Goal: Task Accomplishment & Management: Contribute content

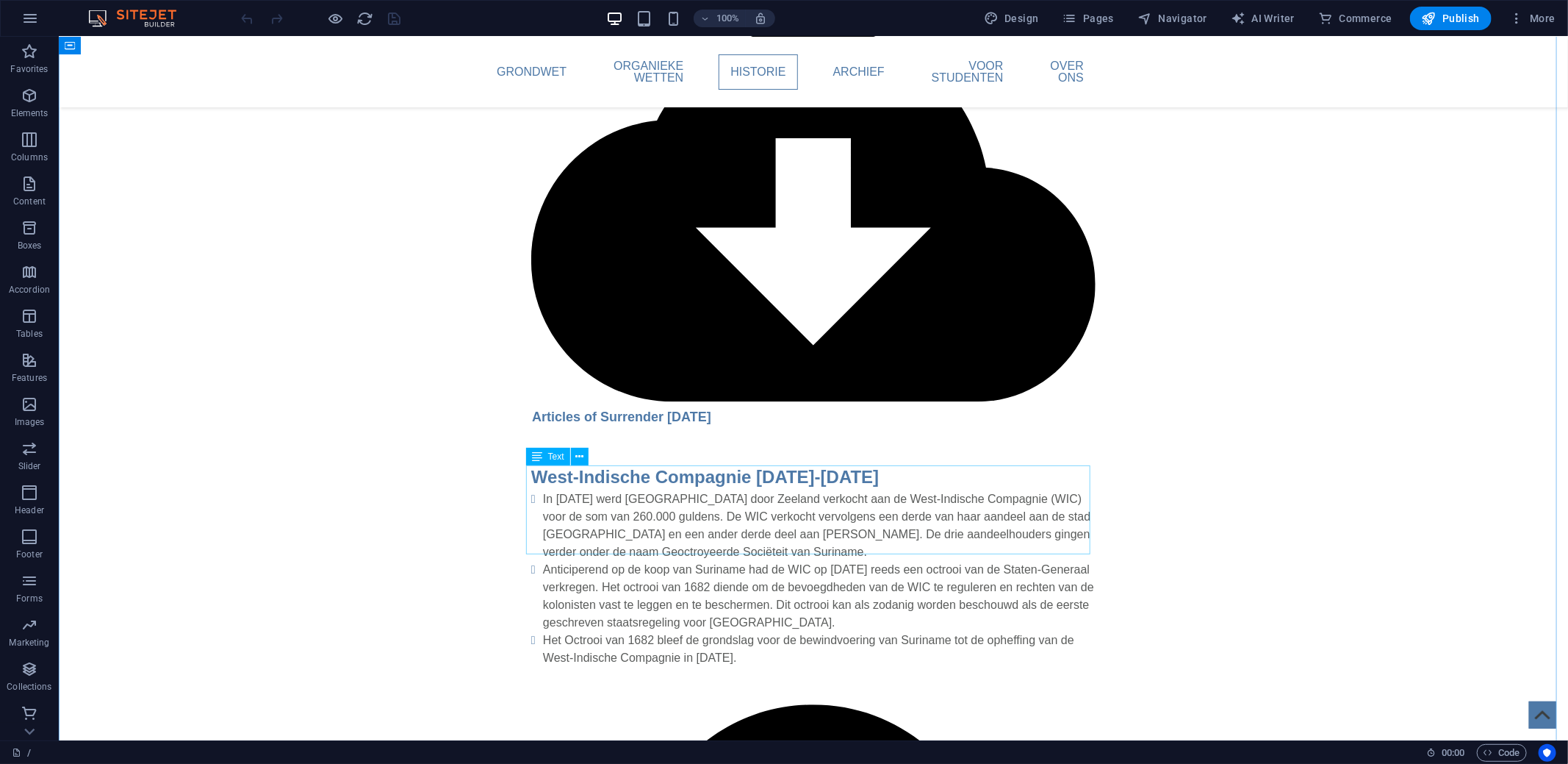
scroll to position [2131, 0]
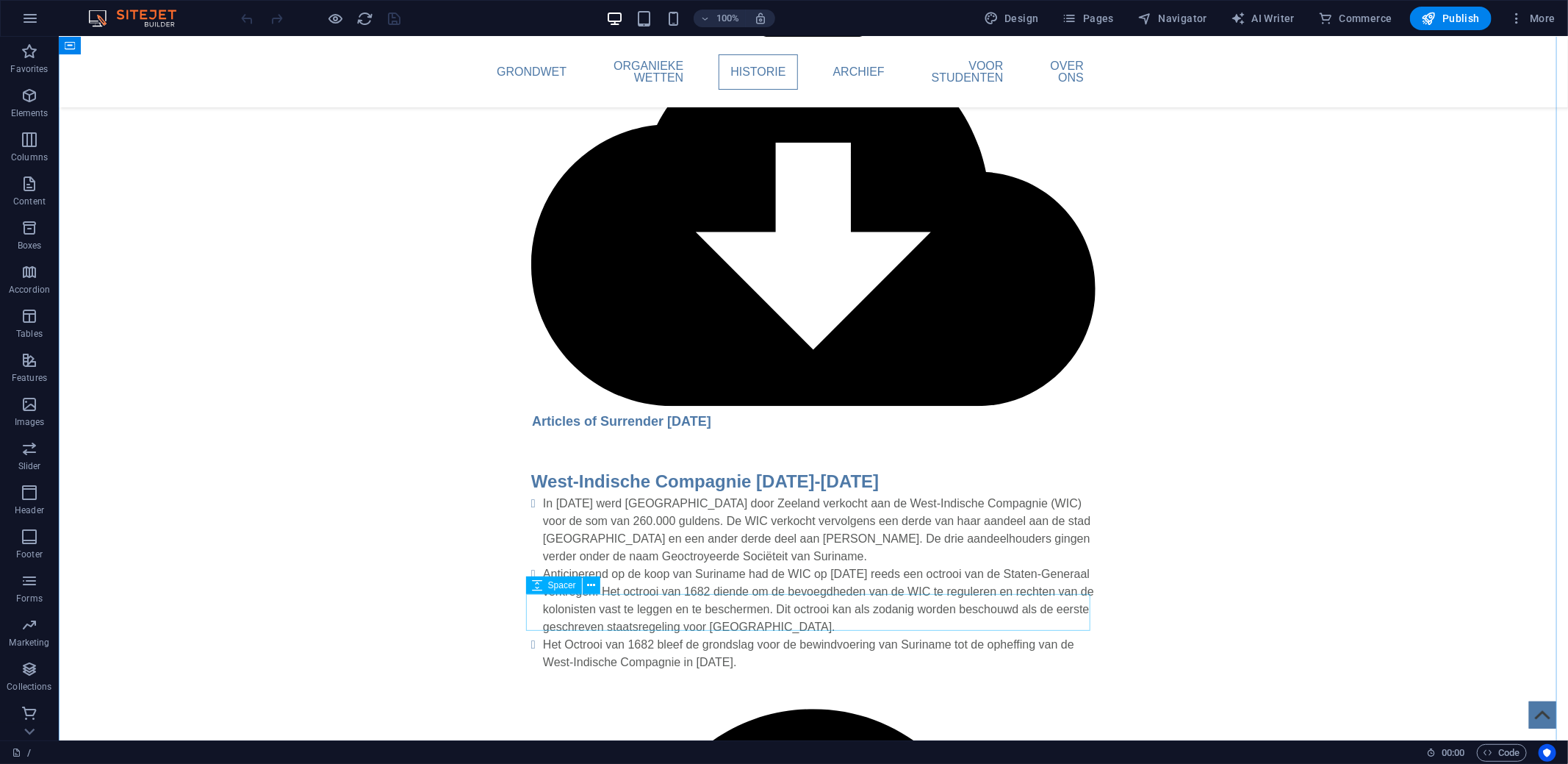
click at [585, 582] on button at bounding box center [591, 584] width 17 height 17
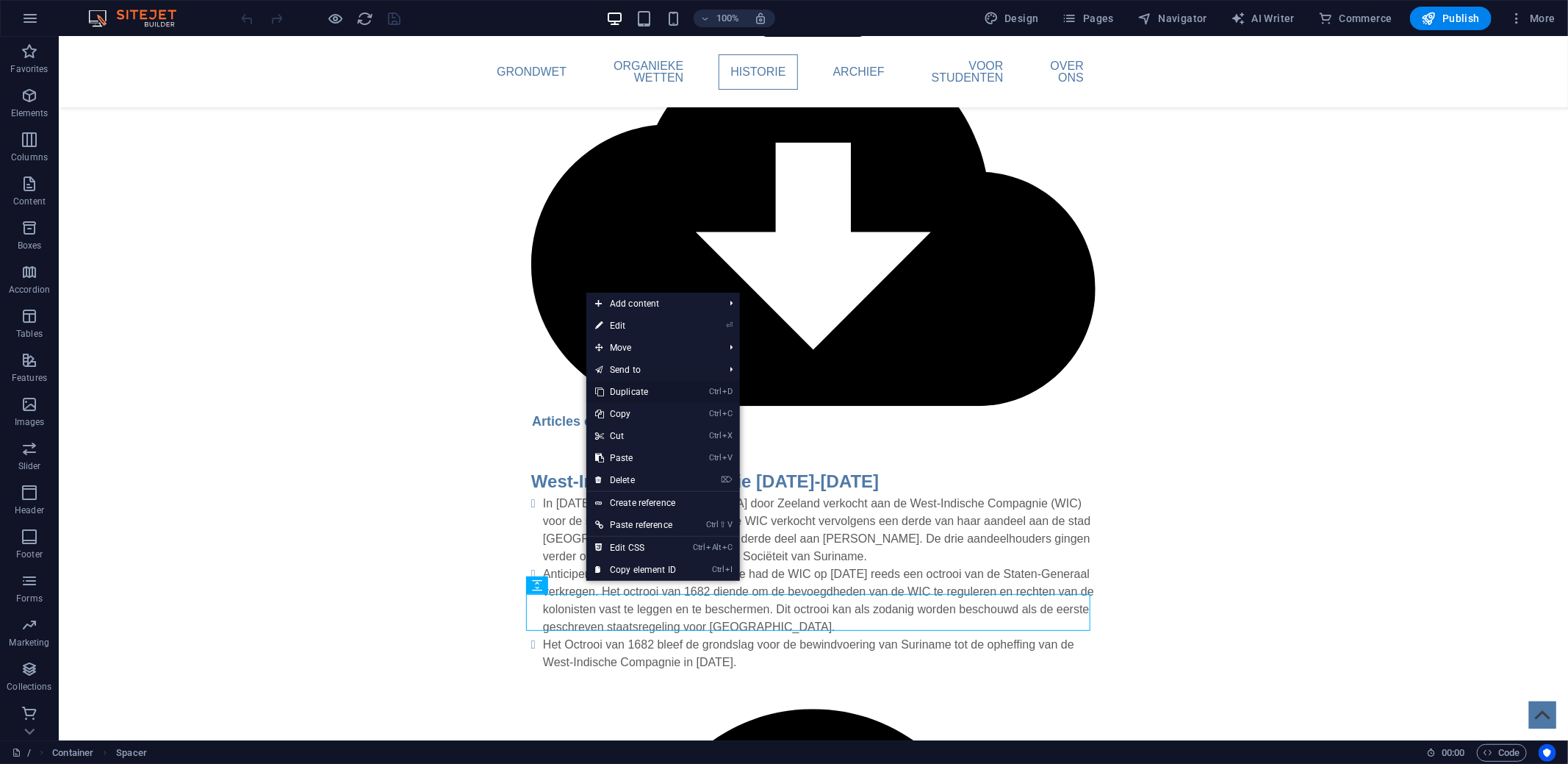
click at [636, 390] on link "Ctrl D Duplicate" at bounding box center [635, 392] width 98 height 22
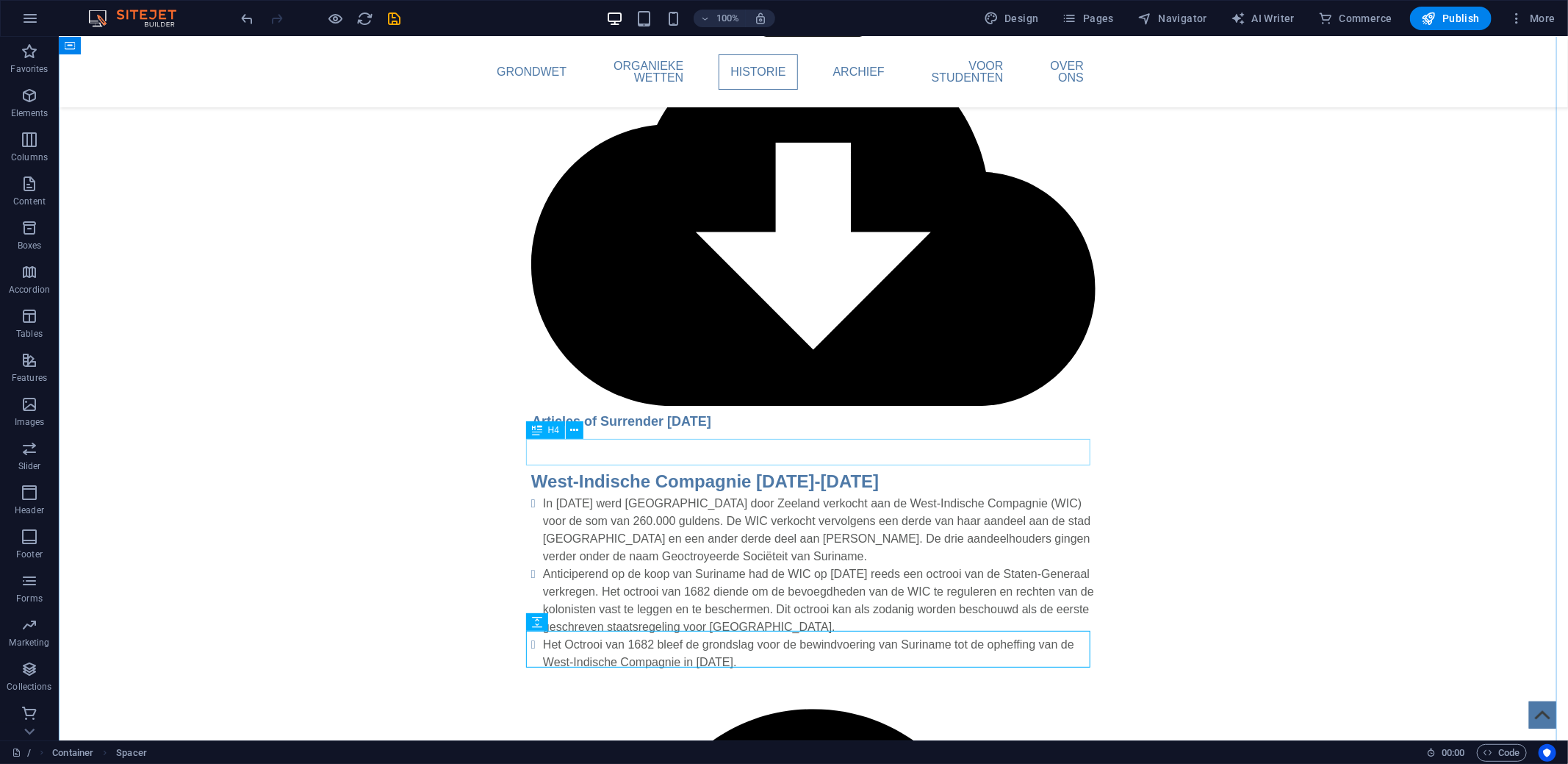
drag, startPoint x: 640, startPoint y: 636, endPoint x: 640, endPoint y: 446, distance: 190.0
click at [392, 12] on icon "save" at bounding box center [395, 18] width 17 height 17
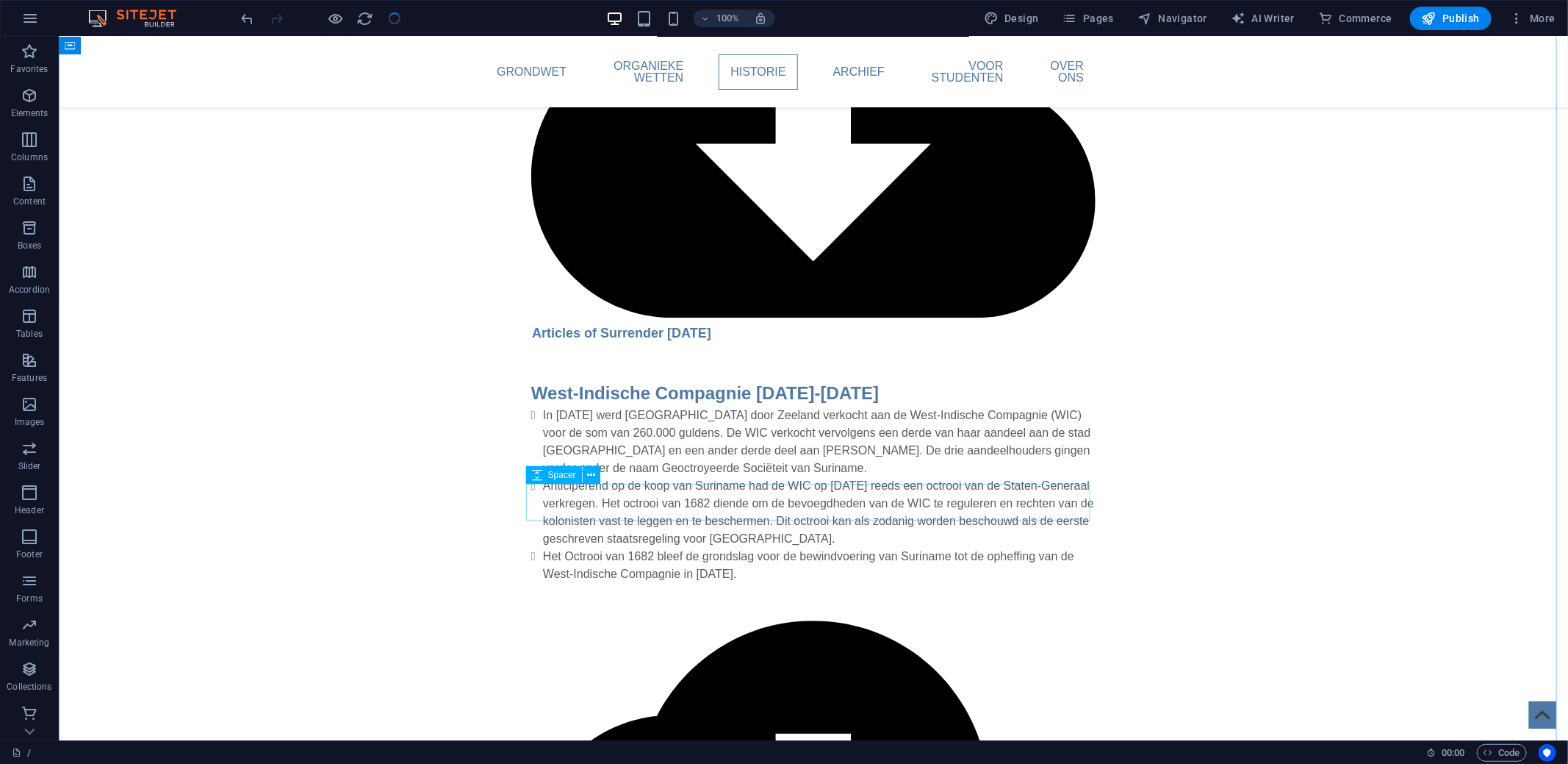
scroll to position [2278, 0]
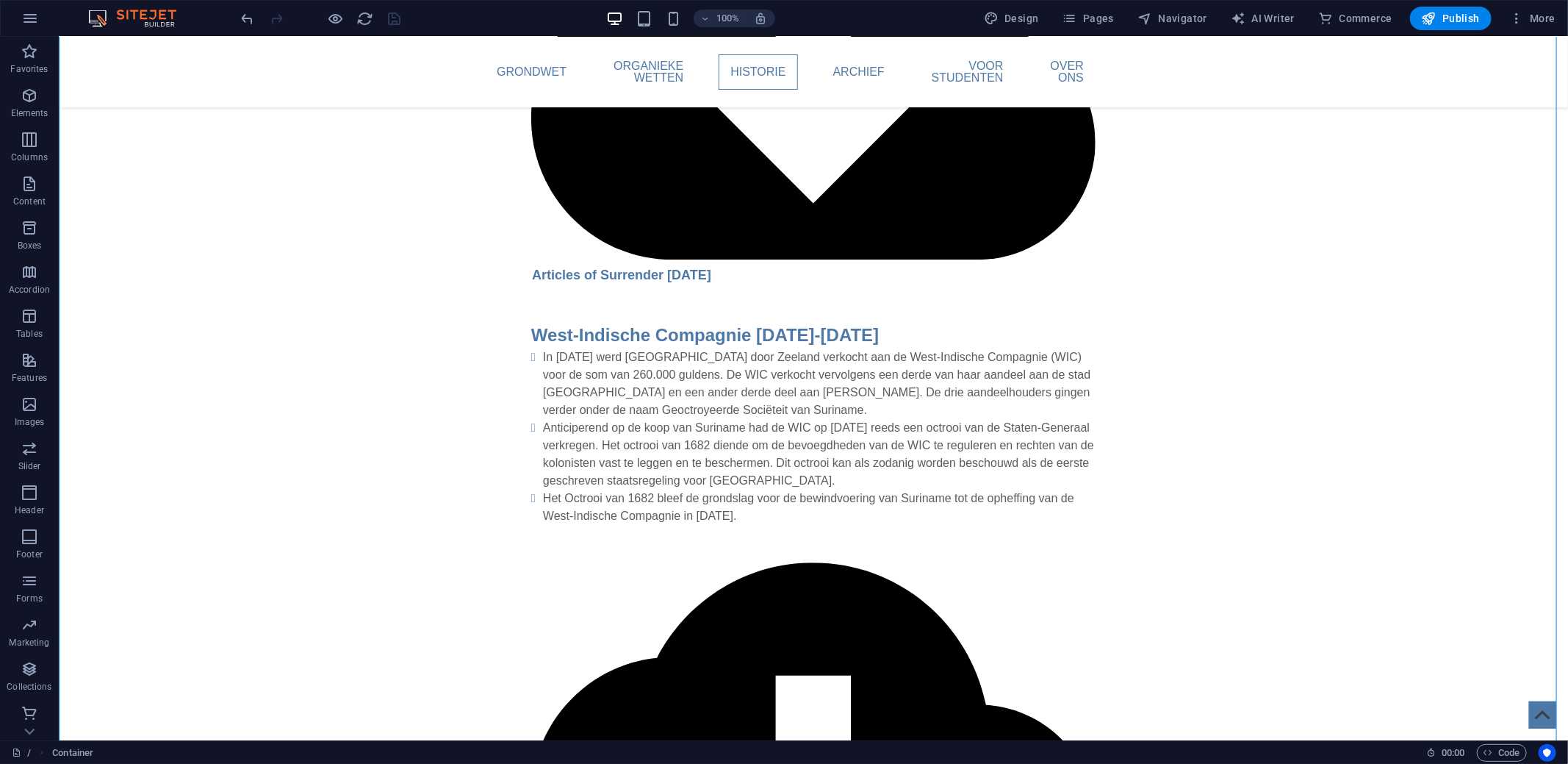
drag, startPoint x: 688, startPoint y: 507, endPoint x: 653, endPoint y: 283, distance: 226.7
drag, startPoint x: 638, startPoint y: 468, endPoint x: 667, endPoint y: 292, distance: 178.4
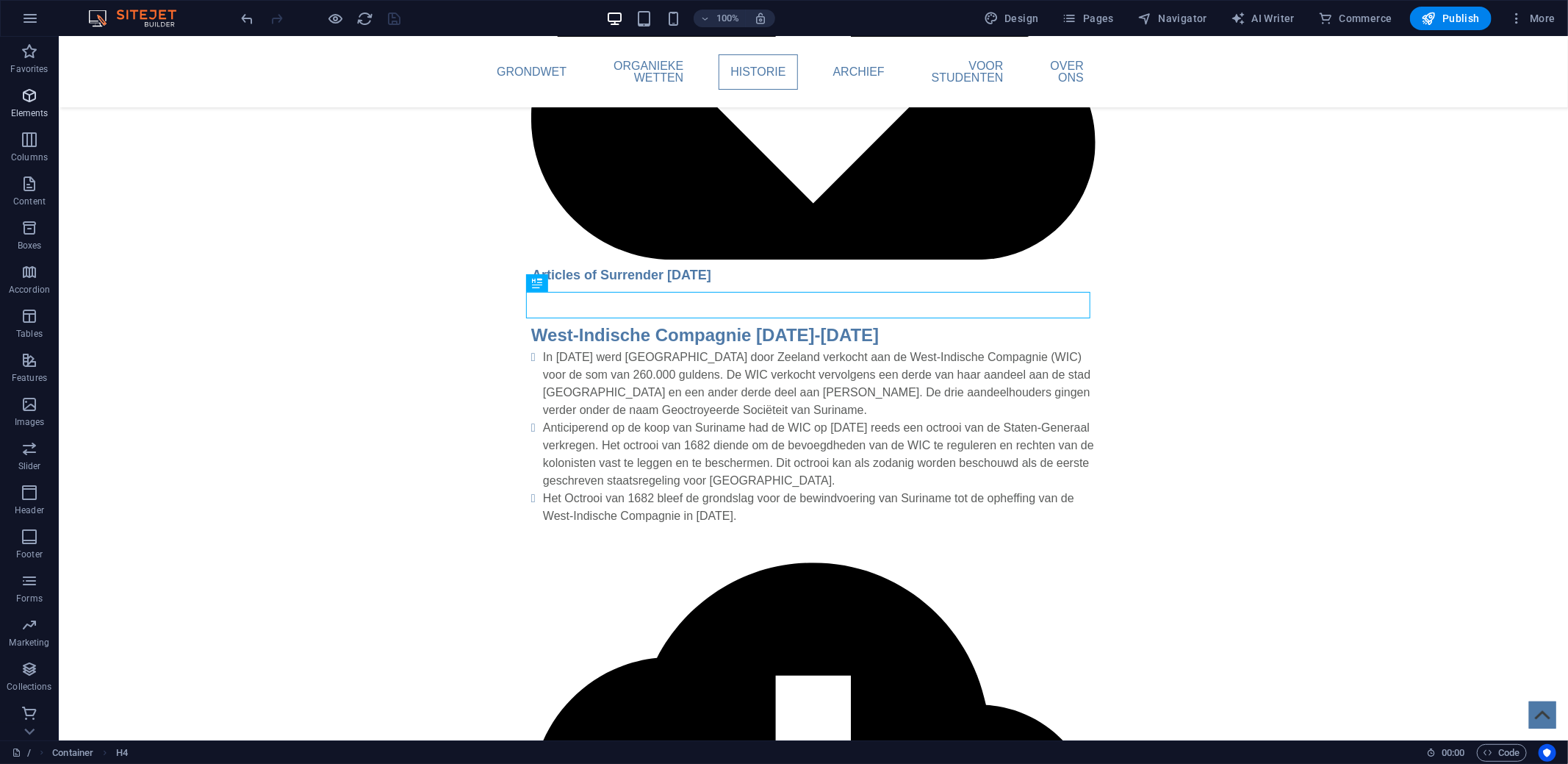
click at [35, 111] on p "Elements" at bounding box center [29, 113] width 37 height 12
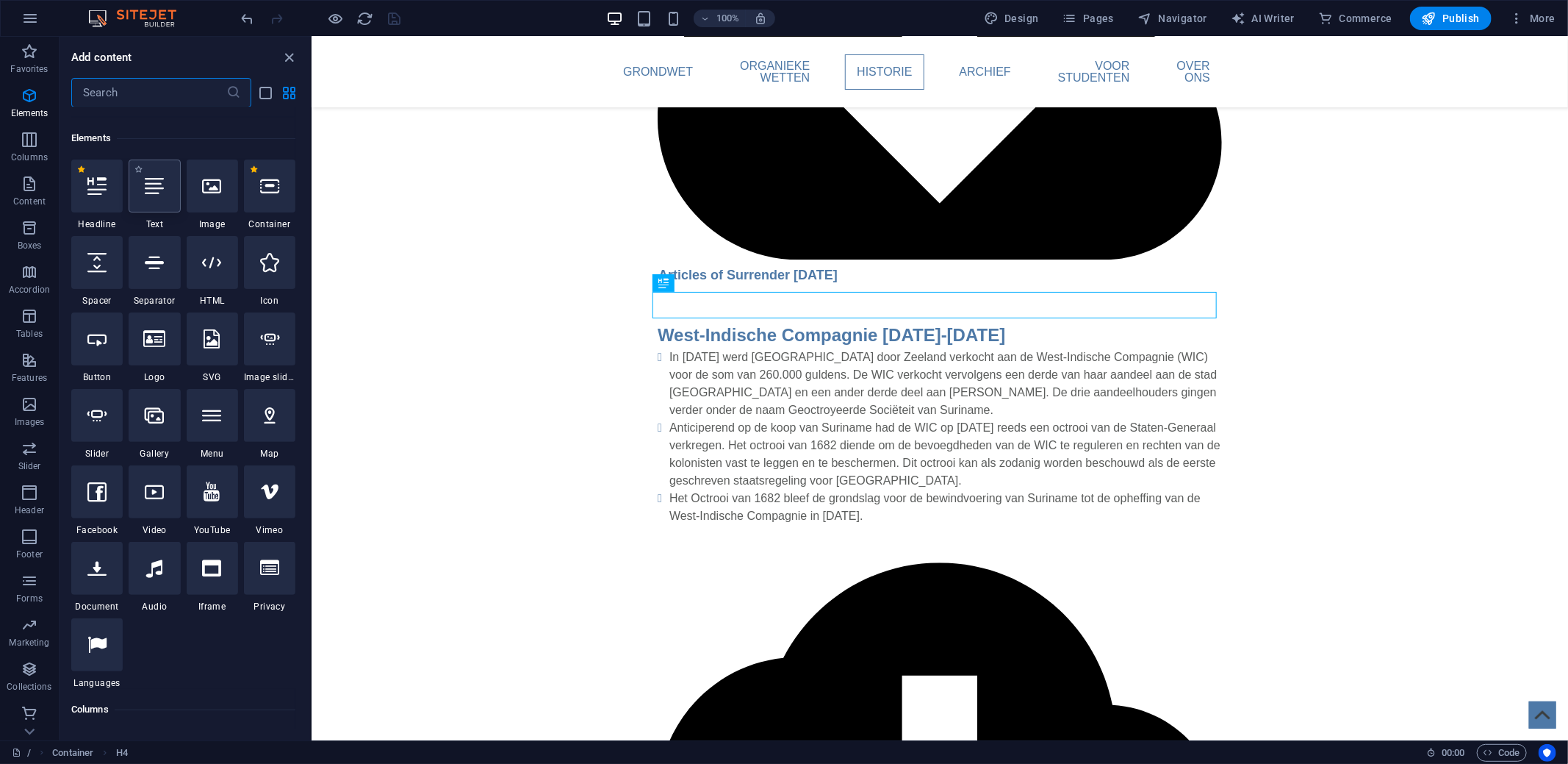
scroll to position [156, 0]
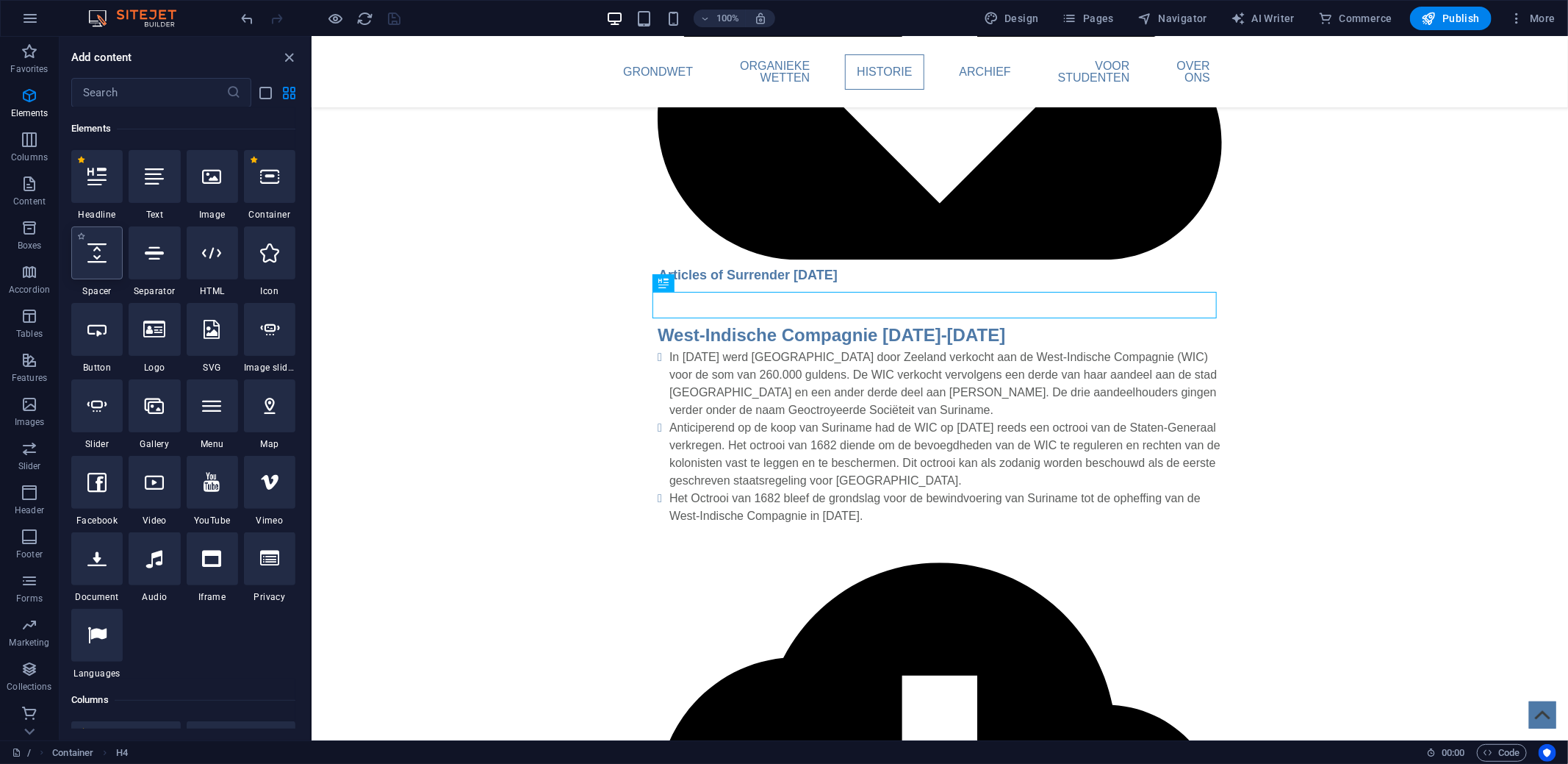
click at [90, 265] on div at bounding box center [97, 252] width 51 height 53
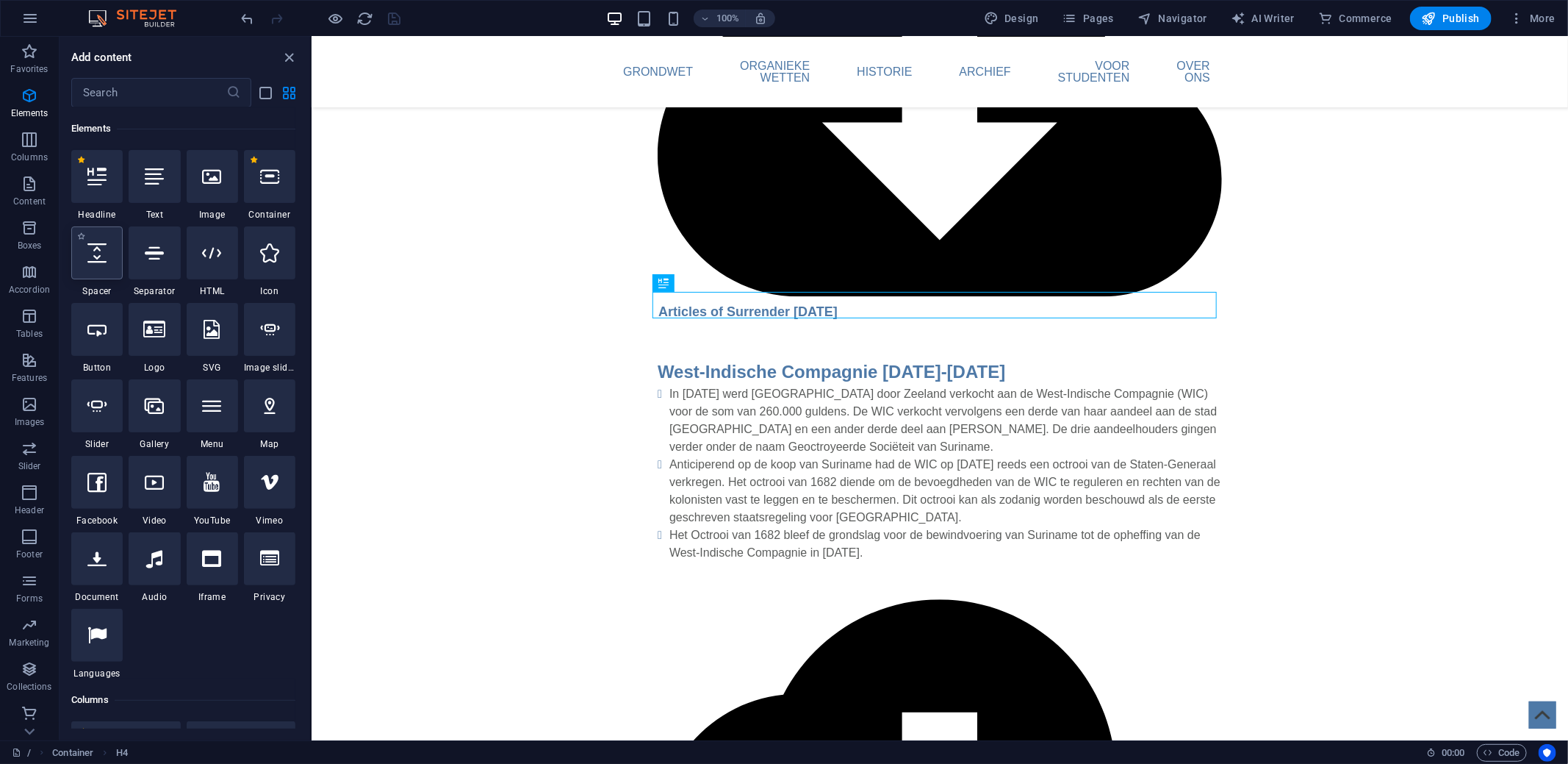
scroll to position [72, 0]
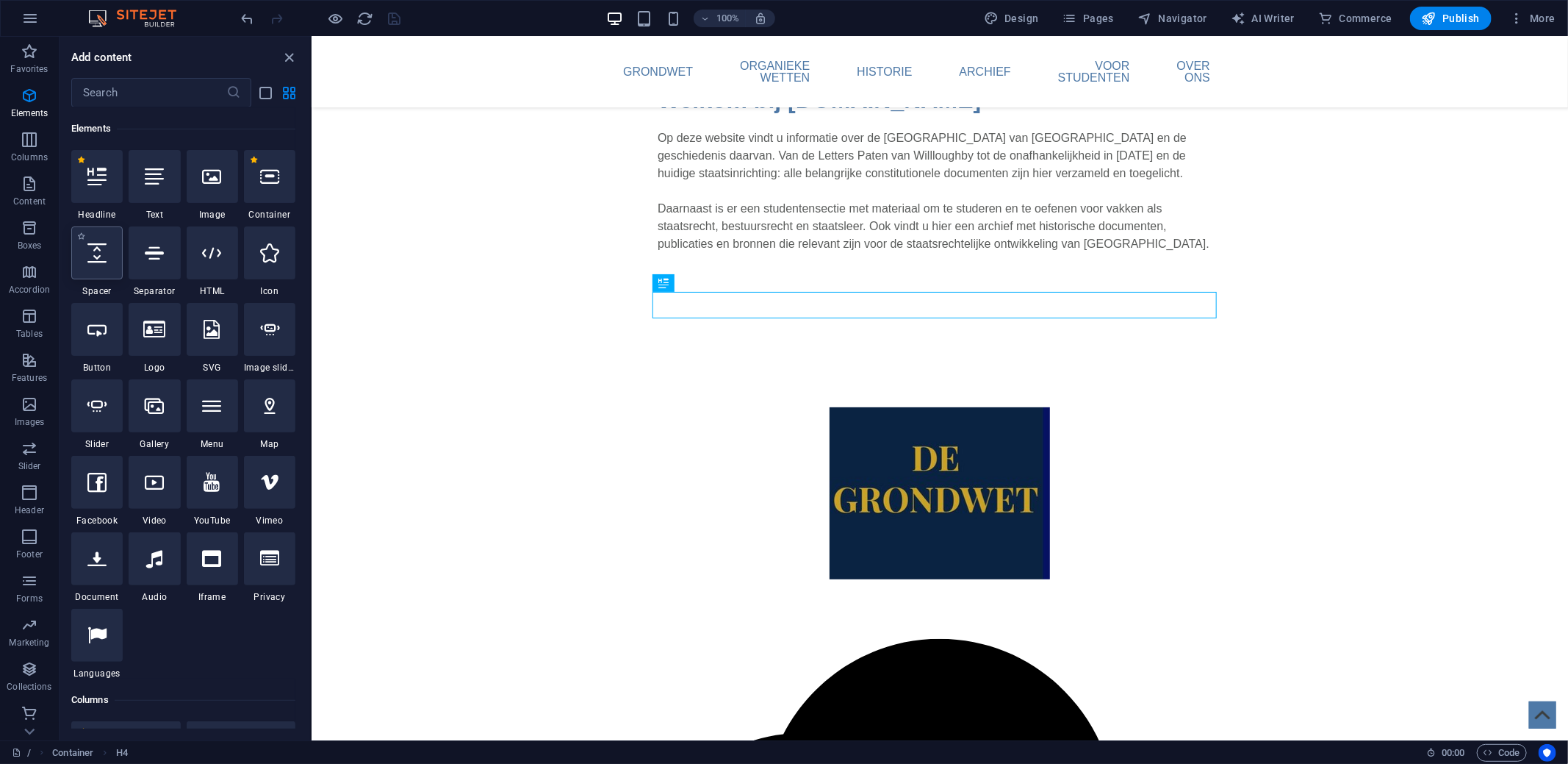
select select "px"
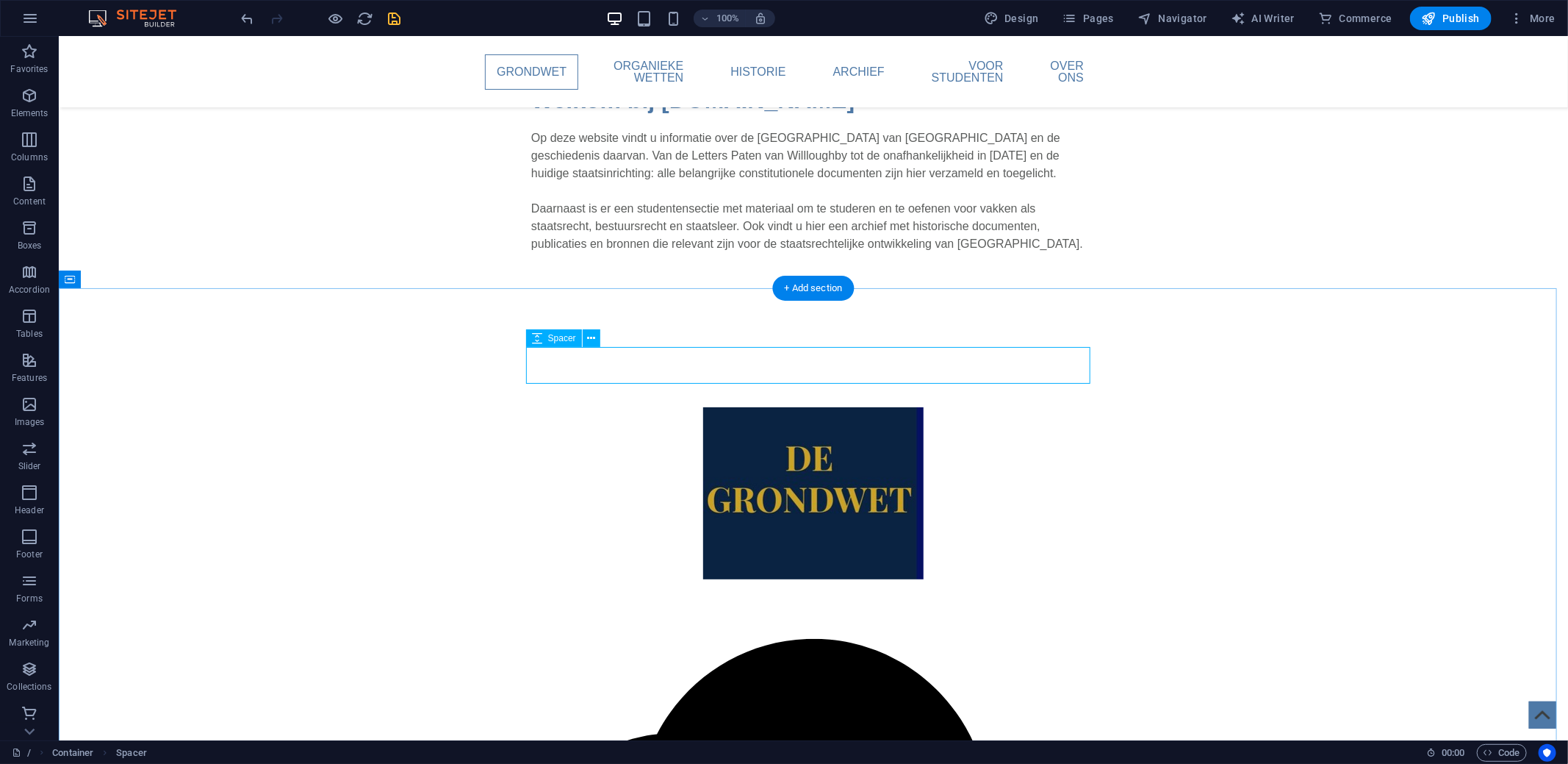
scroll to position [219, 0]
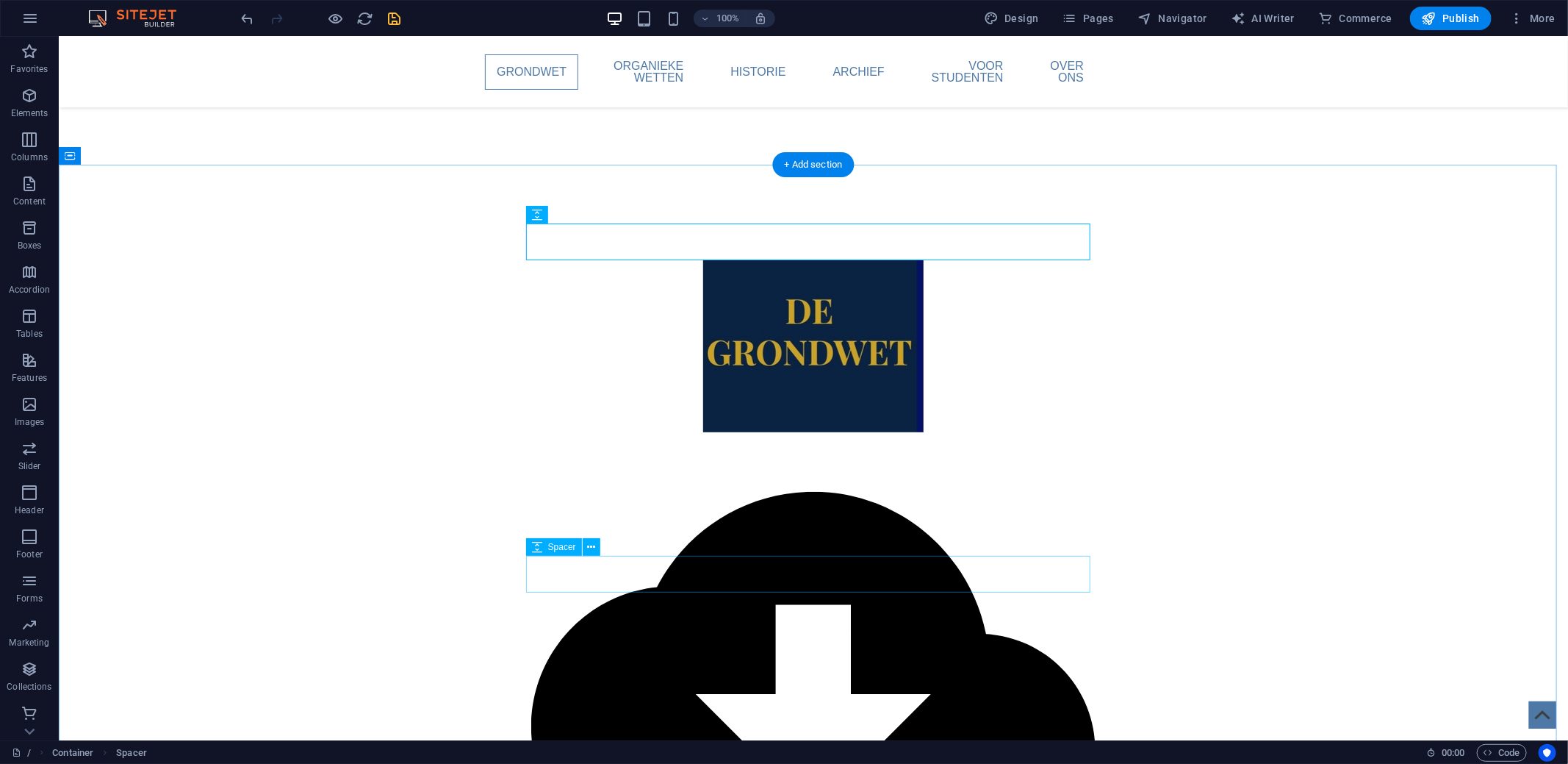
drag, startPoint x: 593, startPoint y: 236, endPoint x: 587, endPoint y: 588, distance: 352.1
click at [592, 232] on div at bounding box center [813, 241] width 564 height 36
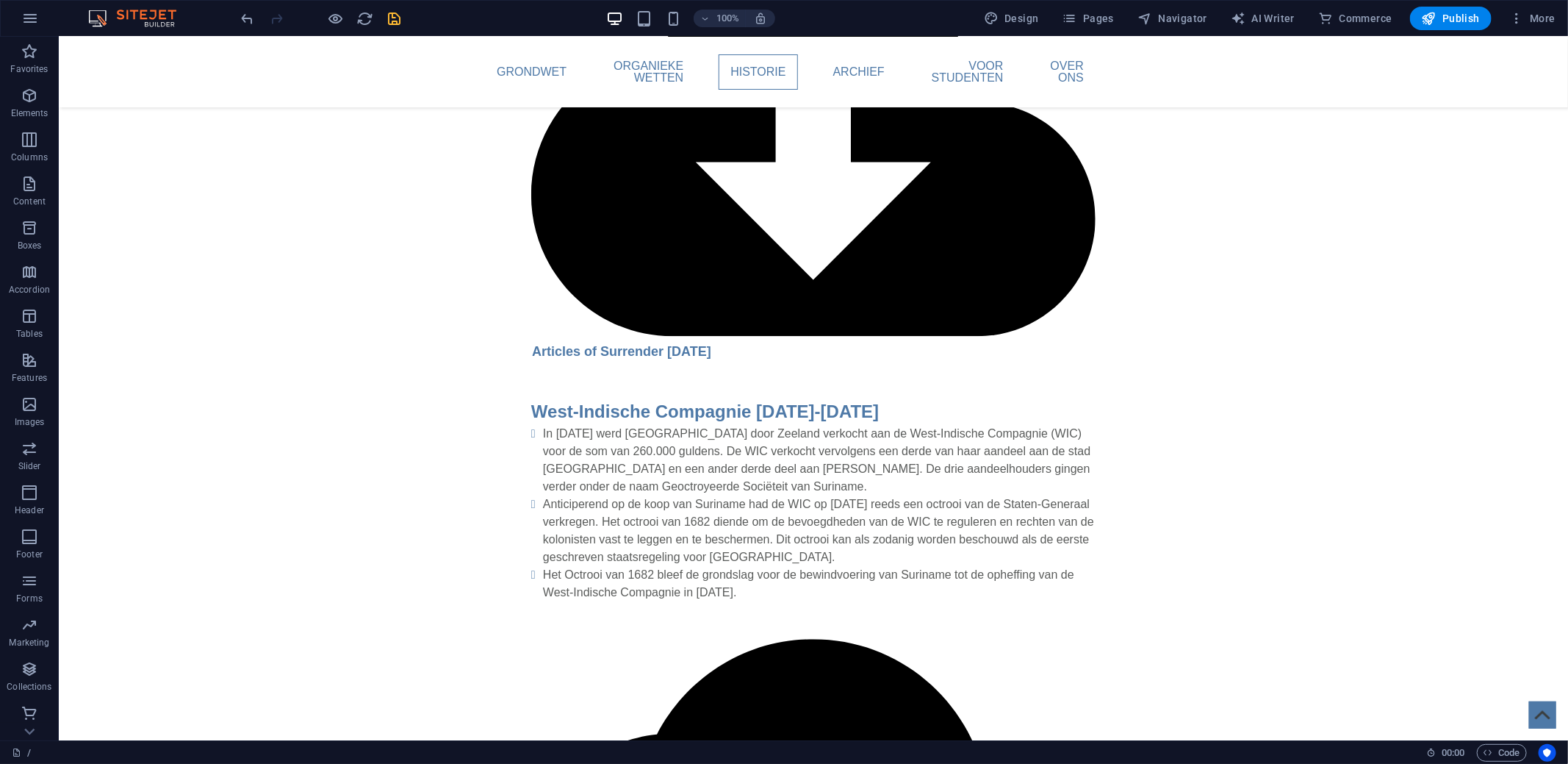
scroll to position [2279, 0]
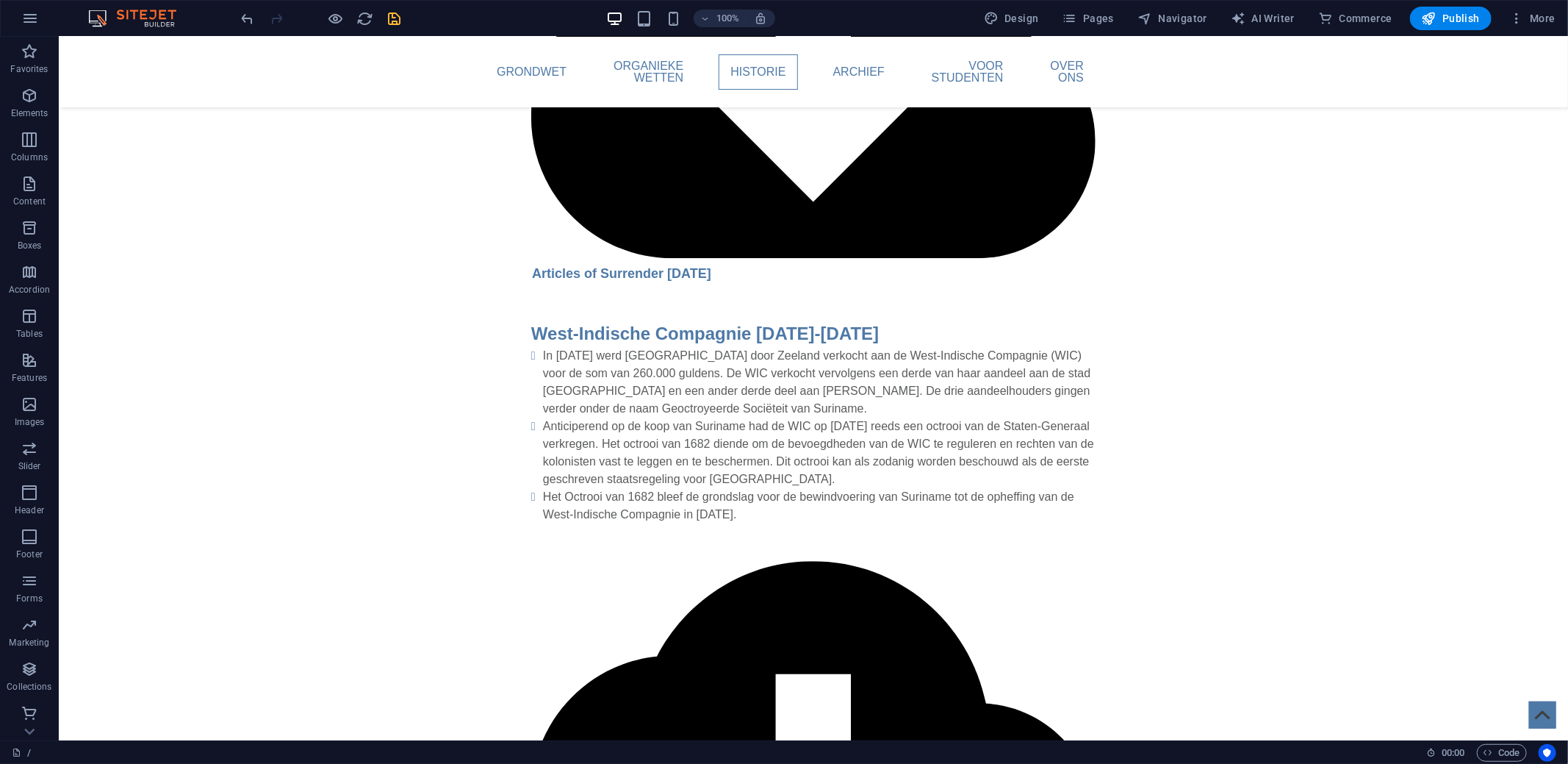
drag, startPoint x: 614, startPoint y: 232, endPoint x: 635, endPoint y: 315, distance: 85.6
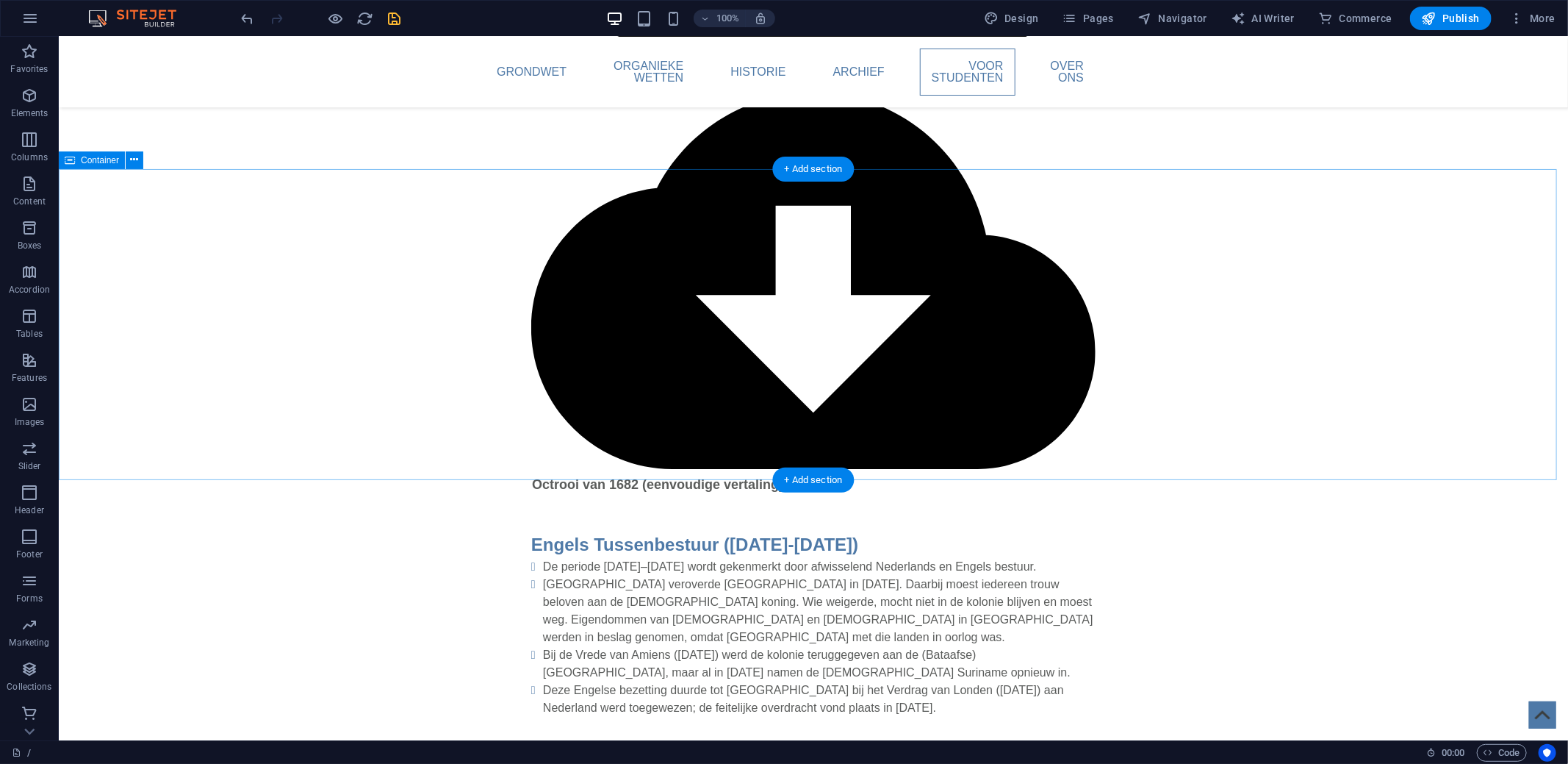
scroll to position [3170, 0]
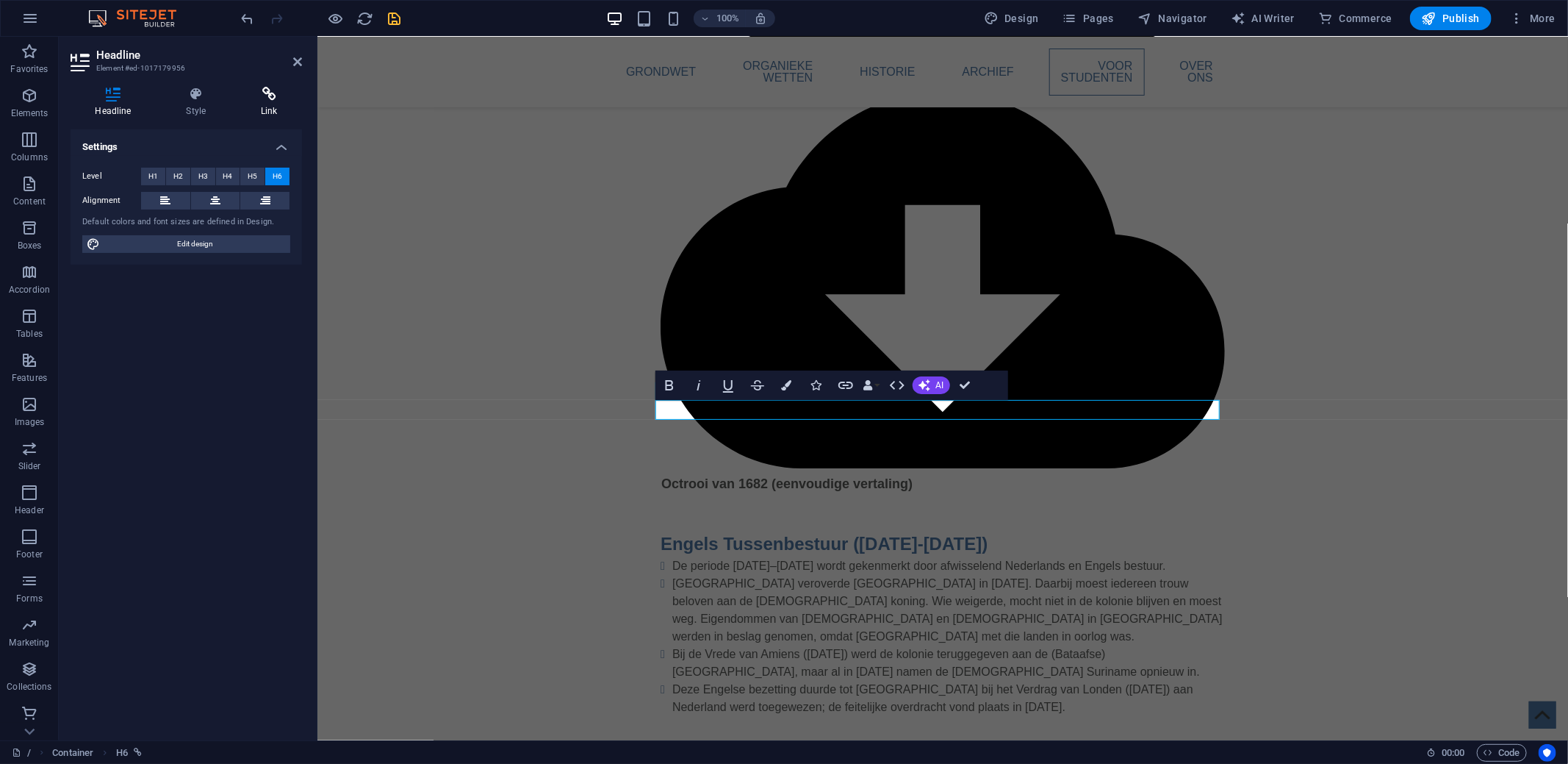
click at [257, 93] on icon at bounding box center [269, 94] width 65 height 15
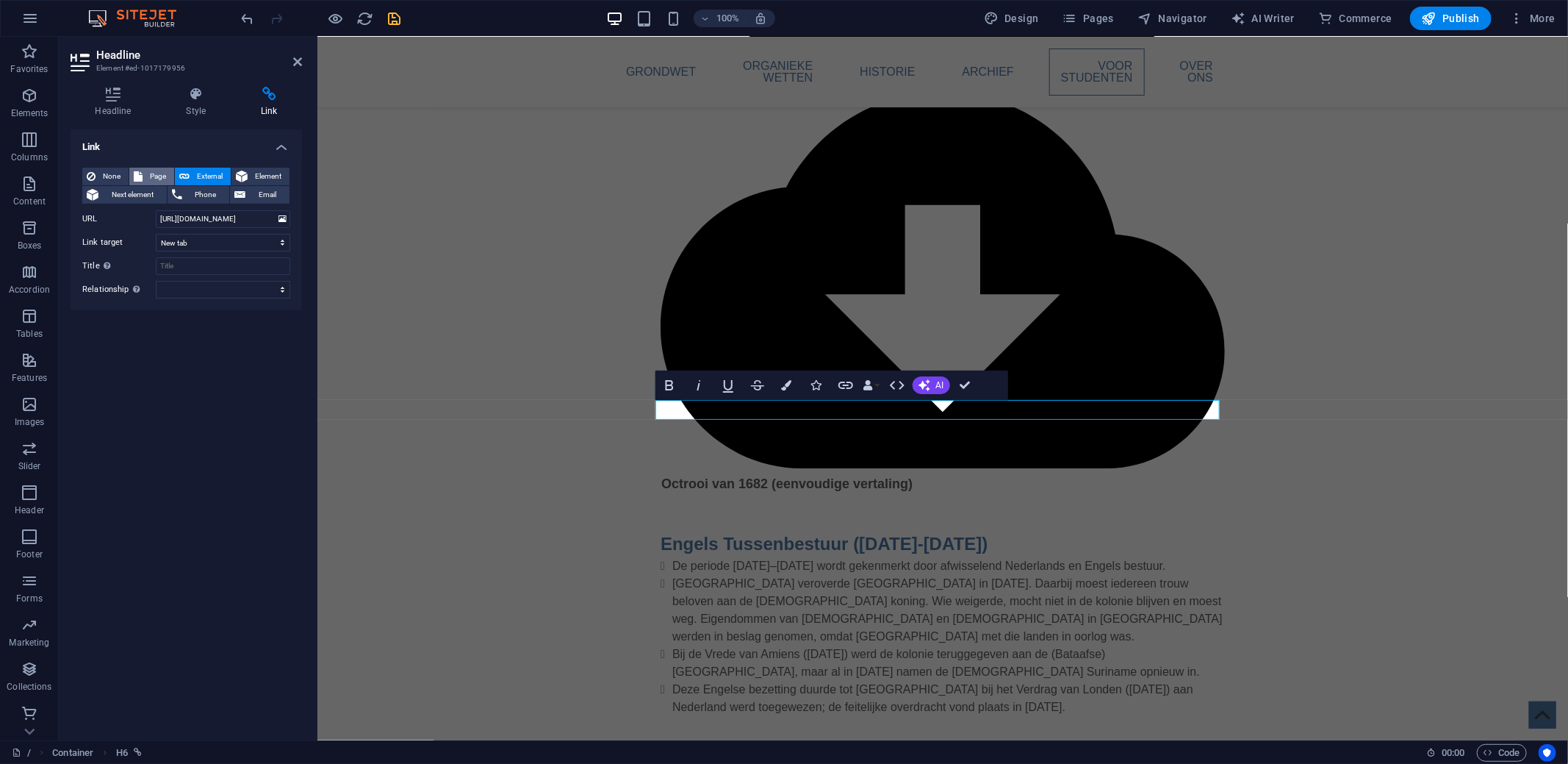
click at [157, 173] on span "Page" at bounding box center [159, 175] width 23 height 17
select select
click at [194, 219] on select "/ Oefenopgaven" at bounding box center [223, 219] width 134 height 17
select select "1"
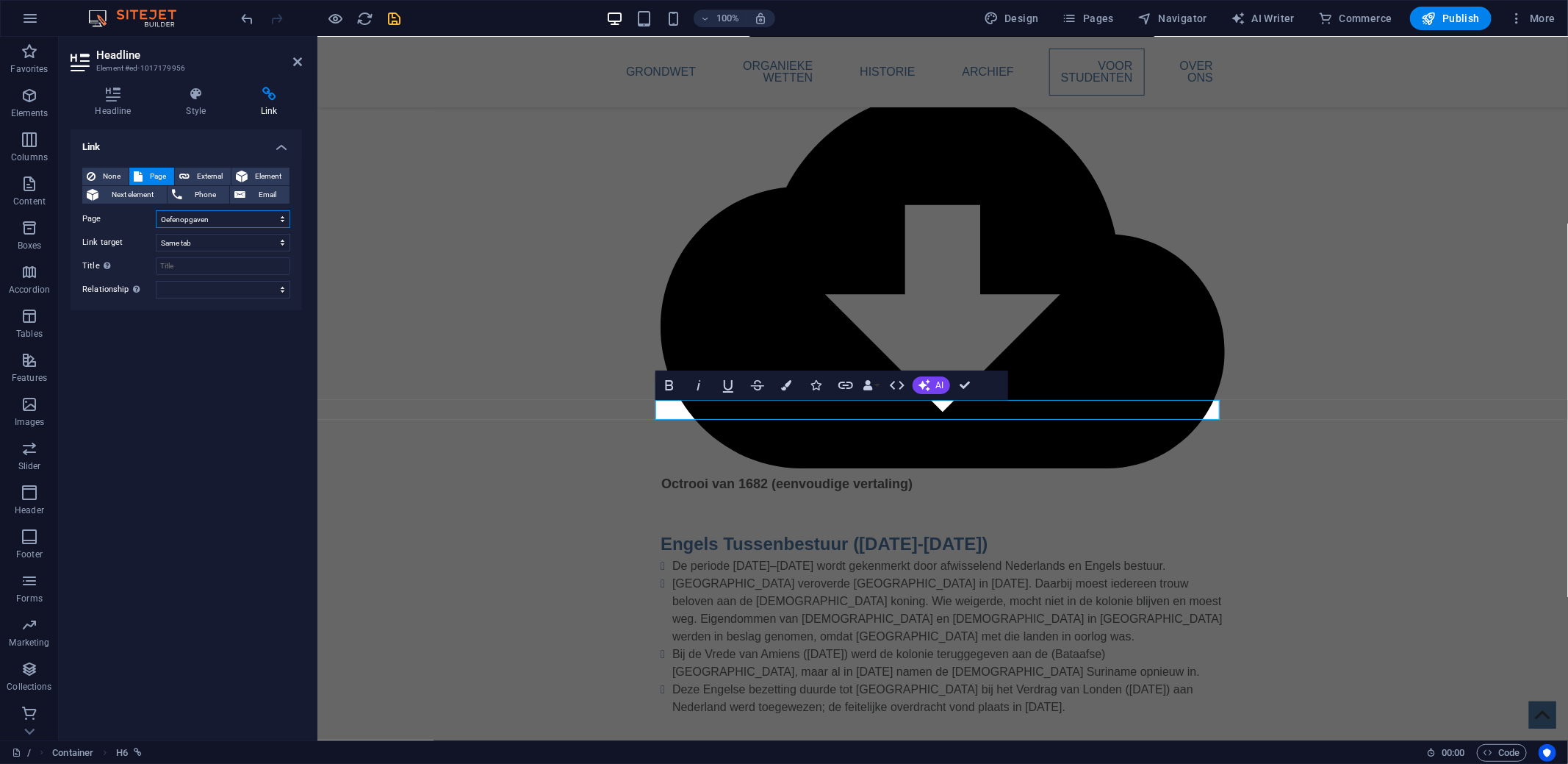
click at [156, 210] on select "/ Oefenopgaven" at bounding box center [223, 219] width 134 height 17
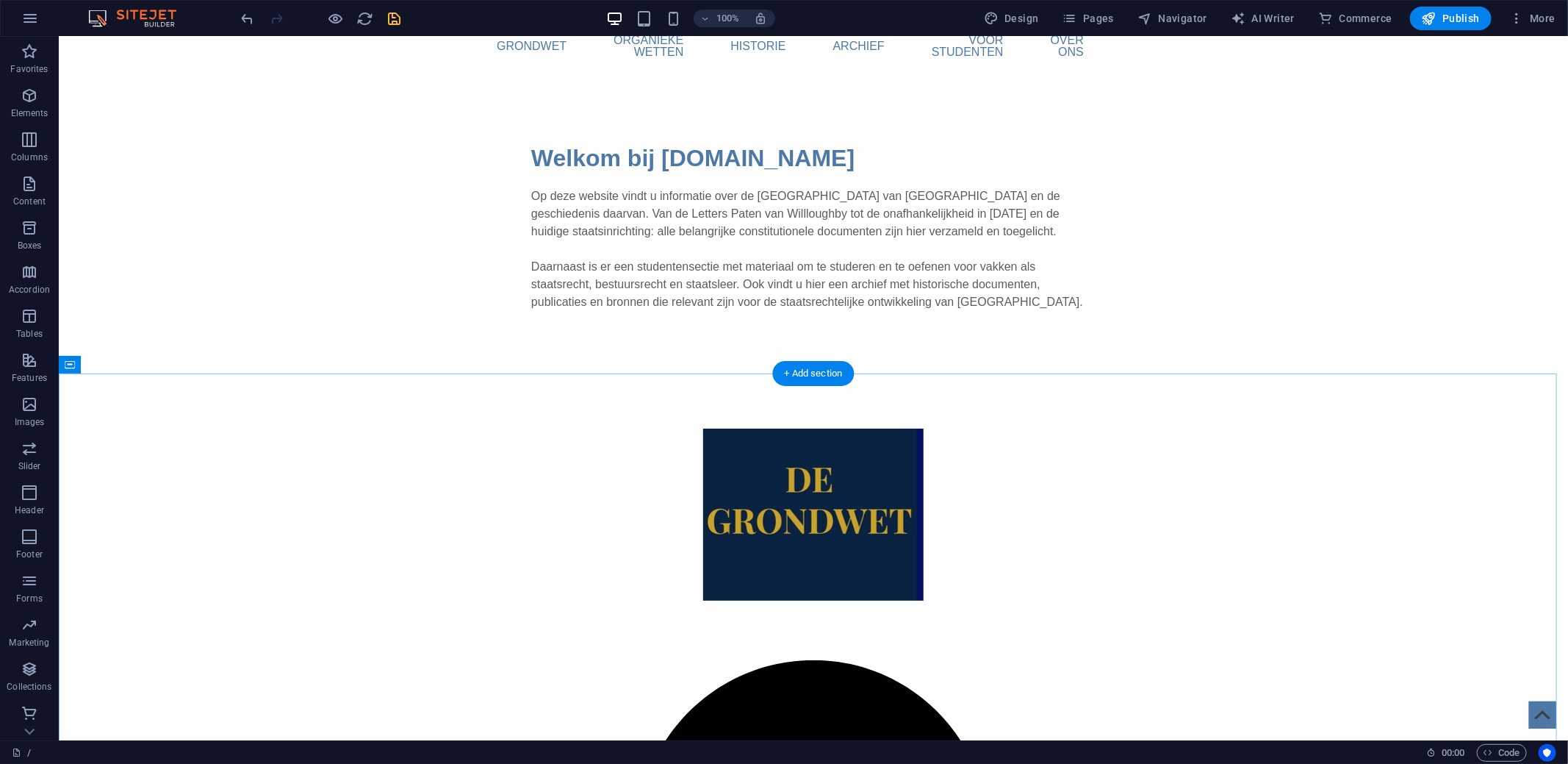
scroll to position [10, 0]
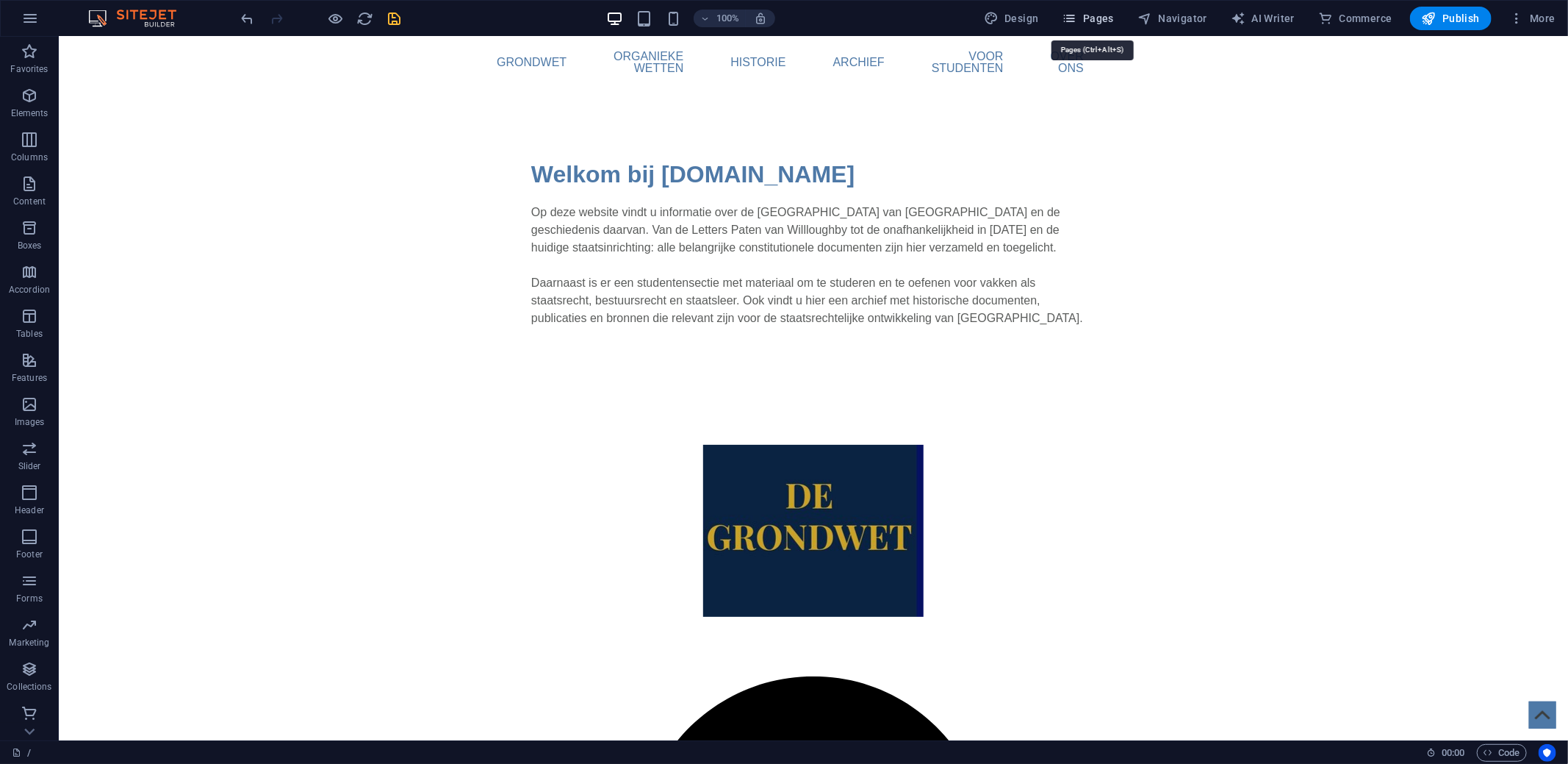
click at [1091, 16] on span "Pages" at bounding box center [1088, 18] width 51 height 15
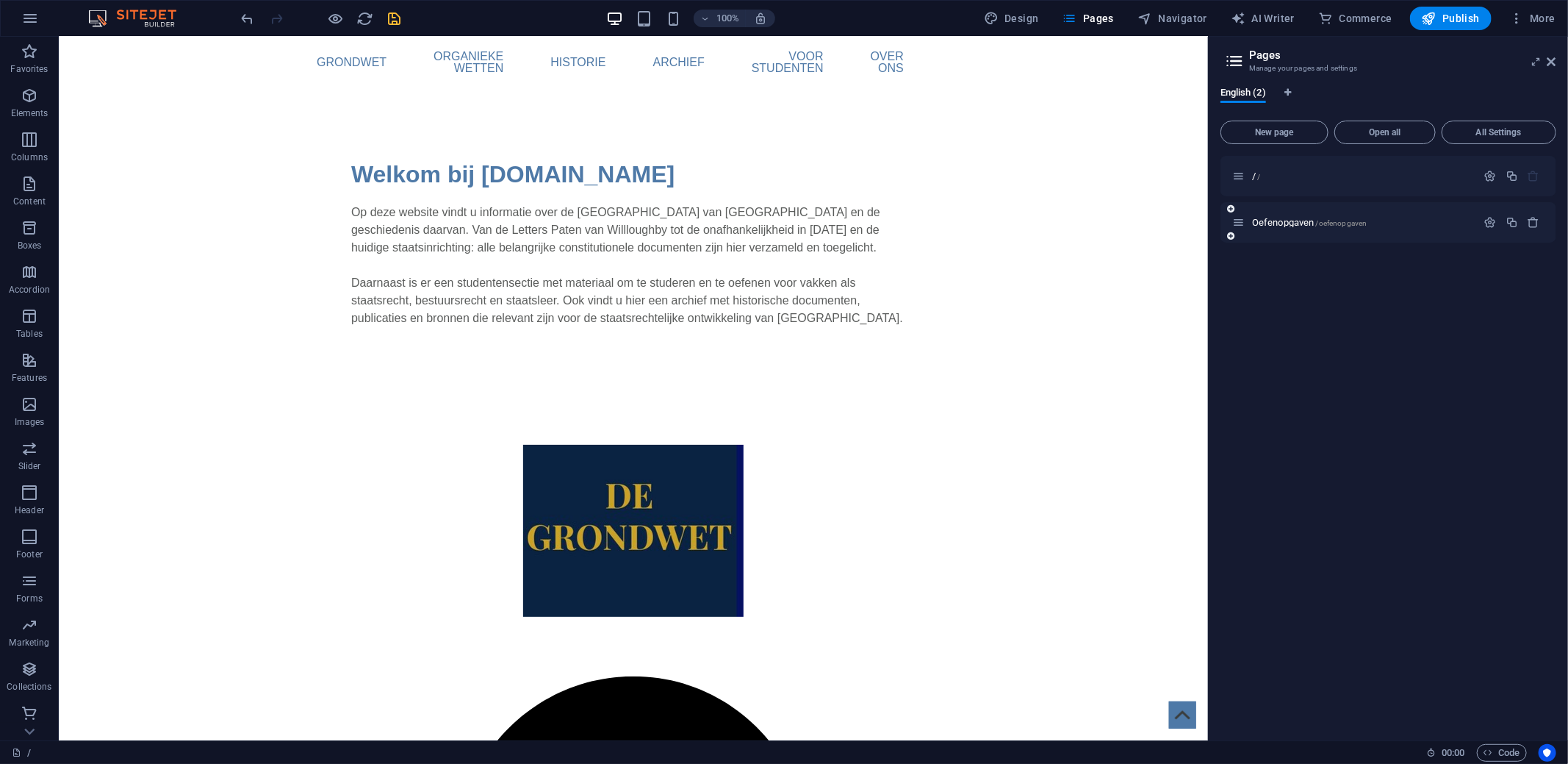
click at [1272, 215] on div "Oefenopgaven /oefenopgaven" at bounding box center [1355, 222] width 245 height 17
click at [1261, 225] on span "Oefenopgaven /oefenopgaven" at bounding box center [1309, 222] width 115 height 11
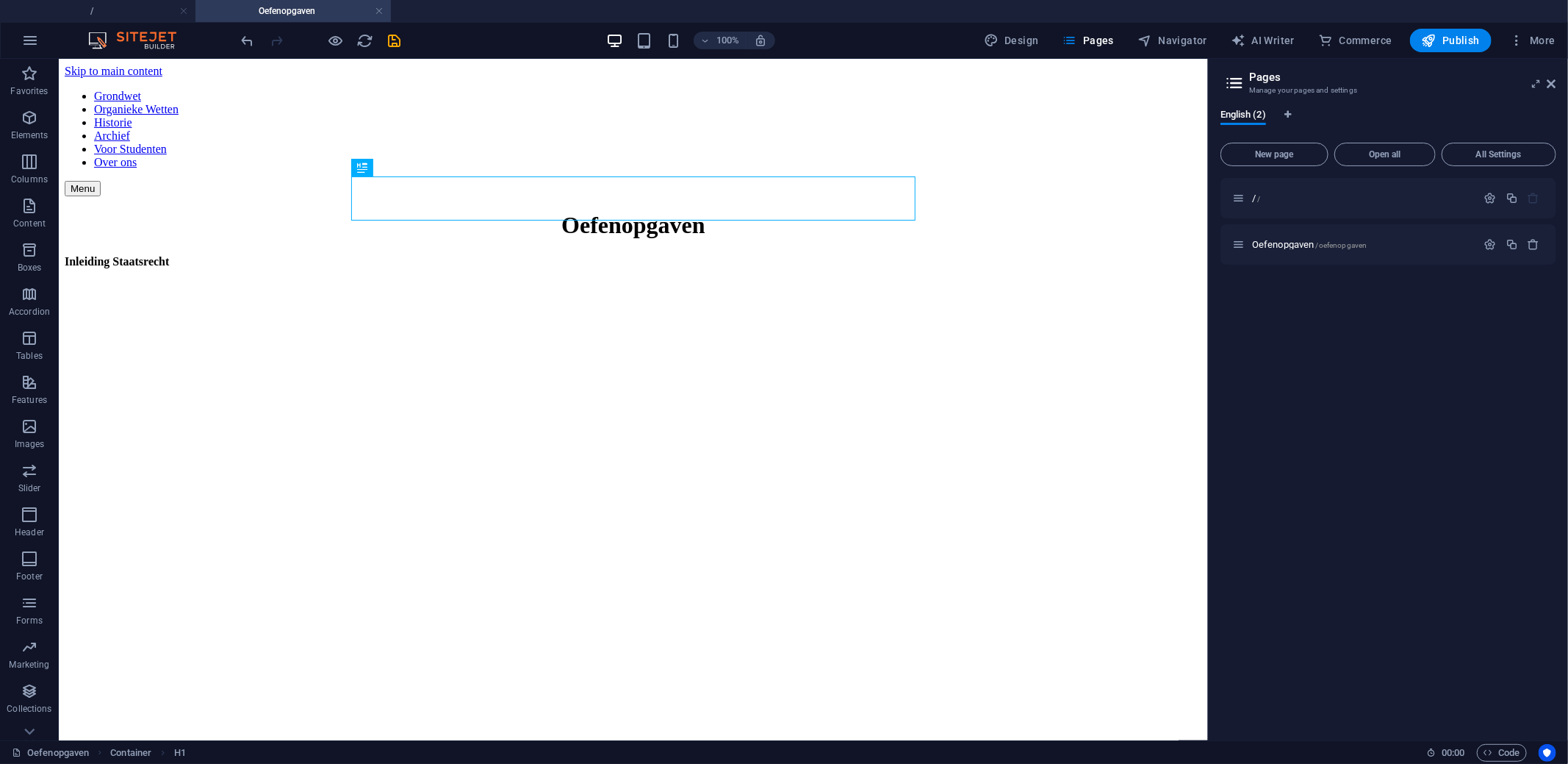
scroll to position [0, 0]
click at [467, 254] on div "Inleiding Staatsrecht" at bounding box center [632, 261] width 1137 height 13
click at [31, 134] on p "Elements" at bounding box center [29, 135] width 37 height 12
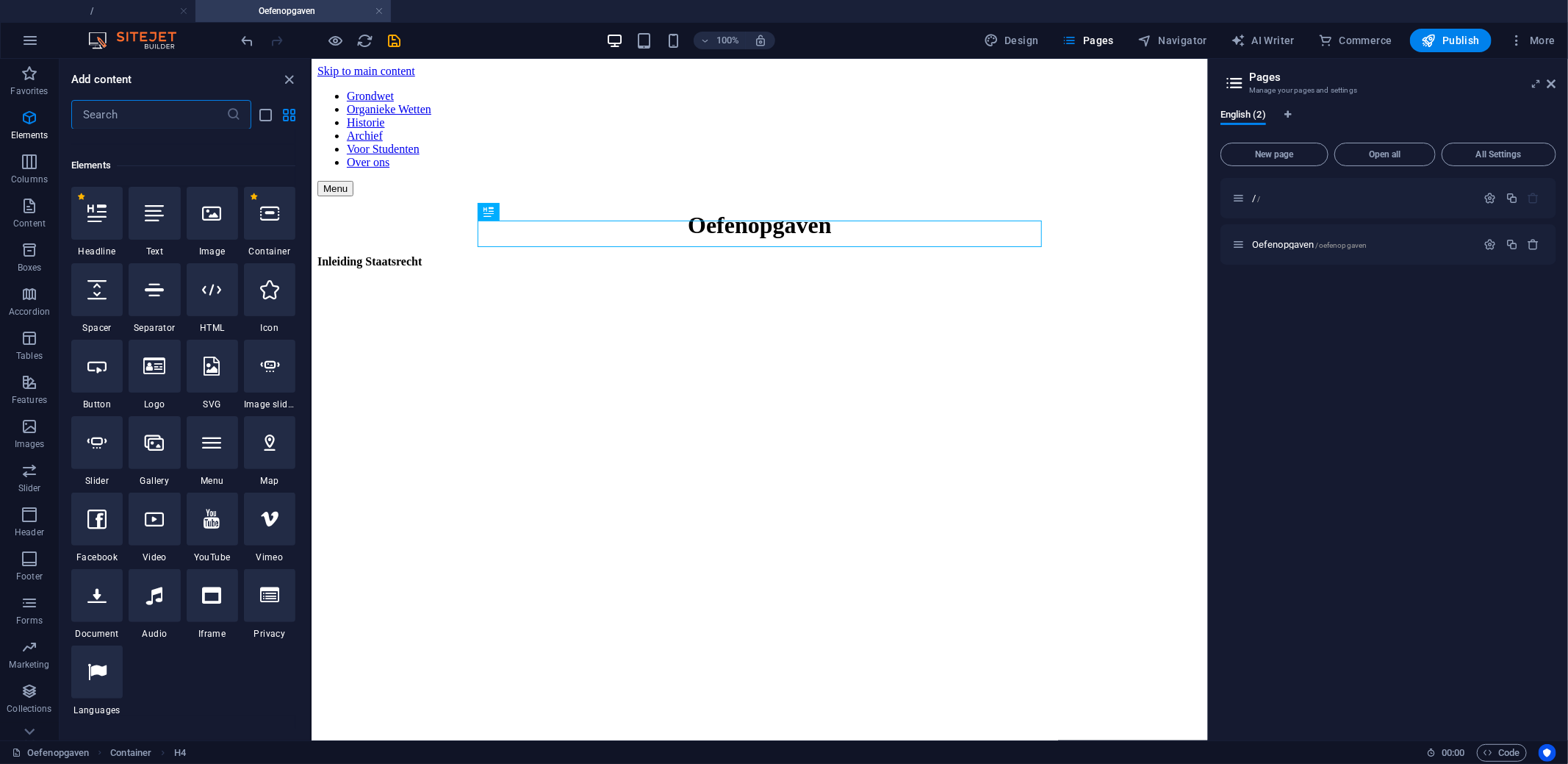
scroll to position [156, 0]
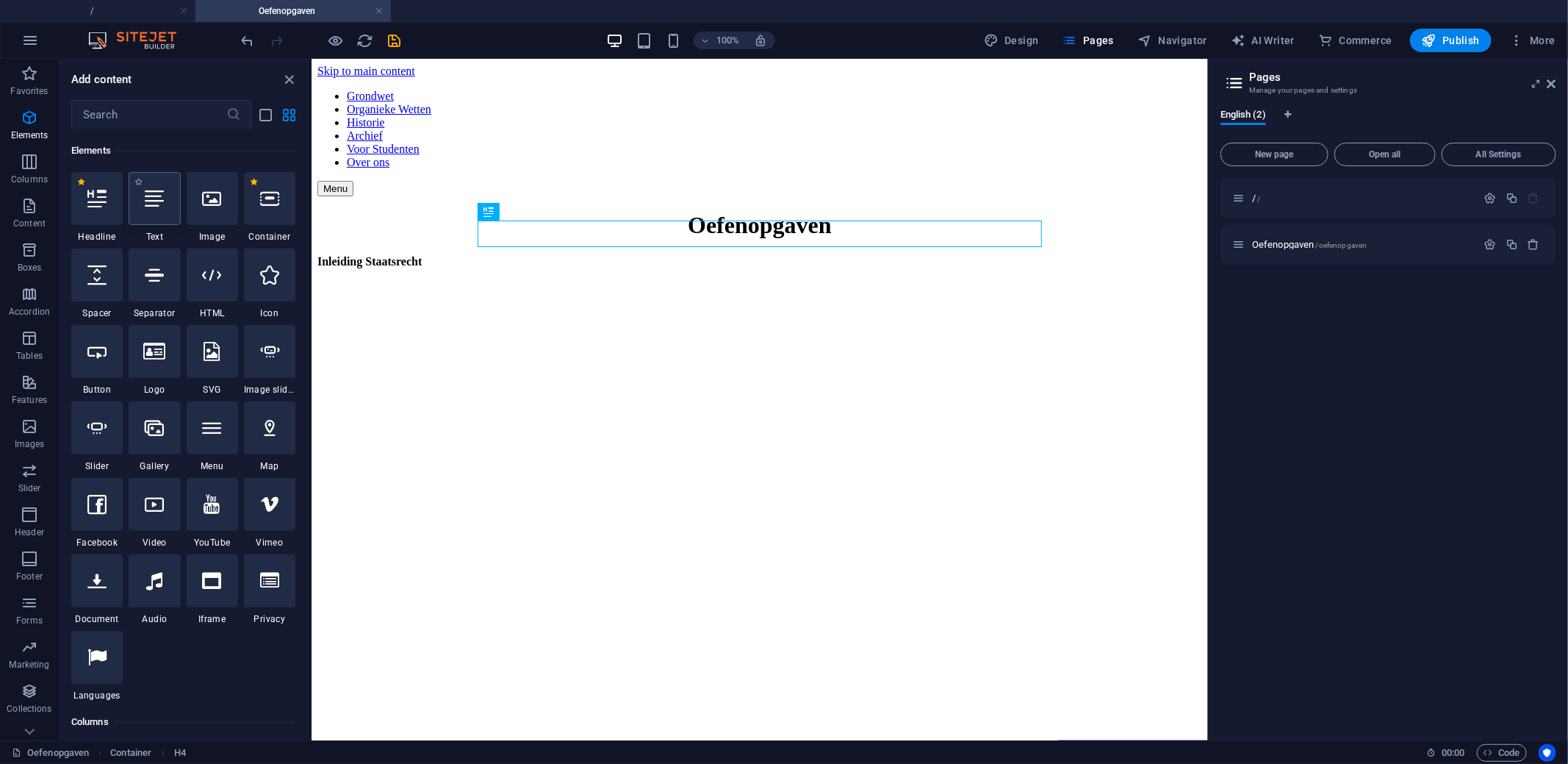
click at [159, 192] on icon at bounding box center [154, 198] width 19 height 19
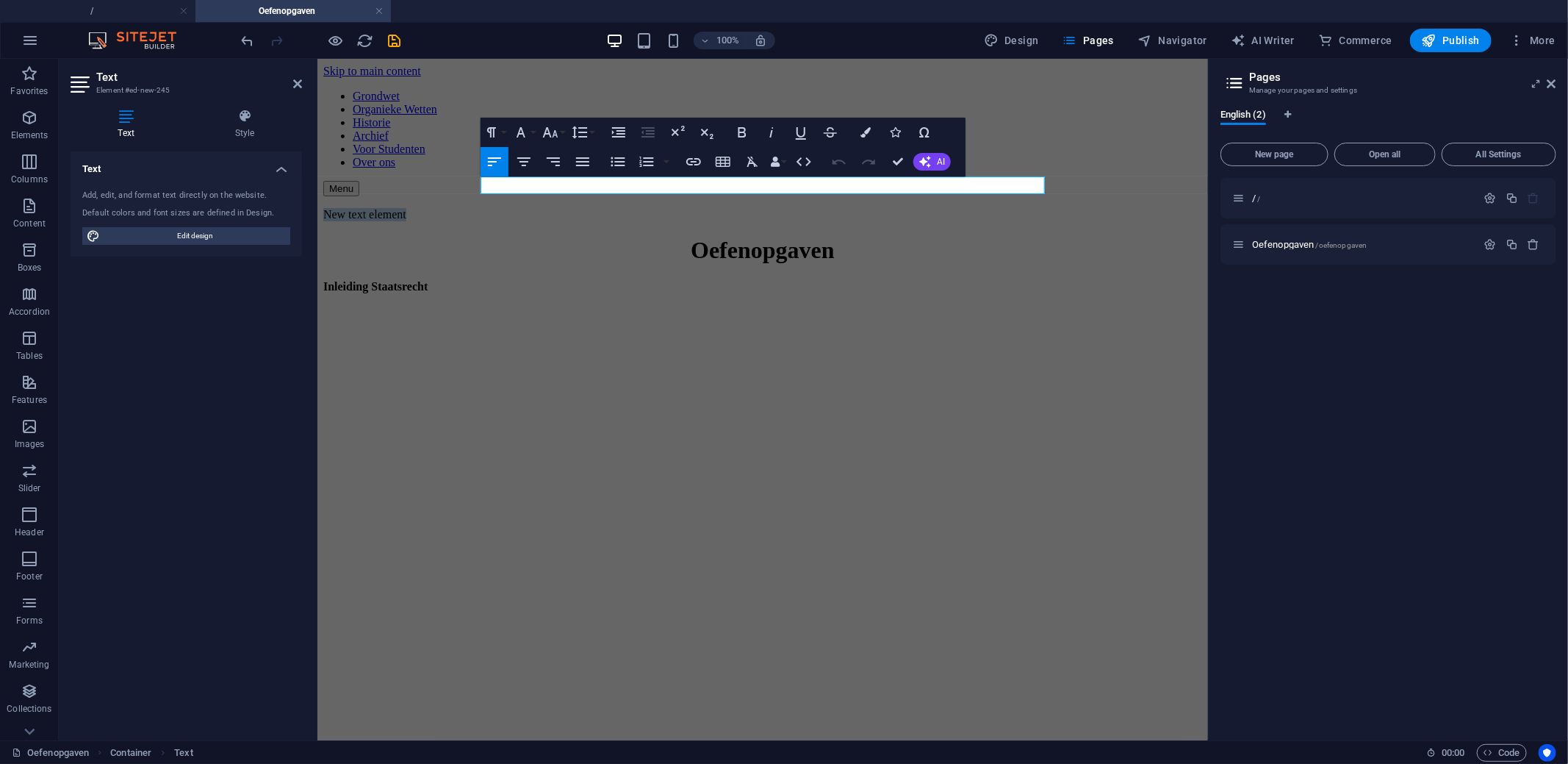
click at [650, 308] on html "Skip to main content Grondwet Organieke Wetten Historie Archief Voor Studenten …" at bounding box center [762, 183] width 890 height 250
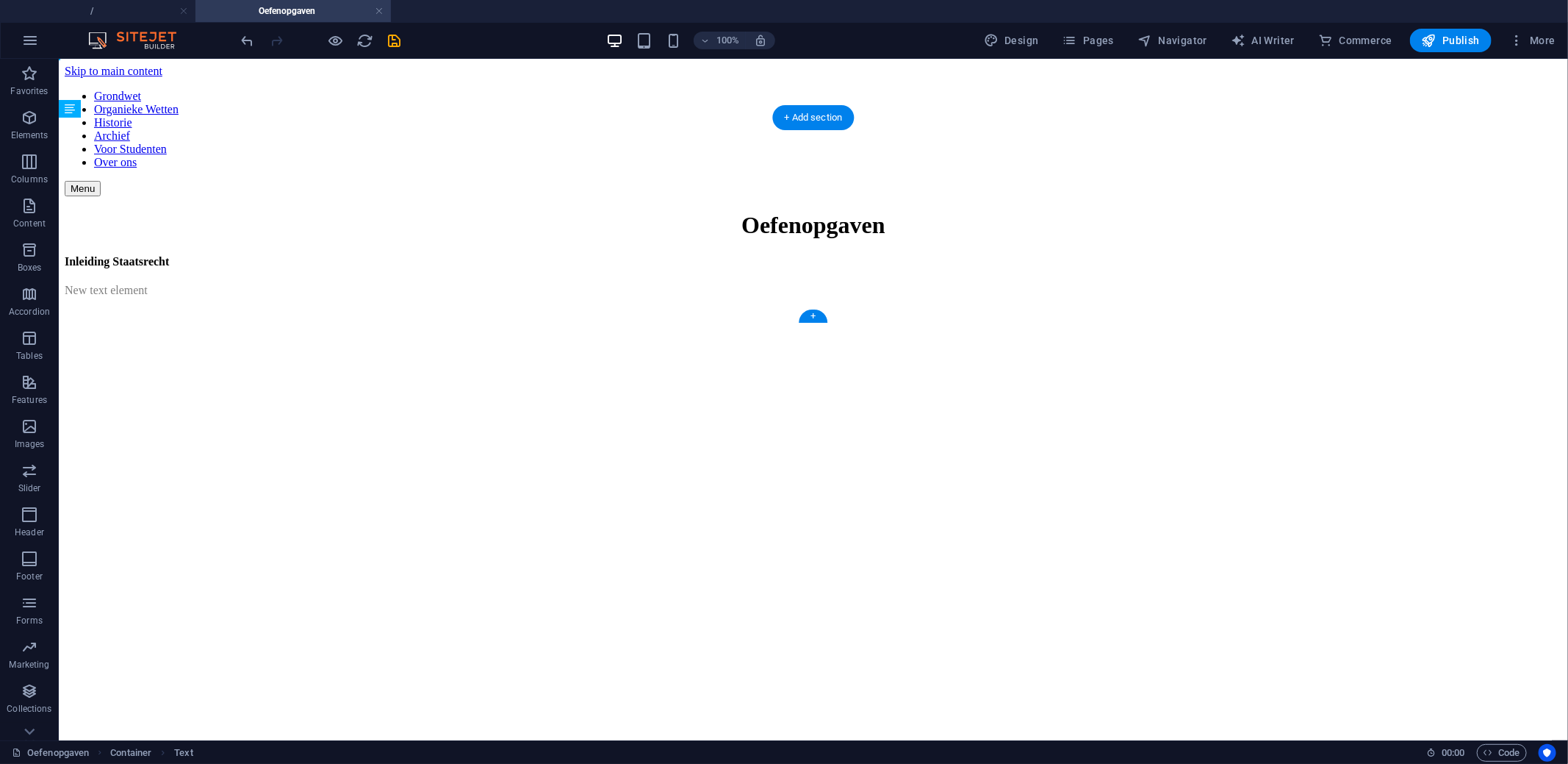
drag, startPoint x: 650, startPoint y: 187, endPoint x: 659, endPoint y: 245, distance: 58.7
click at [588, 283] on div "New text element" at bounding box center [813, 290] width 1498 height 13
click at [770, 283] on div "Dictaat Hoofdstuk 1 - Wat is recht?" at bounding box center [813, 290] width 1498 height 13
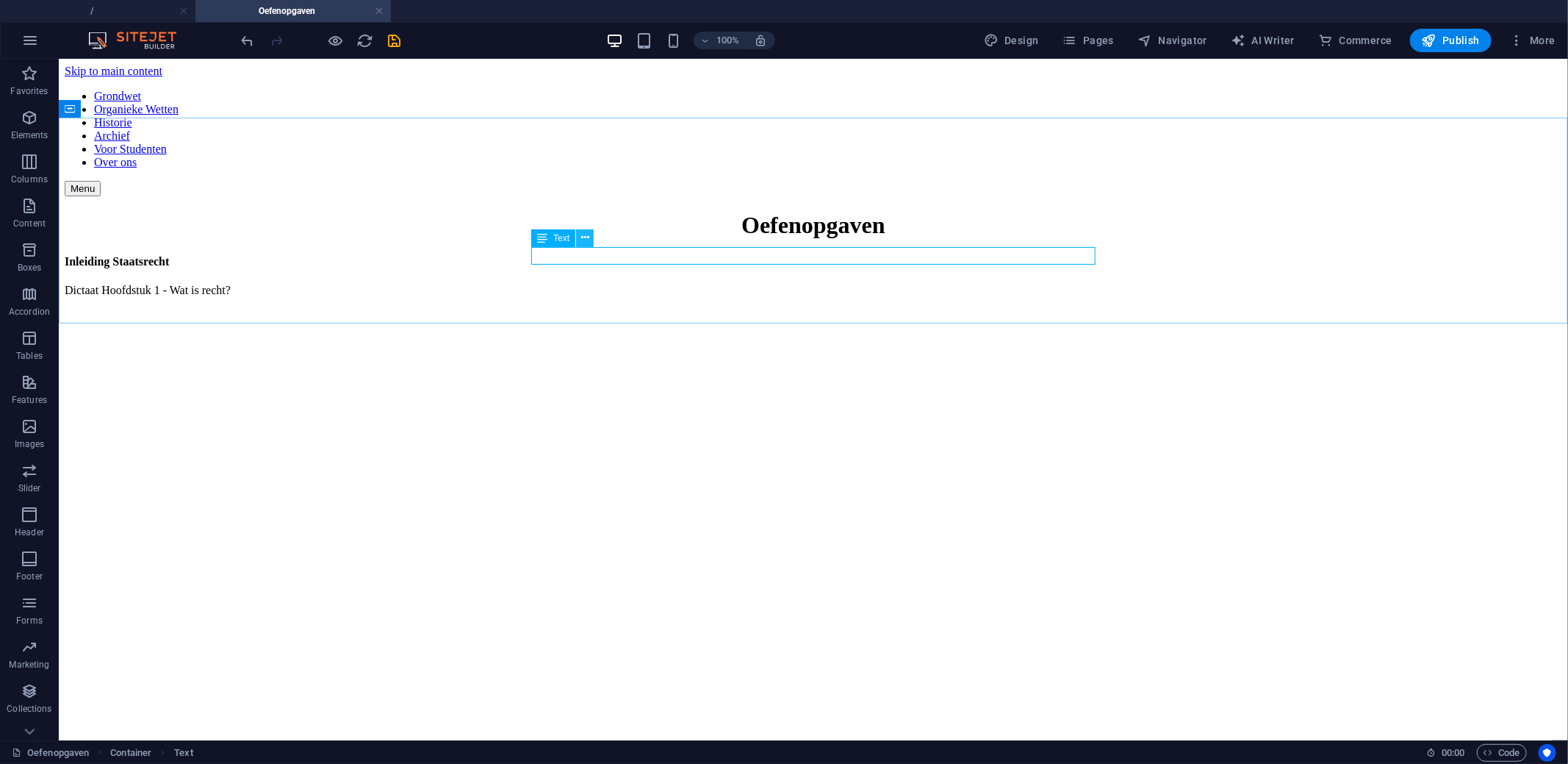
click at [583, 238] on icon at bounding box center [585, 238] width 8 height 16
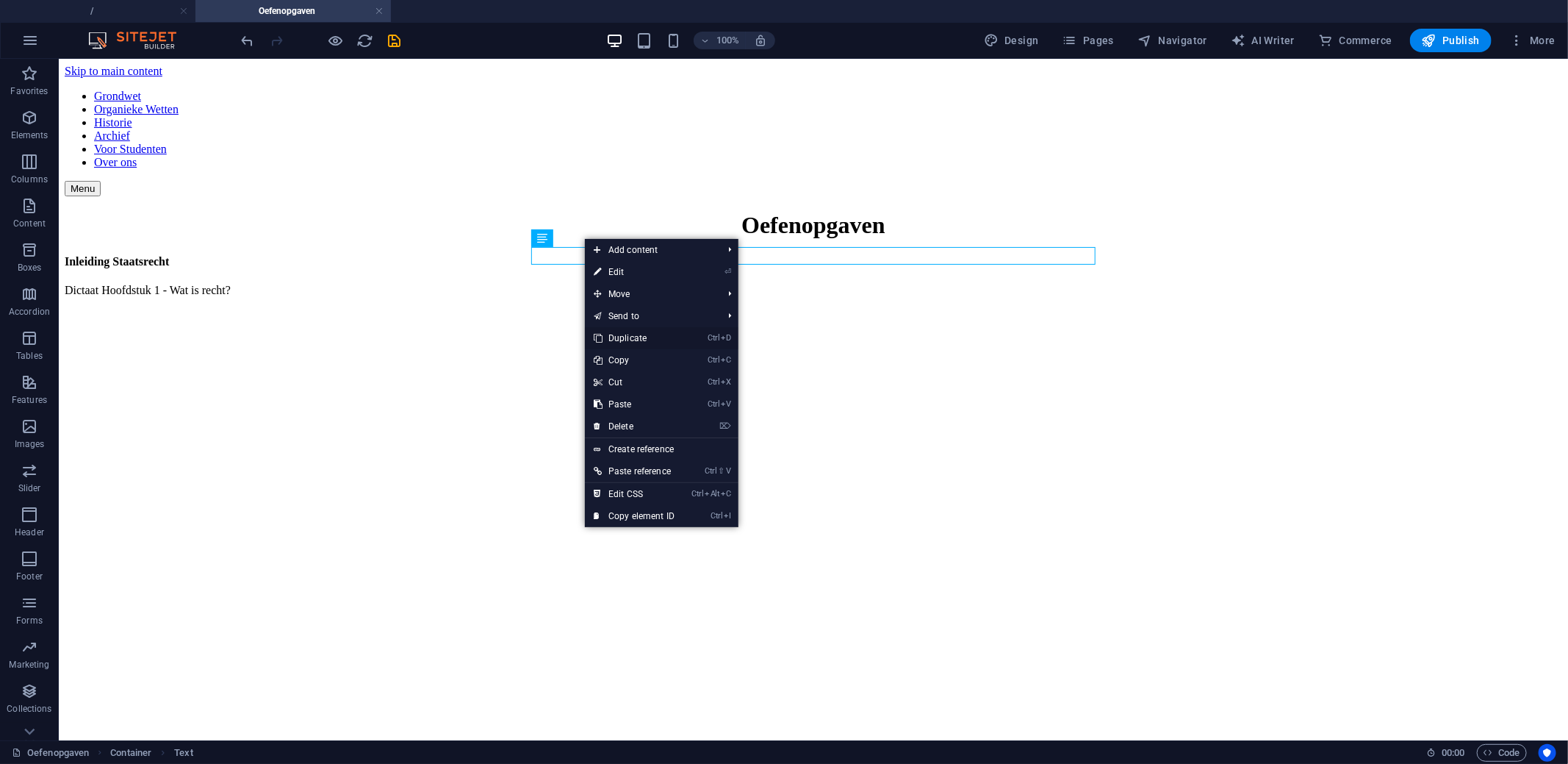
click at [619, 343] on link "Ctrl D Duplicate" at bounding box center [634, 338] width 98 height 22
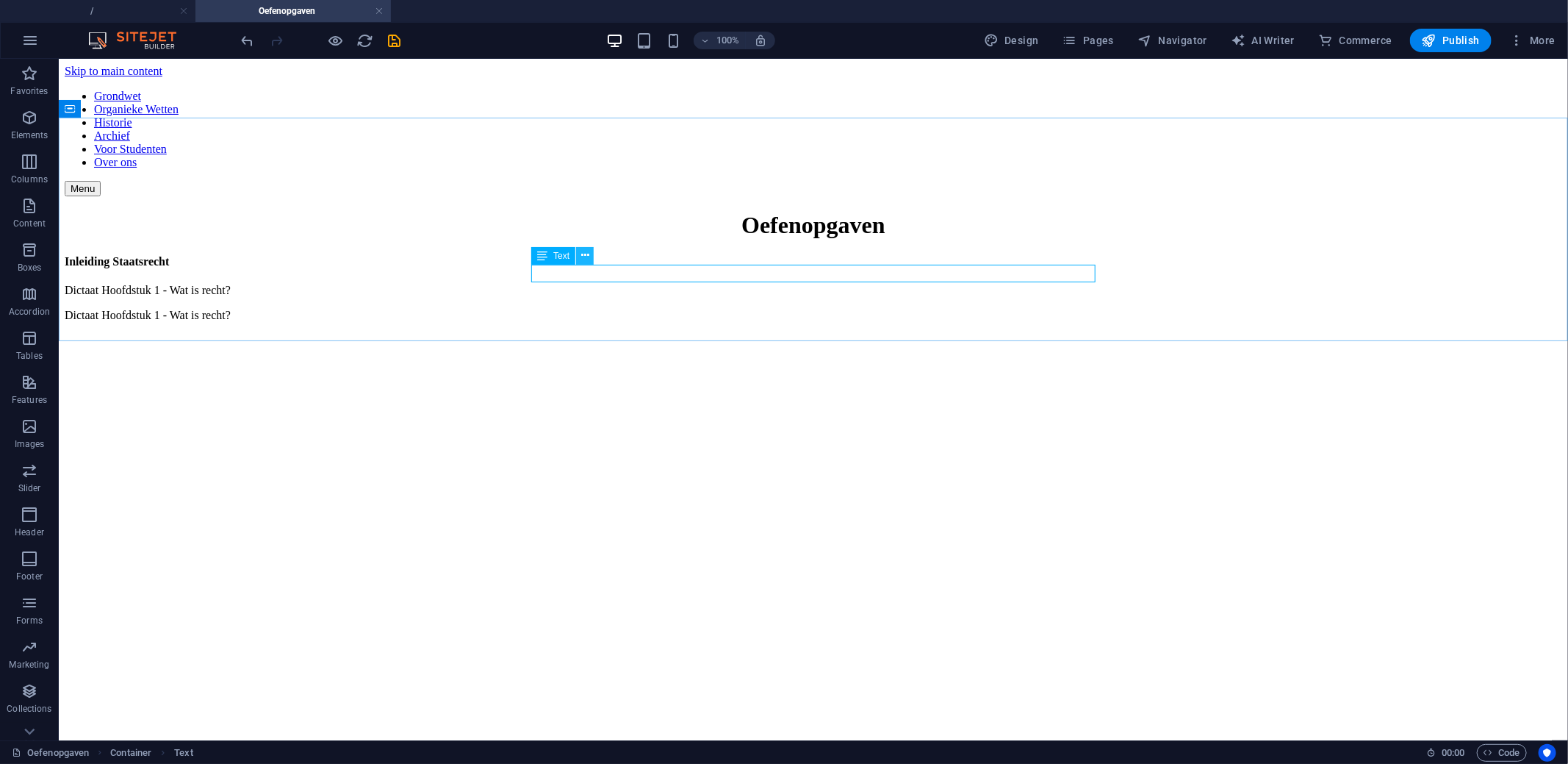
click at [581, 255] on icon at bounding box center [585, 255] width 8 height 16
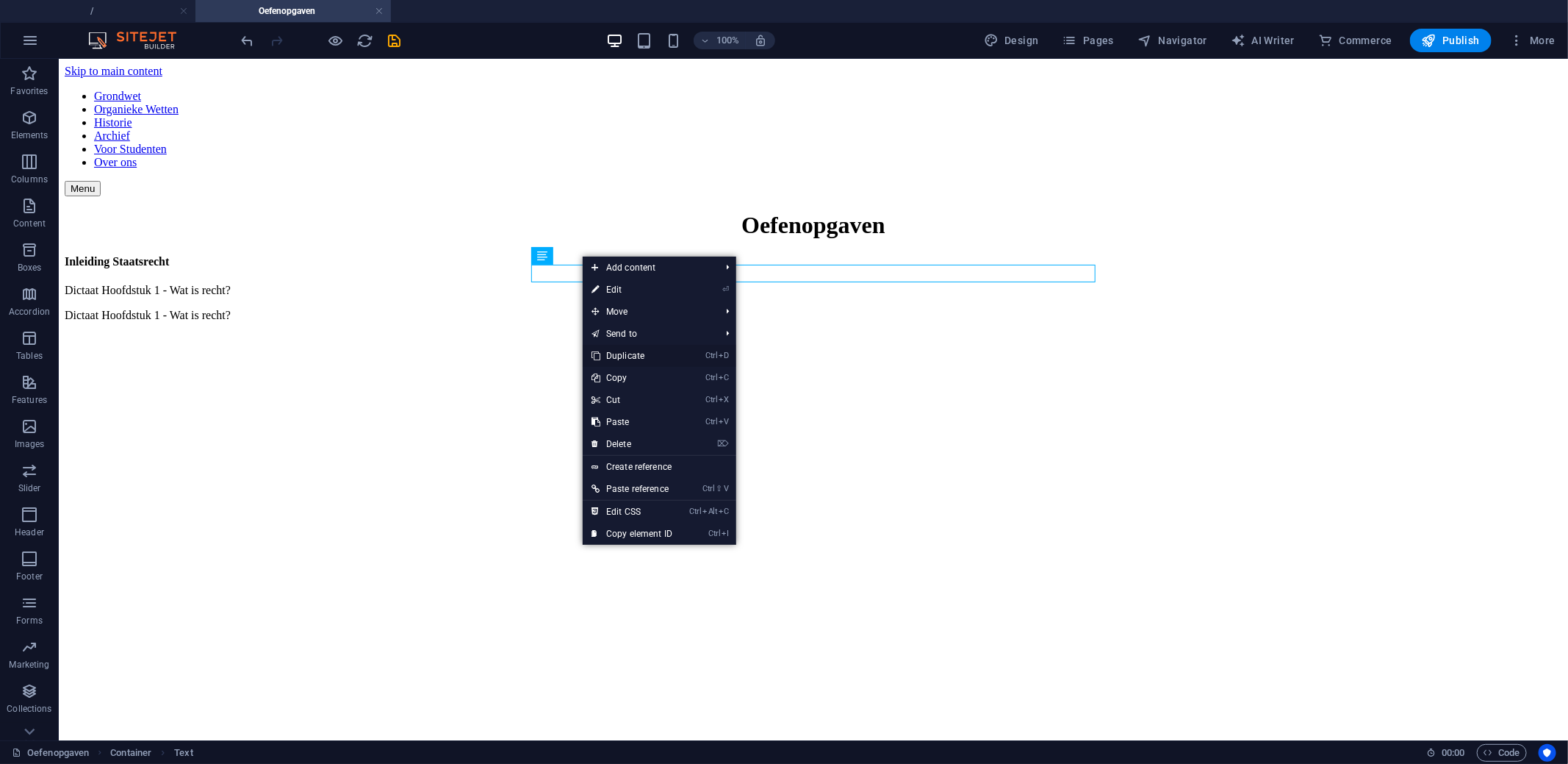
click at [631, 361] on link "Ctrl D Duplicate" at bounding box center [631, 355] width 98 height 22
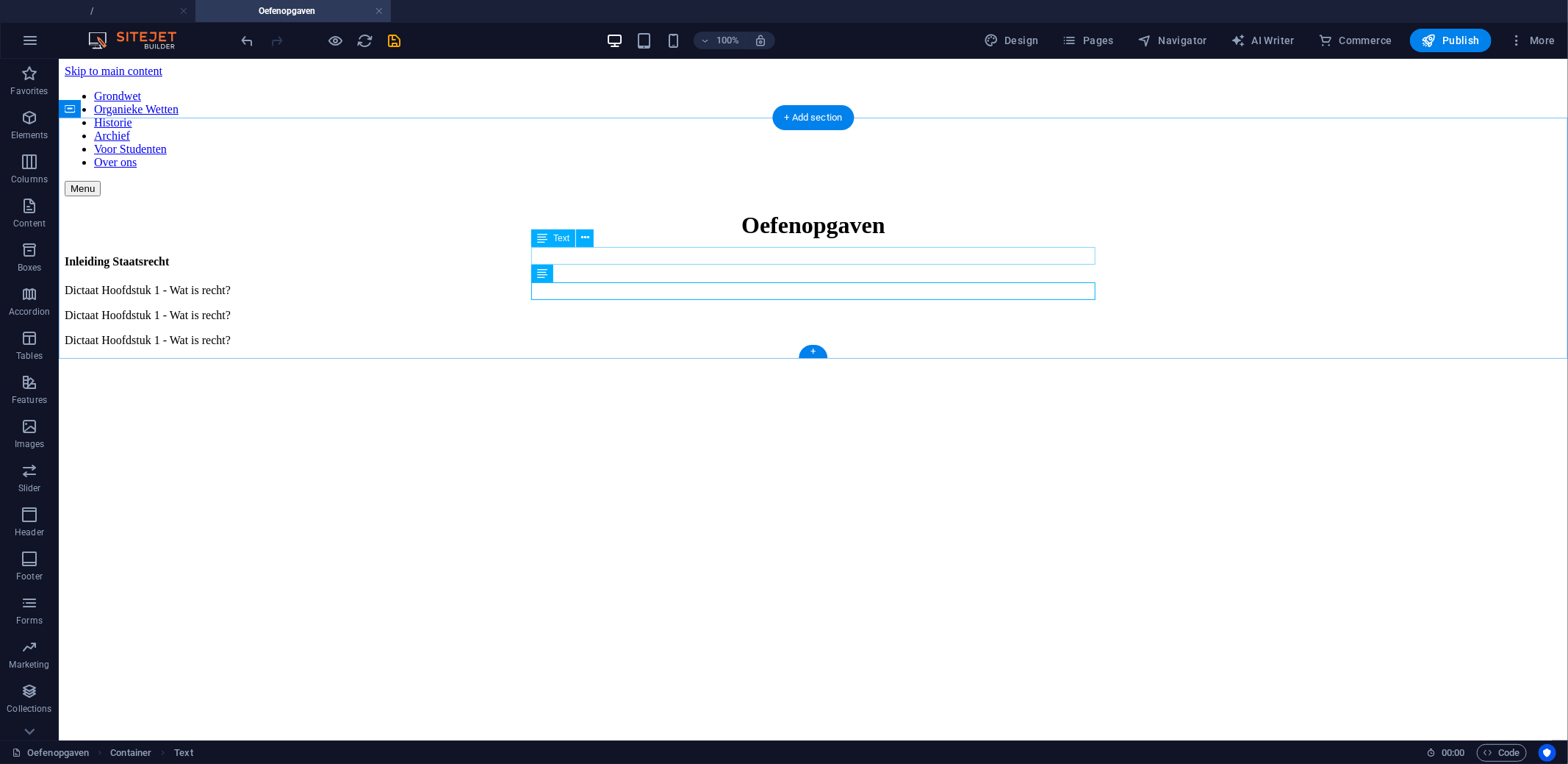
click at [633, 283] on div "Dictaat Hoofdstuk 1 - Wat is recht?" at bounding box center [813, 290] width 1498 height 13
click at [625, 308] on div "Dictaat Hoofdstuk 1 - Wat is recht?" at bounding box center [813, 315] width 1498 height 13
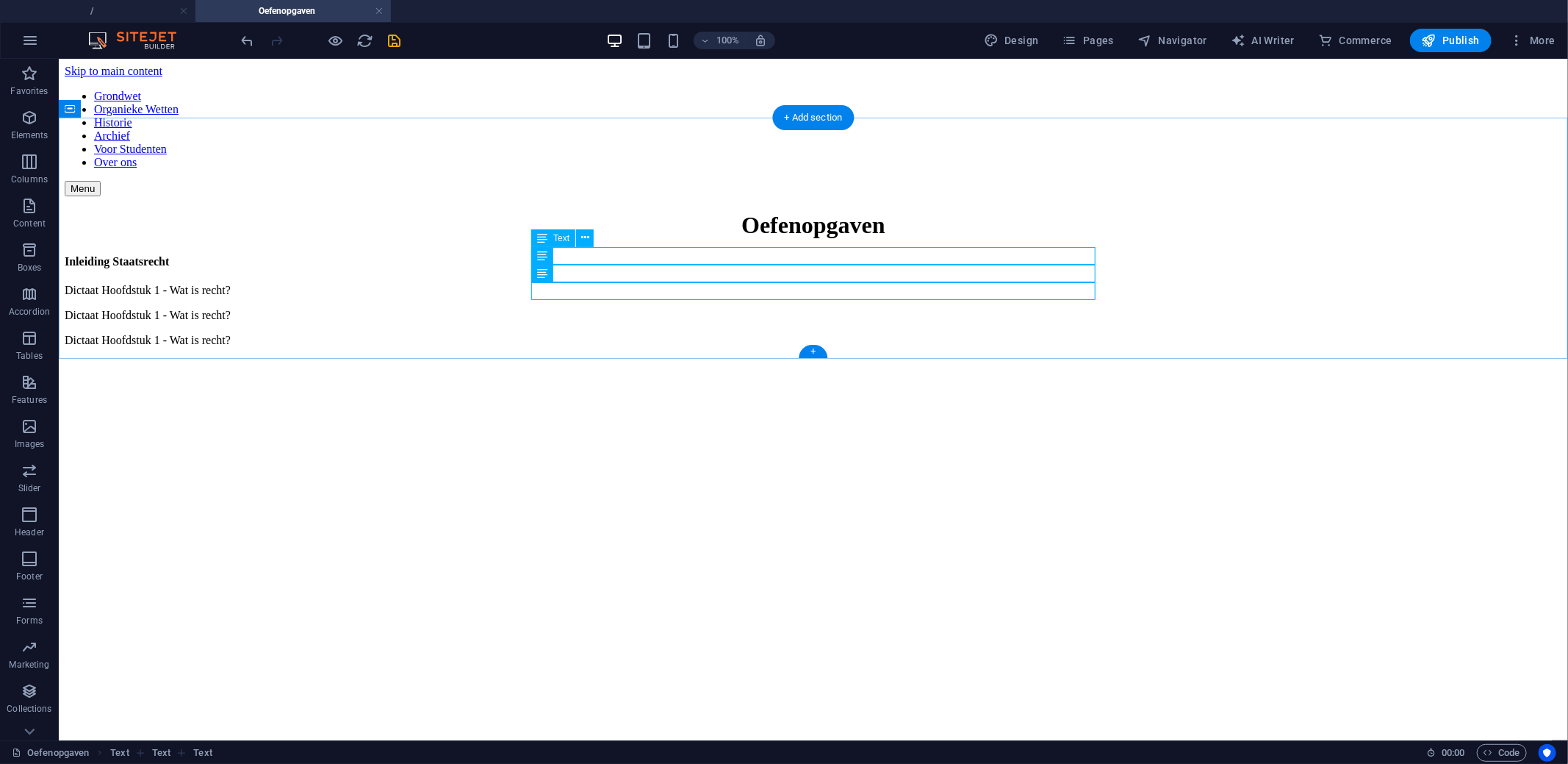
click at [643, 283] on div "Dictaat Hoofdstuk 1 - Wat is recht?" at bounding box center [813, 290] width 1498 height 13
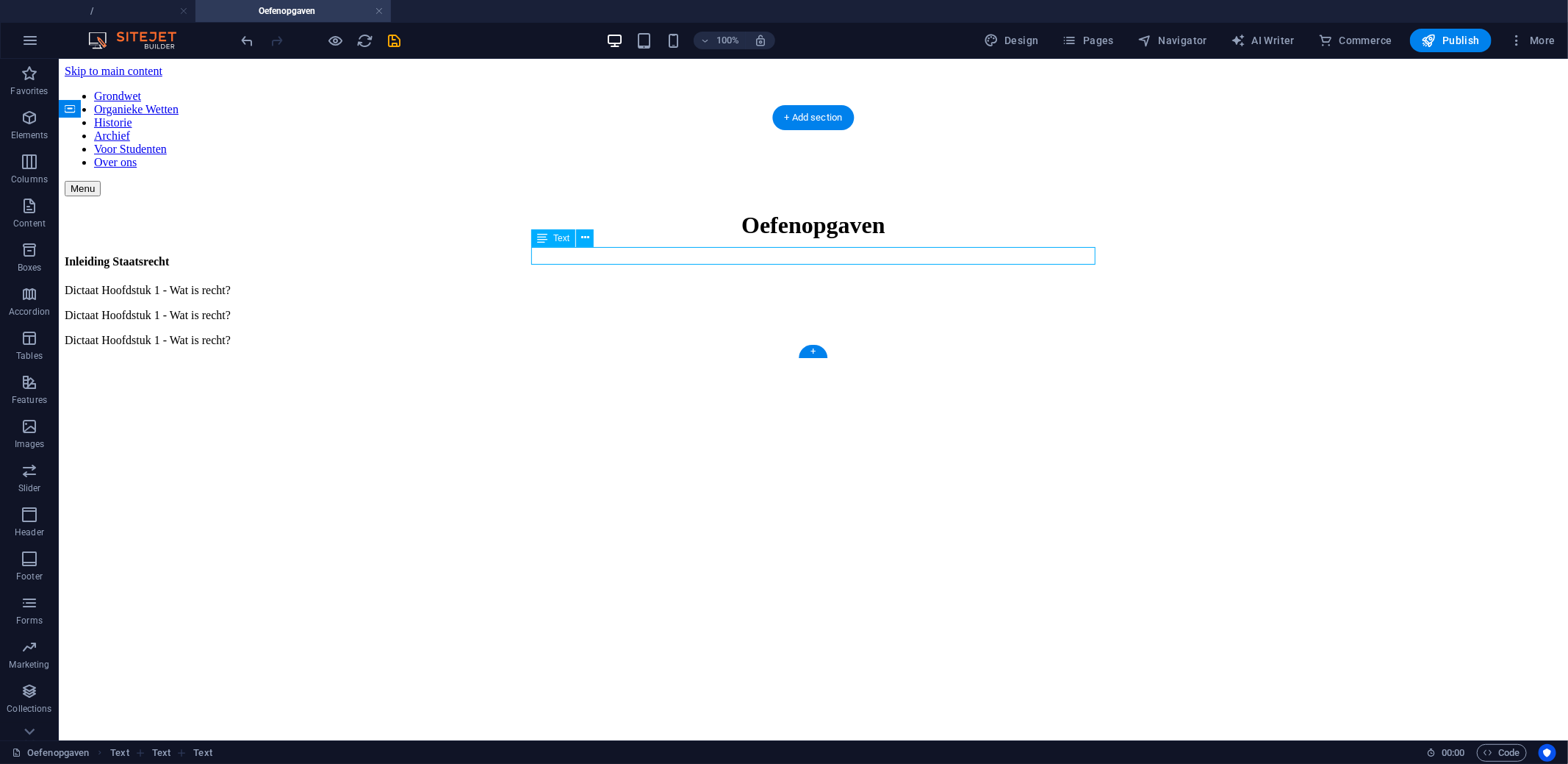
click at [643, 283] on div "Dictaat Hoofdstuk 1 - Wat is recht?" at bounding box center [813, 290] width 1498 height 13
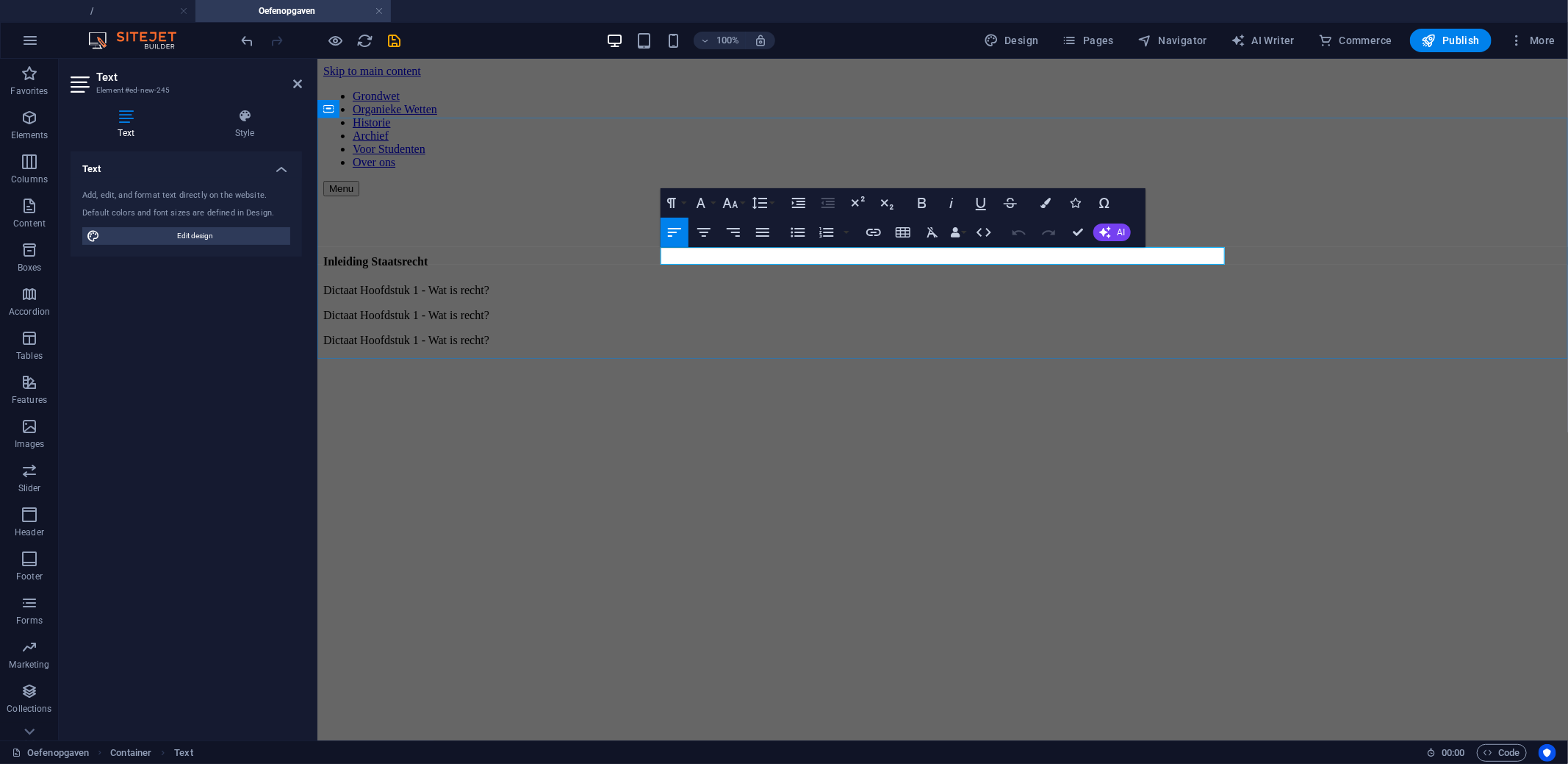
click at [874, 283] on p "Dictaat Hoofdstuk 1 - Wat is recht?" at bounding box center [942, 290] width 1239 height 13
click at [875, 244] on button "Insert Link" at bounding box center [874, 233] width 28 height 30
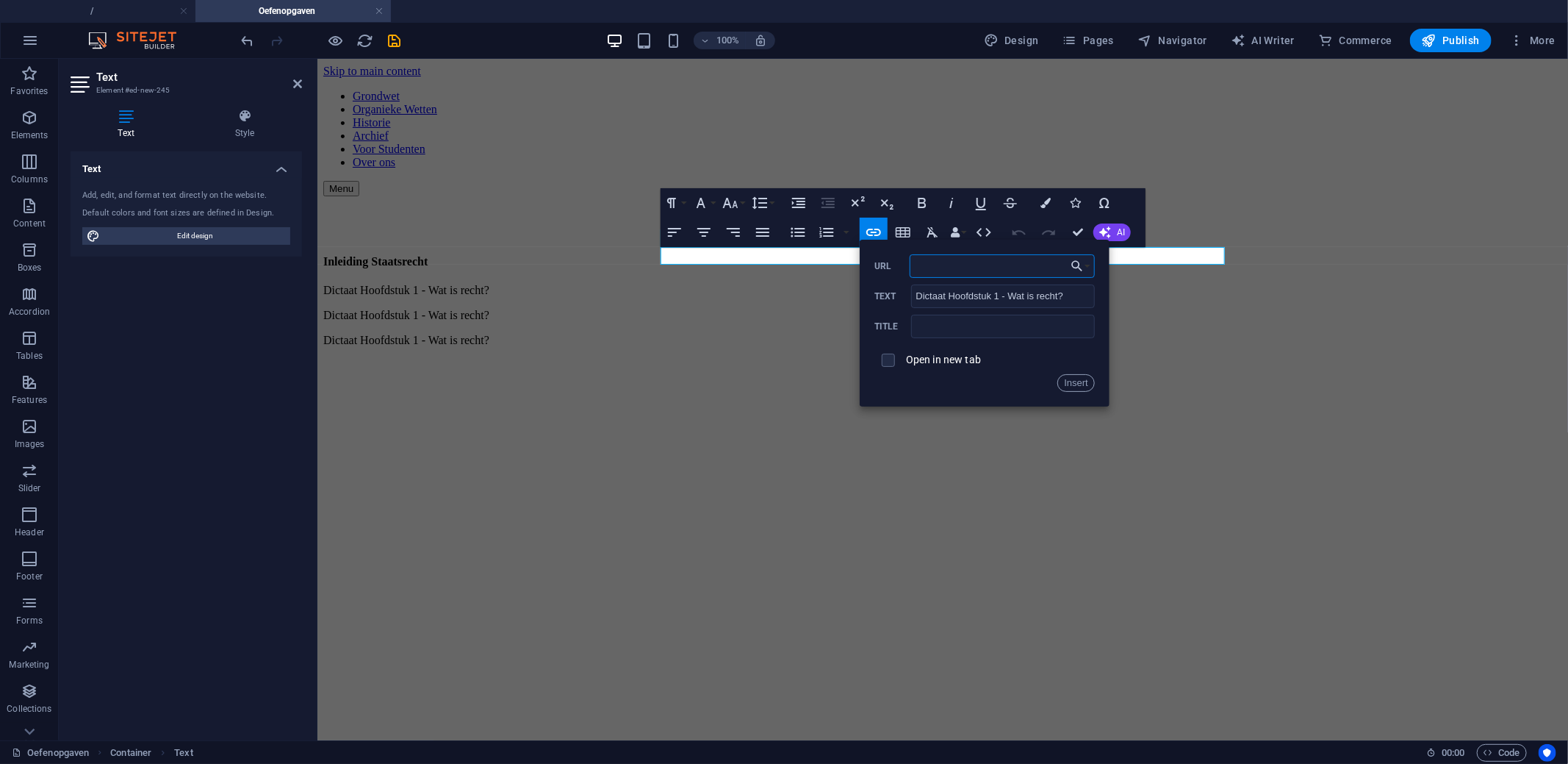
paste input "https://docs.google.com/forms/d/e/1FAIpQLScj9e7wajk0JvwlKCI7tH_WWRg39t3V-mEvWPL…"
type input "https://docs.google.com/forms/d/e/1FAIpQLScj9e7wajk0JvwlKCI7tH_WWRg39t3V-mEvWPL…"
click at [1086, 377] on button "Insert" at bounding box center [1076, 382] width 37 height 17
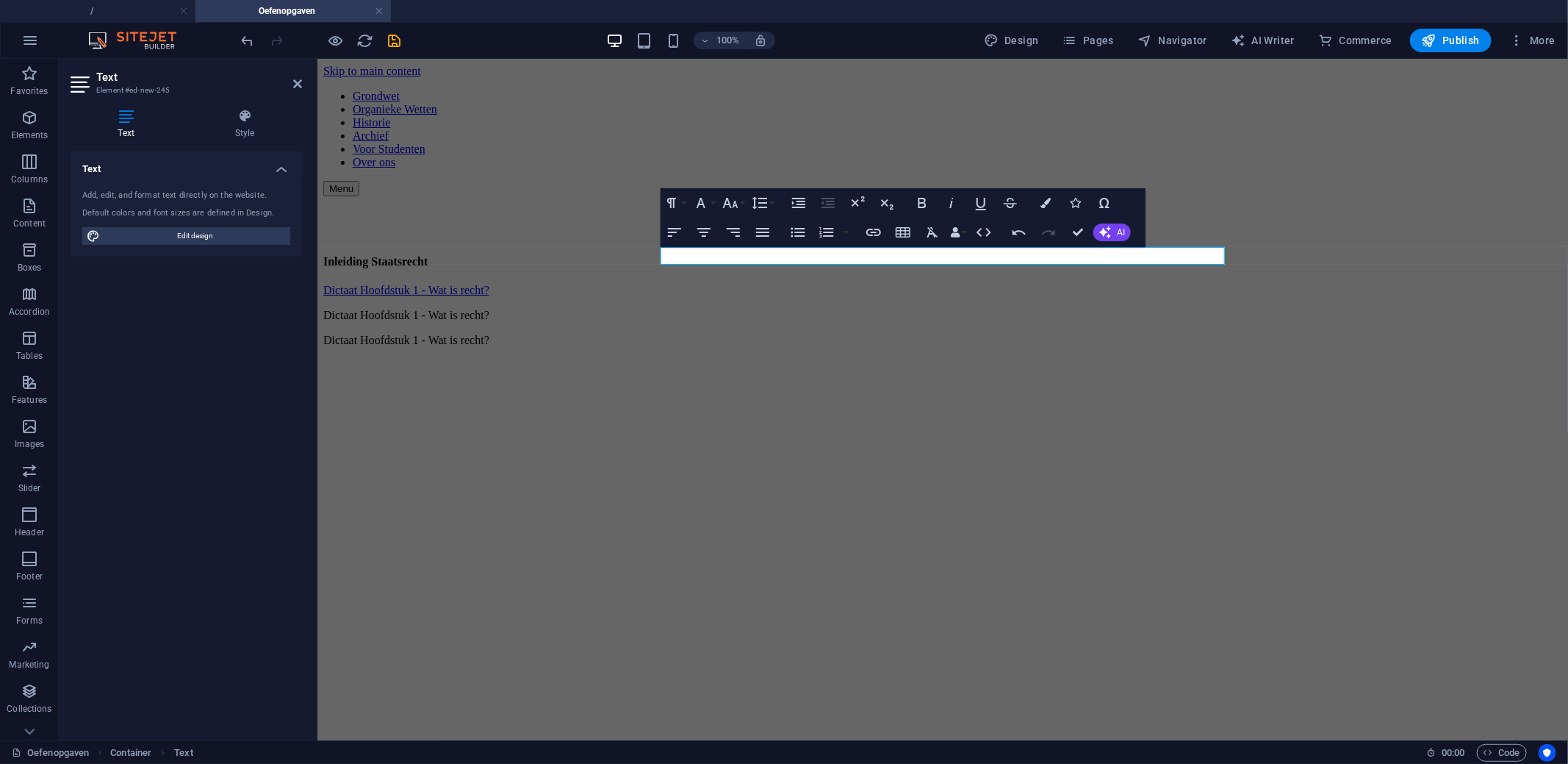
click at [1030, 358] on html "Skip to main content Grondwet Organieke Wetten Historie Archief Voor Studenten …" at bounding box center [942, 208] width 1250 height 300
click at [1335, 252] on div "Oefenopgaven Inleiding Staatsrecht Dictaat Hoofdstuk 1 - Wat is recht? Dictaat …" at bounding box center [942, 278] width 1239 height 135
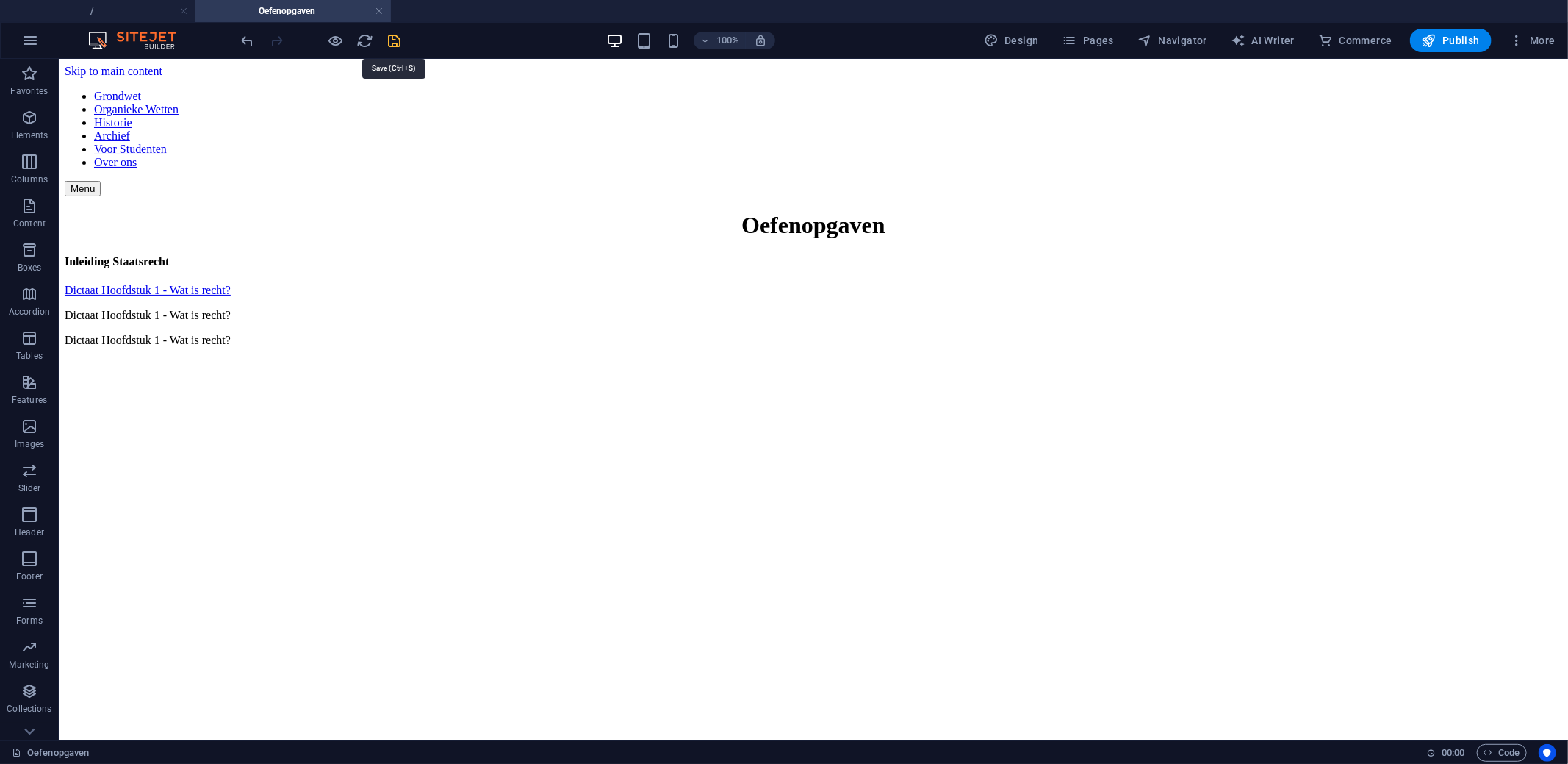
click at [388, 40] on icon "save" at bounding box center [395, 41] width 17 height 17
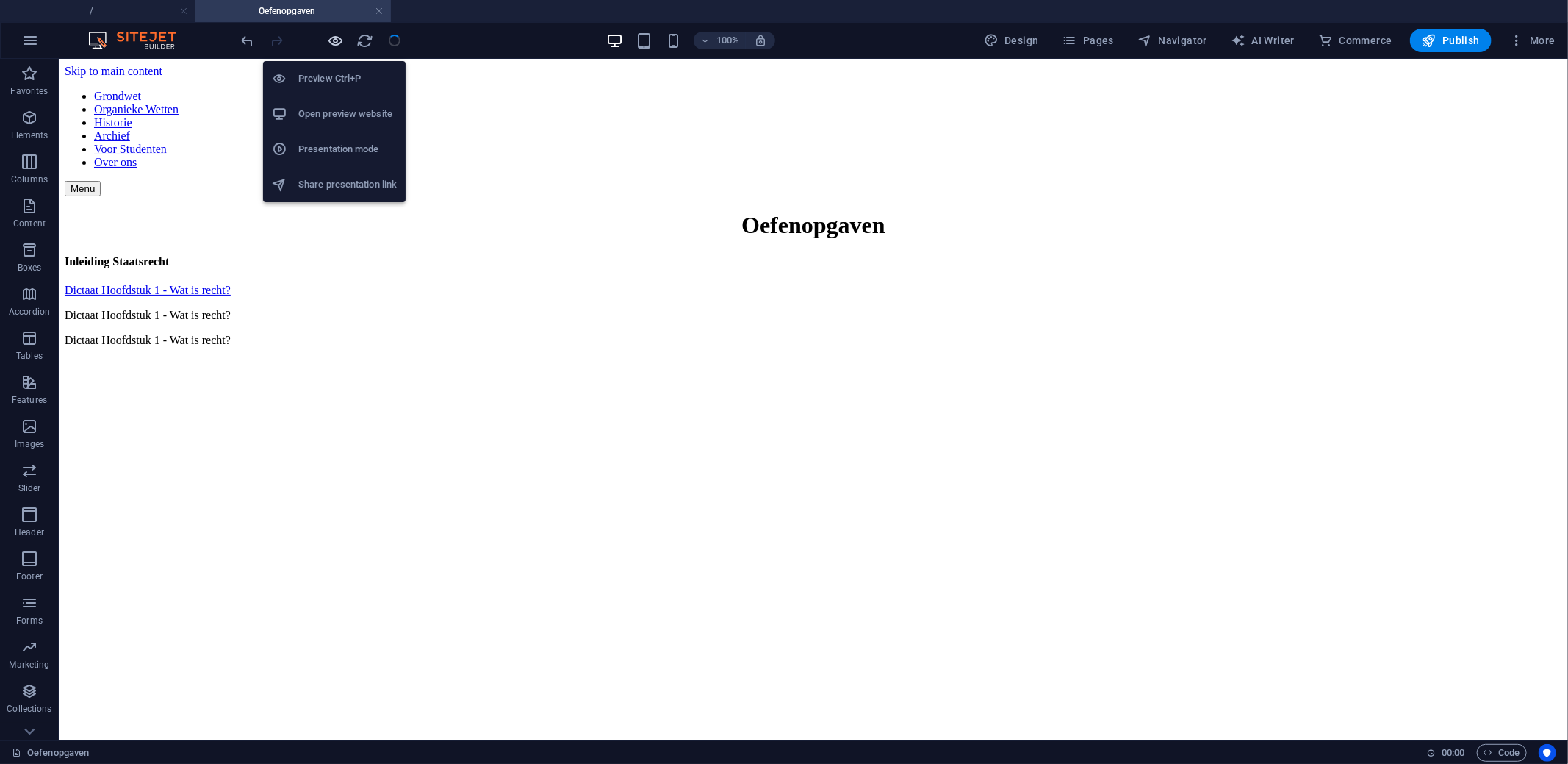
click at [330, 41] on icon "button" at bounding box center [336, 41] width 17 height 17
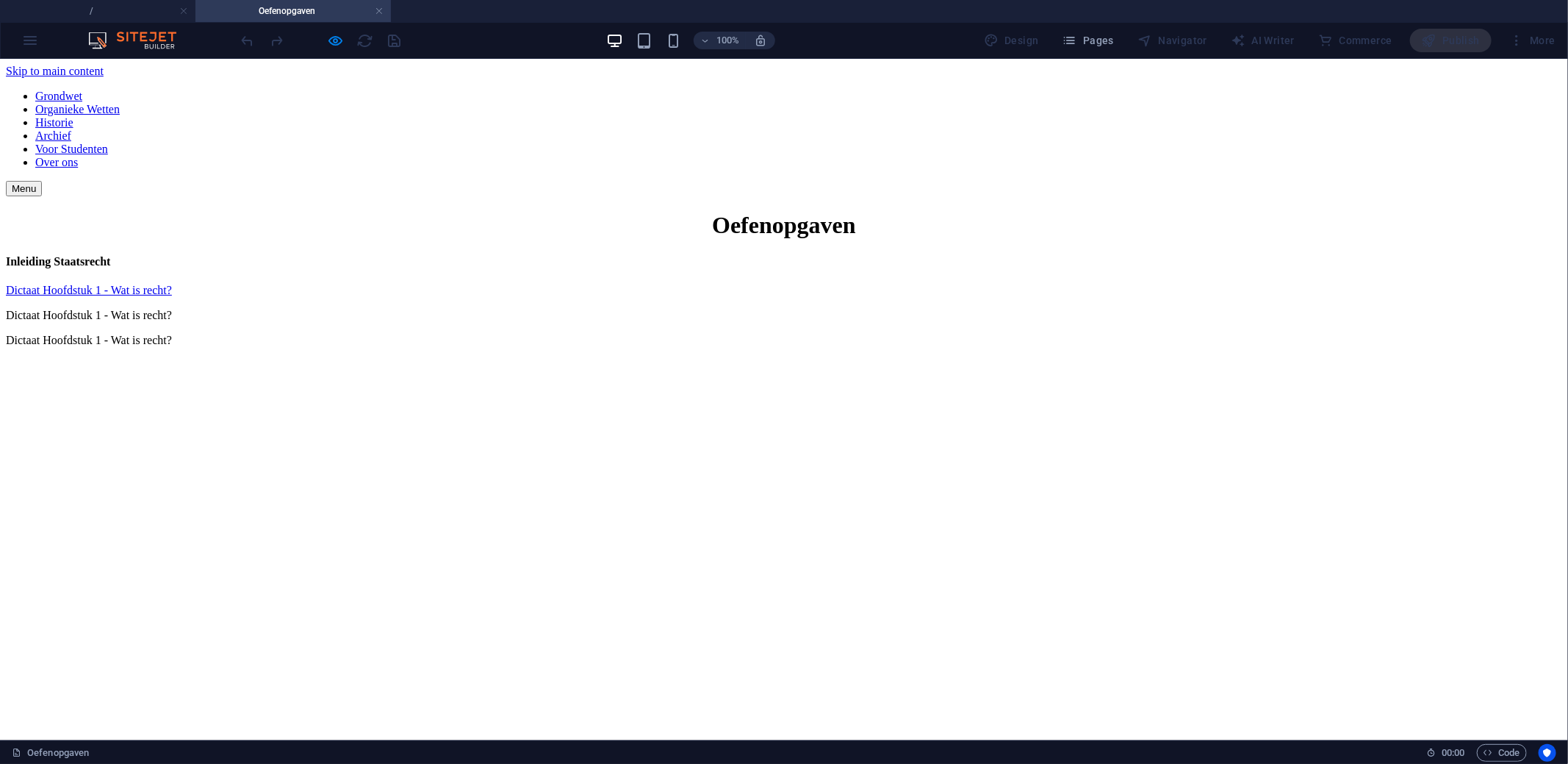
click at [172, 283] on link "Dictaat Hoofdstuk 1 - Wat is recht?" at bounding box center [89, 289] width 166 height 12
click at [598, 308] on p "Dictaat Hoofdstuk 1 - Wat is recht?" at bounding box center [784, 315] width 1556 height 13
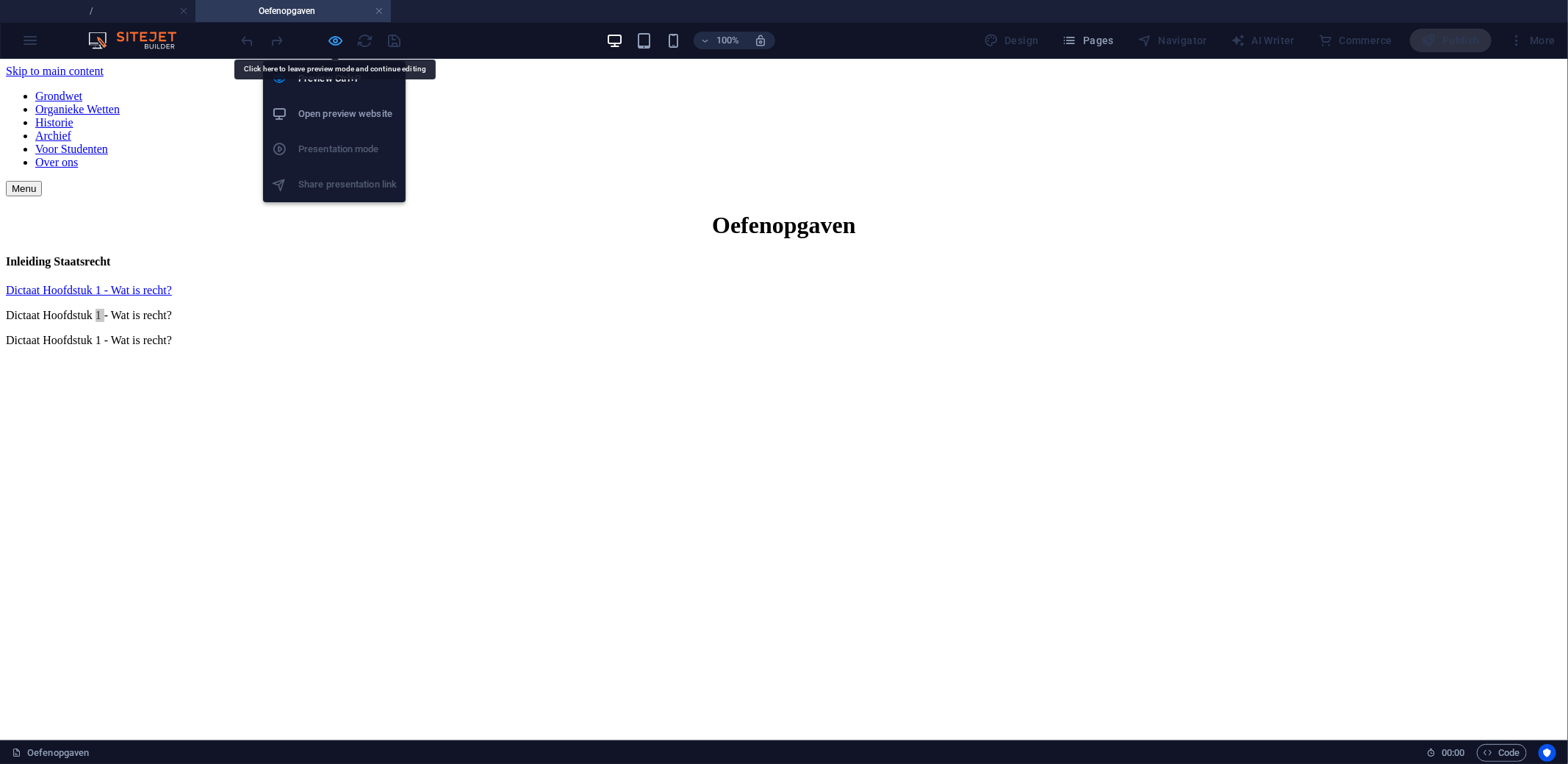
click at [338, 42] on icon "button" at bounding box center [336, 41] width 17 height 17
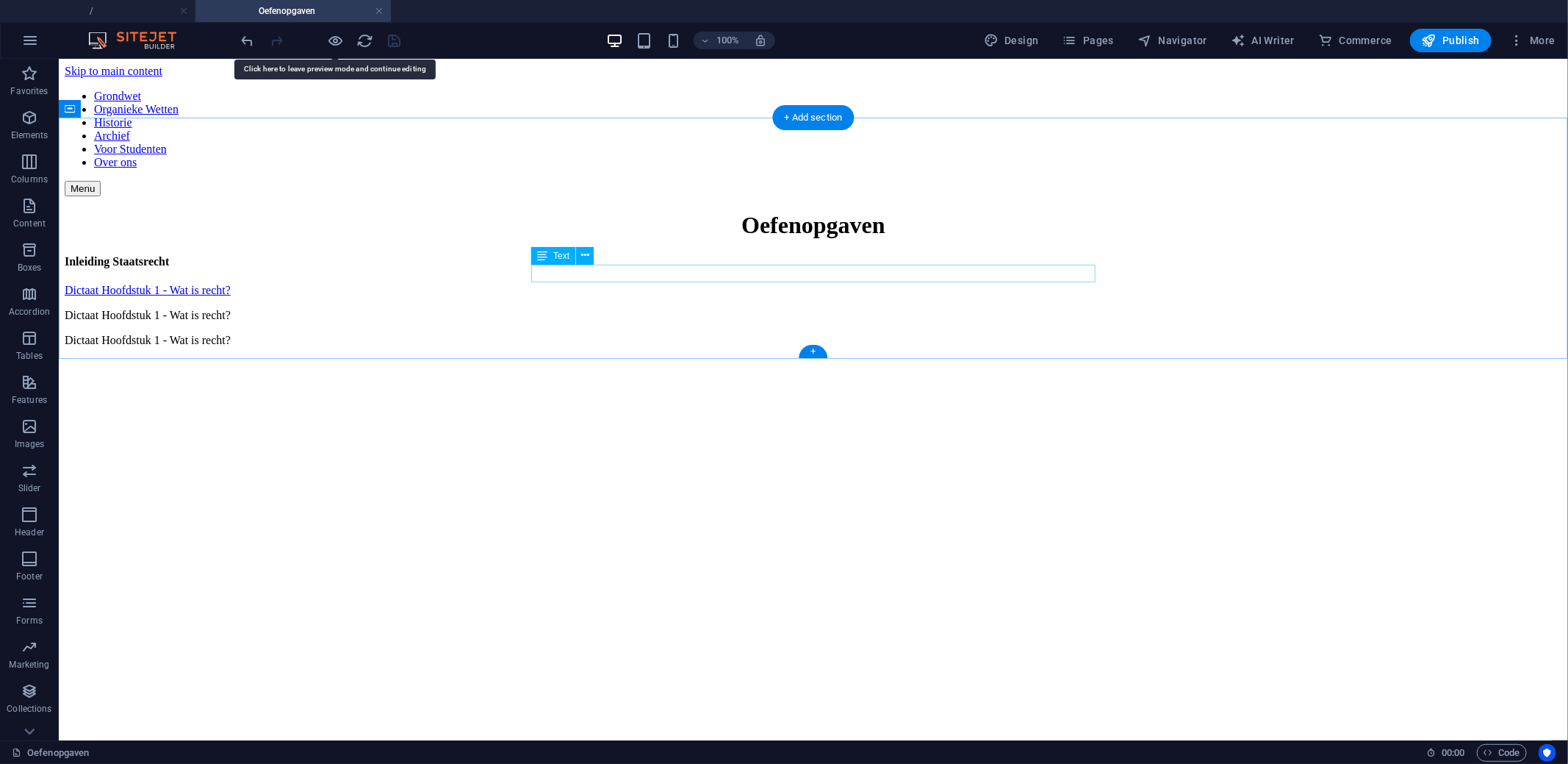
click at [629, 308] on div "Dictaat Hoofdstuk 1 - Wat is recht?" at bounding box center [813, 315] width 1498 height 13
click at [630, 308] on div "Dictaat Hoofdstuk 1 - Wat is recht?" at bounding box center [813, 315] width 1498 height 13
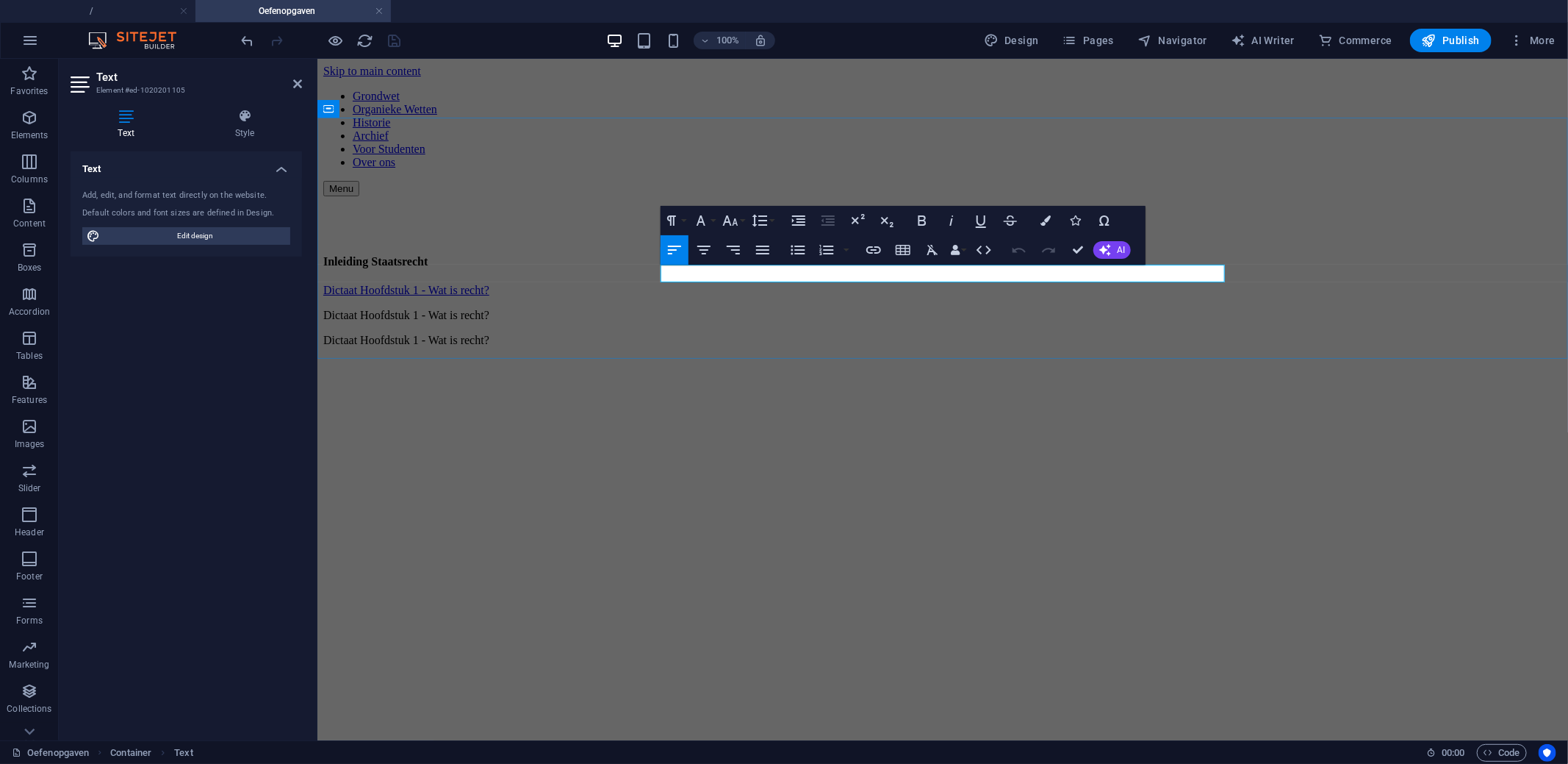
click at [758, 308] on p "Dictaat Hoofdstuk 1 - Wat is recht?" at bounding box center [942, 315] width 1239 height 13
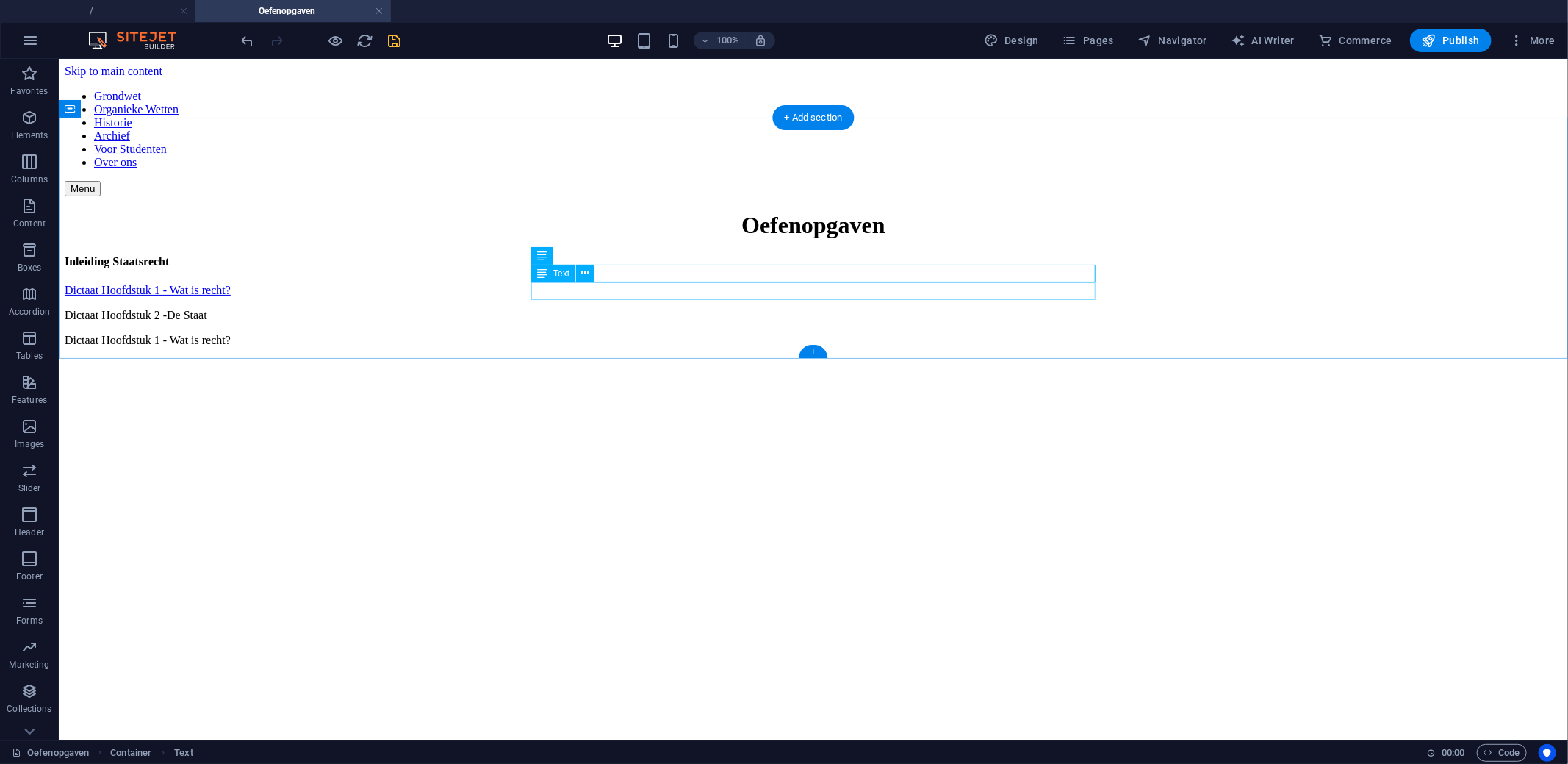
click at [613, 333] on div "Dictaat Hoofdstuk 1 - Wat is recht?" at bounding box center [813, 339] width 1498 height 13
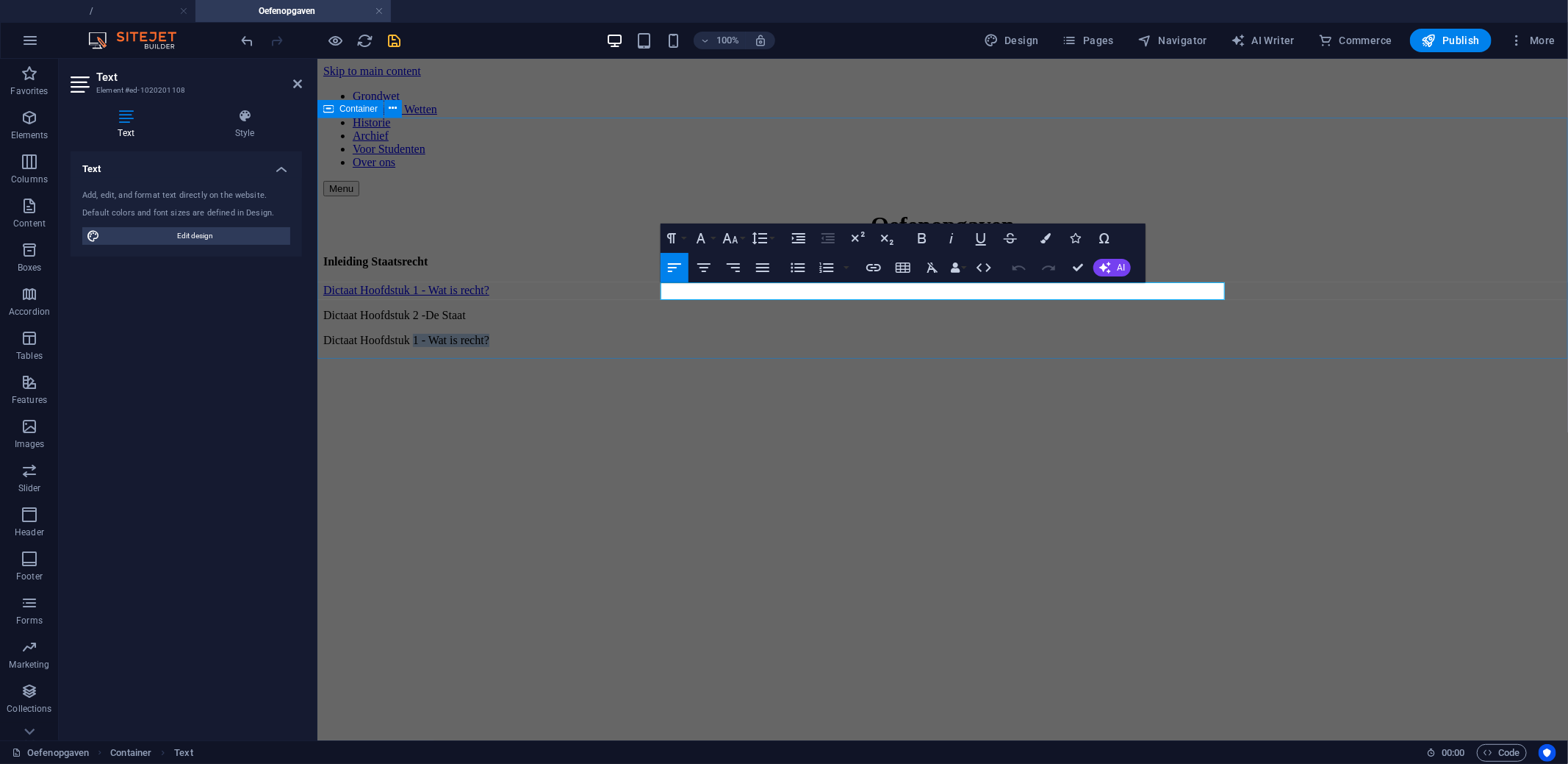
drag, startPoint x: 757, startPoint y: 289, endPoint x: 1629, endPoint y: 400, distance: 879.0
click at [1567, 358] on html "Skip to main content Grondwet Organieke Wetten Historie Archief Voor Studenten …" at bounding box center [942, 208] width 1250 height 300
click at [755, 333] on p "Dictaat Hoofdstuk3 - Democratische Rechtsstaat" at bounding box center [942, 339] width 1239 height 13
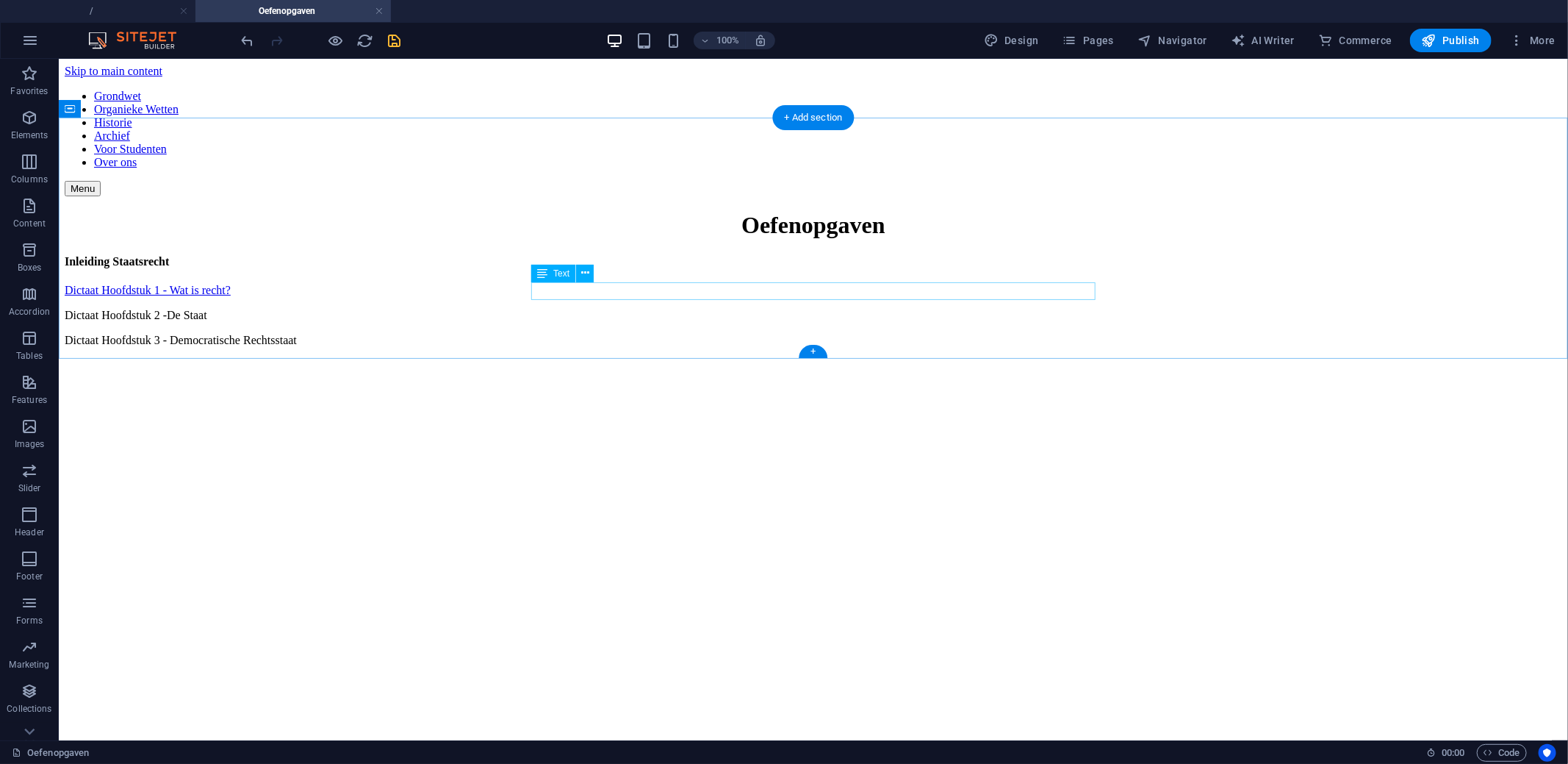
click at [623, 333] on div "Dictaat Hoofdstuk 3 - Democratische Rechtsstaat" at bounding box center [813, 339] width 1498 height 13
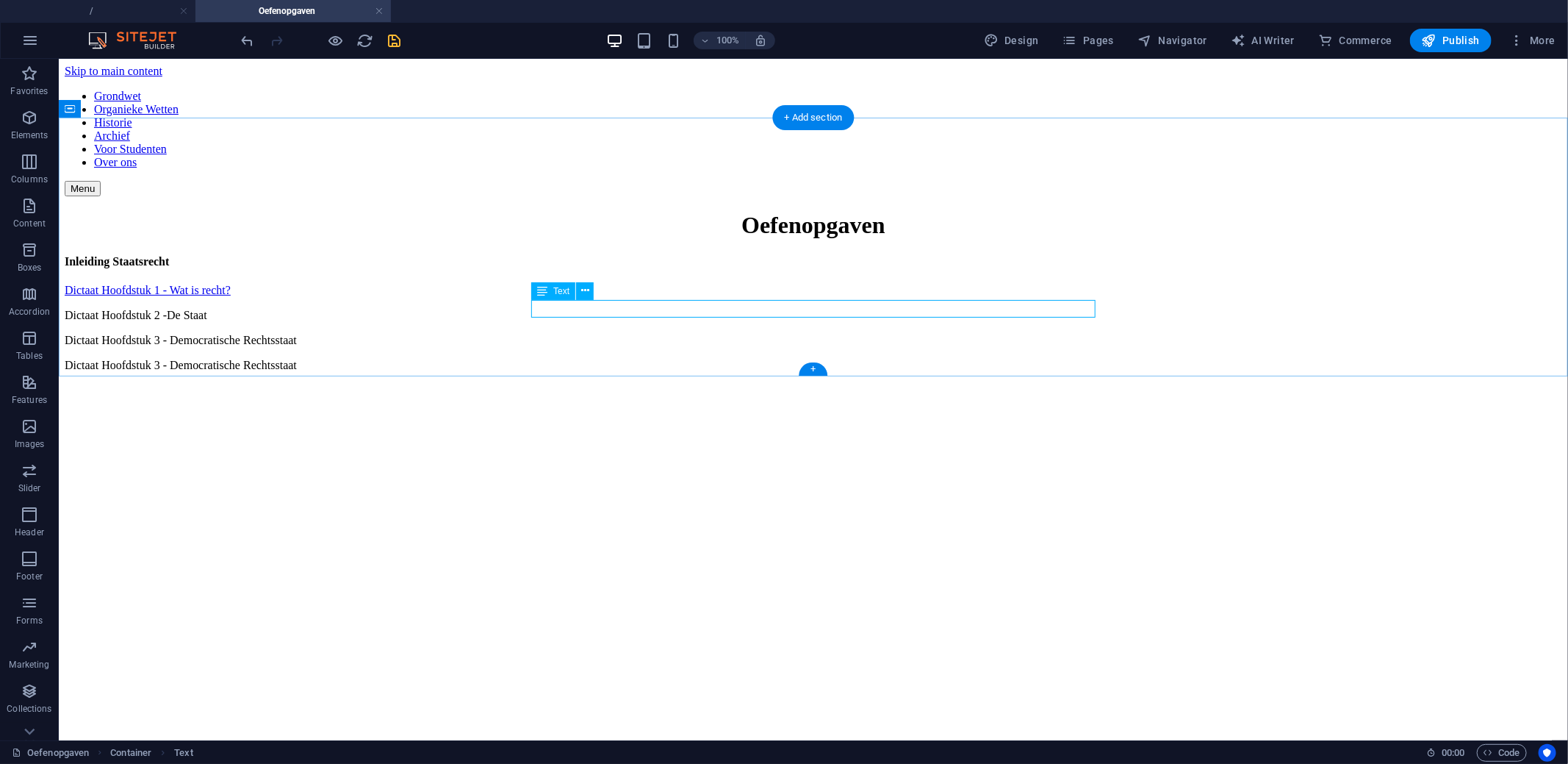
click at [629, 358] on div "Dictaat Hoofdstuk 3 - Democratische Rechtsstaat" at bounding box center [813, 364] width 1498 height 13
click at [633, 358] on div "Dictaat Hoofdstuk 3 - Democratische Rechtsstaat" at bounding box center [813, 364] width 1498 height 13
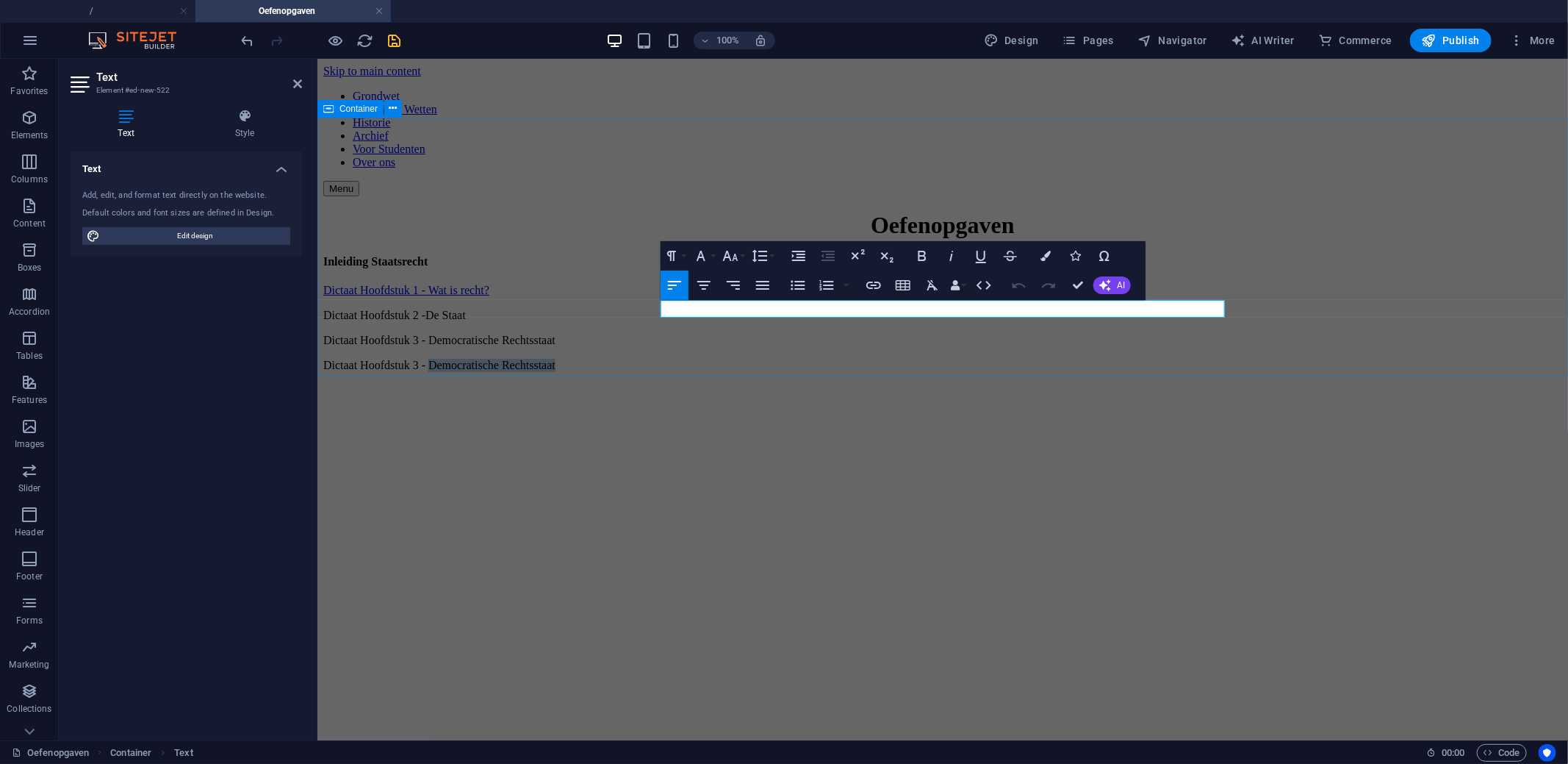
drag, startPoint x: 777, startPoint y: 309, endPoint x: 1350, endPoint y: 306, distance: 573.0
click at [1350, 306] on div "Oefenopgaven Inleiding Staatsrecht Dictaat Hoofdstuk 1 - Wat is recht? Dictaat …" at bounding box center [942, 291] width 1239 height 161
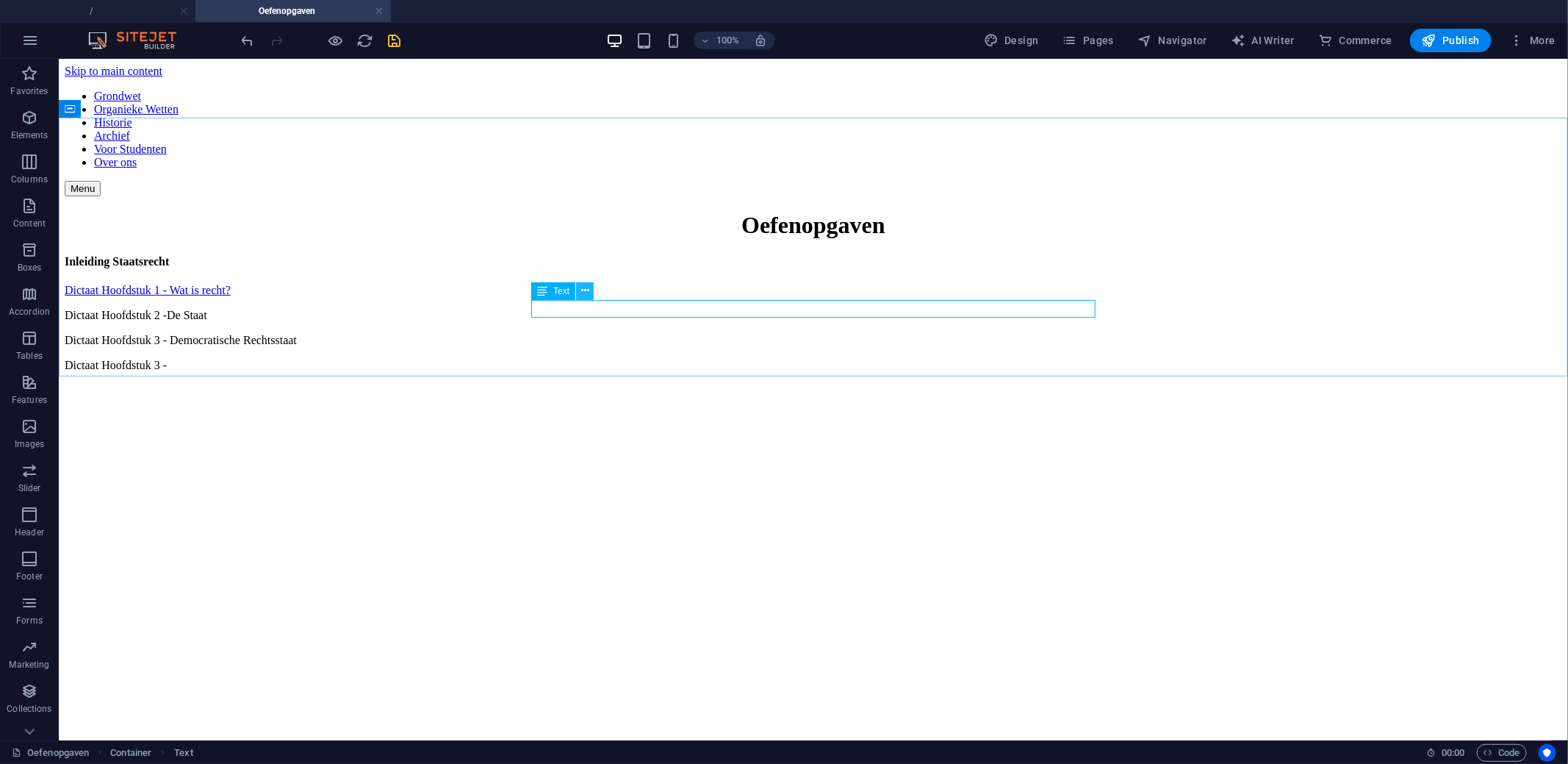
click at [583, 287] on icon at bounding box center [585, 291] width 8 height 16
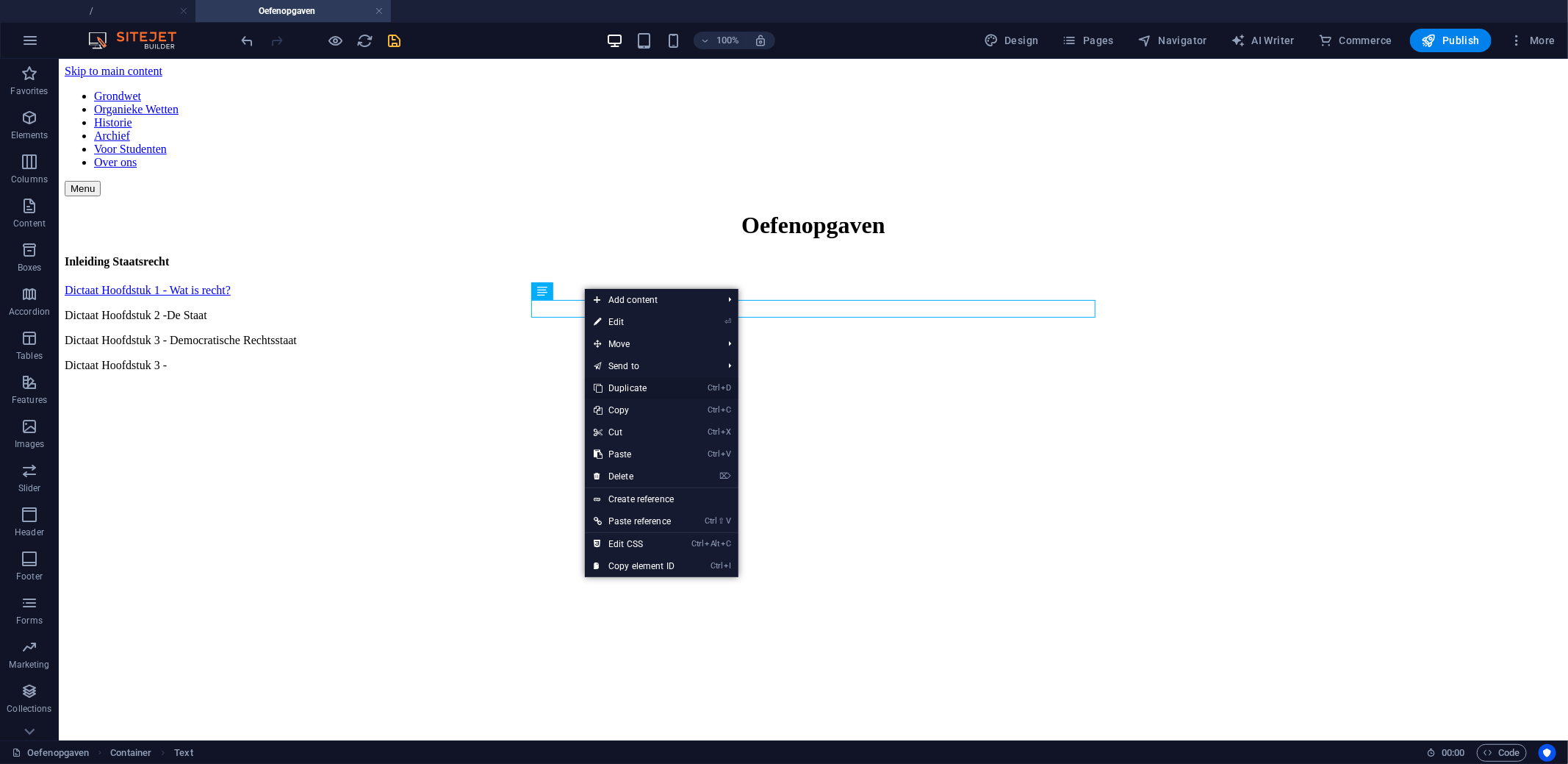
click at [645, 392] on link "Ctrl D Duplicate" at bounding box center [634, 387] width 98 height 22
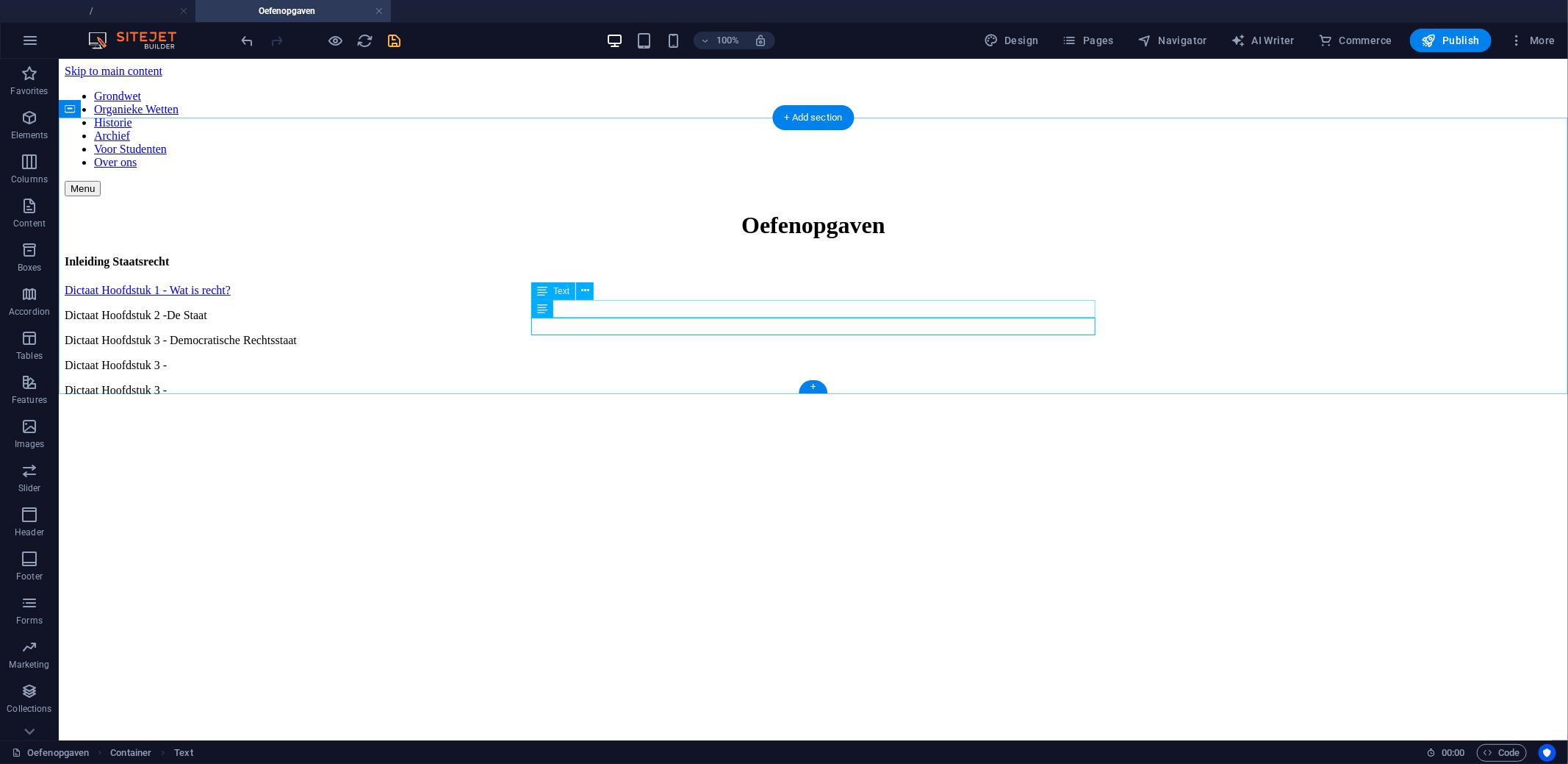
click at [630, 358] on div "Dictaat Hoofdstuk 3 -" at bounding box center [813, 364] width 1498 height 13
click at [586, 288] on icon at bounding box center [585, 291] width 8 height 16
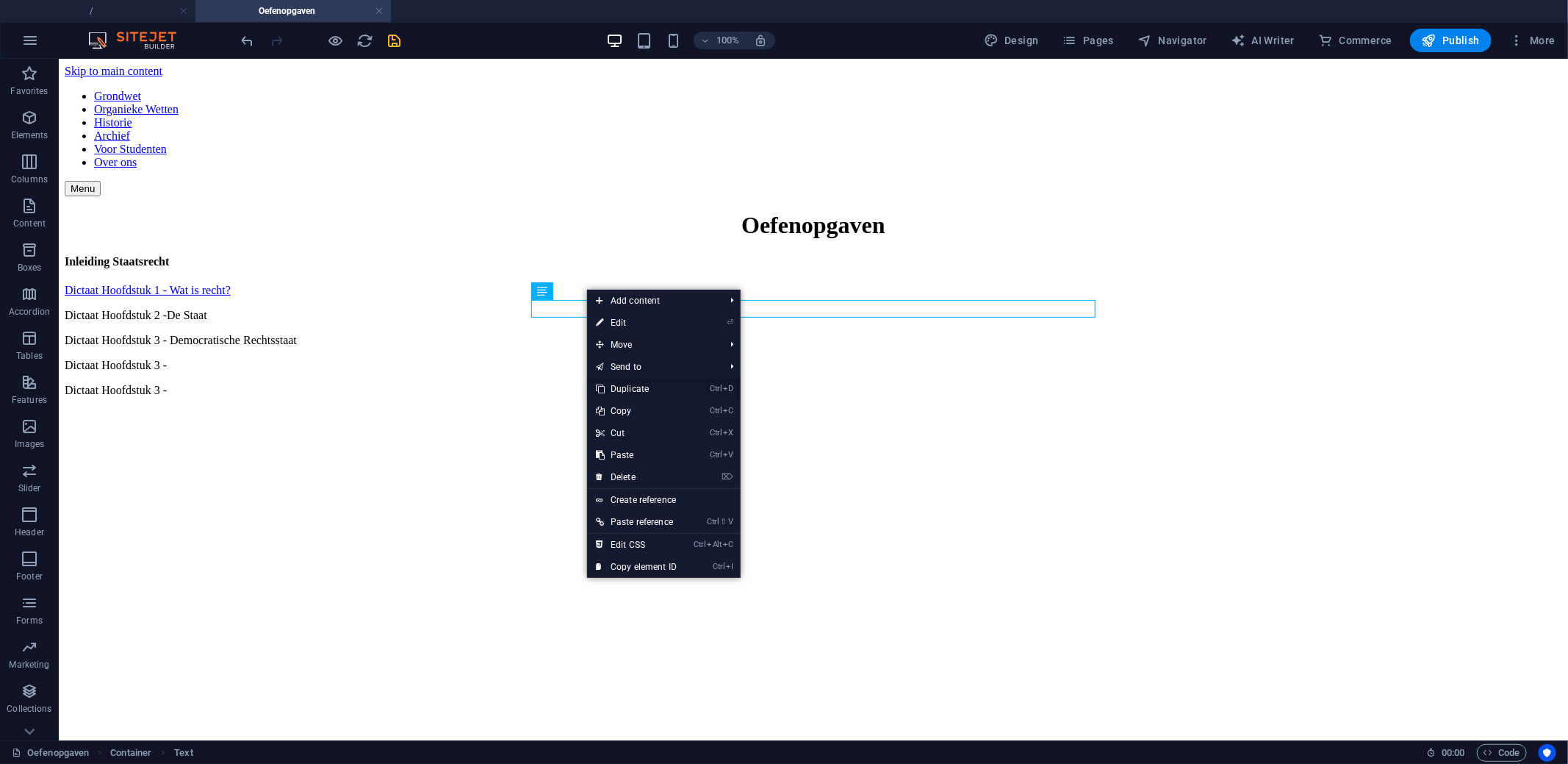
click at [640, 383] on link "Ctrl D Duplicate" at bounding box center [635, 388] width 98 height 22
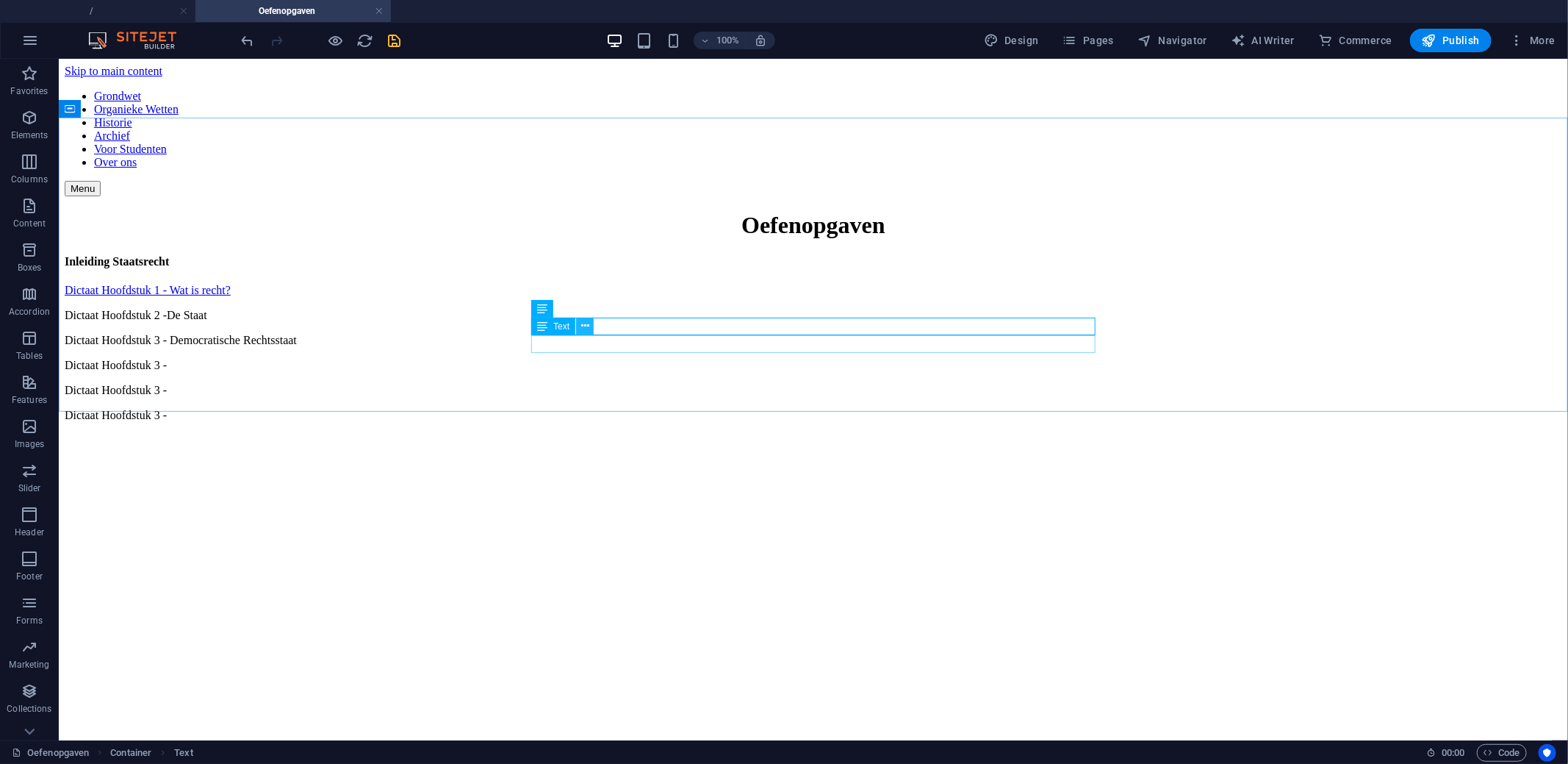
click at [581, 325] on icon at bounding box center [585, 325] width 8 height 16
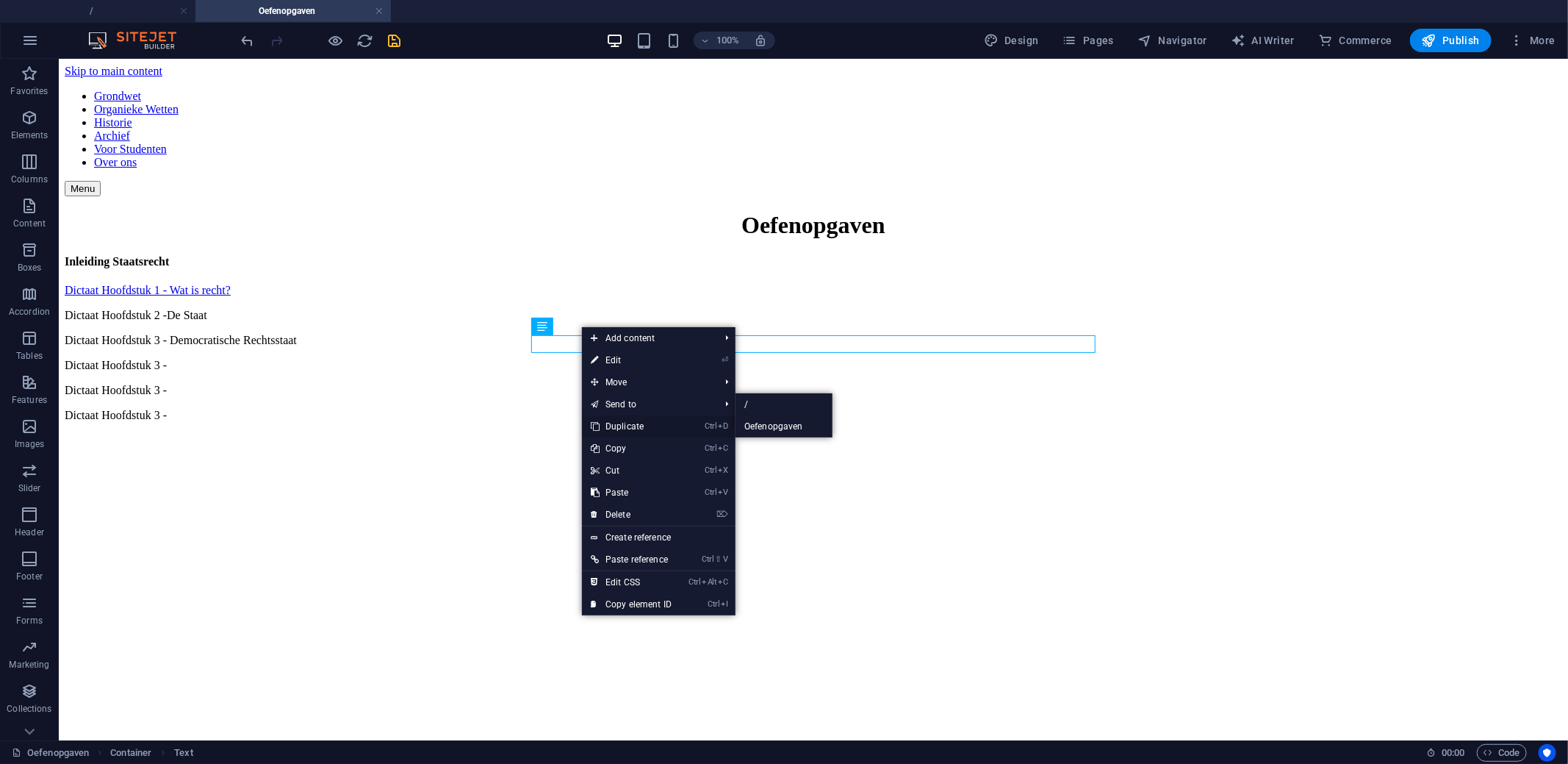
click at [619, 427] on link "Ctrl D Duplicate" at bounding box center [631, 426] width 98 height 22
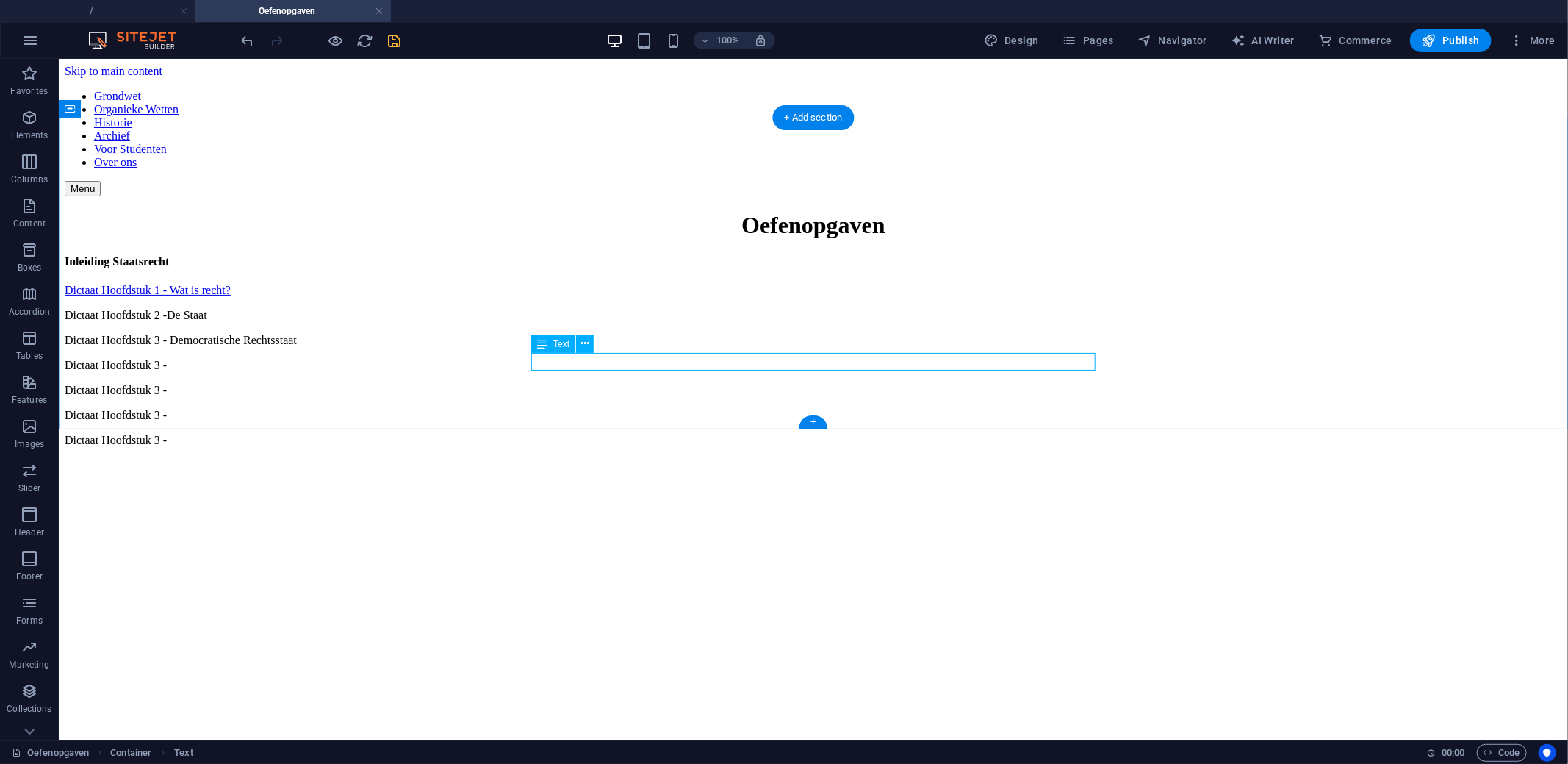
click at [590, 433] on div "Dictaat Hoofdstuk 3 -" at bounding box center [813, 440] width 1498 height 13
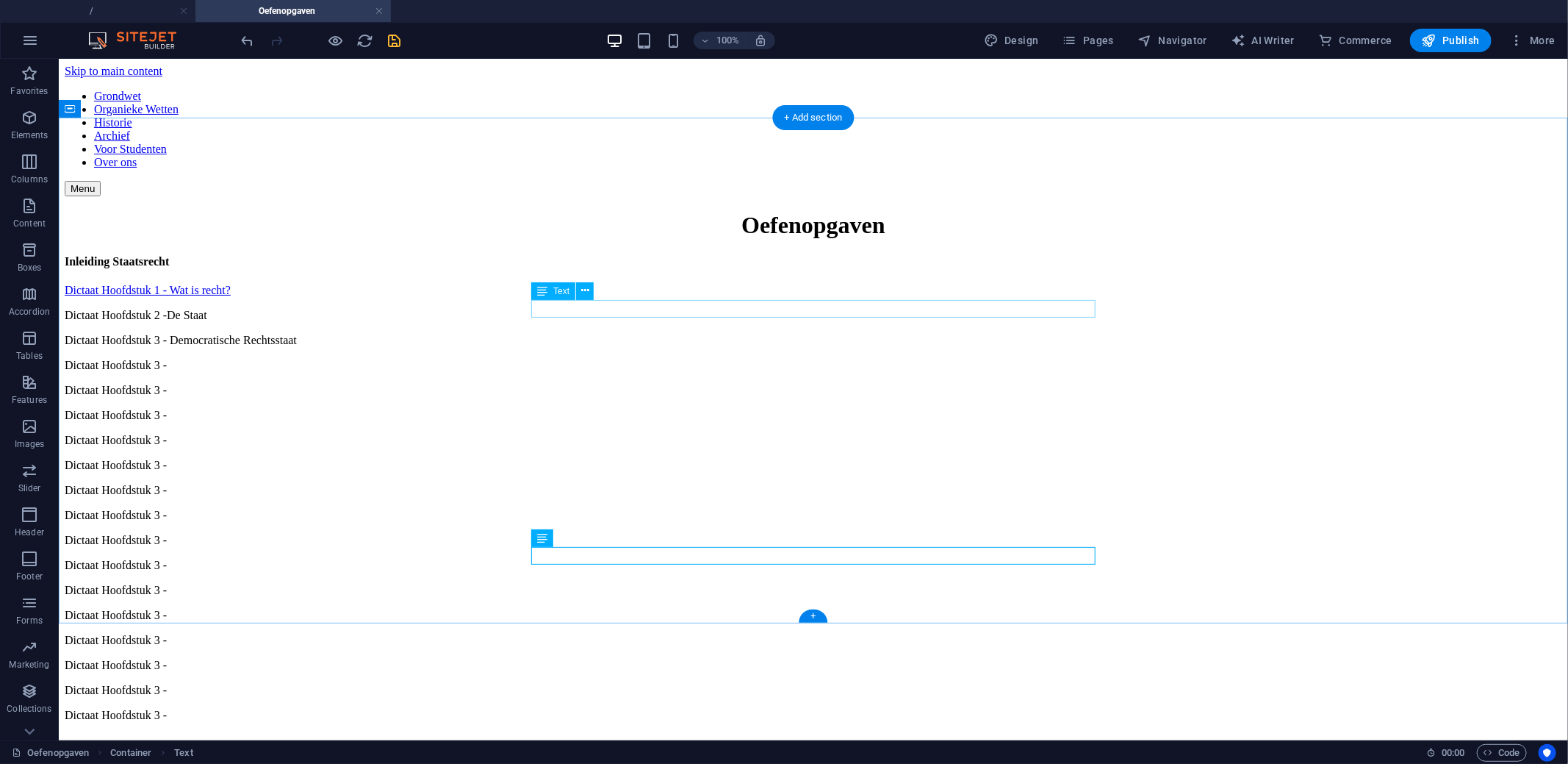
click at [650, 358] on div "Dictaat Hoofdstuk 3 -" at bounding box center [813, 364] width 1498 height 13
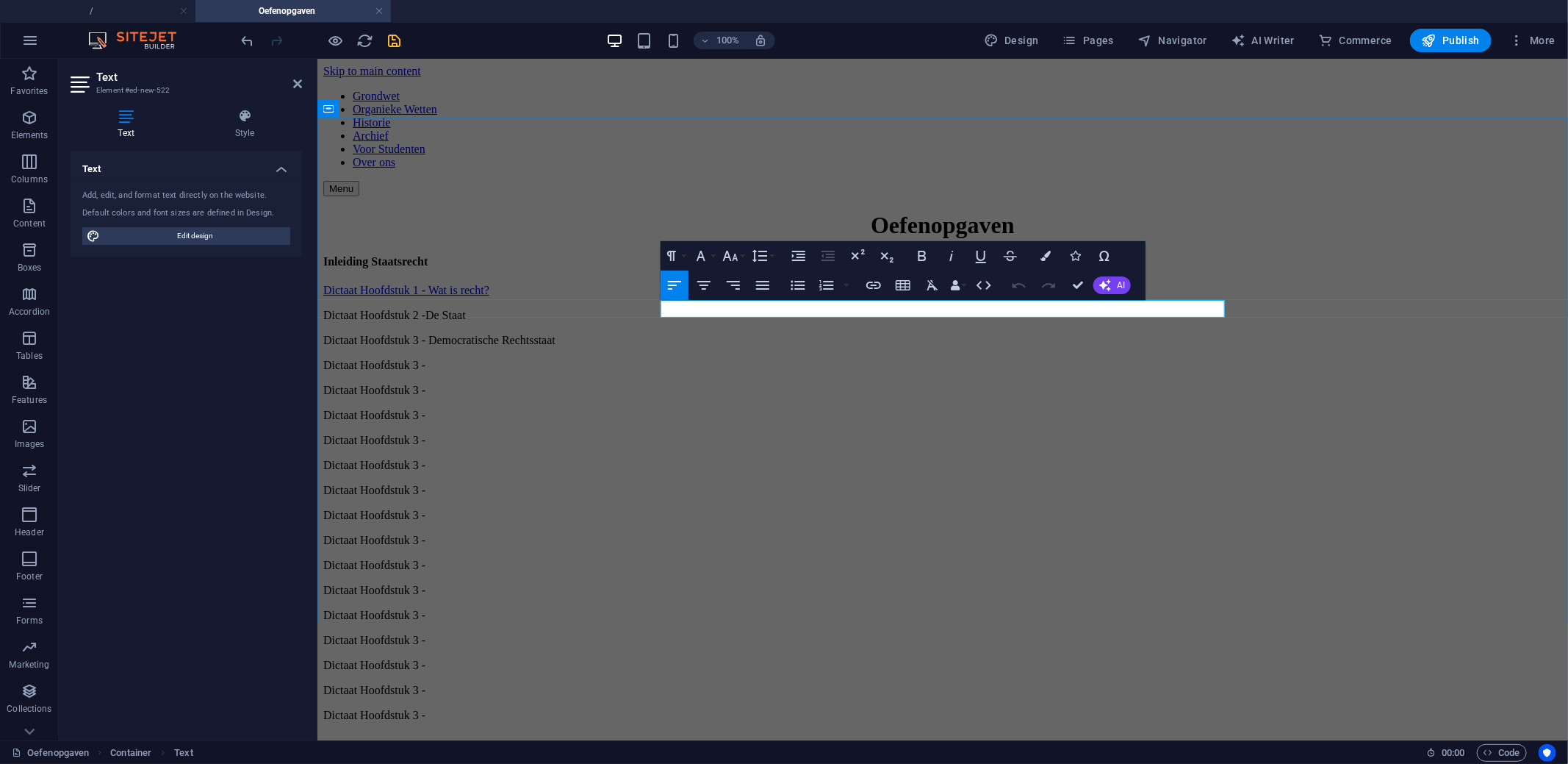
click at [756, 358] on p "Dictaat Hoofdstuk 3 -" at bounding box center [942, 364] width 1239 height 13
click at [750, 408] on div "Dictaat Hoofdstuk 3 -" at bounding box center [942, 415] width 1239 height 13
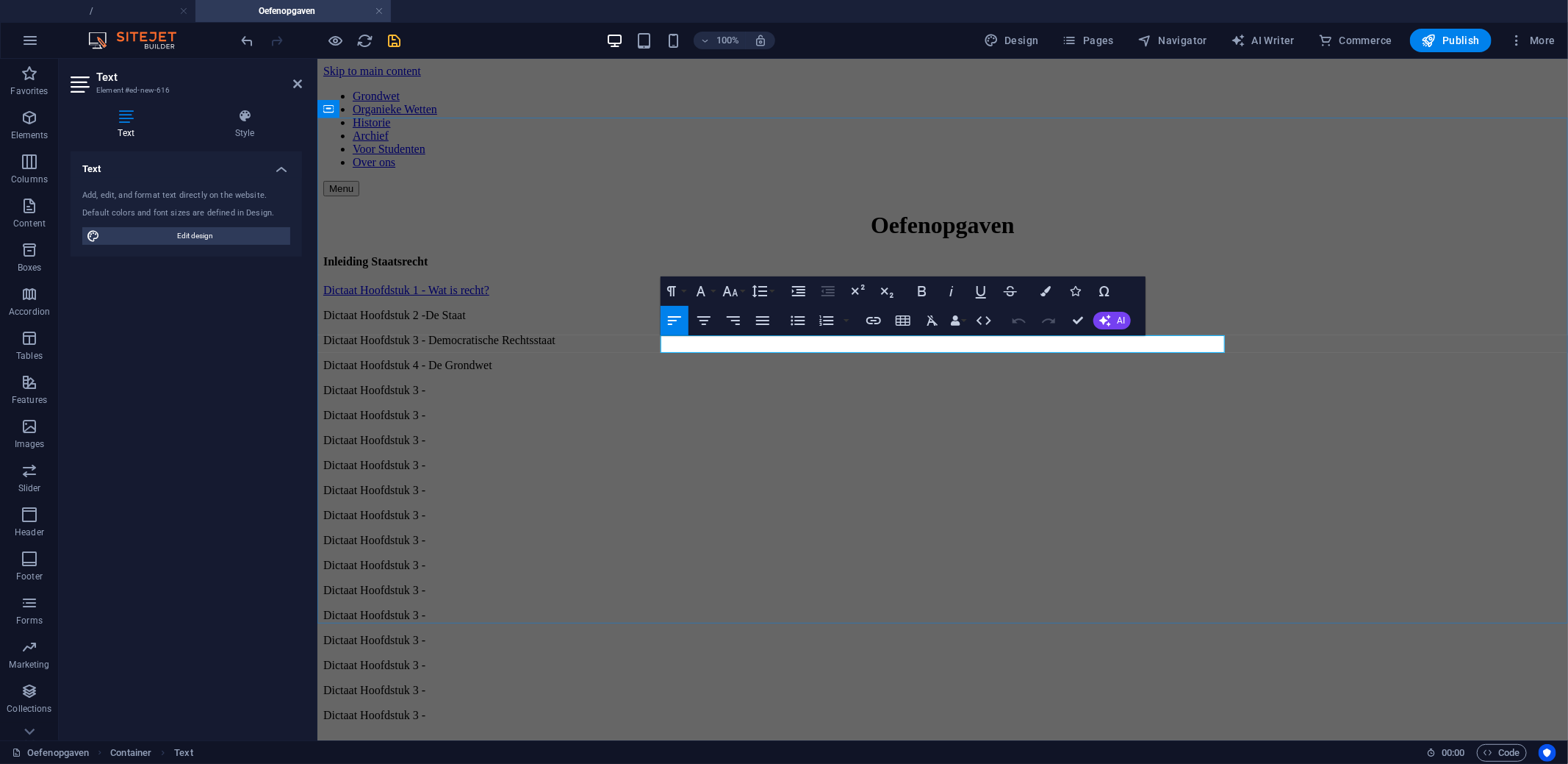
click at [762, 408] on p "Dictaat Hoofdstuk 3 -" at bounding box center [942, 415] width 1239 height 13
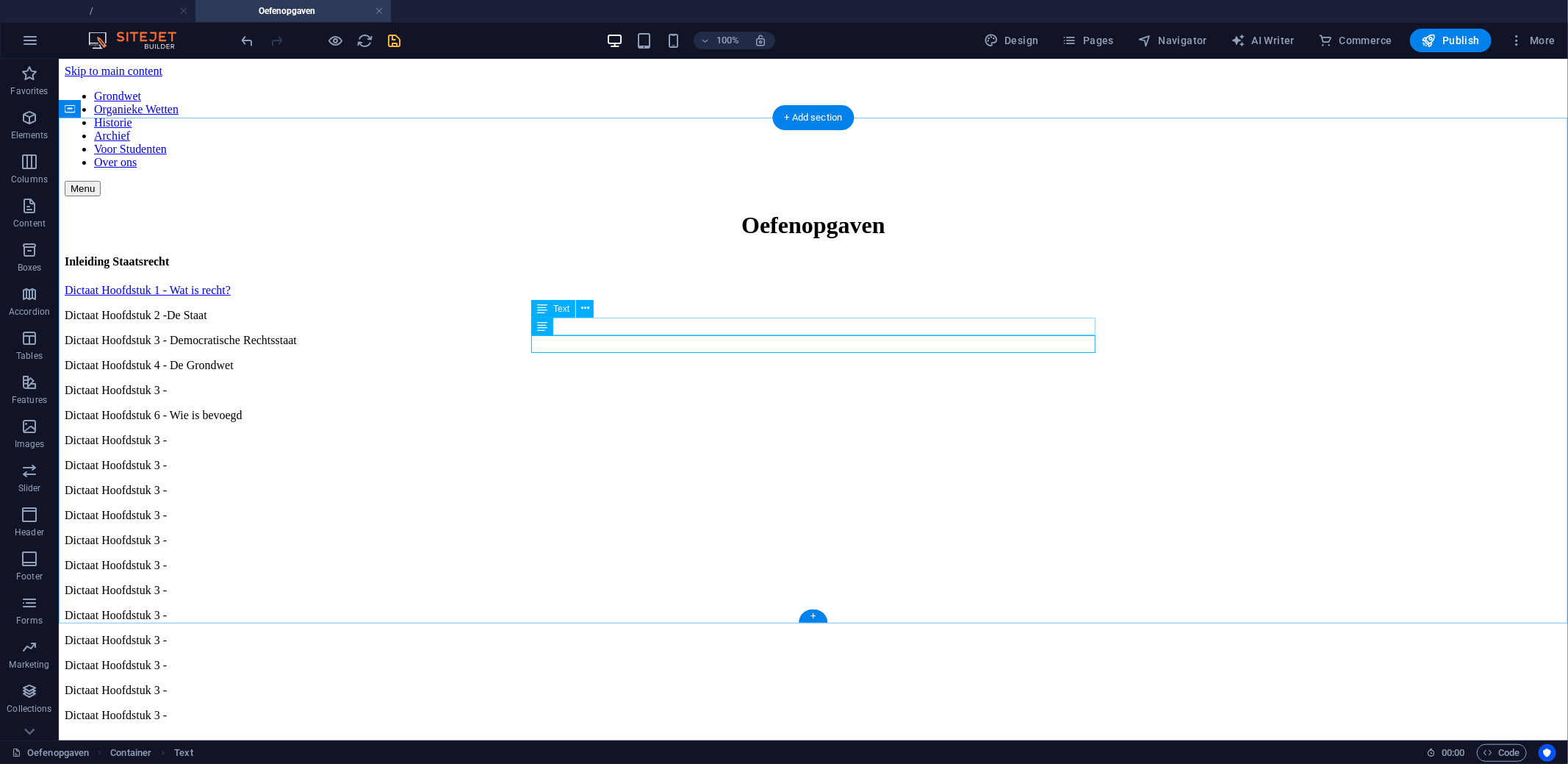
click at [645, 383] on div "Dictaat Hoofdstuk 3 -" at bounding box center [813, 390] width 1498 height 13
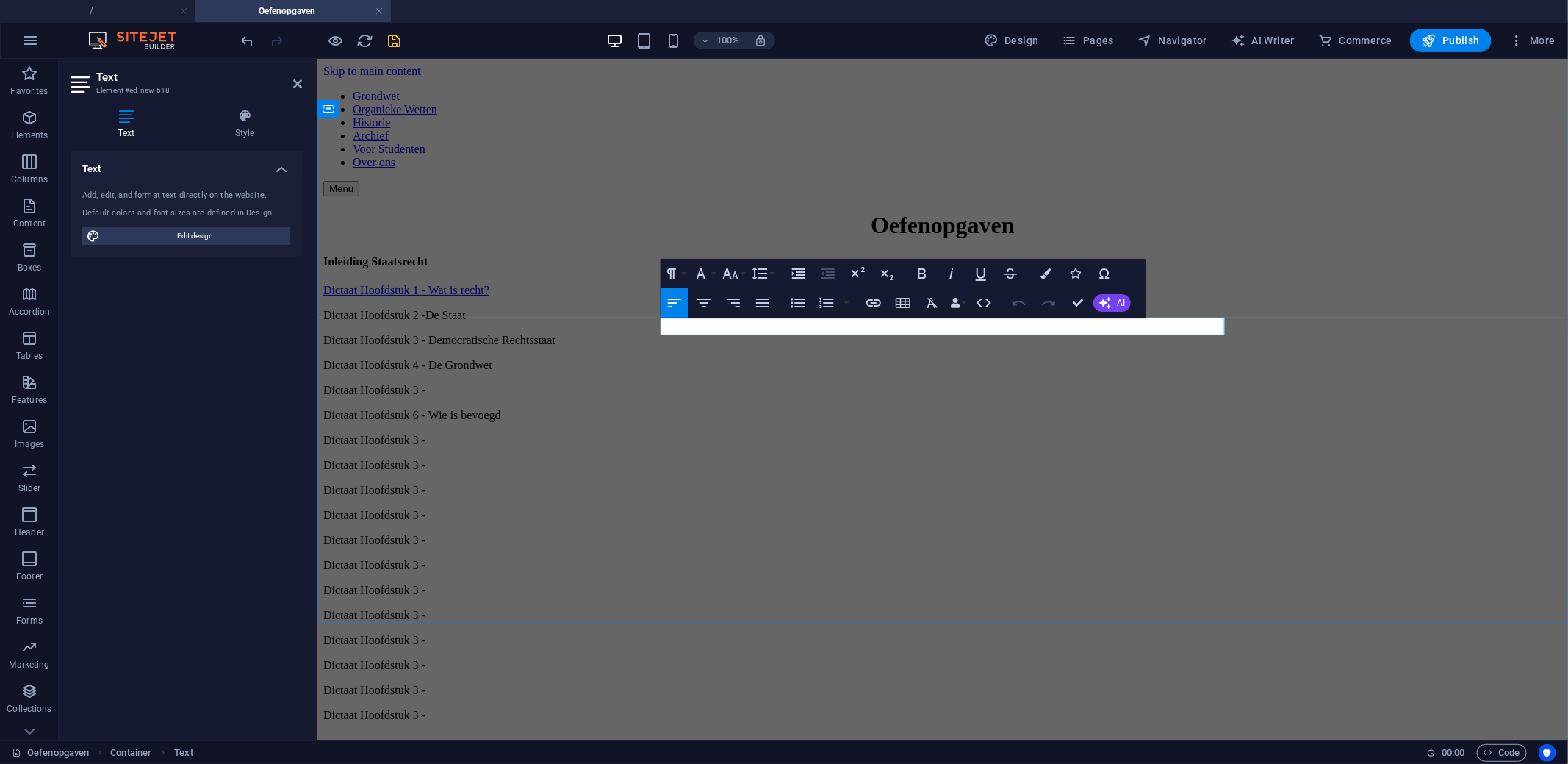
click at [756, 383] on p "Dictaat Hoofdstuk 3 -" at bounding box center [942, 390] width 1239 height 13
click at [794, 433] on div "Dictaat Hoofdstuk 3 -" at bounding box center [942, 440] width 1239 height 13
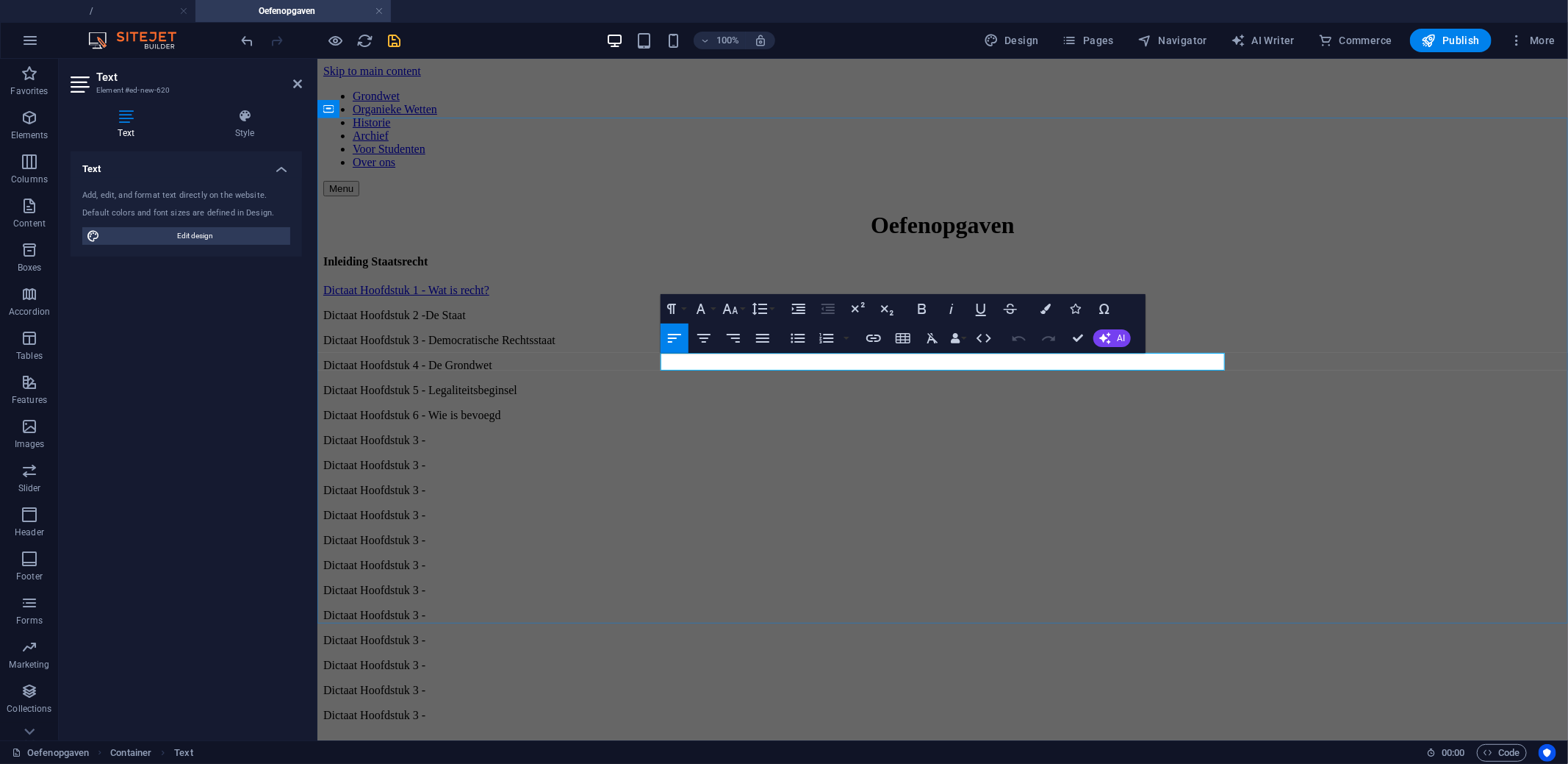
click at [757, 433] on p "Dictaat Hoofdstuk 3 -" at bounding box center [942, 440] width 1239 height 13
click at [754, 458] on div "Dictaat Hoofdstuk 3 -" at bounding box center [942, 464] width 1239 height 13
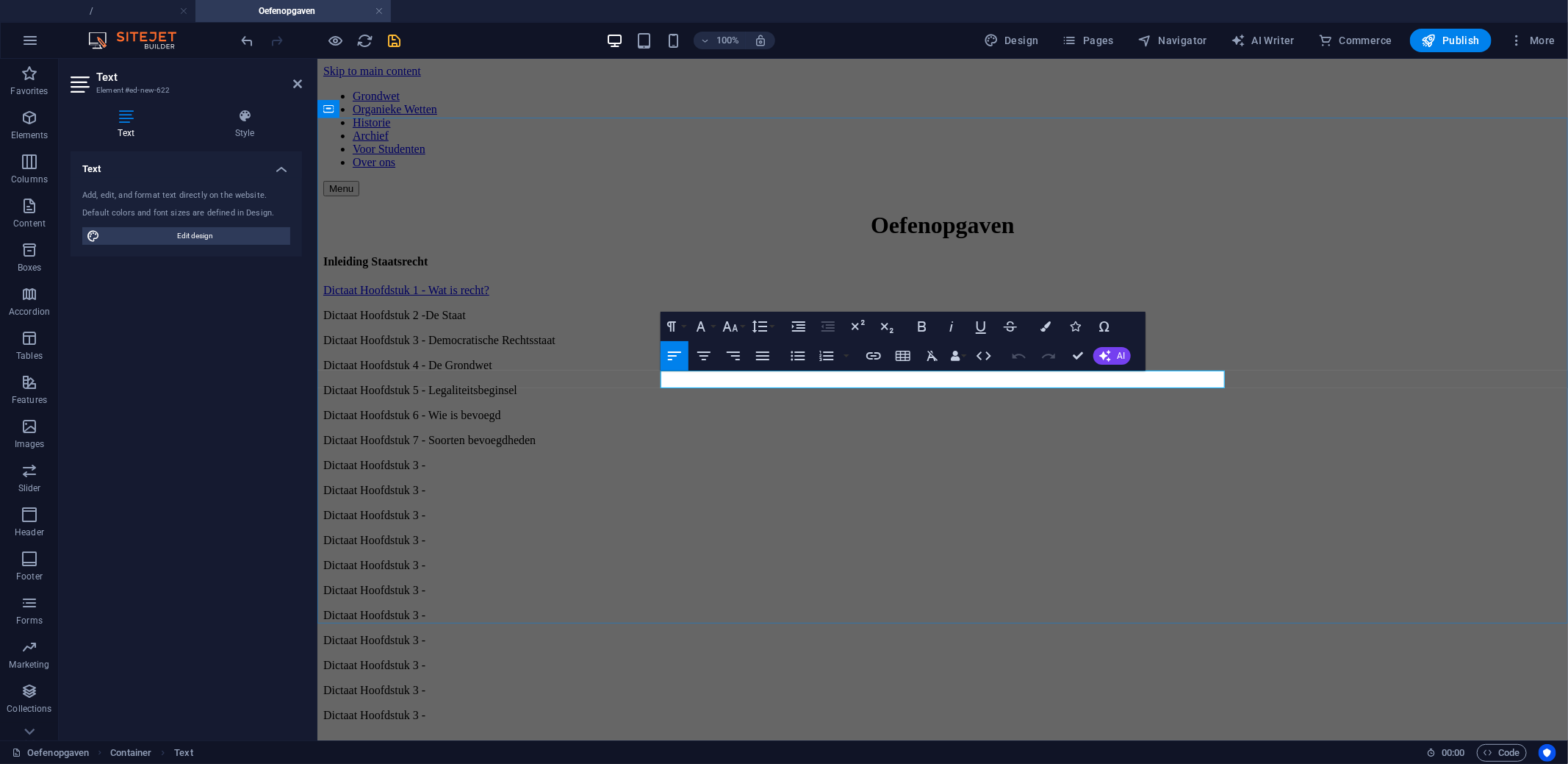
click at [760, 458] on p "Dictaat Hoofdstuk 3 -" at bounding box center [942, 464] width 1239 height 13
click at [814, 483] on div "Dictaat Hoofdstuk 3 -" at bounding box center [942, 489] width 1239 height 13
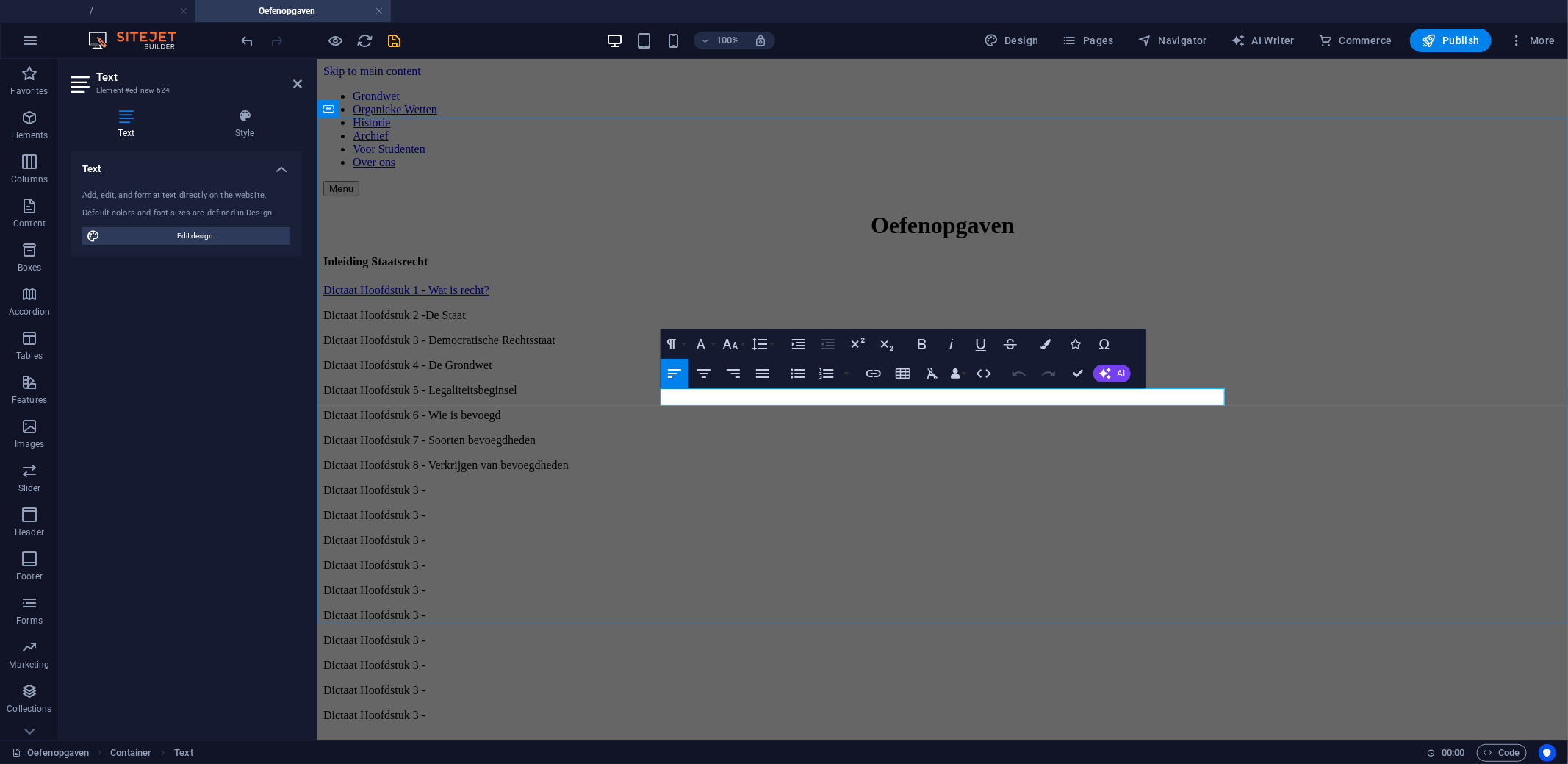
click at [755, 483] on p "Dictaat Hoofdstuk 3 -" at bounding box center [942, 489] width 1239 height 13
click at [797, 508] on div "Dictaat Hoofdstuk 3 -" at bounding box center [942, 515] width 1239 height 13
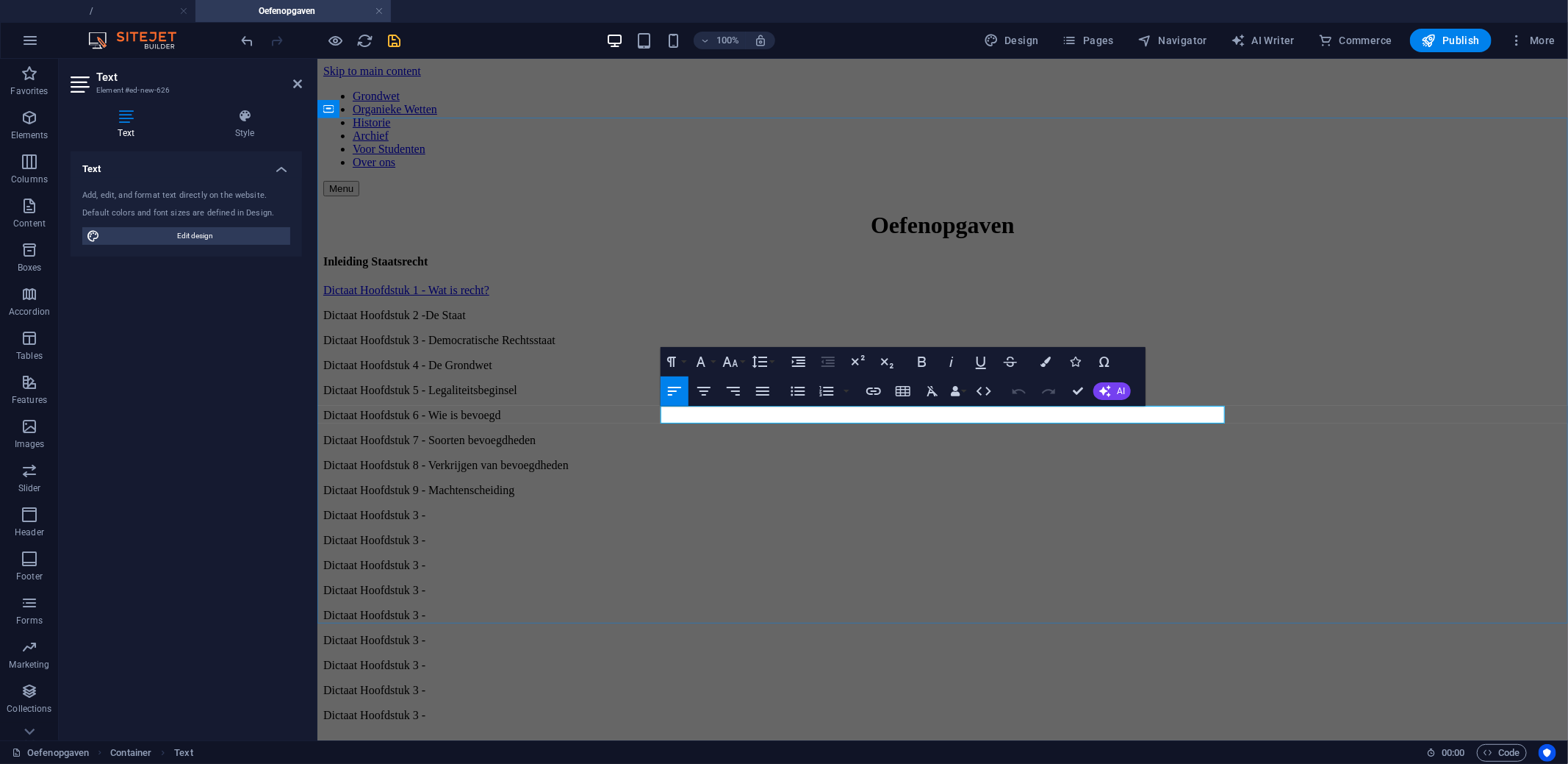
click at [782, 508] on p "Dictaat Hoofdstuk 3 -" at bounding box center [942, 515] width 1239 height 13
click at [794, 533] on div "Dictaat Hoofdstuk 3 -" at bounding box center [942, 540] width 1239 height 13
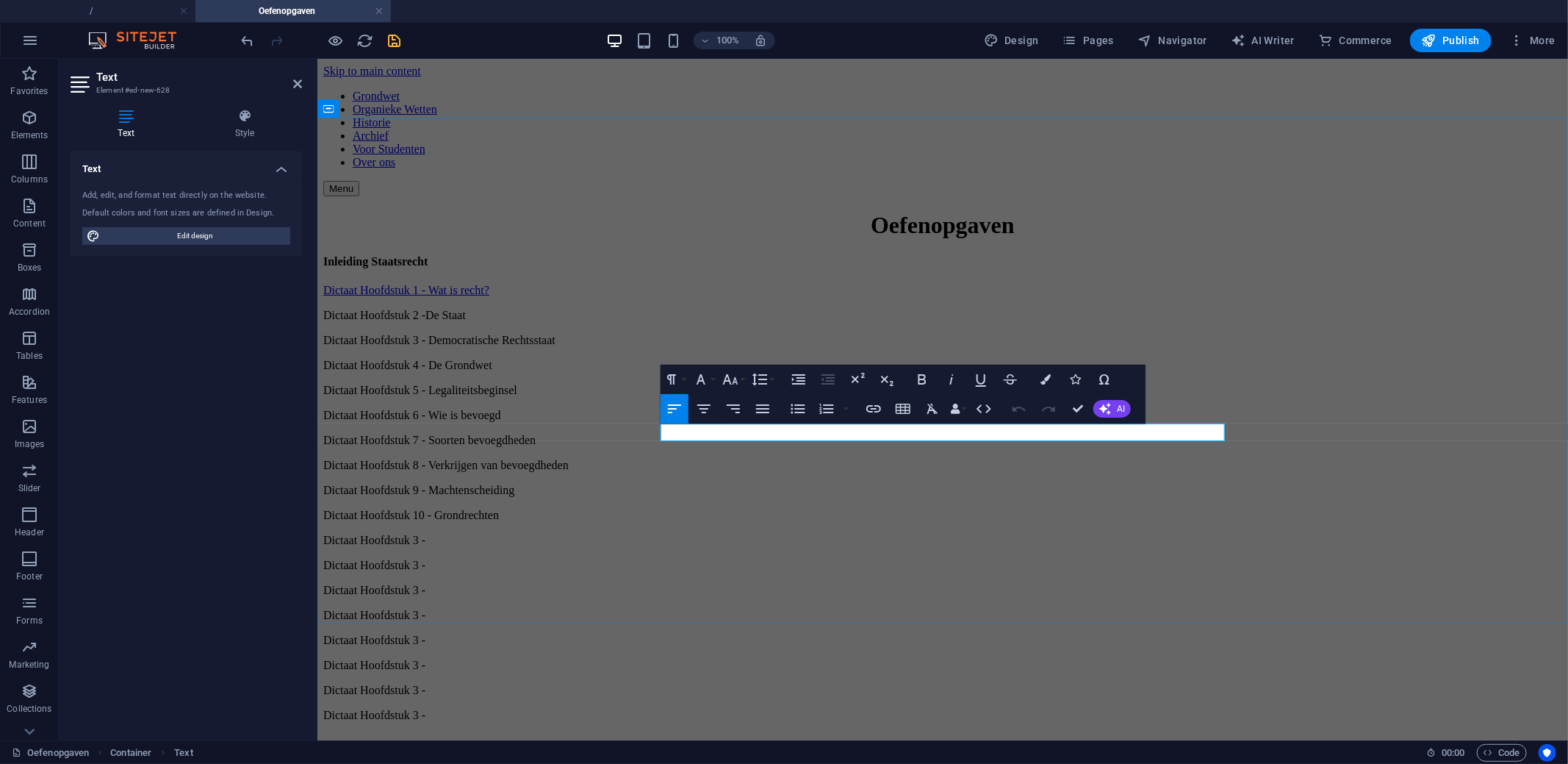
click at [794, 533] on p "Dictaat Hoofdstuk 3 -" at bounding box center [942, 540] width 1239 height 13
click at [815, 558] on div "Dictaat Hoofdstuk 3 -" at bounding box center [942, 565] width 1239 height 13
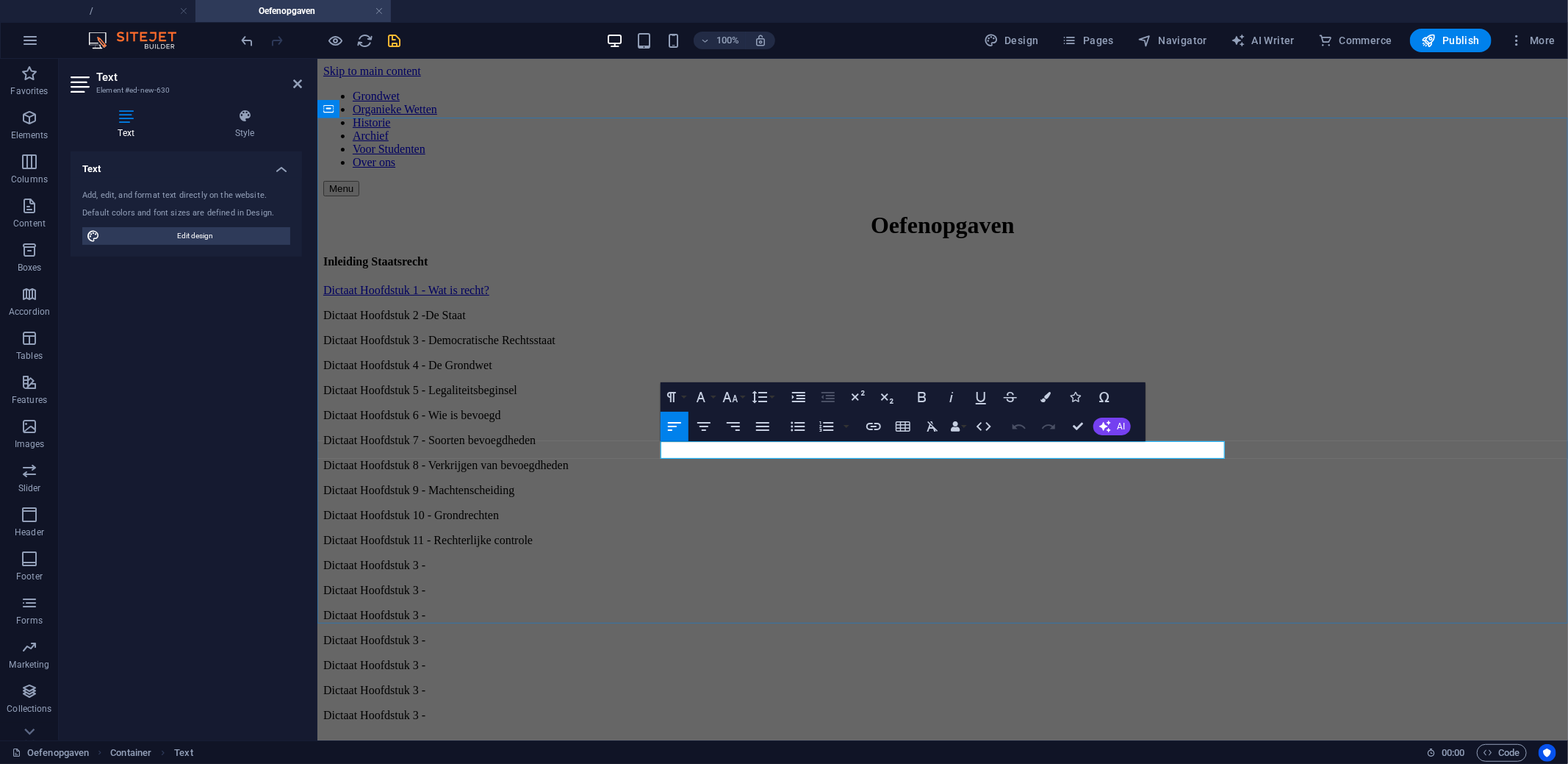
click at [761, 558] on p "Dictaat Hoofdstuk 3 -" at bounding box center [942, 565] width 1239 height 13
click at [765, 583] on div "Dictaat Hoofdstuk 3 -" at bounding box center [942, 589] width 1239 height 13
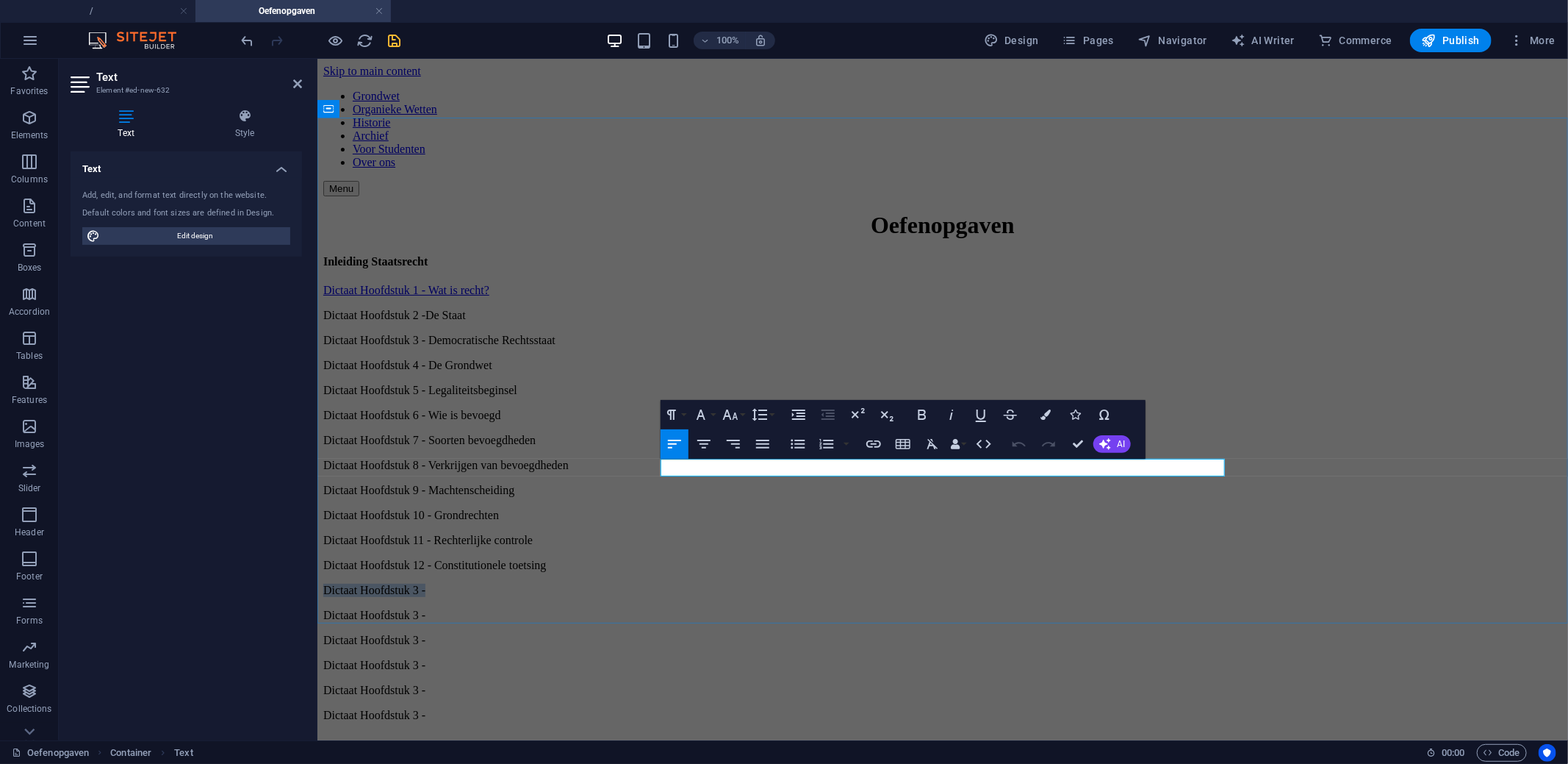
click at [765, 583] on p "Dictaat Hoofdstuk 3 -" at bounding box center [942, 589] width 1239 height 13
click at [770, 608] on div "Dictaat Hoofdstuk 3 -" at bounding box center [942, 614] width 1239 height 13
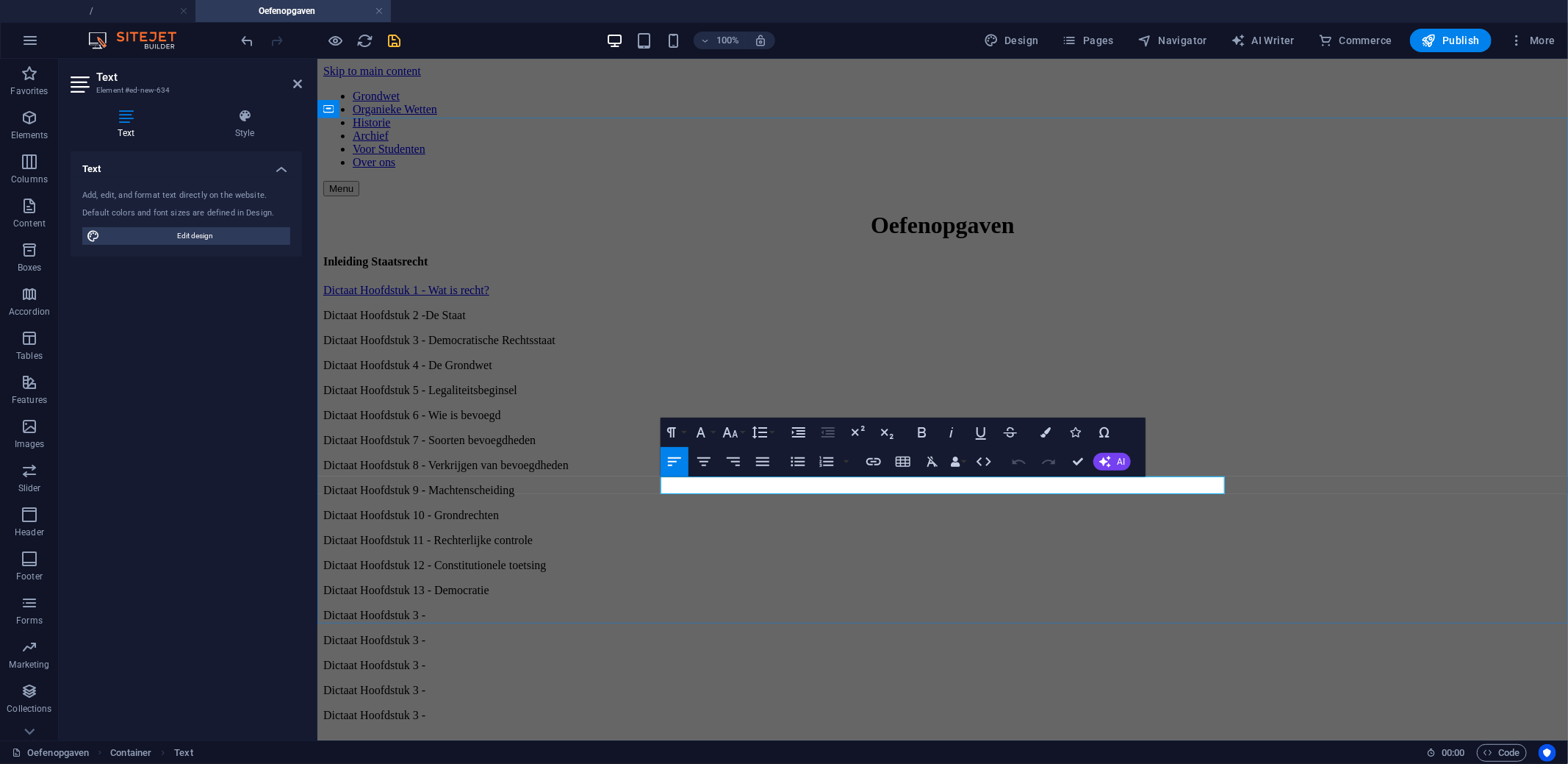
click at [762, 608] on p "Dictaat Hoofdstuk 3 -" at bounding box center [942, 614] width 1239 height 13
click at [739, 632] on div "Dictaat Hoofdstuk 3 -" at bounding box center [942, 639] width 1239 height 13
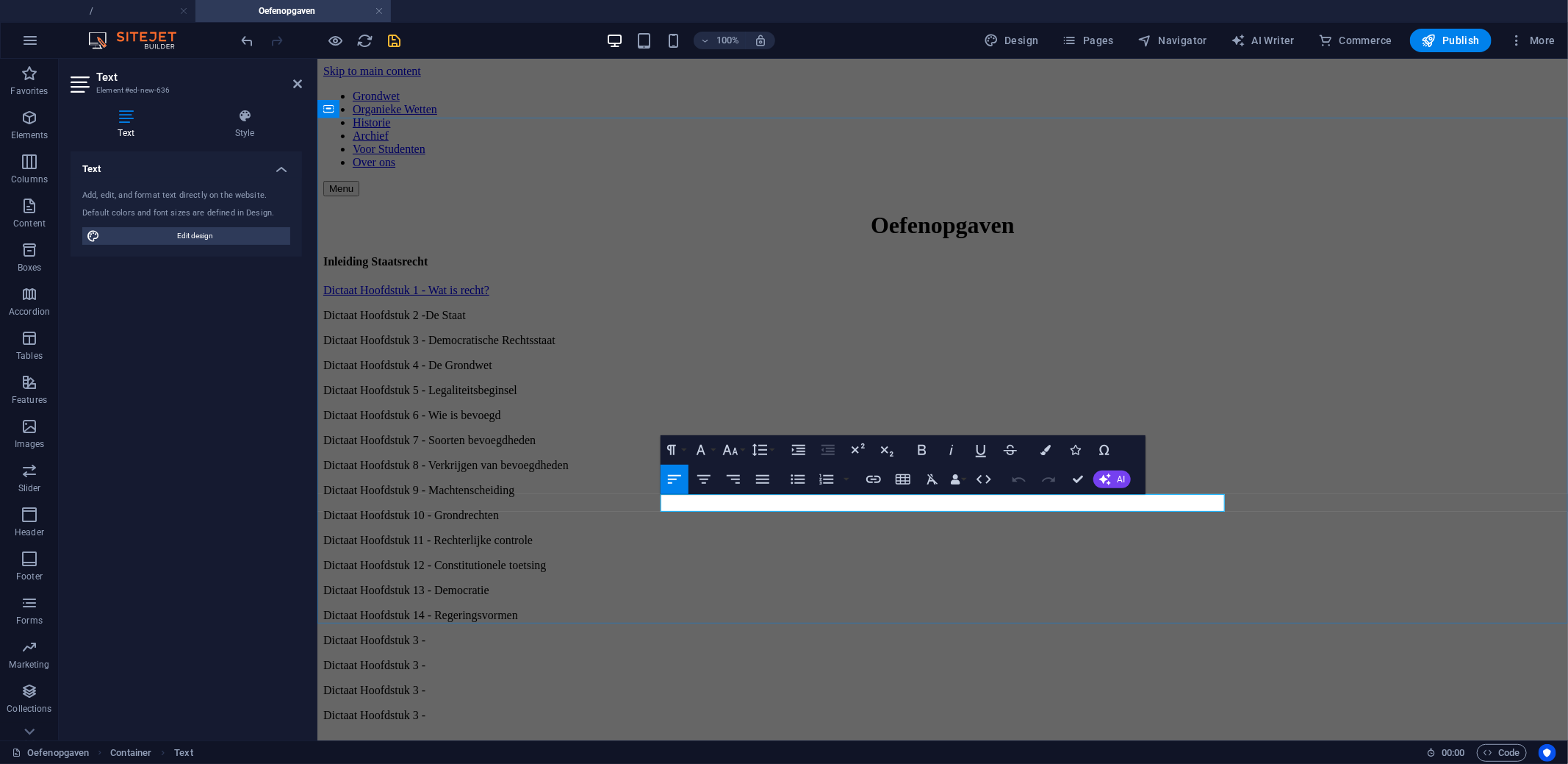
click at [760, 632] on p "Dictaat Hoofdstuk 3 -" at bounding box center [942, 639] width 1239 height 13
click at [780, 658] on div "Dictaat Hoofdstuk 3 -" at bounding box center [942, 665] width 1239 height 13
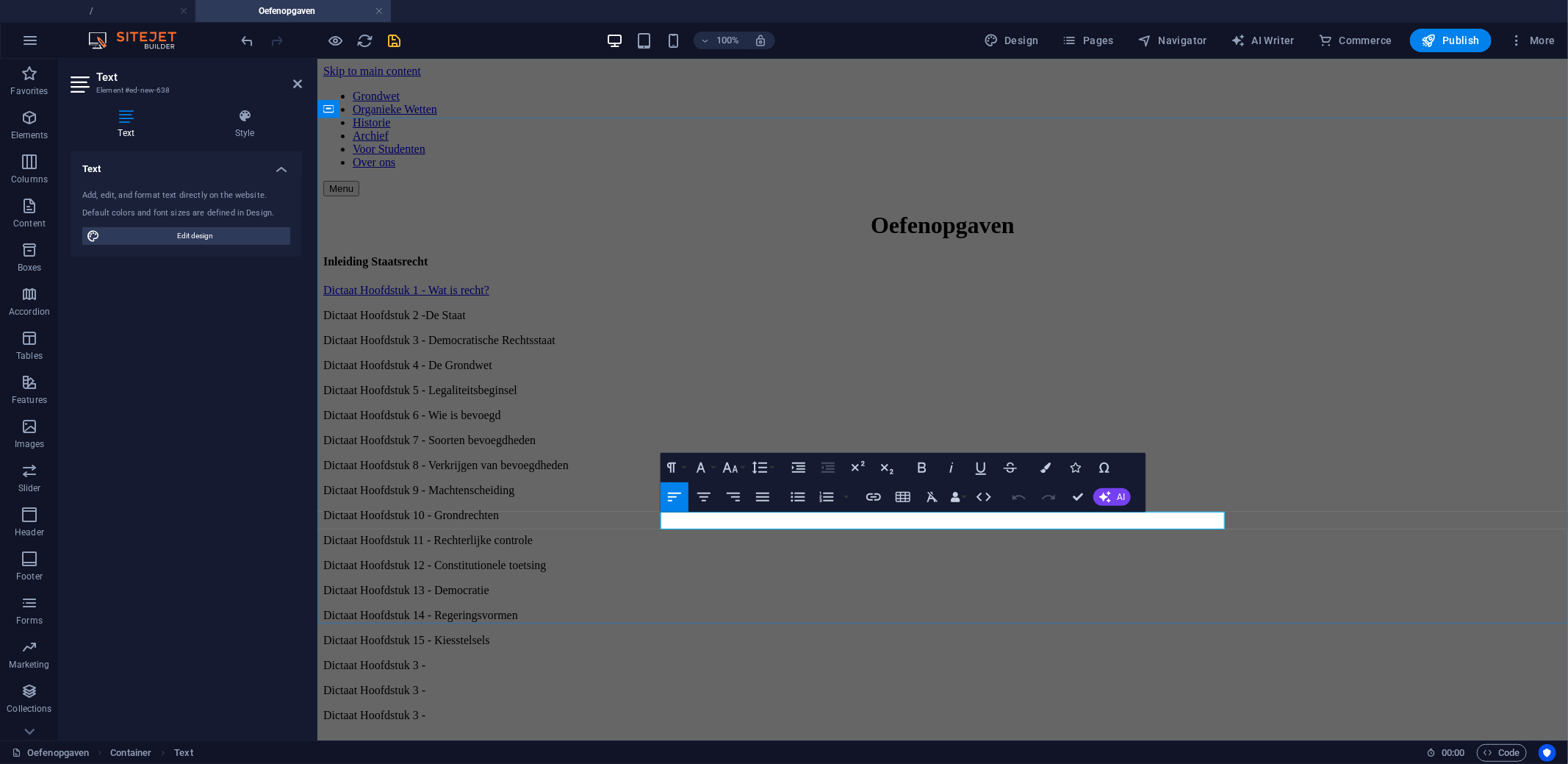
click at [779, 658] on p "Dictaat Hoofdstuk 3 -" at bounding box center [942, 665] width 1239 height 13
click at [787, 683] on div "Dictaat Hoofdstuk 3 -" at bounding box center [942, 690] width 1239 height 13
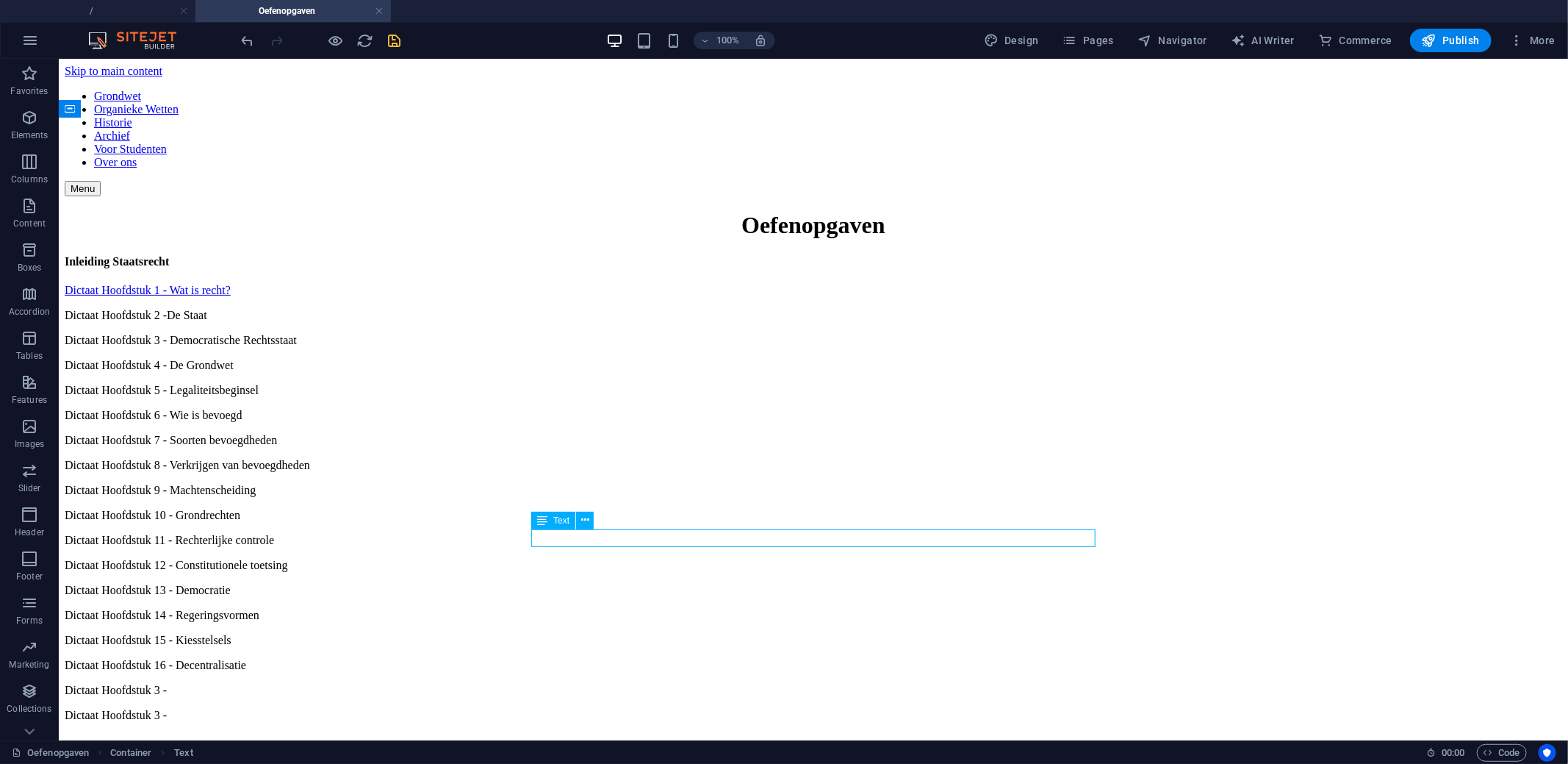
click at [787, 683] on div "Dictaat Hoofdstuk 3 -" at bounding box center [813, 690] width 1498 height 13
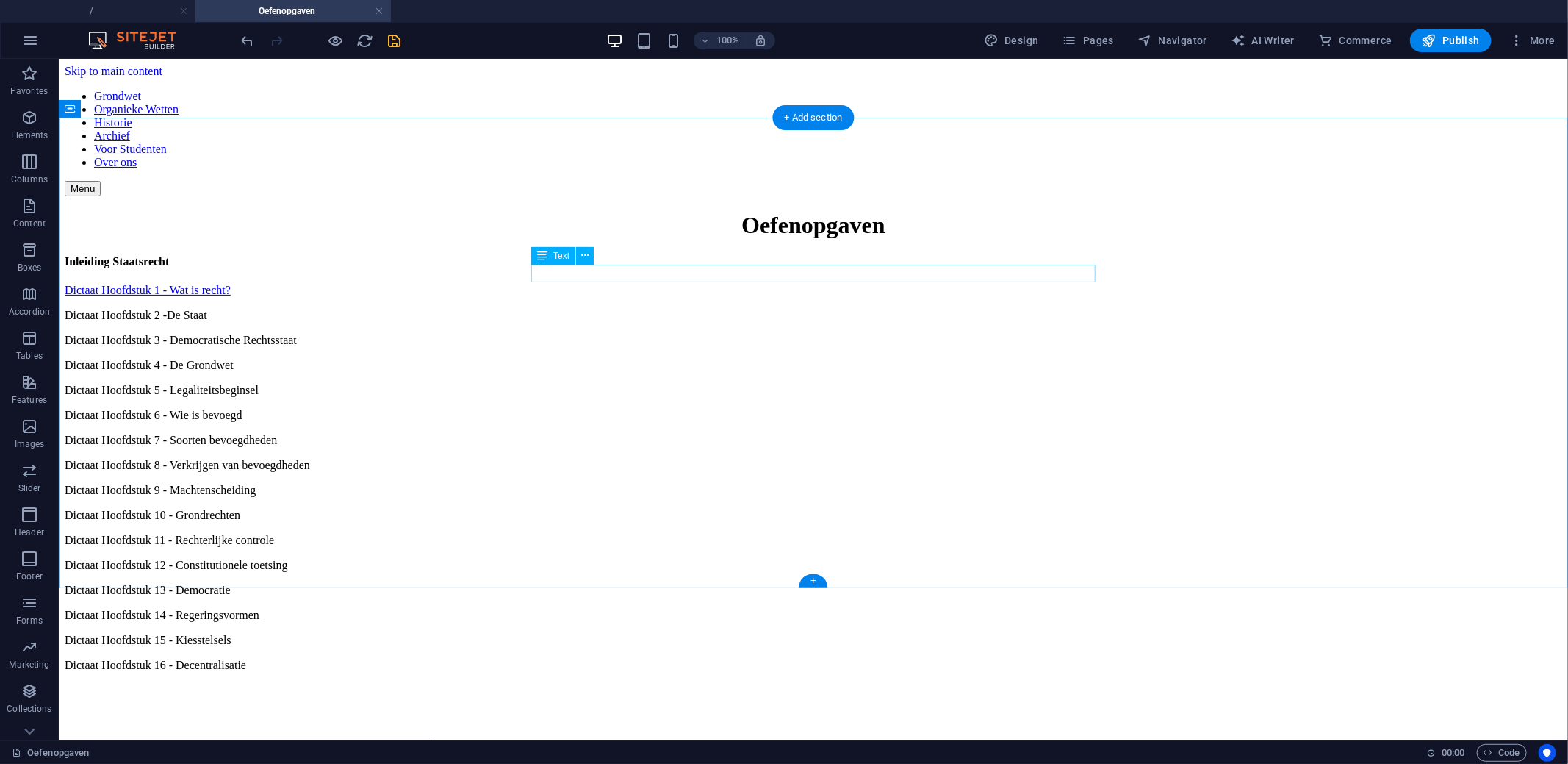
click at [685, 308] on div "Dictaat Hoofdstuk 2 -De Staat" at bounding box center [813, 315] width 1498 height 13
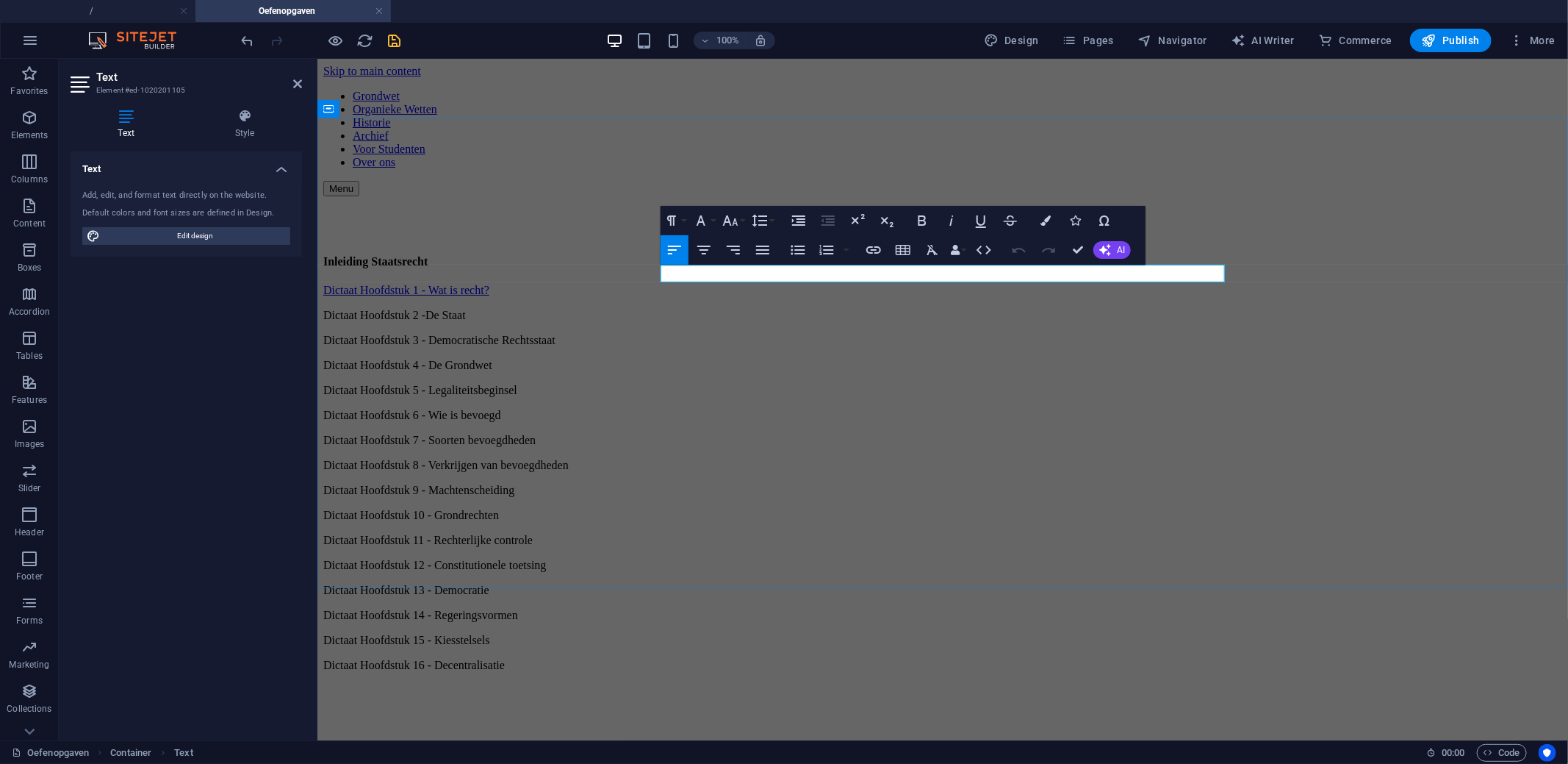
click at [773, 308] on p "Dictaat Hoofdstuk 2 -De Staat" at bounding box center [942, 315] width 1239 height 13
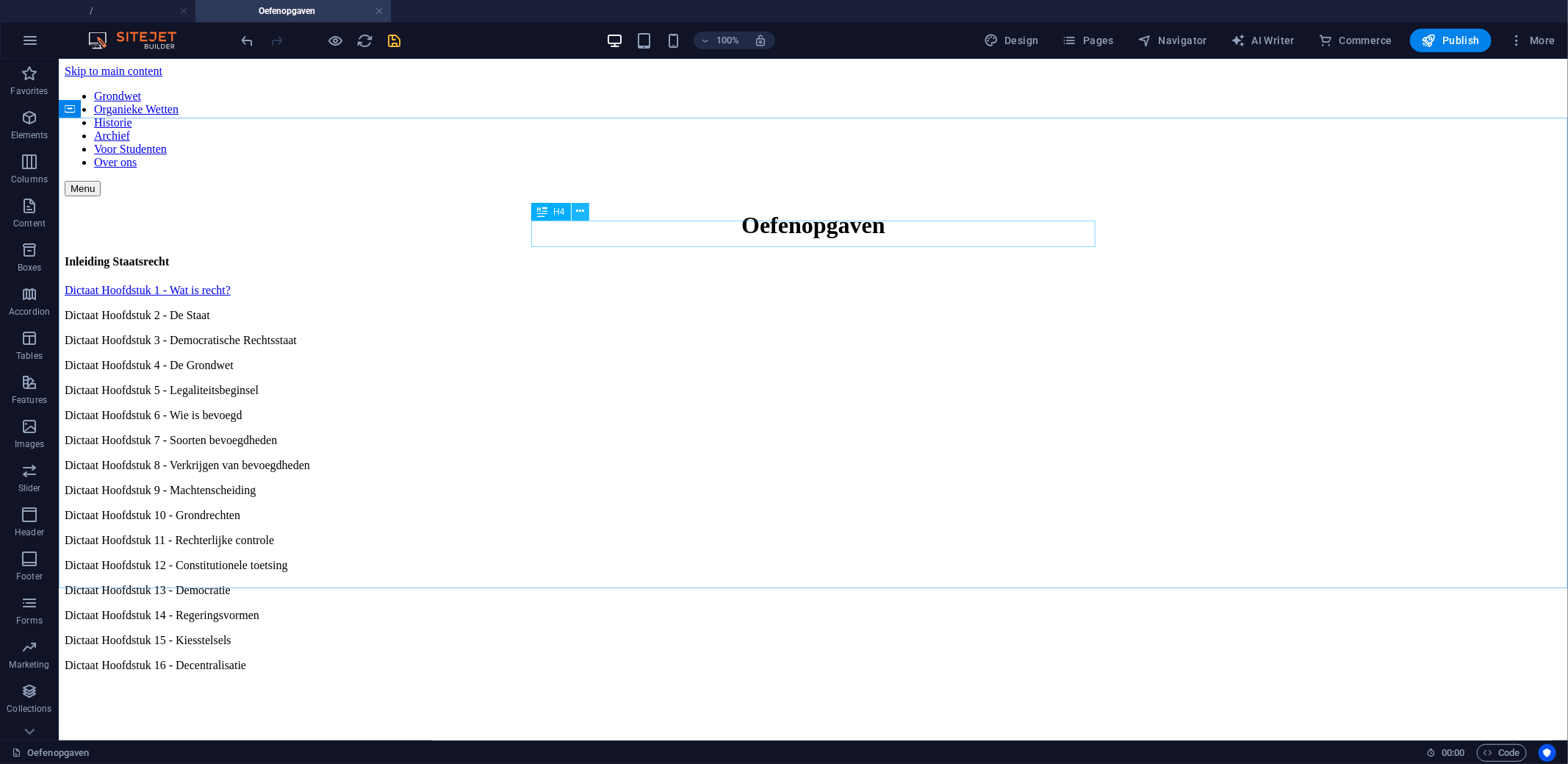
click at [578, 212] on icon at bounding box center [580, 211] width 8 height 16
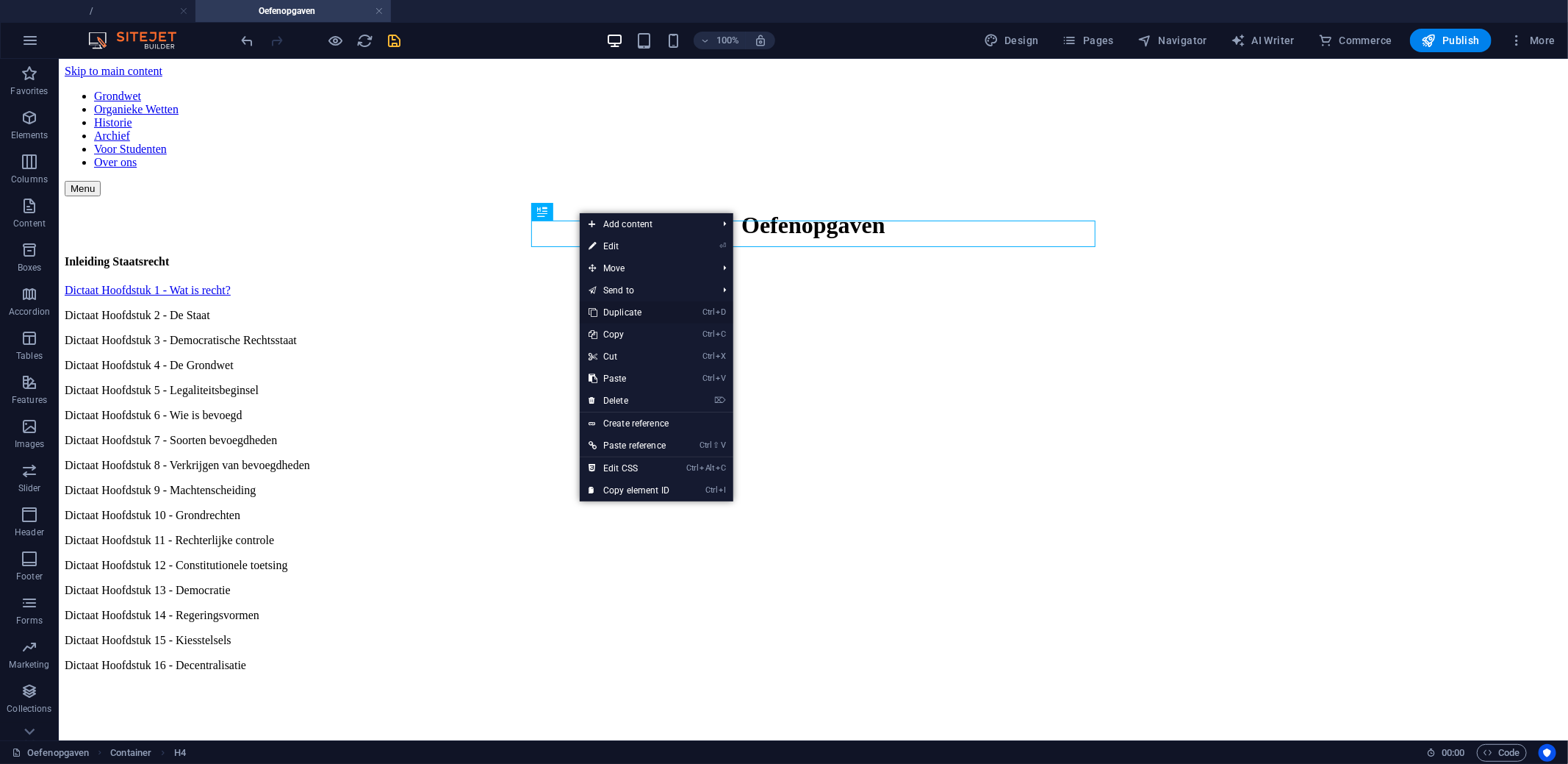
click at [641, 310] on link "Ctrl D Duplicate" at bounding box center [629, 312] width 98 height 22
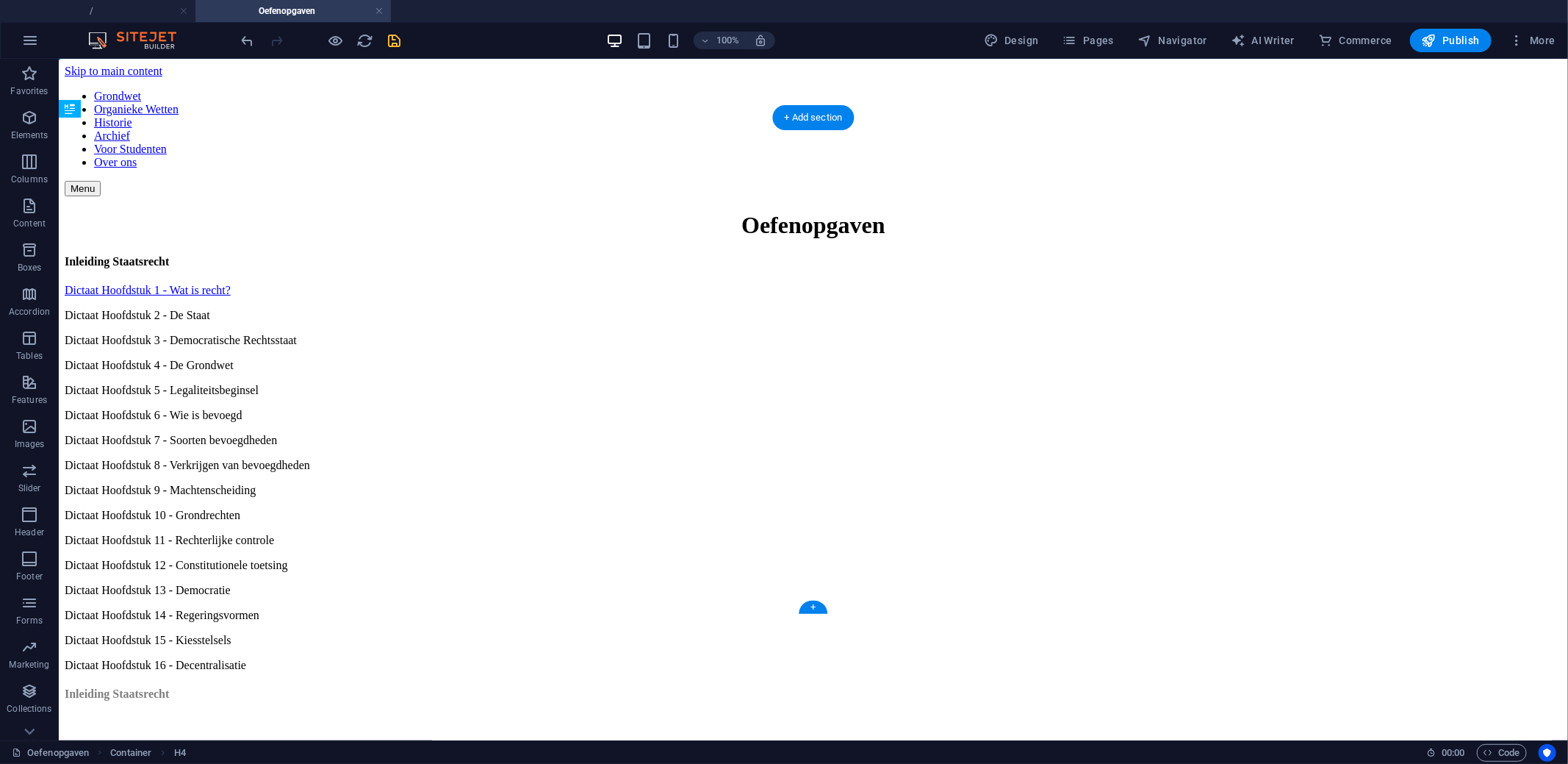
drag, startPoint x: 648, startPoint y: 258, endPoint x: 678, endPoint y: 541, distance: 284.6
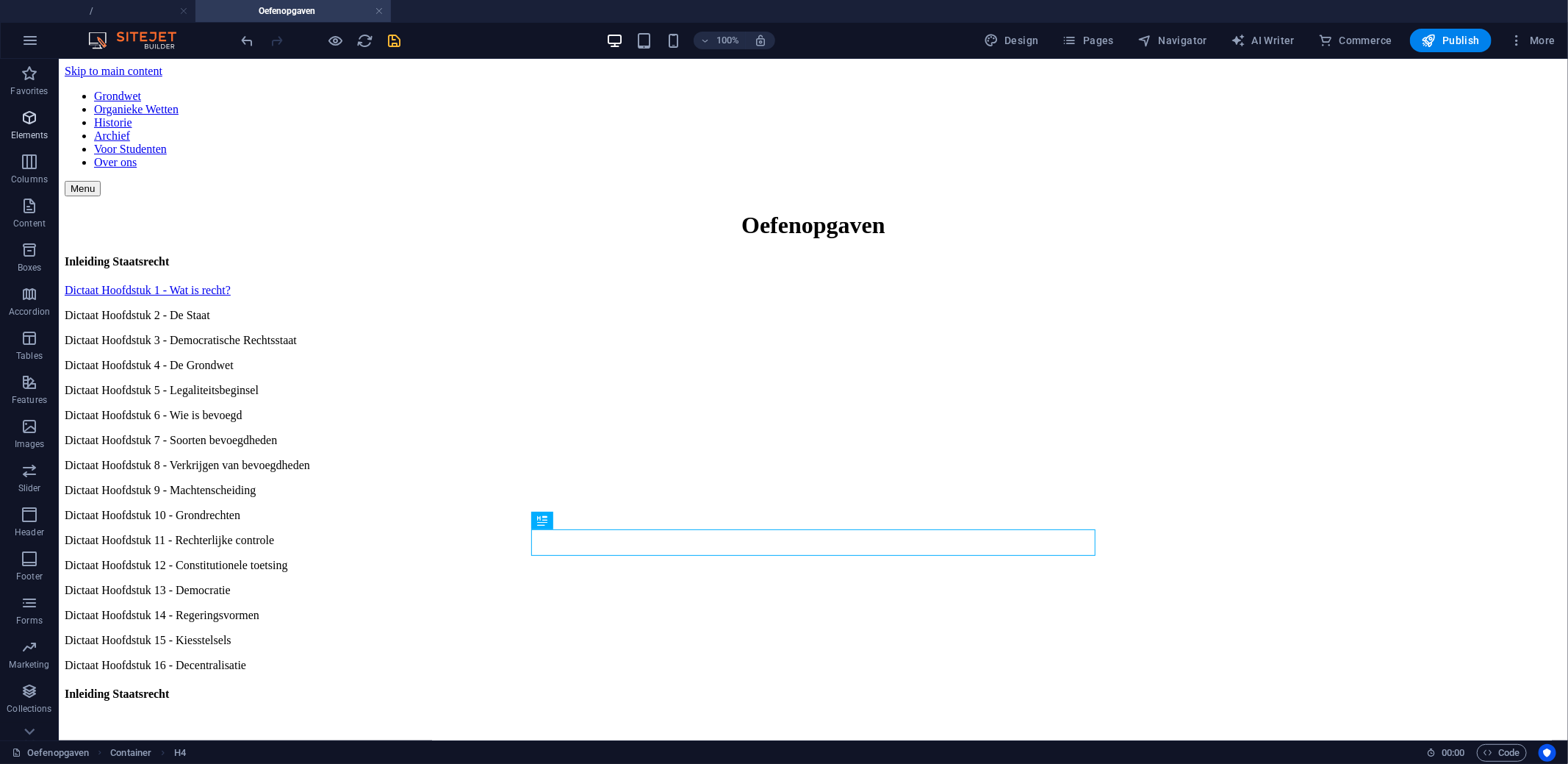
click at [35, 122] on icon "button" at bounding box center [29, 117] width 17 height 17
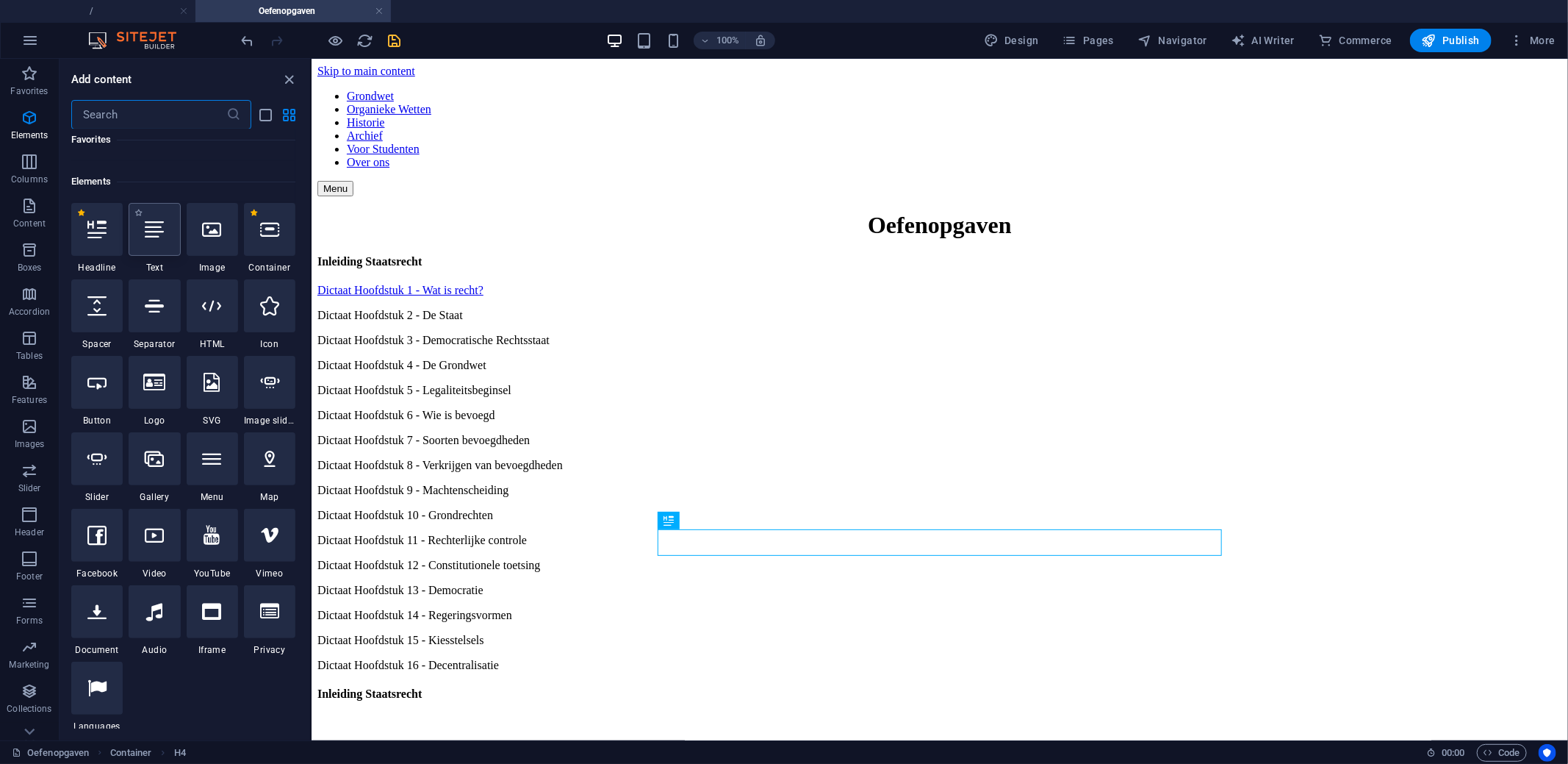
scroll to position [156, 0]
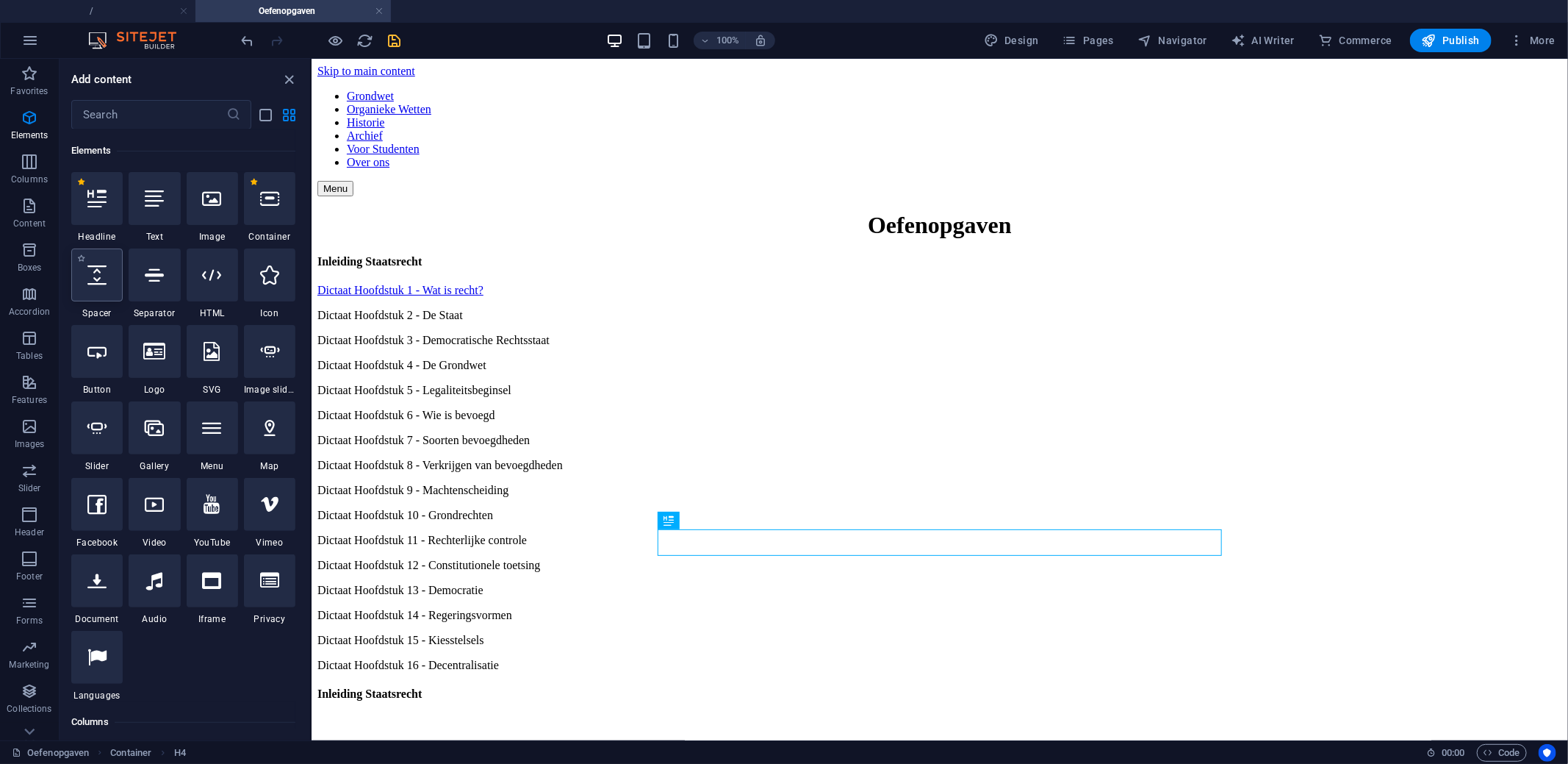
click at [101, 292] on div at bounding box center [97, 275] width 51 height 53
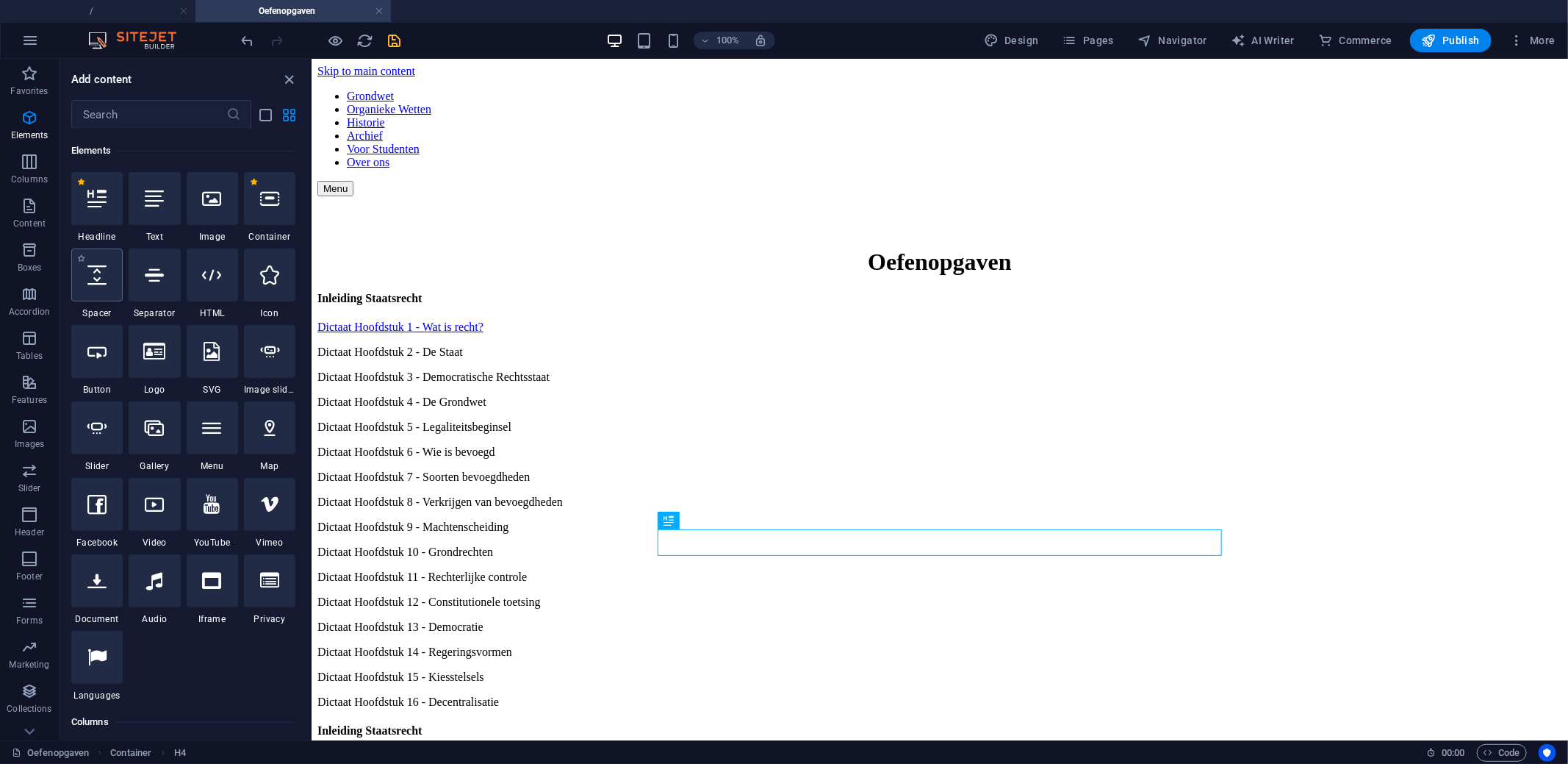
select select "px"
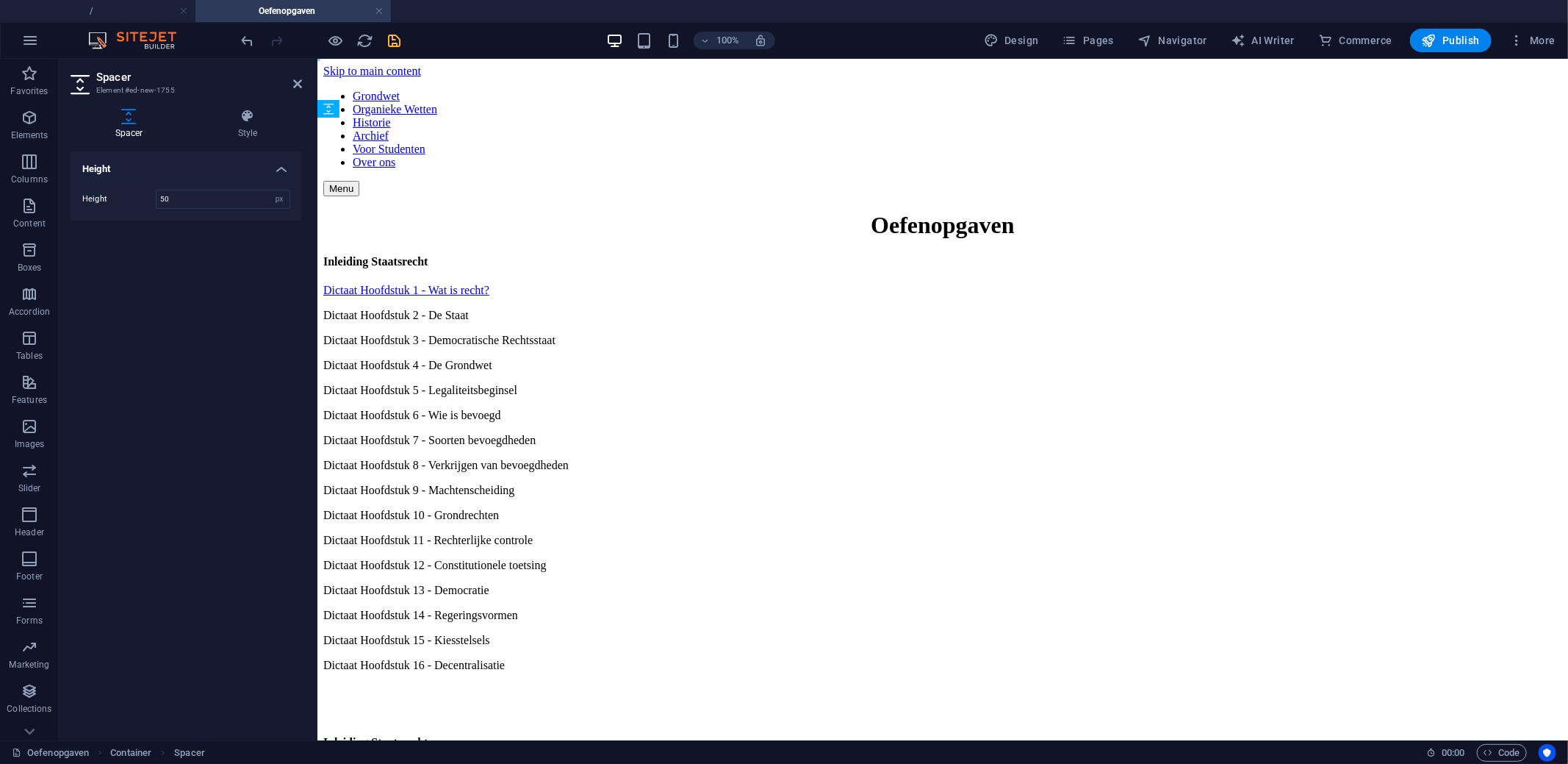
drag, startPoint x: 836, startPoint y: 183, endPoint x: 832, endPoint y: 549, distance: 366.0
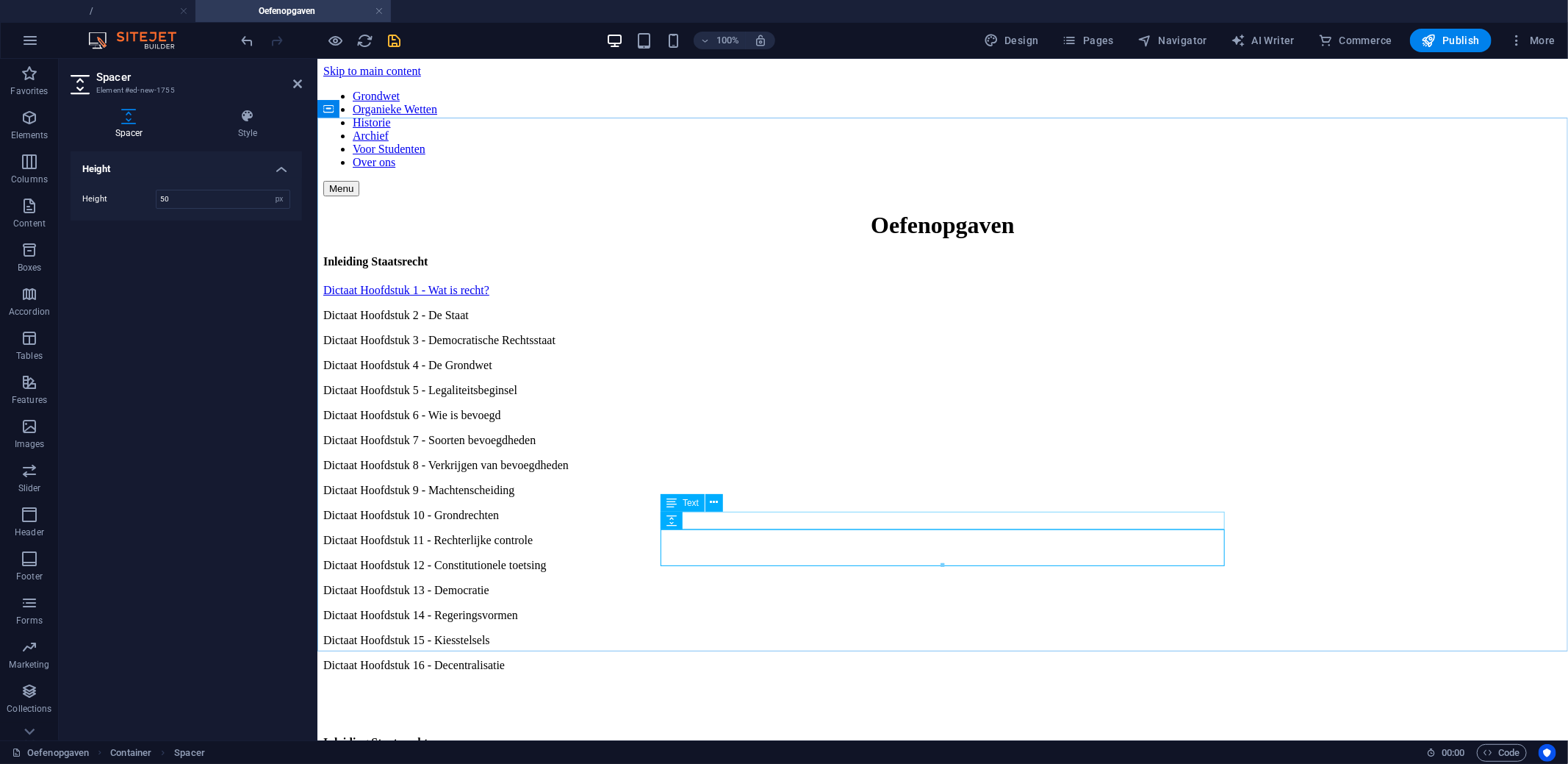
click at [772, 658] on div "Dictaat Hoofdstuk 16 - Decentralisatie" at bounding box center [942, 665] width 1239 height 13
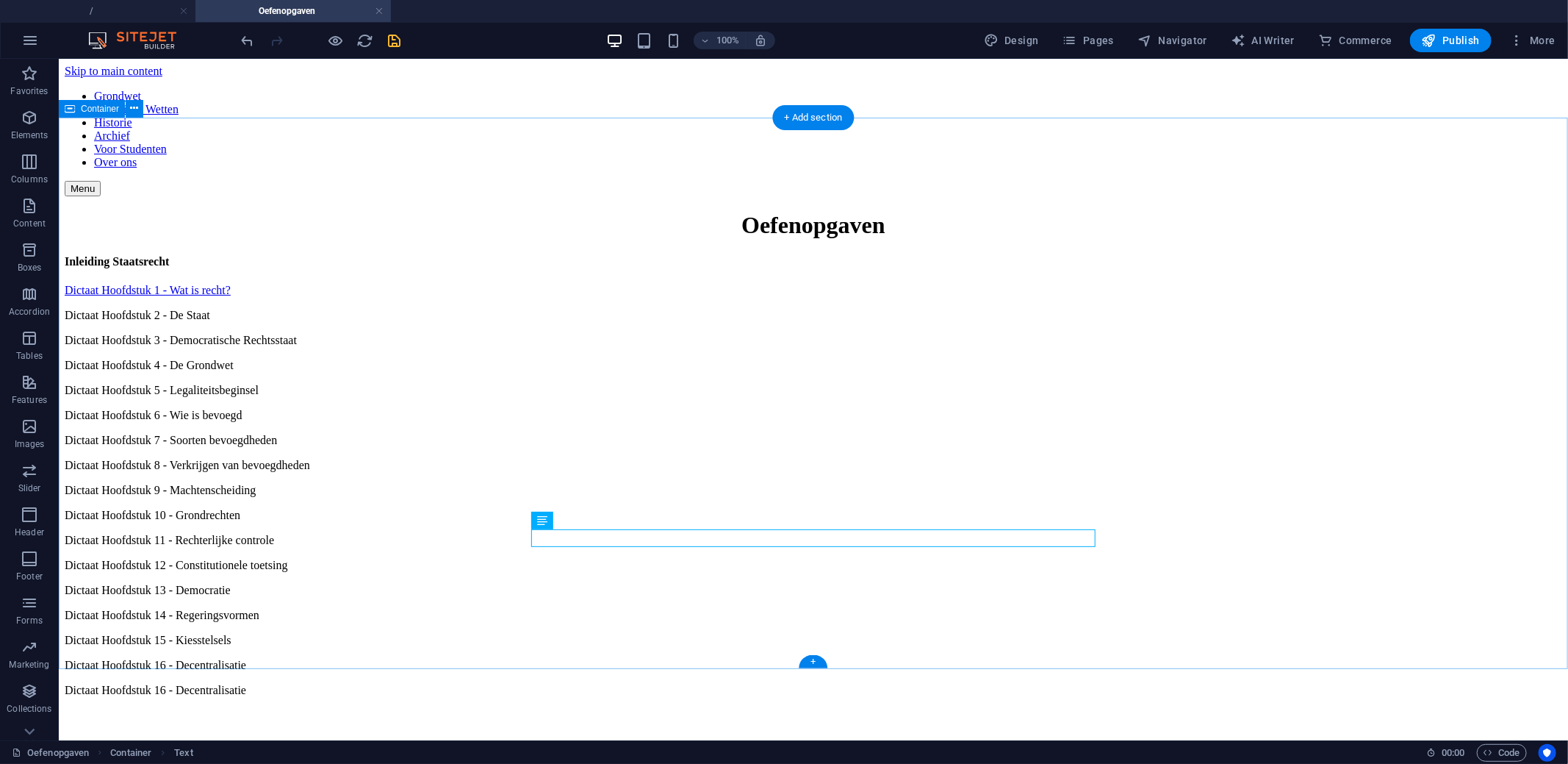
drag, startPoint x: 760, startPoint y: 543, endPoint x: 746, endPoint y: 635, distance: 93.1
click at [746, 635] on div "Oefenopgaven Inleiding Staatsrecht Dictaat Hoofdstuk 1 - Wat is recht? Dictaat …" at bounding box center [813, 492] width 1498 height 562
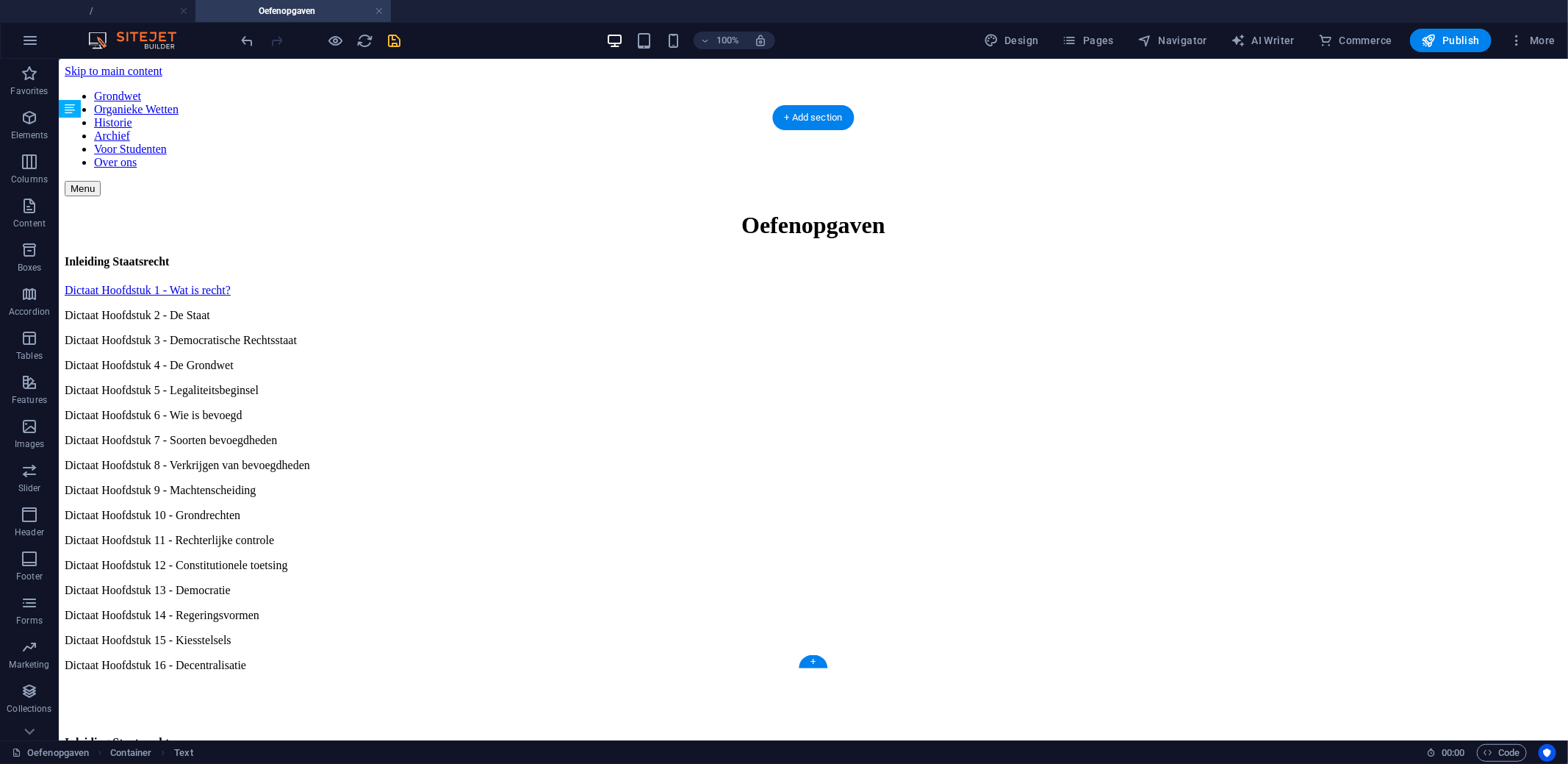
drag, startPoint x: 737, startPoint y: 534, endPoint x: 735, endPoint y: 599, distance: 65.0
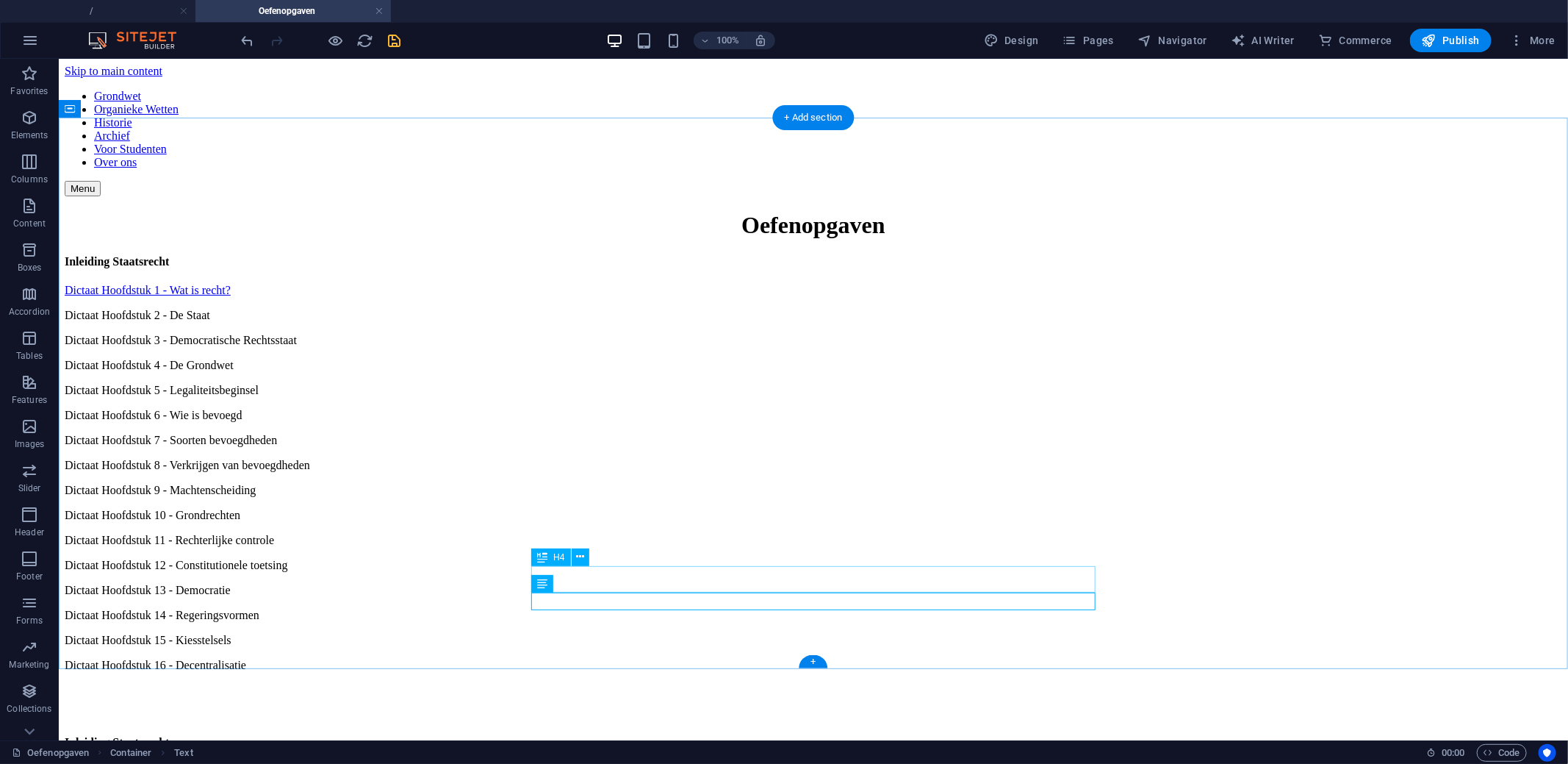
click at [645, 735] on div "Inleiding Staatsrecht" at bounding box center [813, 742] width 1498 height 13
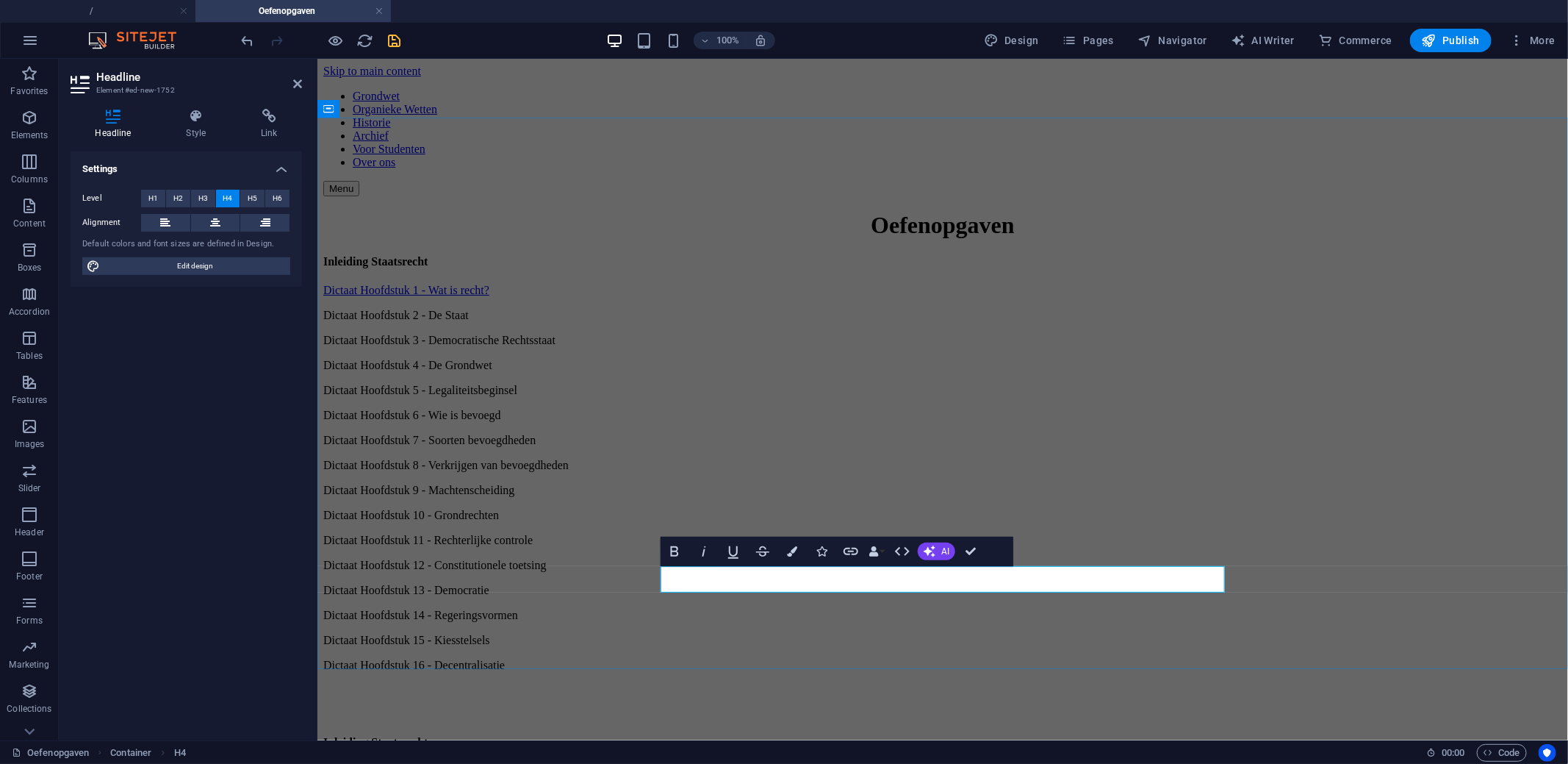
click at [764, 735] on h4 "Inleiding Staatsrecht" at bounding box center [942, 742] width 1239 height 13
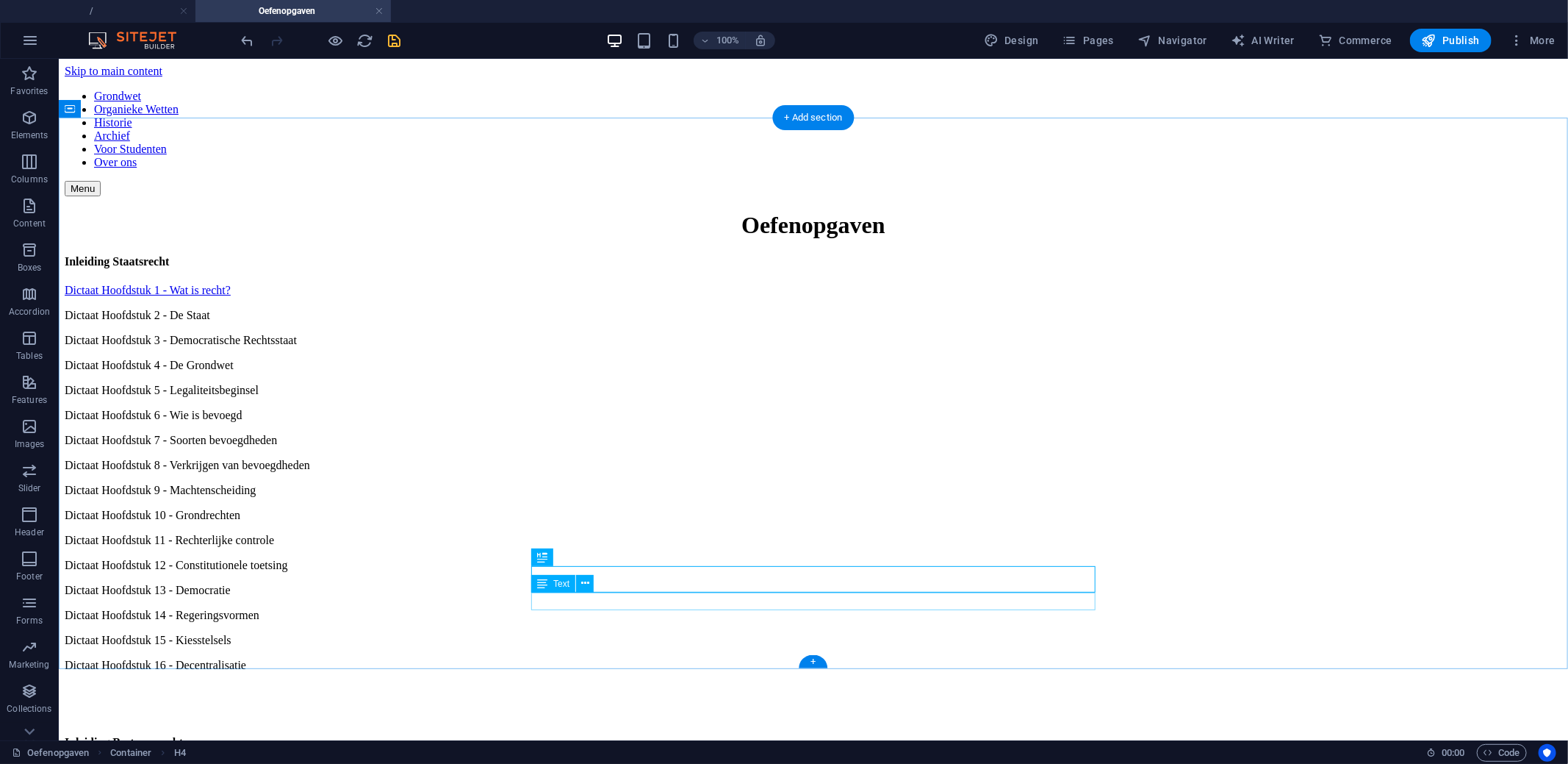
click at [643, 763] on div "Dictaat Hoofdstuk 16 - Decentralisatie" at bounding box center [813, 771] width 1498 height 13
click at [659, 763] on div "Dictaat Hoofdstuk 16 - Decentralisatie" at bounding box center [813, 771] width 1498 height 13
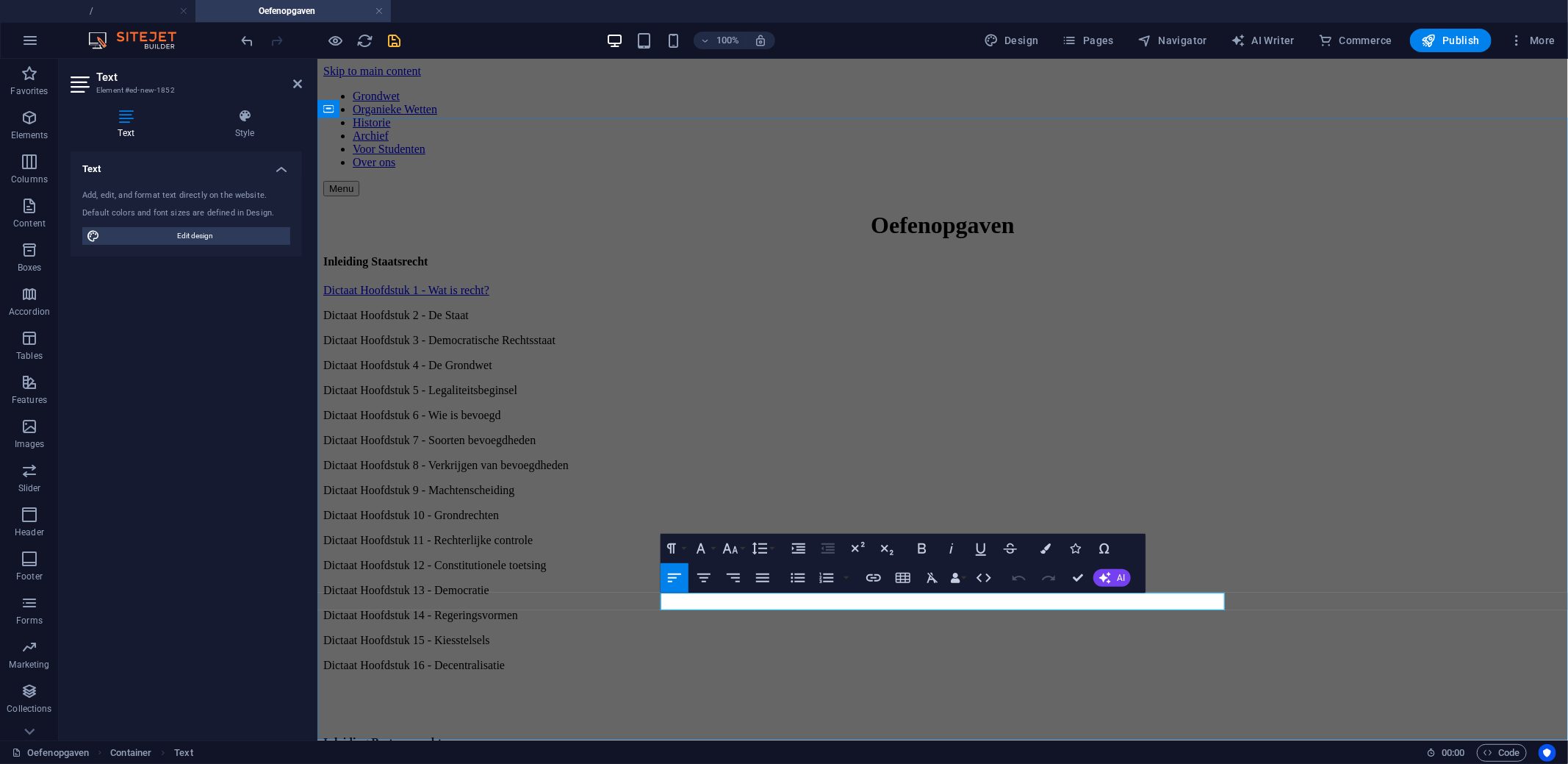
click at [809, 763] on p "Dictaat Hoofdstuk 16 - Decentralisatie" at bounding box center [942, 771] width 1239 height 13
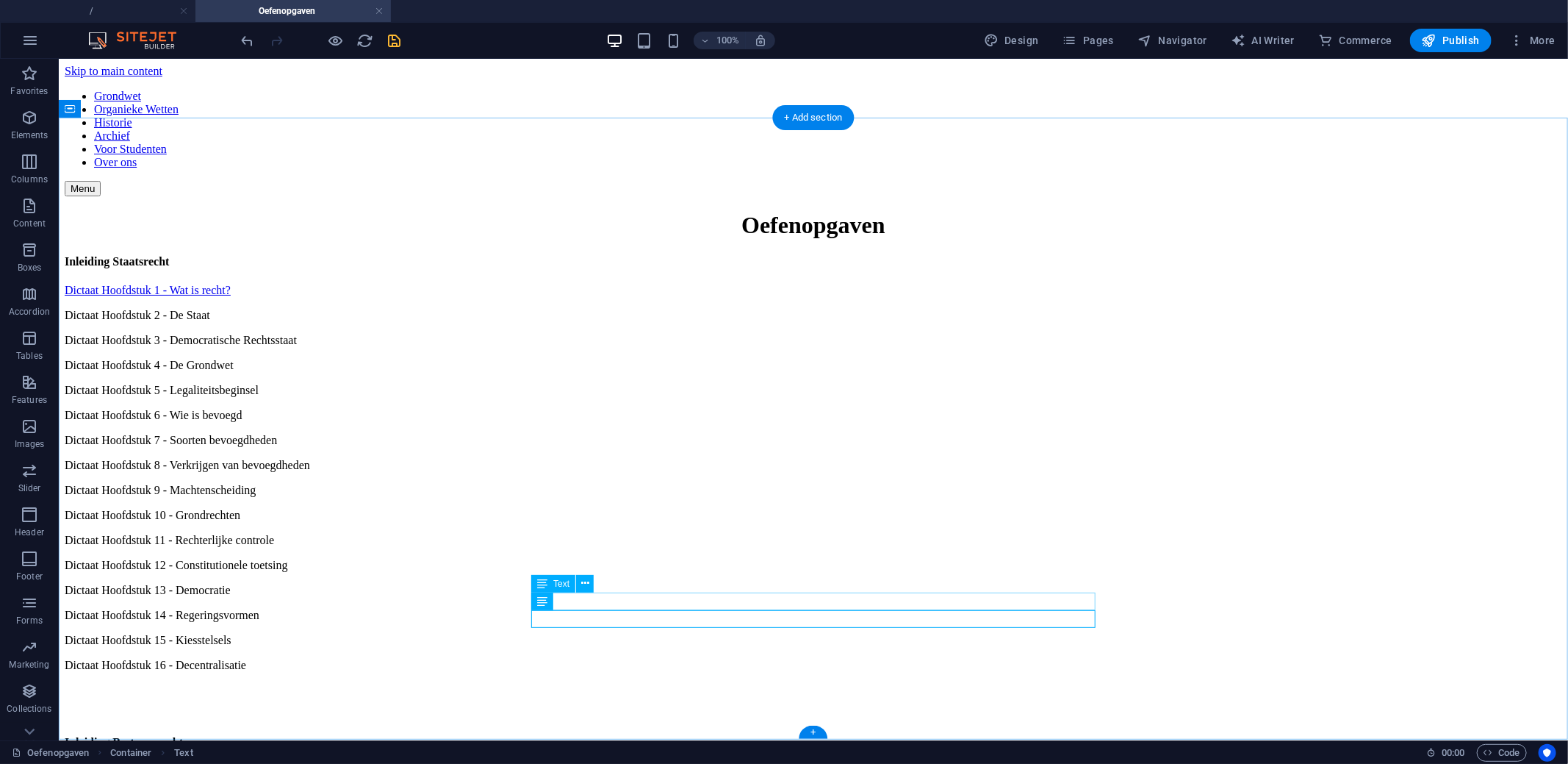
click at [631, 763] on div "Dictaat Hoofdstuk 16 - Bestuursrecht" at bounding box center [813, 771] width 1498 height 13
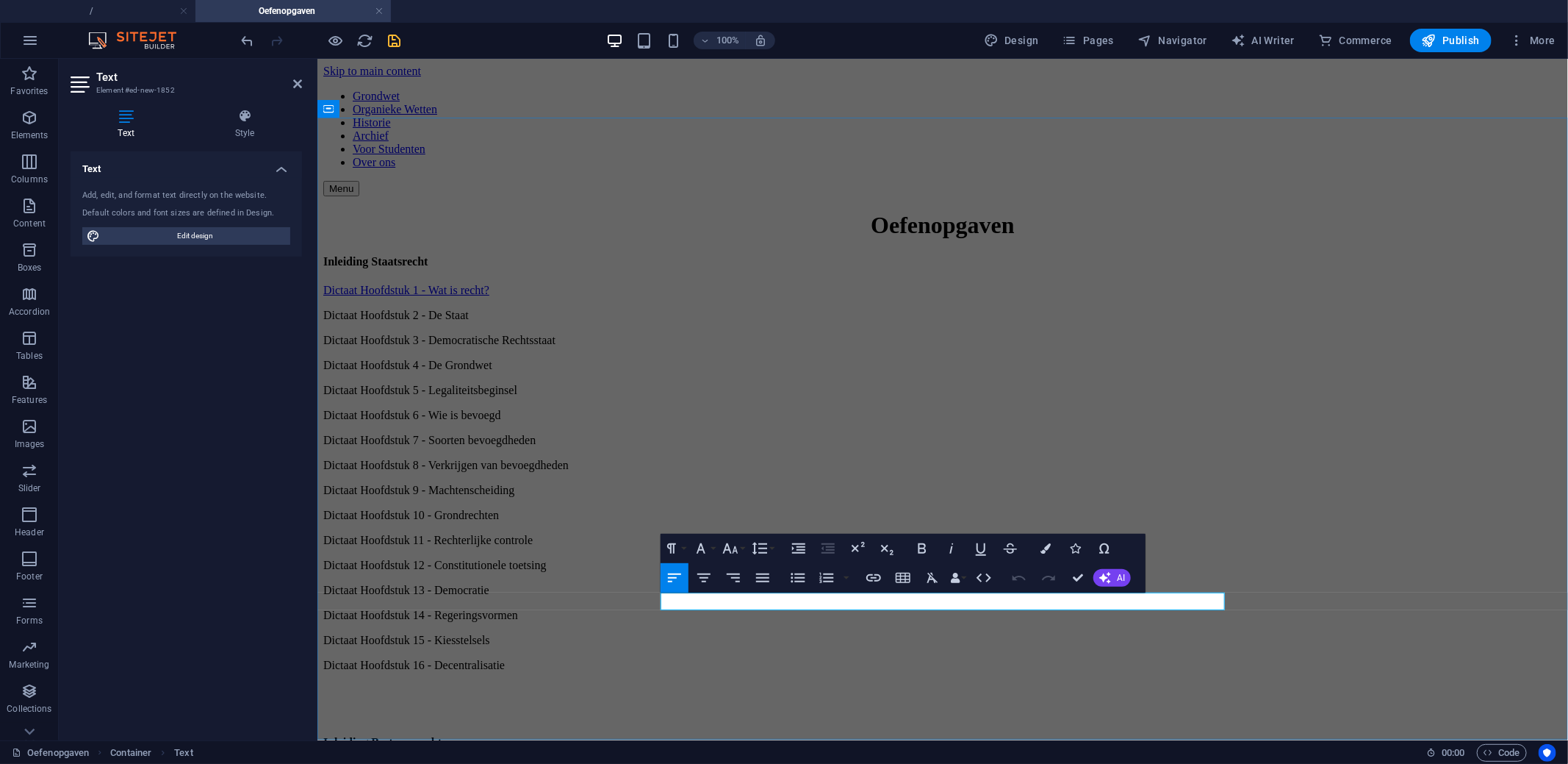
click at [764, 763] on p "Dictaat Hoofdstuk 16 - Bestuursrecht" at bounding box center [942, 771] width 1239 height 13
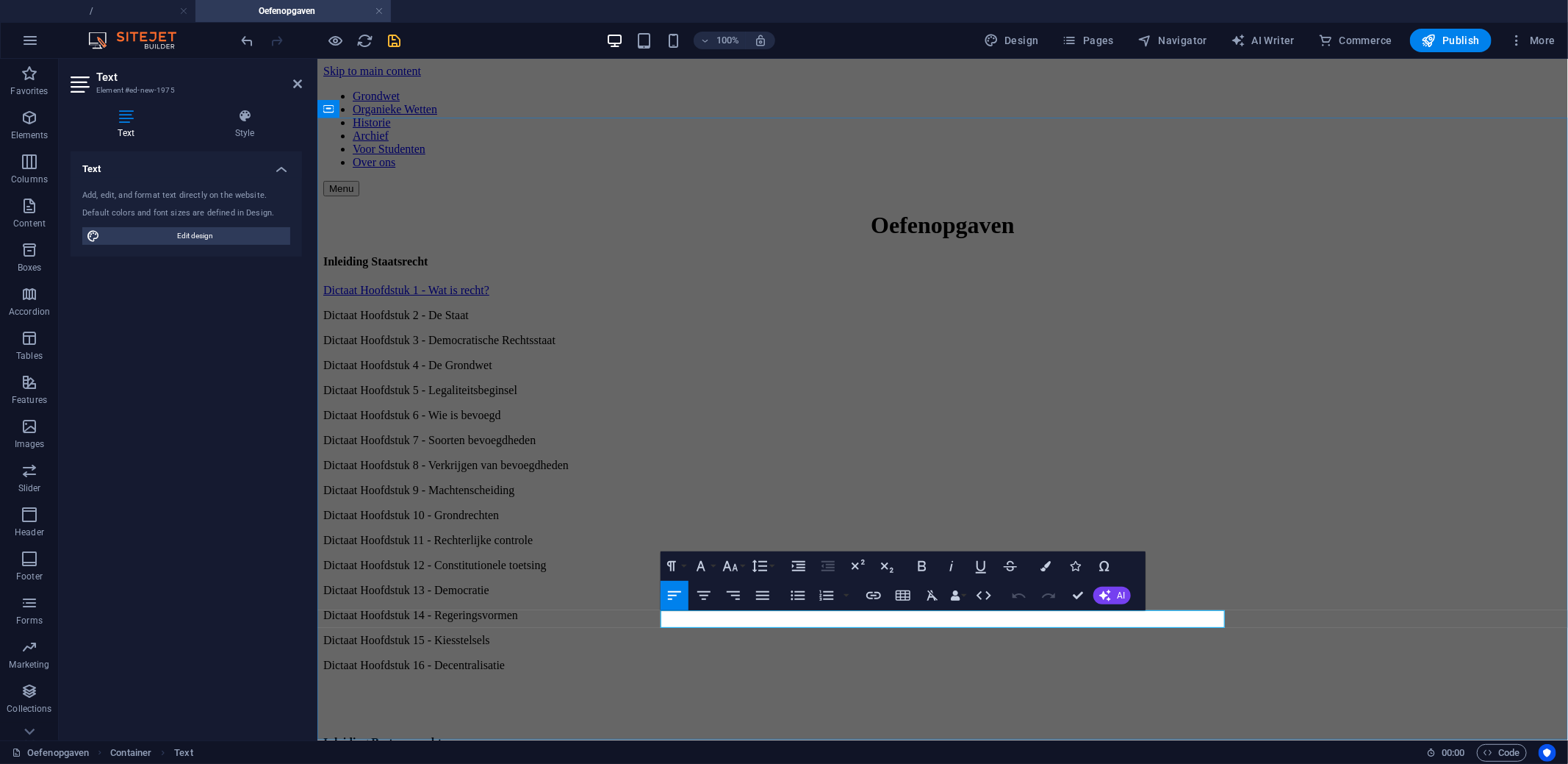
drag, startPoint x: 765, startPoint y: 615, endPoint x: 1096, endPoint y: 737, distance: 352.8
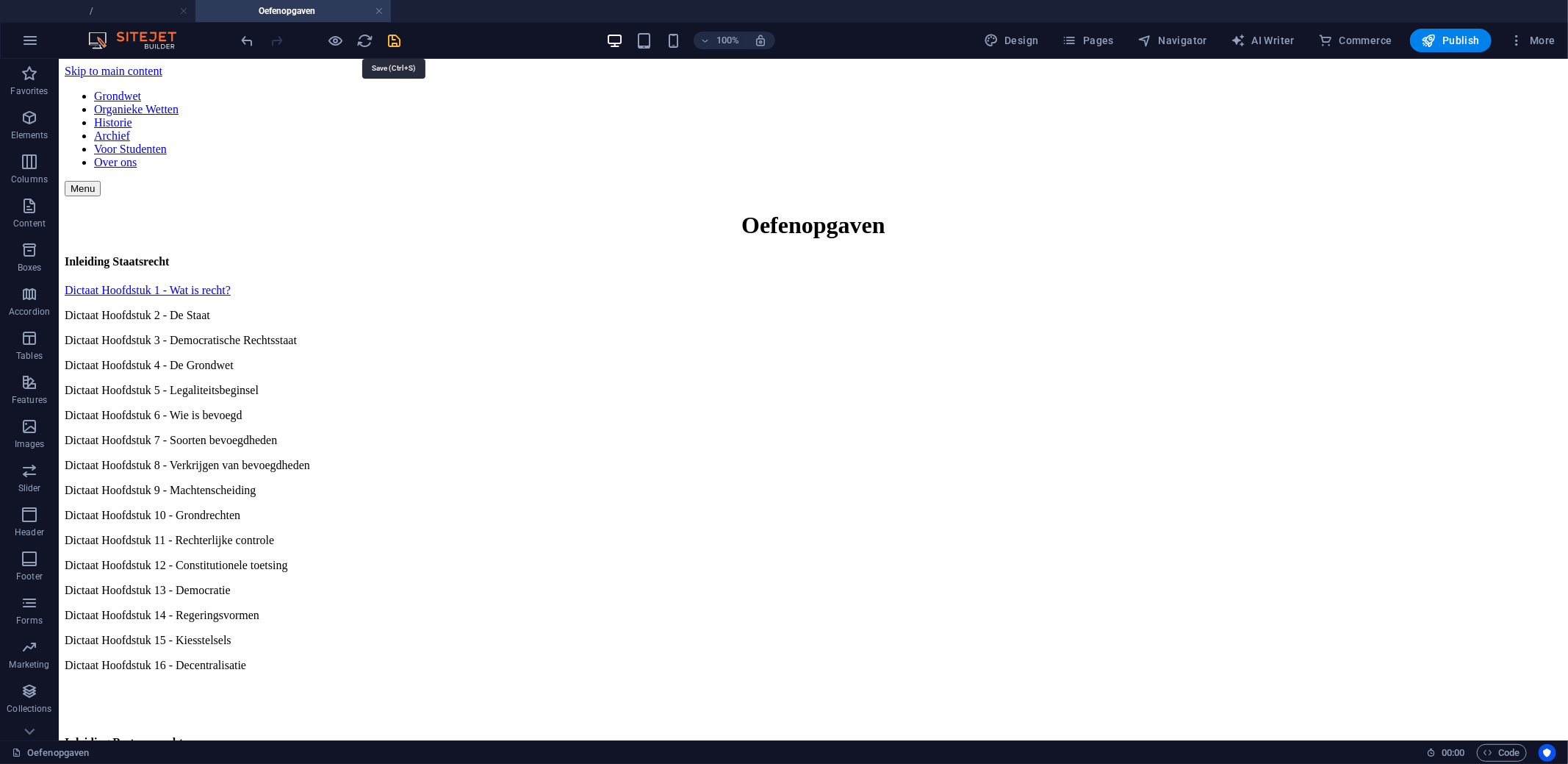
click at [395, 41] on icon "save" at bounding box center [395, 41] width 17 height 17
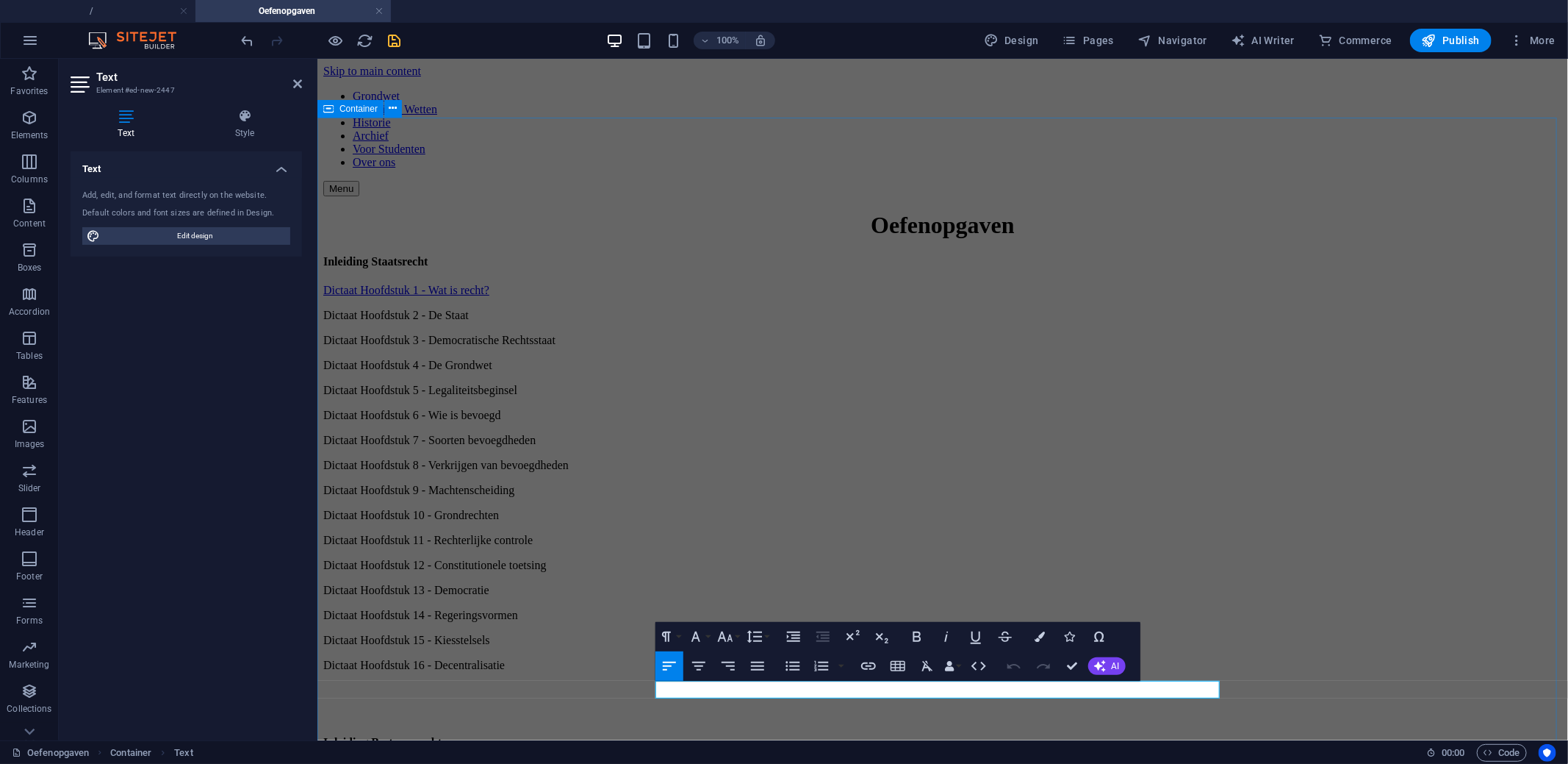
click at [807, 699] on div "Oefenopgaven Inleiding Staatsrecht Dictaat Hoofdstuk 1 - Wat is recht? Dictaat …" at bounding box center [942, 556] width 1239 height 691
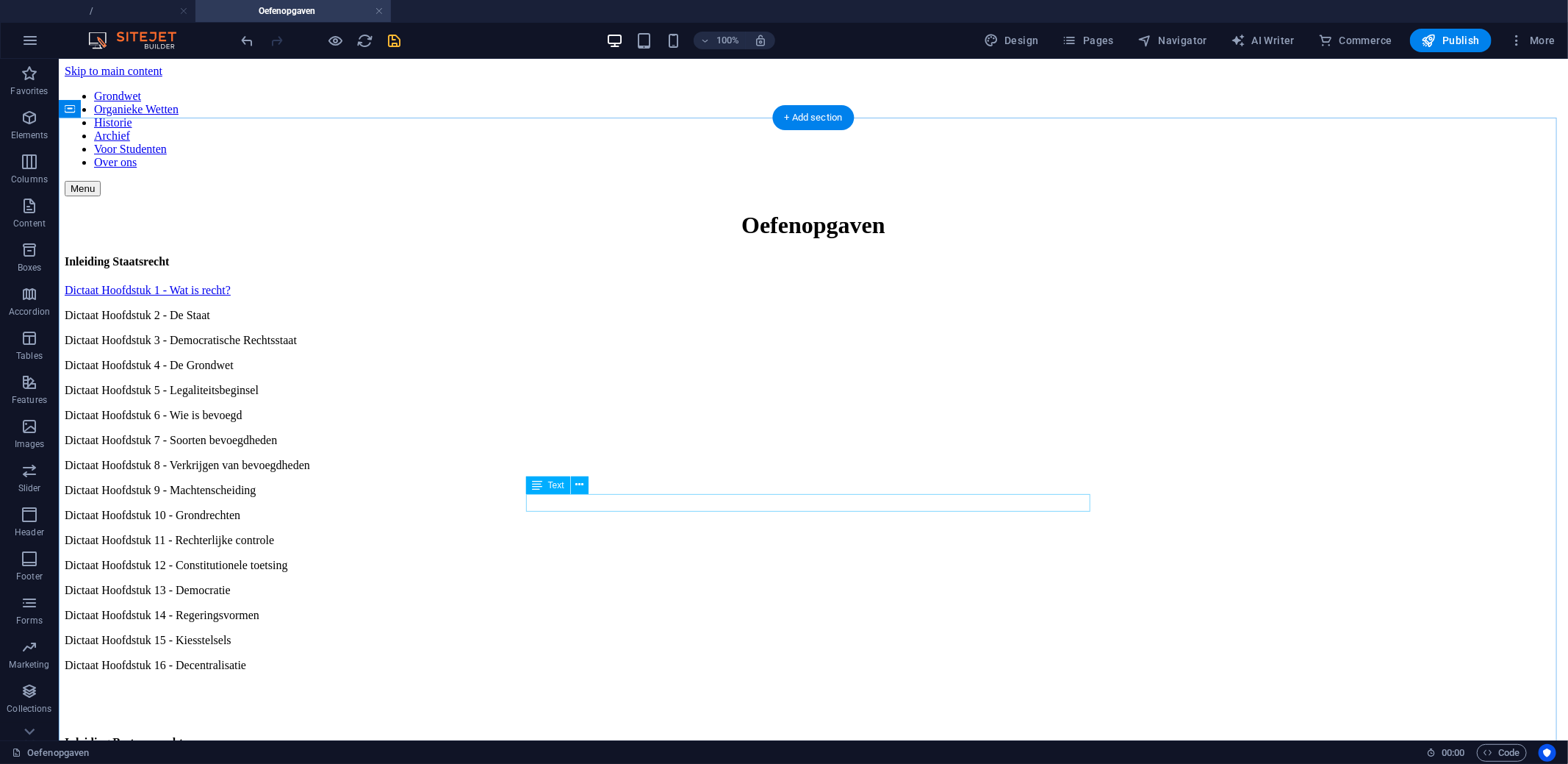
click at [684, 632] on div "Dictaat Hoofdstuk 15 - Kiesstelsels" at bounding box center [813, 639] width 1498 height 13
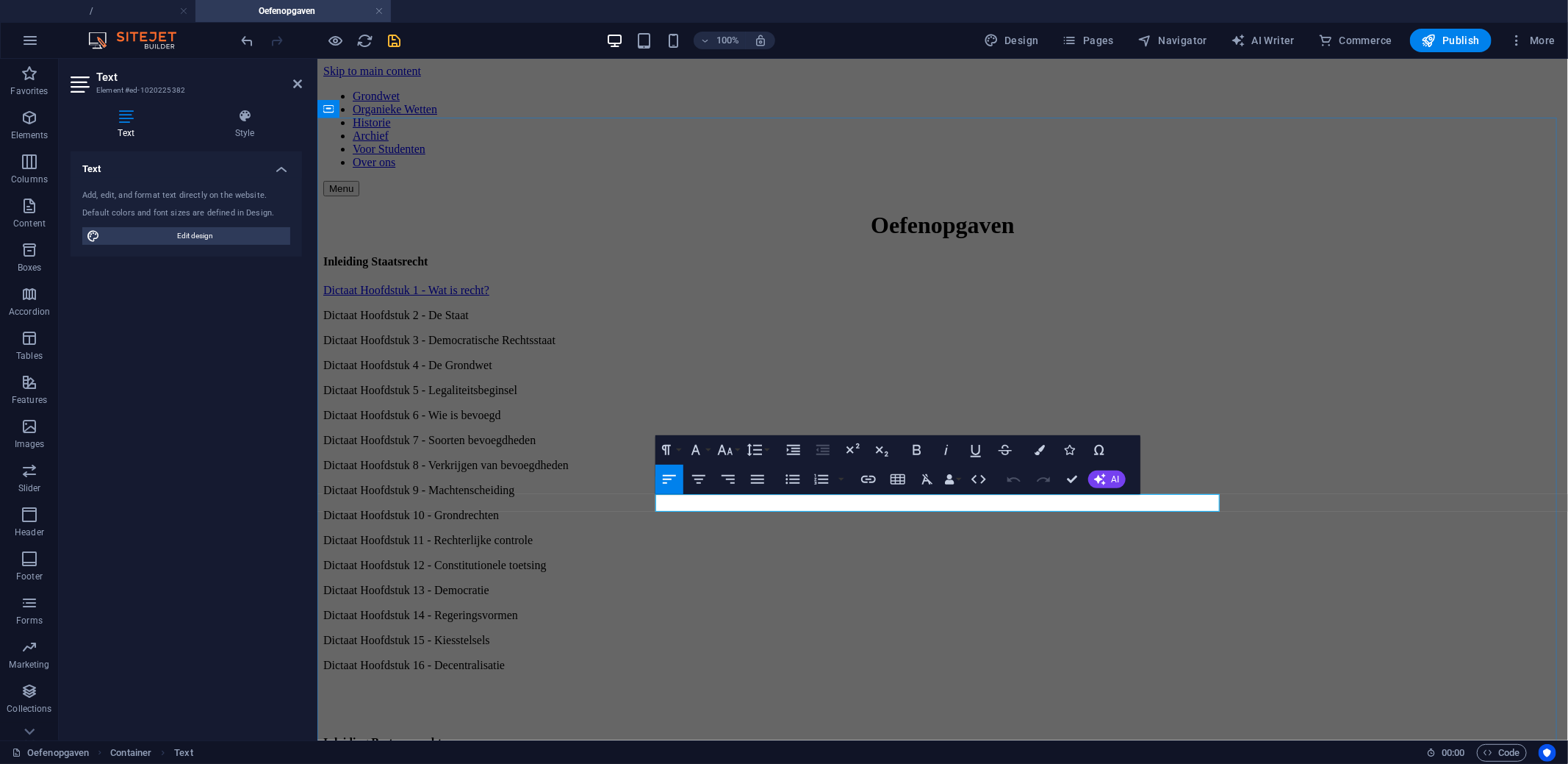
click at [848, 632] on p "Dictaat Hoofdstuk 15 - Kiesstelsels" at bounding box center [942, 639] width 1239 height 13
click at [869, 482] on icon "button" at bounding box center [868, 478] width 17 height 17
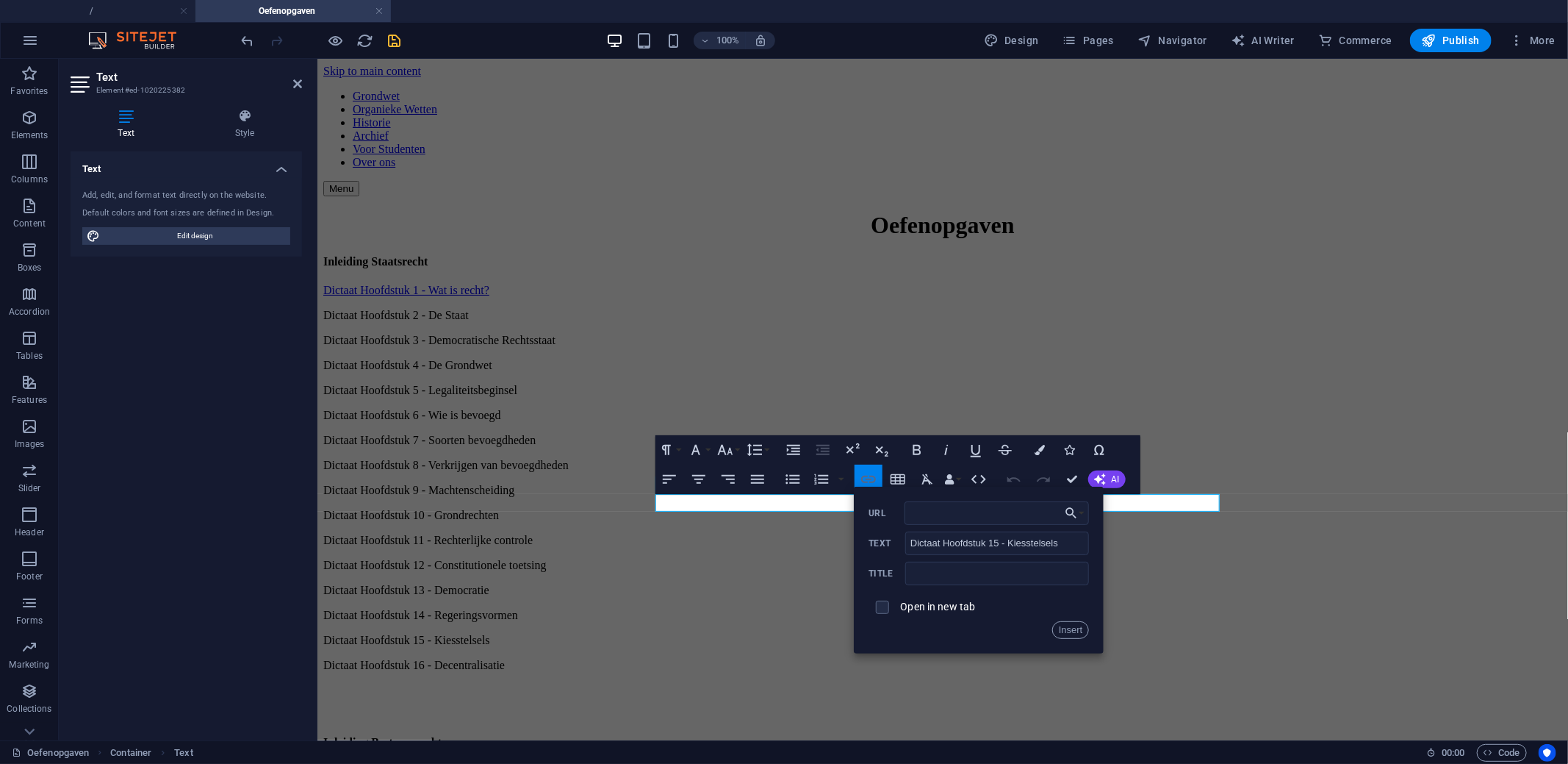
type input "https://docs.google.com/forms/d/e/1FAIpQLSdc7itkWamyq8gdr1X_E_t9kU6Q7018Tz6vzEb…"
click at [1082, 637] on button "Insert" at bounding box center [1070, 629] width 37 height 17
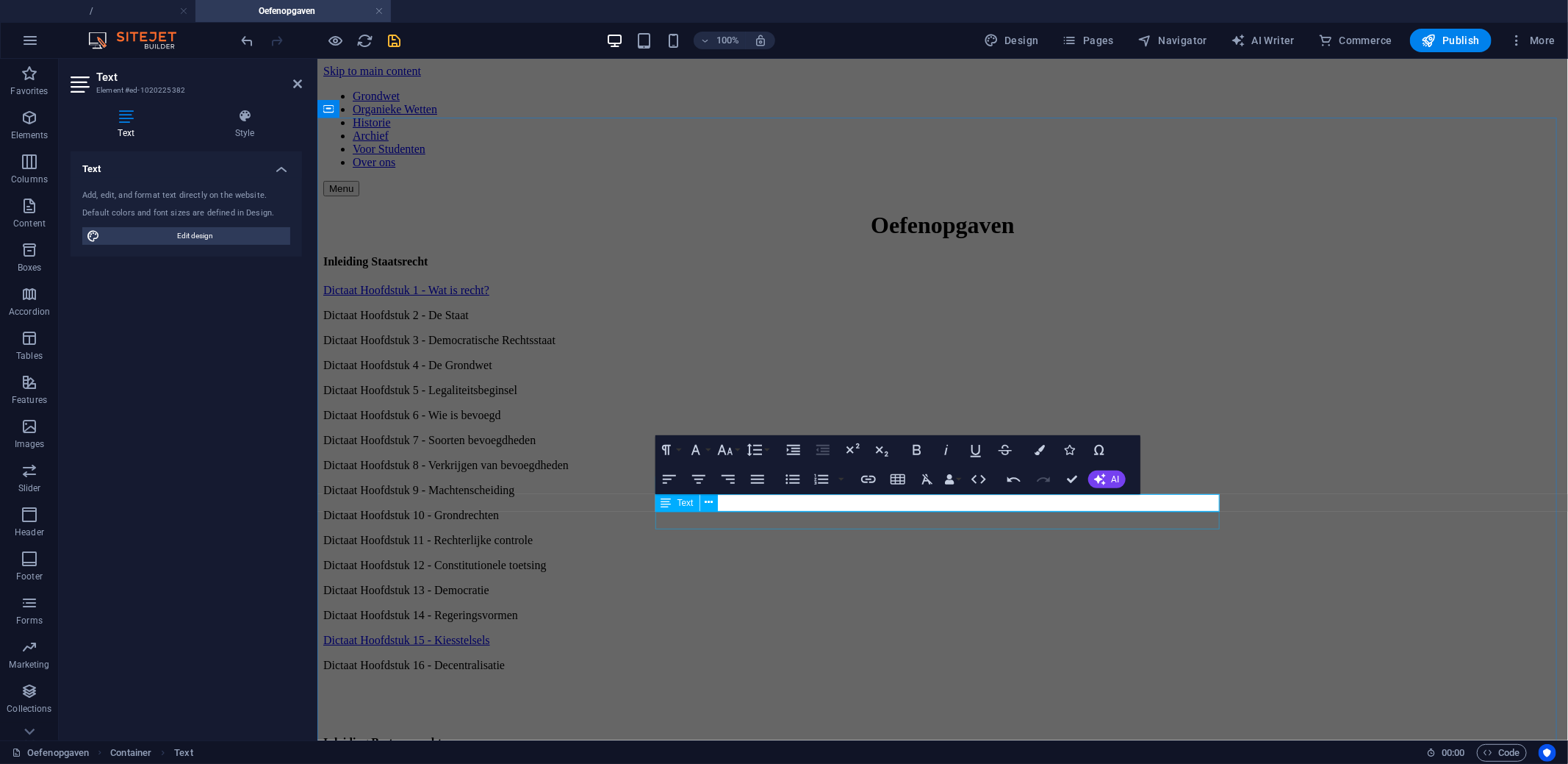
click at [692, 658] on div "Dictaat Hoofdstuk 16 - Decentralisatie" at bounding box center [942, 665] width 1239 height 13
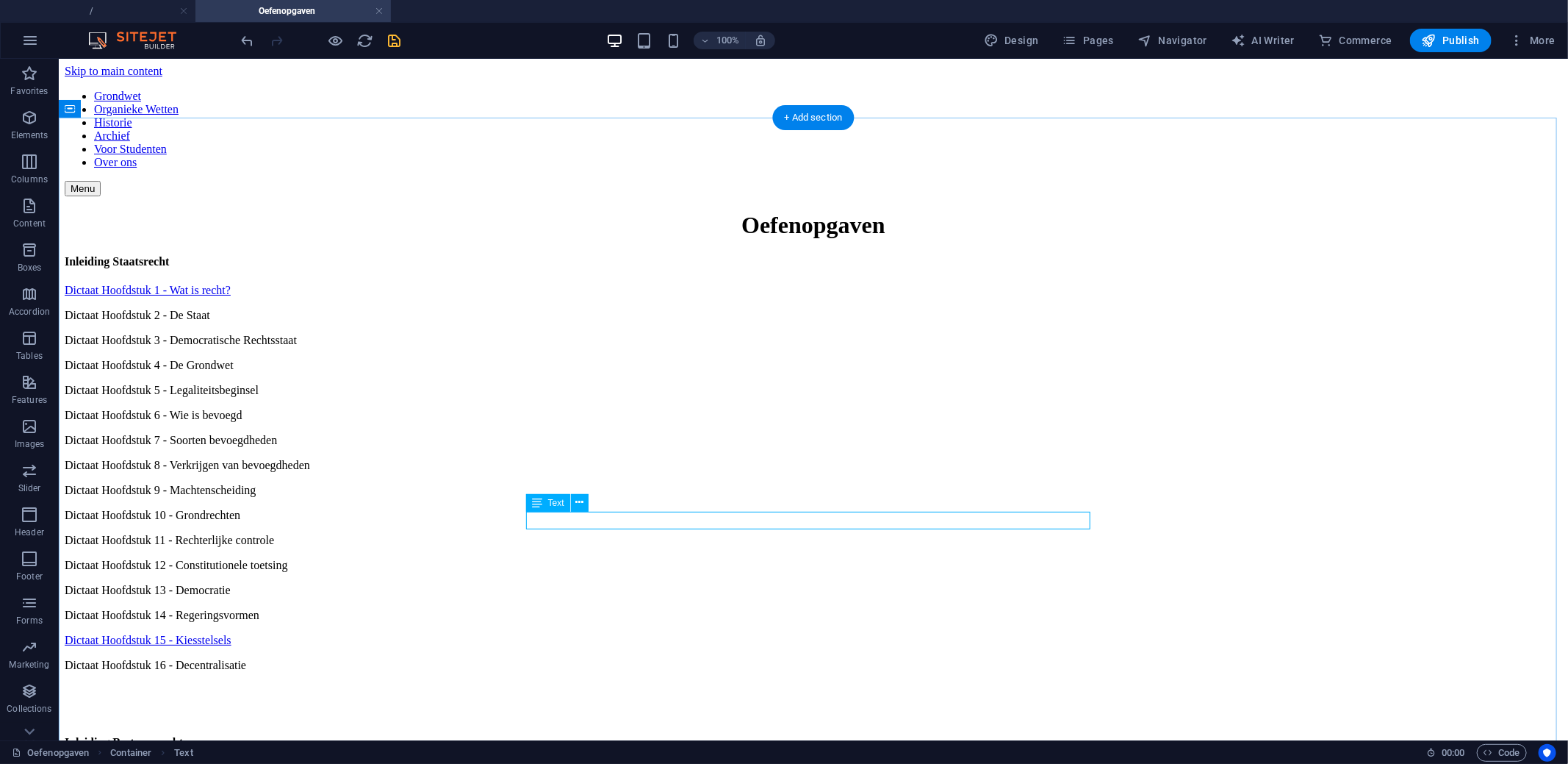
click at [652, 658] on div "Dictaat Hoofdstuk 16 - Decentralisatie" at bounding box center [813, 665] width 1498 height 13
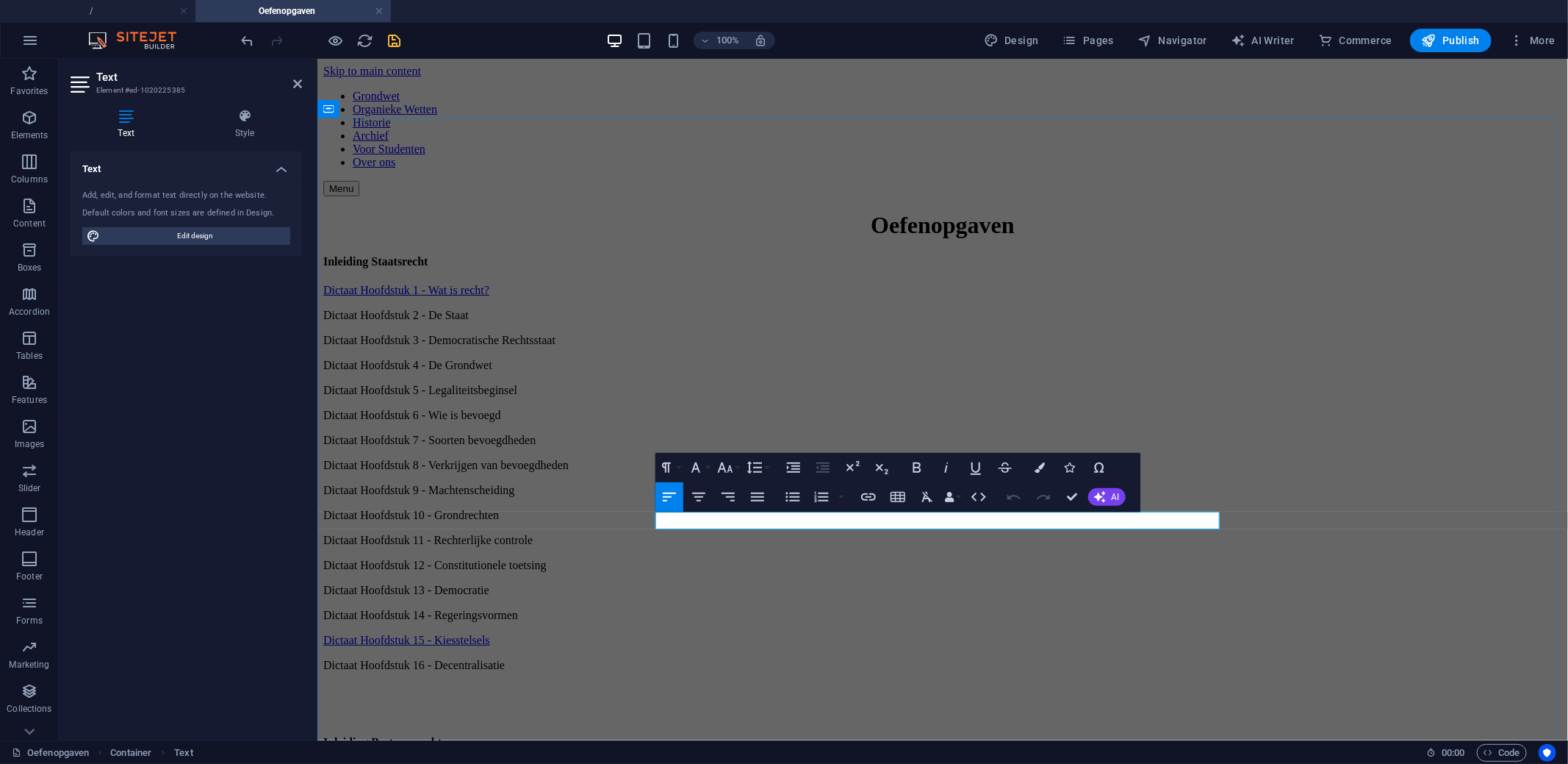
click at [822, 658] on p "Dictaat Hoofdstuk 16 - Decentralisatie" at bounding box center [942, 665] width 1239 height 13
click at [873, 498] on icon "button" at bounding box center [869, 497] width 15 height 7
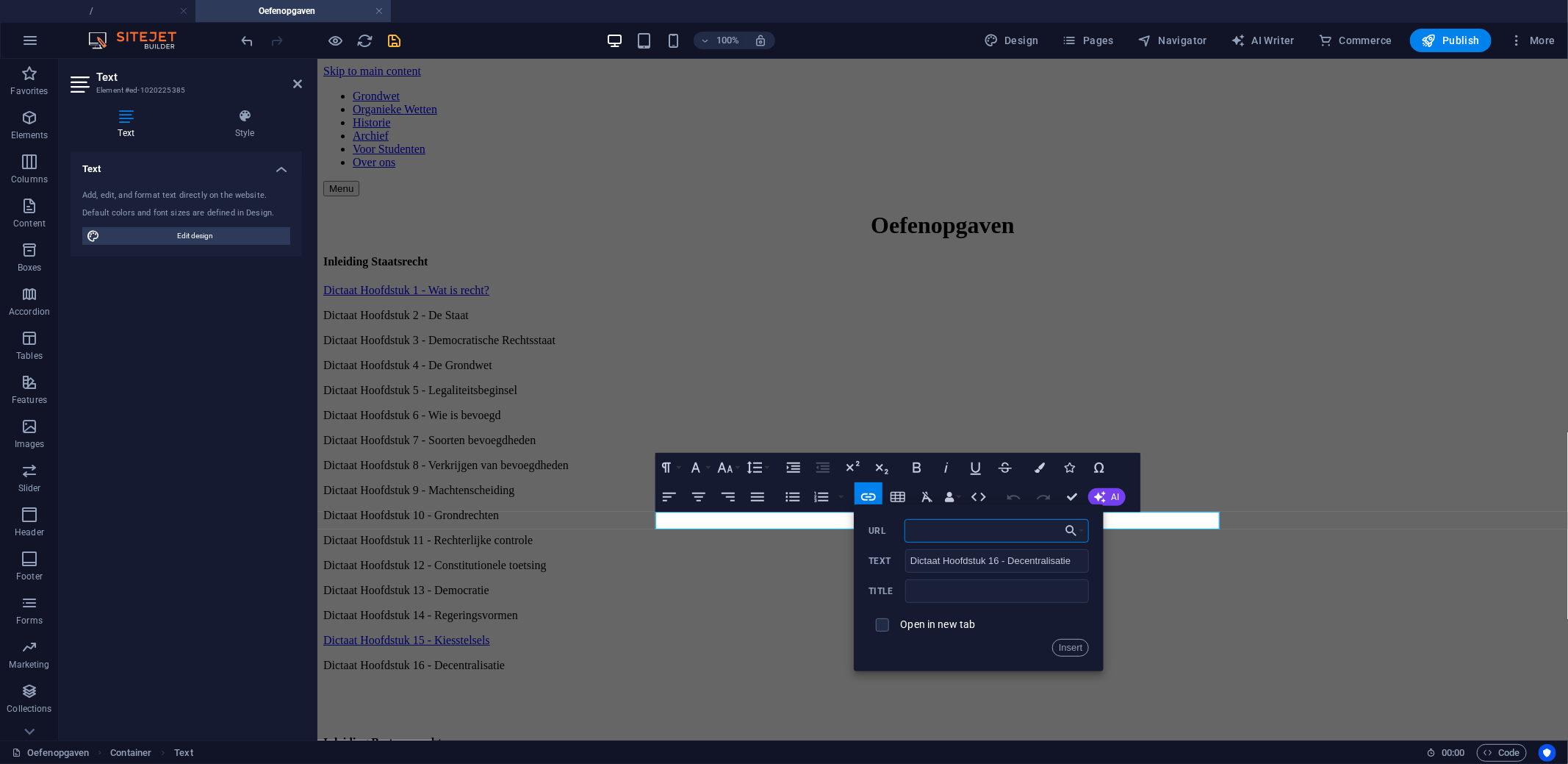
drag, startPoint x: 919, startPoint y: 531, endPoint x: 934, endPoint y: 535, distance: 15.5
click at [919, 531] on input "URL" at bounding box center [997, 531] width 185 height 23
paste input "https://docs.google.com/forms/d/e/1FAIpQLSeLWF16TYqbWPT9WKRAZS9pp-n4dwFP69AFPk4…"
type input "https://docs.google.com/forms/d/e/1FAIpQLSeLWF16TYqbWPT9WKRAZS9pp-n4dwFP69AFPk4…"
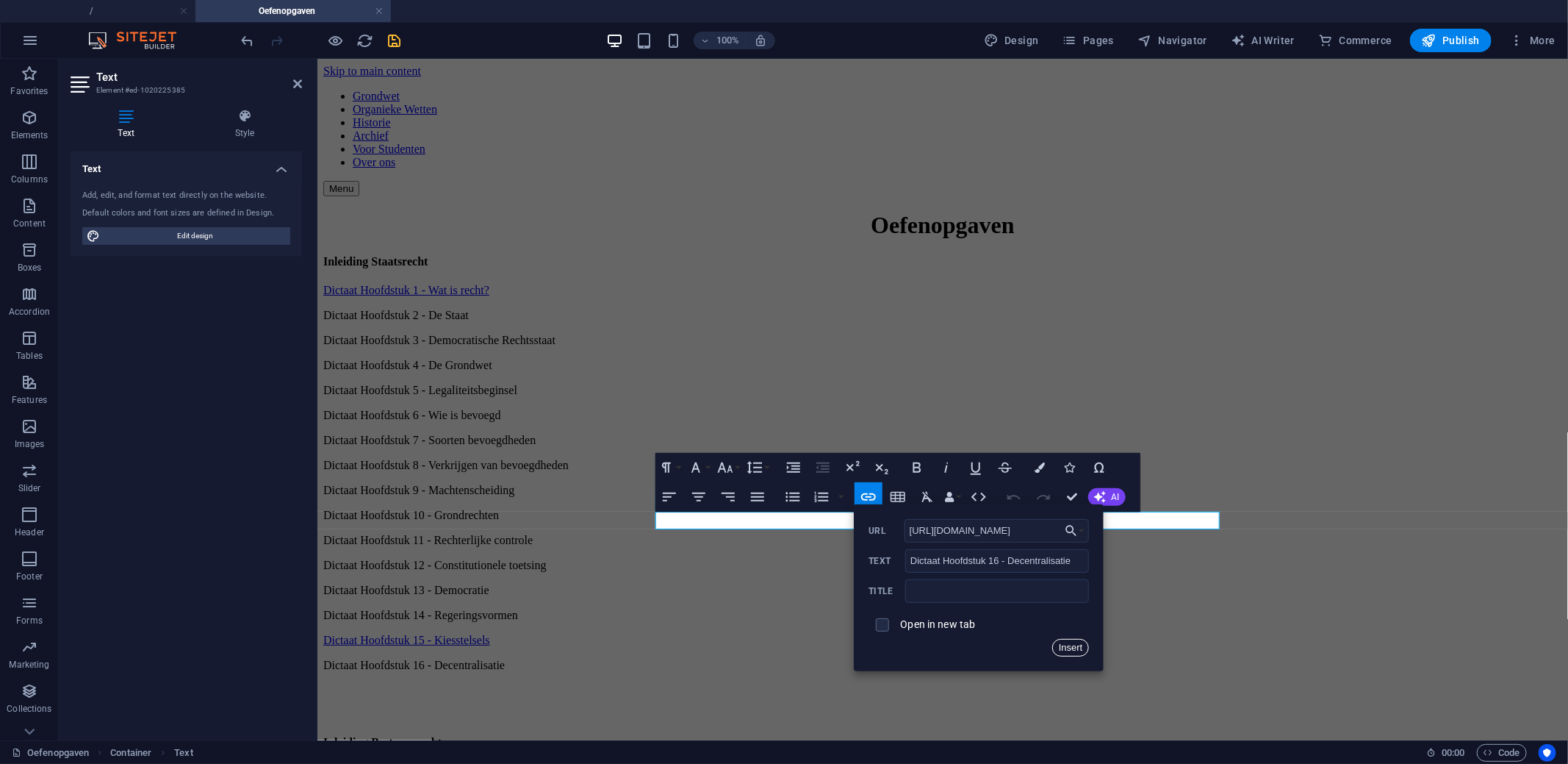
click at [1077, 651] on button "Insert" at bounding box center [1070, 647] width 37 height 17
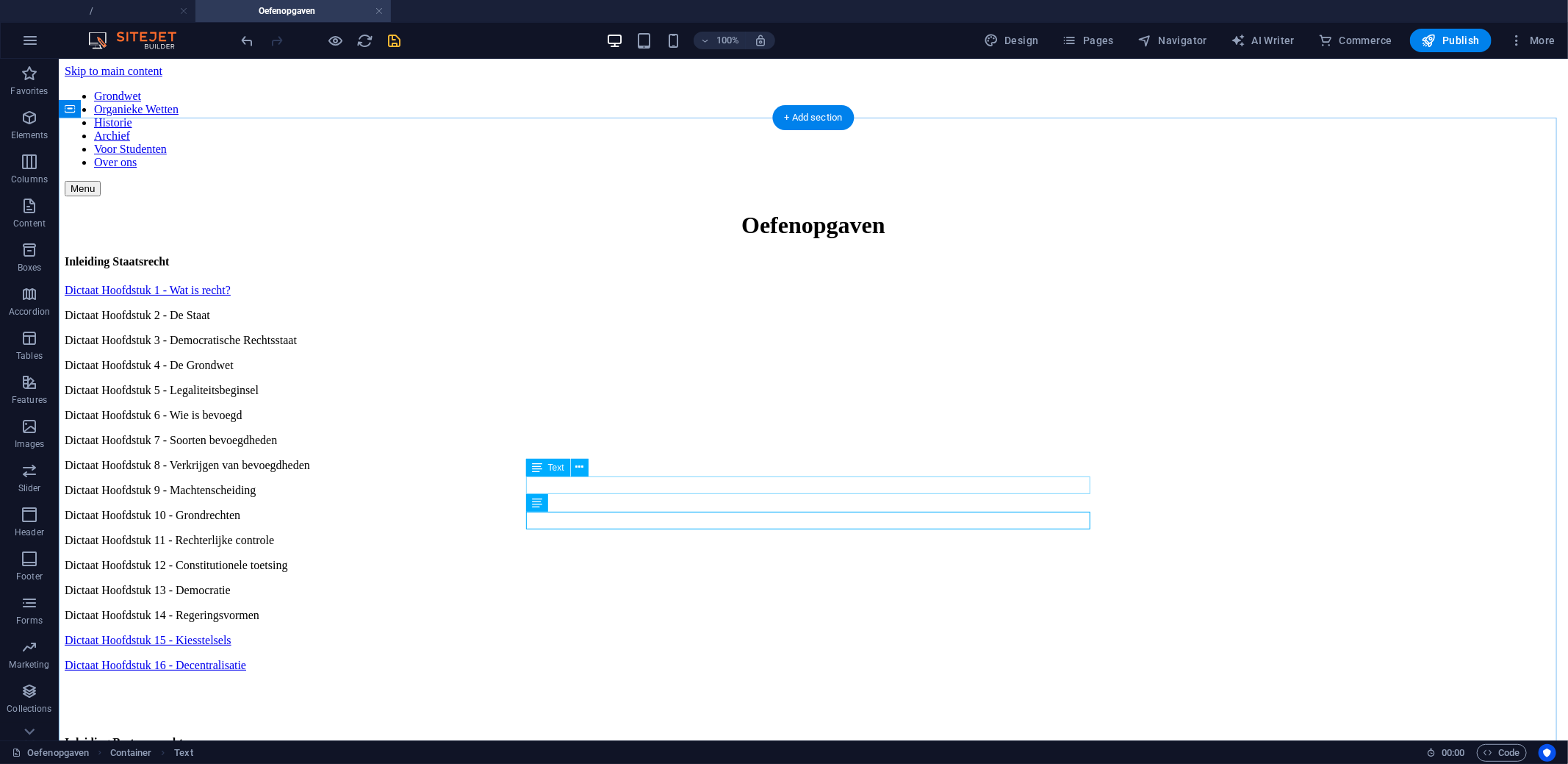
click at [640, 608] on div "Dictaat Hoofdstuk 14 - Regeringsvormen" at bounding box center [813, 614] width 1498 height 13
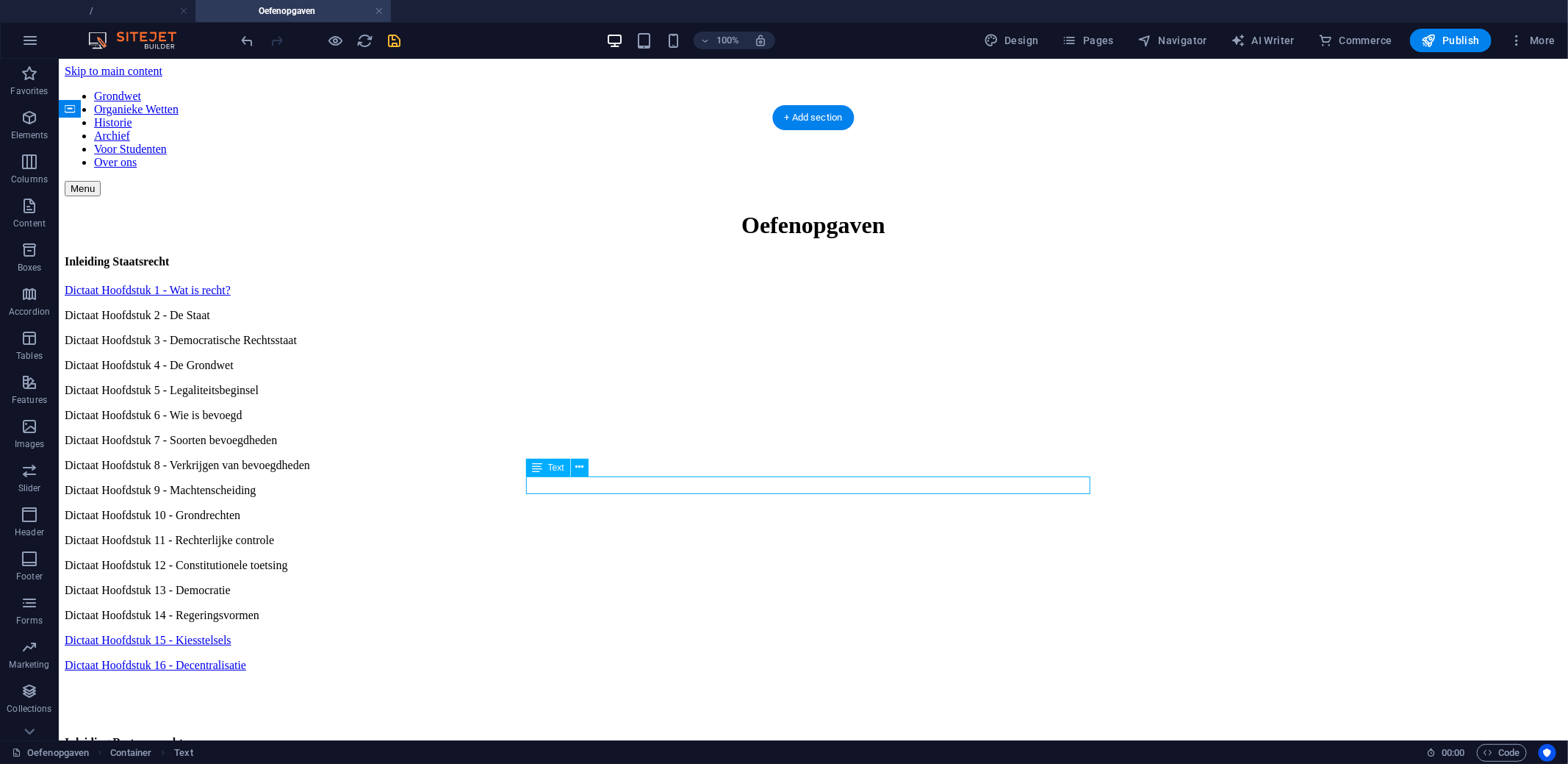
click at [640, 608] on div "Dictaat Hoofdstuk 14 - Regeringsvormen" at bounding box center [813, 614] width 1498 height 13
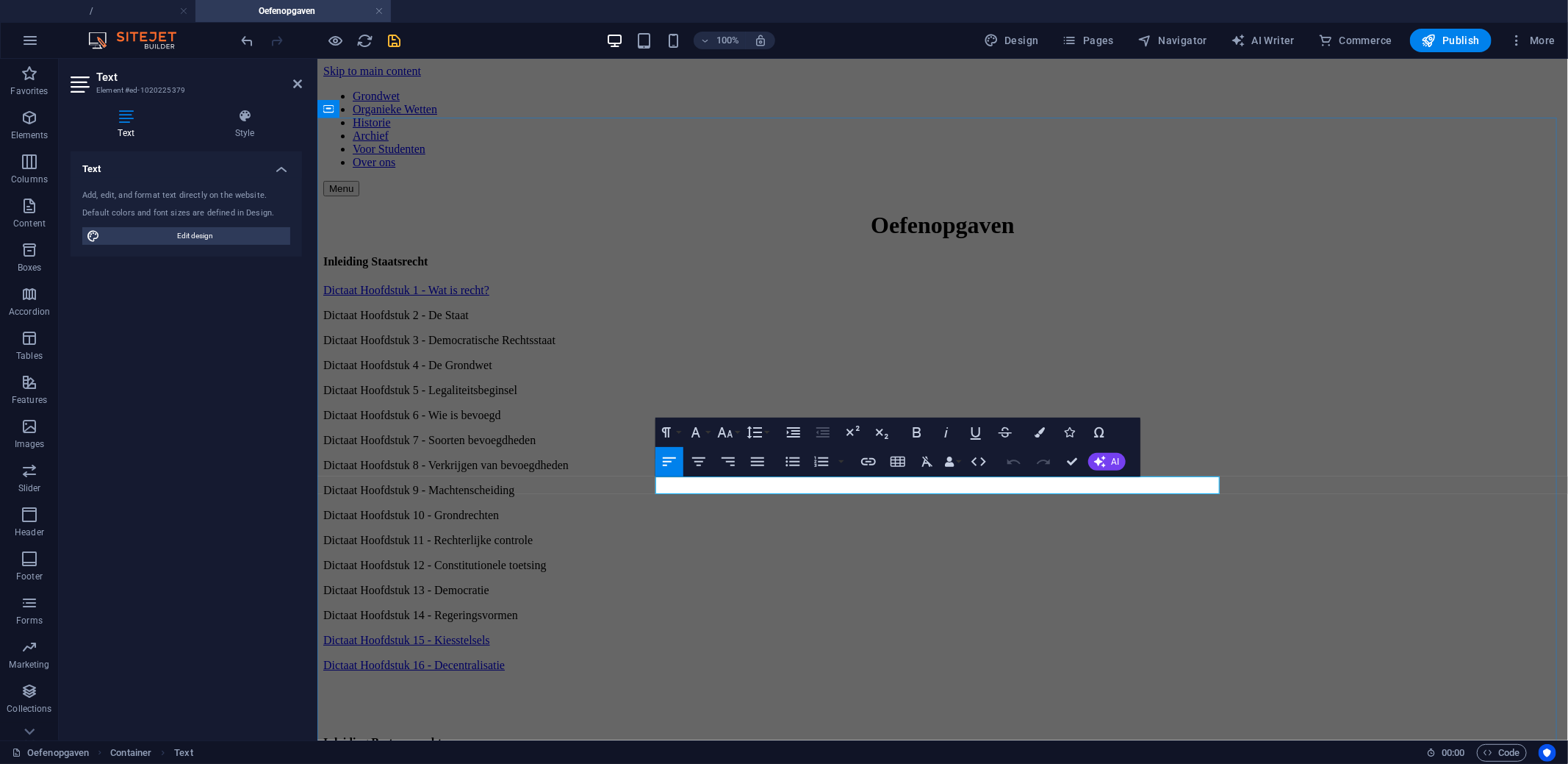
click at [828, 608] on p "Dictaat Hoofdstuk 14 - Regeringsvormen" at bounding box center [942, 614] width 1239 height 13
click at [868, 460] on icon "button" at bounding box center [868, 461] width 17 height 17
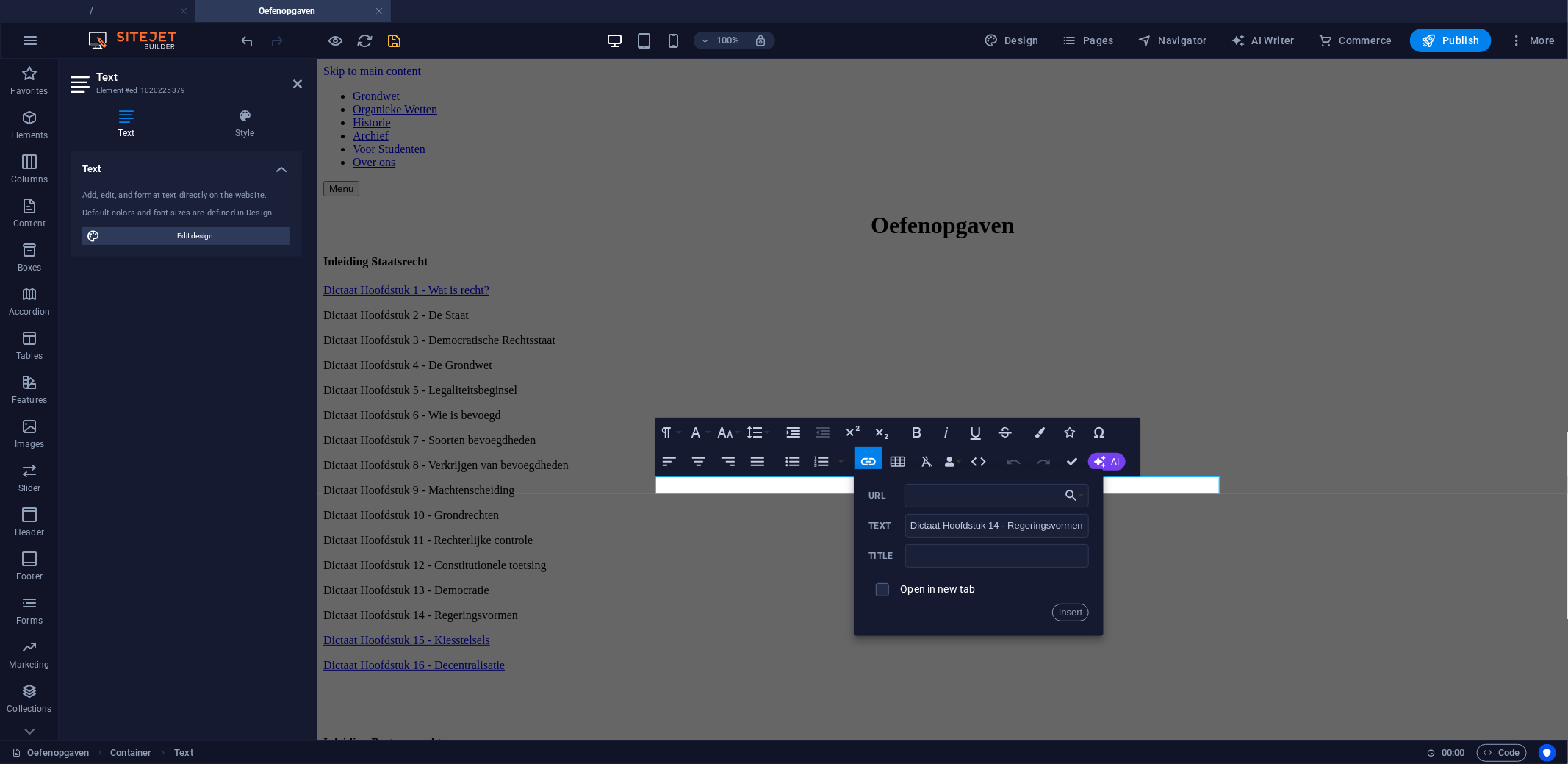
type input "https://docs.google.com/forms/d/e/1FAIpQLSfoEh3MD-NFirvHvqjT-r5M3UFnBm18n-Tdjlz…"
click at [1056, 618] on button "Insert" at bounding box center [1070, 612] width 37 height 17
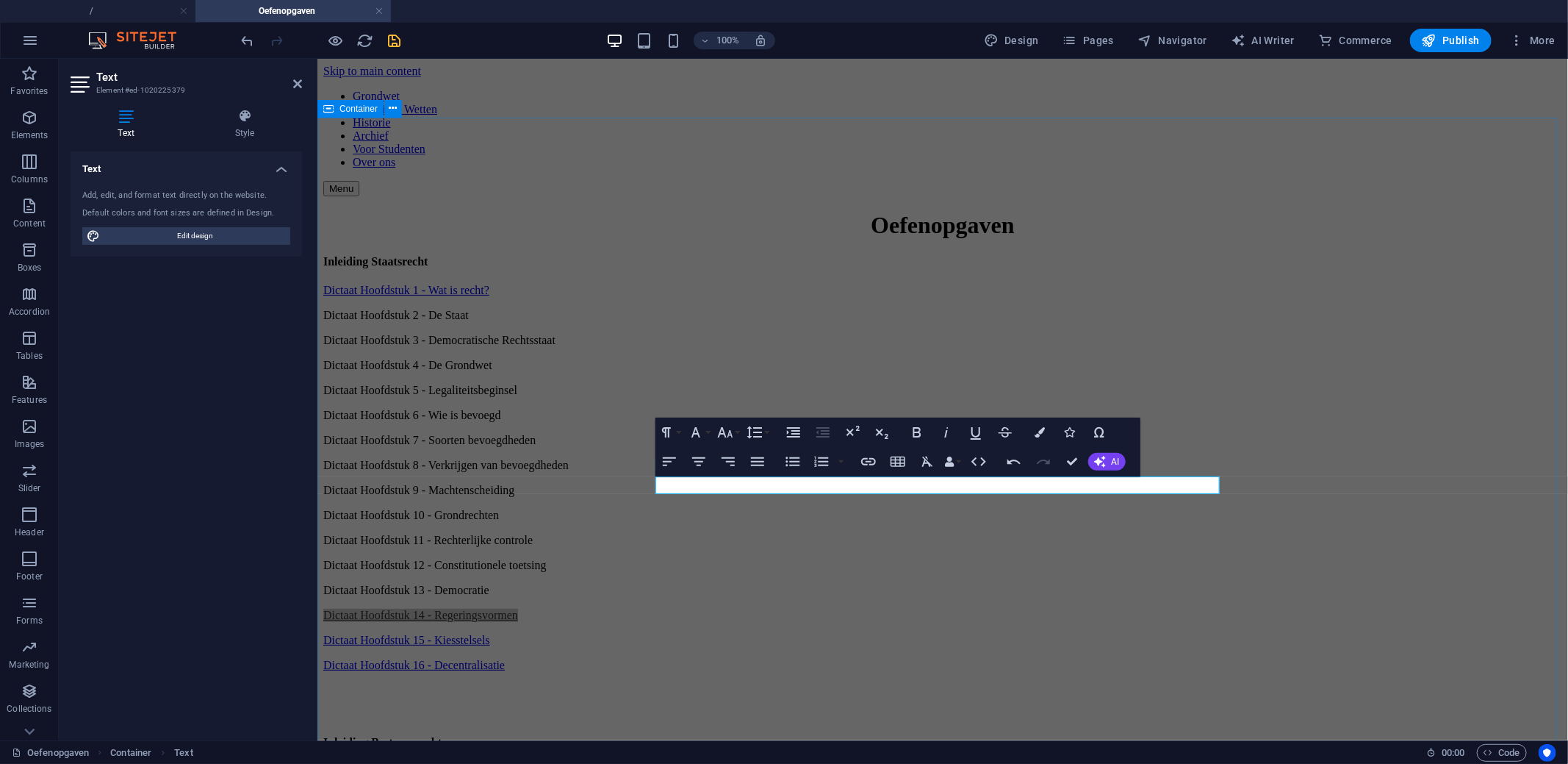
click at [403, 495] on div "Oefenopgaven Inleiding Staatsrecht Dictaat Hoofdstuk 1 - Wat is recht? Dictaat …" at bounding box center [942, 556] width 1239 height 691
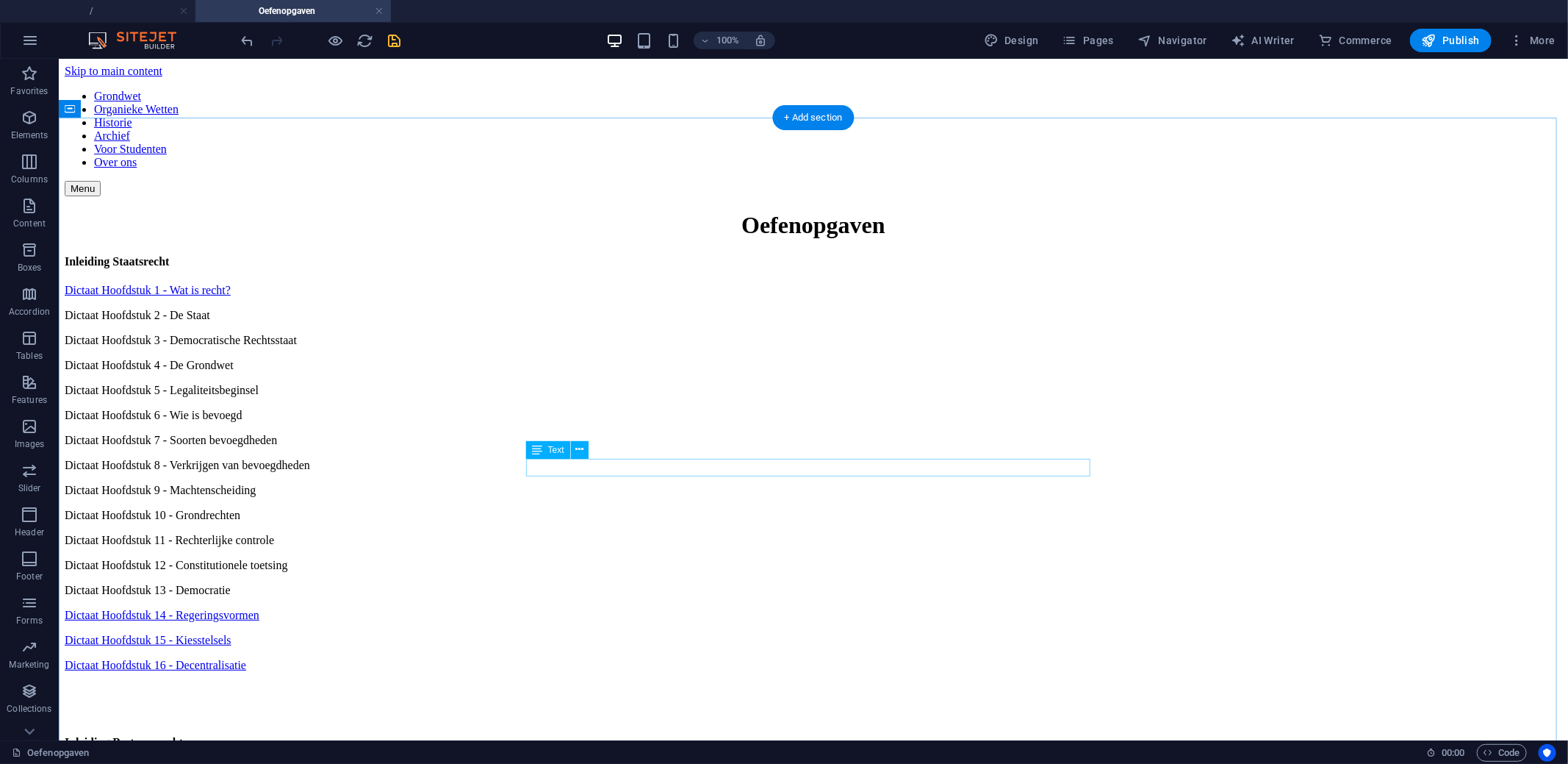
click at [602, 583] on div "Dictaat Hoofdstuk 13 - Democratie" at bounding box center [813, 589] width 1498 height 13
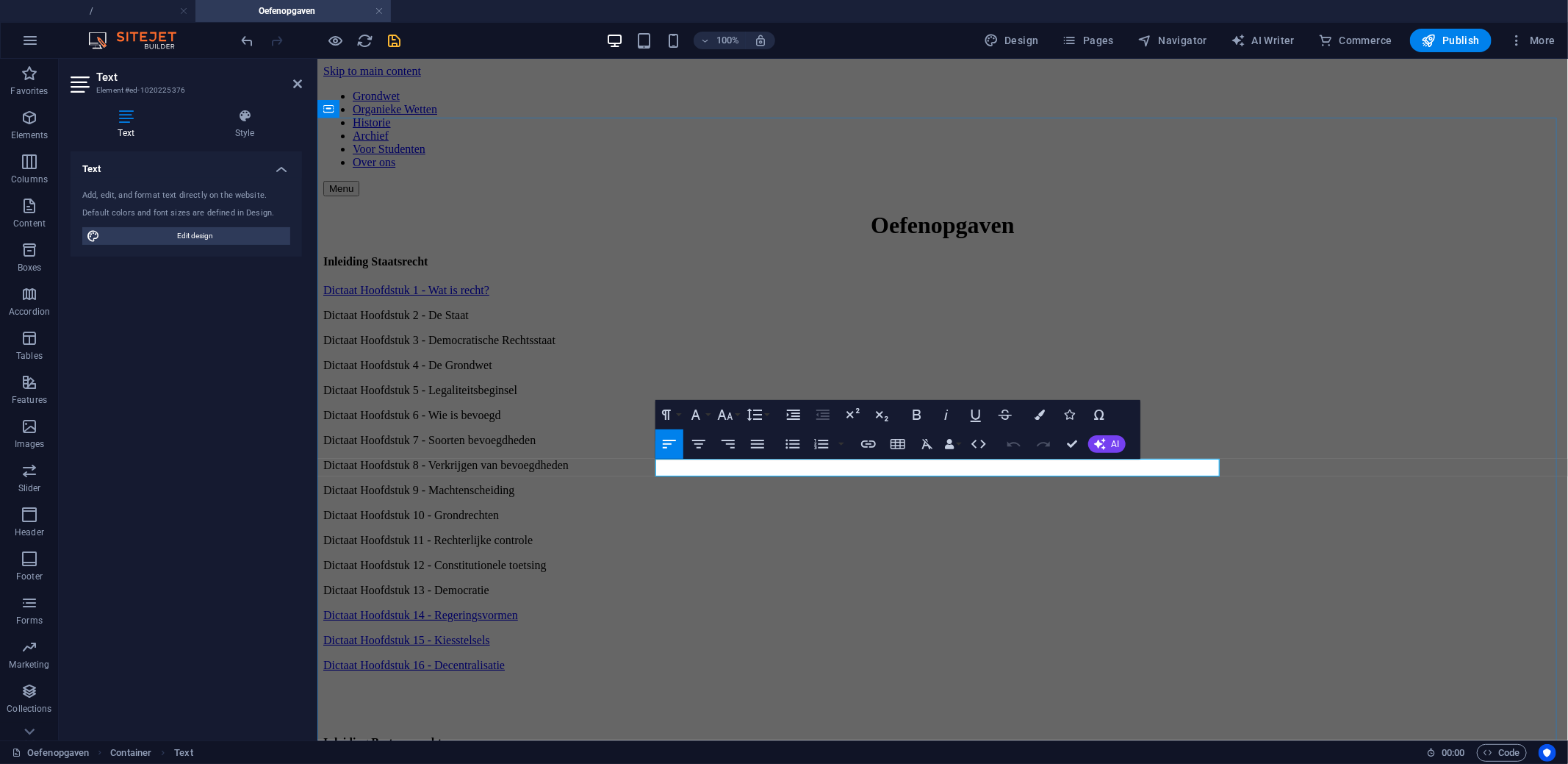
click at [887, 583] on p "Dictaat Hoofdstuk 13 - Democratie" at bounding box center [942, 589] width 1239 height 13
click at [866, 449] on icon "button" at bounding box center [868, 444] width 17 height 17
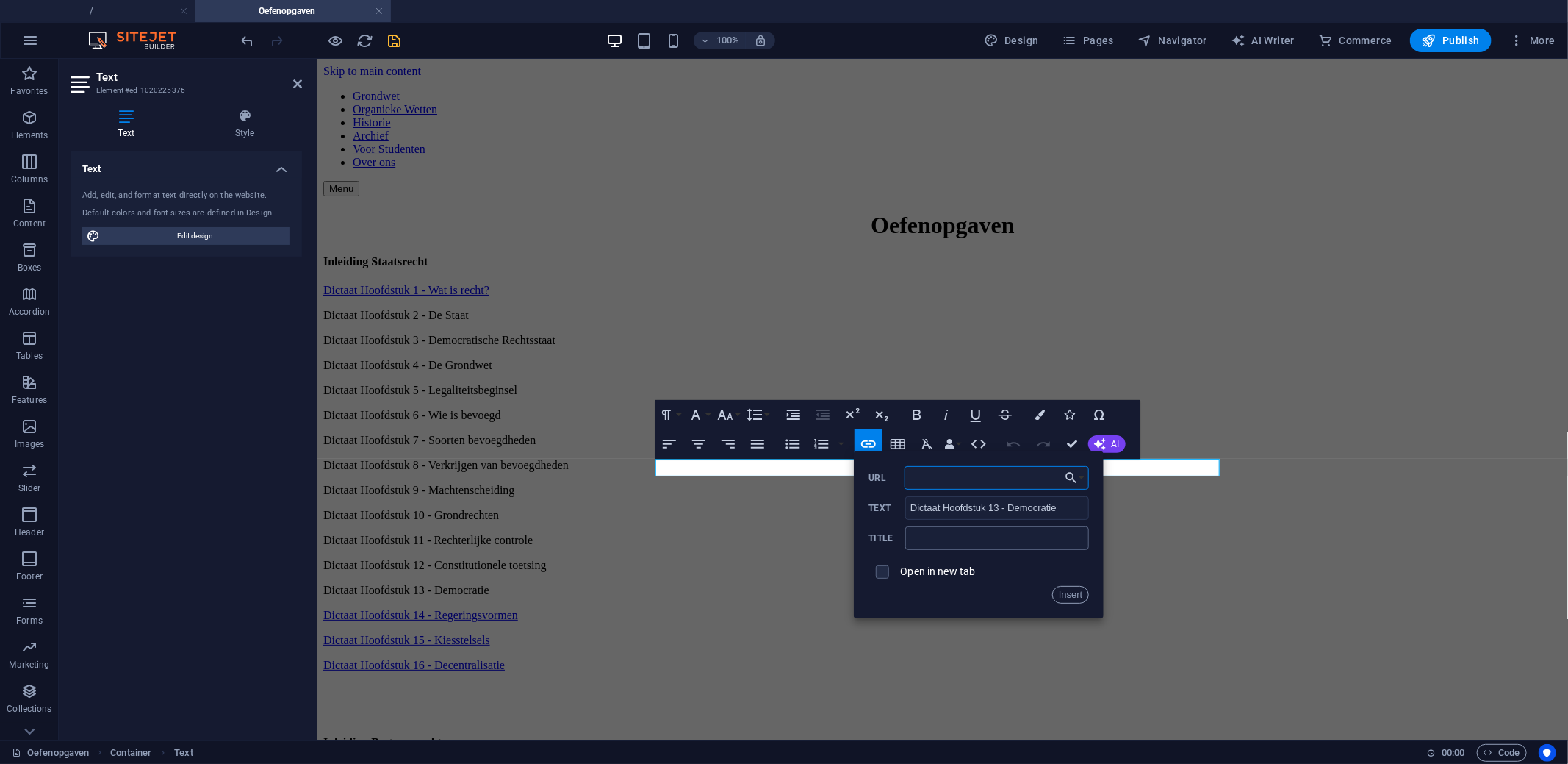
paste input "https://docs.google.com/forms/d/e/1FAIpQLSce3ae1DAxSlMiEYp7y2Wk5VTfH6s63X3U-p4n…"
type input "https://docs.google.com/forms/d/e/1FAIpQLSce3ae1DAxSlMiEYp7y2Wk5VTfH6s63X3U-p4n…"
click at [1066, 587] on button "Insert" at bounding box center [1070, 594] width 37 height 17
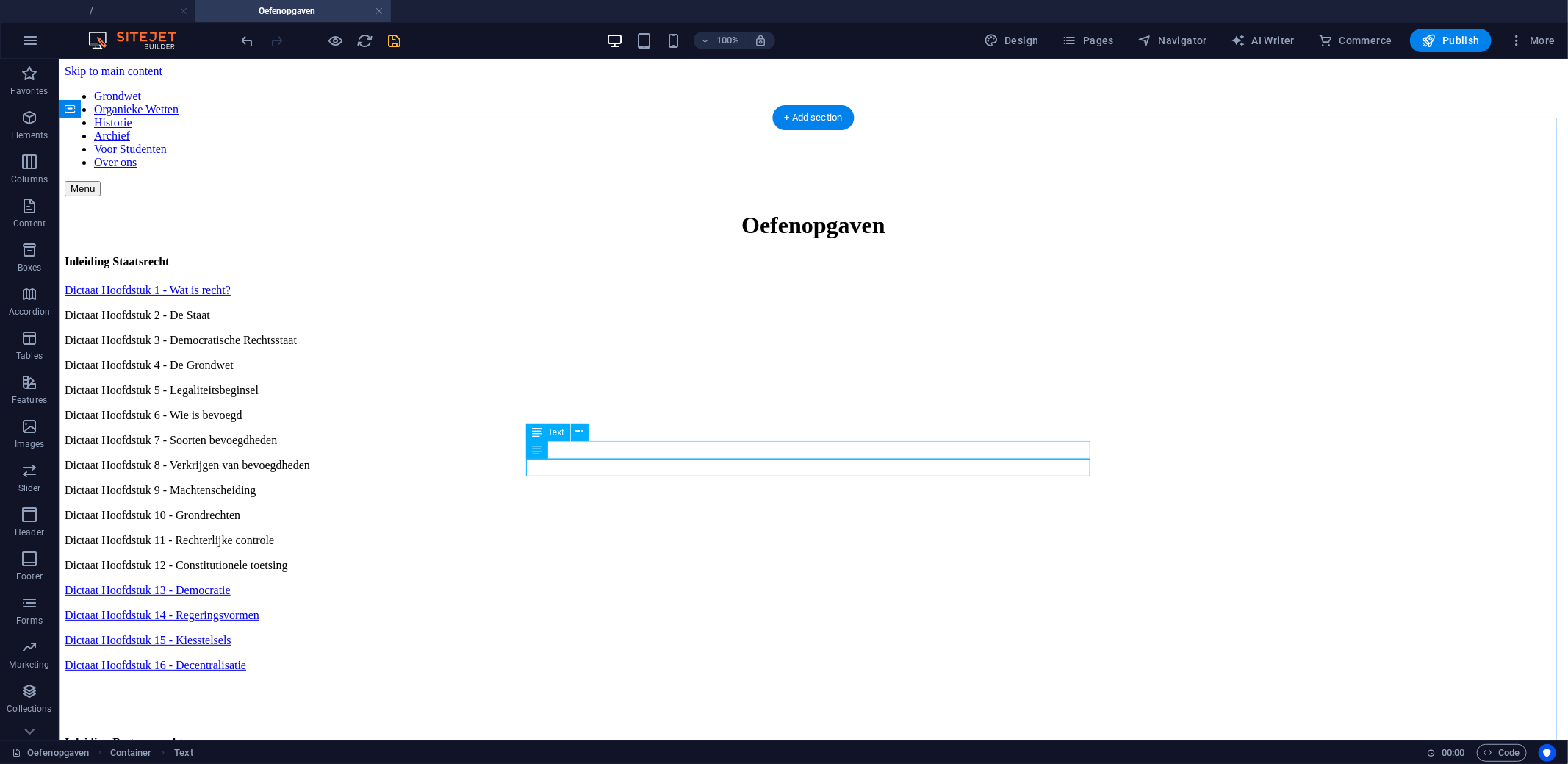
click at [648, 558] on div "Dictaat Hoofdstuk 12 - Constitutionele toetsing" at bounding box center [813, 565] width 1498 height 13
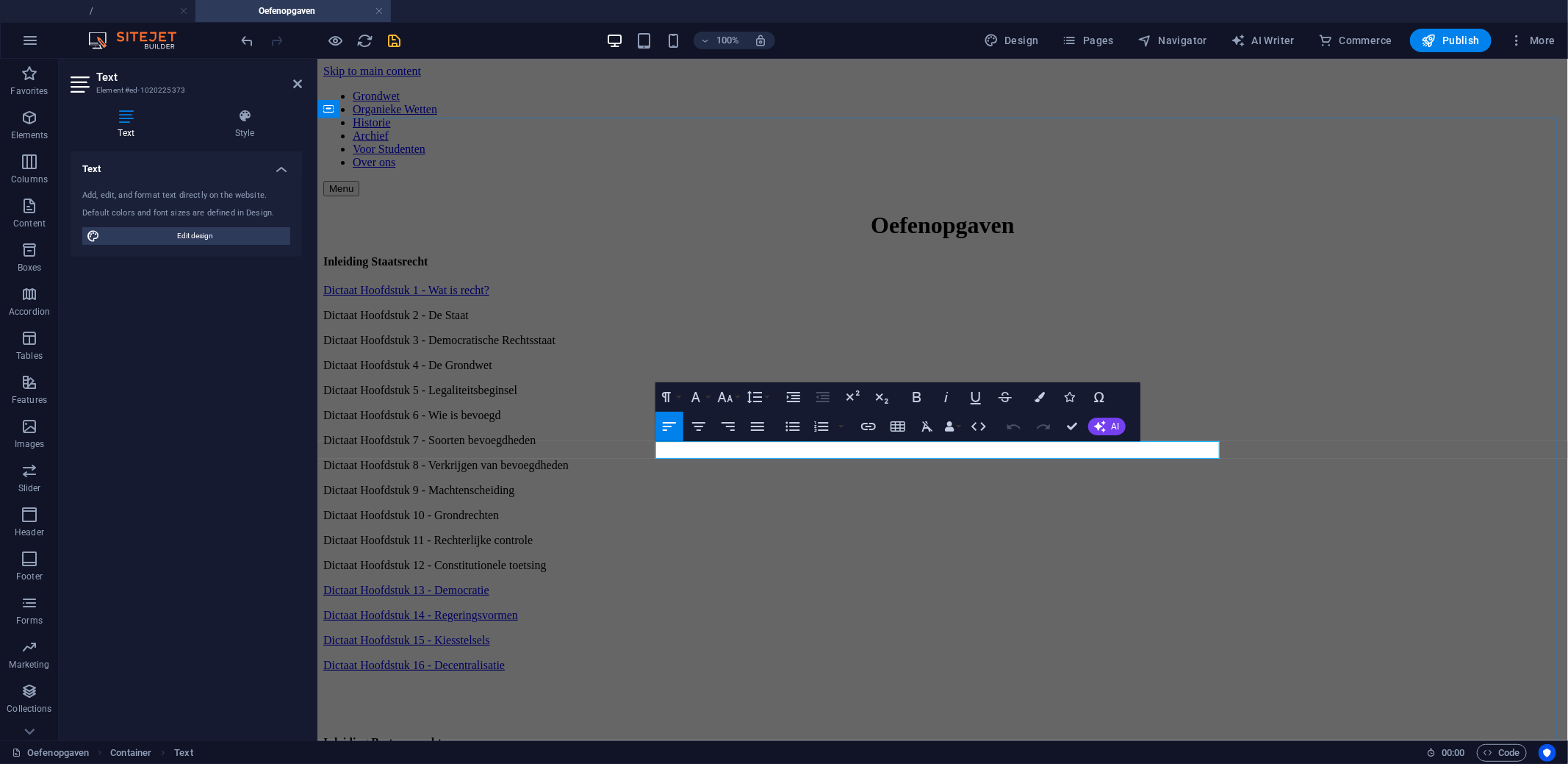
click at [870, 558] on p "Dictaat Hoofdstuk 12 - Constitutionele toetsing" at bounding box center [942, 565] width 1239 height 13
click at [868, 437] on button "Insert Link" at bounding box center [869, 426] width 28 height 30
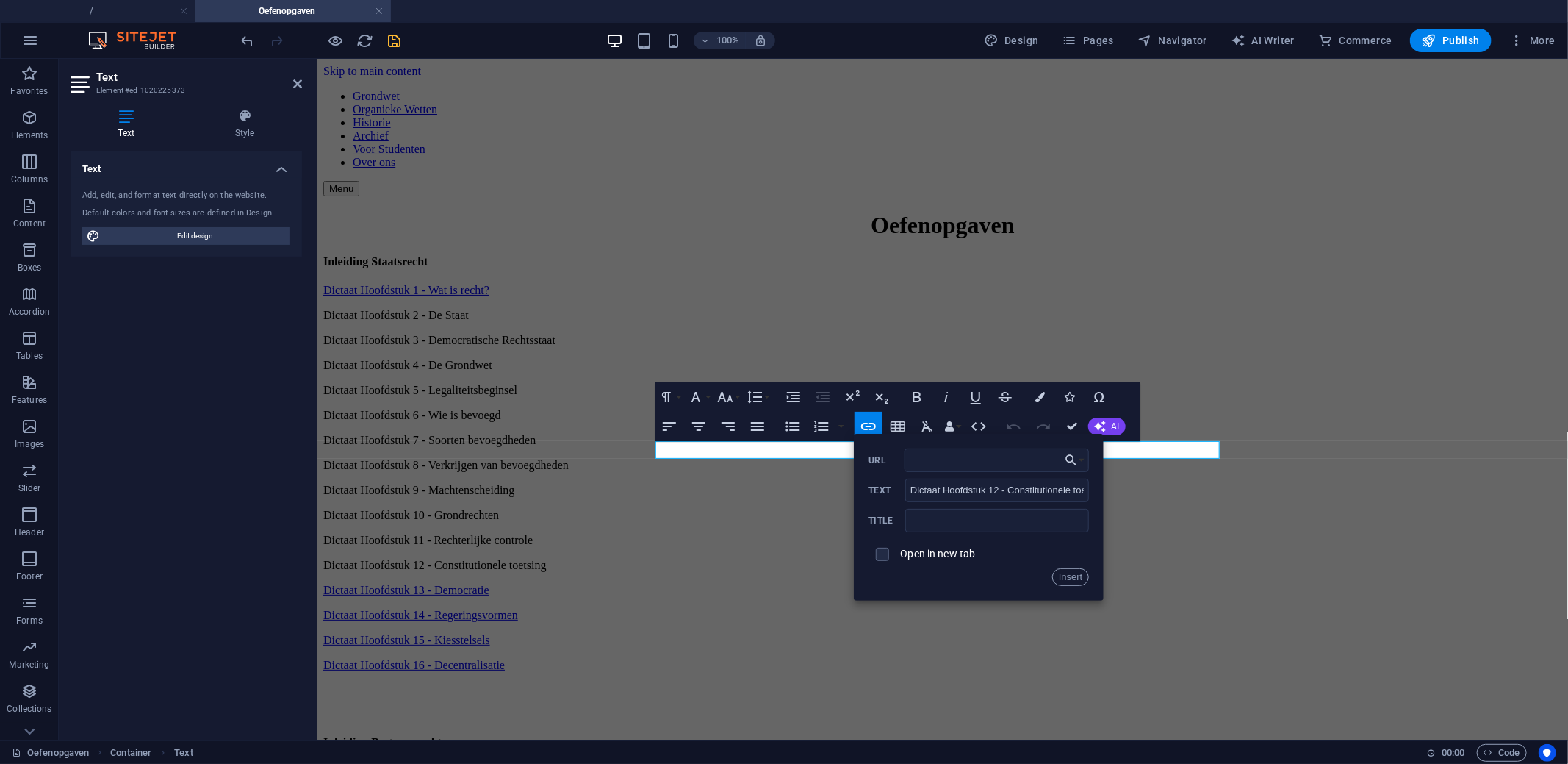
type input "https://docs.google.com/forms/d/e/1FAIpQLSd-NB2eul8qLtHAVxYthlRw5W0kRbq36pMp7mZ…"
click at [1072, 579] on button "Insert" at bounding box center [1070, 576] width 37 height 17
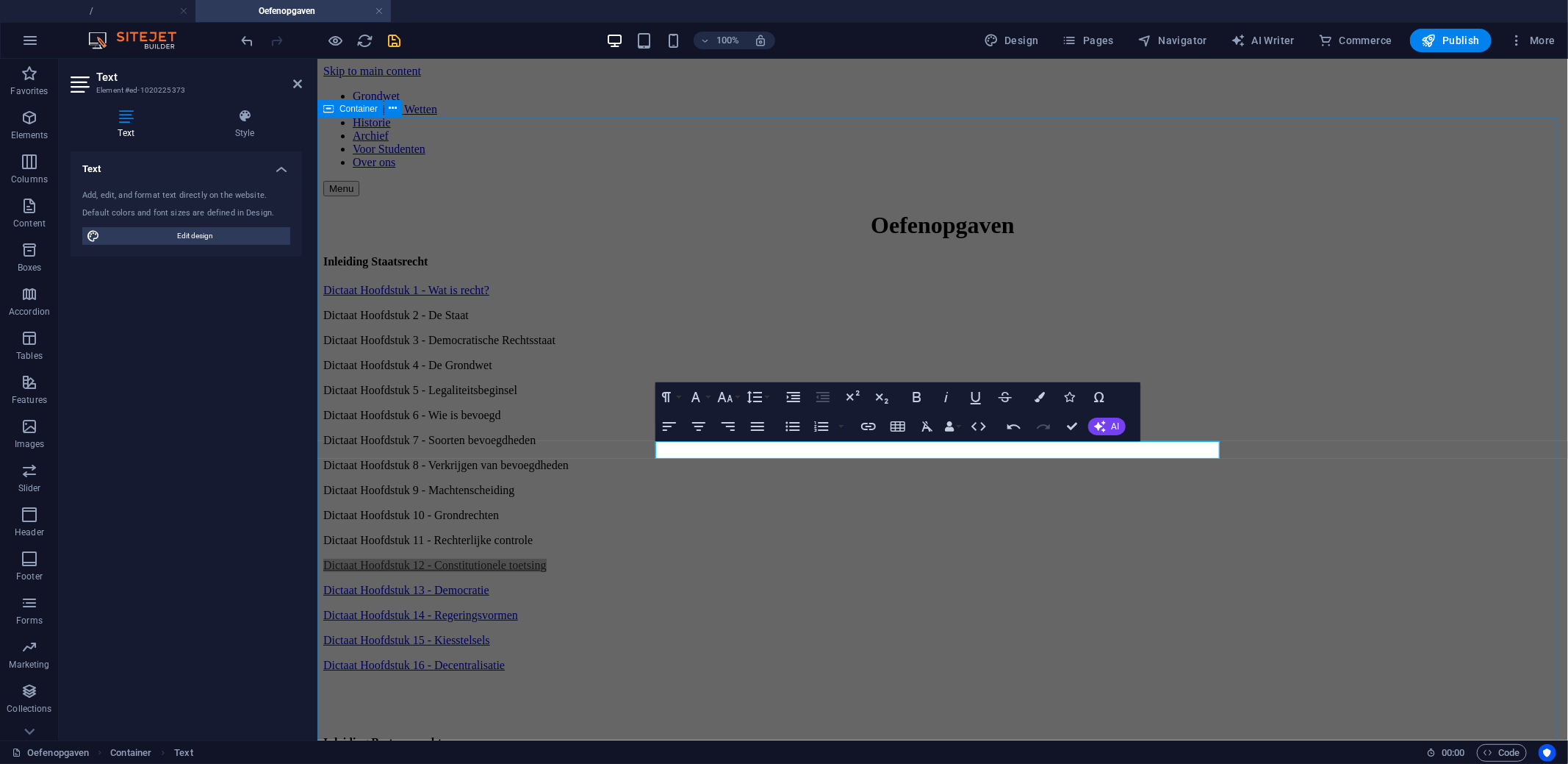
click at [477, 426] on div "Oefenopgaven Inleiding Staatsrecht Dictaat Hoofdstuk 1 - Wat is recht? Dictaat …" at bounding box center [942, 556] width 1239 height 691
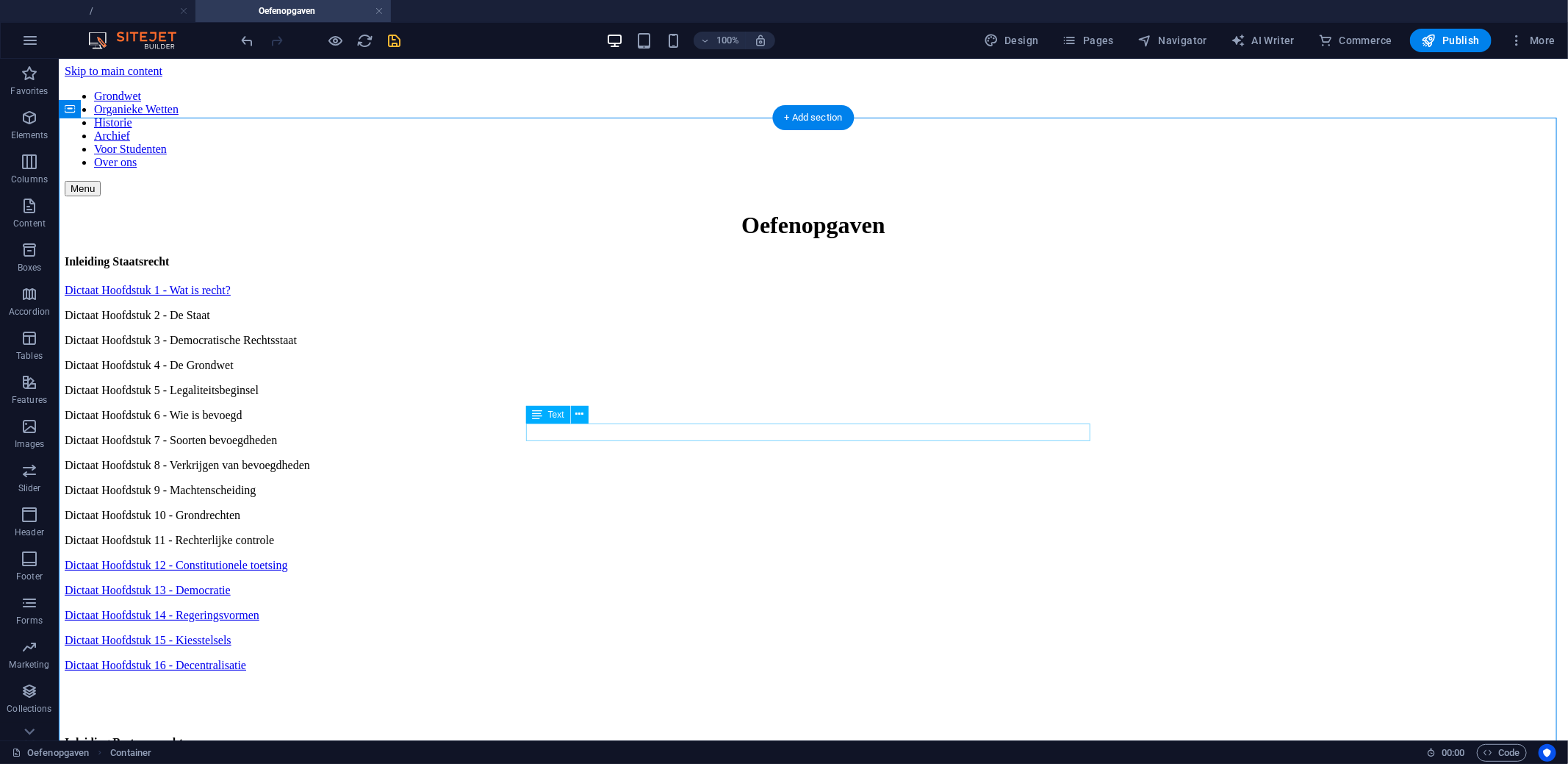
click at [639, 533] on div "Dictaat Hoofdstuk 11 - Rechterlijke controle" at bounding box center [813, 540] width 1498 height 13
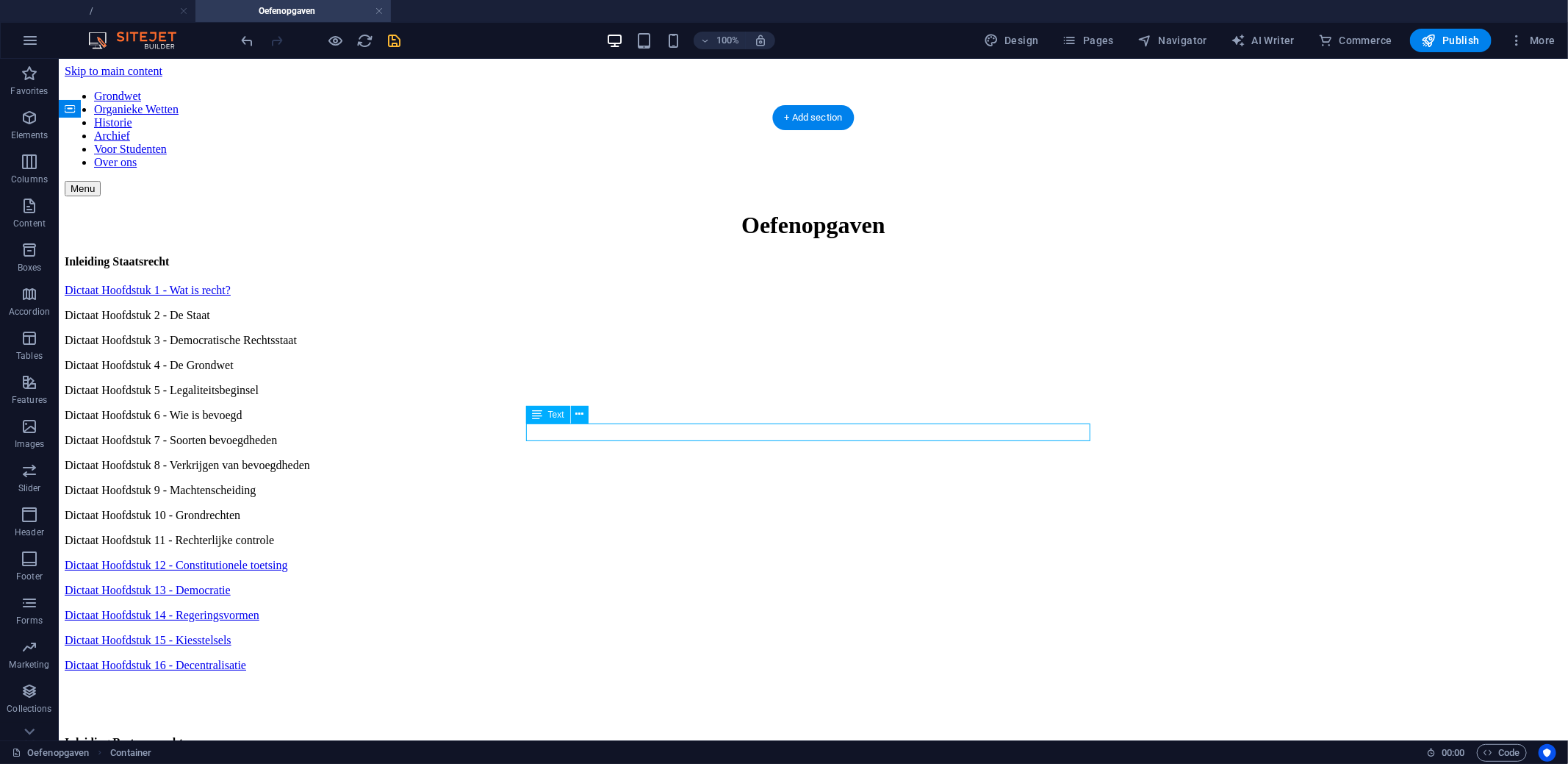
click at [639, 533] on div "Dictaat Hoofdstuk 11 - Rechterlijke controle" at bounding box center [813, 540] width 1498 height 13
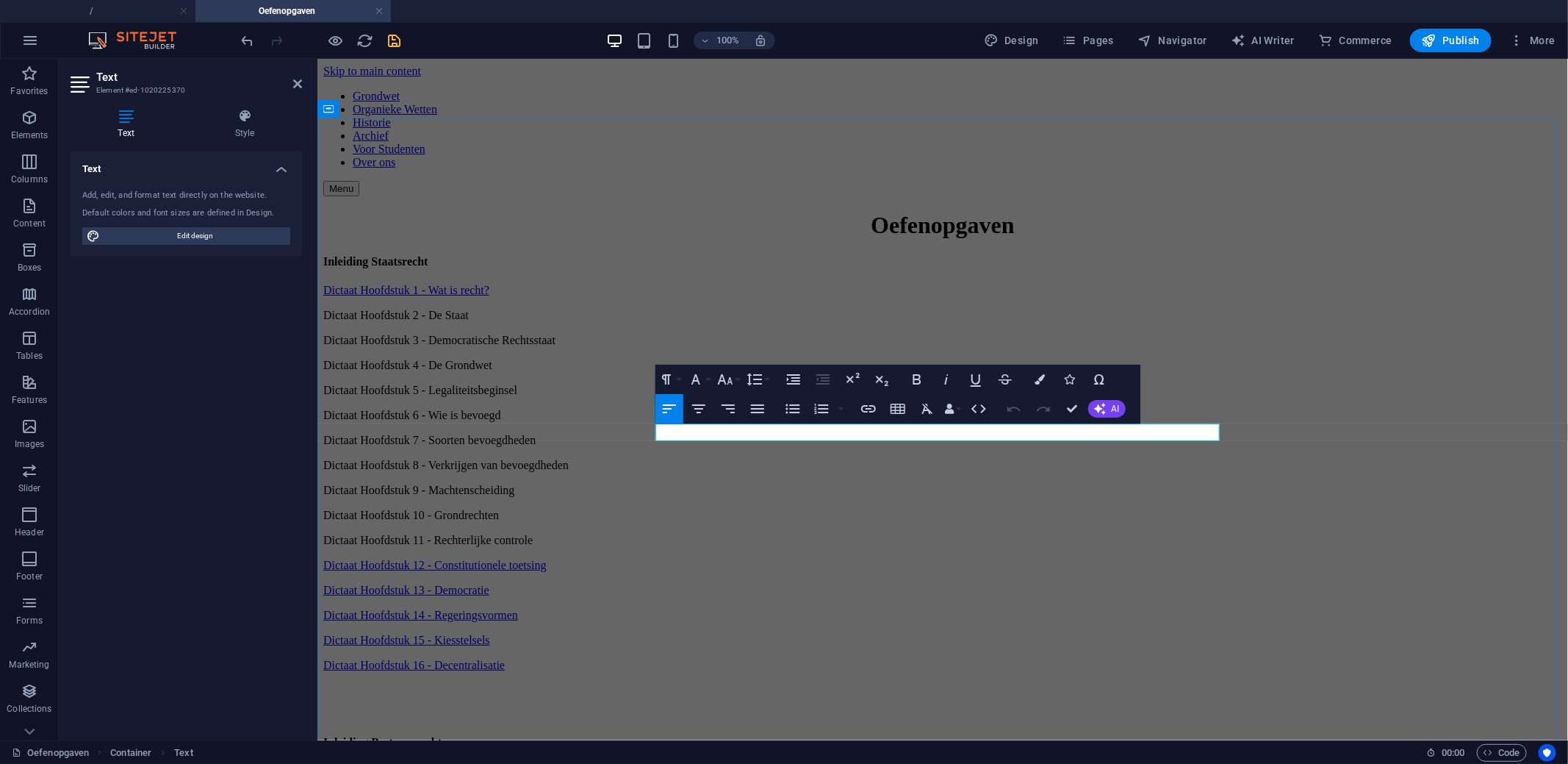
click at [857, 533] on p "Dictaat Hoofdstuk 11 - Rechterlijke controle" at bounding box center [942, 540] width 1239 height 13
click at [869, 414] on icon "button" at bounding box center [868, 408] width 17 height 17
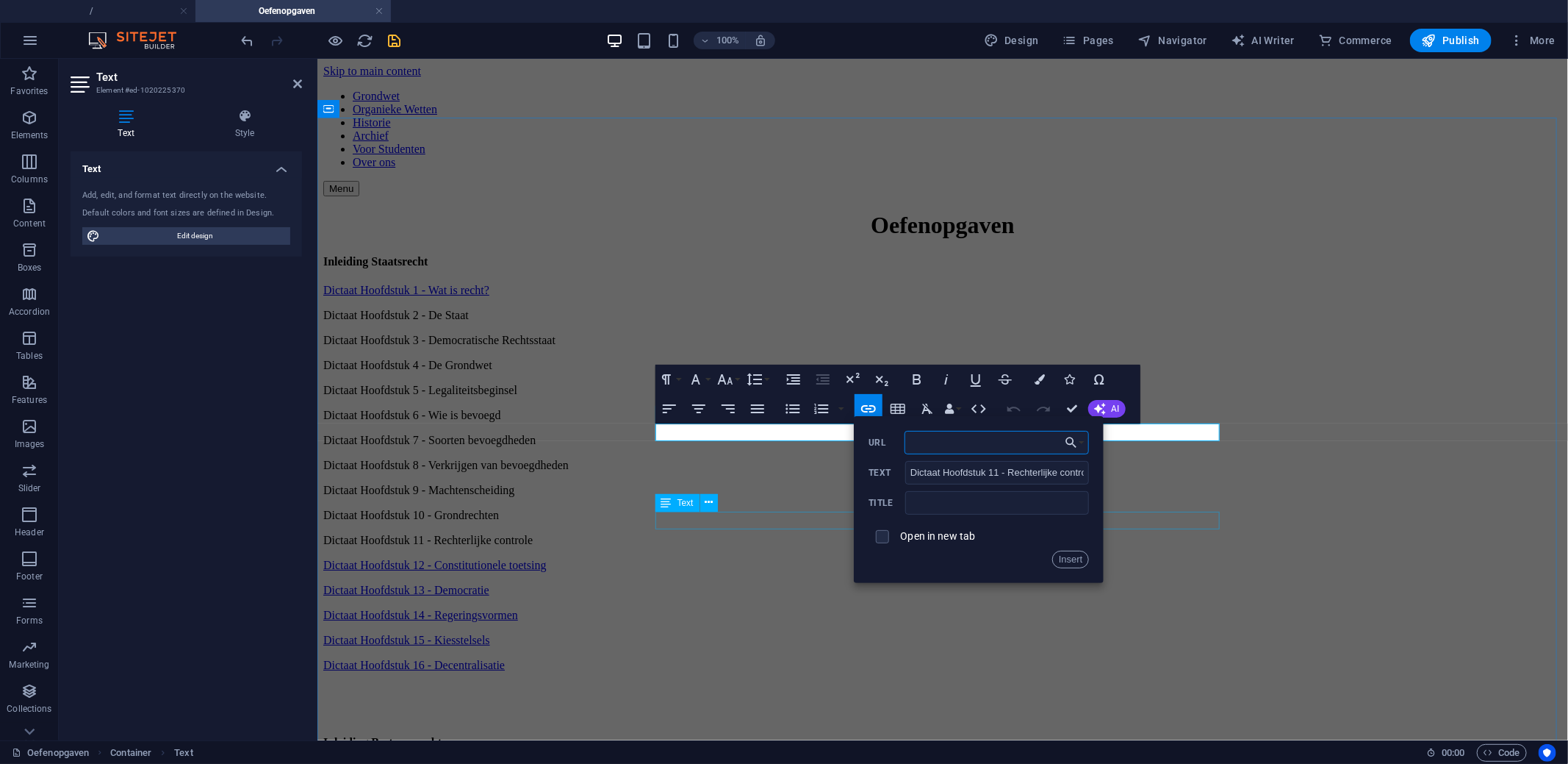
paste input "https://docs.google.com/forms/d/e/1FAIpQLSeOC4Zwkrokhzii1sEv2gdNhJfXdoHnRhH3OYq…"
type input "https://docs.google.com/forms/d/e/1FAIpQLSeOC4Zwkrokhzii1sEv2gdNhJfXdoHnRhH3OYq…"
click at [1058, 556] on button "Insert" at bounding box center [1070, 559] width 37 height 17
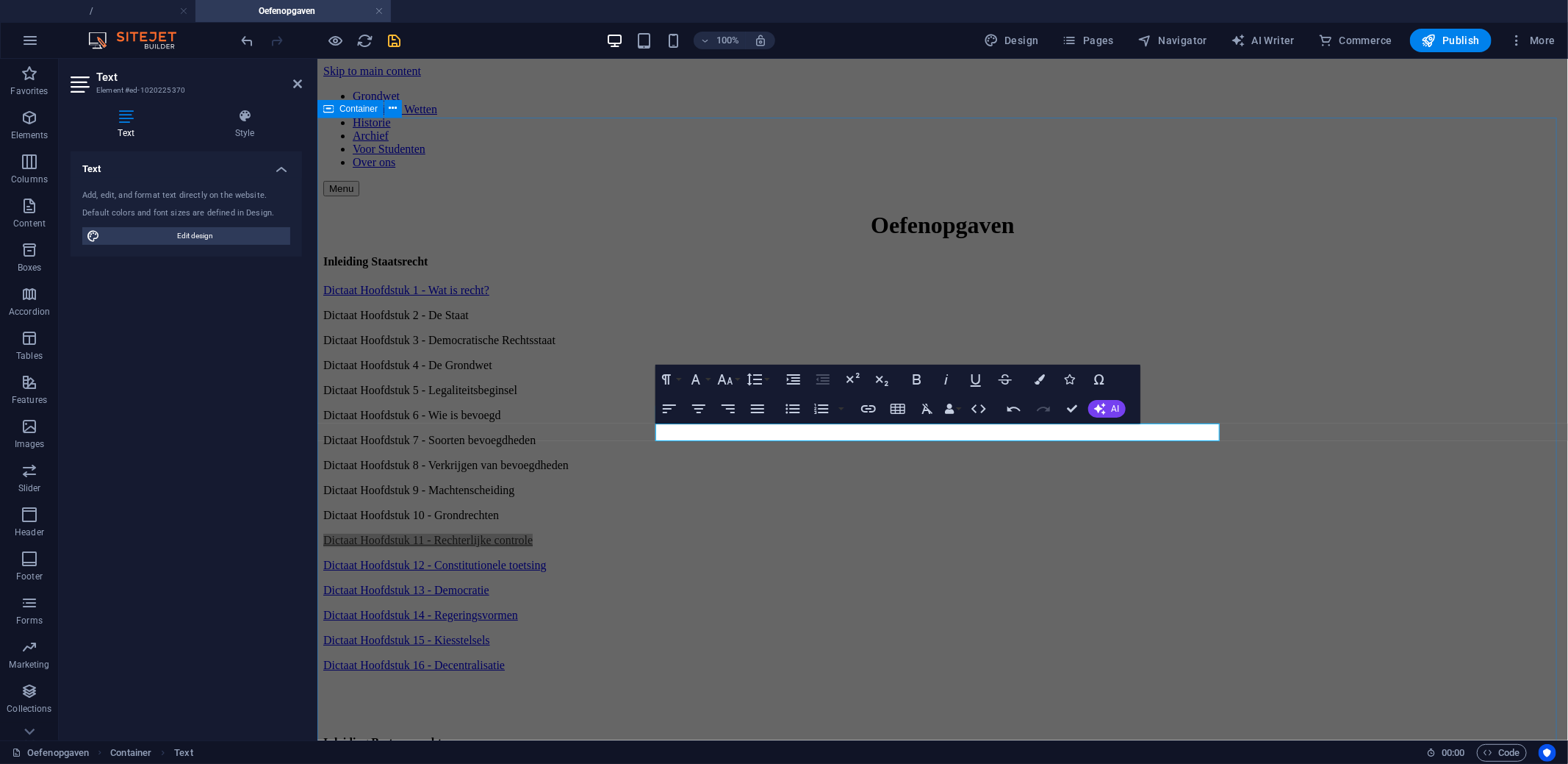
click at [442, 431] on div "Oefenopgaven Inleiding Staatsrecht Dictaat Hoofdstuk 1 - Wat is recht? Dictaat …" at bounding box center [942, 556] width 1239 height 691
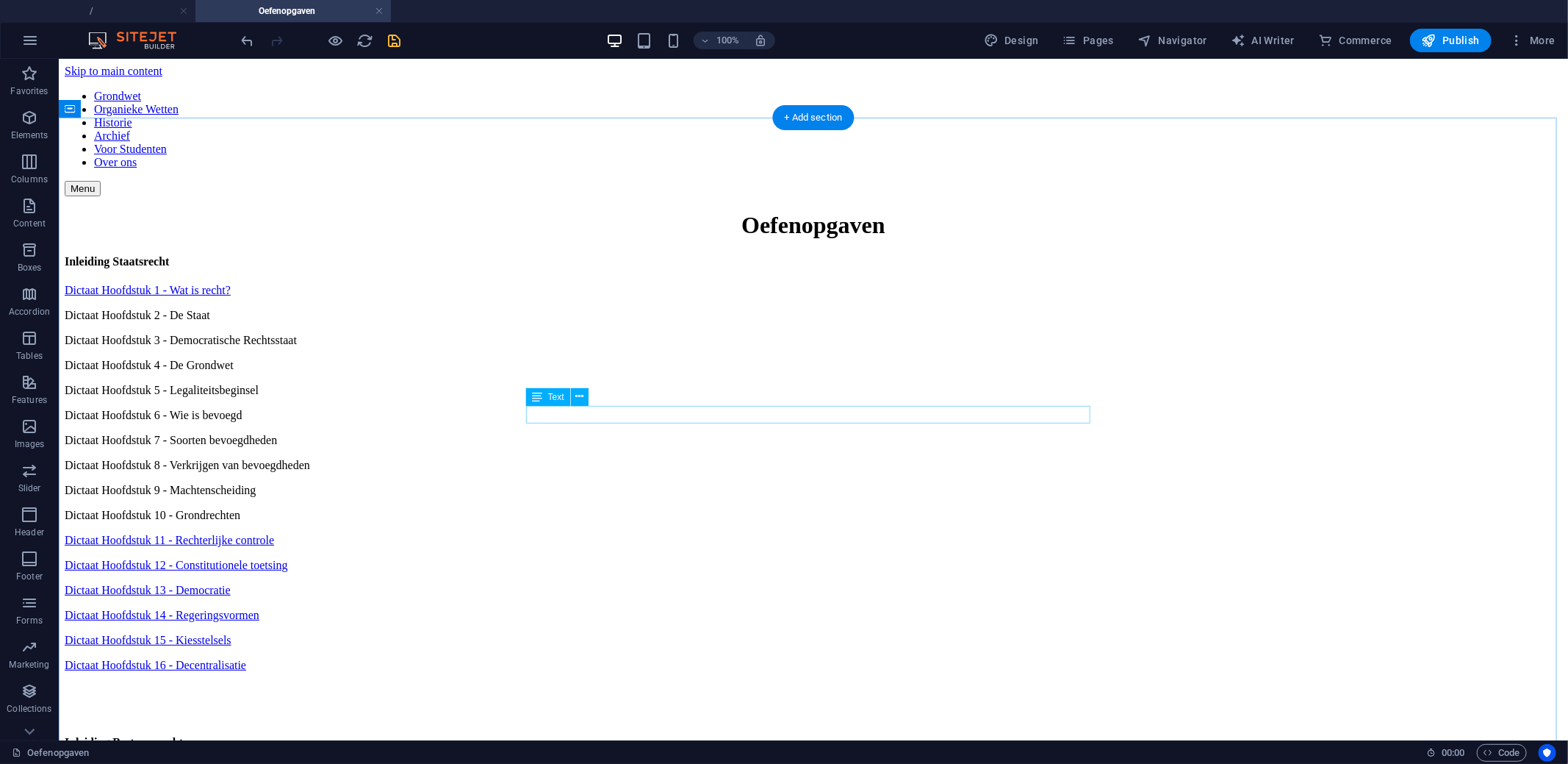
click at [659, 508] on div "Dictaat Hoofdstuk 10 - Grondrechten" at bounding box center [813, 515] width 1498 height 13
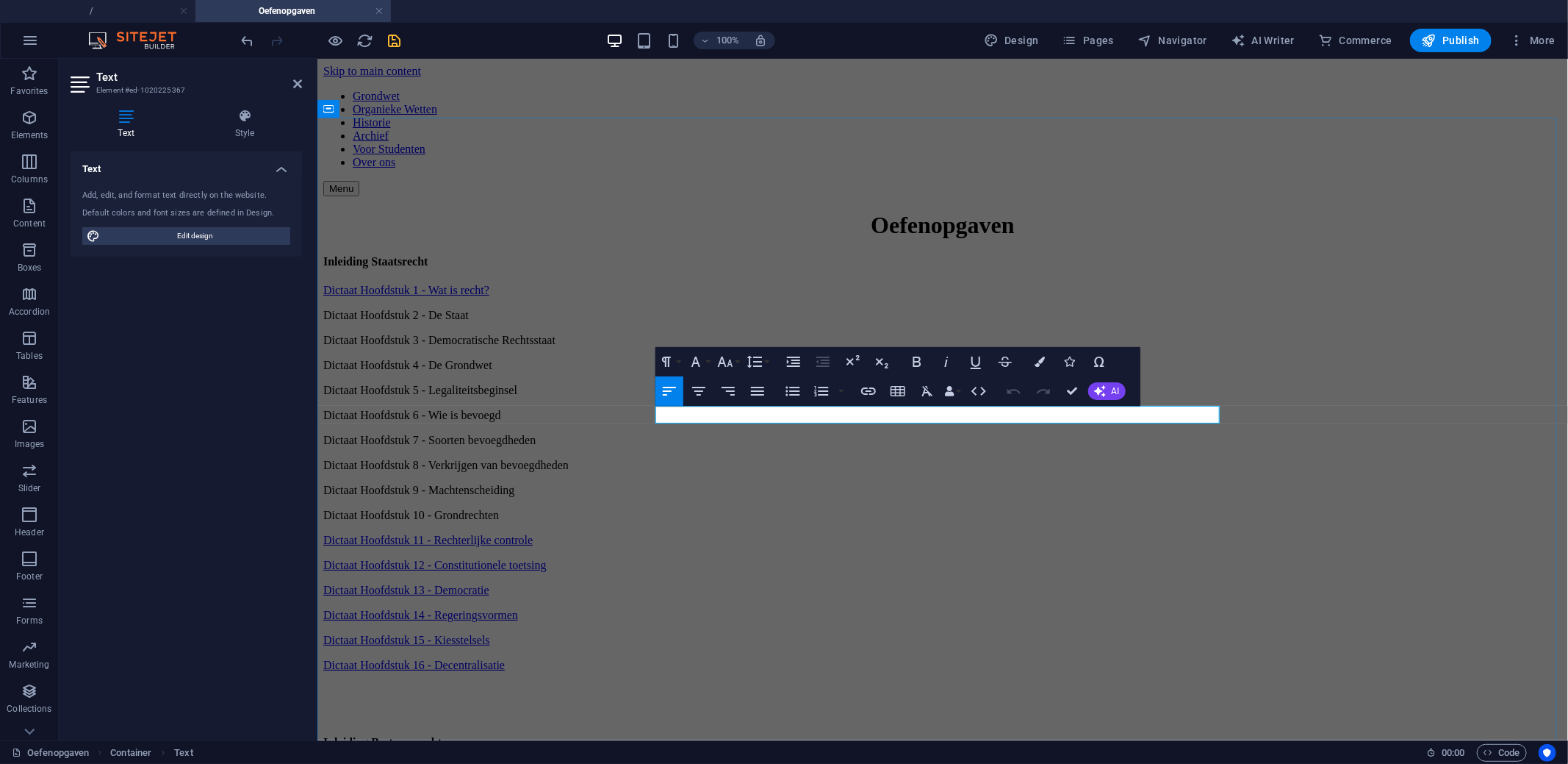
click at [851, 508] on p "Dictaat Hoofdstuk 10 - Grondrechten" at bounding box center [942, 515] width 1239 height 13
click at [866, 393] on icon "button" at bounding box center [869, 391] width 15 height 7
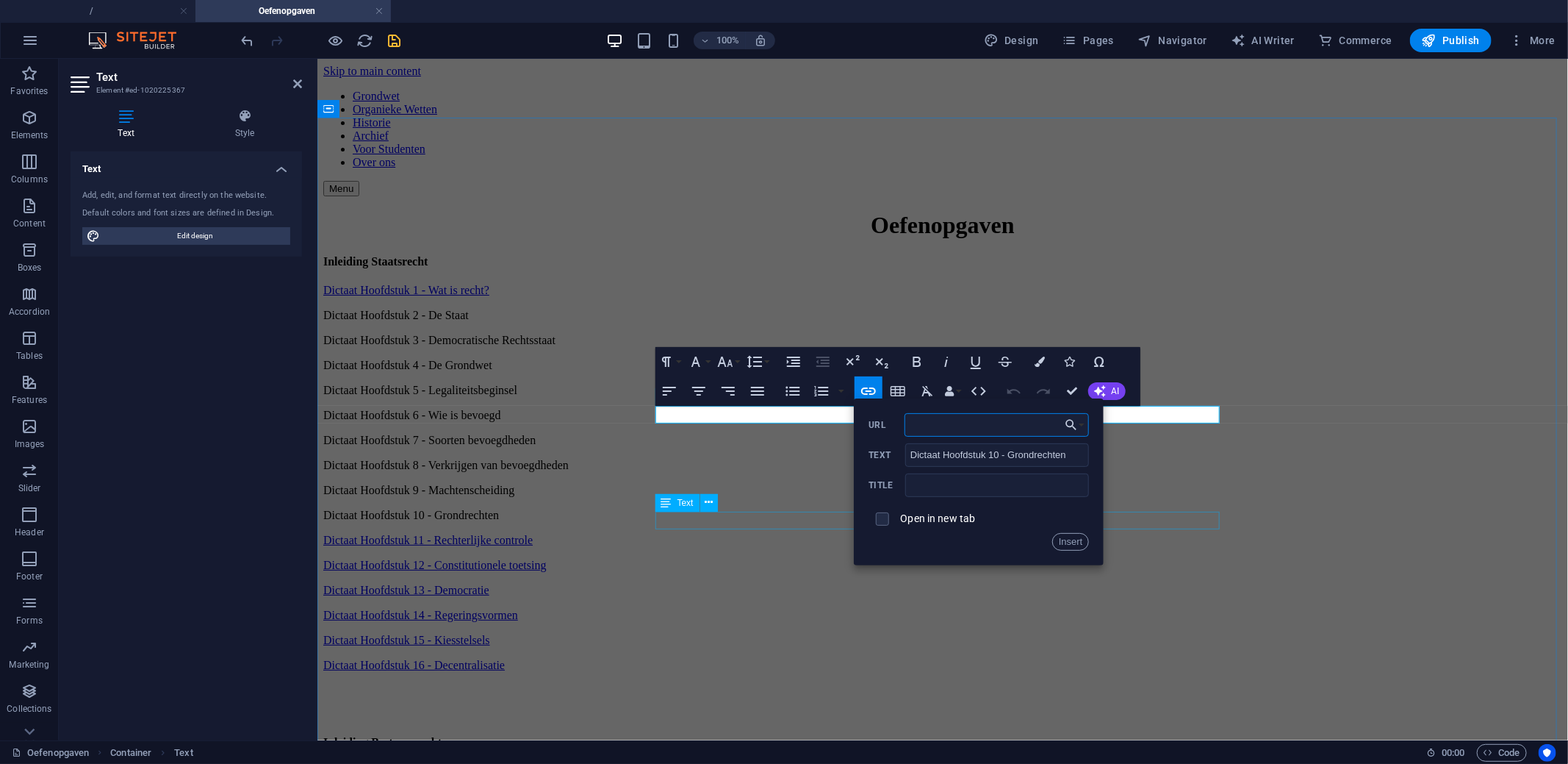
paste input "https://docs.google.com/forms/d/e/1FAIpQLSfjzK6E5ioxvVWVy3RRt5cMHqN7Lqx0OK_H5U-…"
type input "https://docs.google.com/forms/d/e/1FAIpQLSfjzK6E5ioxvVWVy3RRt5cMHqN7Lqx0OK_H5U-…"
click at [1068, 545] on button "Insert" at bounding box center [1070, 541] width 37 height 17
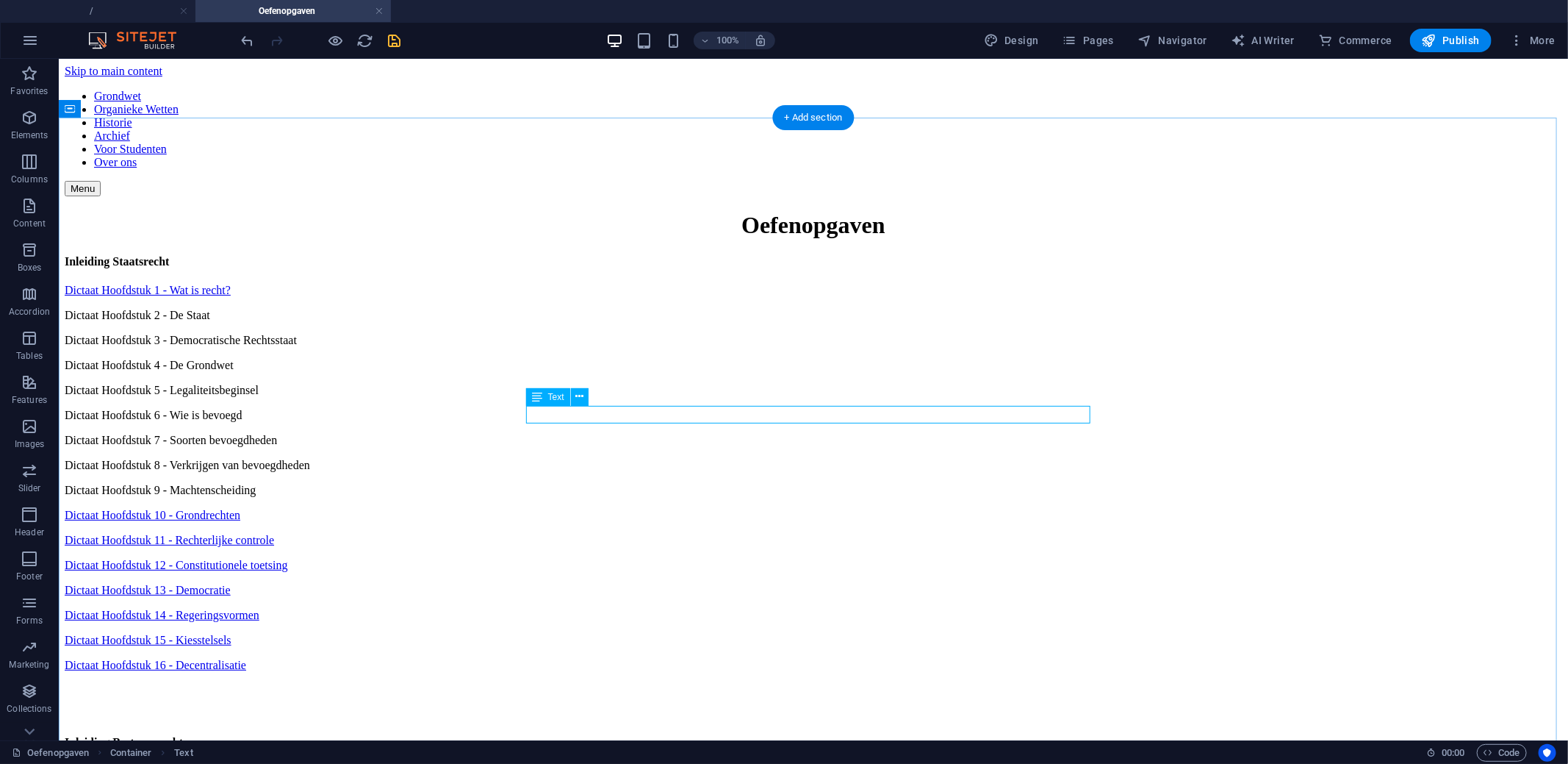
click at [626, 508] on div "Dictaat Hoofdstuk 10 - Grondrechten" at bounding box center [813, 515] width 1498 height 13
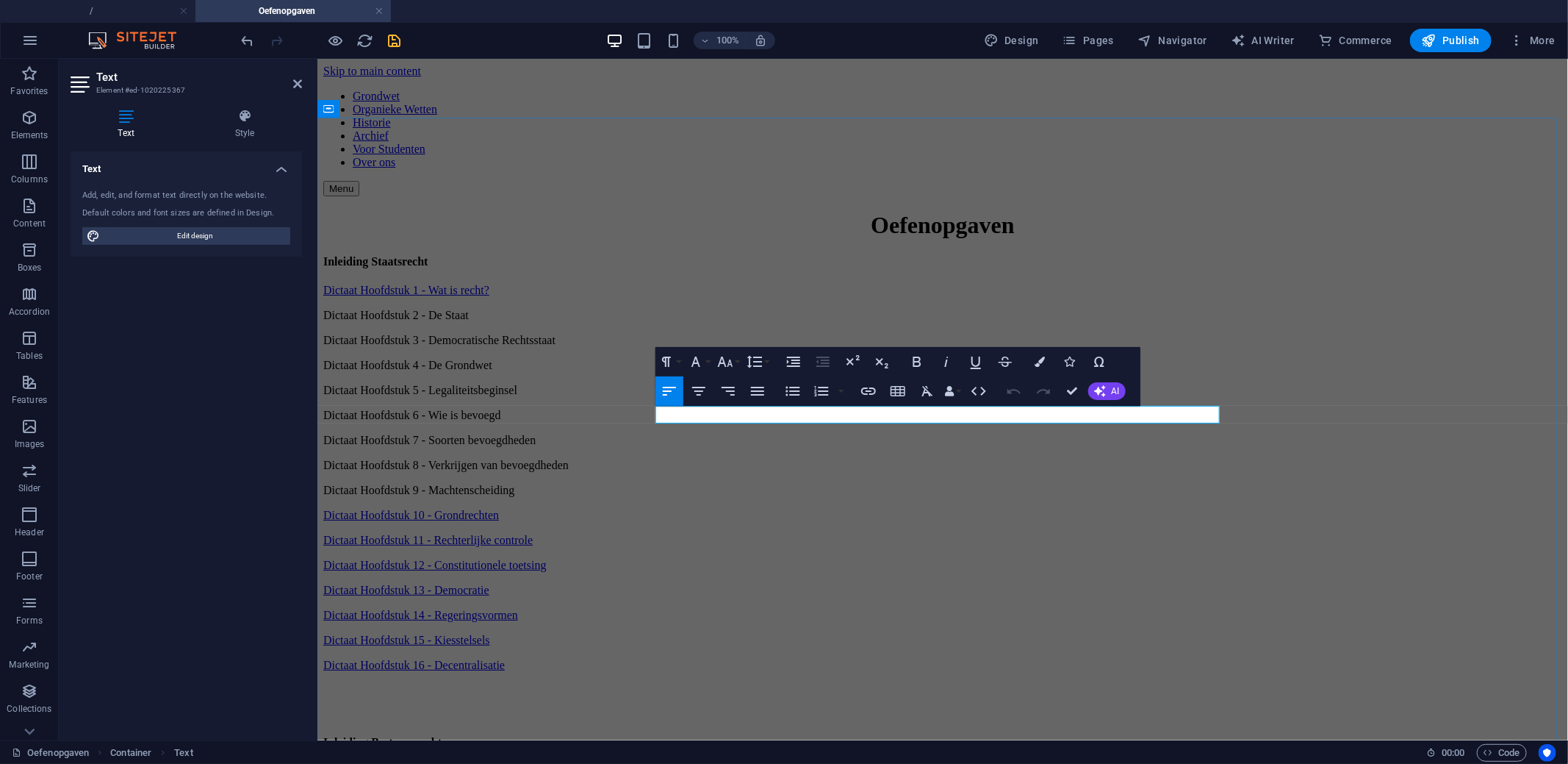
click at [498, 508] on link "Dictaat Hoofdstuk 10 - Grondrechten" at bounding box center [410, 514] width 175 height 12
click at [859, 399] on button "Insert Link" at bounding box center [869, 392] width 28 height 30
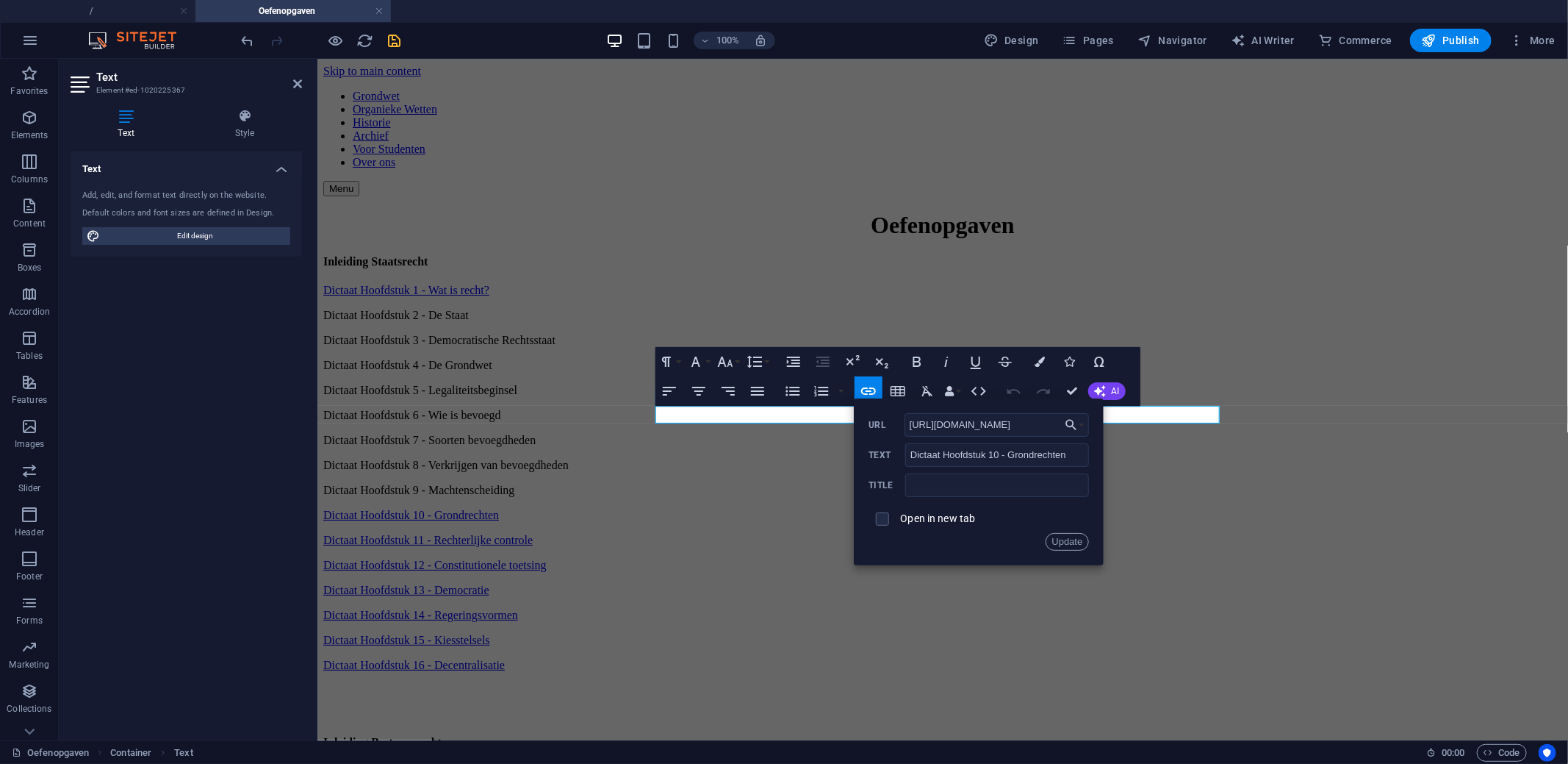
scroll to position [0, 403]
click at [961, 432] on input "https://docs.google.com/forms/d/e/1FAIpQLSfjzK6E5ioxvVWVy3RRt5cMHqN7Lqx0OK_H5U-…" at bounding box center [997, 425] width 185 height 23
type input "https://docs.google.com/forms/d/e/1FAIpQLSdZGFC60K_-FjjJir_aMR06v-bsqTtZ4YemFNI…"
click at [1062, 537] on button "Update" at bounding box center [1067, 541] width 44 height 17
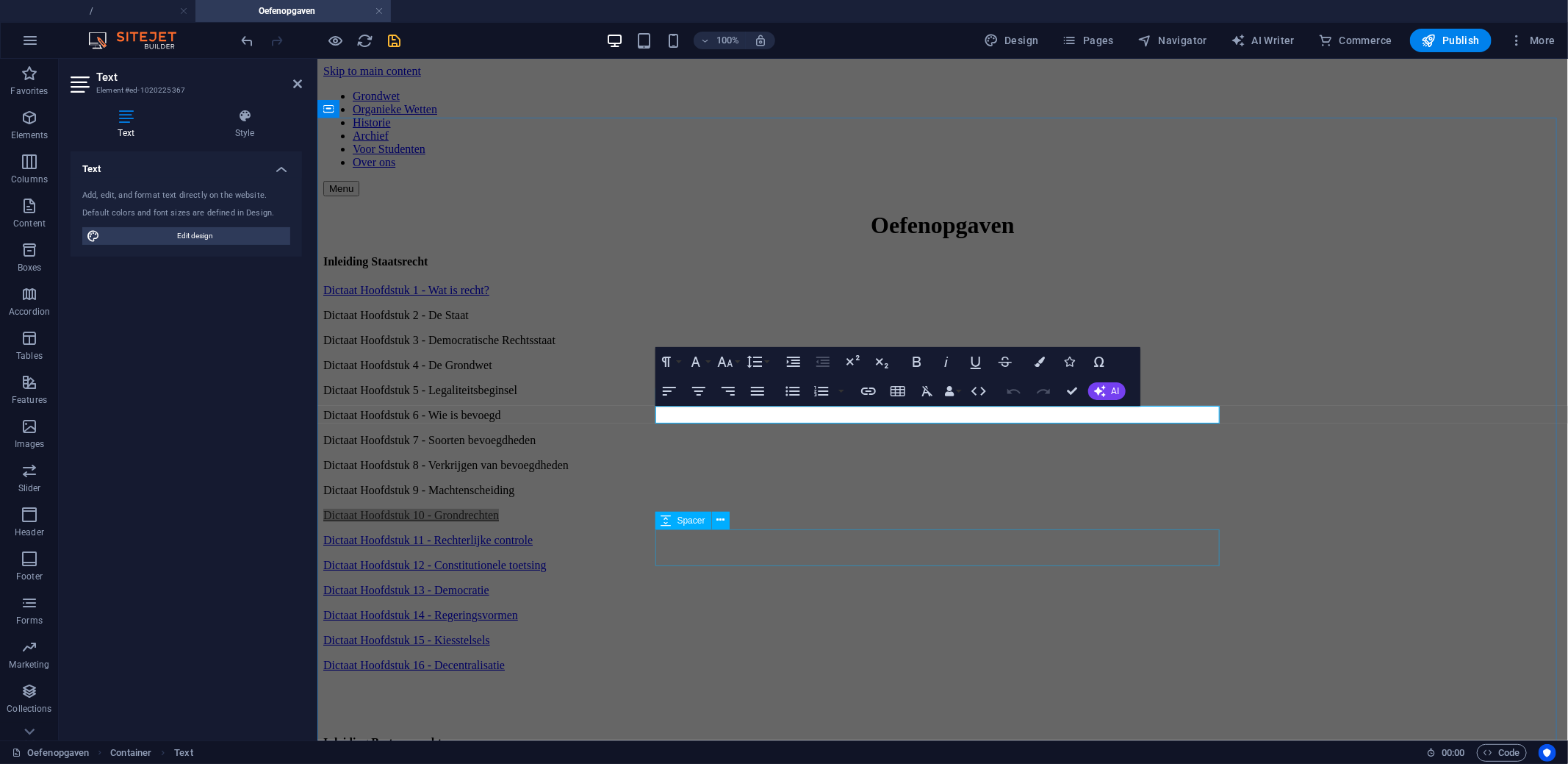
scroll to position [0, 0]
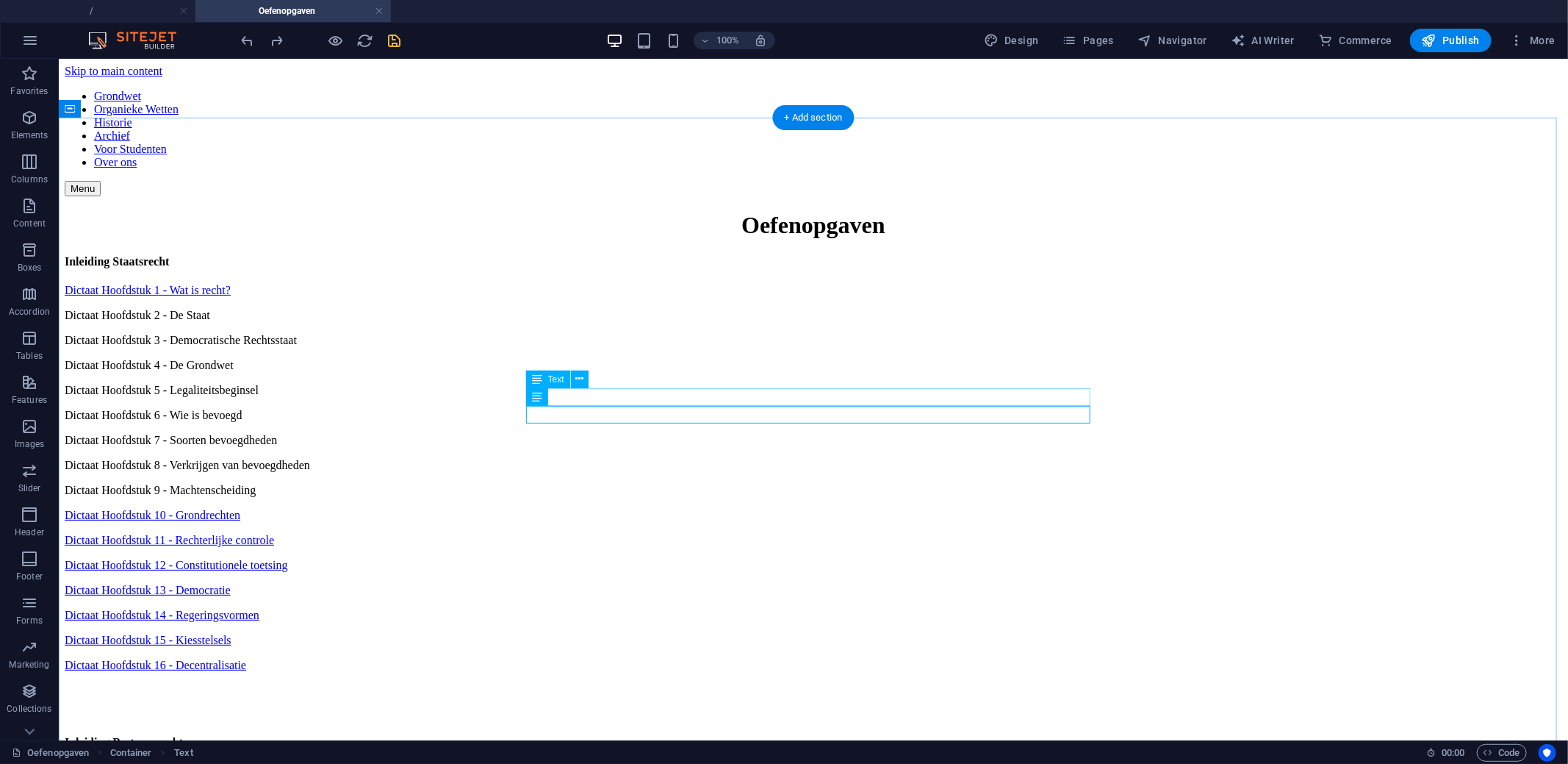
click at [666, 483] on div "Dictaat Hoofdstuk 9 - Machtenscheiding" at bounding box center [813, 489] width 1498 height 13
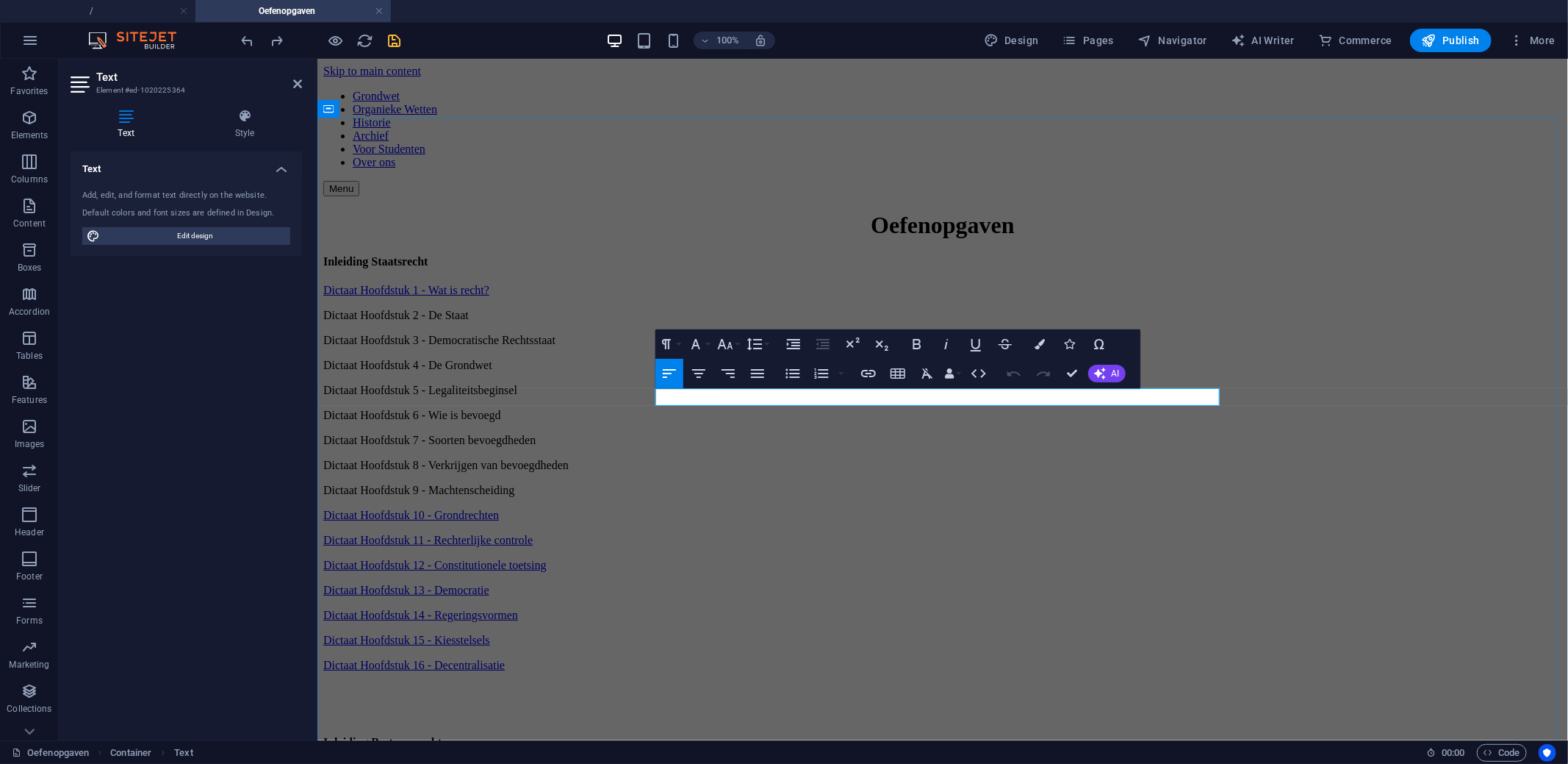
click at [863, 483] on p "Dictaat Hoofdstuk 9 - Machtenscheiding" at bounding box center [942, 489] width 1239 height 13
click at [873, 378] on icon "button" at bounding box center [868, 372] width 17 height 17
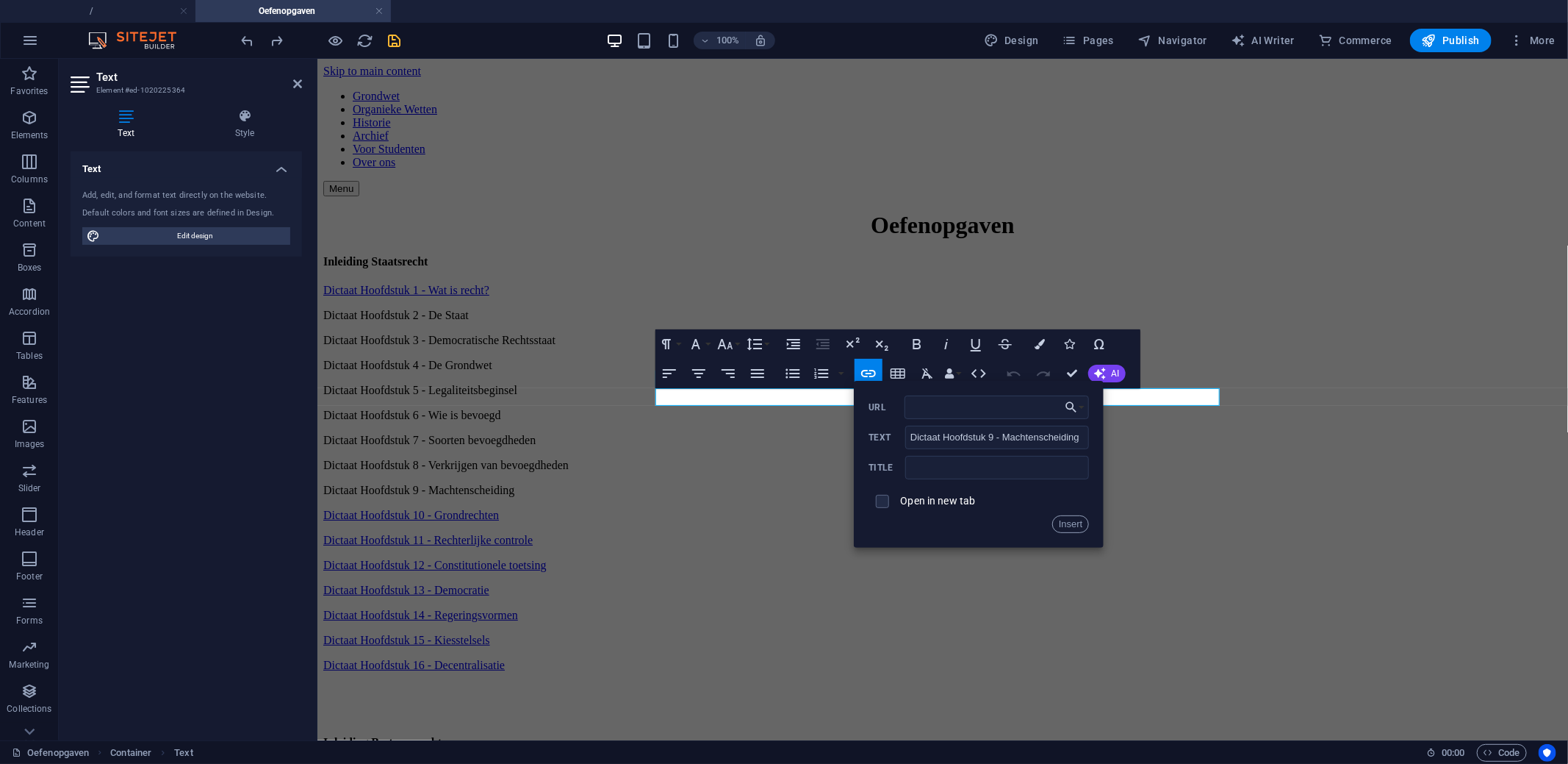
type input "https://docs.google.com/forms/d/e/1FAIpQLSdZGFC60K_-FjjJir_aMR06v-bsqTtZ4YemFNI…"
click at [1070, 531] on button "Insert" at bounding box center [1070, 523] width 37 height 17
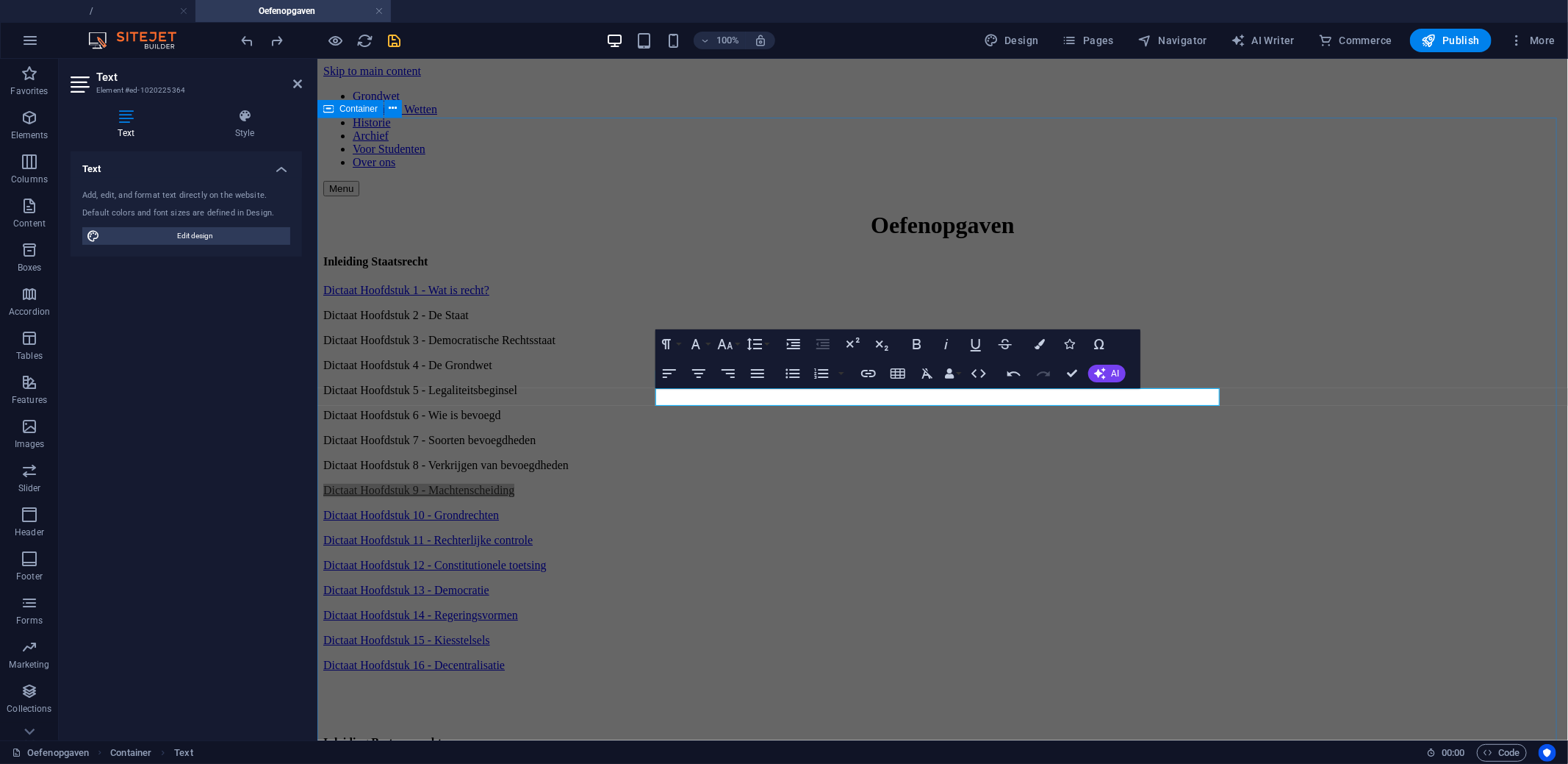
click at [462, 377] on div "Oefenopgaven Inleiding Staatsrecht Dictaat Hoofdstuk 1 - Wat is recht? Dictaat …" at bounding box center [942, 556] width 1239 height 691
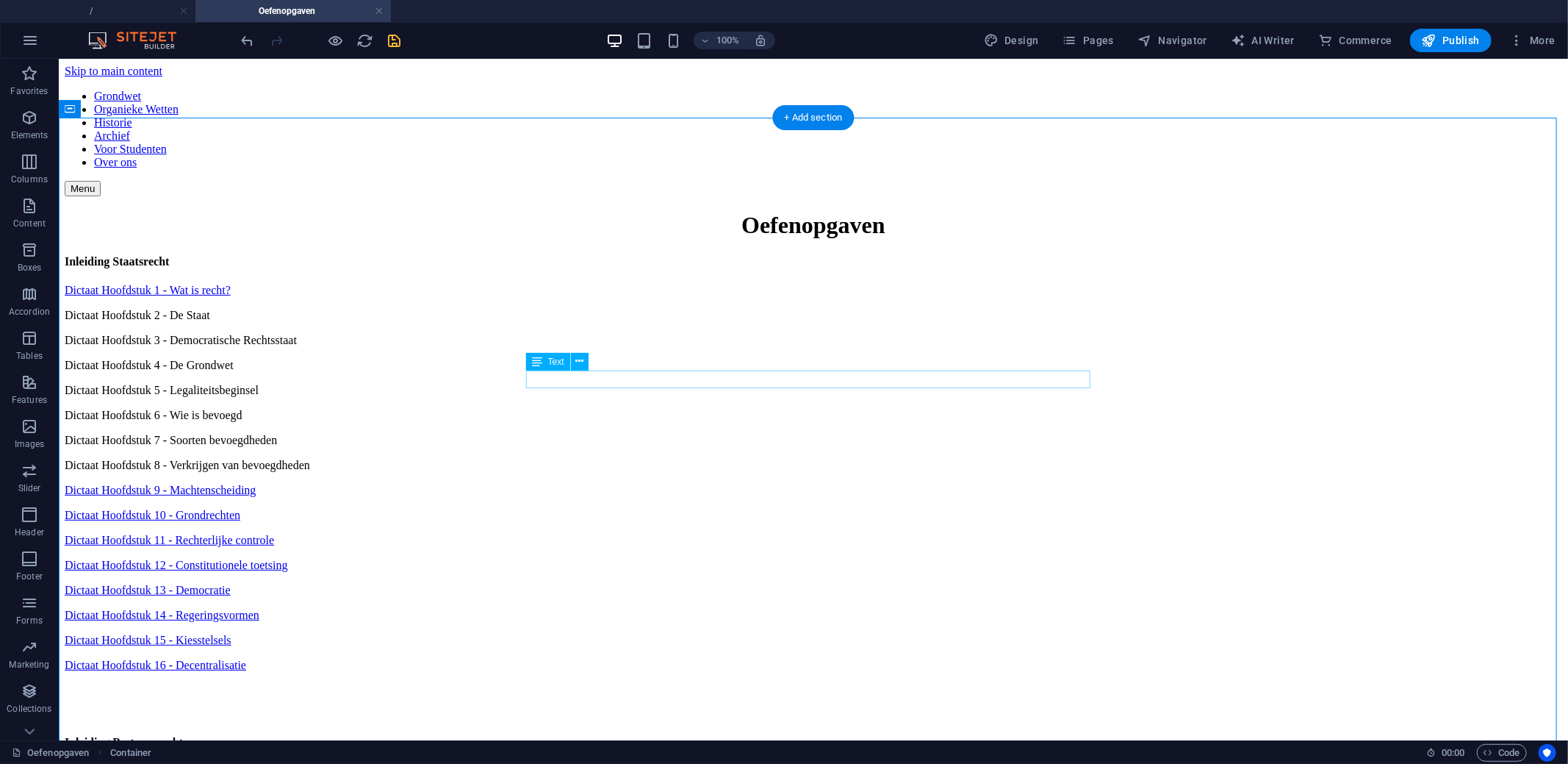
click at [663, 458] on div "Dictaat Hoofdstuk 8 - Verkrijgen van bevoegdheden" at bounding box center [813, 464] width 1498 height 13
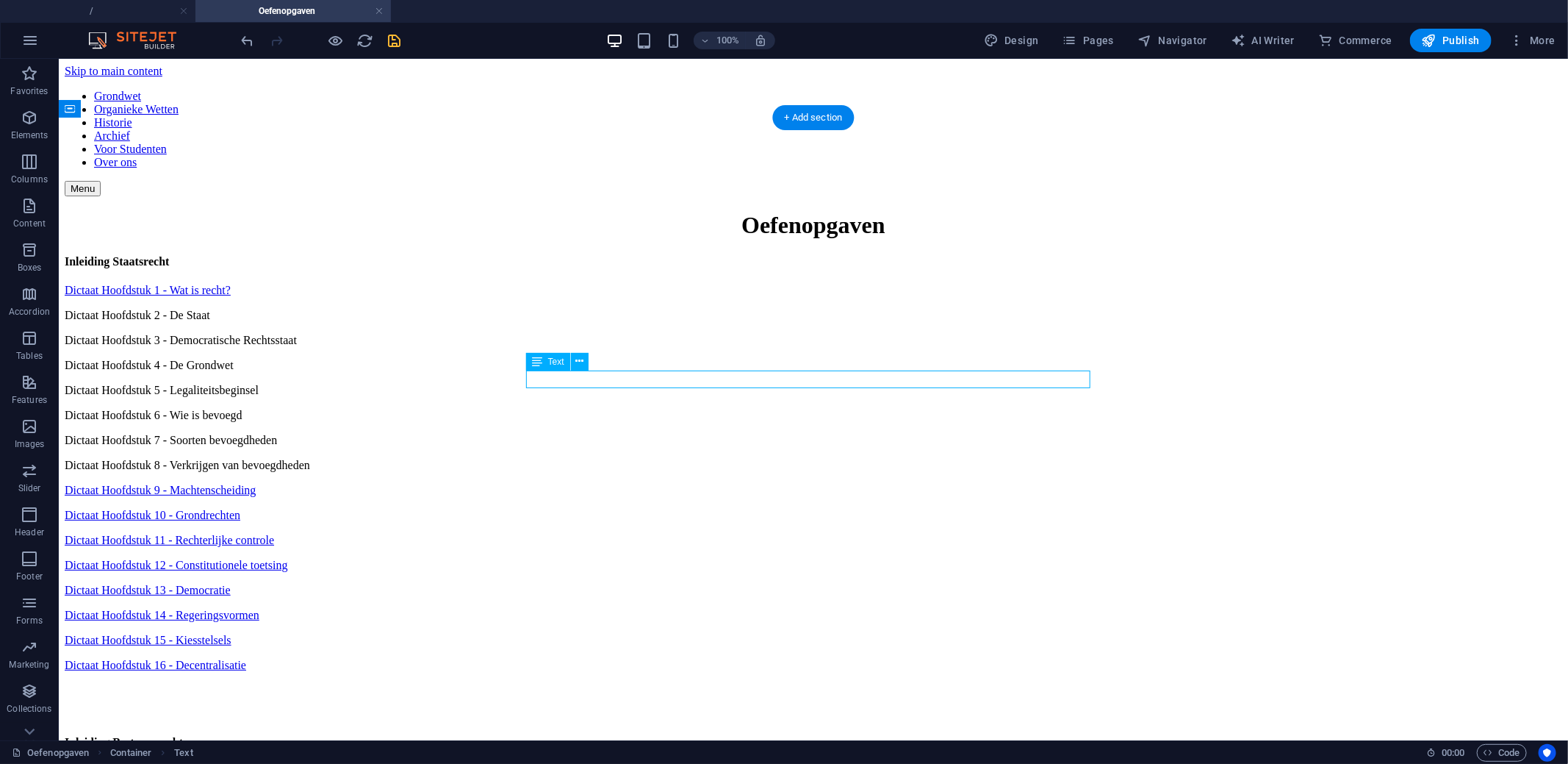
click at [663, 458] on div "Dictaat Hoofdstuk 8 - Verkrijgen van bevoegdheden" at bounding box center [813, 464] width 1498 height 13
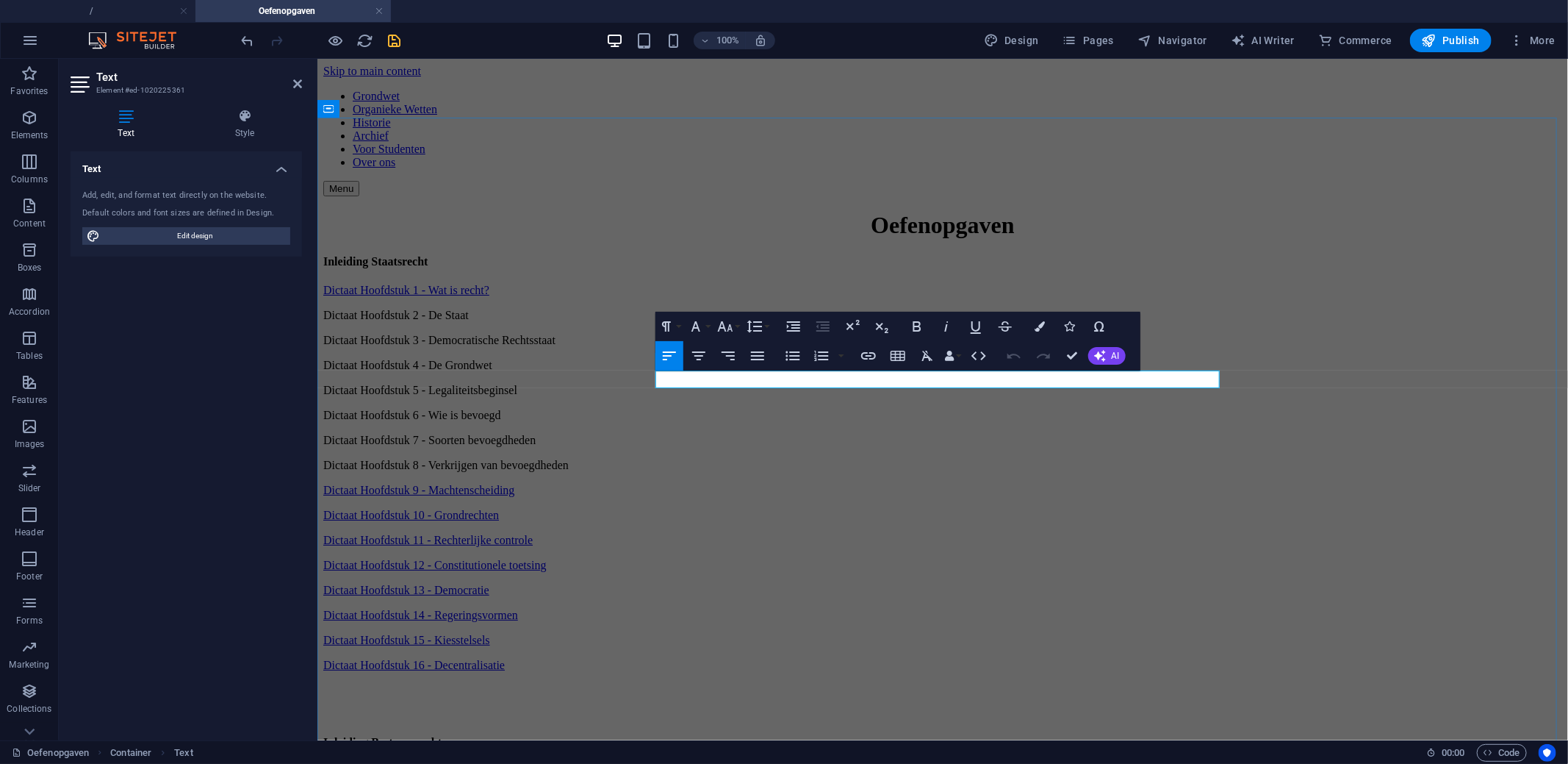
click at [914, 458] on p "Dictaat Hoofdstuk 8 - Verkrijgen van bevoegdheden" at bounding box center [942, 464] width 1239 height 13
click at [873, 353] on icon "button" at bounding box center [869, 355] width 15 height 7
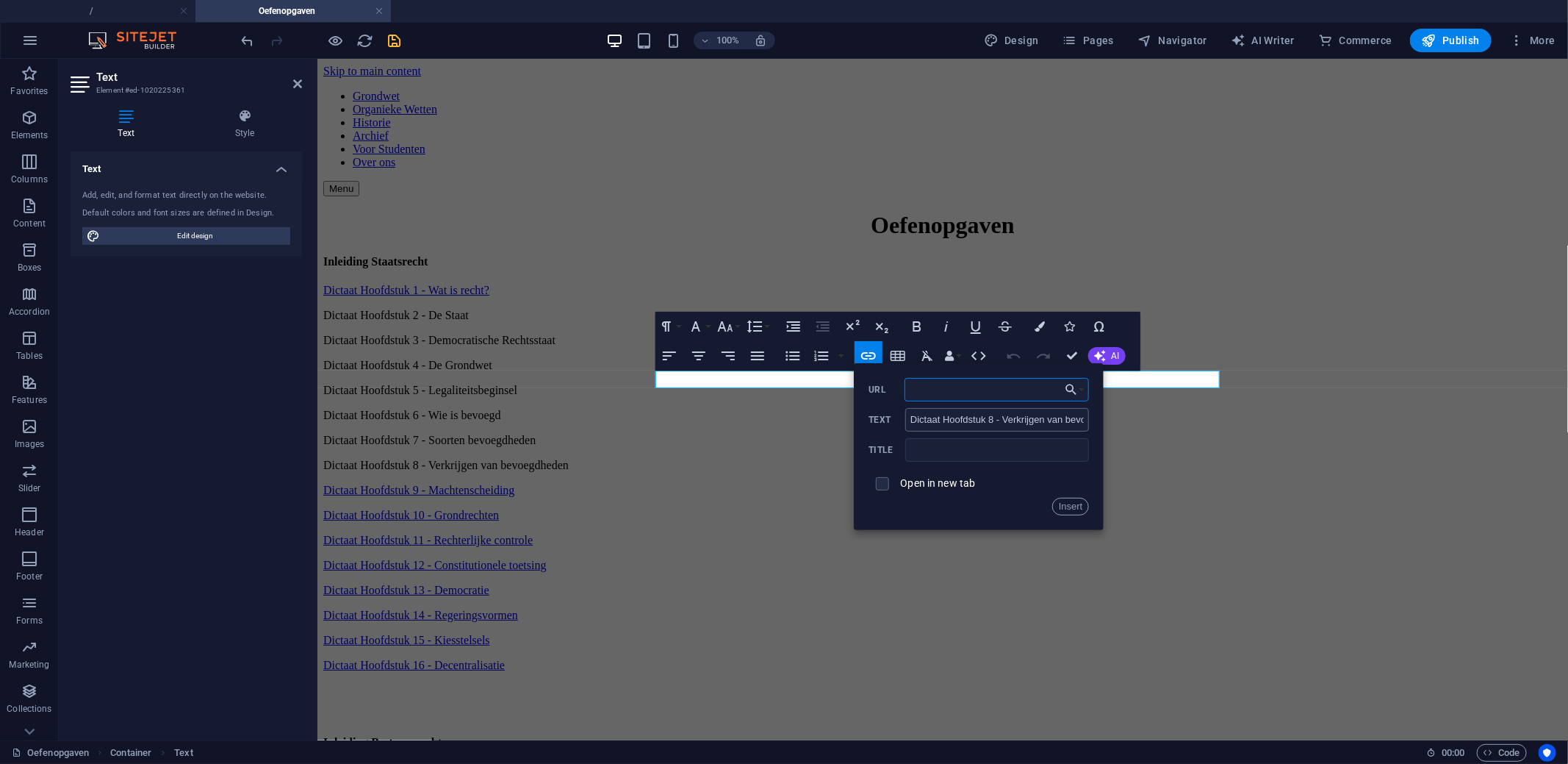
paste input "https://docs.google.com/forms/d/e/1FAIpQLSfEqUd7yO3ohAuqPteEpCYqt1ZkXdqDdMXe-L0…"
type input "https://docs.google.com/forms/d/e/1FAIpQLSfEqUd7yO3ohAuqPteEpCYqt1ZkXdqDdMXe-L0…"
click at [1057, 502] on button "Insert" at bounding box center [1070, 506] width 37 height 17
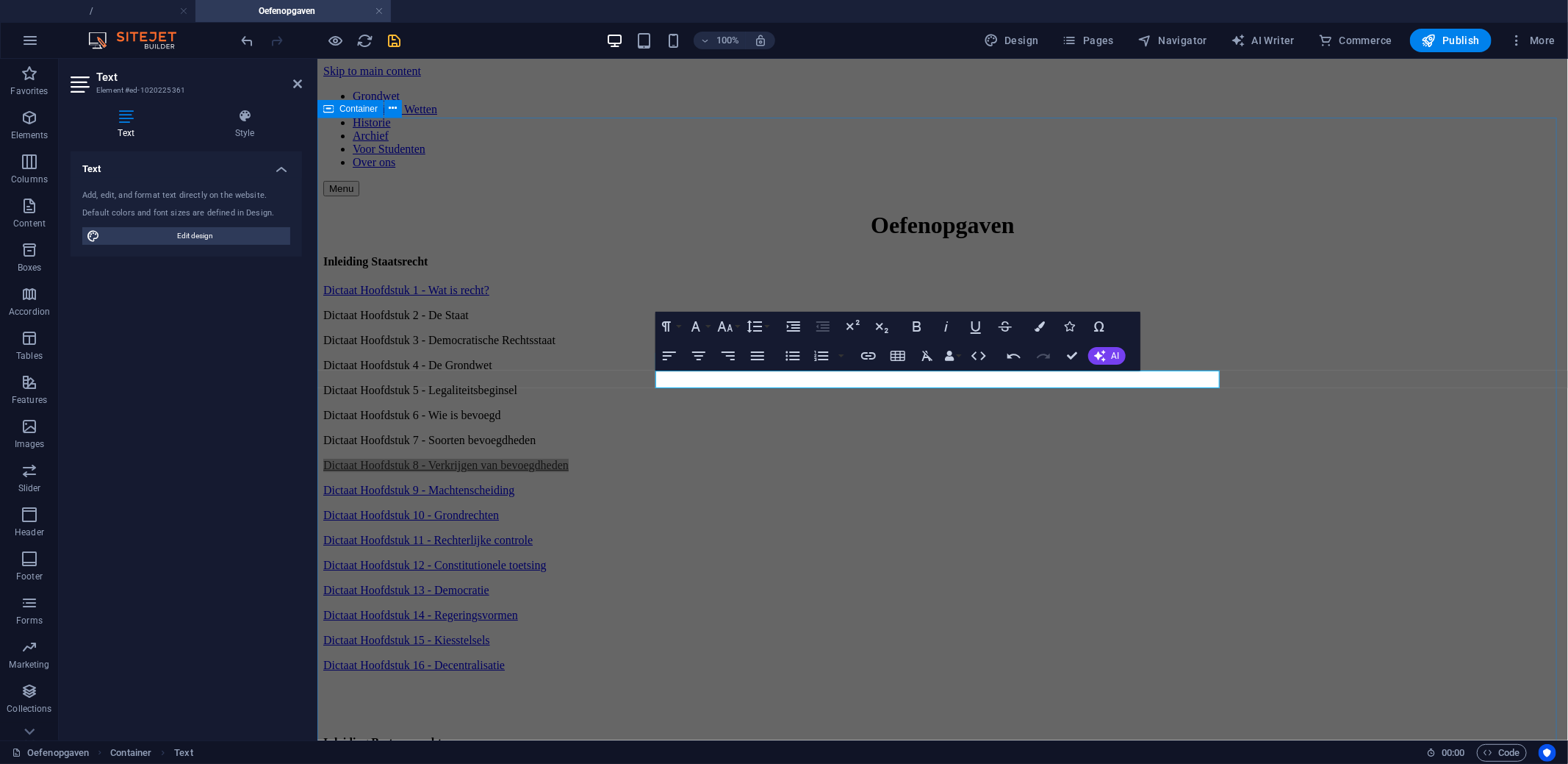
click at [533, 364] on div "Oefenopgaven Inleiding Staatsrecht Dictaat Hoofdstuk 1 - Wat is recht? Dictaat …" at bounding box center [942, 556] width 1239 height 691
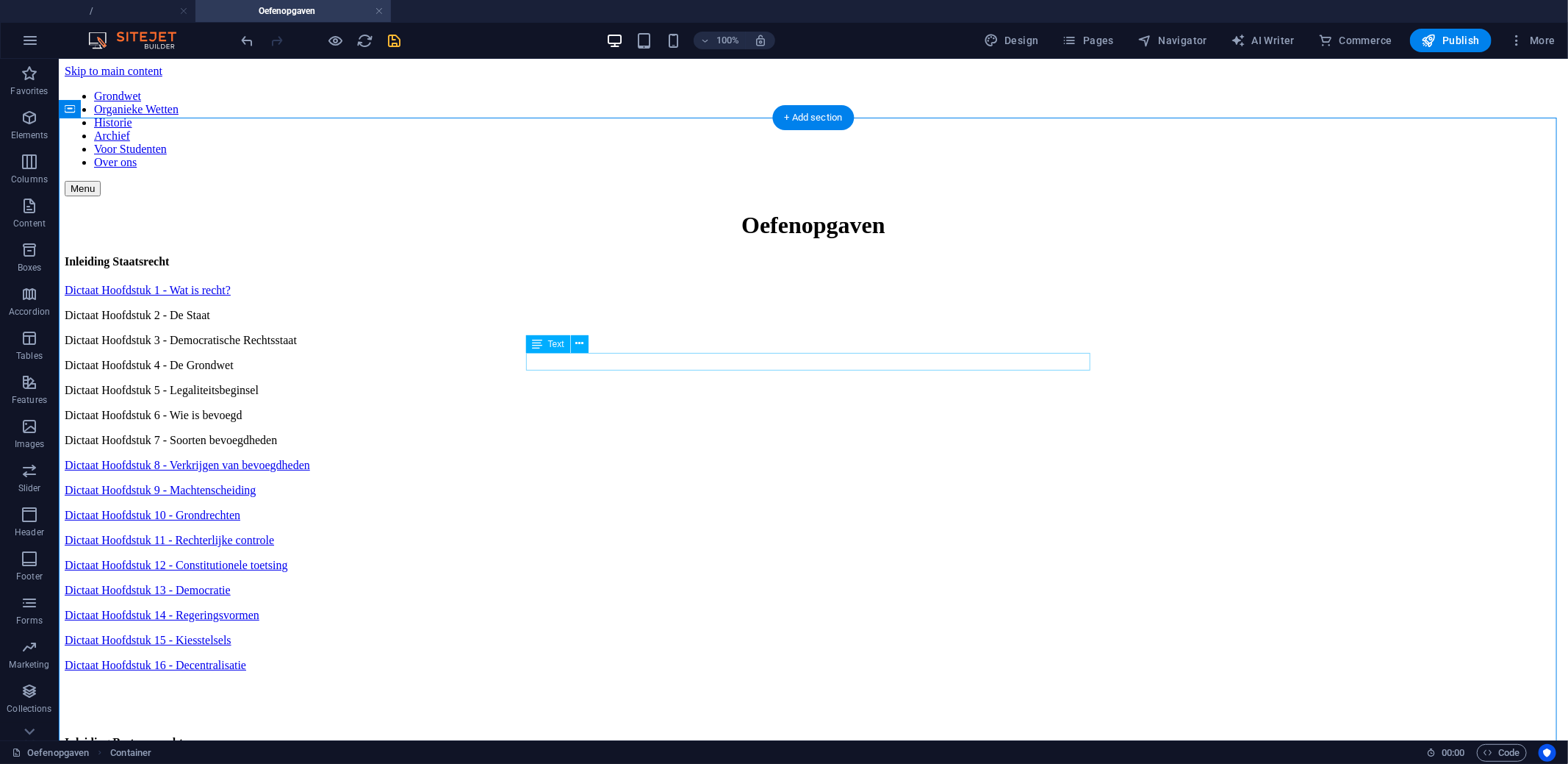
click at [710, 433] on div "Dictaat Hoofdstuk 7 - Soorten bevoegdheden" at bounding box center [813, 440] width 1498 height 13
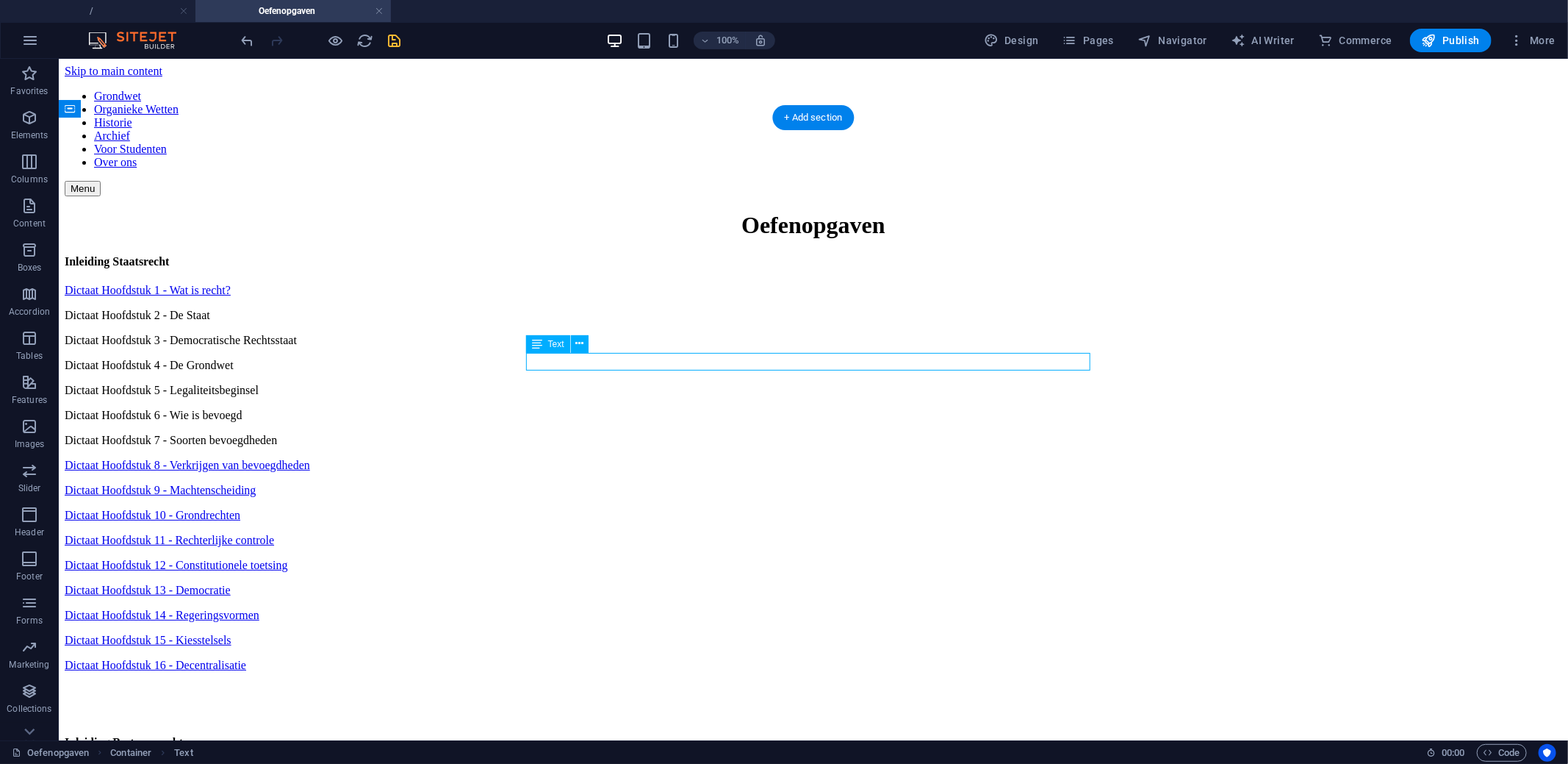
click at [710, 433] on div "Dictaat Hoofdstuk 7 - Soorten bevoegdheden" at bounding box center [813, 440] width 1498 height 13
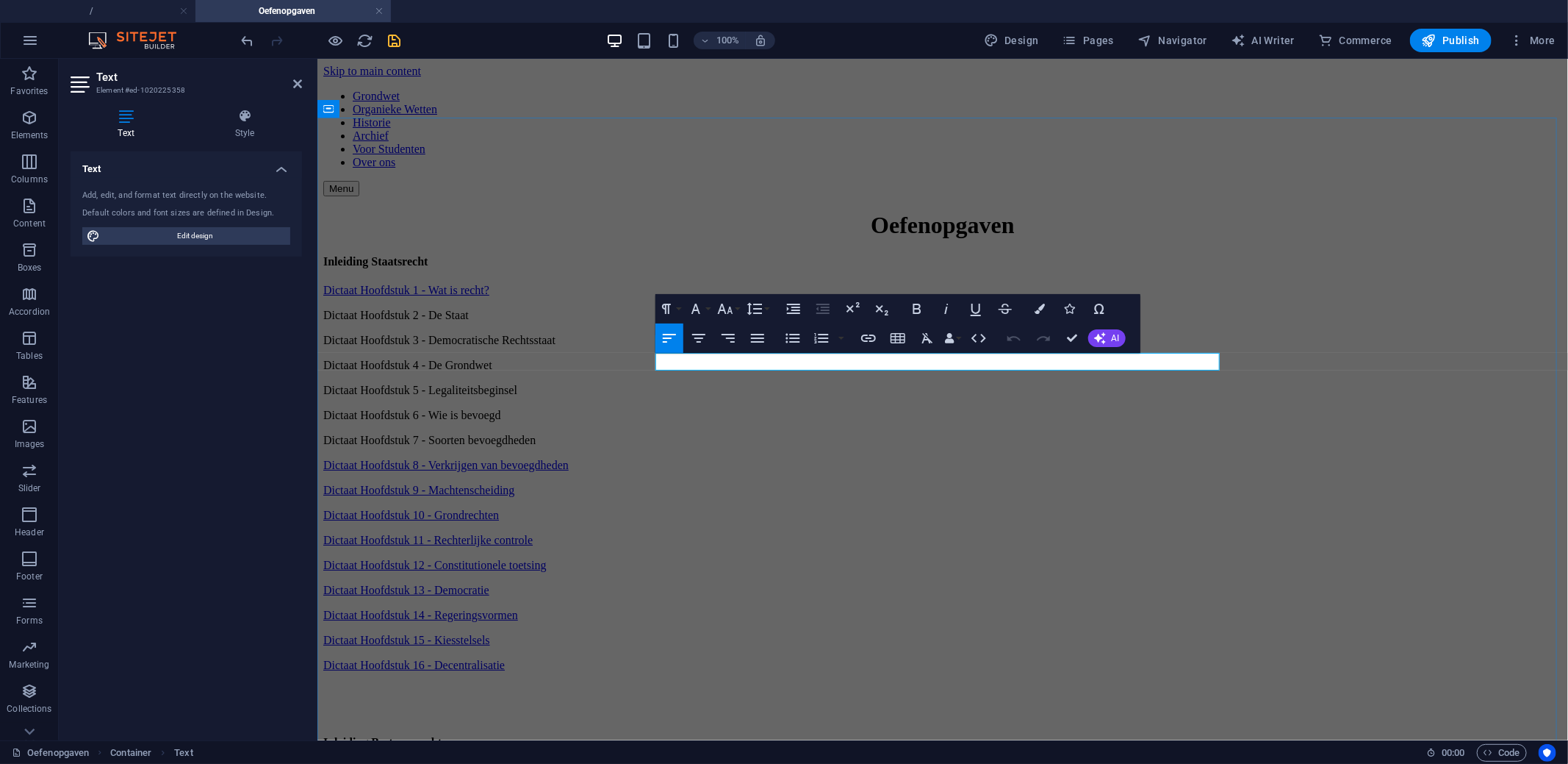
click at [856, 433] on p "Dictaat Hoofdstuk 7 - Soorten bevoegdheden" at bounding box center [942, 440] width 1239 height 13
click at [874, 341] on icon "button" at bounding box center [868, 338] width 17 height 17
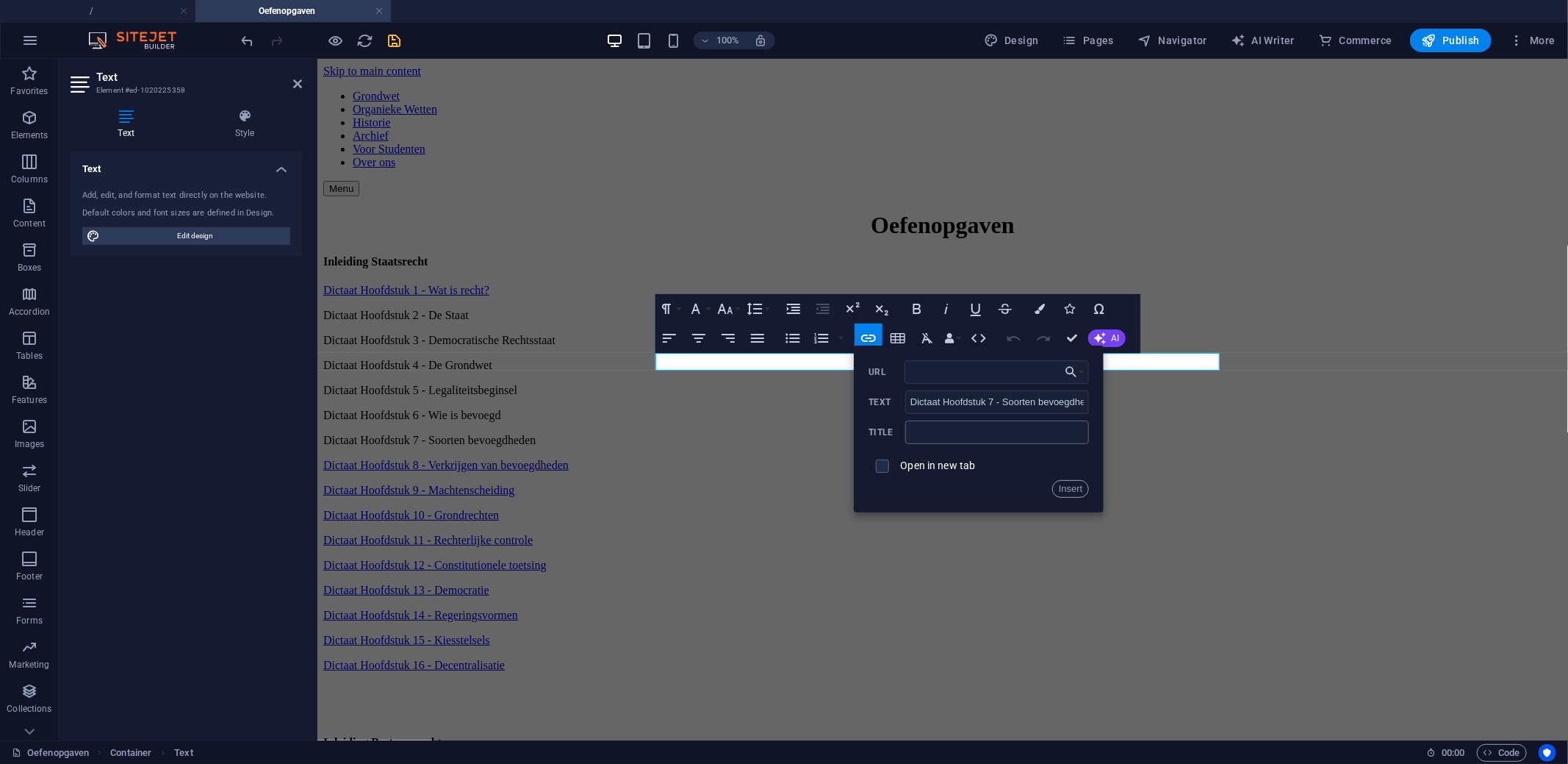
type input "https://docs.google.com/forms/d/e/1FAIpQLSe0n1fS9P22OnwZPx7M0Ybx_wWsyPRwohiS4Sh…"
drag, startPoint x: 1065, startPoint y: 482, endPoint x: 715, endPoint y: 419, distance: 355.6
click at [1065, 482] on button "Insert" at bounding box center [1070, 488] width 37 height 17
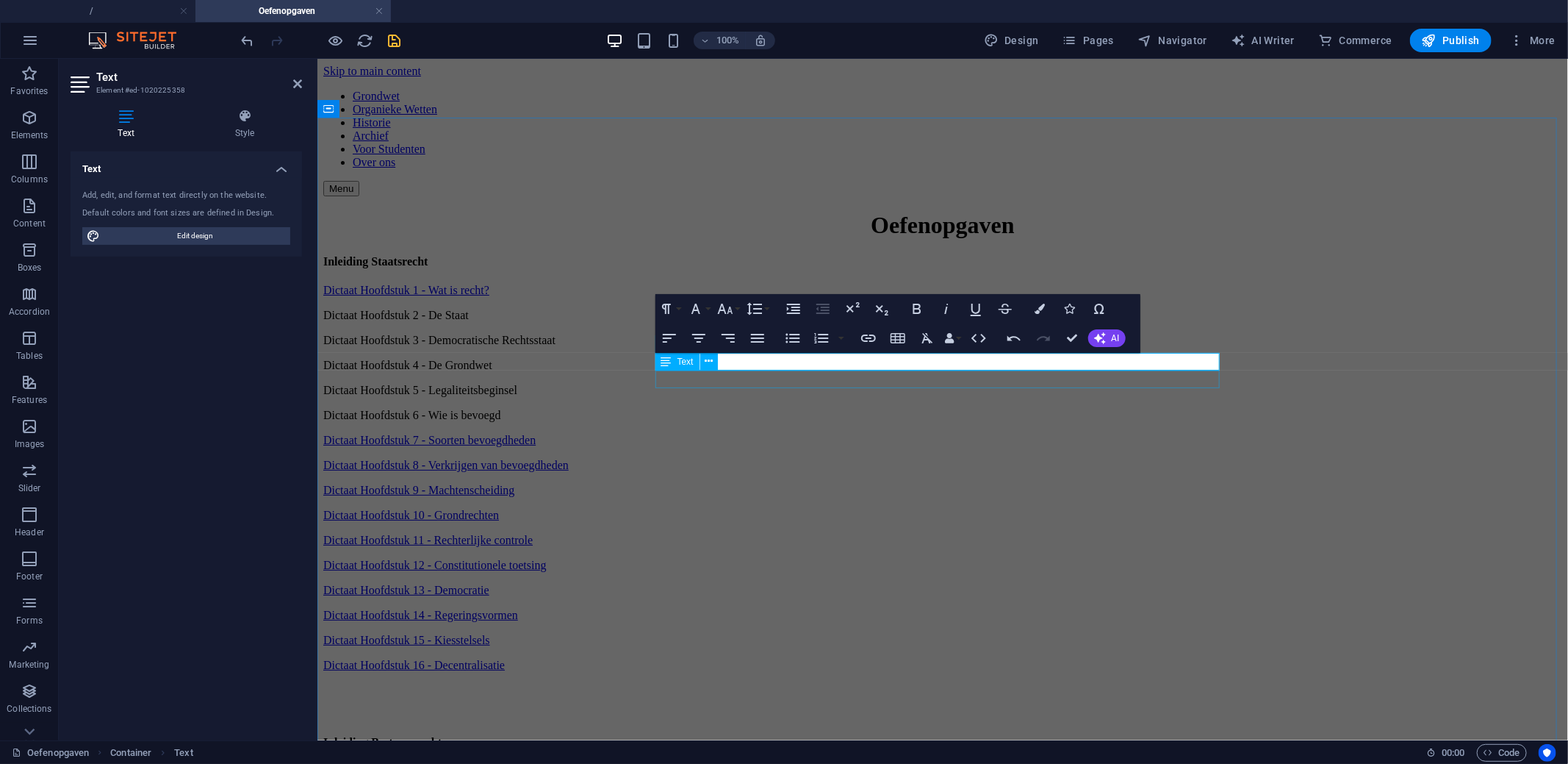
click at [761, 458] on div "Dictaat Hoofdstuk 8 - Verkrijgen van bevoegdheden" at bounding box center [942, 464] width 1239 height 13
click at [751, 368] on div at bounding box center [751, 368] width 0 height 0
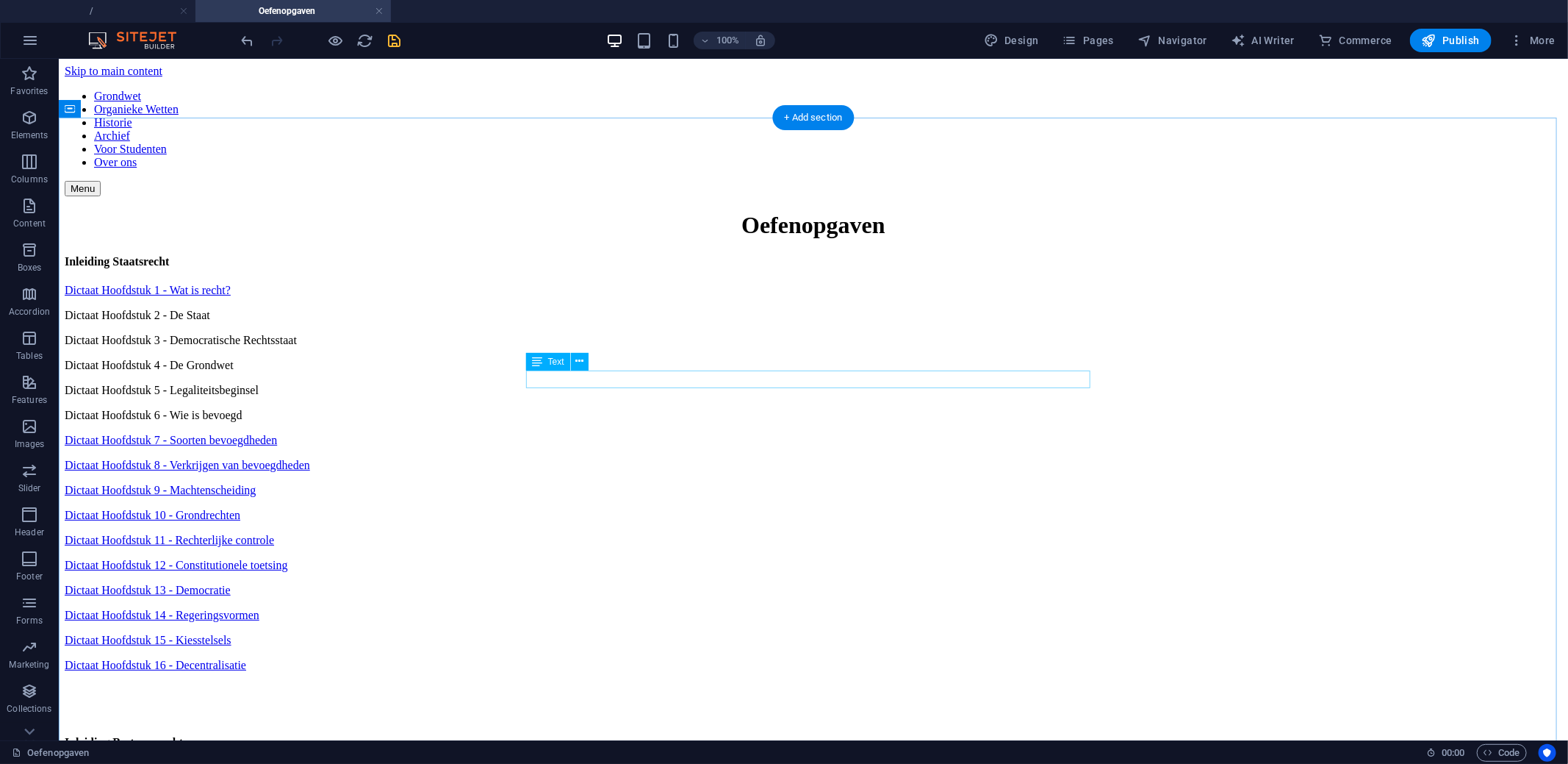
click at [712, 458] on div "Dictaat Hoofdstuk 8 - Verkrijgen van bevoegdheden" at bounding box center [813, 464] width 1498 height 13
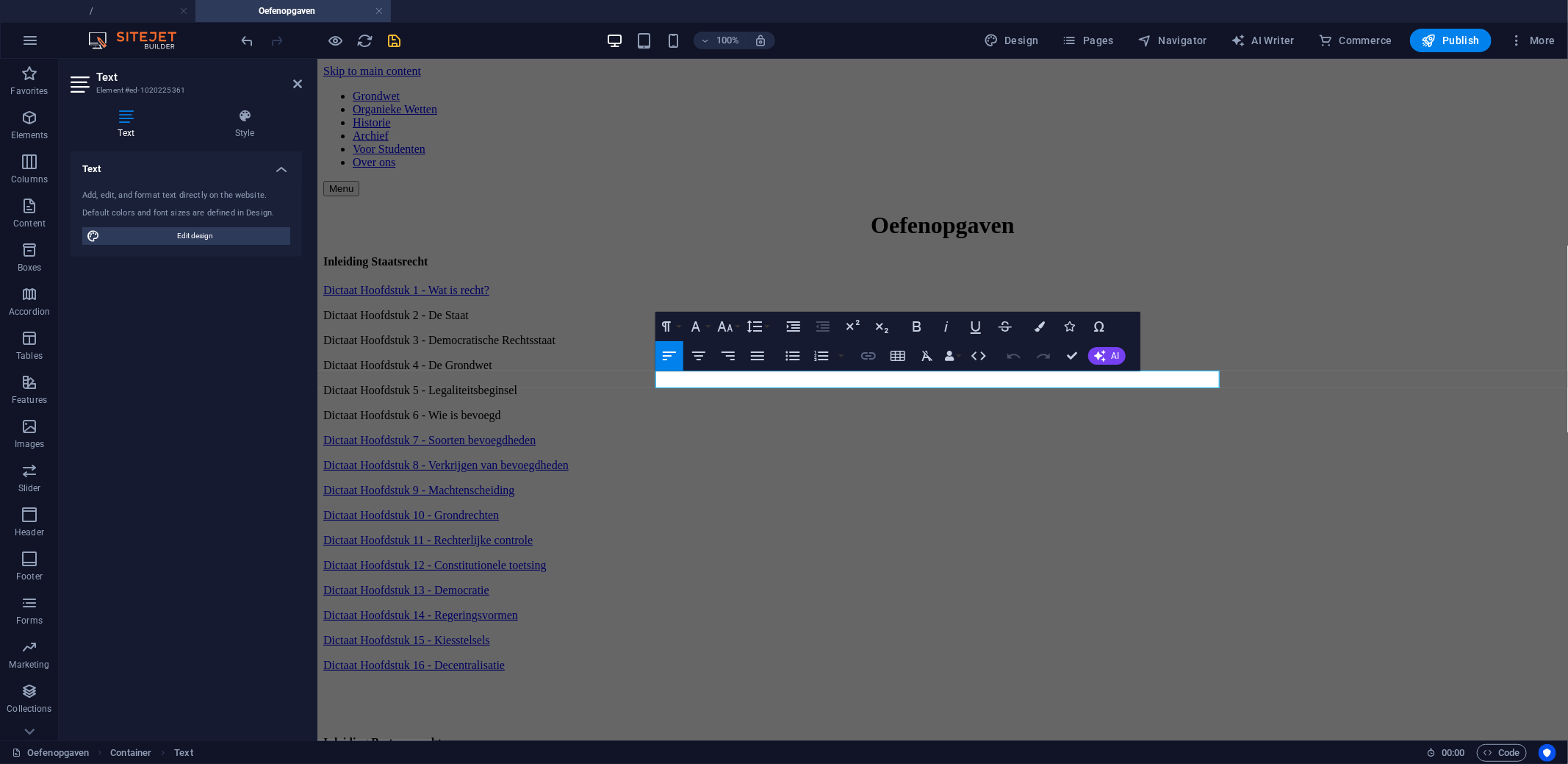
click at [870, 353] on icon "button" at bounding box center [869, 355] width 15 height 7
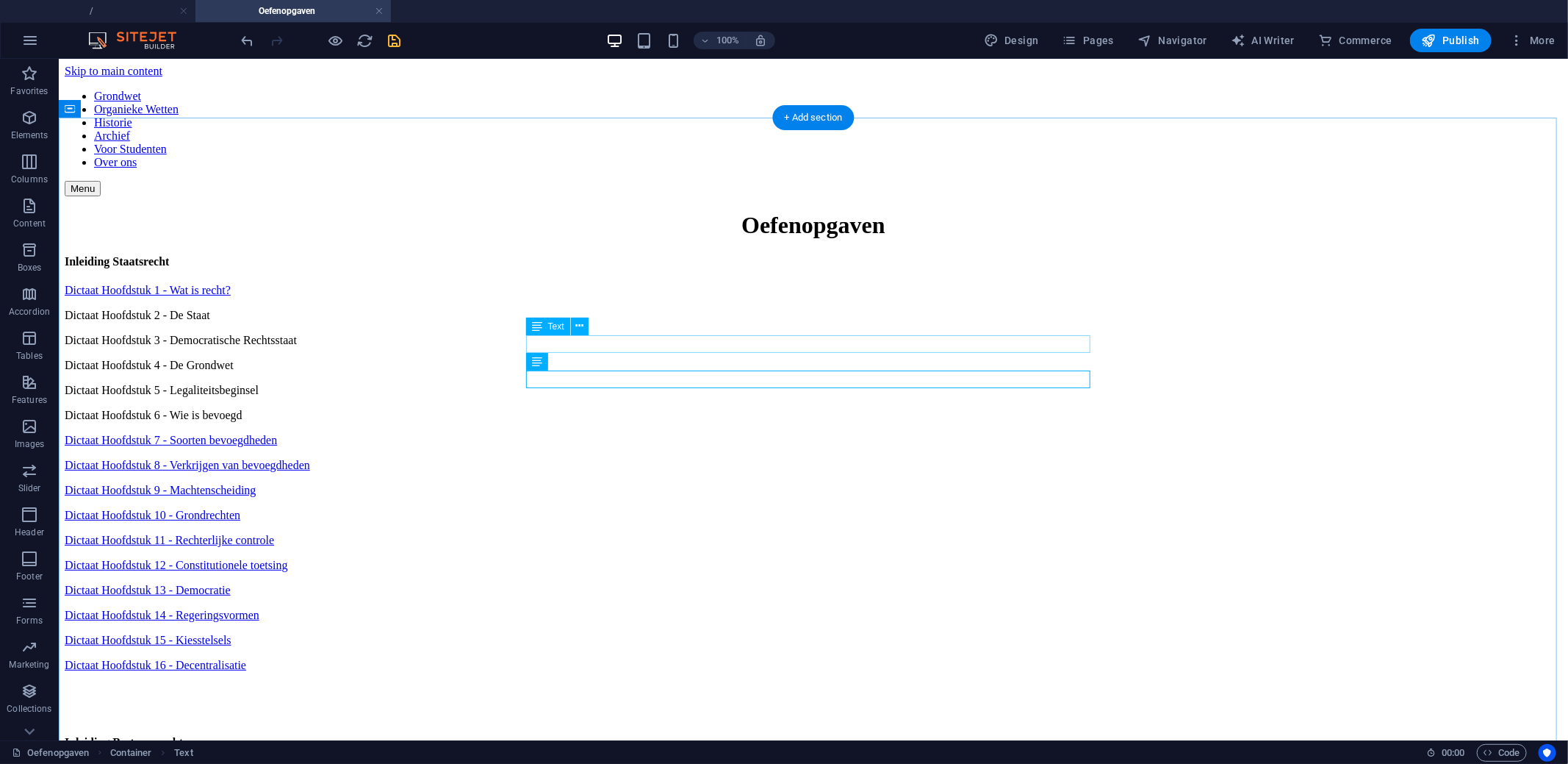
click at [619, 408] on div "Dictaat Hoofdstuk 6 - Wie is bevoegd" at bounding box center [813, 415] width 1498 height 13
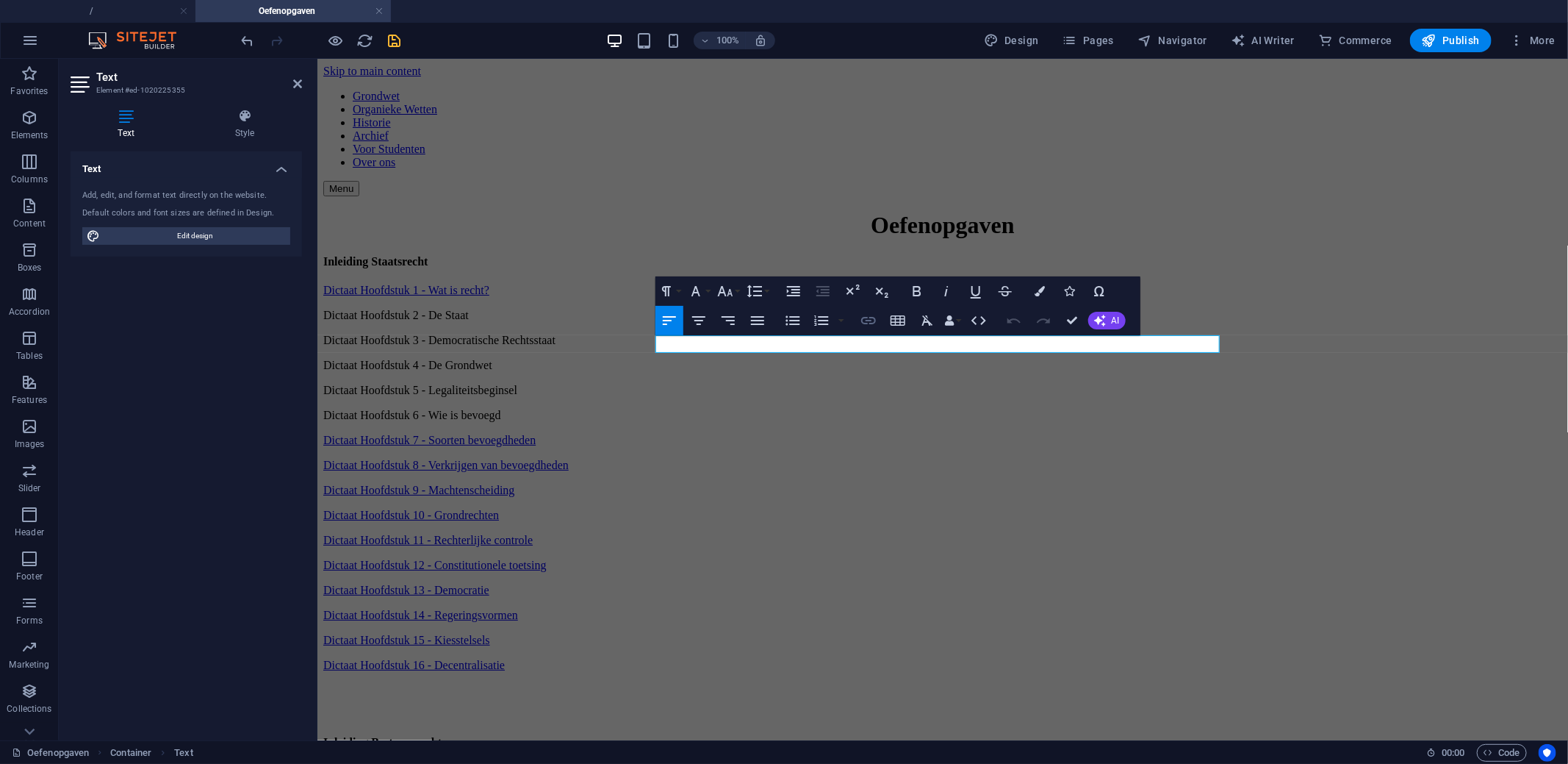
click at [870, 324] on icon "button" at bounding box center [869, 320] width 15 height 7
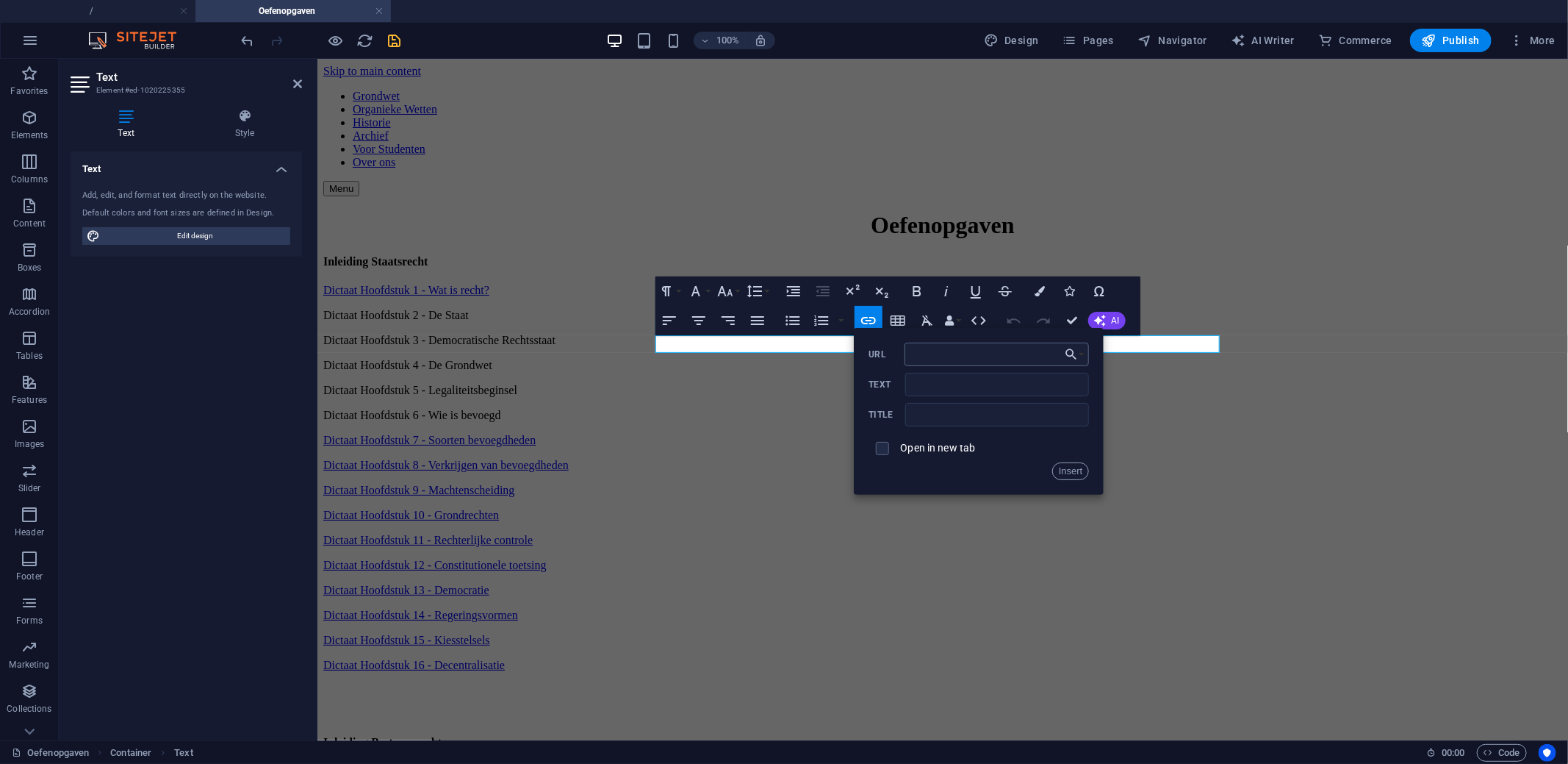
type input "https://docs.google.com/forms/d/e/1FAIpQLSc-YoOKvJ-OguhyXPwAP6vQu2dtNBS5zZ6-fBj…"
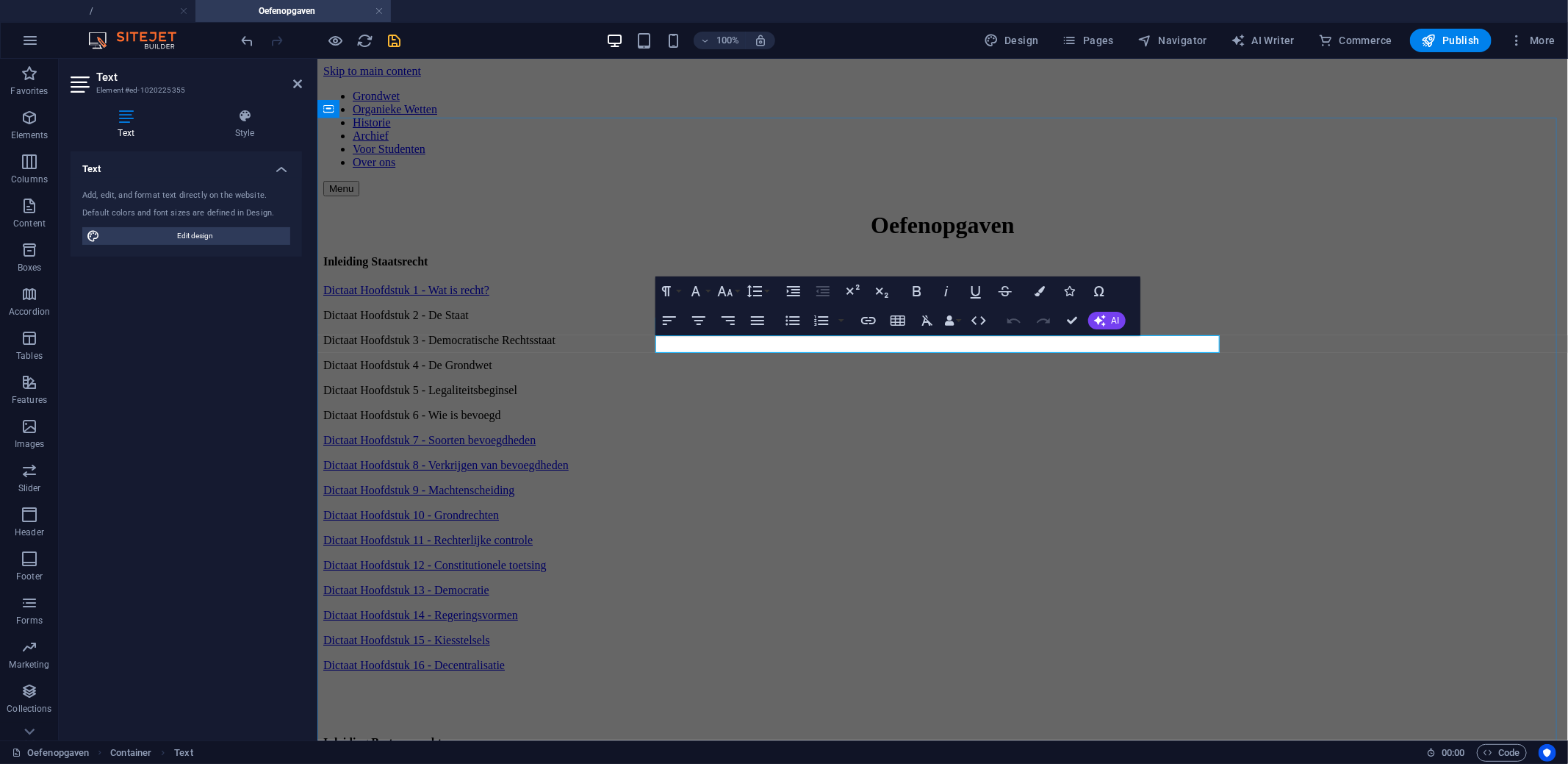
click at [805, 408] on p "Dictaat Hoofdstuk 6 - Wie is bevoegd" at bounding box center [942, 415] width 1239 height 13
type input "Dictaat Hoofdstuk 6 - Wie is bevoegd"
click at [867, 325] on icon "button" at bounding box center [868, 320] width 17 height 17
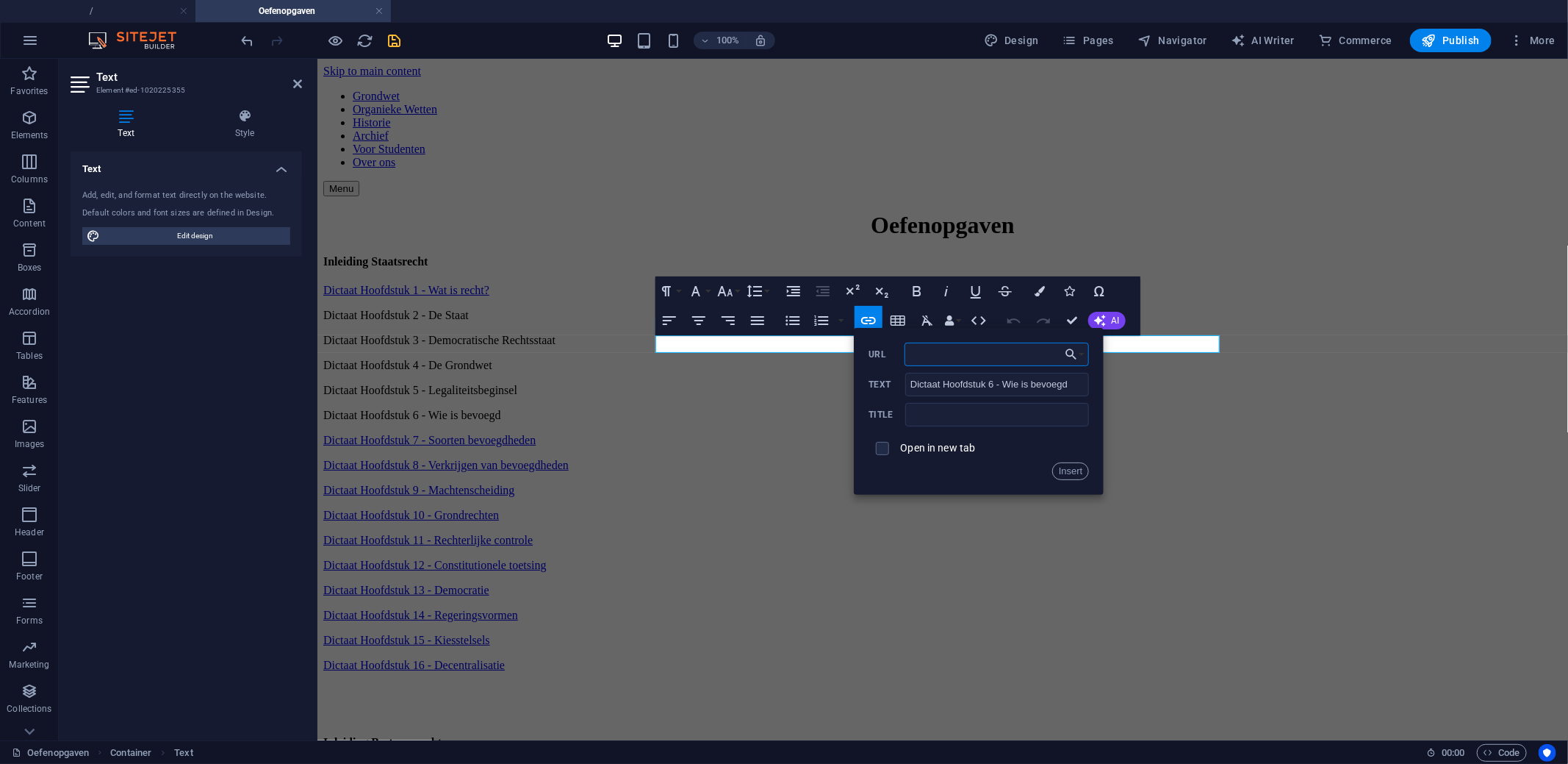
paste input "https://docs.google.com/forms/d/e/1FAIpQLSc-YoOKvJ-OguhyXPwAP6vQu2dtNBS5zZ6-fBj…"
type input "https://docs.google.com/forms/d/e/1FAIpQLSc-YoOKvJ-OguhyXPwAP6vQu2dtNBS5zZ6-fBj…"
click at [1073, 475] on button "Insert" at bounding box center [1070, 470] width 37 height 17
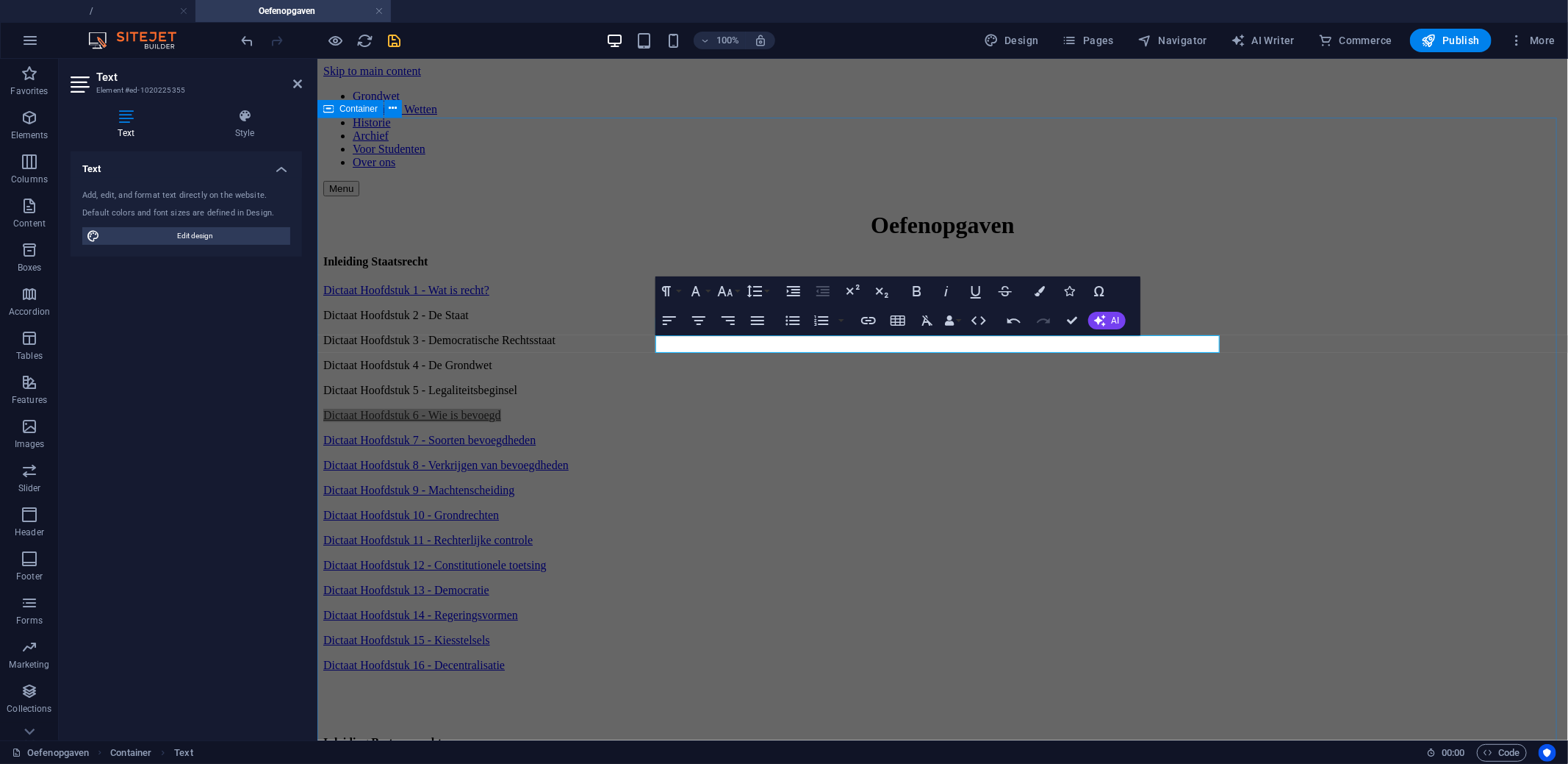
click at [452, 280] on div "Oefenopgaven Inleiding Staatsrecht Dictaat Hoofdstuk 1 - Wat is recht? Dictaat …" at bounding box center [942, 556] width 1239 height 691
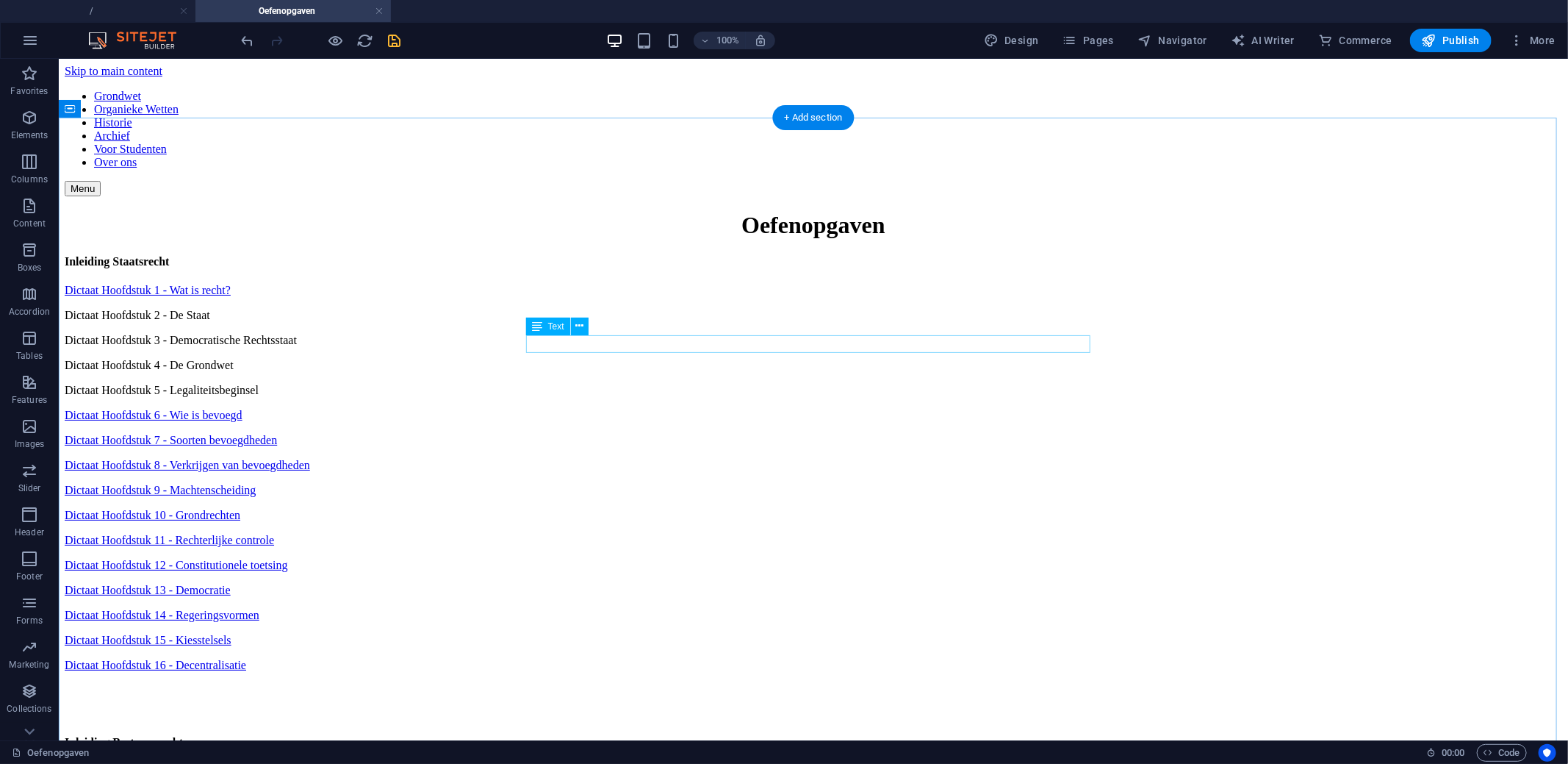
click at [650, 408] on div "Dictaat Hoofdstuk 6 - Wie is bevoegd" at bounding box center [813, 415] width 1498 height 13
click at [656, 383] on div "Dictaat Hoofdstuk 5 - Legaliteitsbeginsel" at bounding box center [813, 390] width 1498 height 13
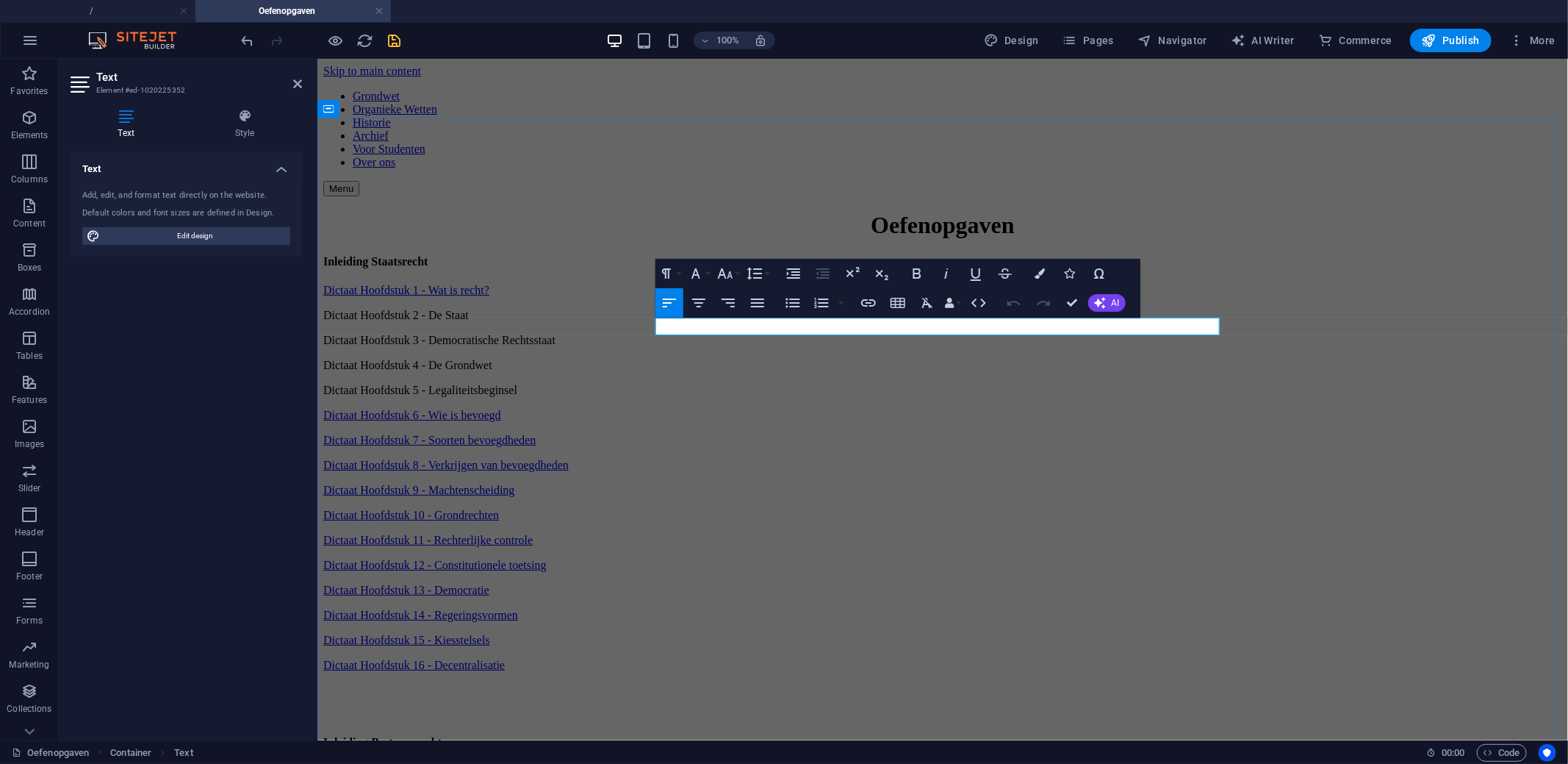
click at [873, 383] on p "Dictaat Hoofdstuk 5 - Legaliteitsbeginsel" at bounding box center [942, 390] width 1239 height 13
click at [872, 305] on icon "button" at bounding box center [869, 302] width 15 height 7
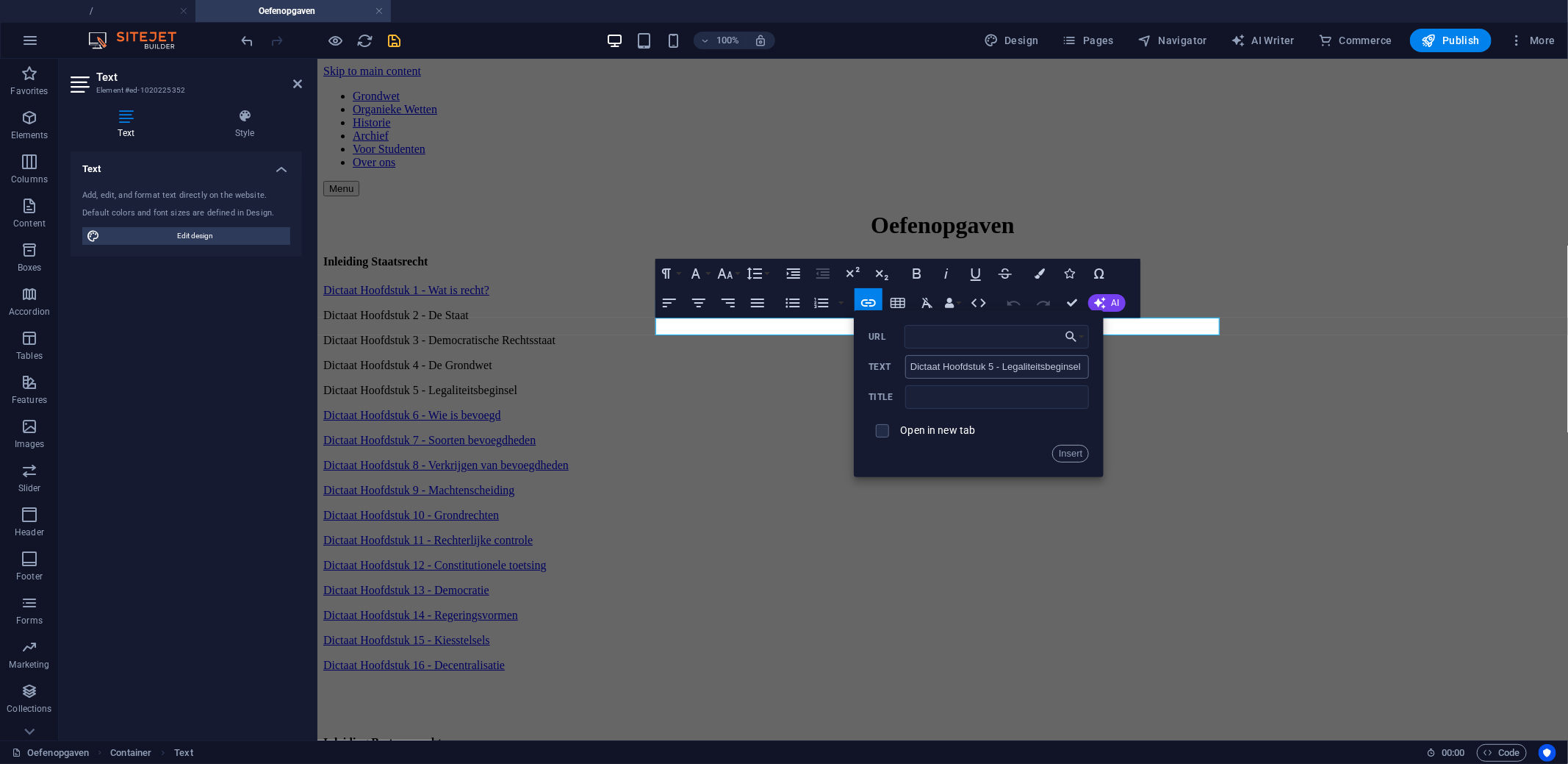
type input "https://docs.google.com/forms/d/e/1FAIpQLSfUrsUuj0JN1Ubmk9l_QisTOM37JrTYTvfY5bl…"
click at [1067, 454] on button "Insert" at bounding box center [1070, 453] width 37 height 17
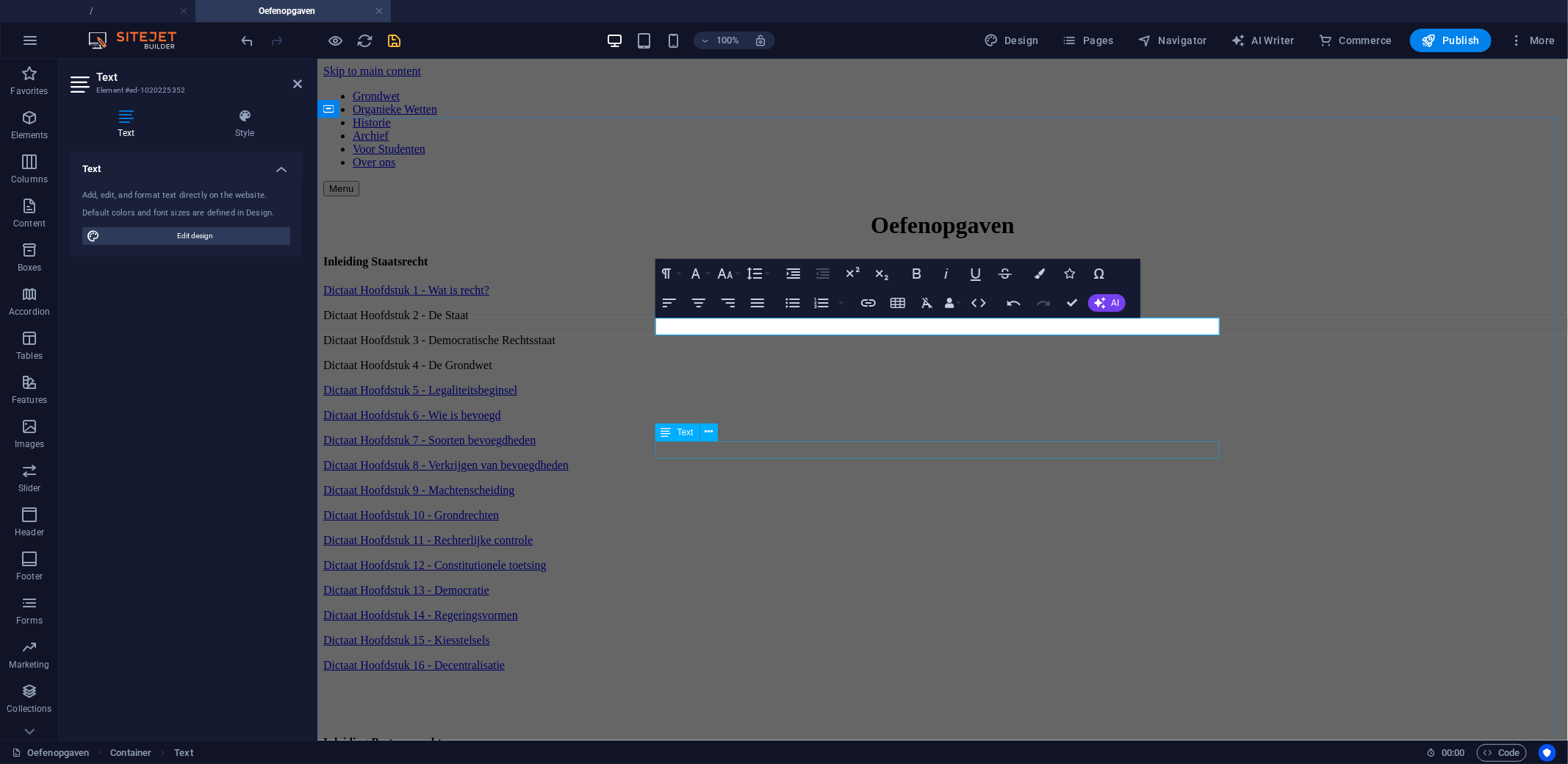
scroll to position [0, 0]
click at [488, 335] on div "Oefenopgaven Inleiding Staatsrecht Dictaat Hoofdstuk 1 - Wat is recht? Dictaat …" at bounding box center [942, 556] width 1239 height 691
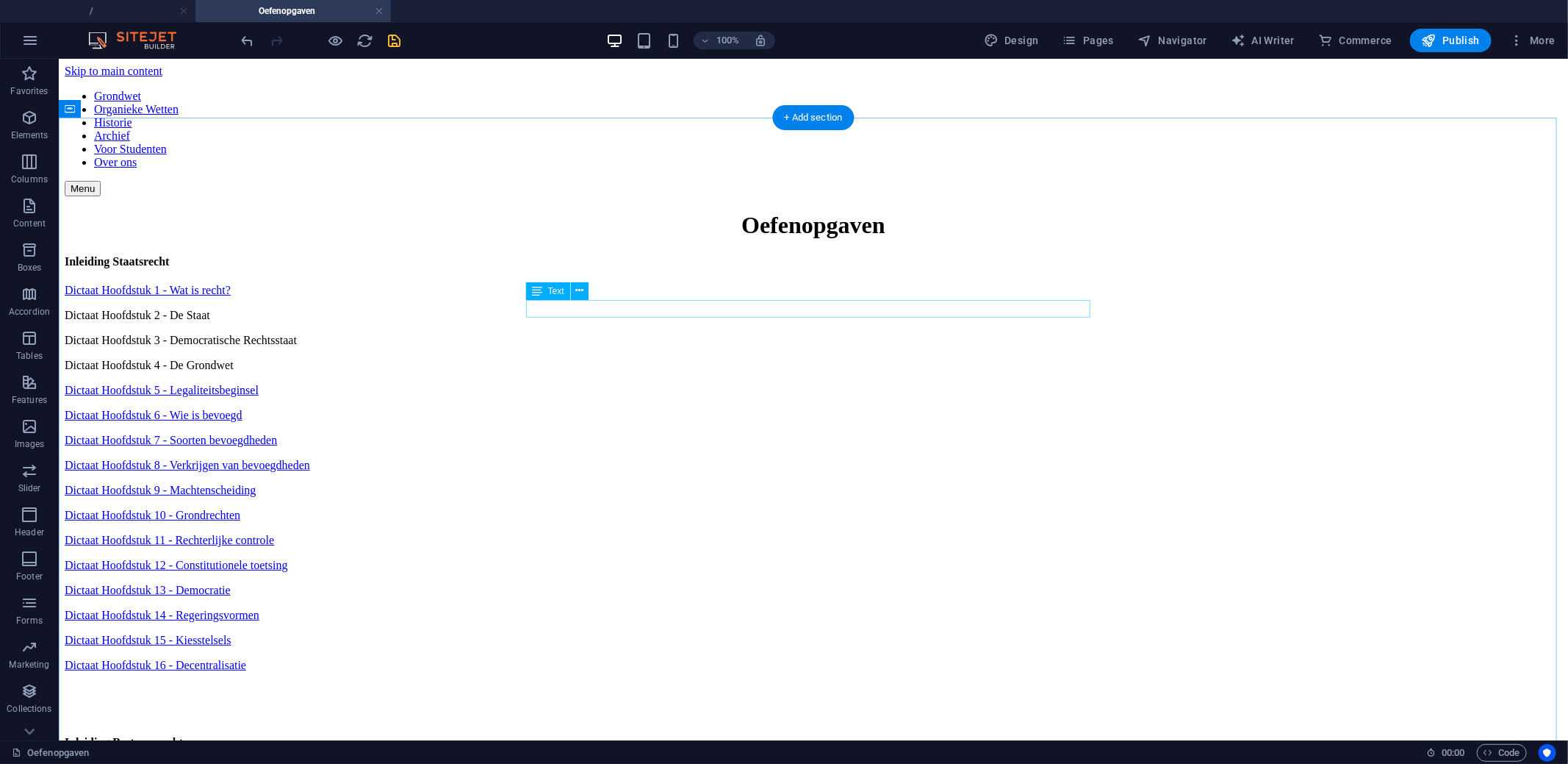
click at [607, 358] on div "Dictaat Hoofdstuk 4 - De Grondwet" at bounding box center [813, 364] width 1498 height 13
click at [683, 358] on div "Dictaat Hoofdstuk 4 - De Grondwet" at bounding box center [813, 364] width 1498 height 13
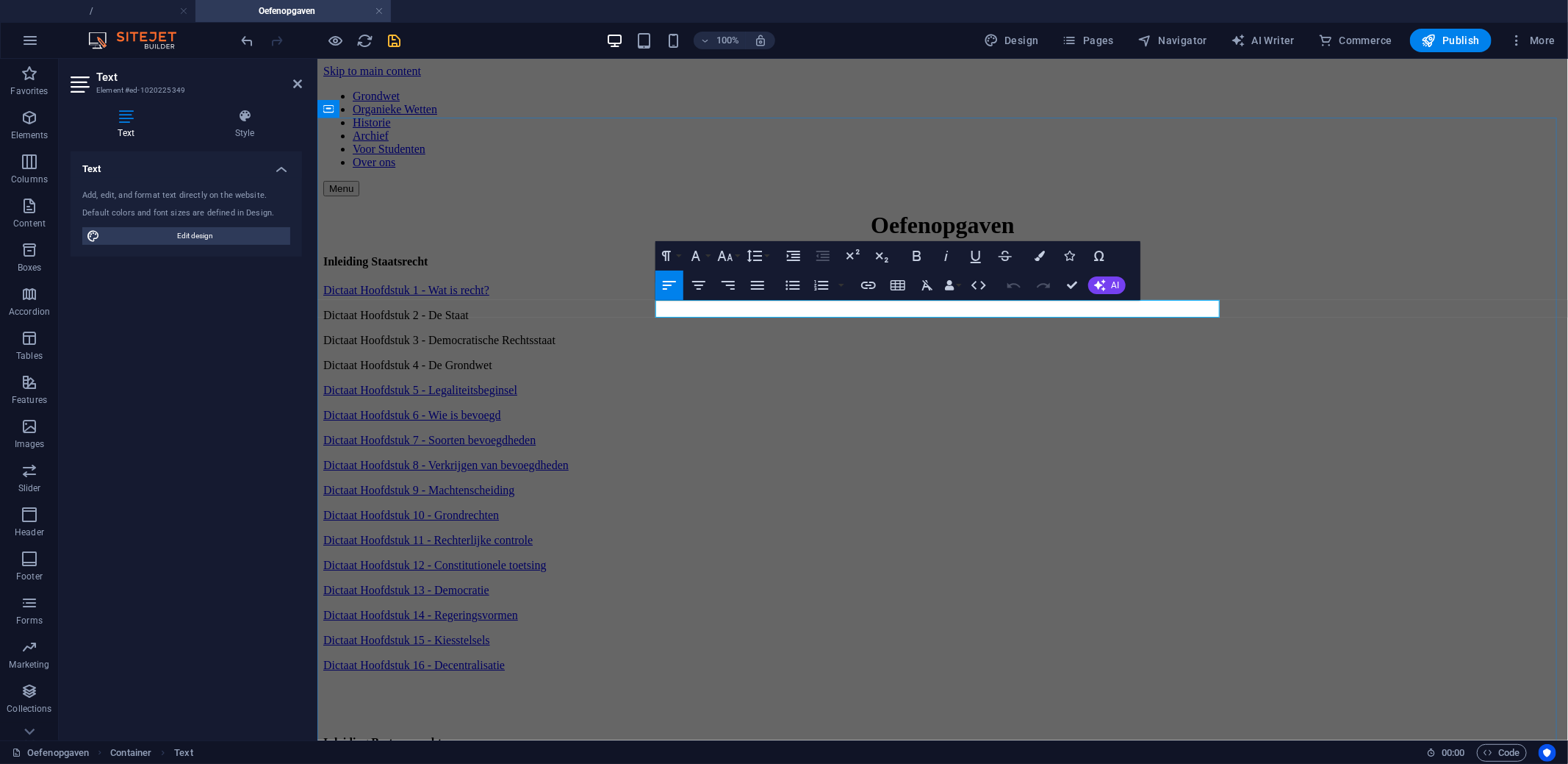
click at [842, 358] on p "Dictaat Hoofdstuk 4 - De Grondwet" at bounding box center [942, 364] width 1239 height 13
click at [869, 285] on icon "button" at bounding box center [869, 285] width 15 height 7
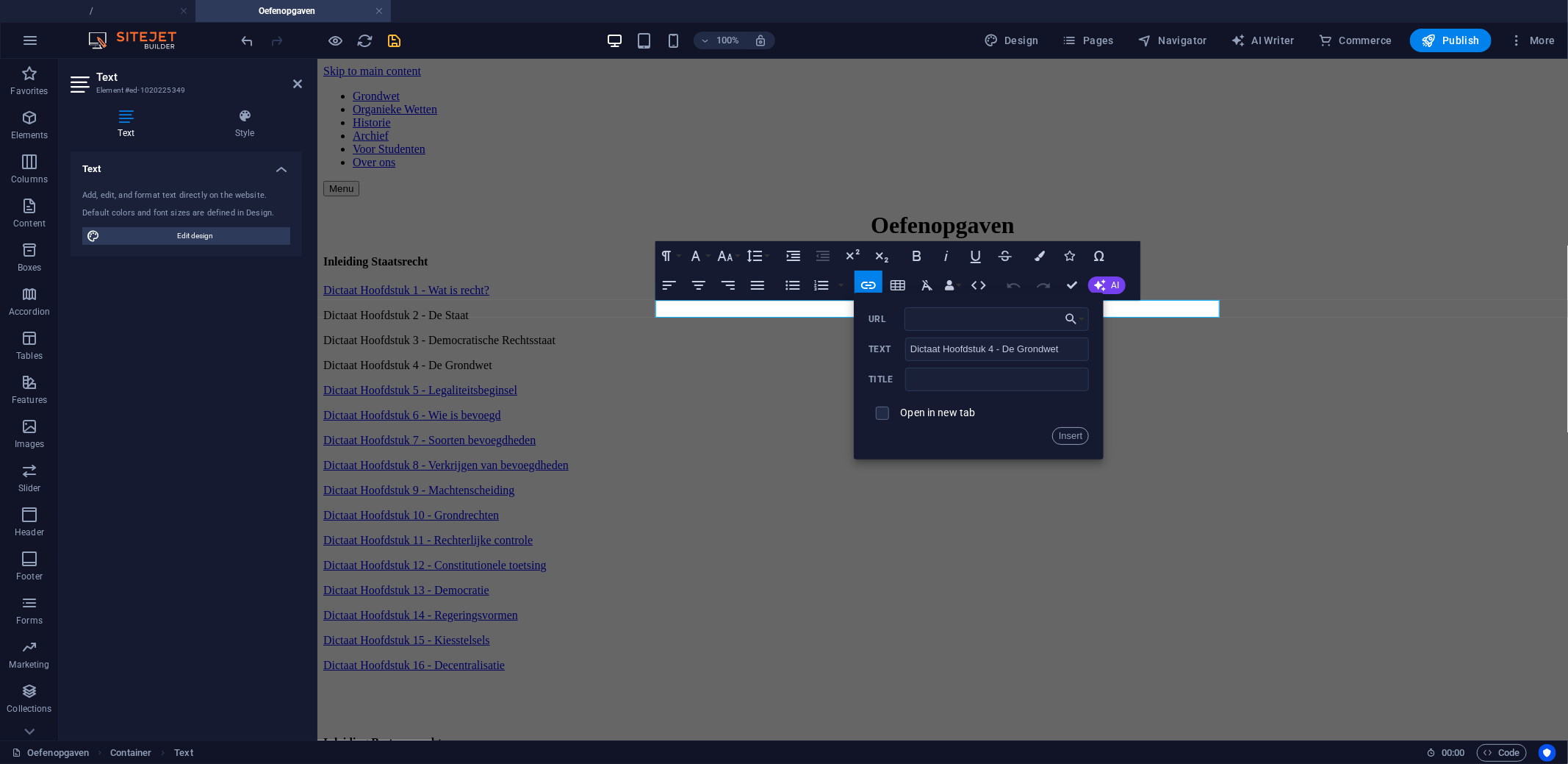
type input "https://docs.google.com/forms/d/e/1FAIpQLSf1pZA4XVE8lB1smiWKNOgovyj0a2pIhOmdcwE…"
click at [1059, 433] on button "Insert" at bounding box center [1070, 435] width 37 height 17
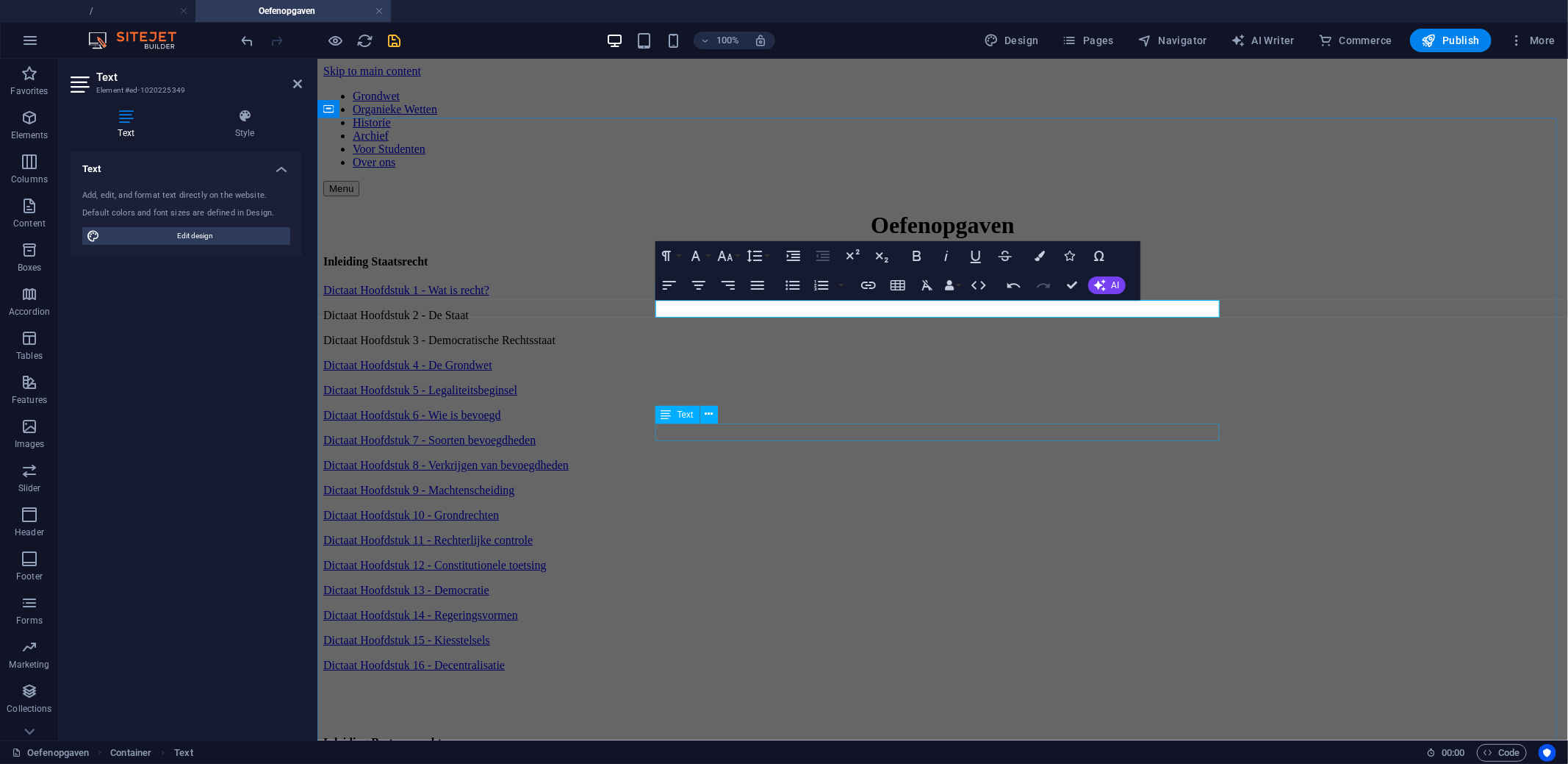
scroll to position [0, 0]
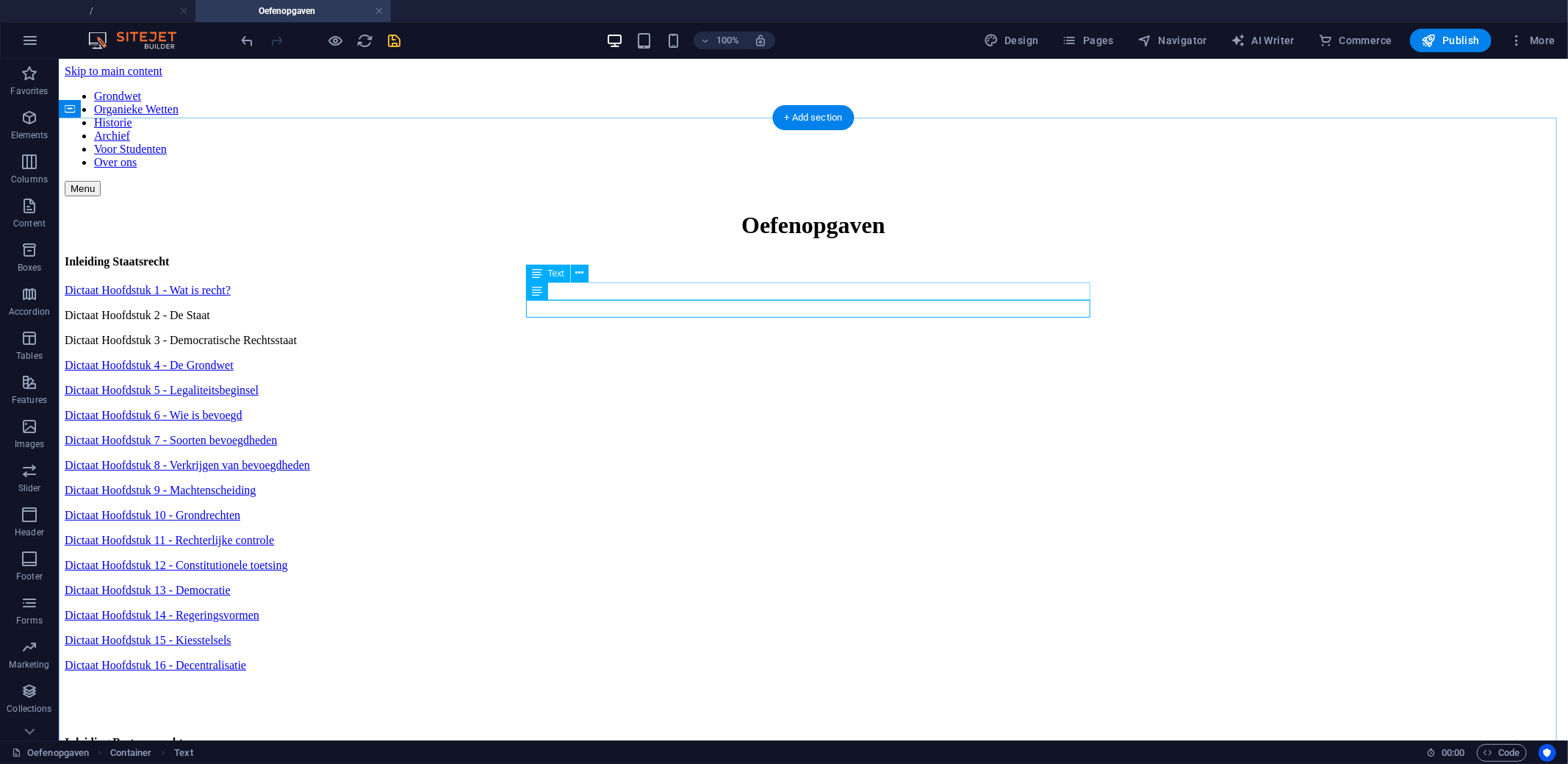
click at [670, 333] on div "Dictaat Hoofdstuk 3 - Democratische Rechtsstaat" at bounding box center [813, 339] width 1498 height 13
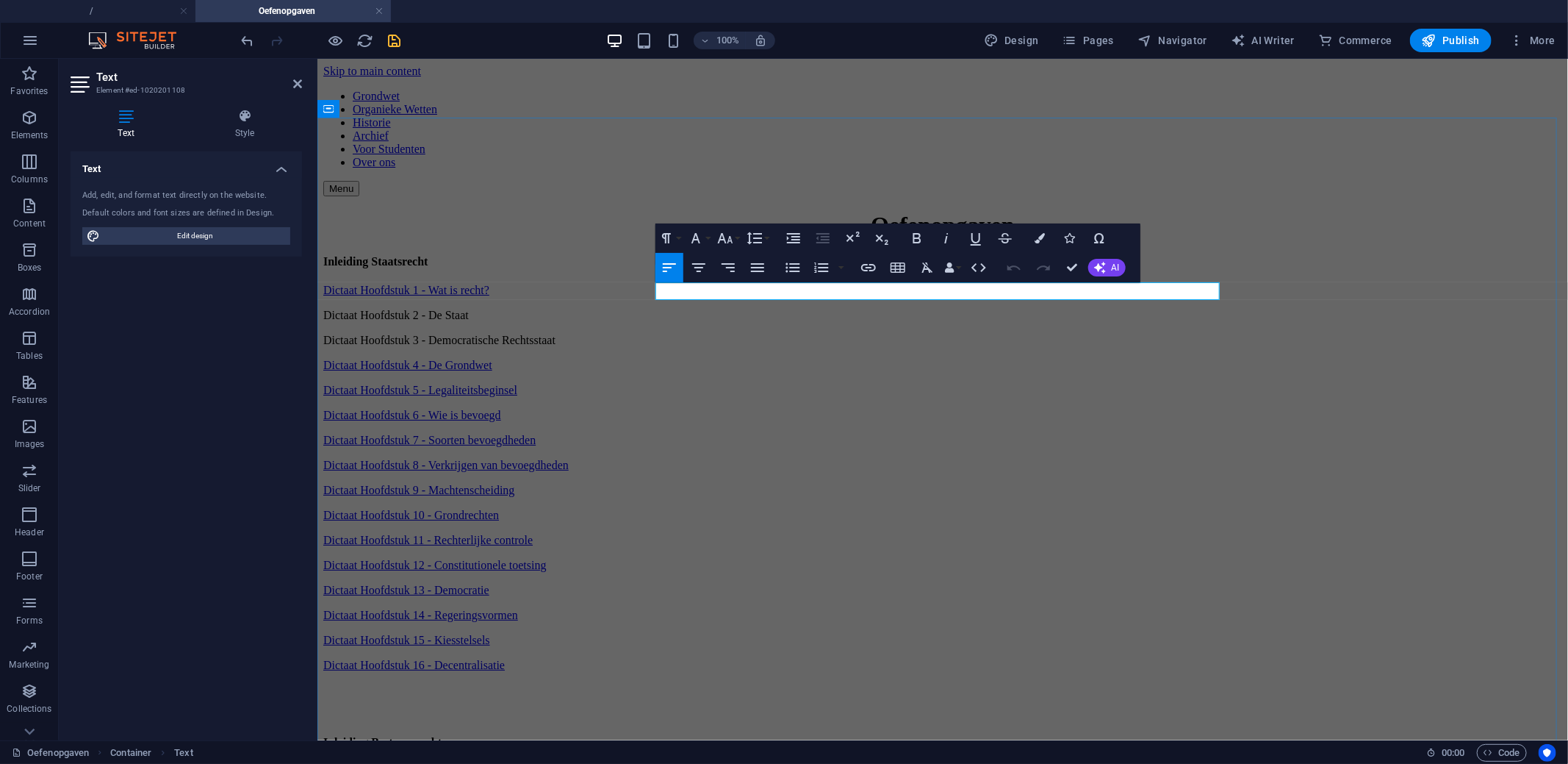
click at [850, 333] on p "Dictaat Hoofdstuk 3 - Democratische Rechtsstaat" at bounding box center [942, 339] width 1239 height 13
click at [864, 267] on icon "button" at bounding box center [868, 267] width 17 height 17
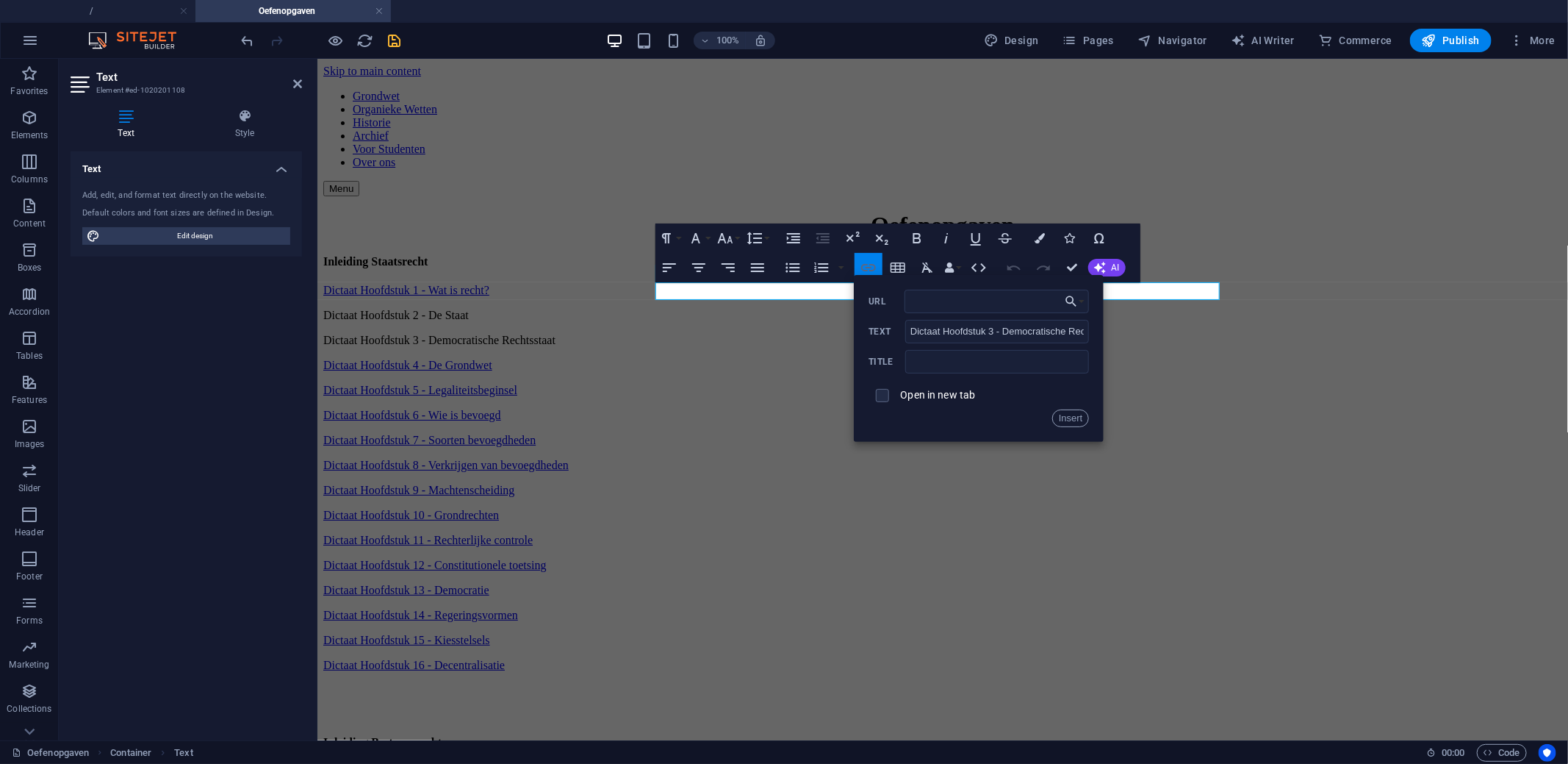
type input "https://docs.google.com/forms/d/e/1FAIpQLScPysBBk4De3-xmf_vj2uzNVLb884igUnh3qv3…"
click at [1078, 424] on button "Insert" at bounding box center [1070, 418] width 37 height 17
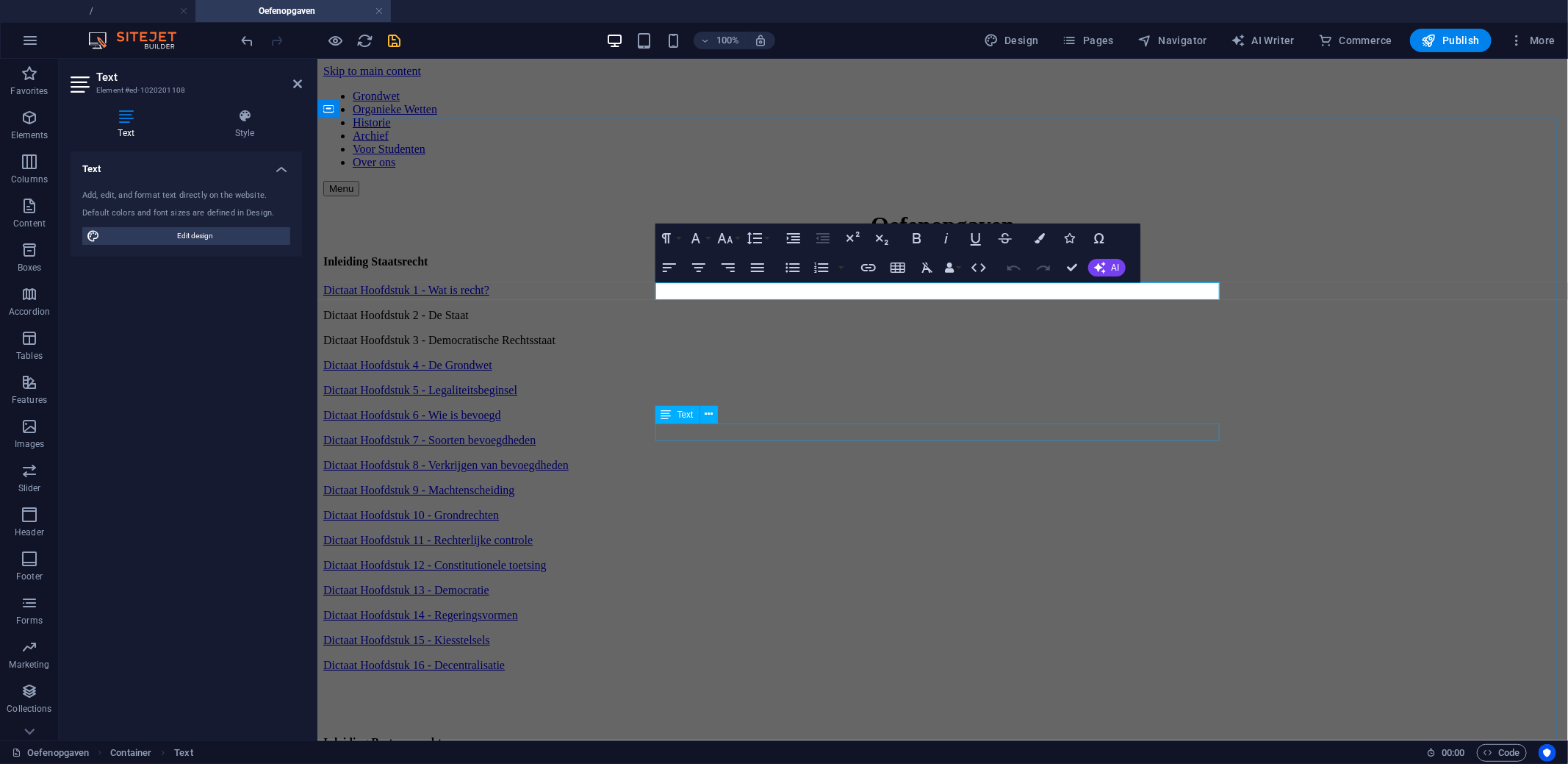
scroll to position [0, 0]
click at [482, 324] on div "Oefenopgaven Inleiding Staatsrecht Dictaat Hoofdstuk 1 - Wat is recht? Dictaat …" at bounding box center [942, 556] width 1239 height 691
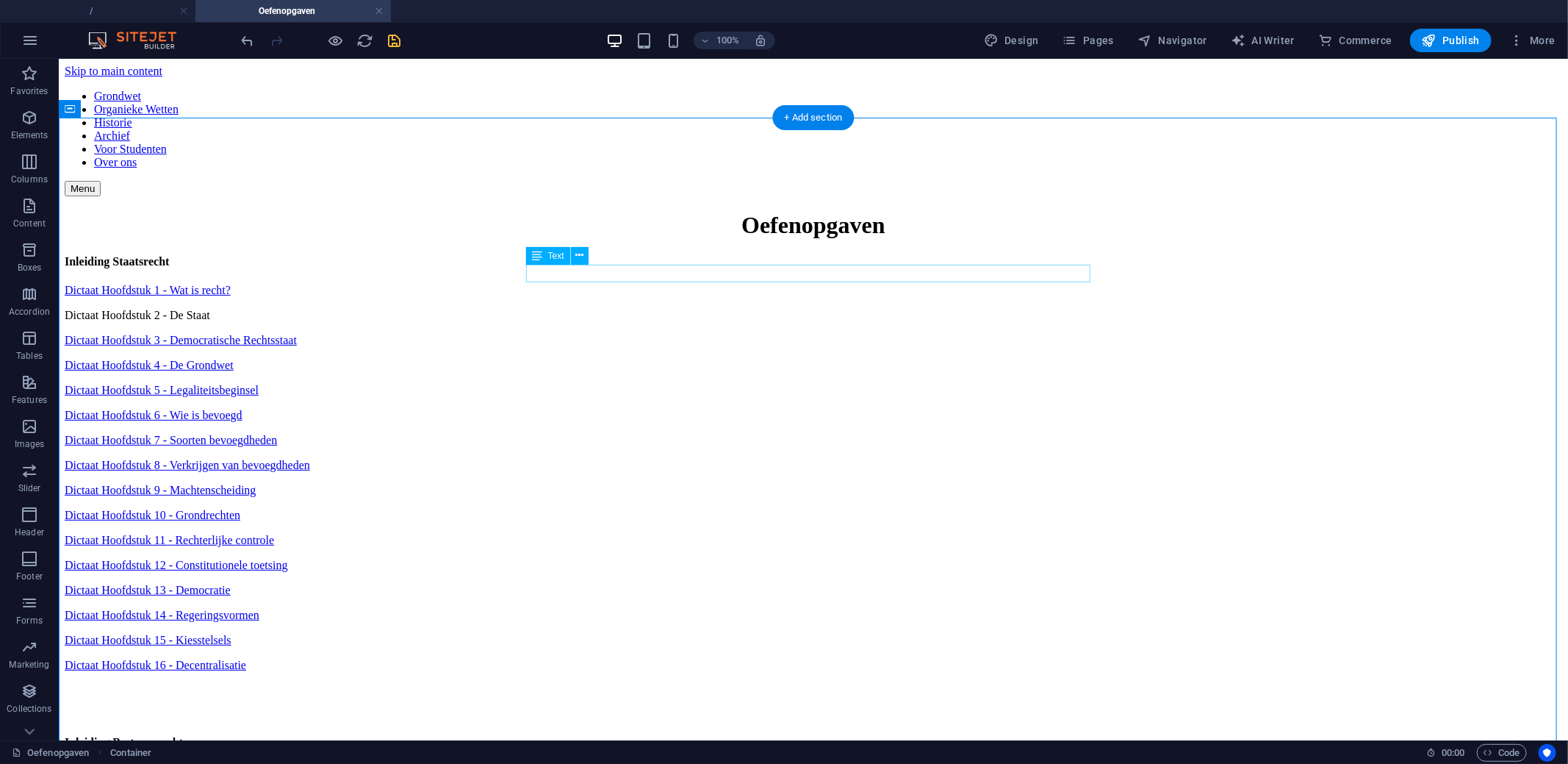
click at [690, 308] on div "Dictaat Hoofdstuk 2 - De Staat" at bounding box center [813, 315] width 1498 height 13
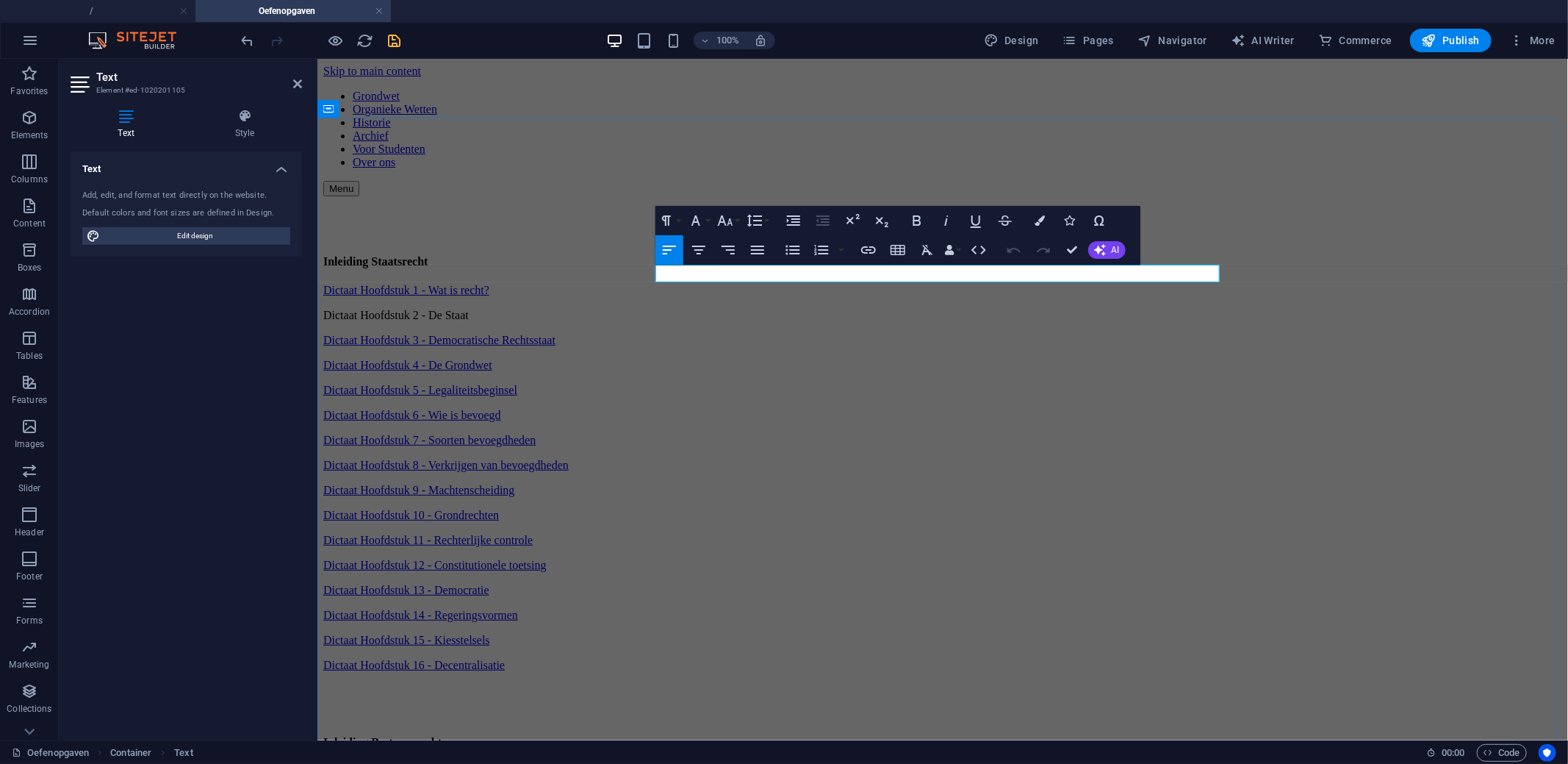
click at [870, 308] on p "Dictaat Hoofdstuk 2 - De Staat" at bounding box center [942, 315] width 1239 height 13
click at [871, 255] on icon "button" at bounding box center [868, 249] width 17 height 17
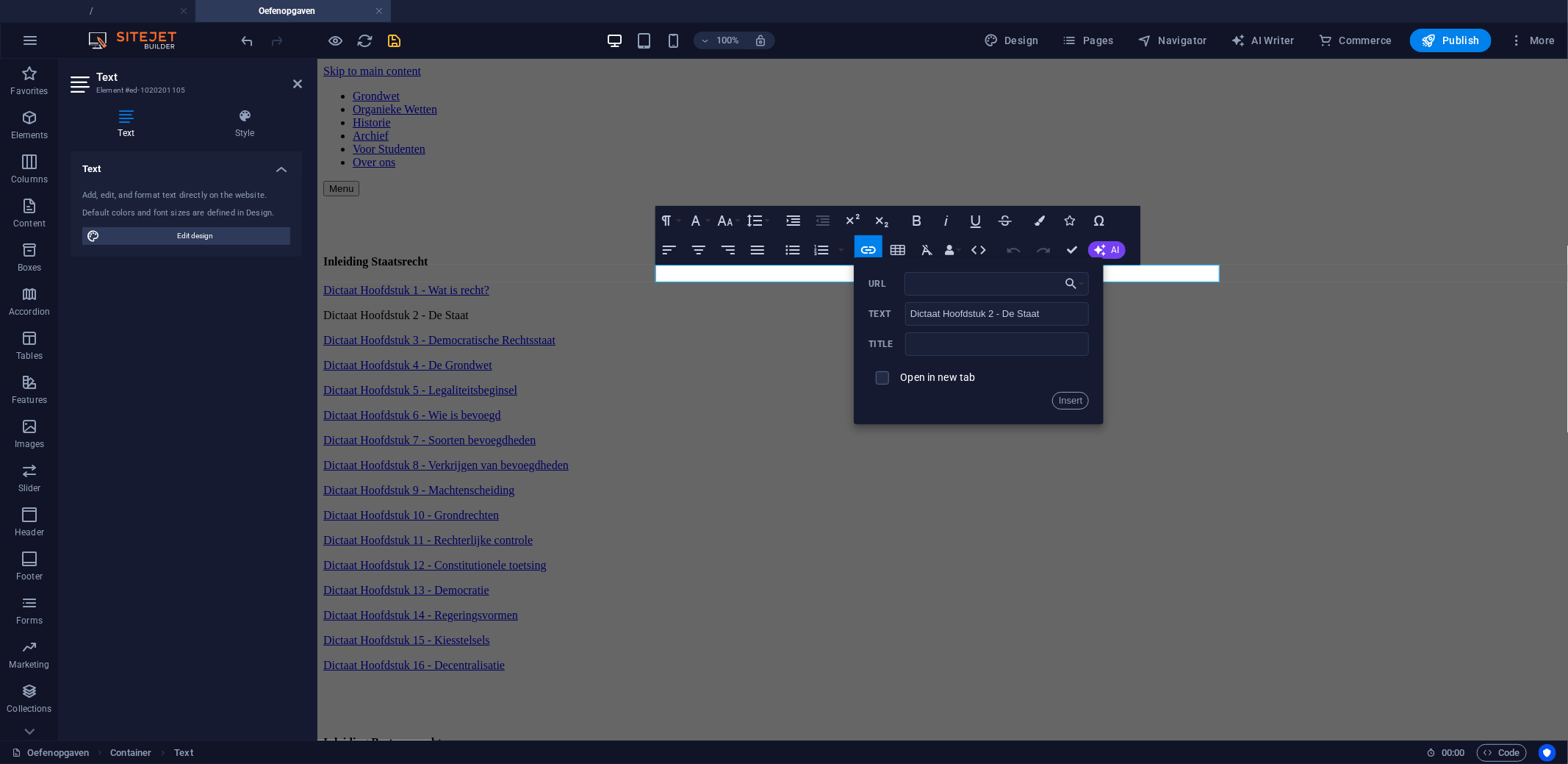
type input "https://docs.google.com/forms/d/e/1FAIpQLScFAEx_zMFe2NpU3EmrSTM0IsABpRV0YBOZ4Vm…"
click at [1065, 406] on button "Insert" at bounding box center [1070, 400] width 37 height 17
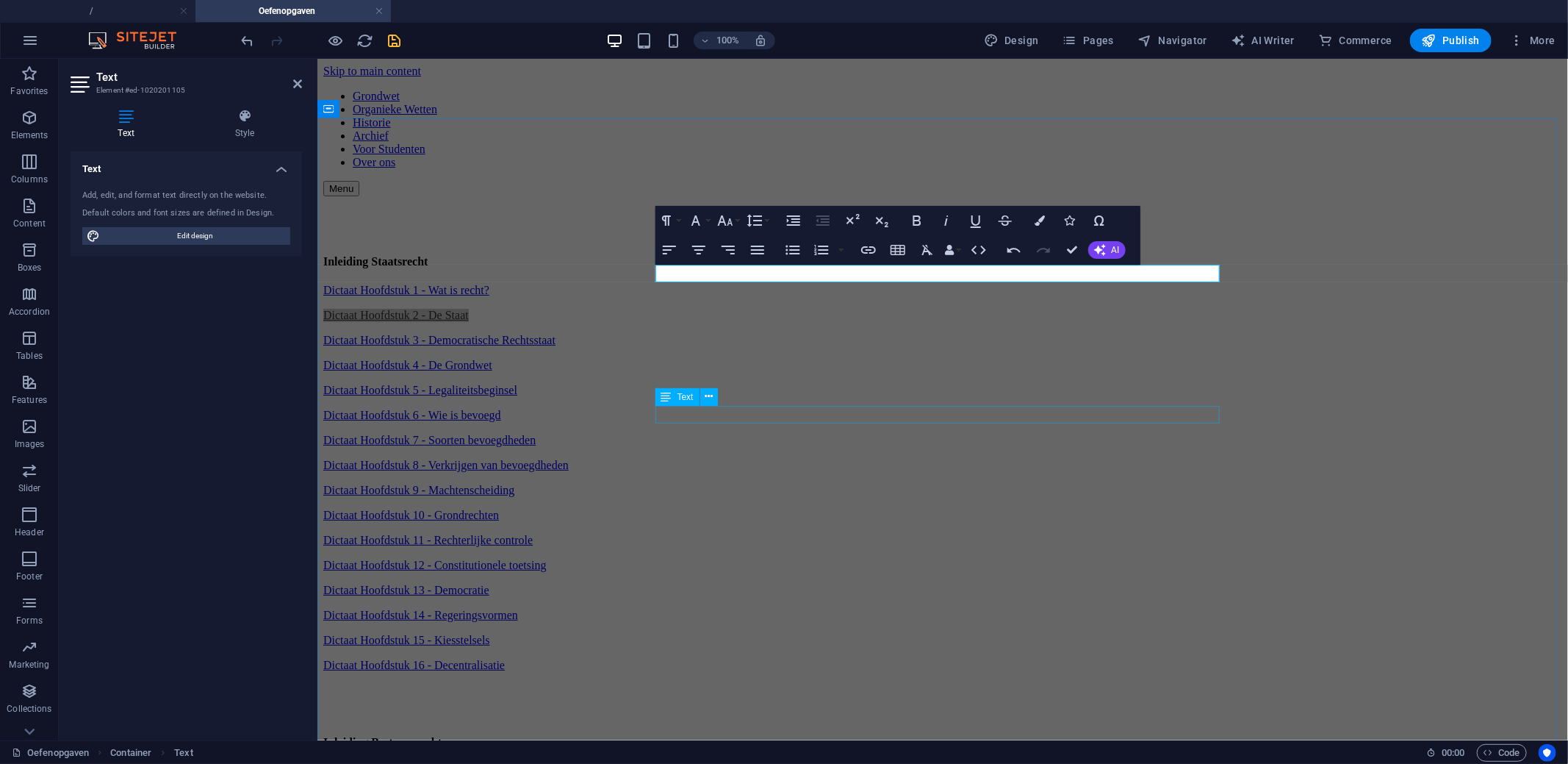
scroll to position [0, 0]
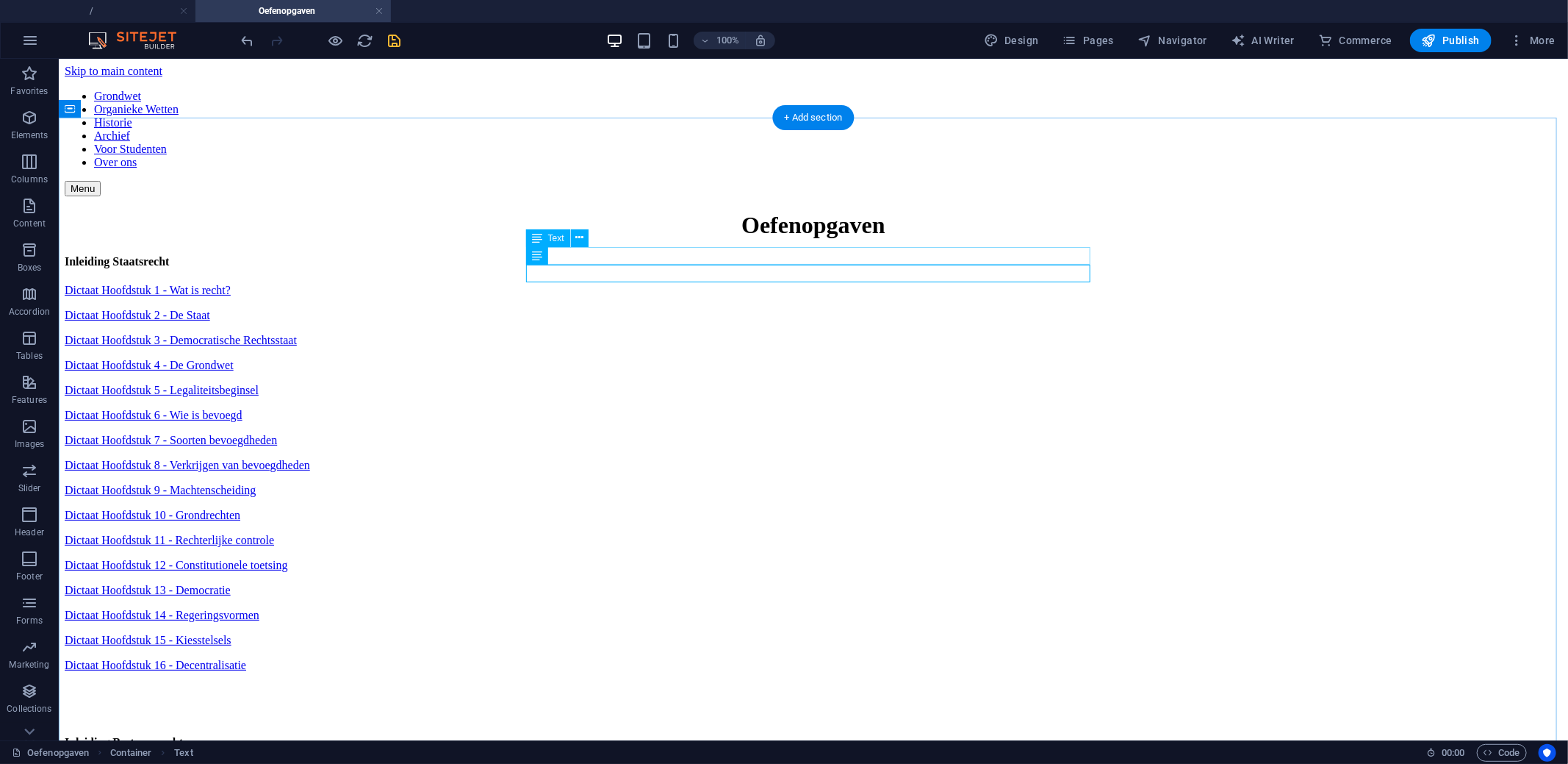
click at [683, 283] on div "Dictaat Hoofdstuk 1 - Wat is recht?" at bounding box center [813, 290] width 1498 height 13
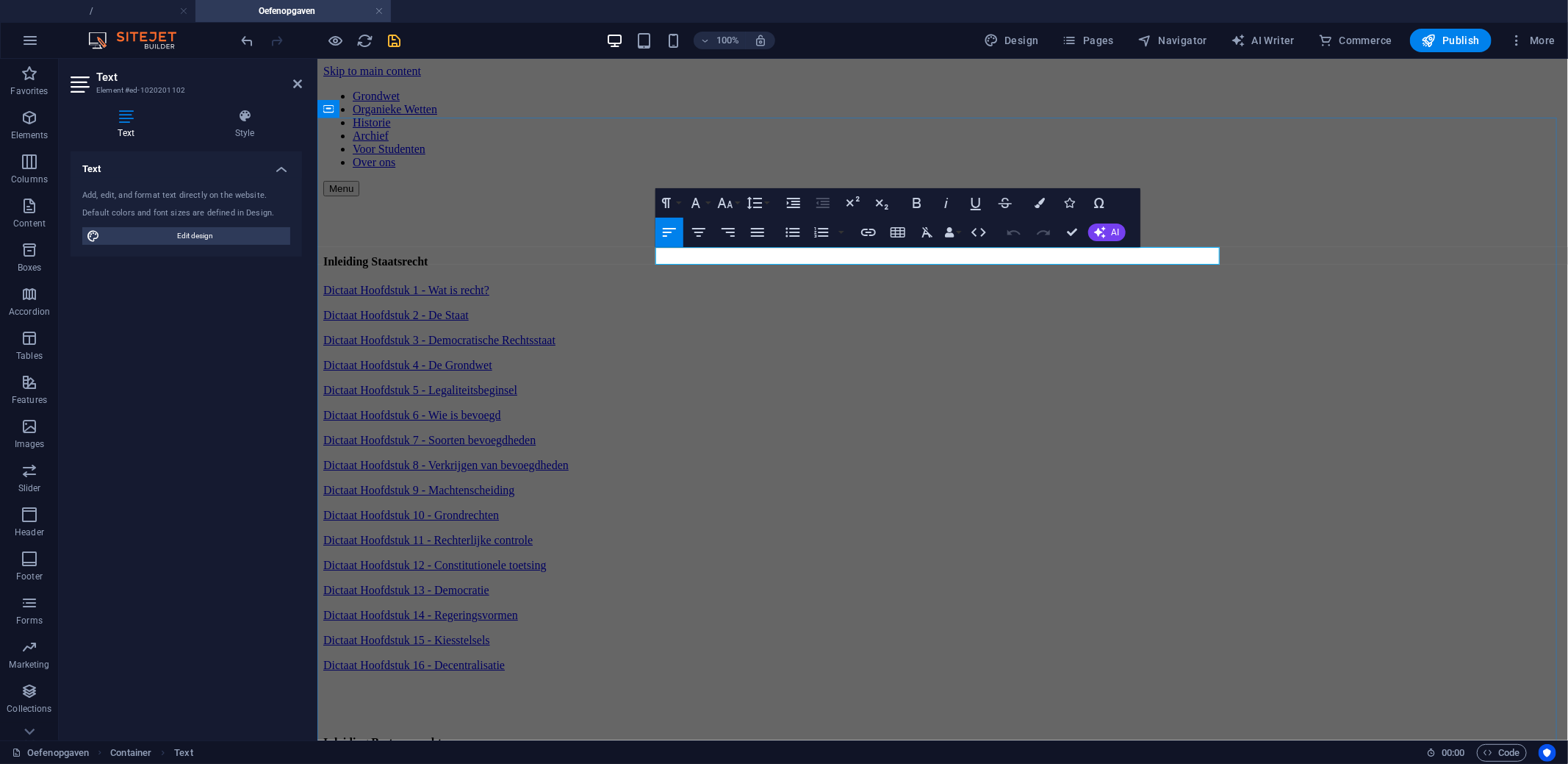
click at [856, 283] on p "Dictaat Hoofdstuk 1 - Wat is recht?" at bounding box center [942, 290] width 1239 height 13
click at [868, 231] on icon "button" at bounding box center [868, 232] width 17 height 17
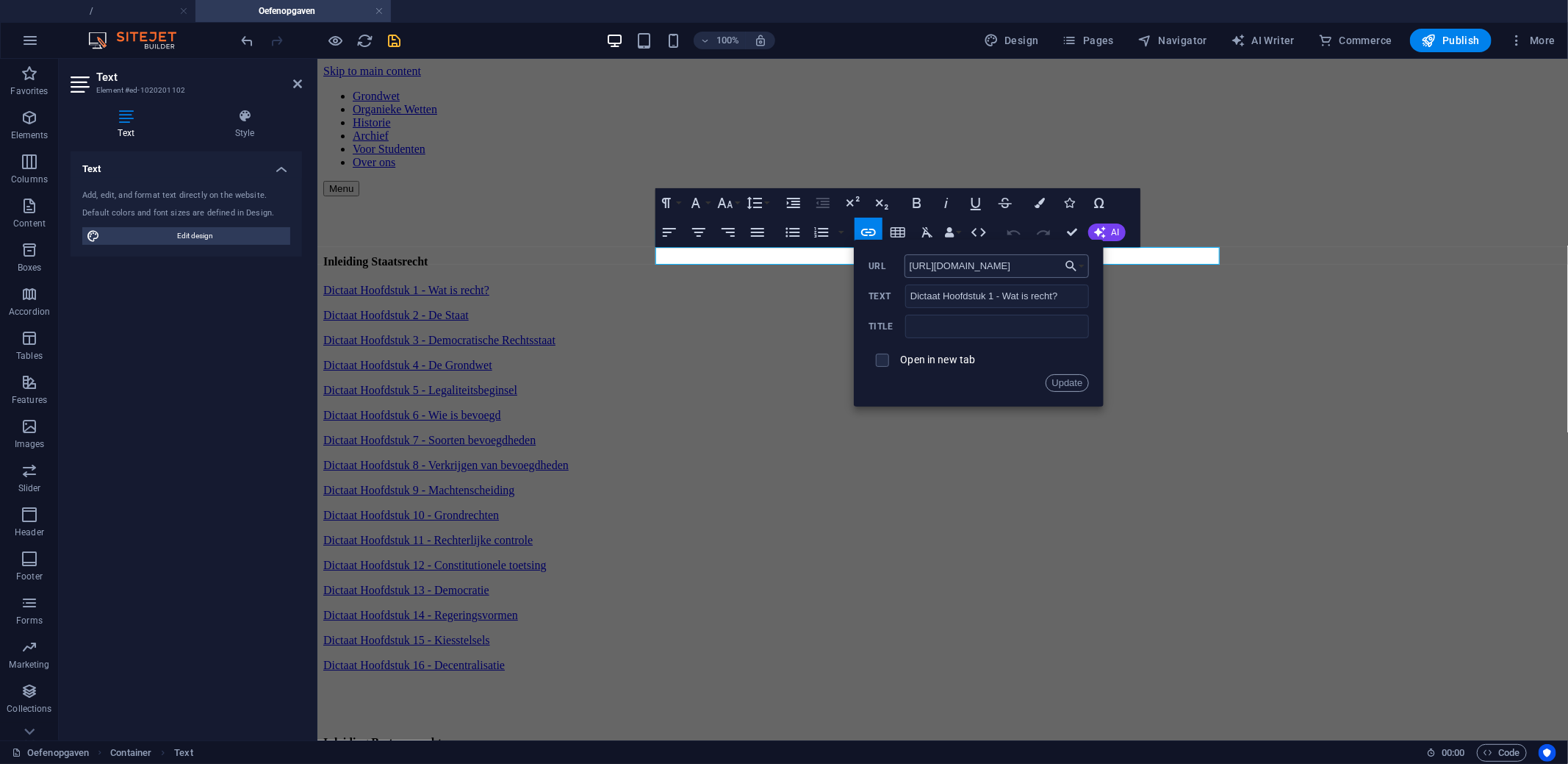
scroll to position [0, 401]
click at [1026, 271] on input "https://docs.google.com/forms/d/e/1FAIpQLScj9e7wajk0JvwlKCI7tH_WWRg39t3V-mEvWPL…" at bounding box center [997, 266] width 185 height 23
click at [1059, 387] on button "Update" at bounding box center [1067, 382] width 44 height 17
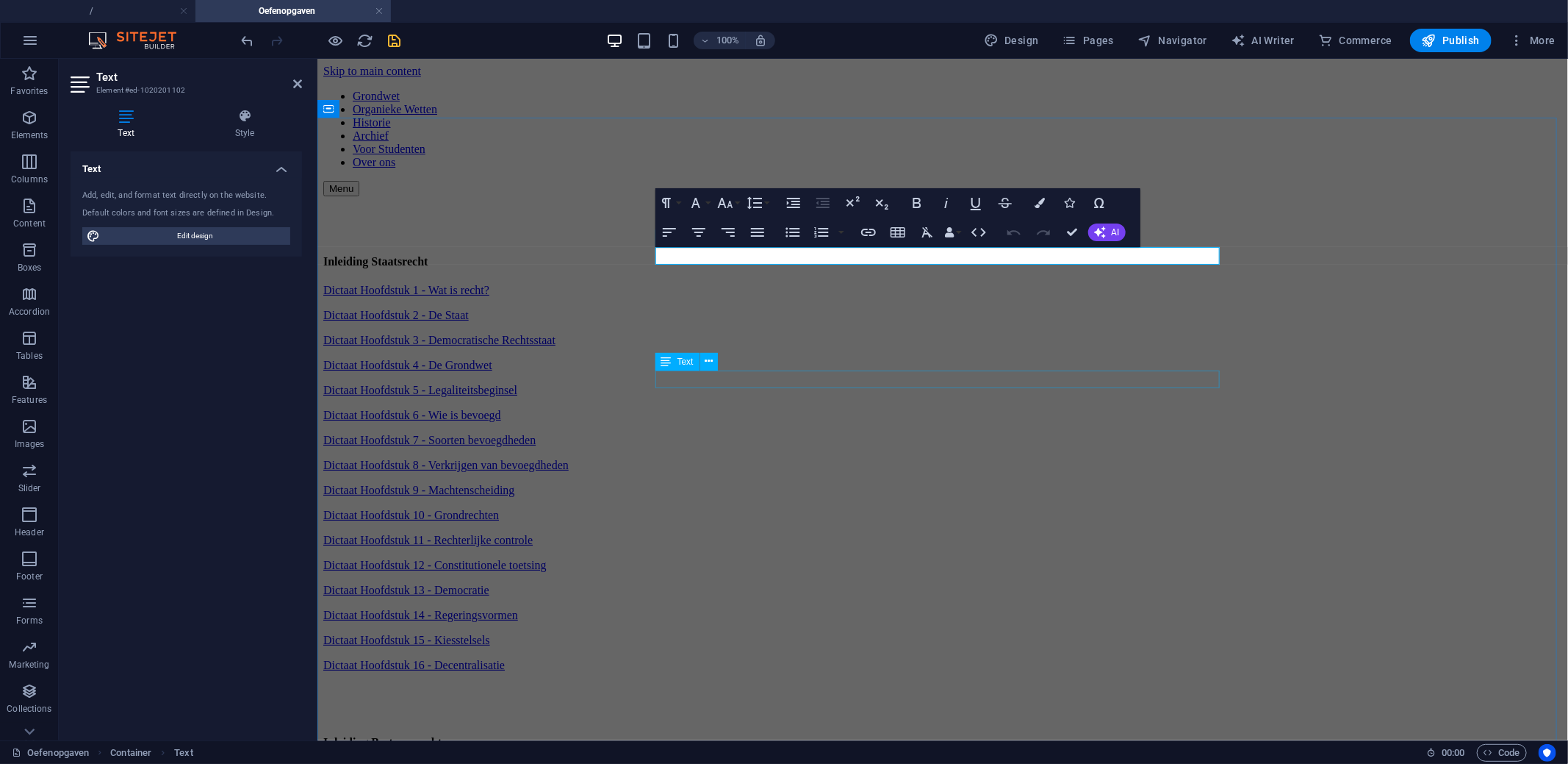
scroll to position [0, 0]
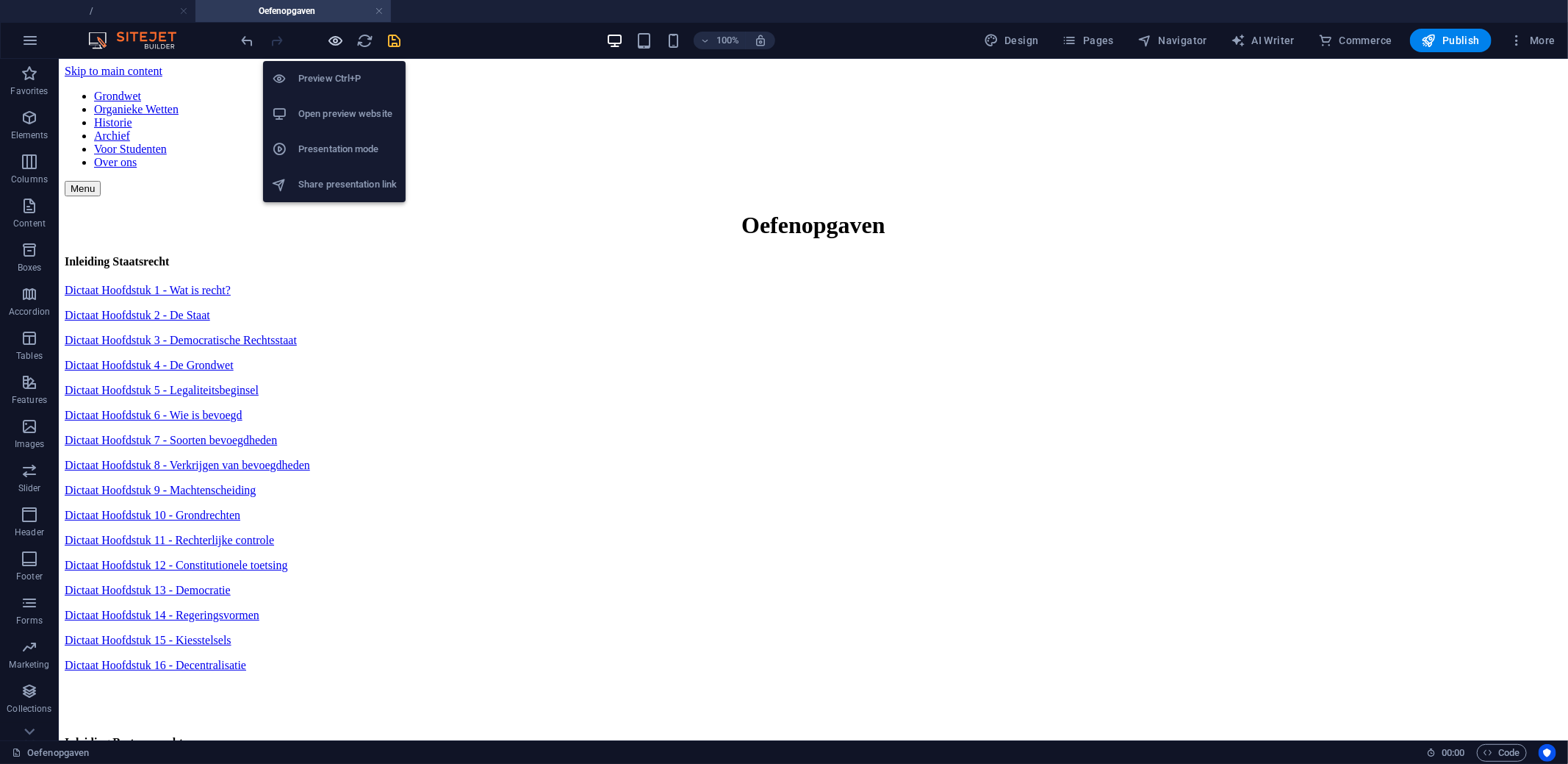
click at [341, 46] on icon "button" at bounding box center [336, 41] width 17 height 17
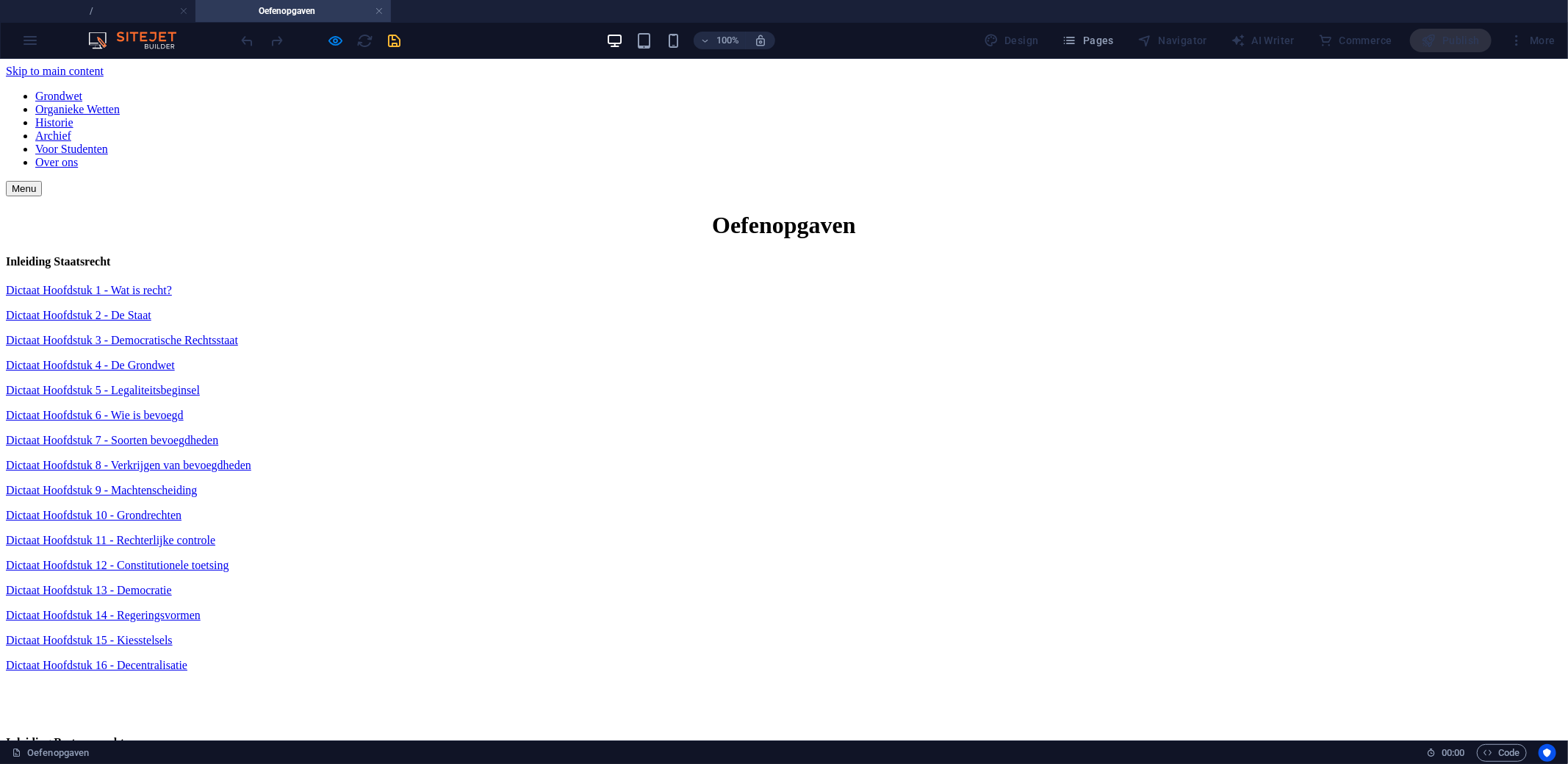
click at [172, 283] on link "Dictaat Hoofdstuk 1 - Wat is recht?" at bounding box center [89, 289] width 166 height 12
click at [151, 308] on link "Dictaat Hoofdstuk 2 - De Staat" at bounding box center [79, 314] width 146 height 12
click at [611, 333] on p "Dictaat Hoofdstuk 3 - Democratische Rechtsstaat" at bounding box center [784, 339] width 1556 height 13
click at [238, 333] on link "Dictaat Hoofdstuk 3 - Democratische Rechtsstaat" at bounding box center [122, 339] width 233 height 12
click at [175, 358] on link "Dictaat Hoofdstuk 4 - De Grondwet" at bounding box center [90, 363] width 169 height 12
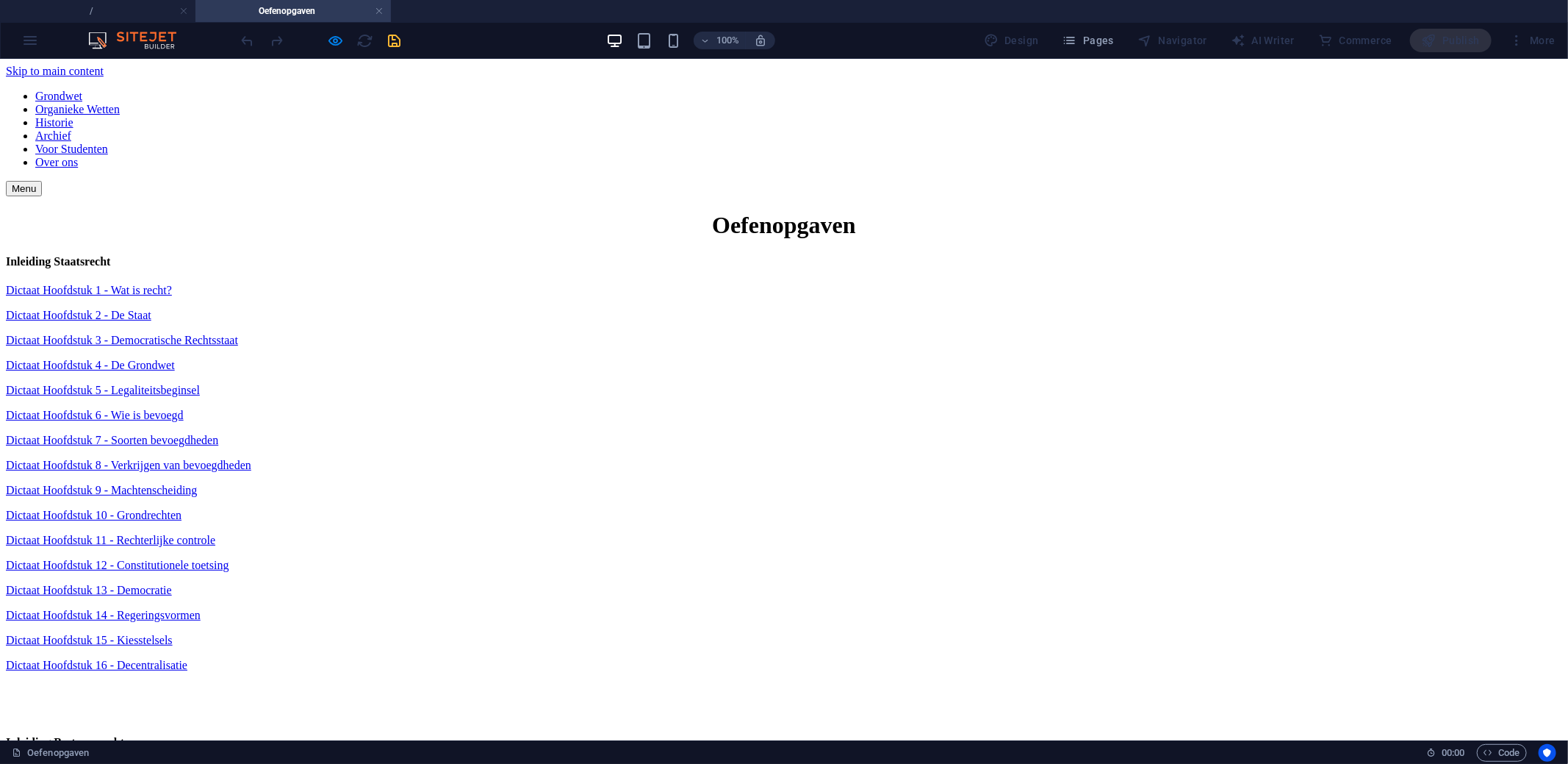
click at [200, 383] on link "Dictaat Hoofdstuk 5 - Legaliteitsbeginsel" at bounding box center [103, 389] width 194 height 12
click at [184, 408] on link "Dictaat Hoofdstuk 6 - Wie is bevoegd" at bounding box center [94, 414] width 178 height 12
click at [218, 433] on link "Dictaat Hoofdstuk 7 - Soorten bevoegdheden" at bounding box center [112, 439] width 213 height 12
click at [252, 458] on link "Dictaat Hoofdstuk 8 - Verkrijgen van bevoegdheden" at bounding box center [128, 464] width 246 height 12
click at [197, 483] on link "Dictaat Hoofdstuk 9 - Machtenscheiding" at bounding box center [101, 488] width 191 height 12
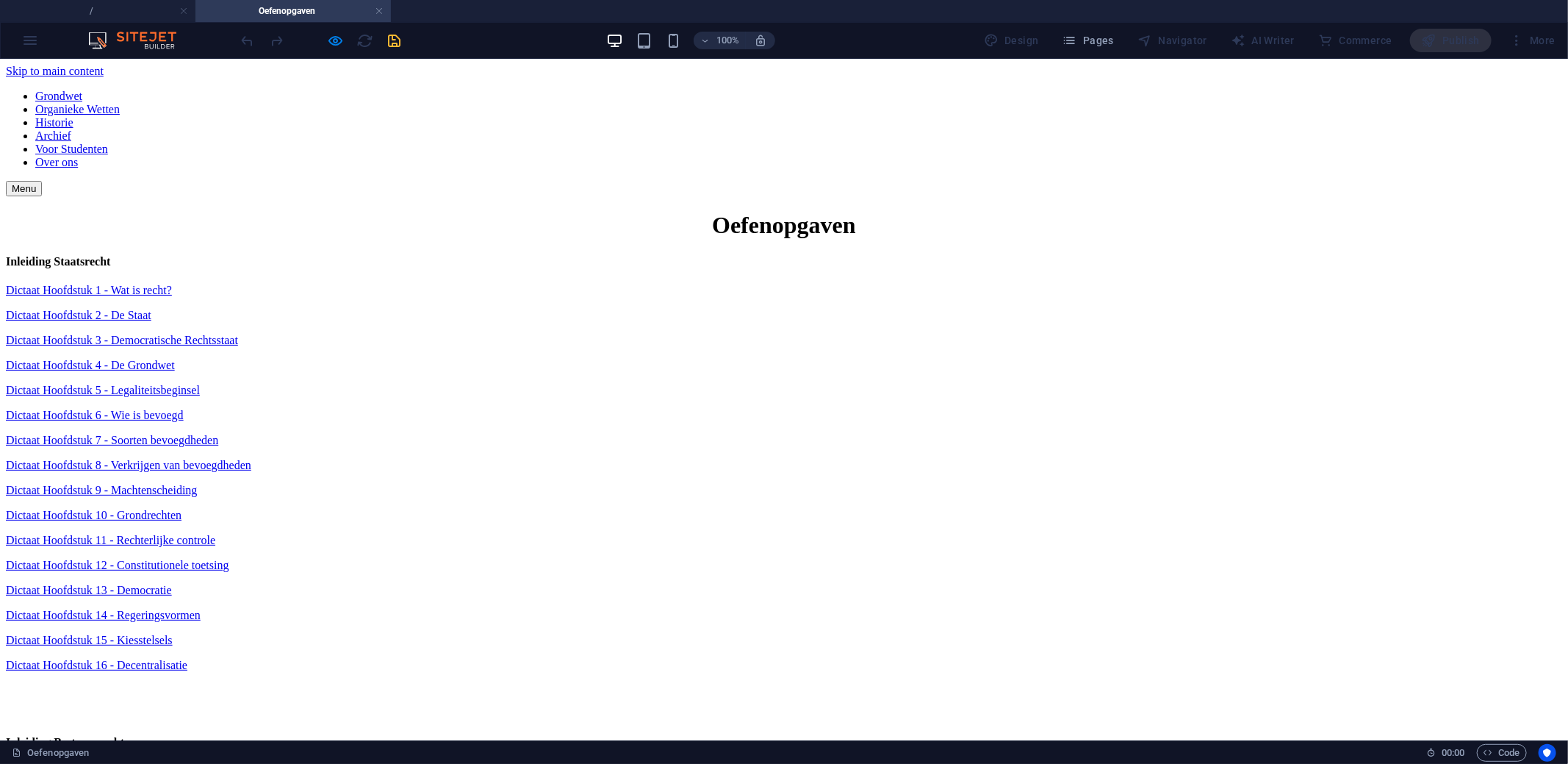
click at [181, 508] on link "Dictaat Hoofdstuk 10 - Grondrechten" at bounding box center [94, 514] width 175 height 12
click at [215, 533] on link "Dictaat Hoofdstuk 11 - Rechterlijke controle" at bounding box center [110, 539] width 209 height 12
click at [229, 558] on link "Dictaat Hoofdstuk 12 - Constitutionele toetsing" at bounding box center [117, 564] width 223 height 12
click at [172, 583] on link "Dictaat Hoofdstuk 13 - Democratie" at bounding box center [89, 589] width 166 height 12
click at [200, 608] on link "Dictaat Hoofdstuk 14 - Regeringsvormen" at bounding box center [103, 613] width 194 height 12
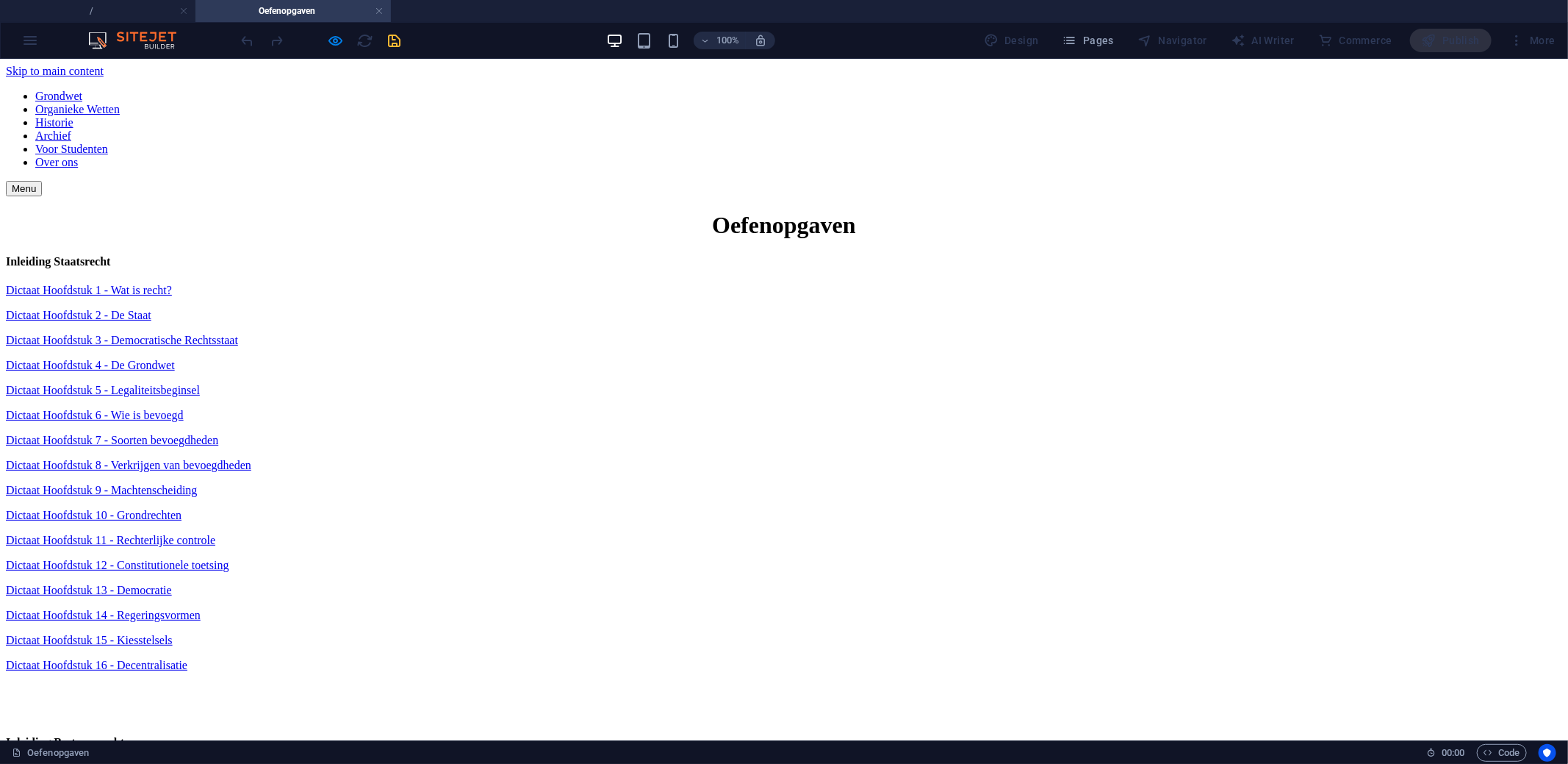
click at [173, 632] on link "Dictaat Hoofdstuk 15 - Kiesstelsels" at bounding box center [89, 638] width 167 height 12
click at [187, 658] on link "Dictaat Hoofdstuk 16 - Decentralisatie" at bounding box center [96, 664] width 181 height 12
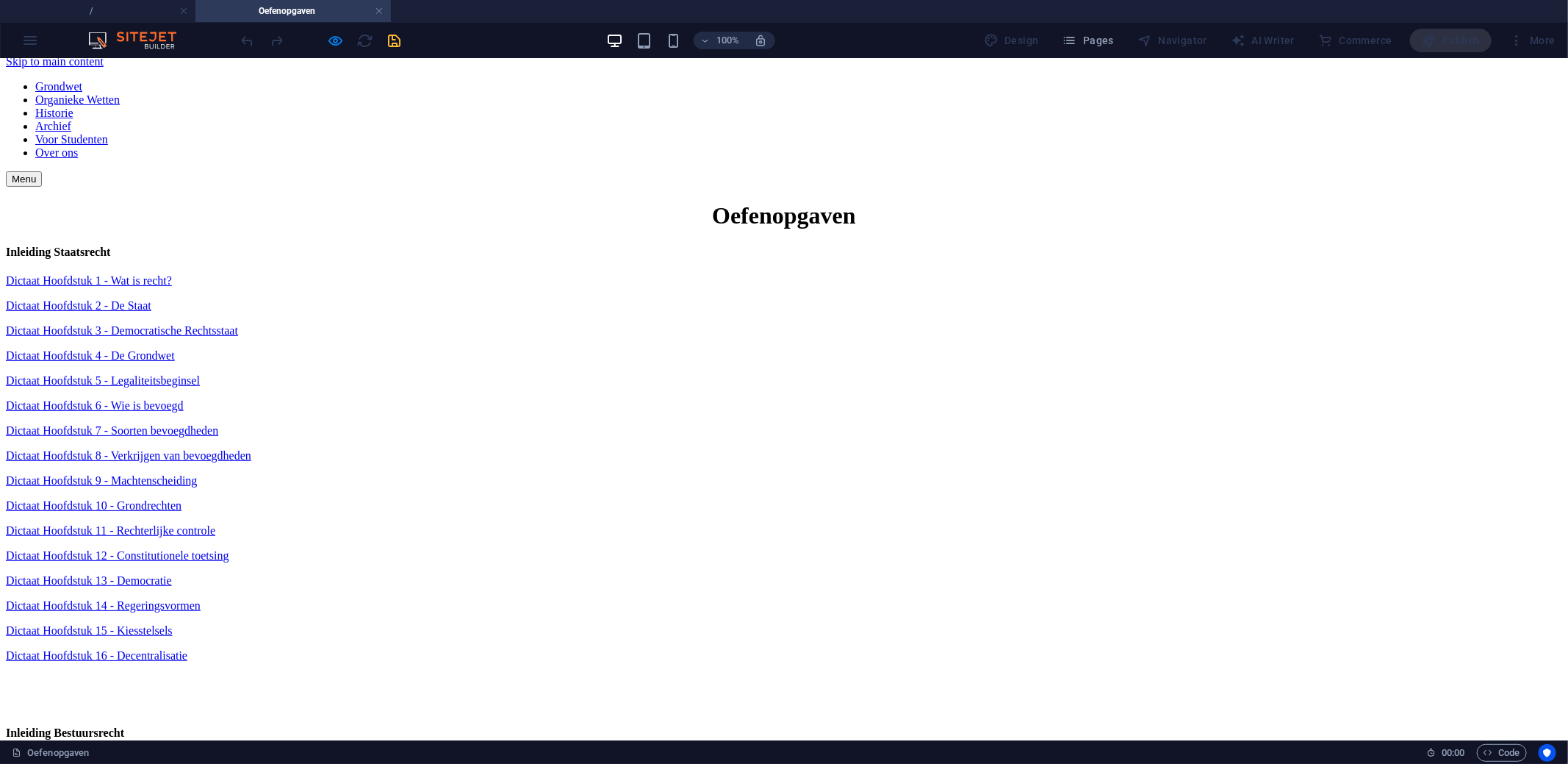
scroll to position [17, 0]
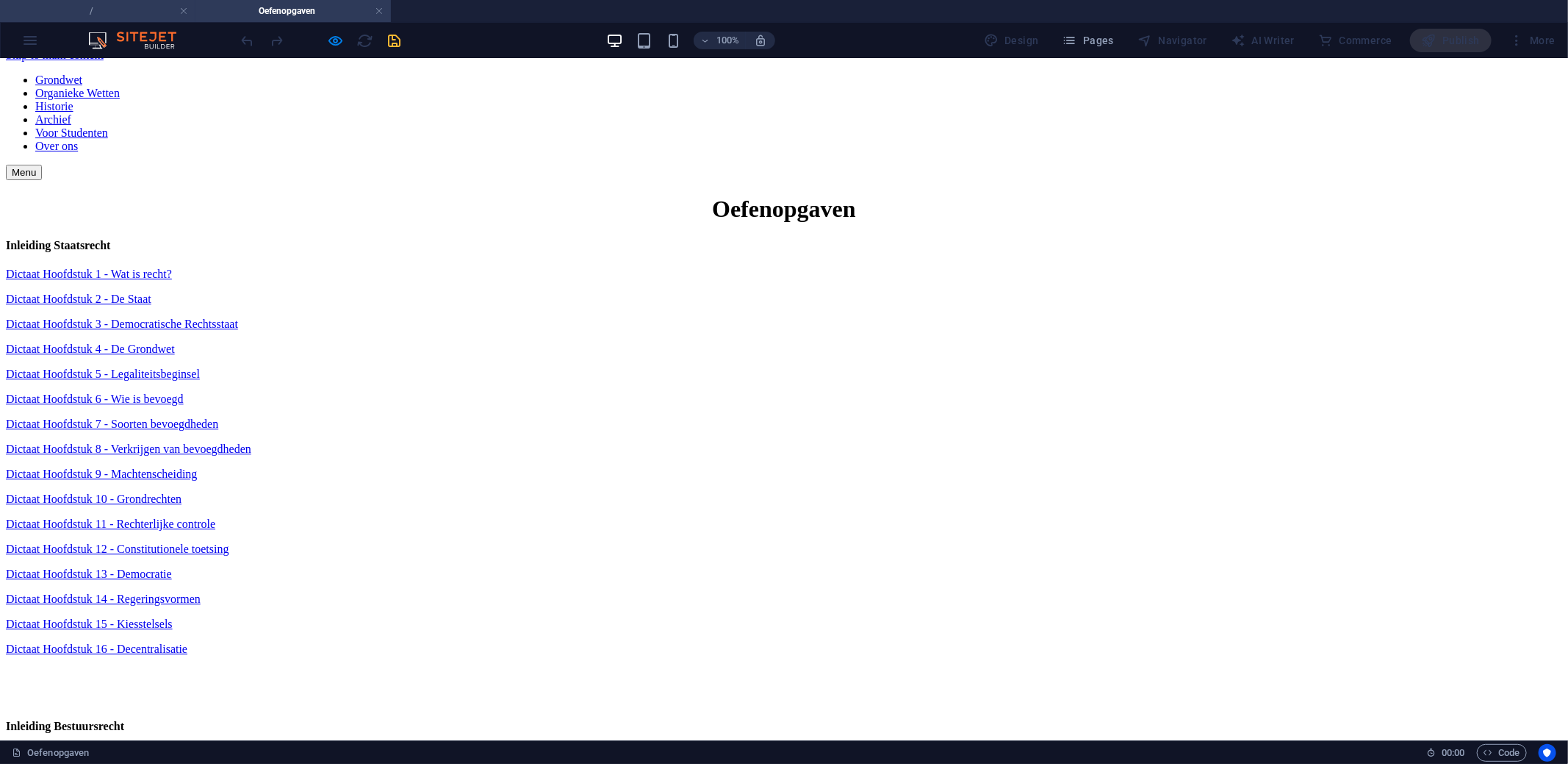
click at [78, 12] on h4 "/" at bounding box center [98, 12] width 195 height 17
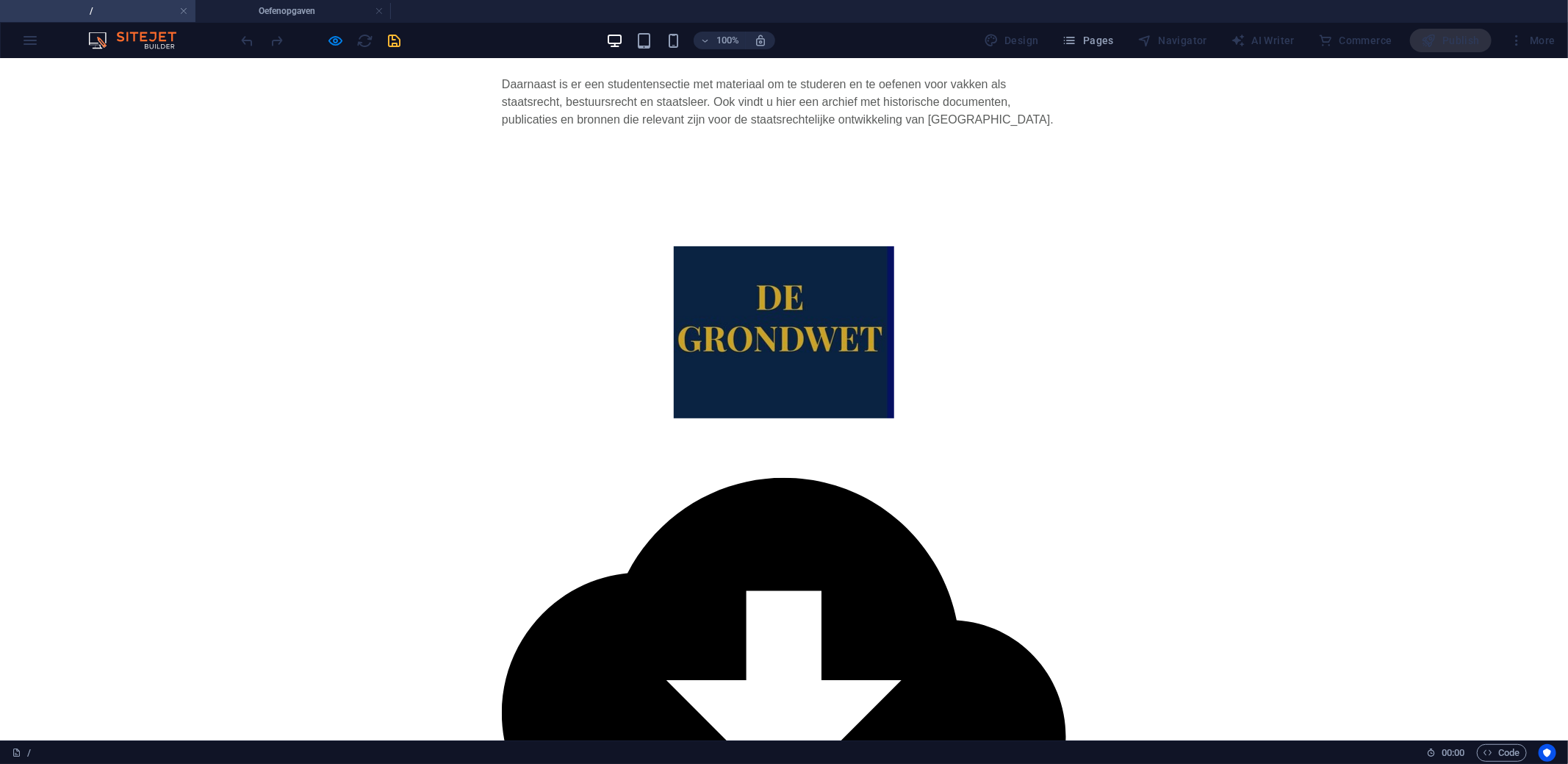
scroll to position [0, 0]
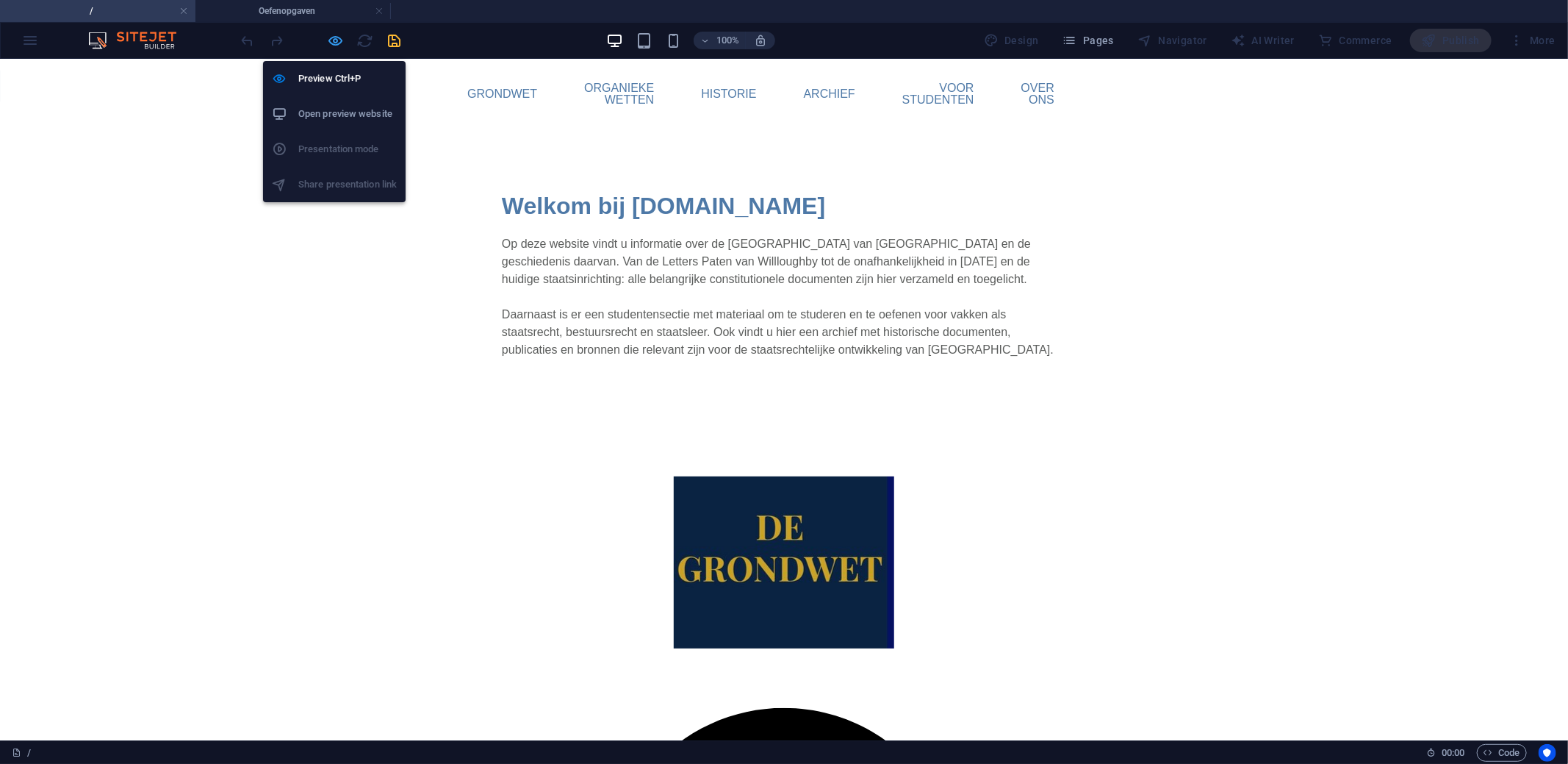
click at [338, 46] on icon "button" at bounding box center [336, 41] width 17 height 17
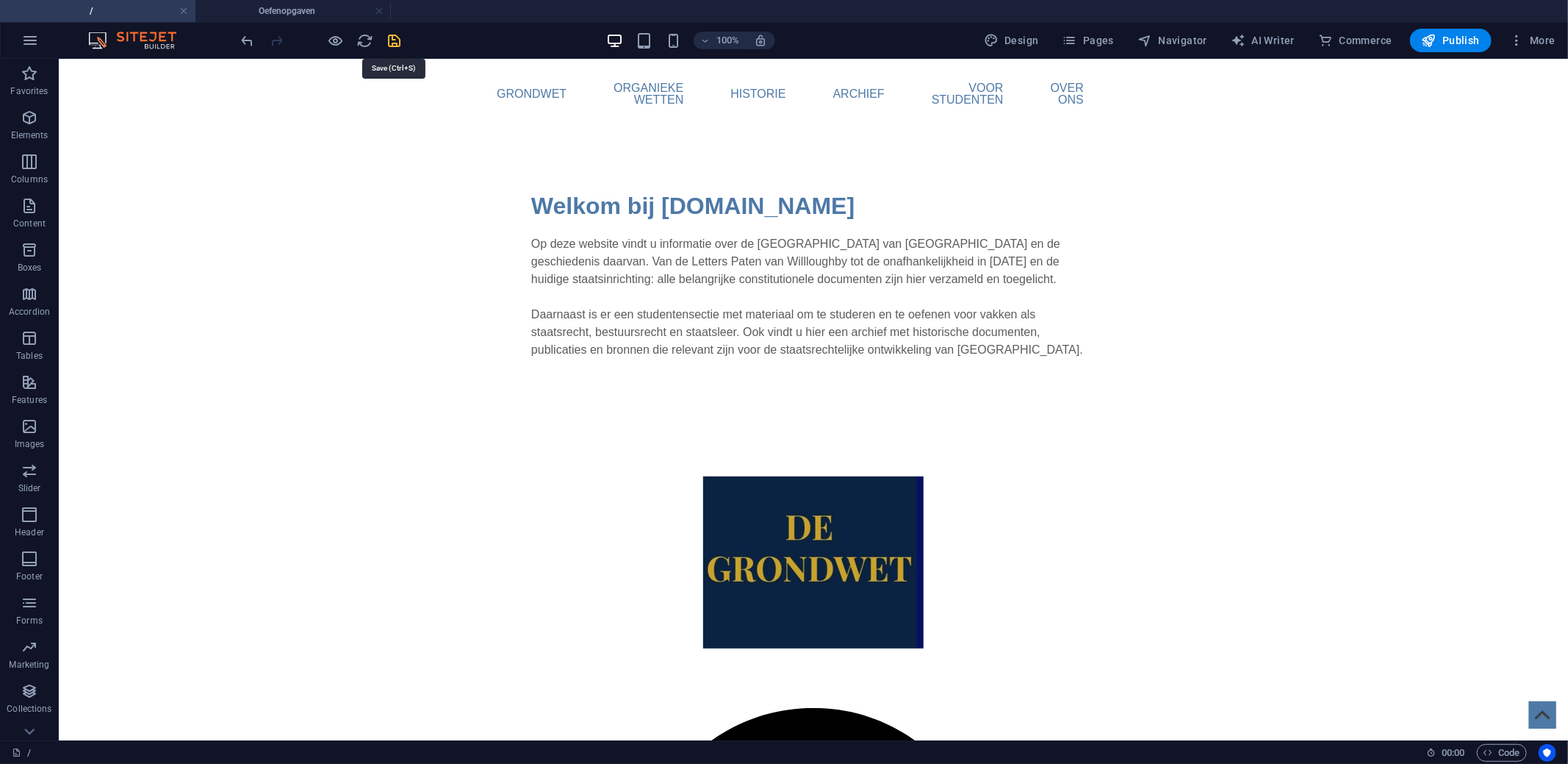
click at [391, 36] on icon "save" at bounding box center [395, 41] width 17 height 17
click at [1533, 38] on span "More" at bounding box center [1532, 41] width 46 height 15
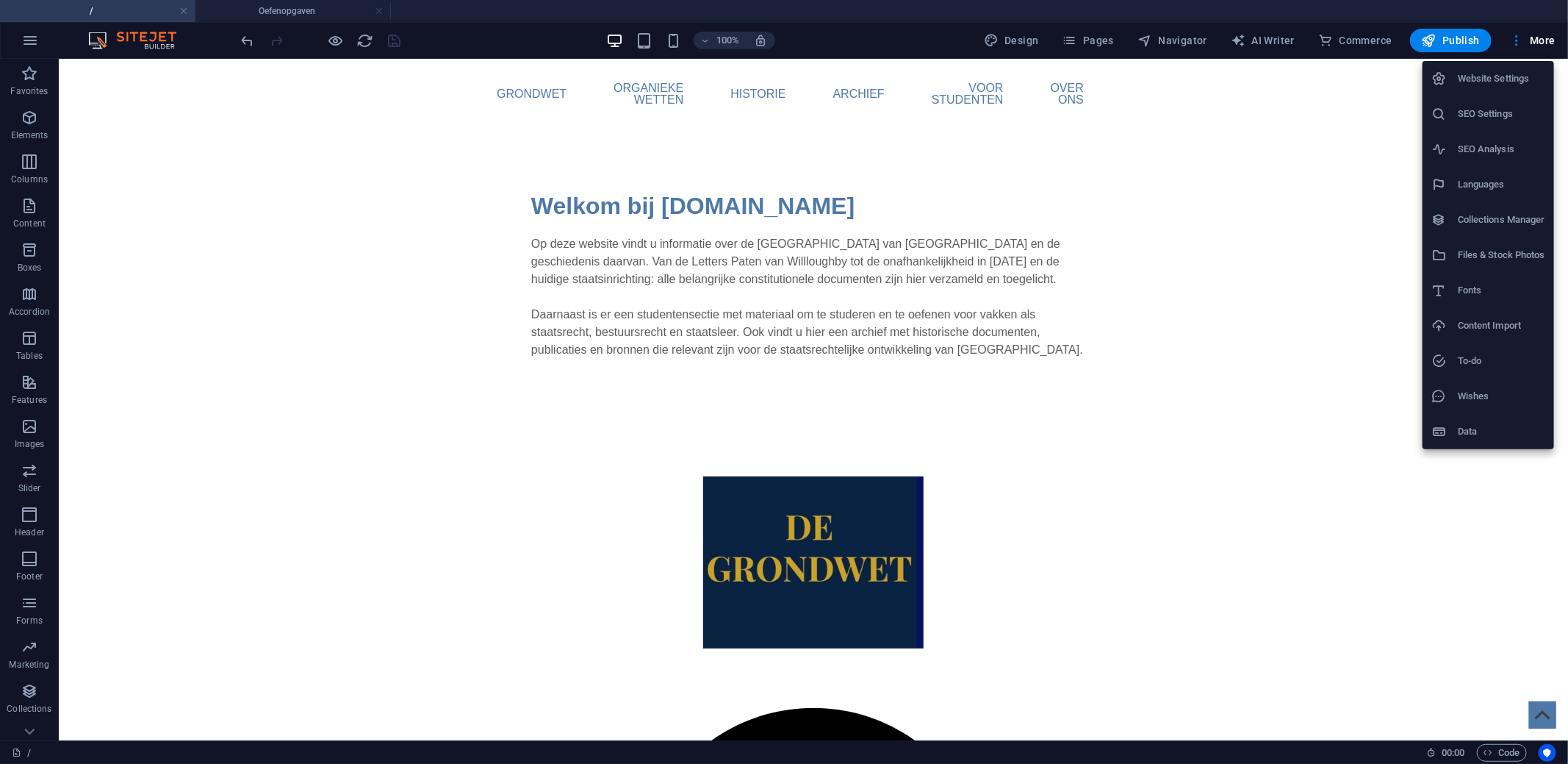
click at [1496, 253] on h6 "Files & Stock Photos" at bounding box center [1502, 254] width 88 height 17
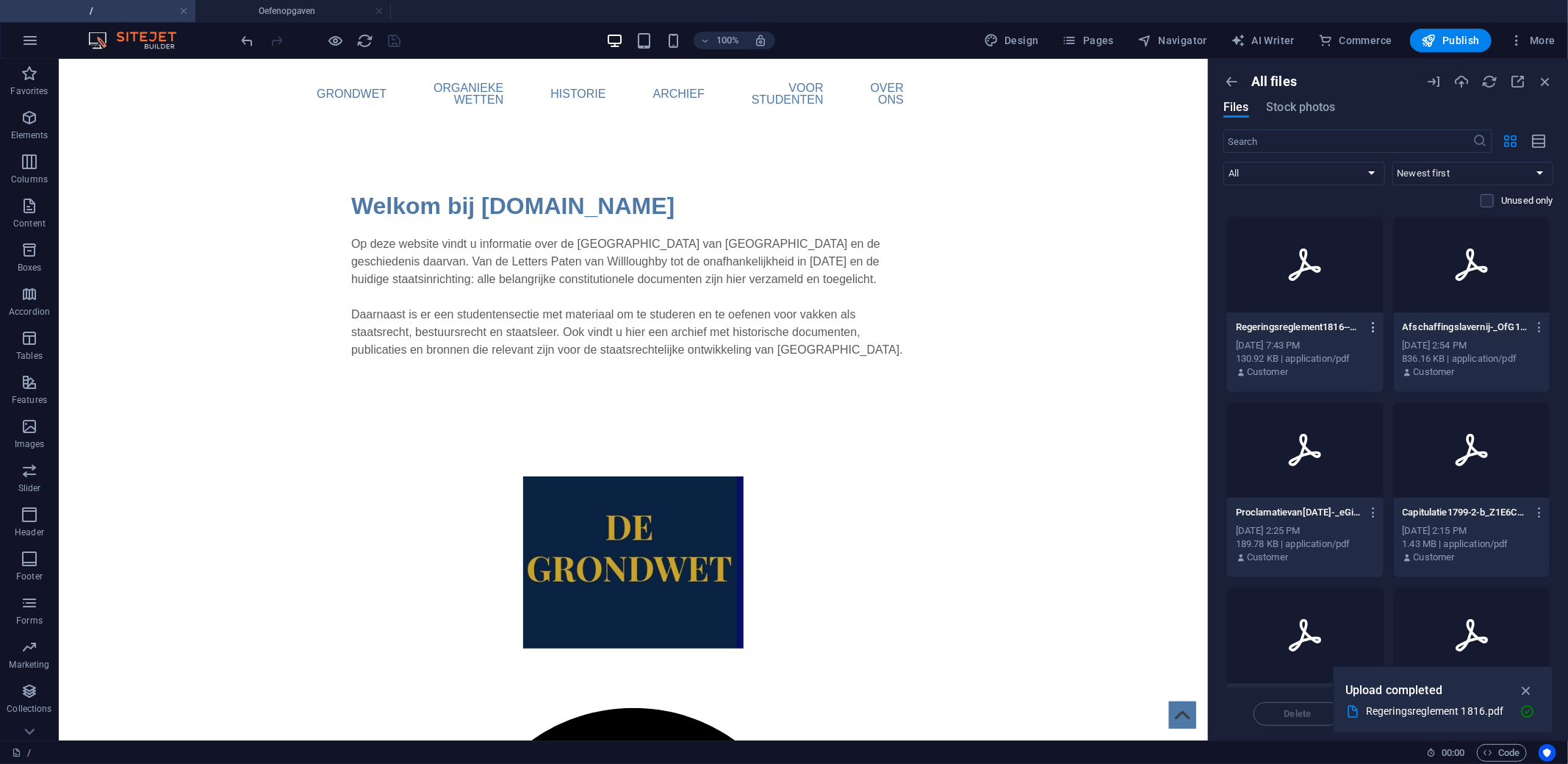
click at [1371, 331] on icon "button" at bounding box center [1374, 327] width 14 height 13
click at [1372, 394] on h6 "Get link" at bounding box center [1381, 400] width 63 height 17
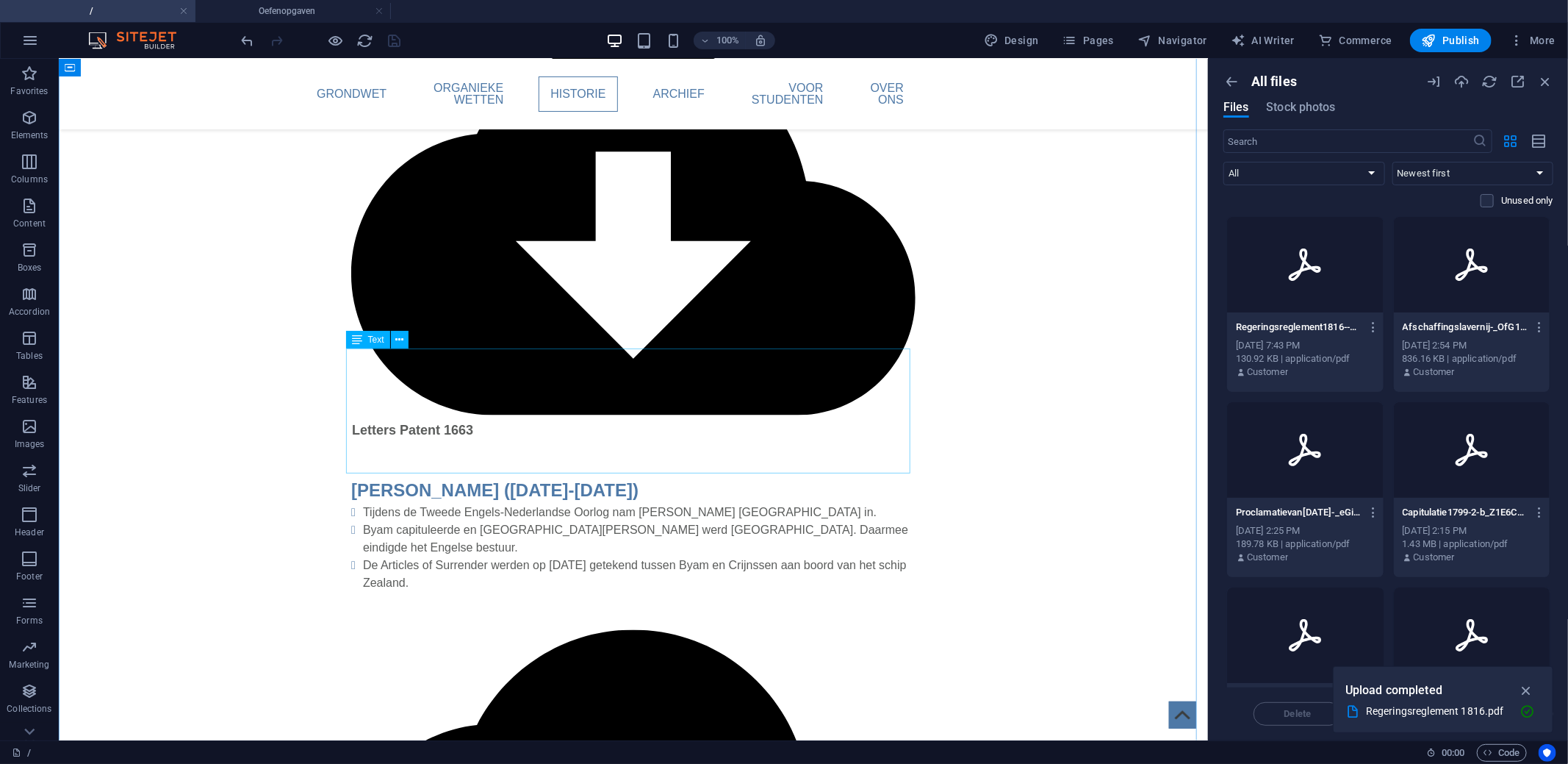
scroll to position [1690, 0]
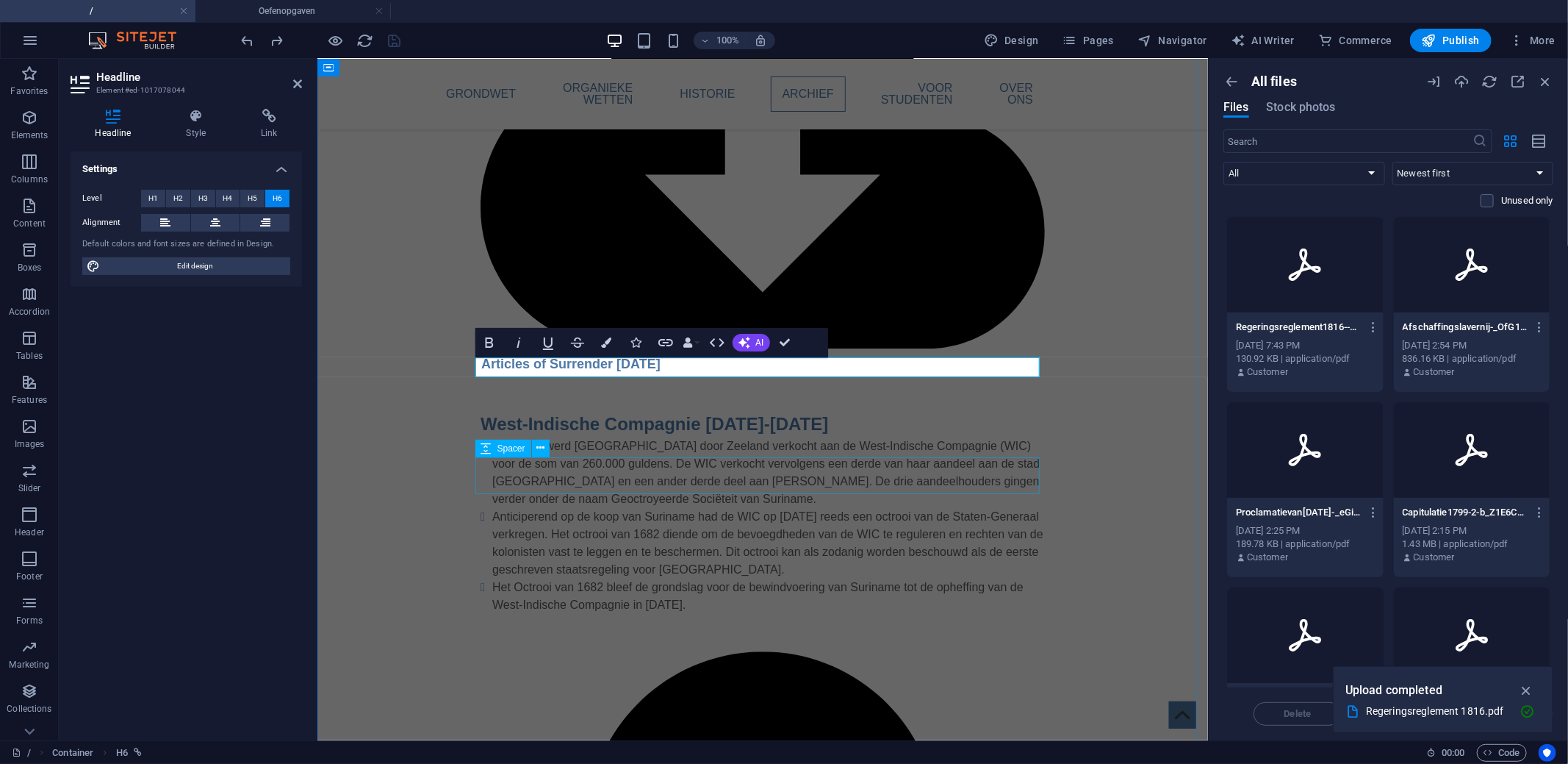
scroll to position [1694, 0]
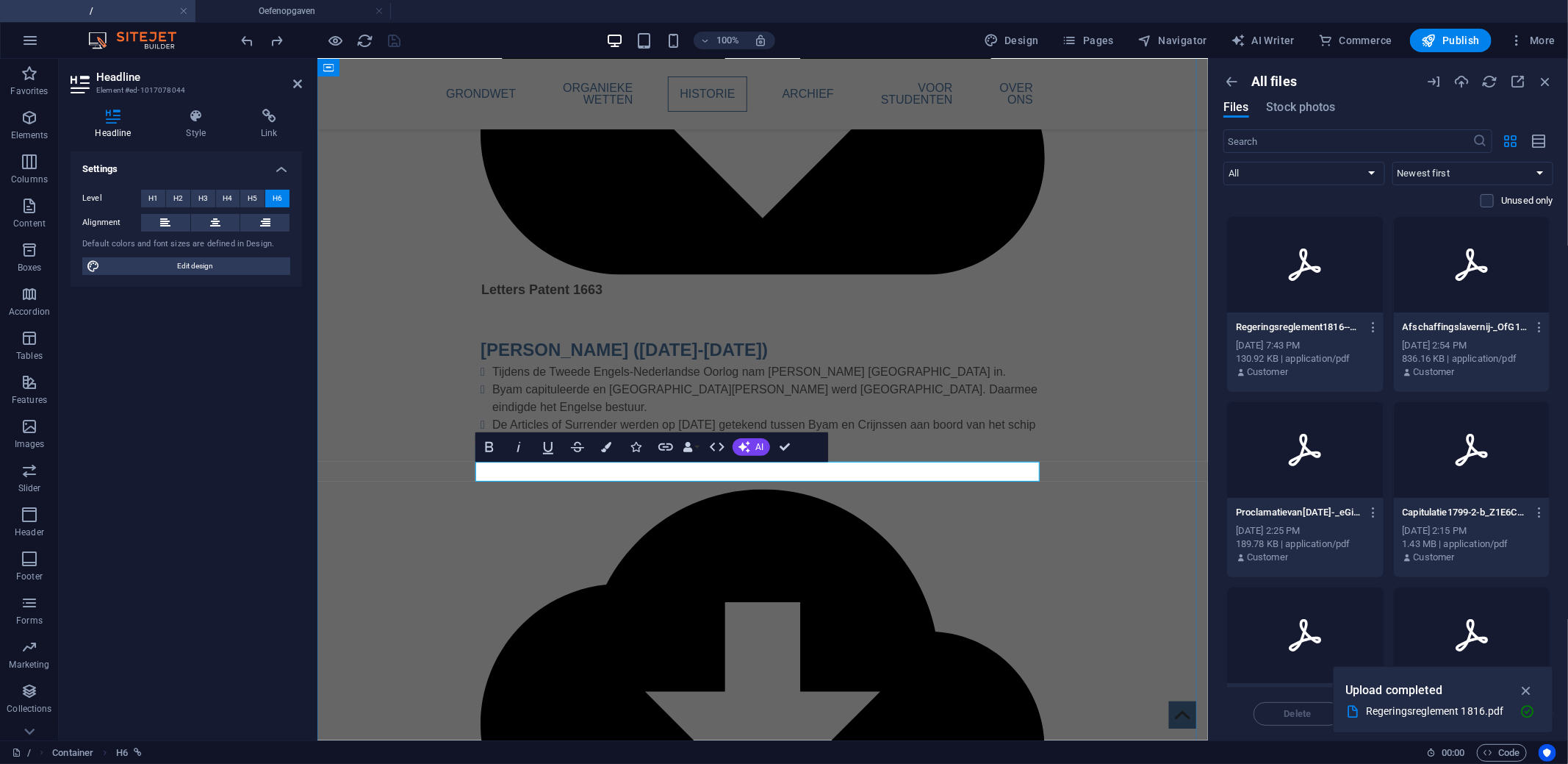
click at [270, 125] on h4 "Link" at bounding box center [269, 123] width 65 height 31
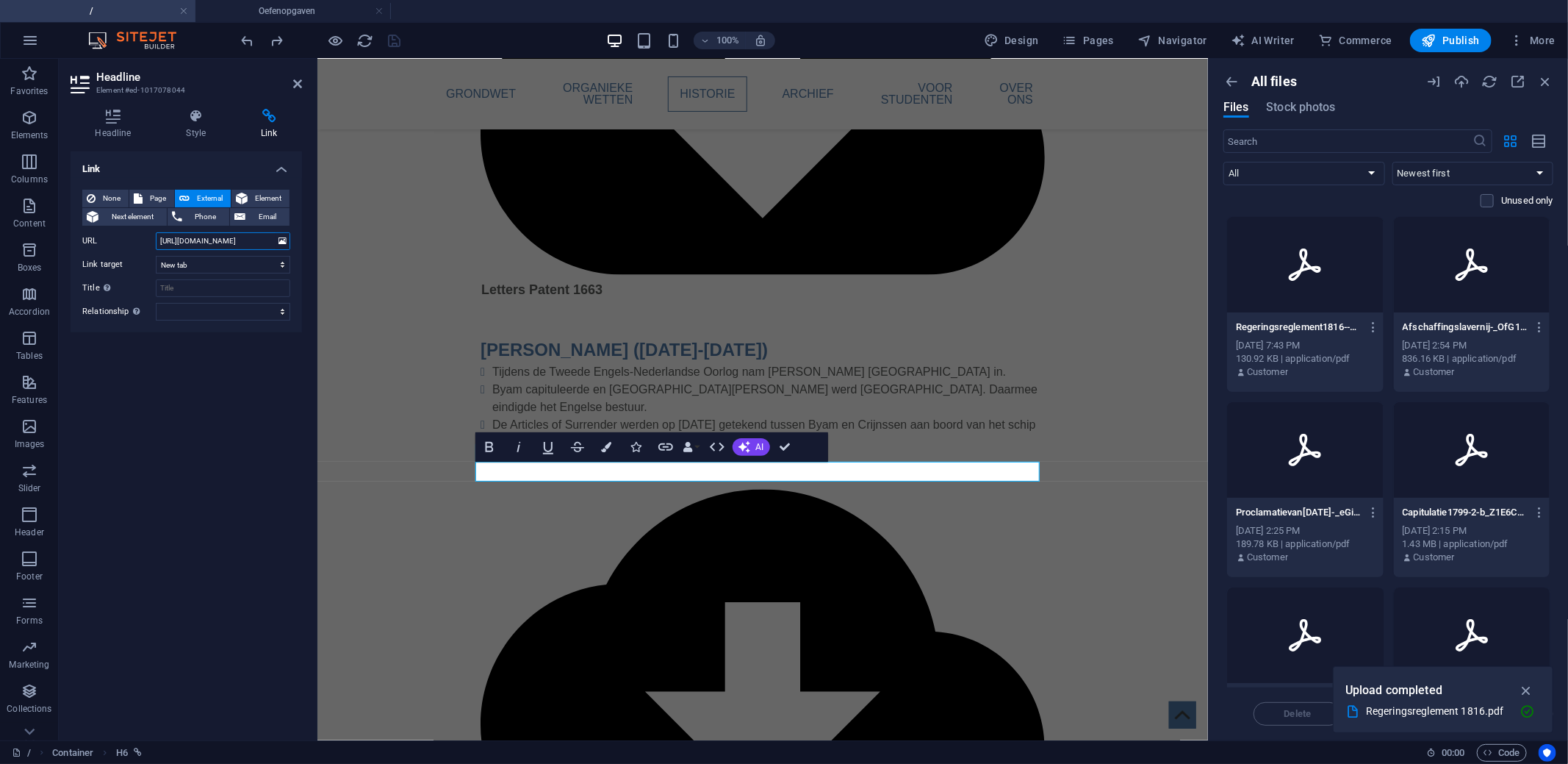
click at [200, 245] on input "[URL][DOMAIN_NAME]" at bounding box center [223, 241] width 134 height 17
paste input "43871/Regeringsreglement1816--ooUnkw6VlNHg9pjkamB0"
type input "[URL][DOMAIN_NAME]"
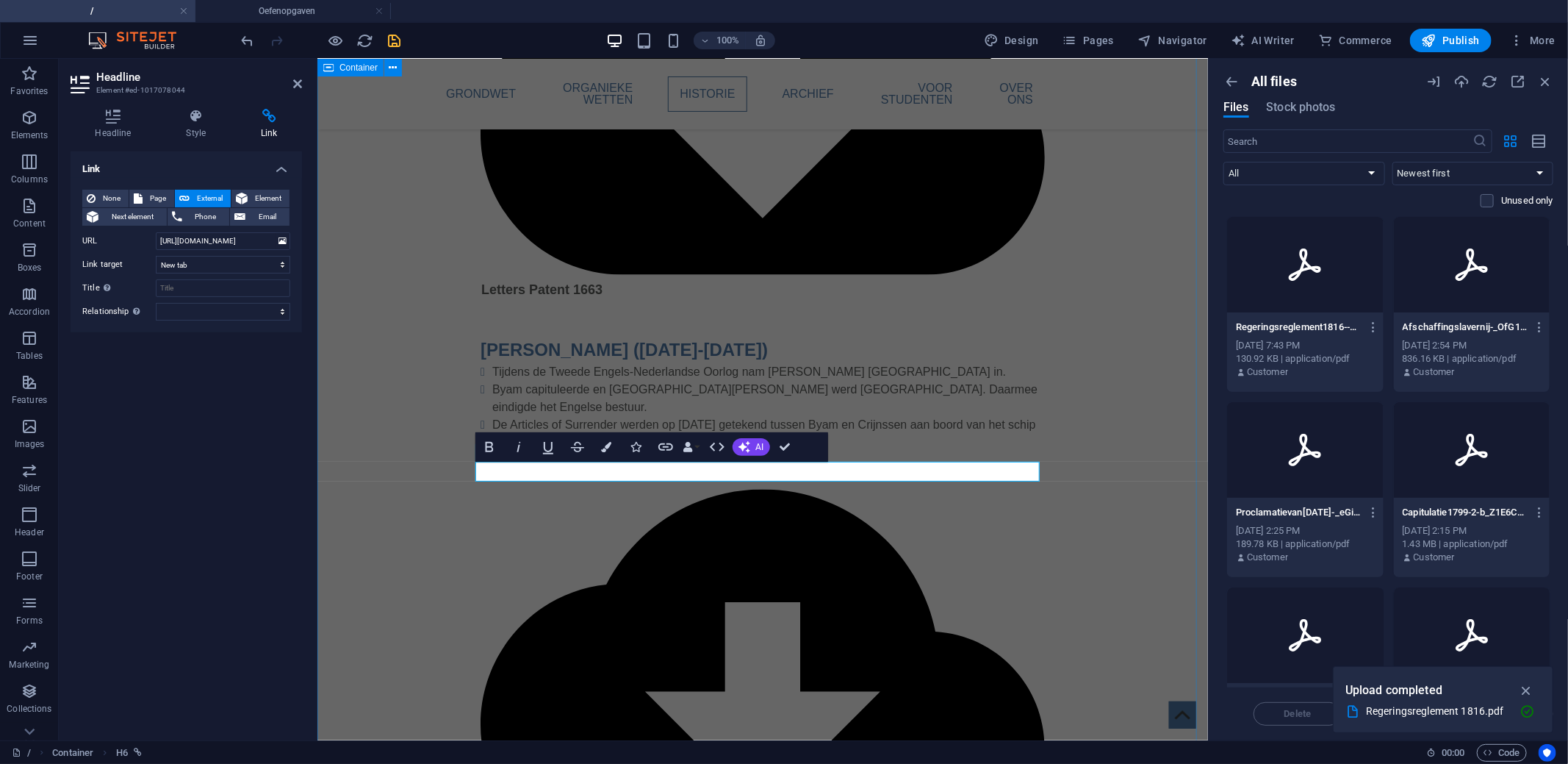
scroll to position [0, 0]
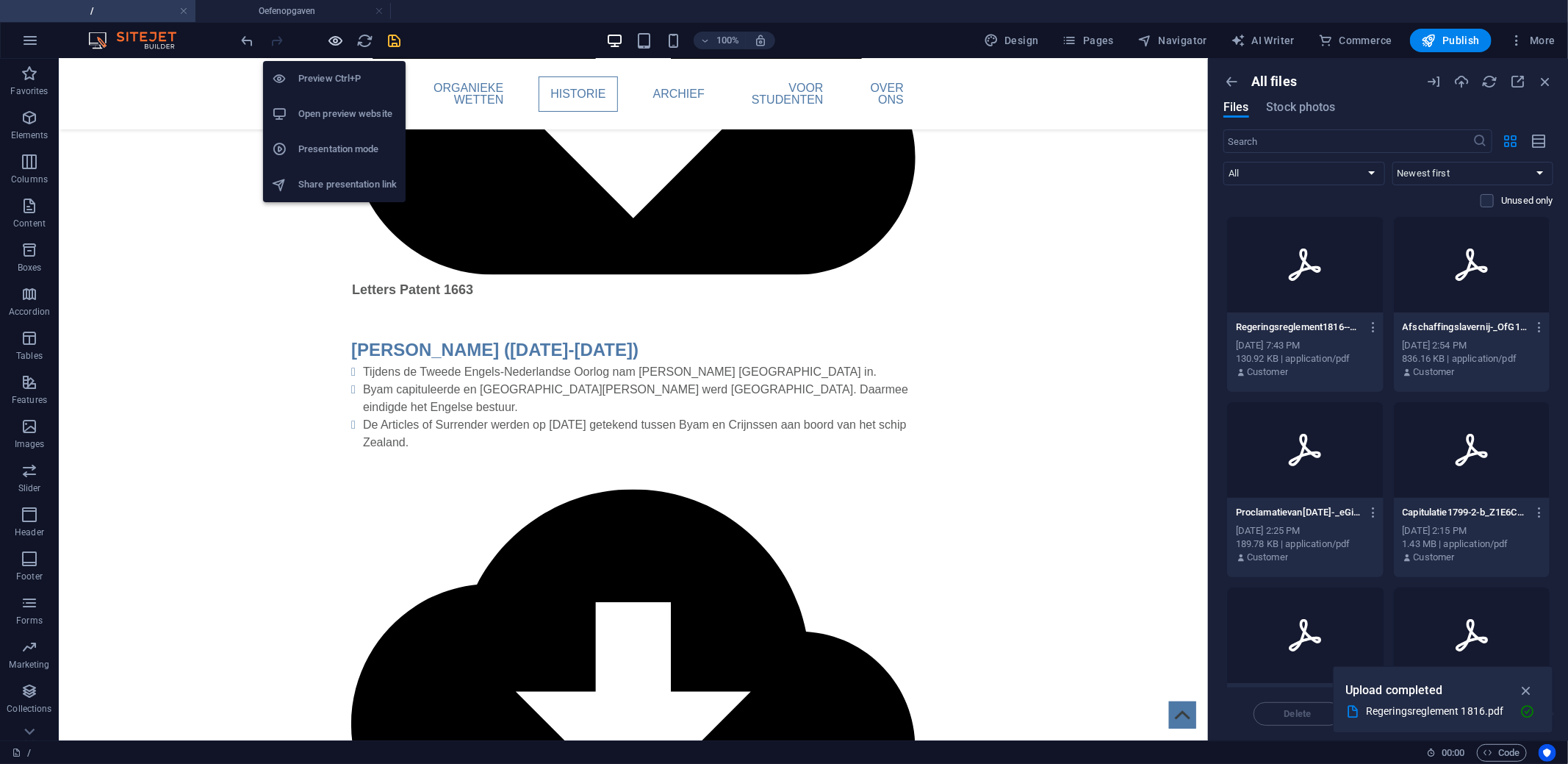
click at [338, 36] on icon "button" at bounding box center [336, 41] width 17 height 17
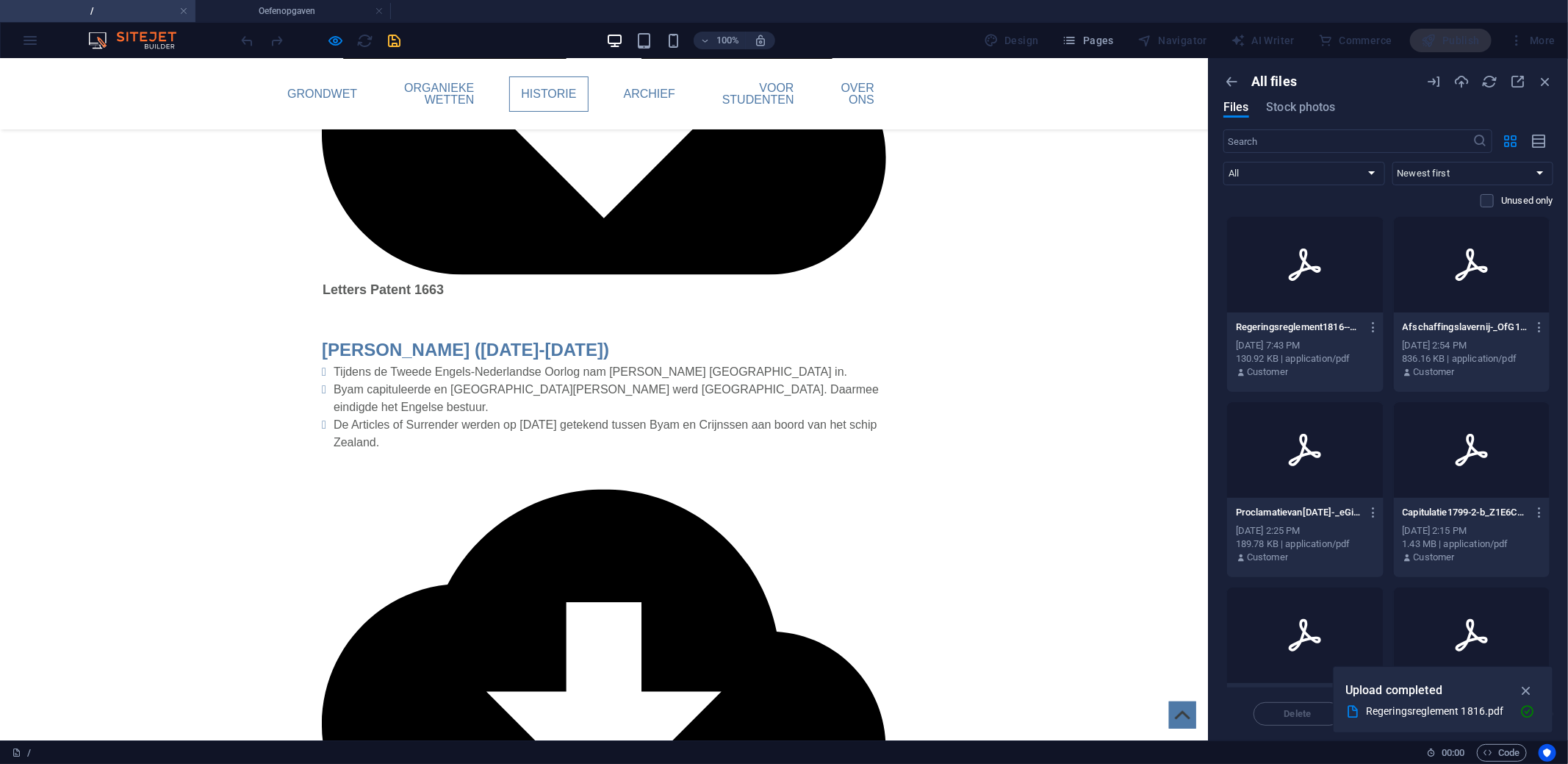
click at [1375, 325] on icon "button" at bounding box center [1374, 327] width 14 height 13
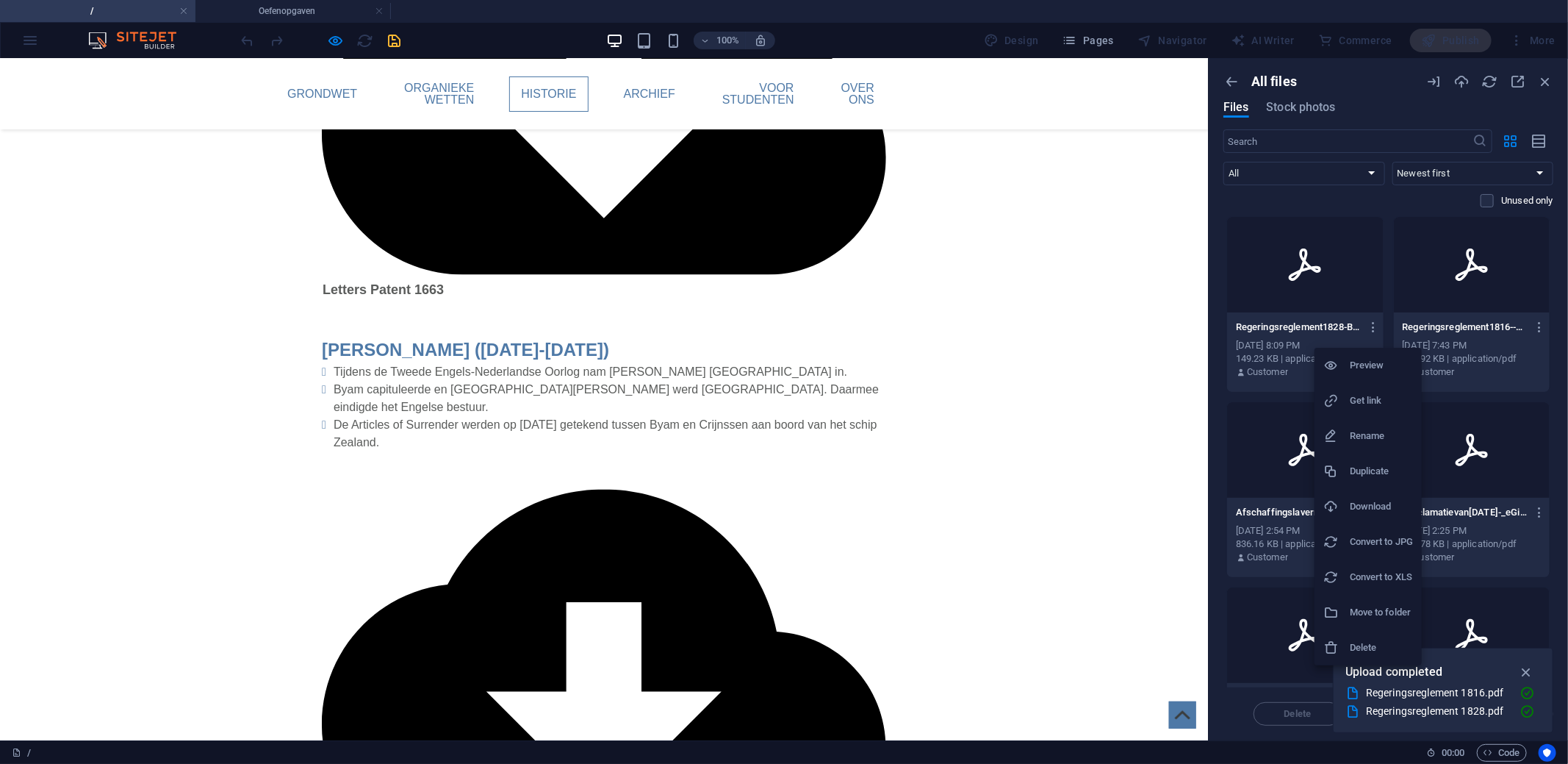
click at [1367, 397] on h6 "Get link" at bounding box center [1381, 400] width 63 height 17
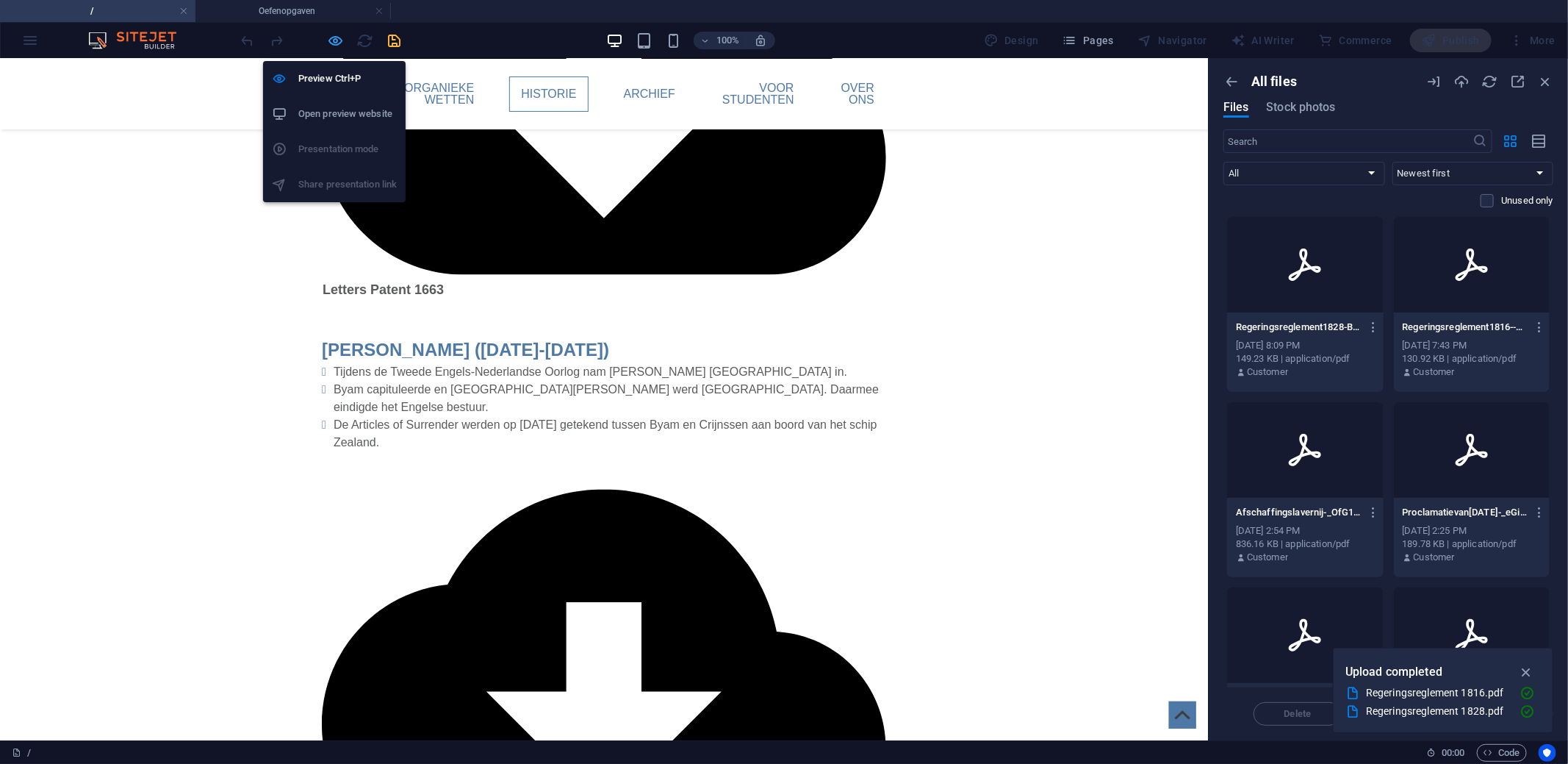
click at [339, 34] on icon "button" at bounding box center [336, 41] width 17 height 17
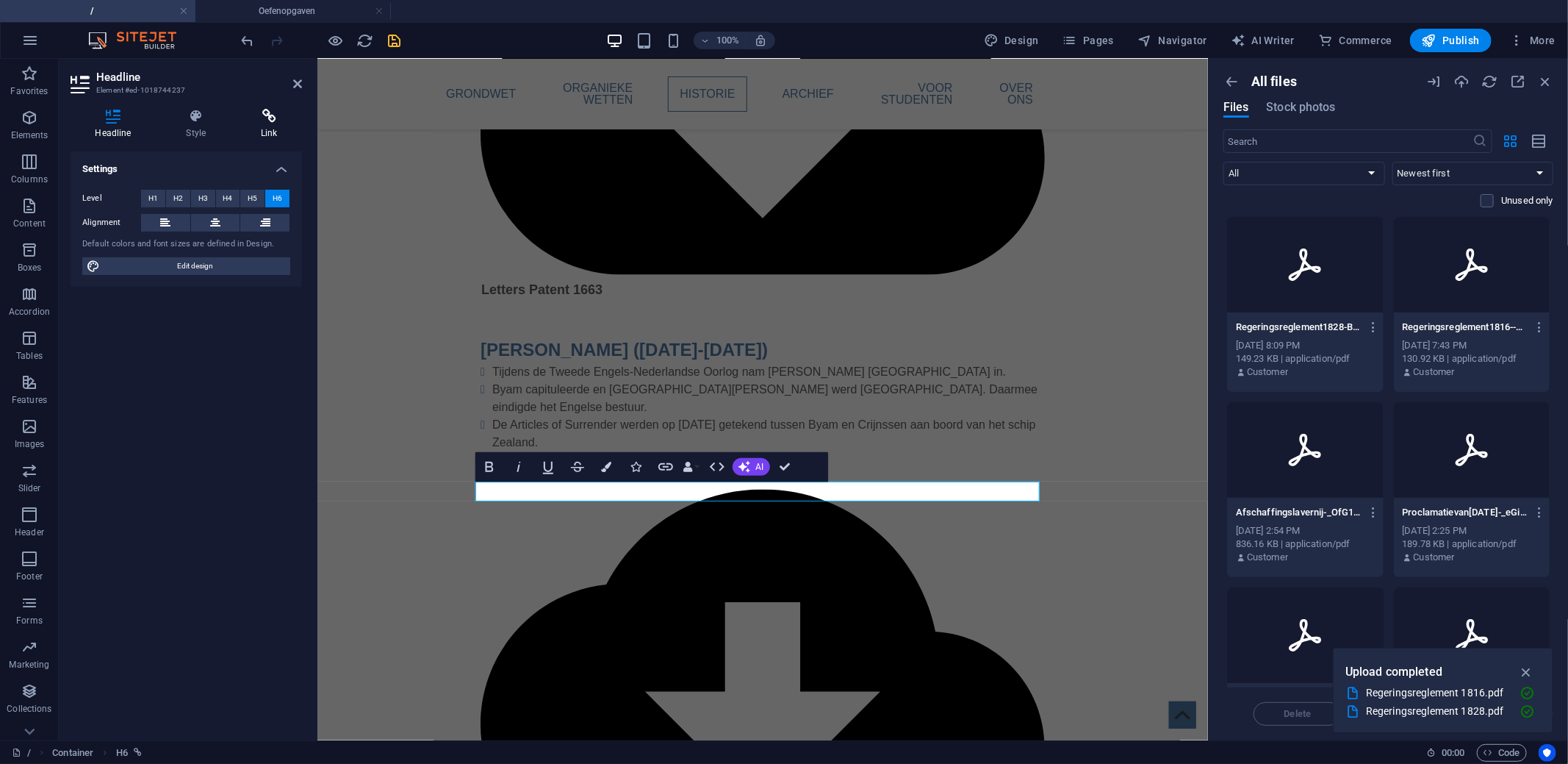
click at [276, 123] on icon at bounding box center [269, 116] width 65 height 15
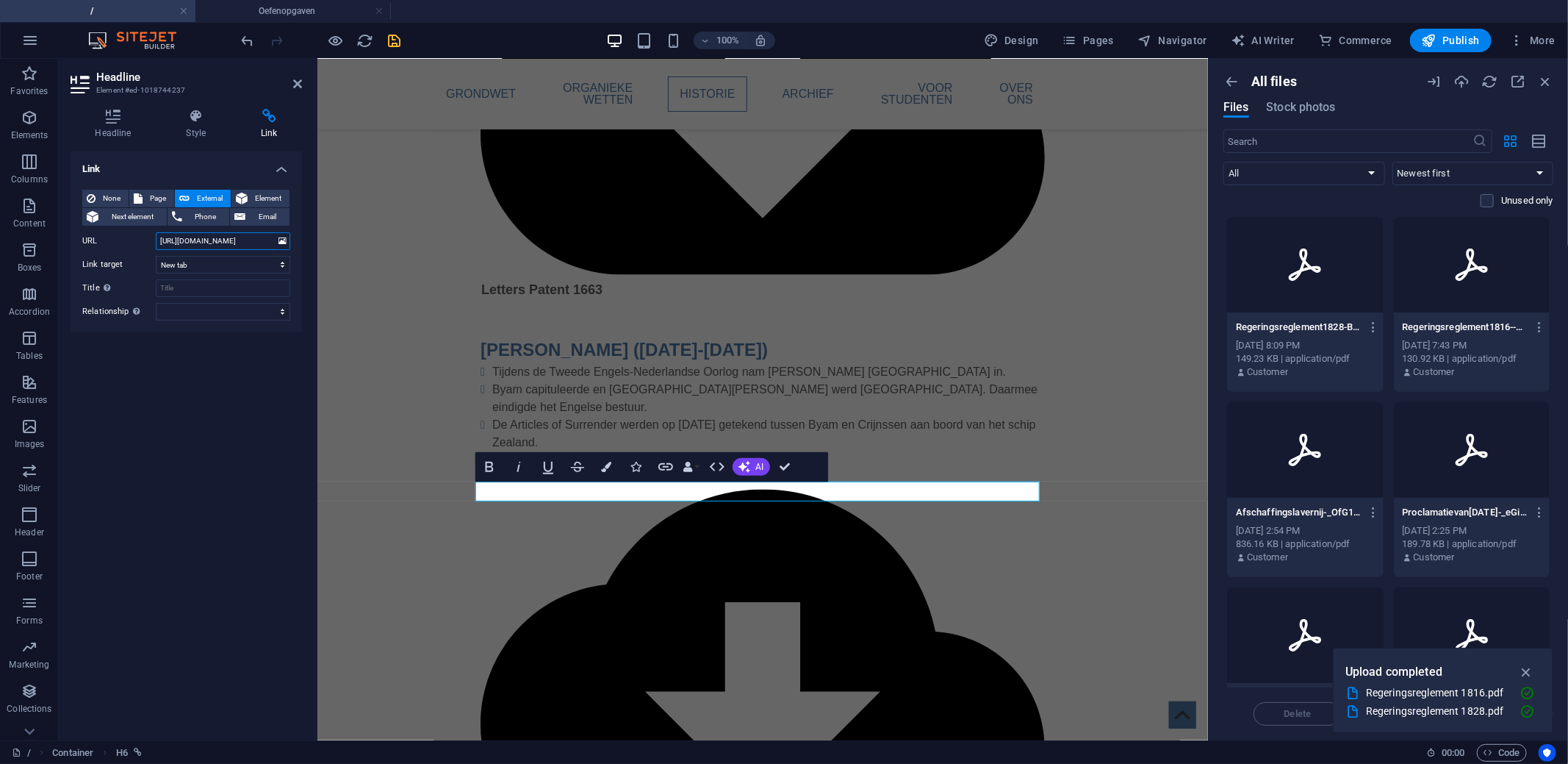
click at [237, 244] on input "[URL][DOMAIN_NAME]" at bounding box center [223, 241] width 134 height 17
paste input "44558/Regeringsreglement1828-Bzw2pzQ0kmrfGWxNjMZAjw"
type input "[URL][DOMAIN_NAME]"
click at [239, 383] on div "Link None Page External Element Next element Phone Email Page / Oefenopgaven El…" at bounding box center [186, 440] width 232 height 577
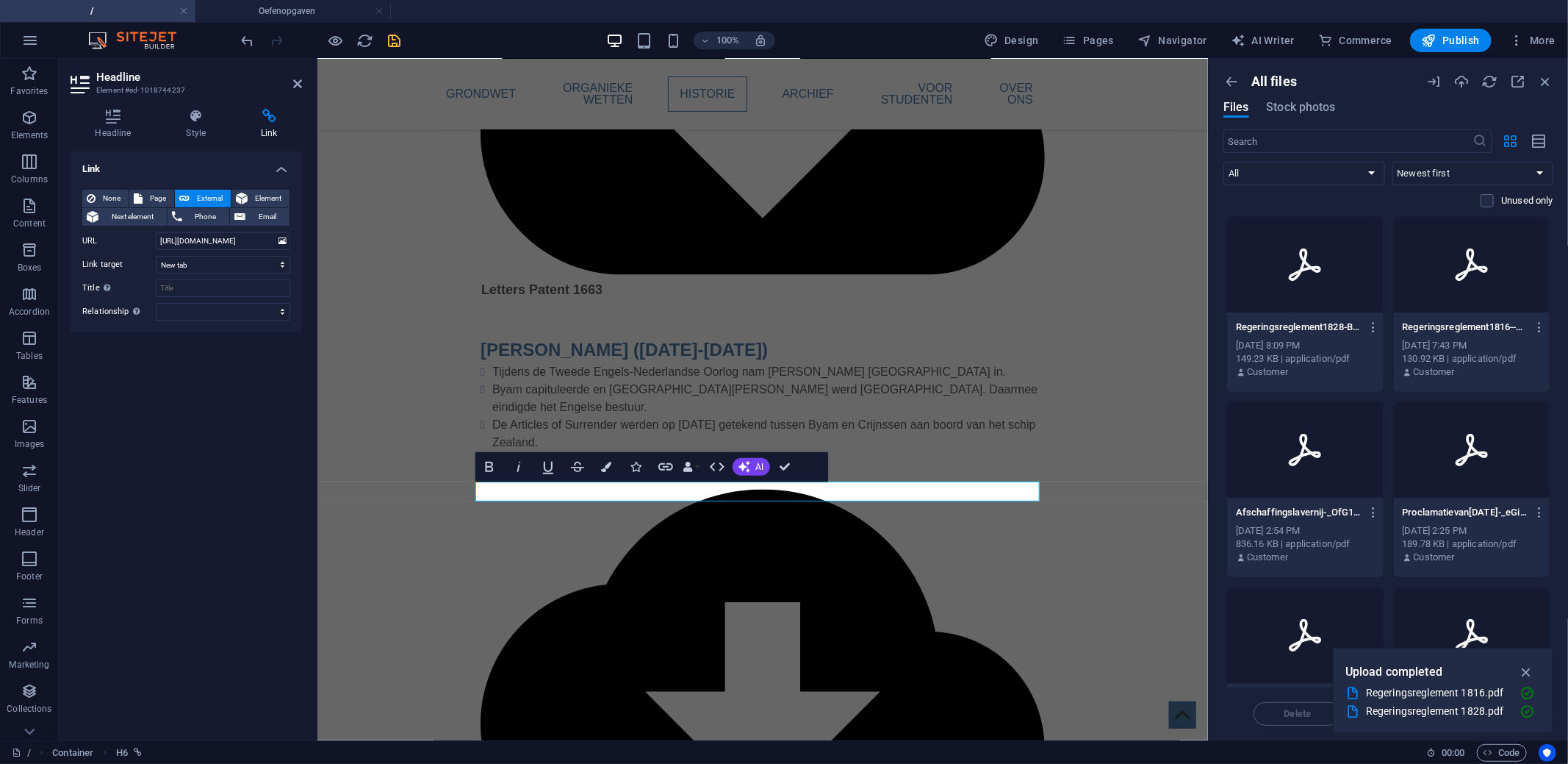
scroll to position [0, 0]
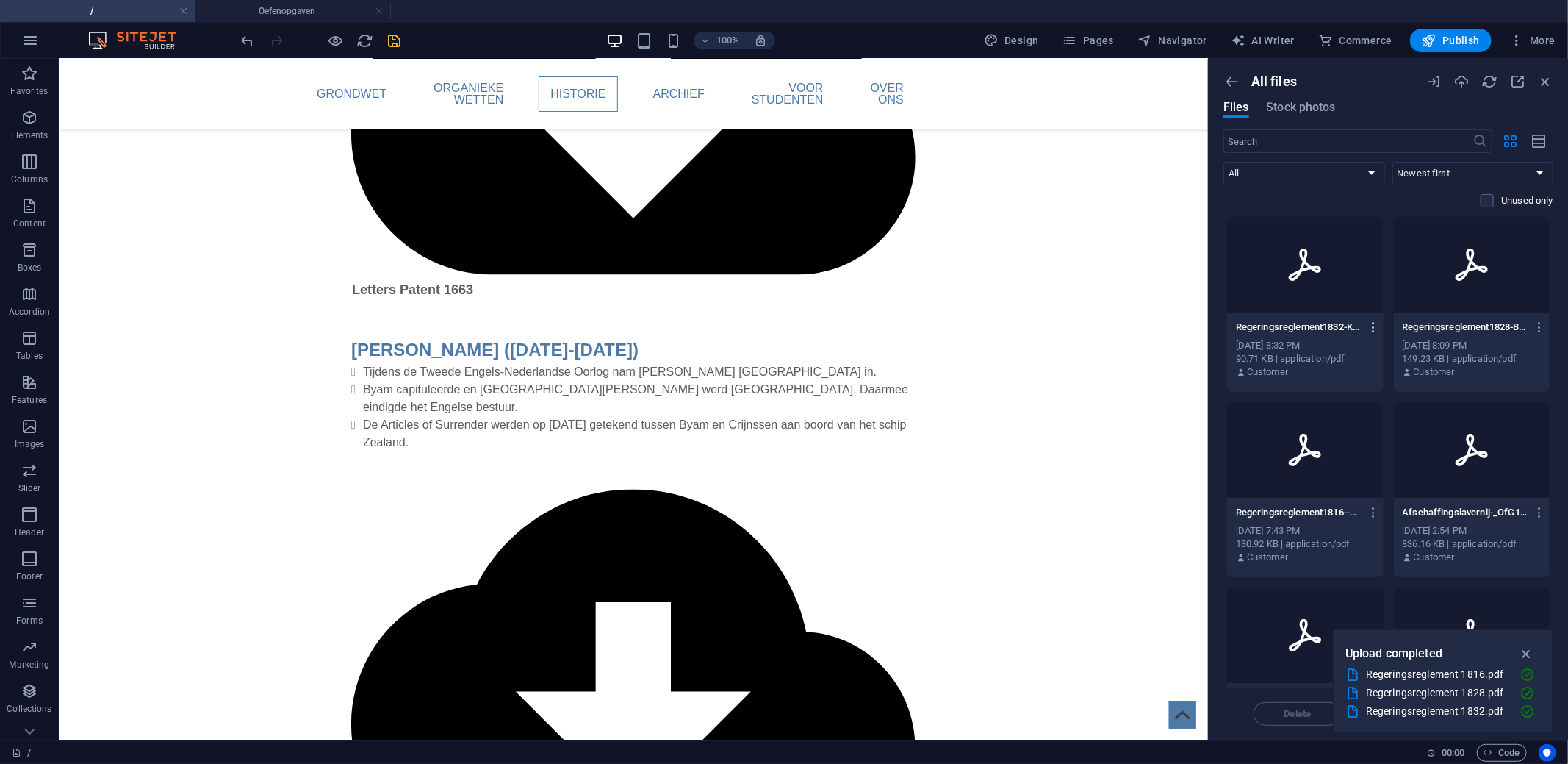
click at [1378, 327] on icon "button" at bounding box center [1374, 327] width 14 height 13
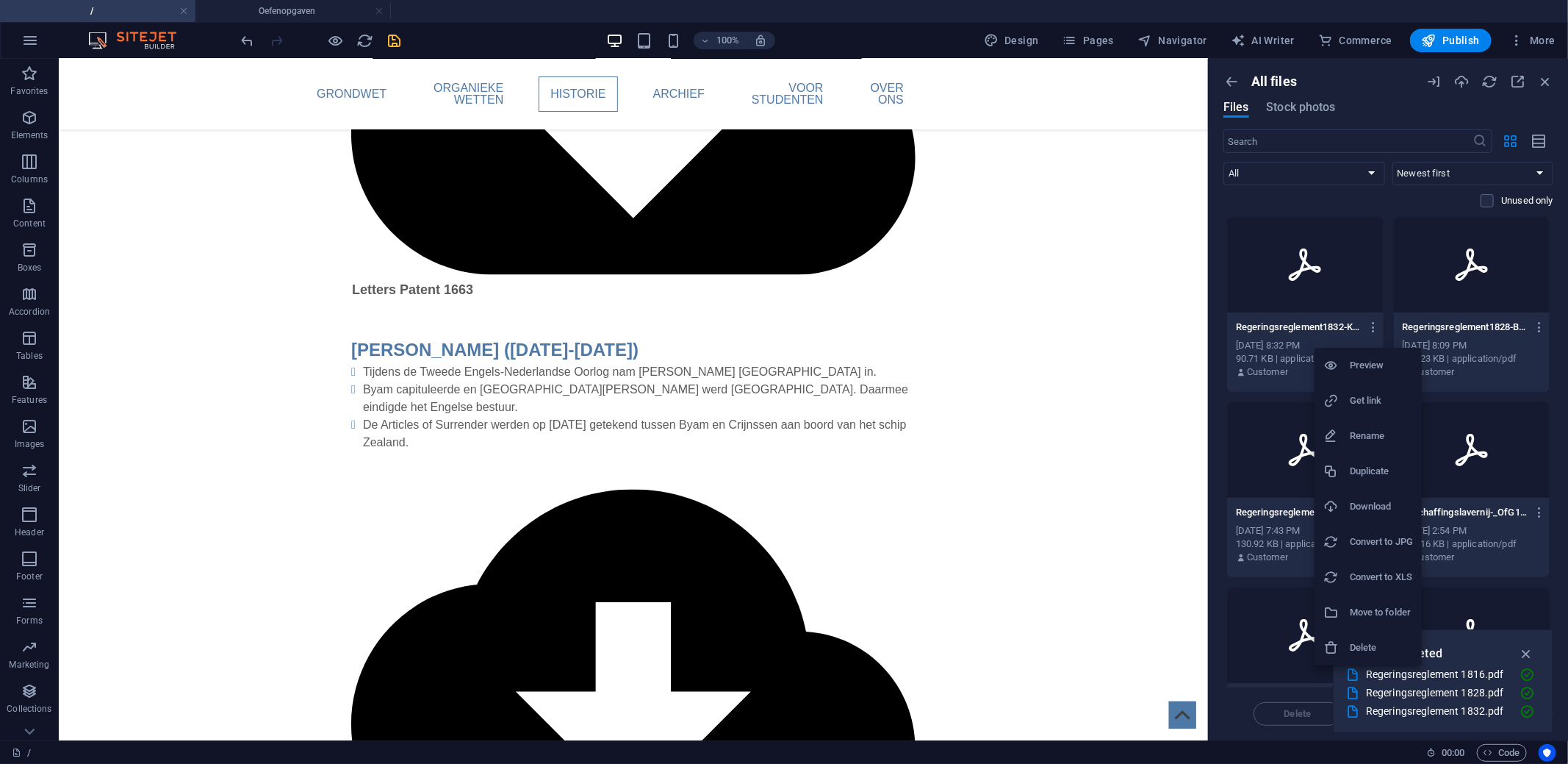
click at [1364, 396] on h6 "Get link" at bounding box center [1381, 400] width 63 height 17
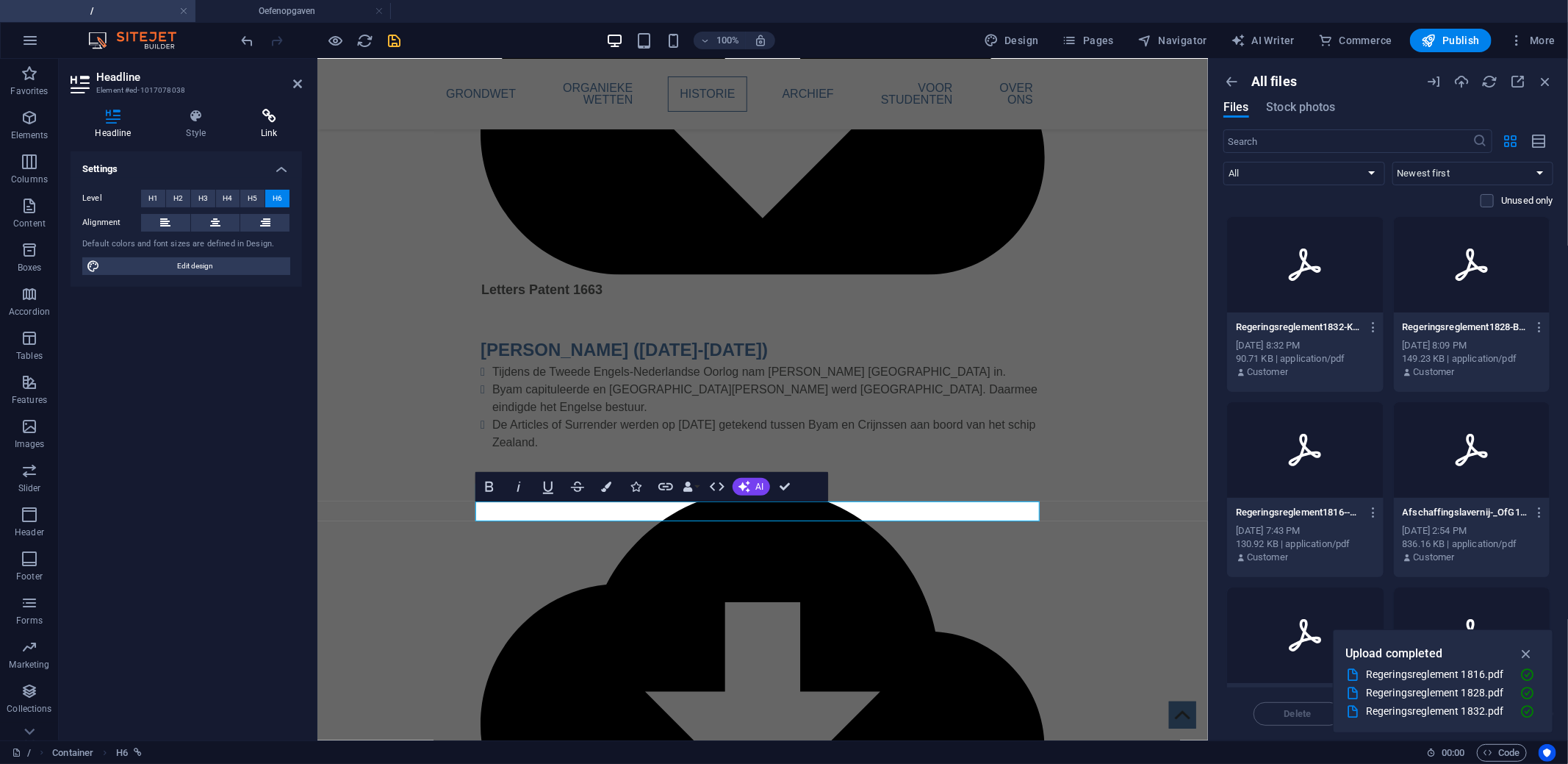
click at [272, 122] on icon at bounding box center [269, 116] width 65 height 15
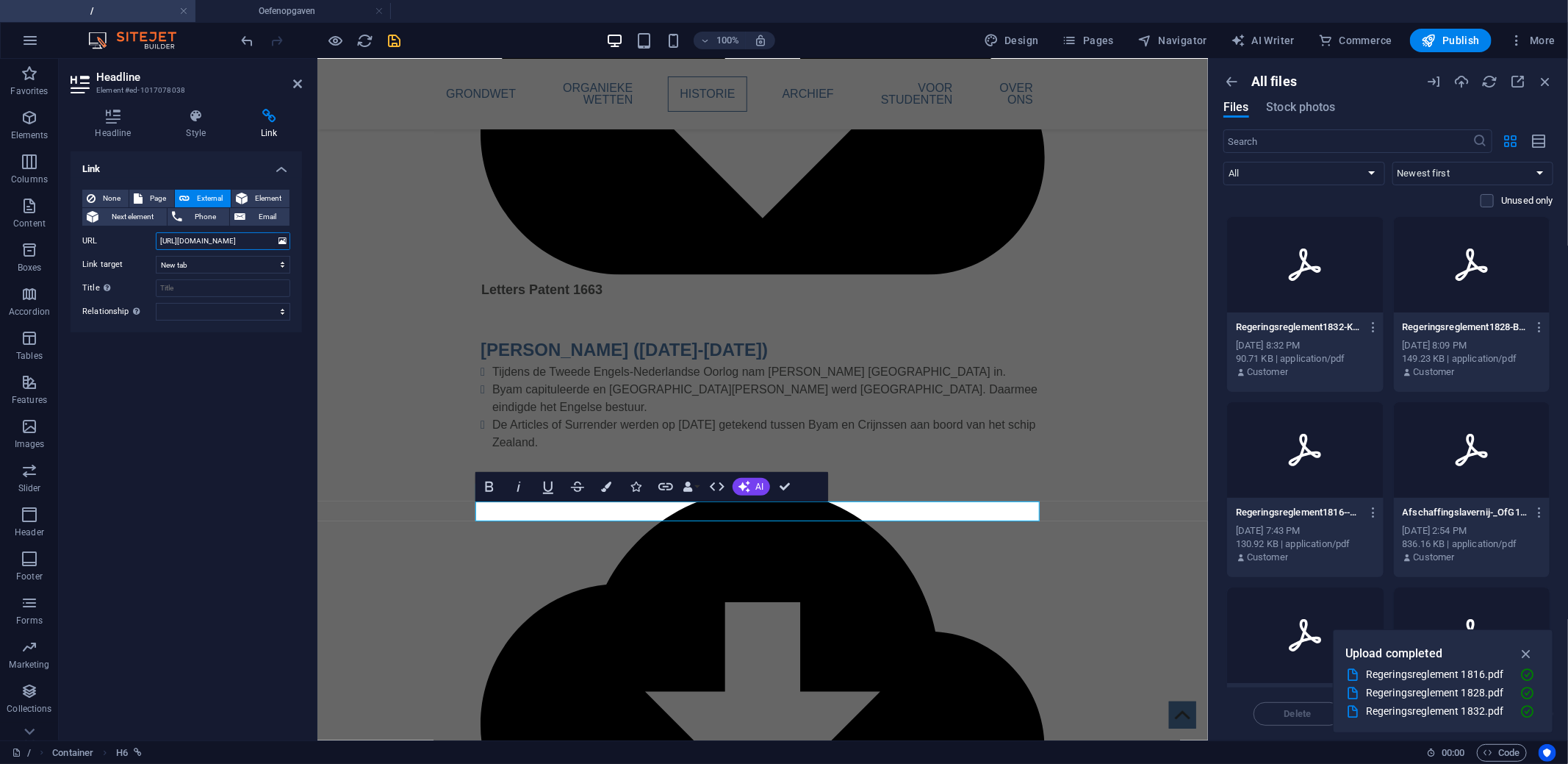
click at [222, 240] on input "[URL][DOMAIN_NAME]" at bounding box center [223, 241] width 134 height 17
paste input "45222/Regeringsreglement1832-K68MuY-vxbKU52lTzSED1w"
type input "[URL][DOMAIN_NAME]"
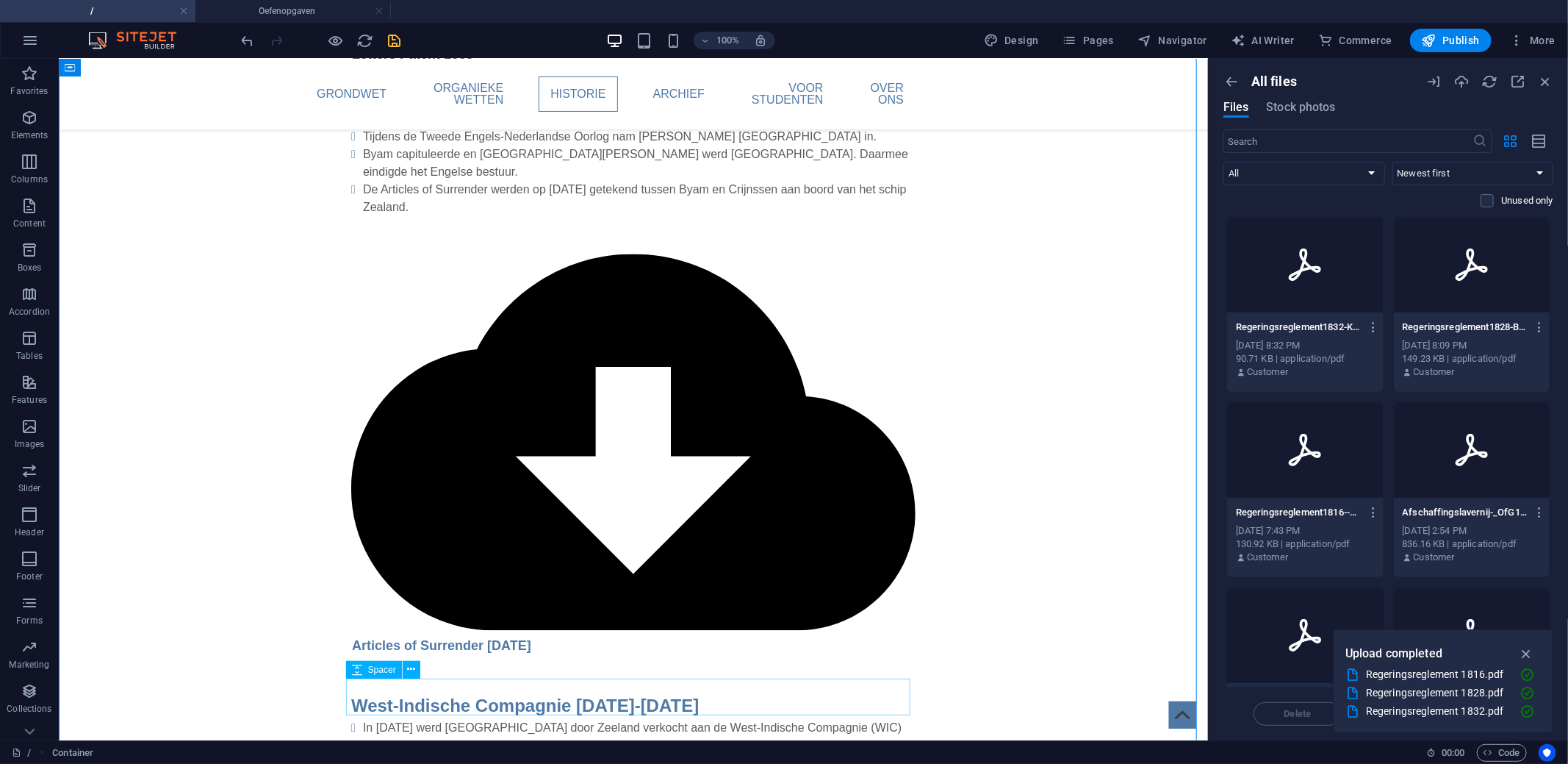
scroll to position [1914, 0]
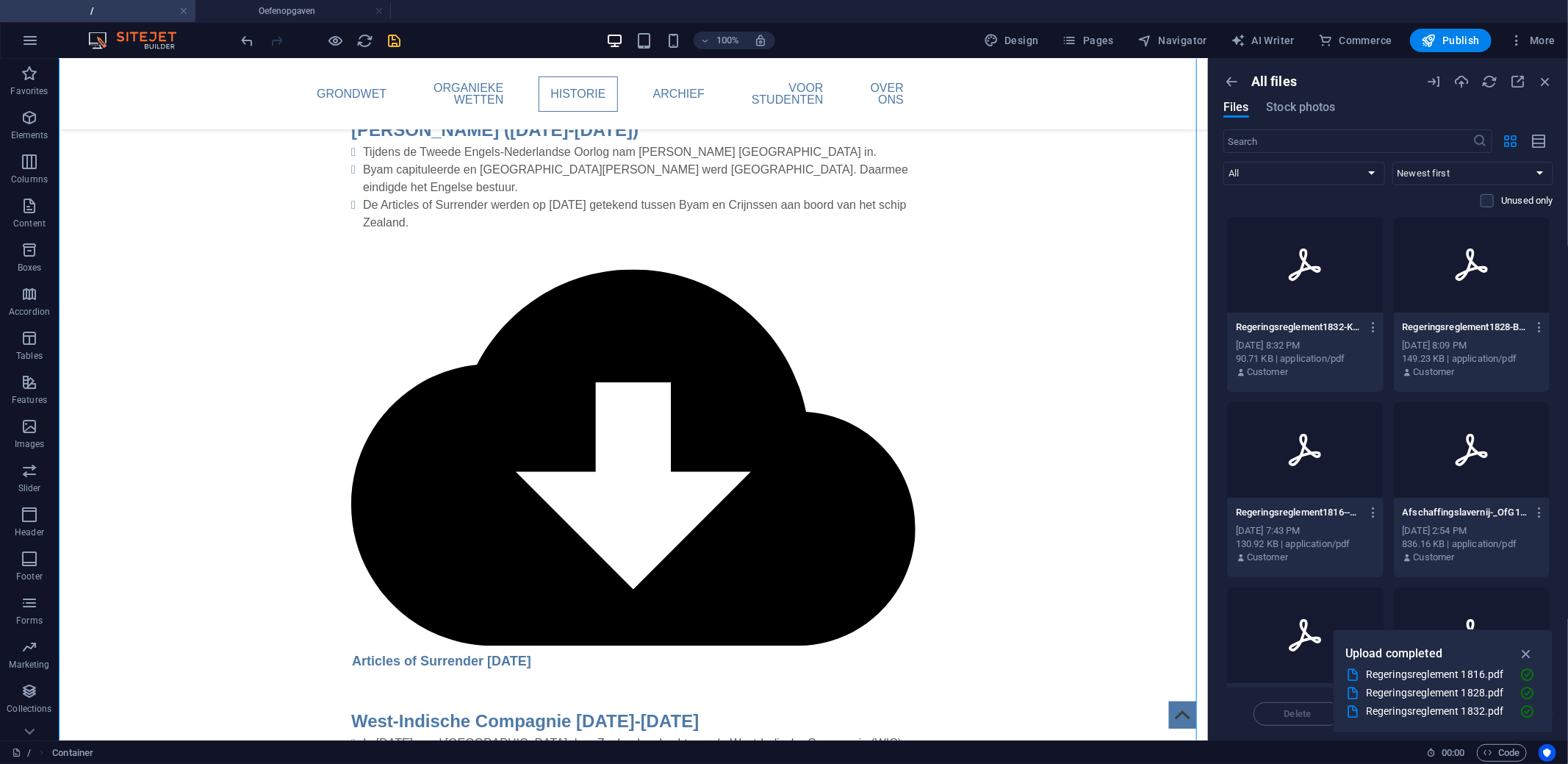
click at [1464, 329] on p "Regeringsreglement1828-Bzw2pzQ0kmrfGWxNjMZAjw.pdf" at bounding box center [1465, 327] width 125 height 13
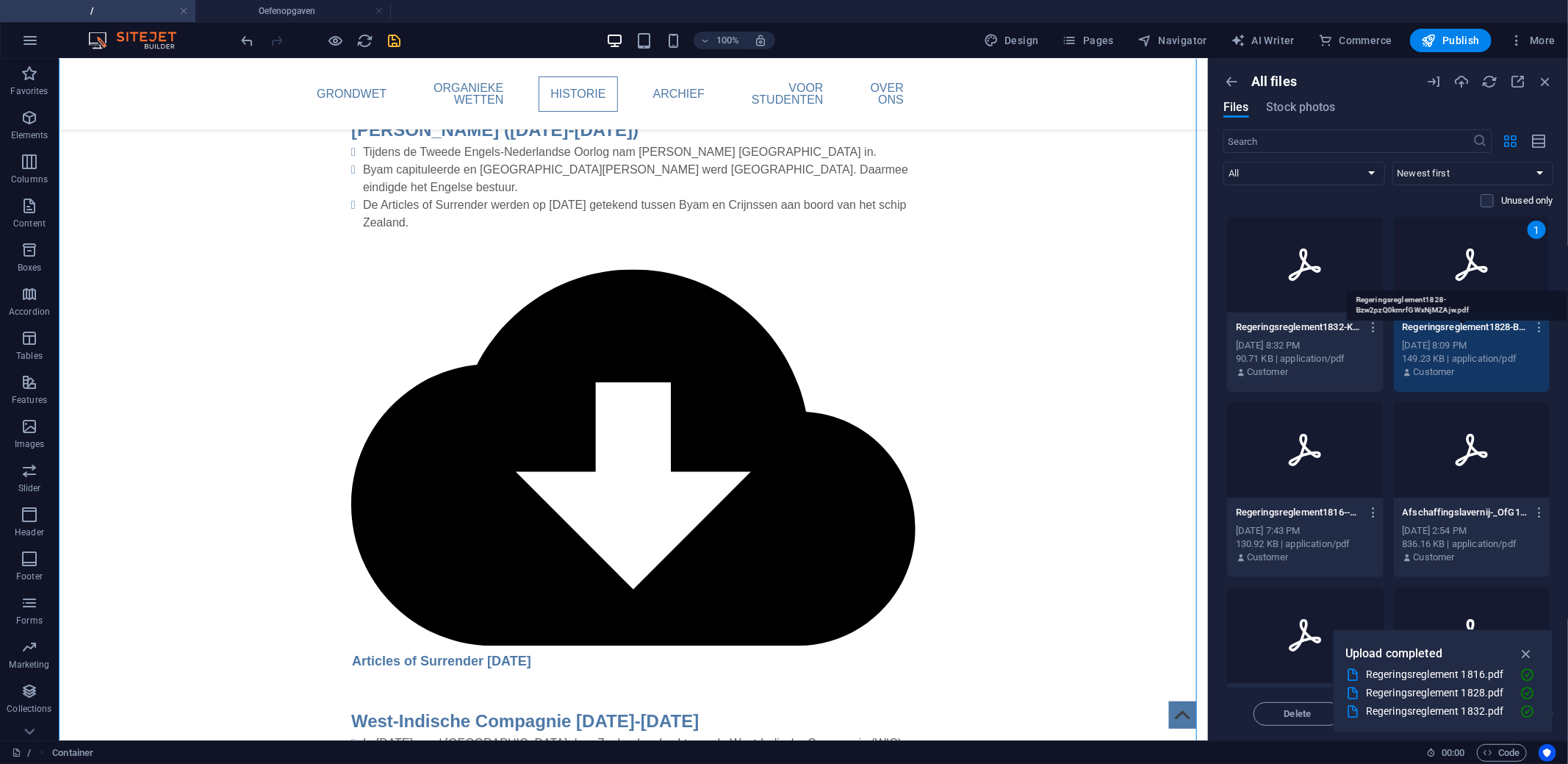
click at [1464, 329] on p "Regeringsreglement1828-Bzw2pzQ0kmrfGWxNjMZAjw.pdf" at bounding box center [1465, 327] width 125 height 13
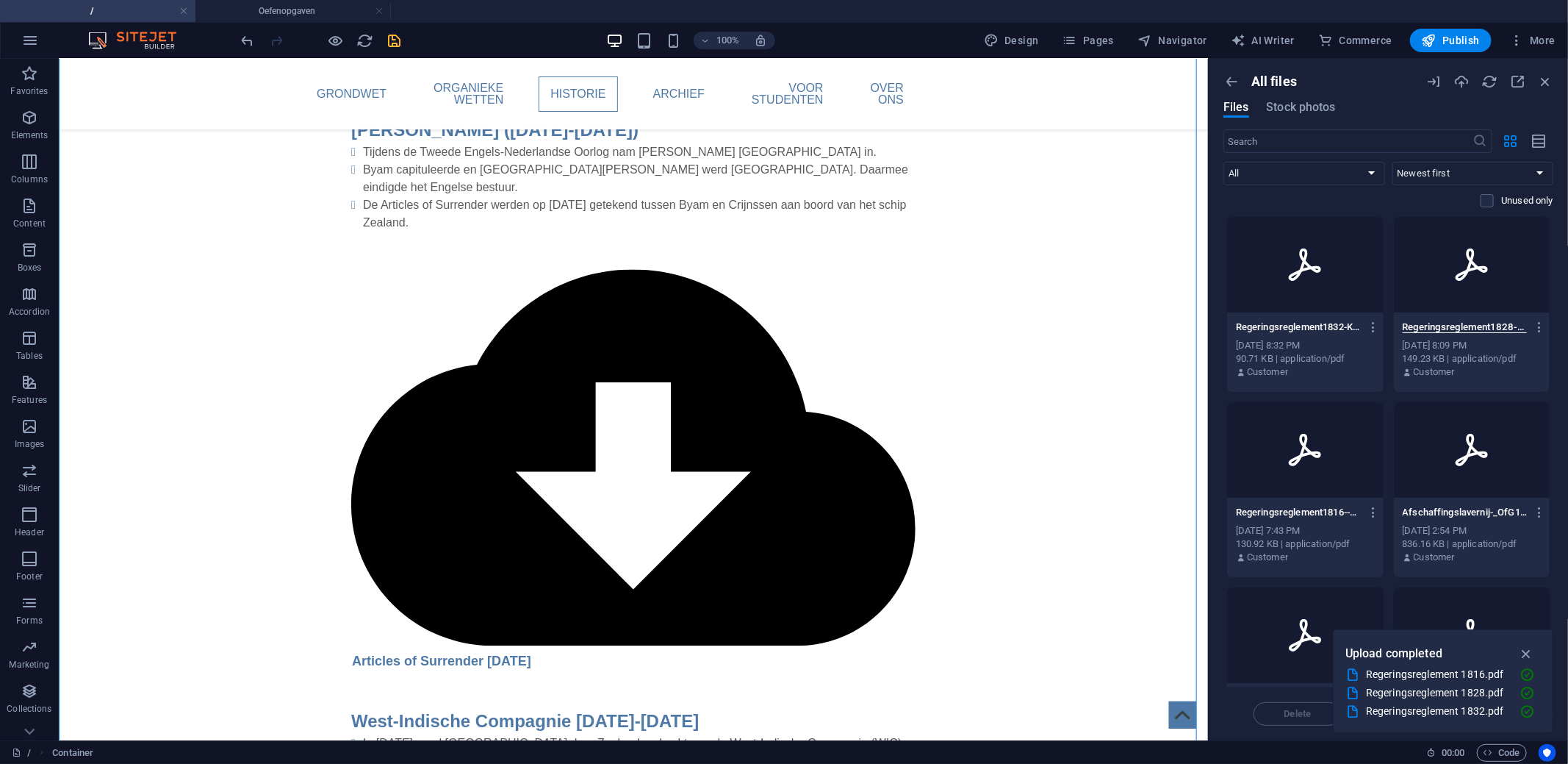
scroll to position [0, 134]
click at [397, 42] on icon "save" at bounding box center [395, 41] width 17 height 17
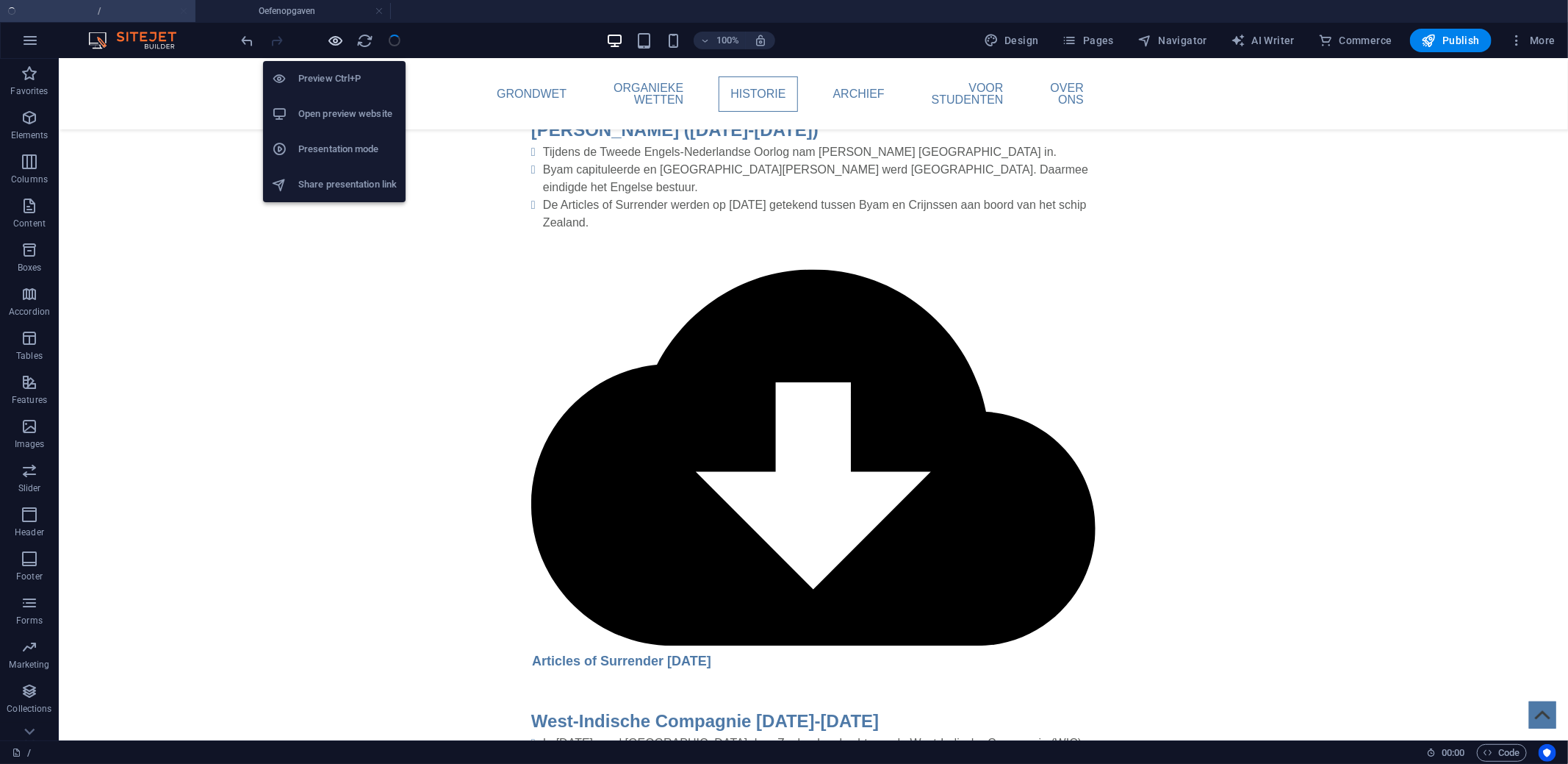
click at [343, 44] on icon "button" at bounding box center [336, 41] width 17 height 17
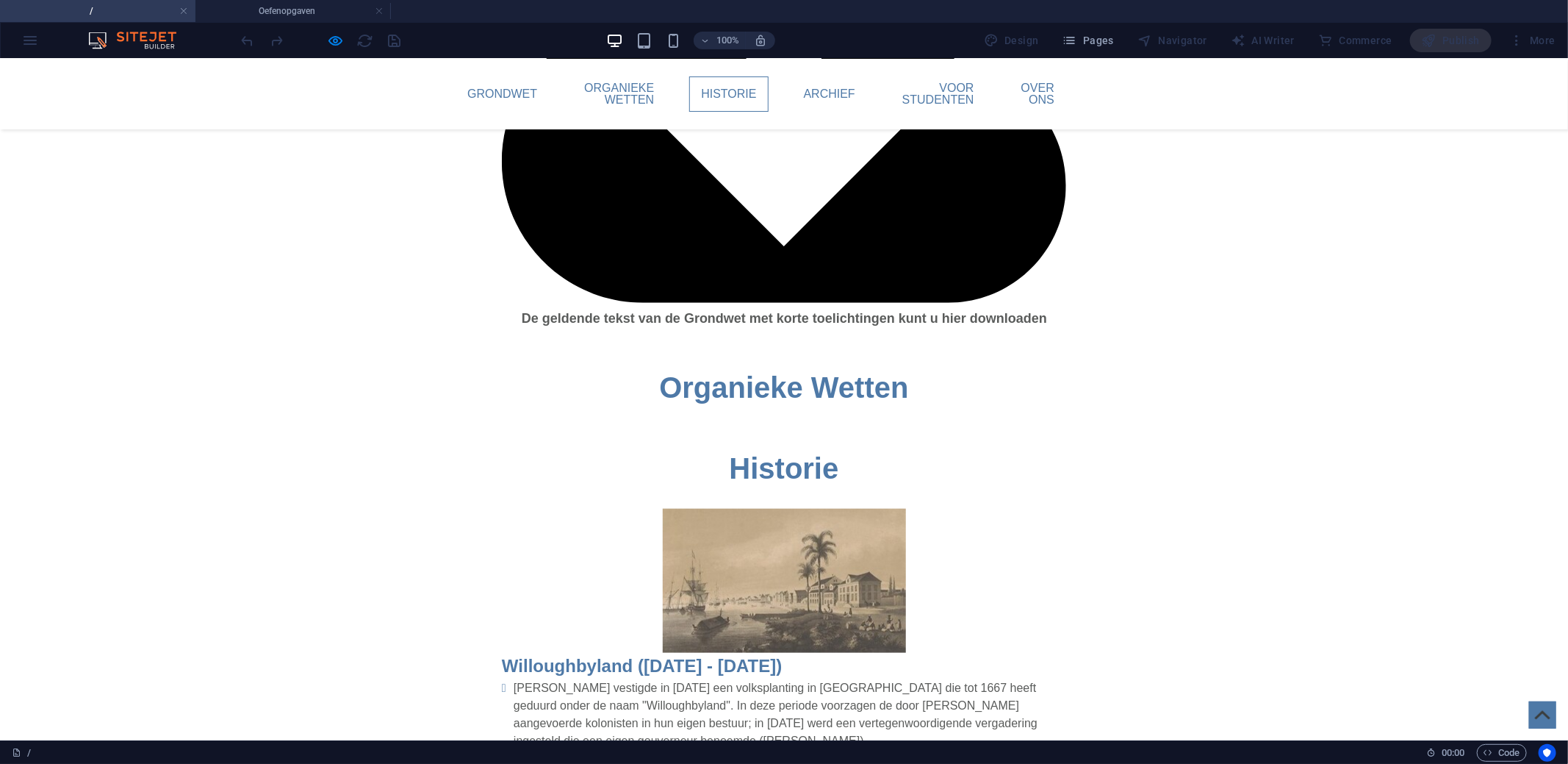
scroll to position [811, 0]
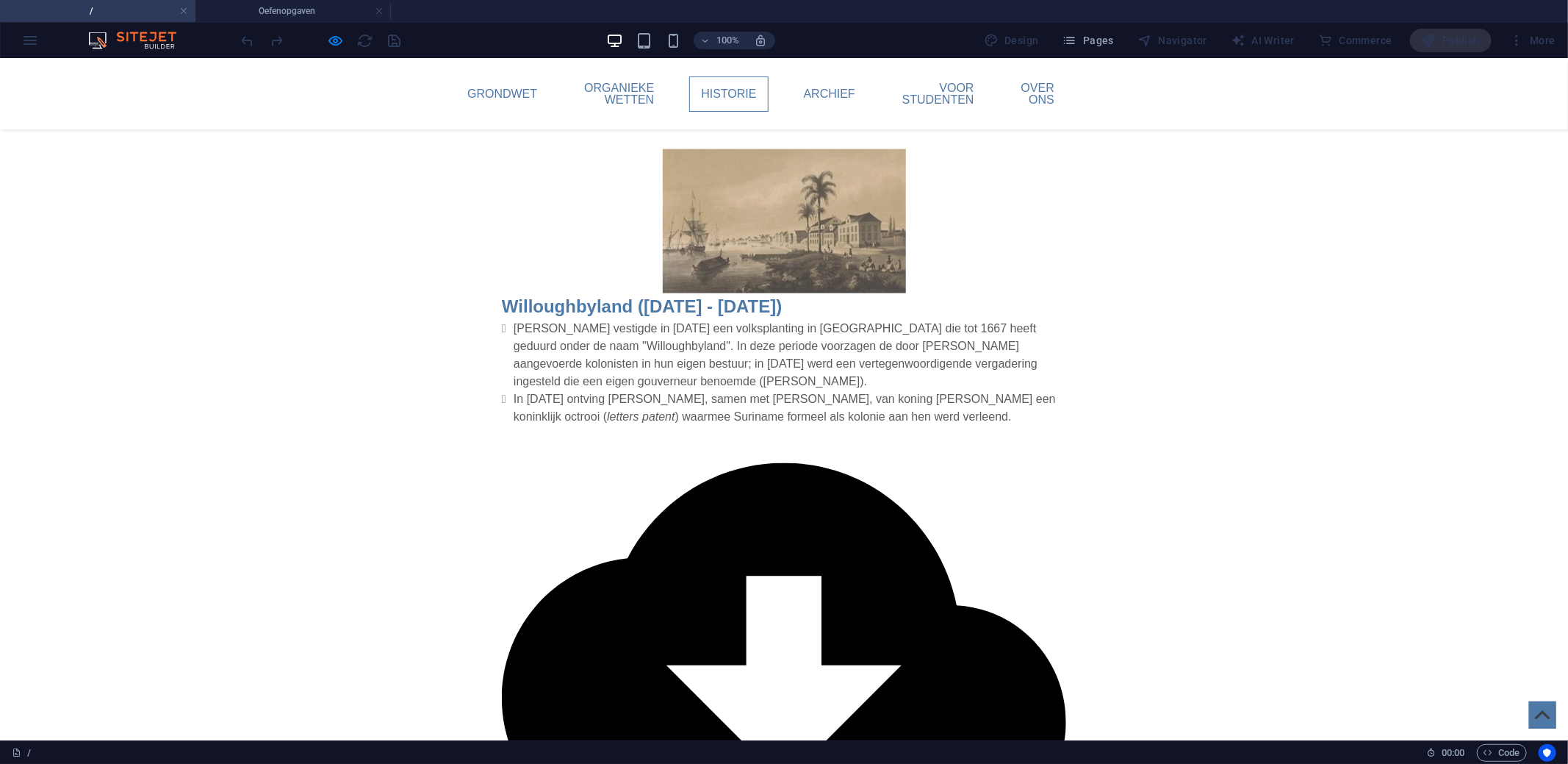
scroll to position [1179, 0]
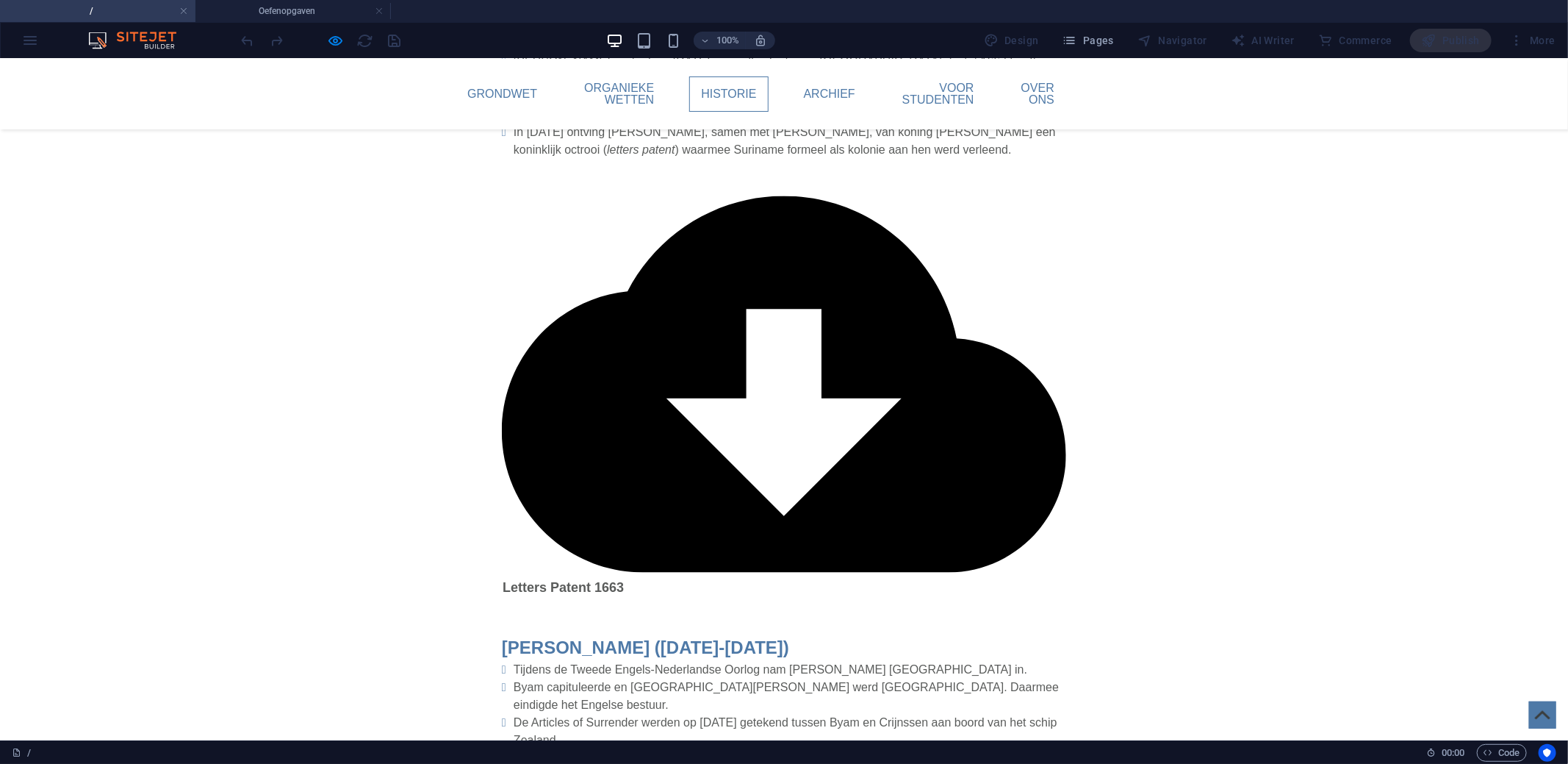
scroll to position [1400, 0]
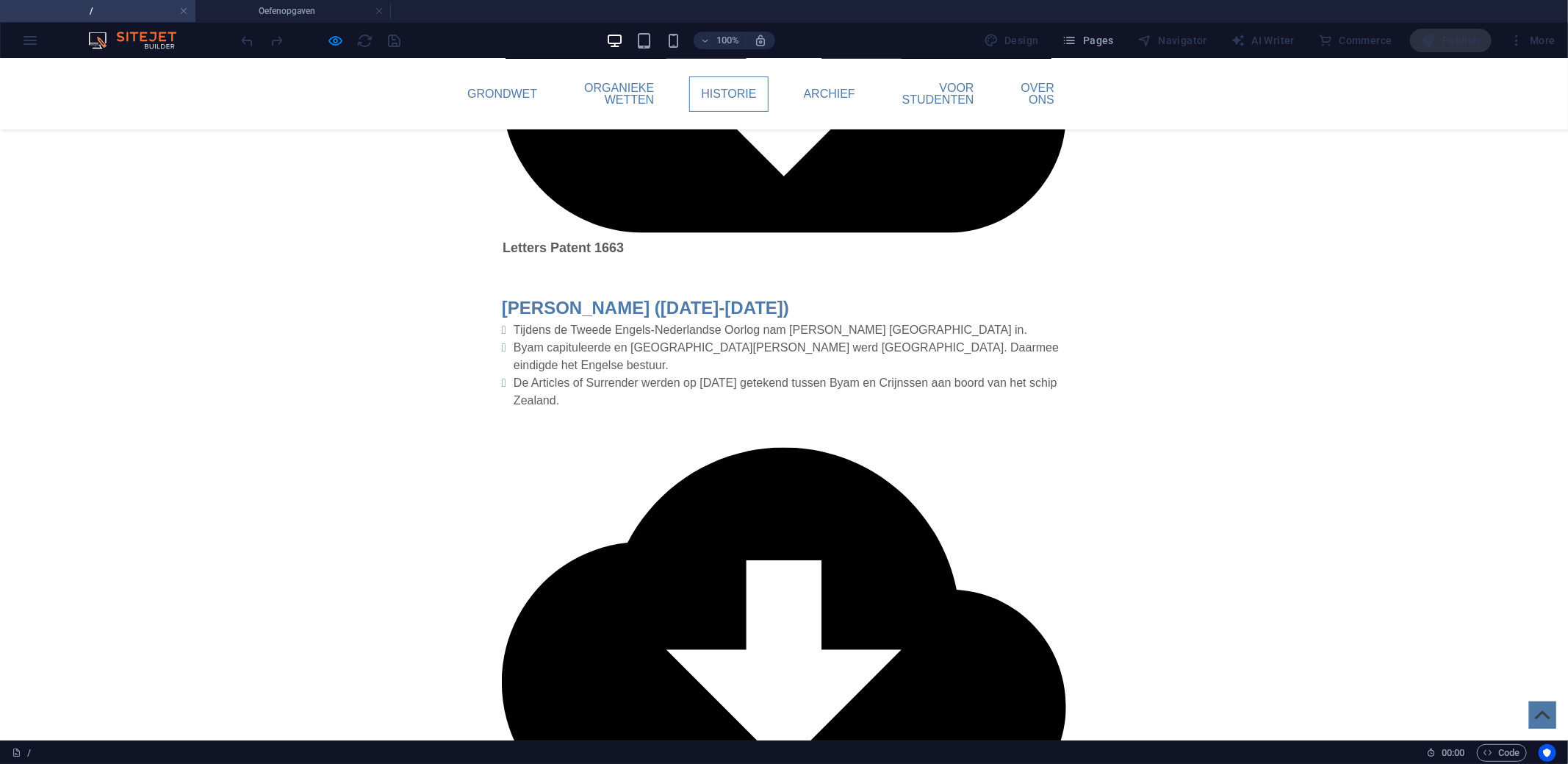
scroll to position [1767, 0]
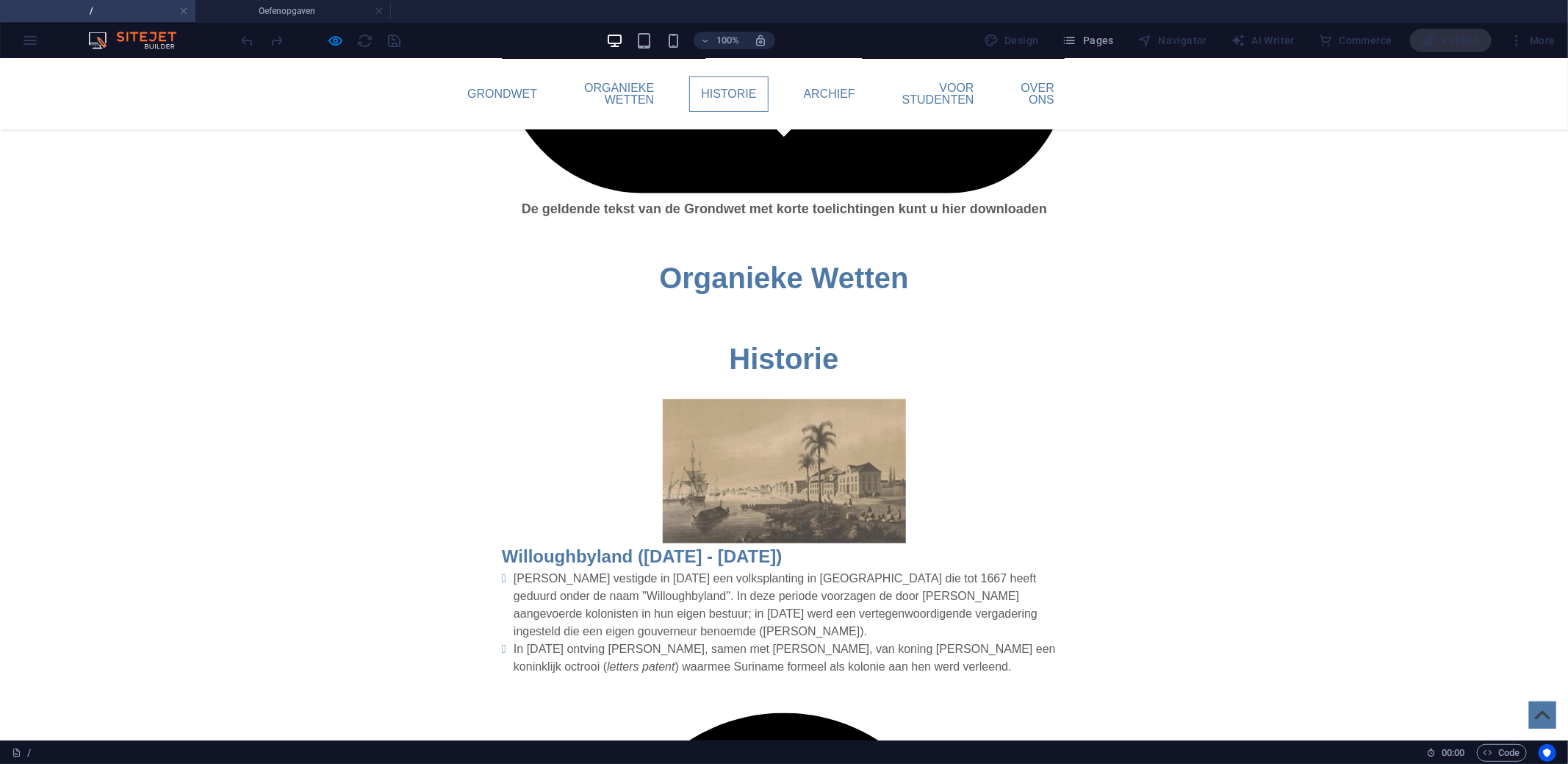
scroll to position [811, 0]
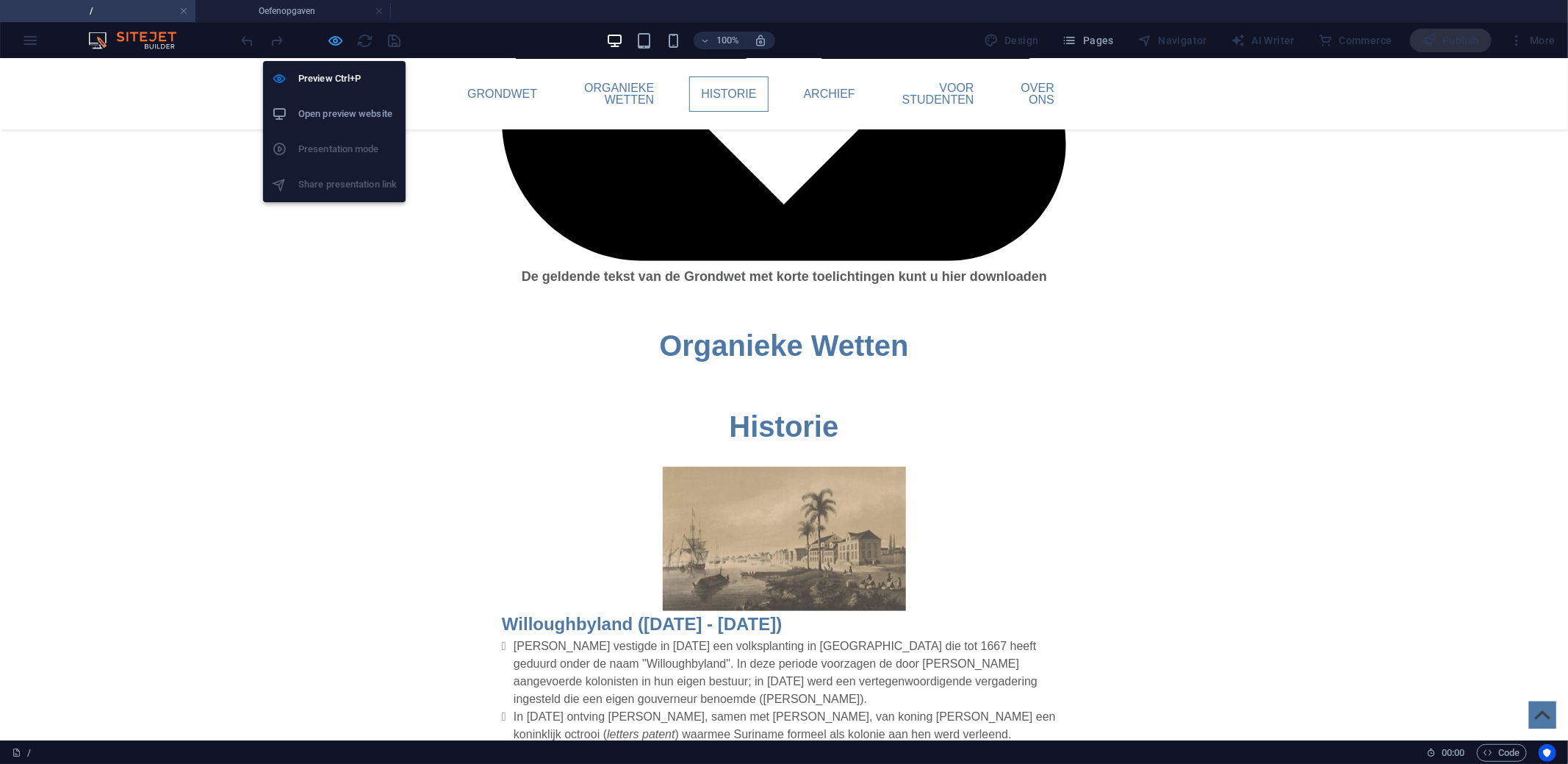
click at [328, 39] on icon "button" at bounding box center [336, 41] width 17 height 17
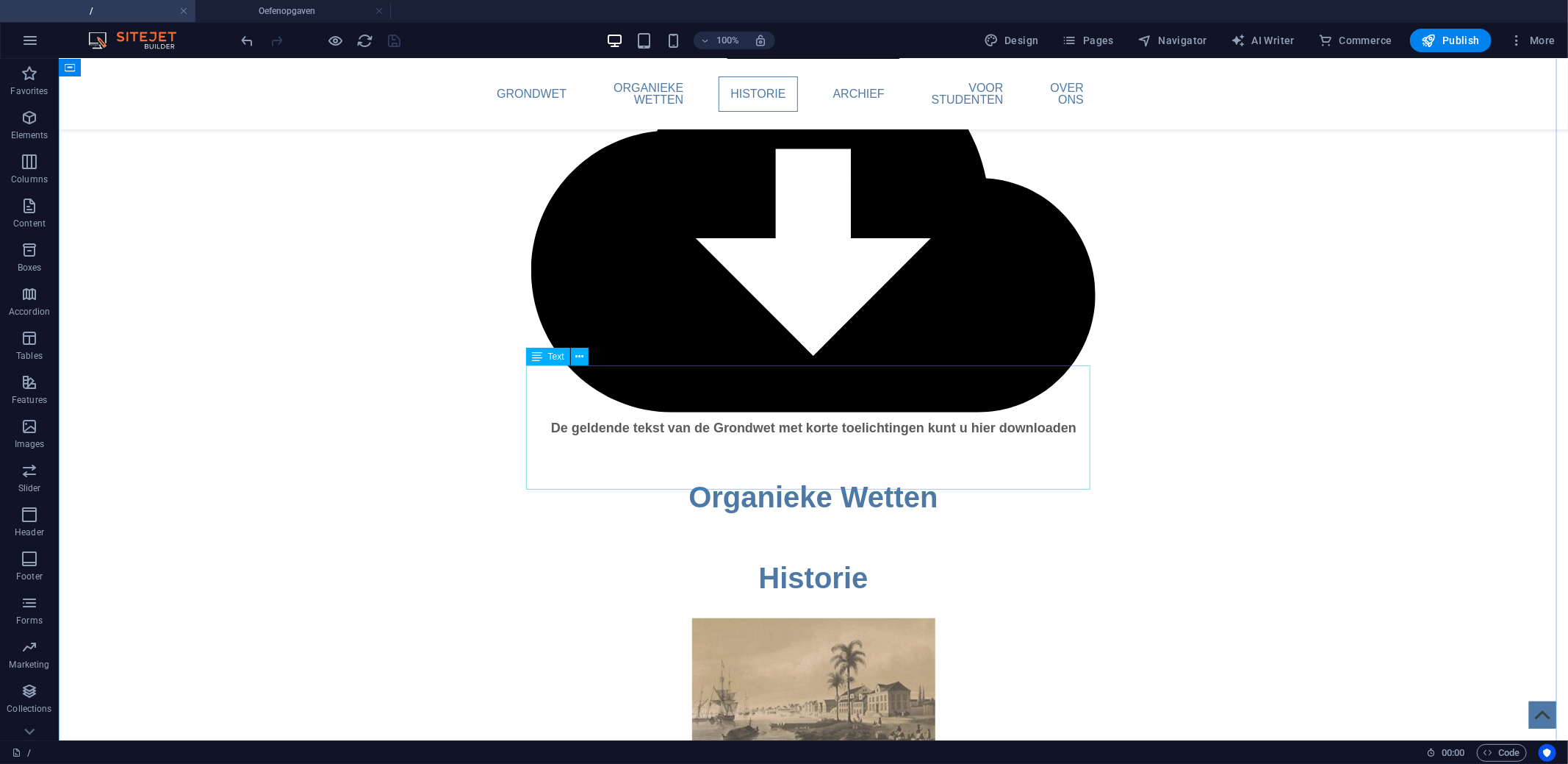
scroll to position [665, 0]
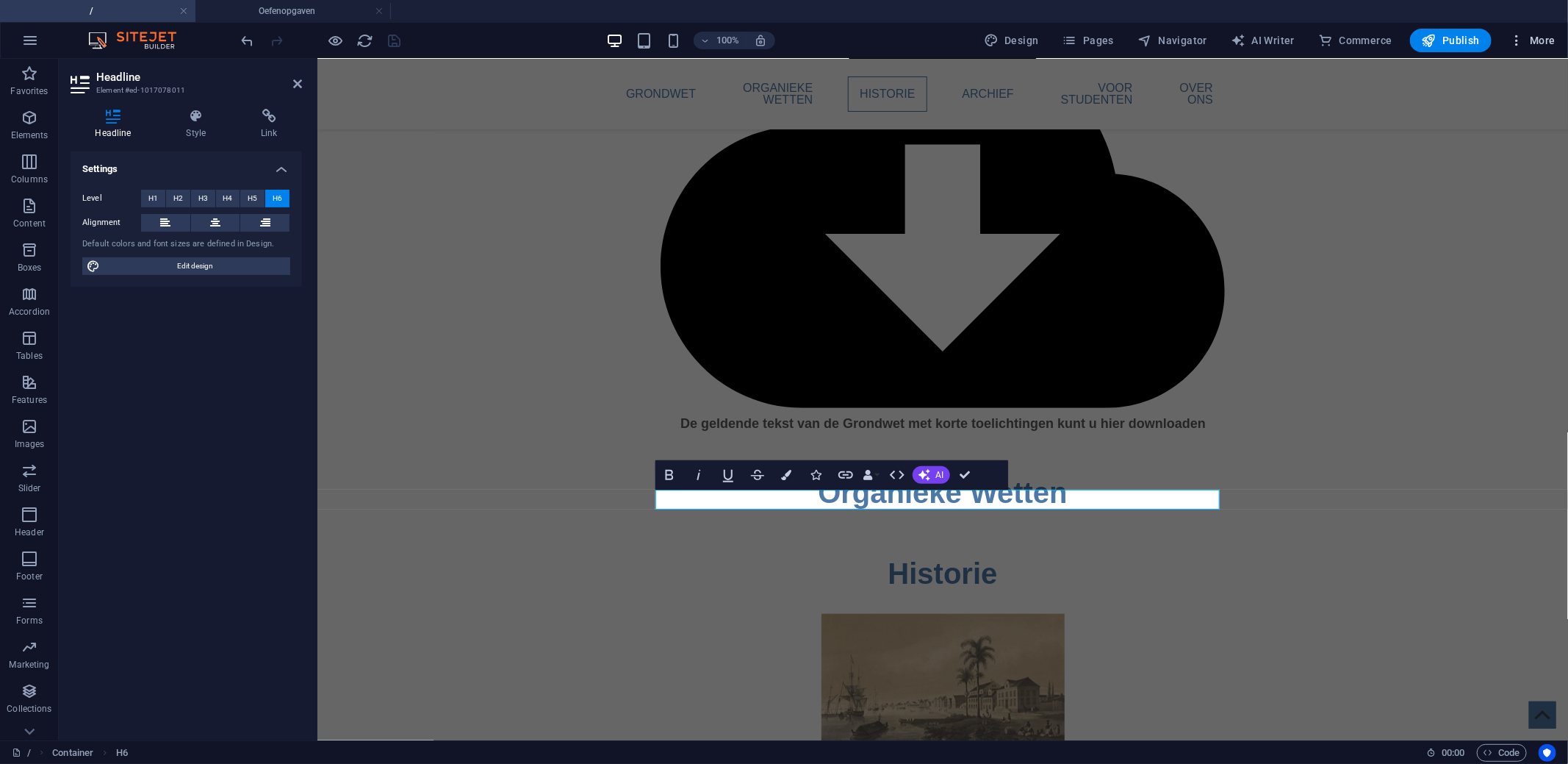
click at [1537, 38] on span "More" at bounding box center [1532, 41] width 46 height 15
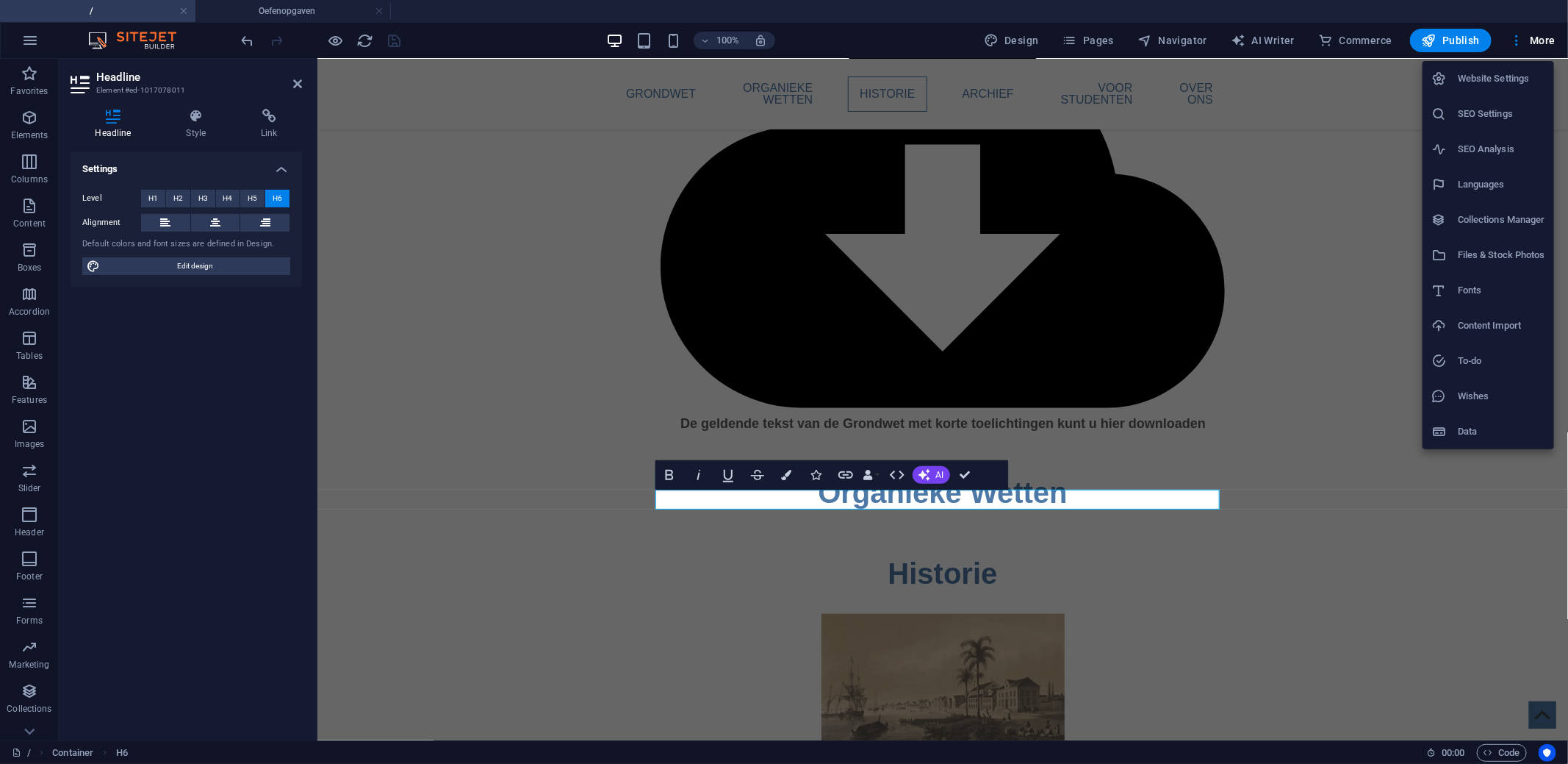
click at [1493, 245] on li "Files & Stock Photos" at bounding box center [1488, 255] width 132 height 36
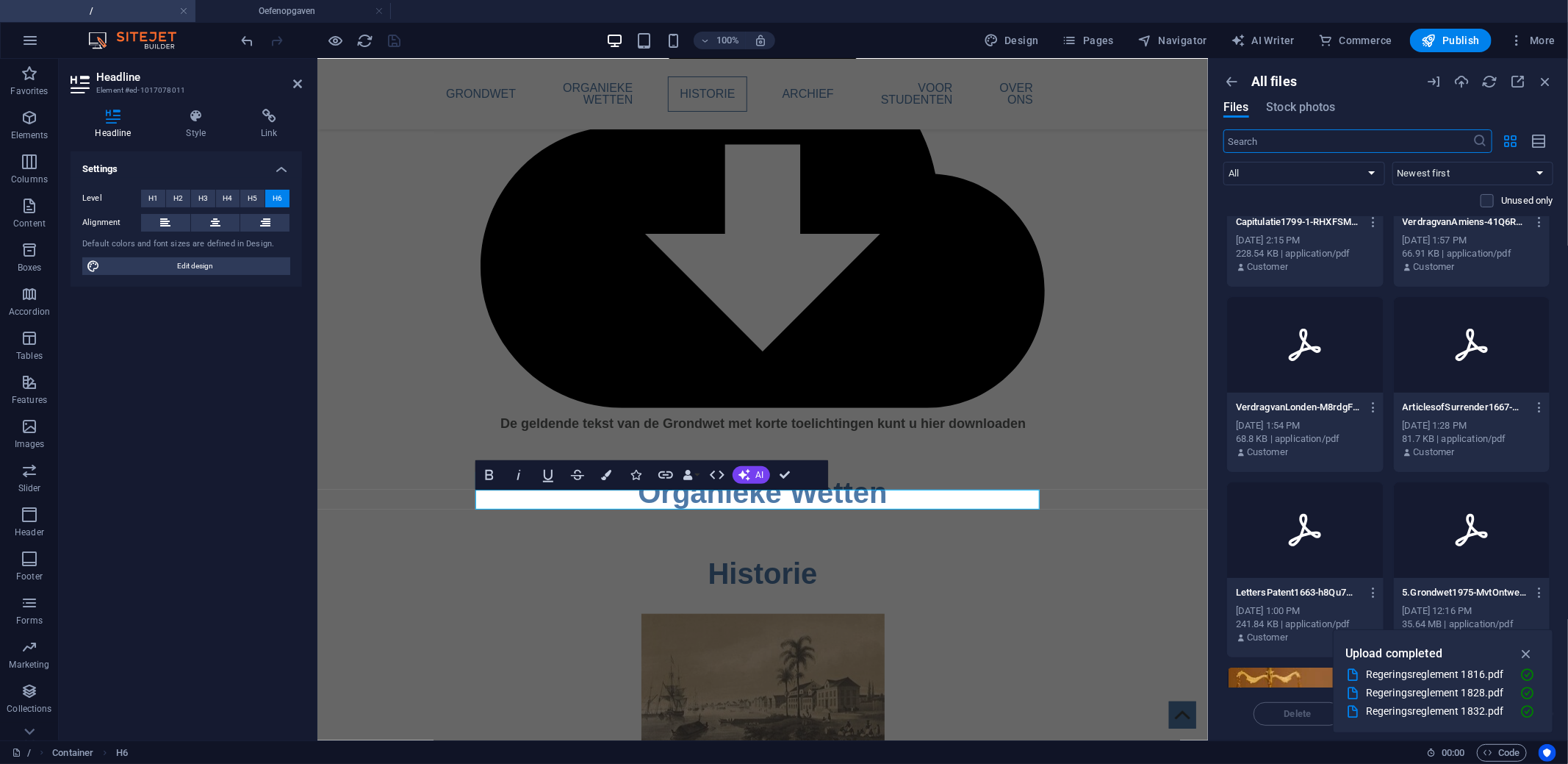
scroll to position [734, 0]
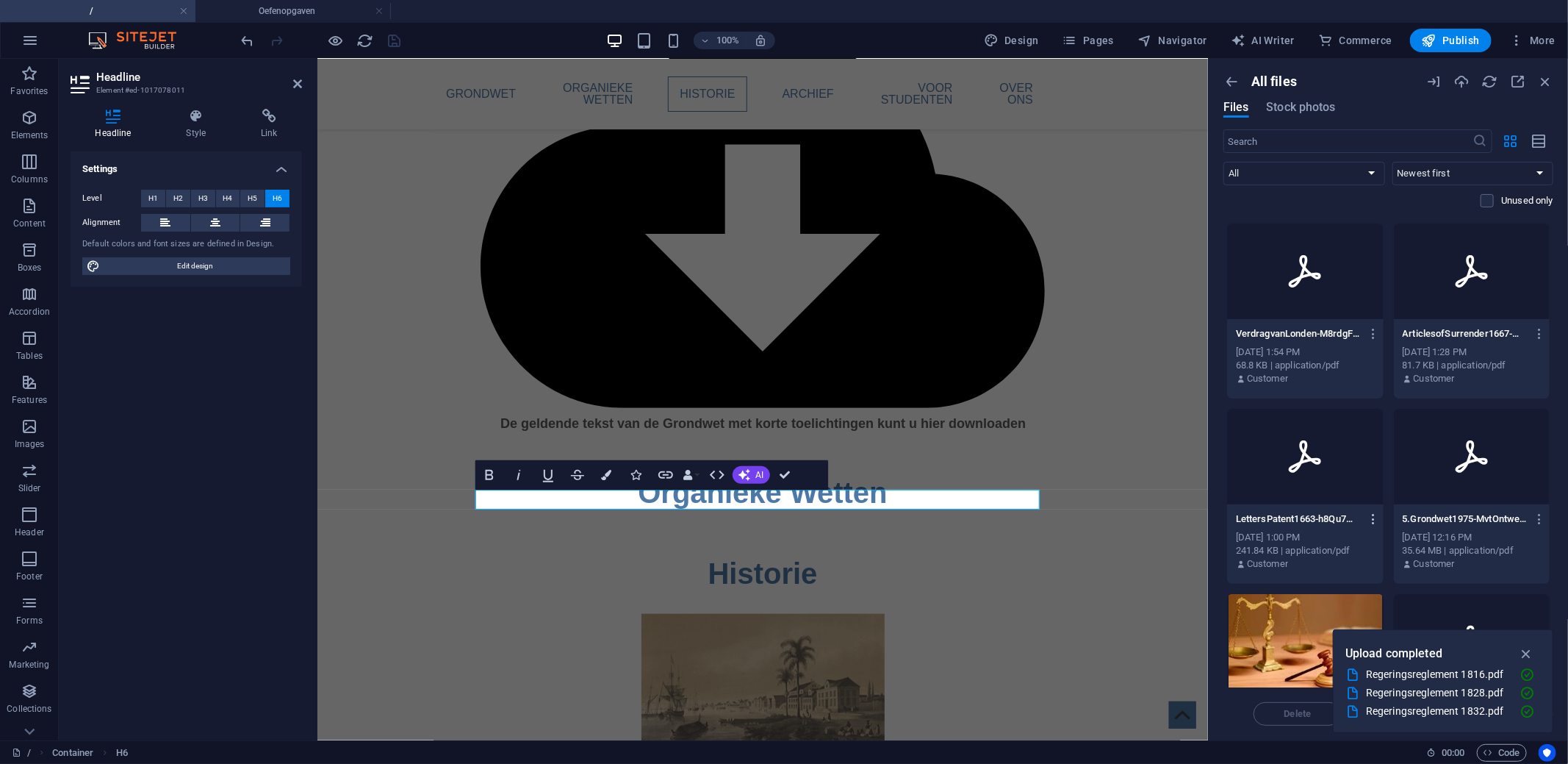
click at [1372, 518] on icon "button" at bounding box center [1374, 519] width 14 height 13
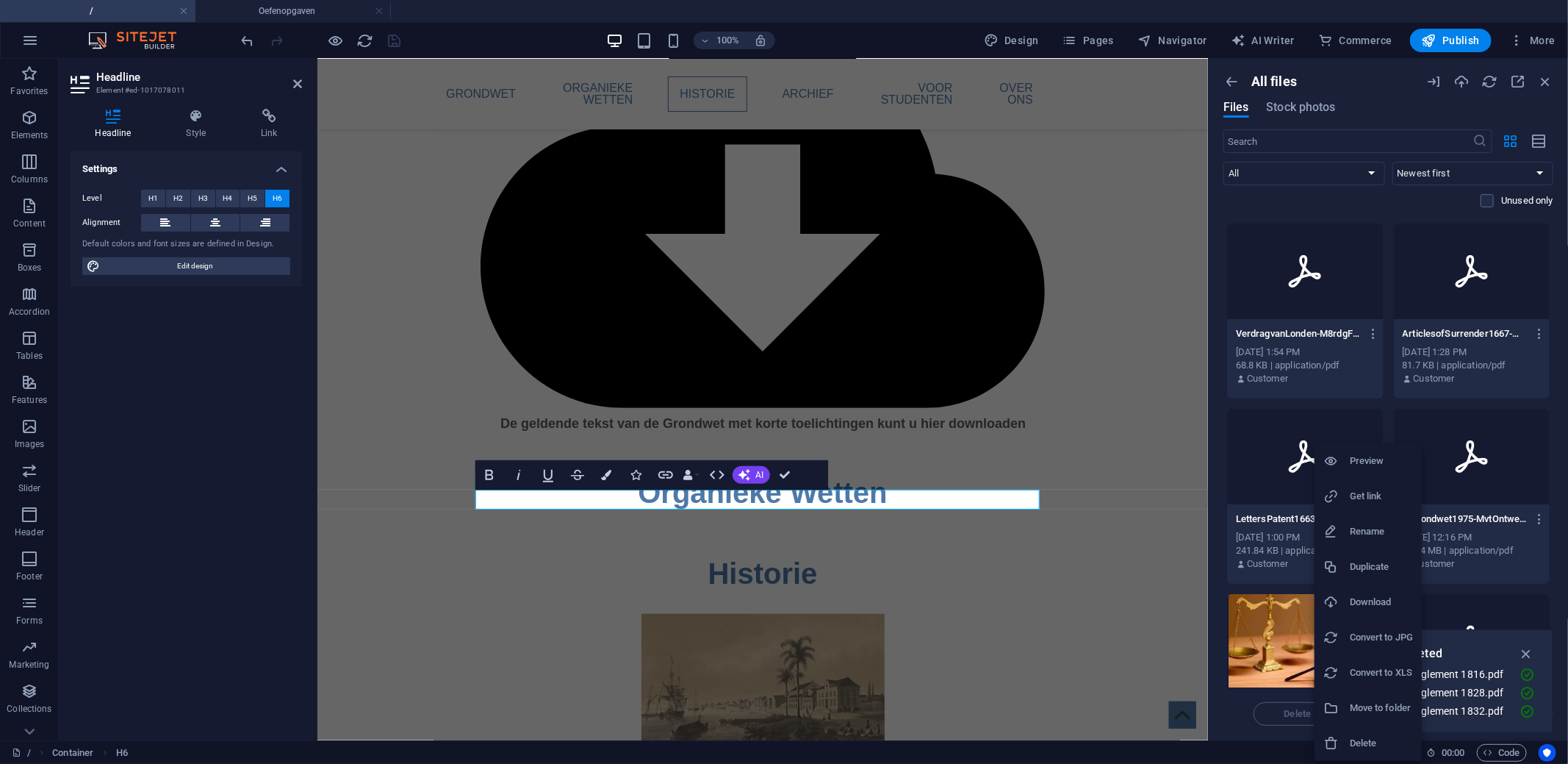
click at [1374, 504] on h6 "Get link" at bounding box center [1381, 496] width 63 height 17
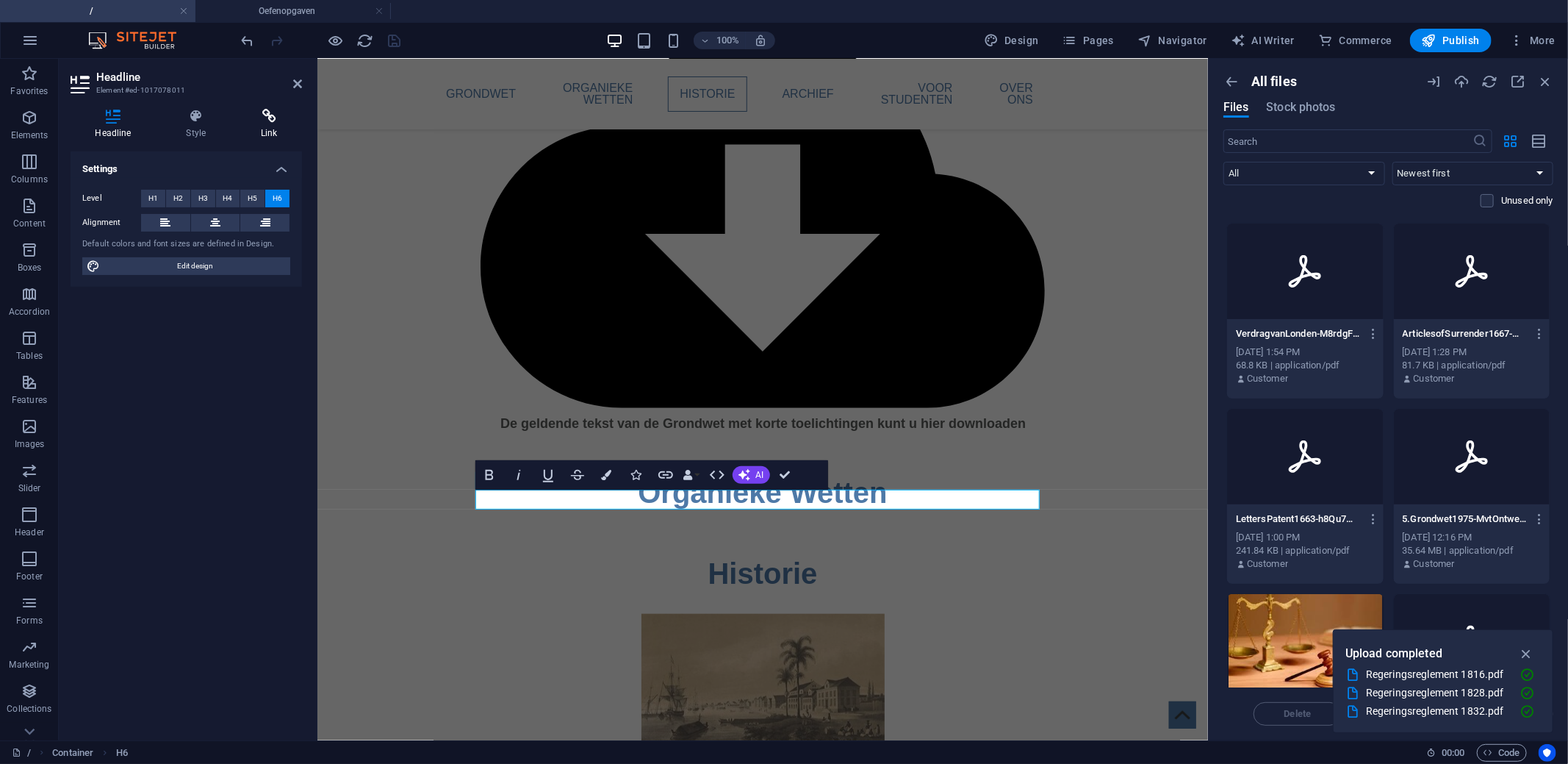
click at [265, 118] on icon at bounding box center [269, 116] width 65 height 15
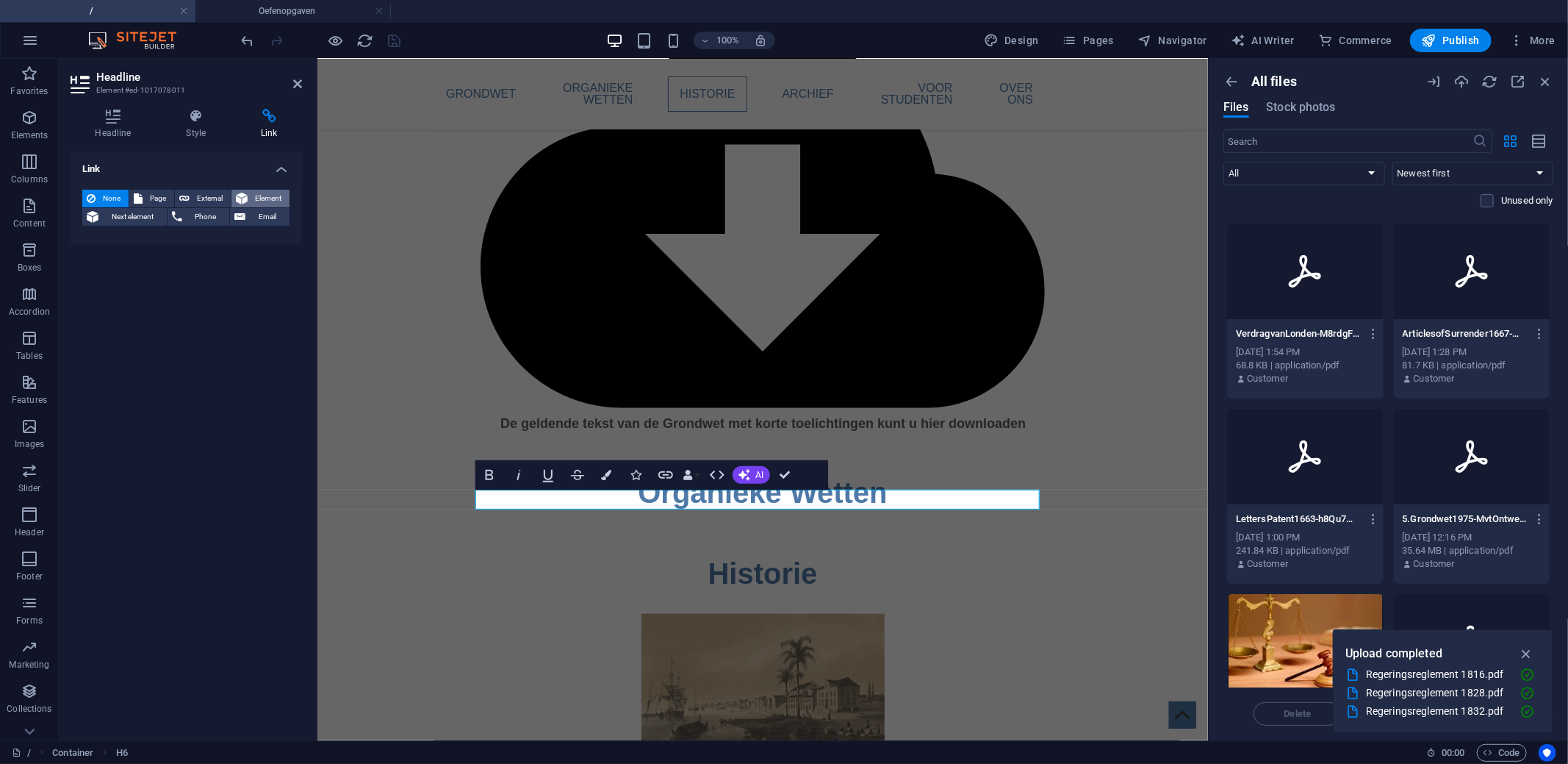
click at [270, 199] on span "Element" at bounding box center [269, 198] width 33 height 17
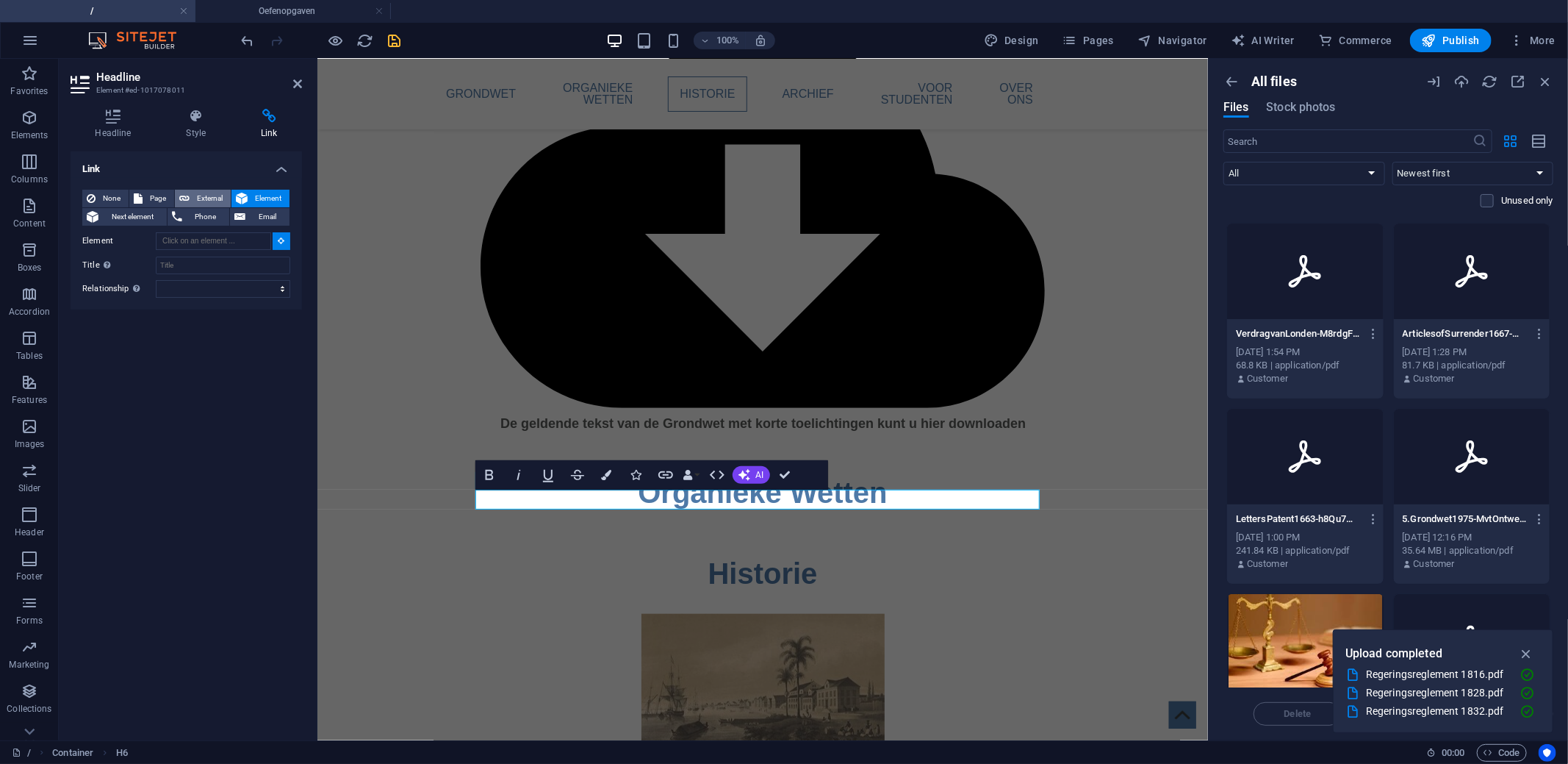
click at [215, 197] on span "External" at bounding box center [209, 198] width 32 height 17
select select "blank"
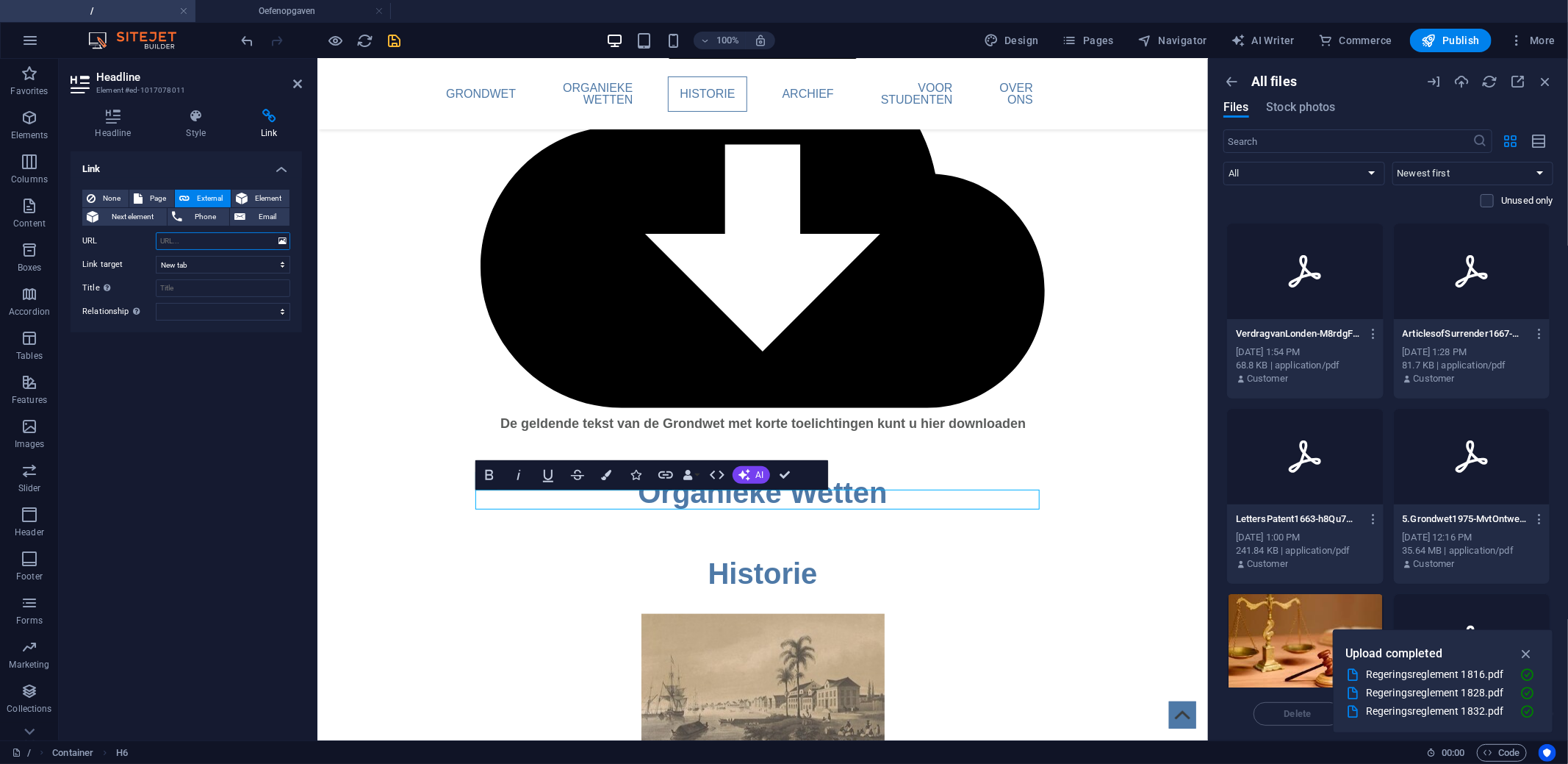
click at [211, 245] on input "URL" at bounding box center [223, 241] width 134 height 17
paste input "https://cdn1.site-media.eu/images/document/19732950/LettersPatent1663-h8Qu7mWqk…"
type input "https://cdn1.site-media.eu/images/document/19732950/LettersPatent1663-h8Qu7mWqk…"
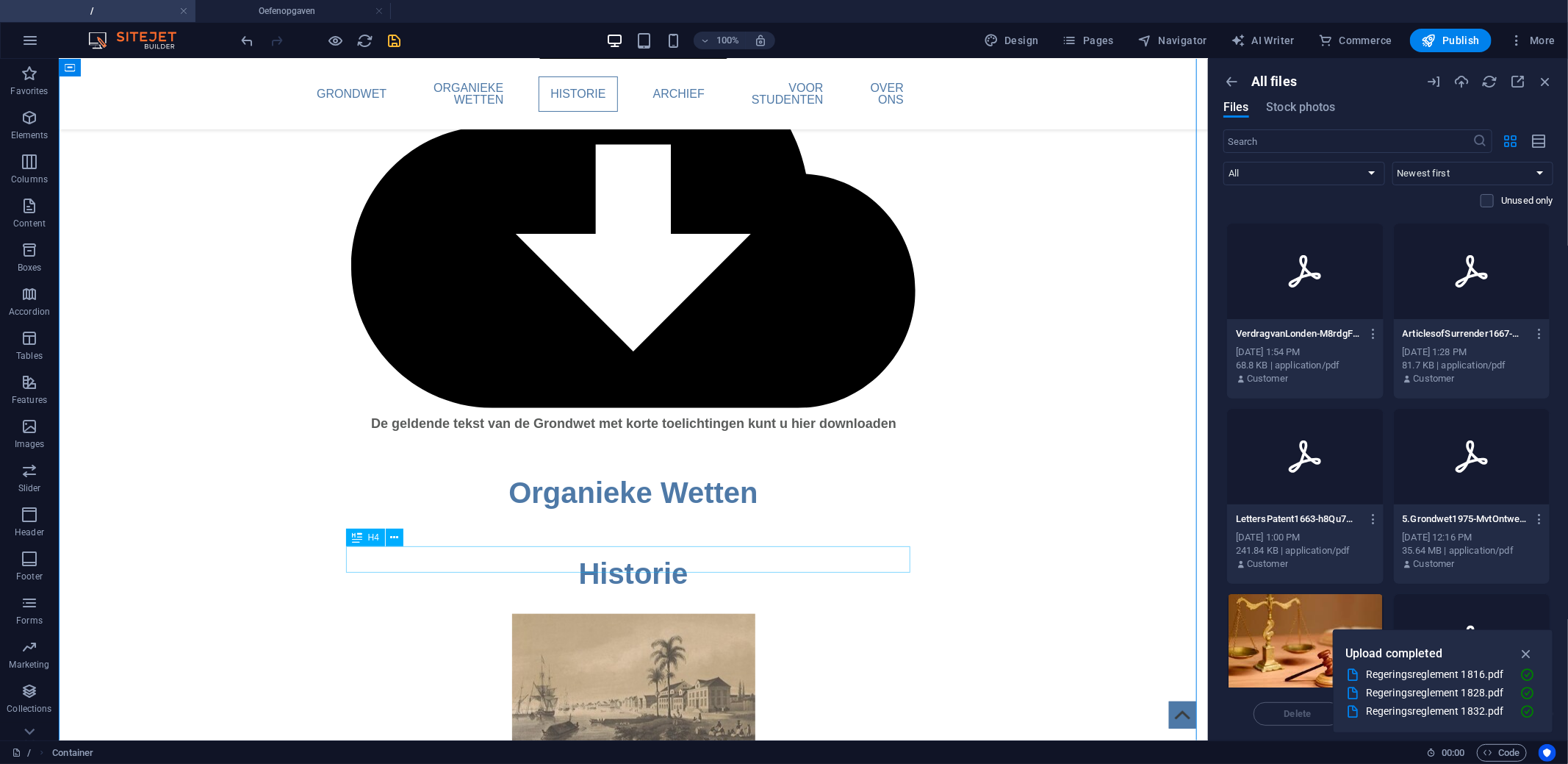
scroll to position [738, 0]
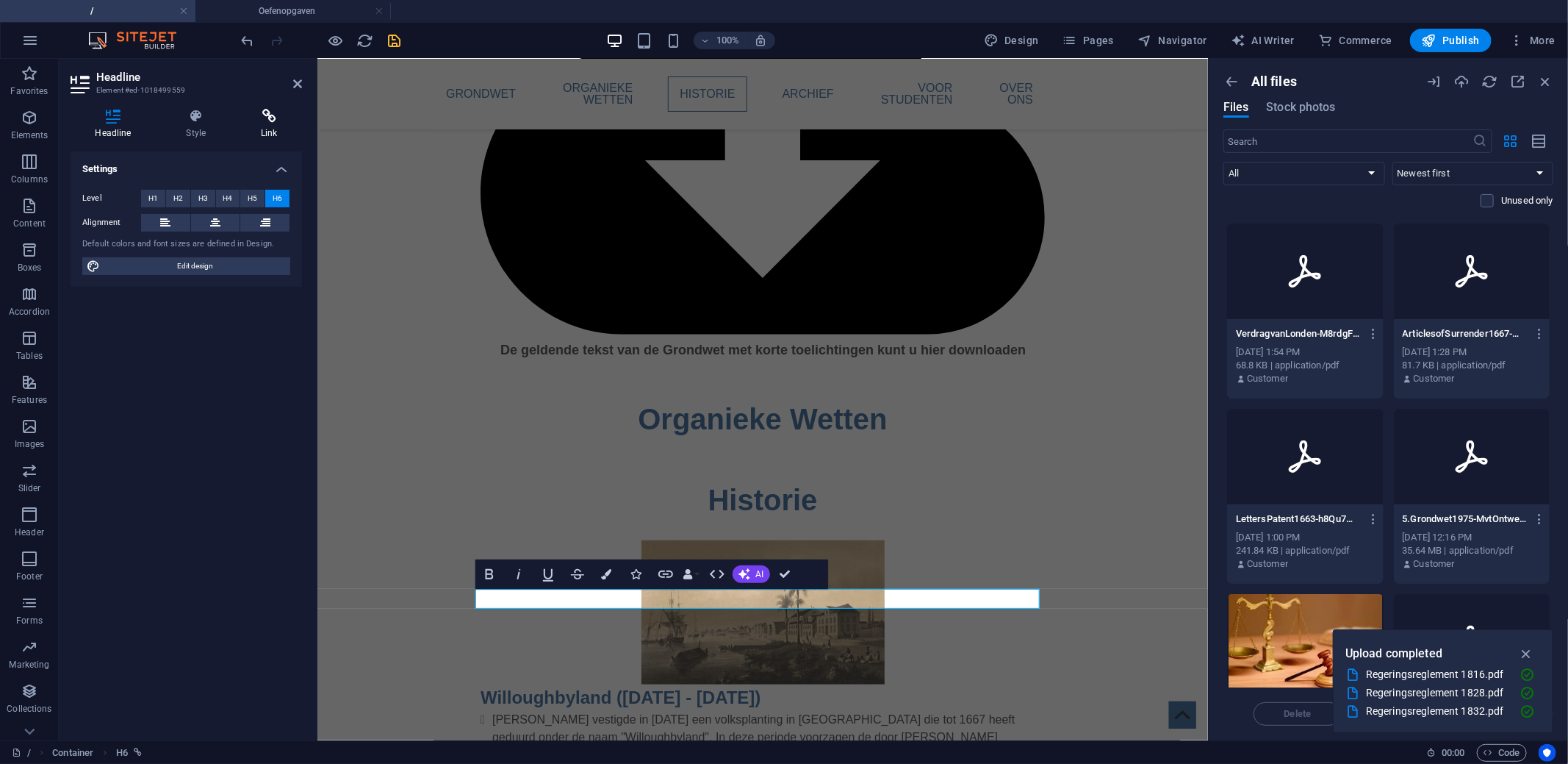
click at [271, 122] on icon at bounding box center [269, 116] width 65 height 15
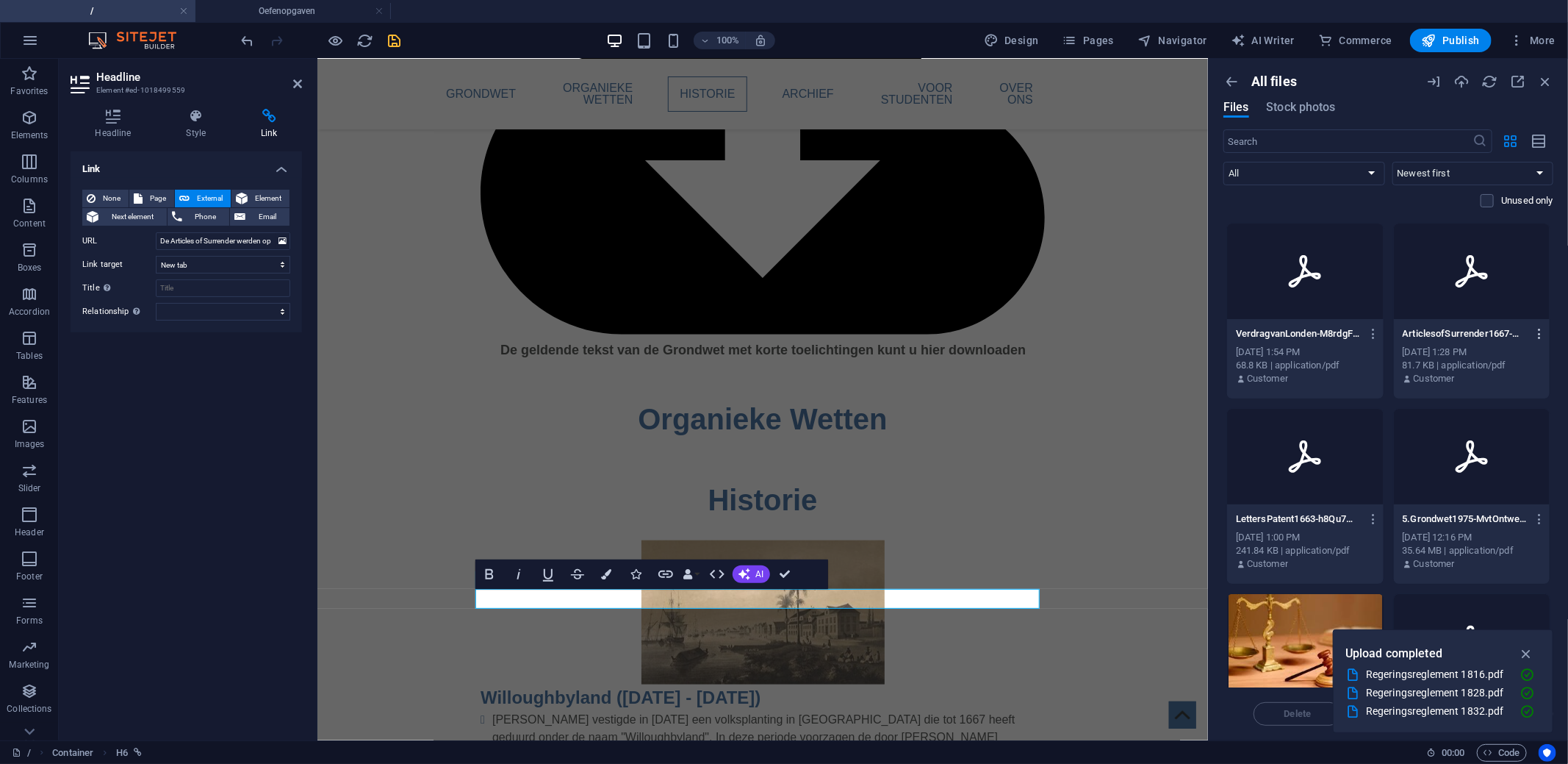
click at [1532, 328] on icon "button" at bounding box center [1539, 334] width 14 height 13
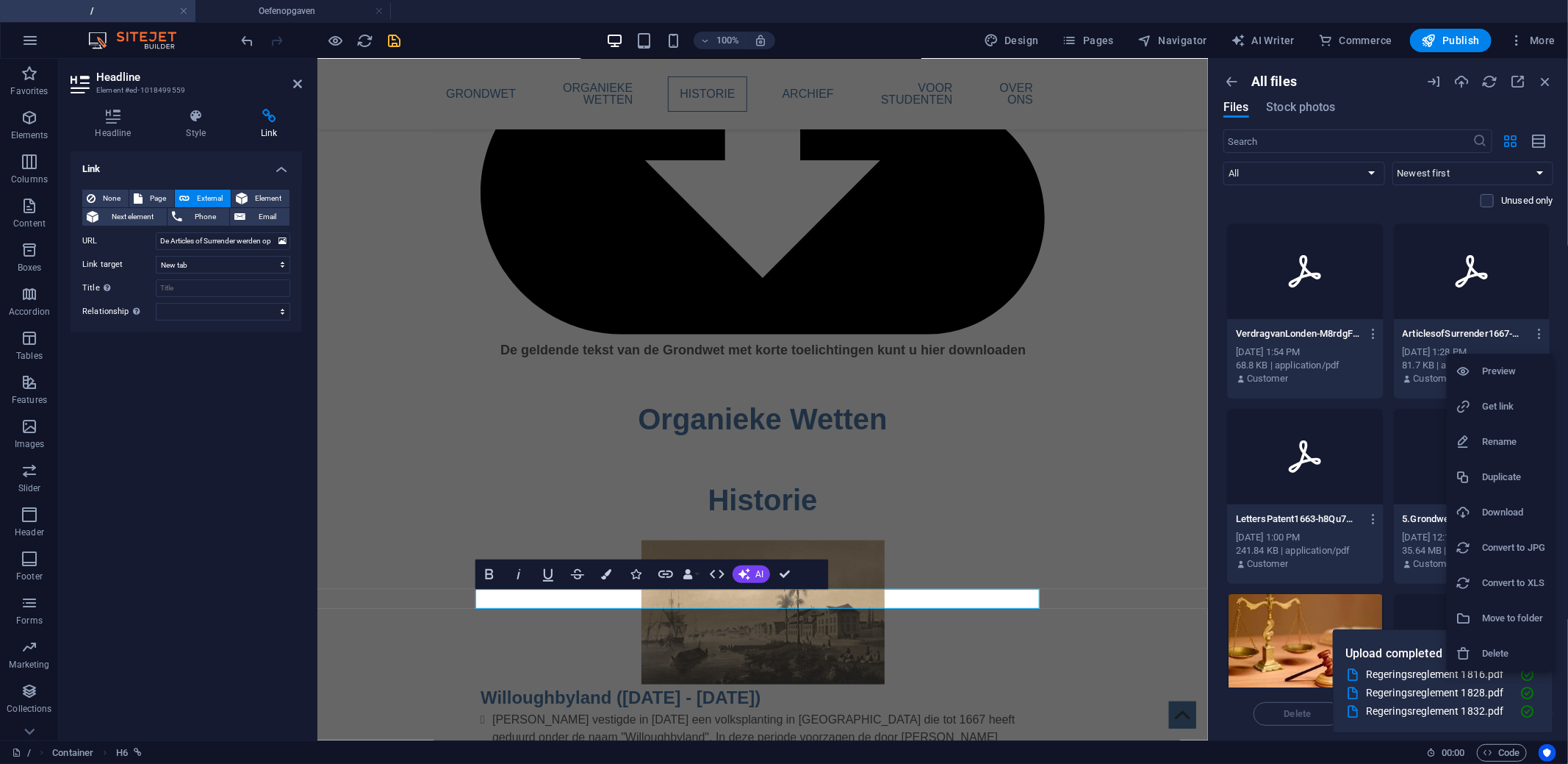
click at [1496, 411] on h6 "Get link" at bounding box center [1513, 406] width 63 height 17
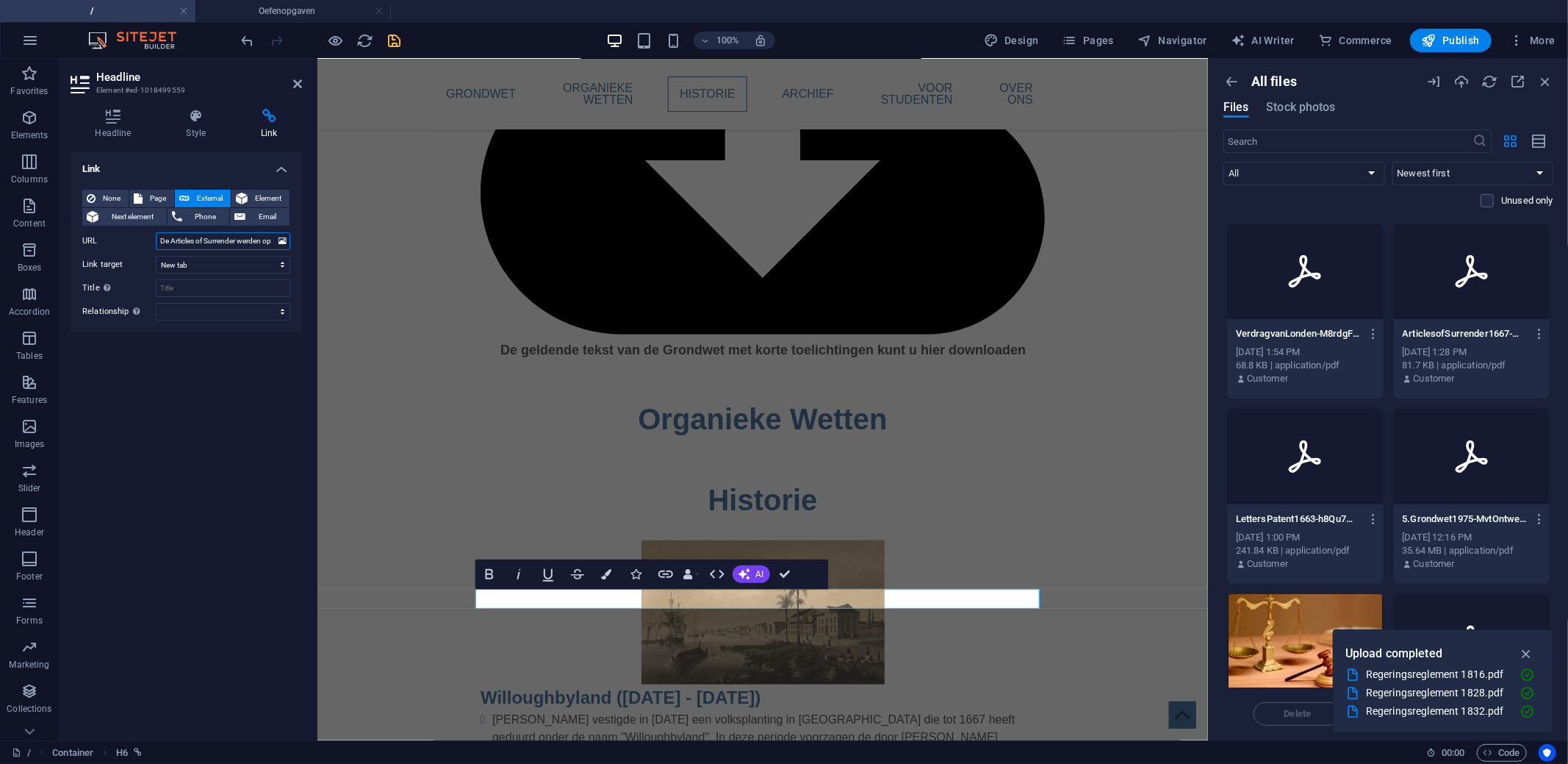
click at [259, 242] on input "De Articles of Surrender werden op 6 maart 1667 getekend tussen Byam en Crijnss…" at bounding box center [223, 241] width 134 height 17
paste input "https://cdn1.site-media.eu/images/document/19733262/ArticlesofSurrender1667-mFu…"
type input "https://cdn1.site-media.eu/images/document/19733262/ArticlesofSurrender1667-mFu…"
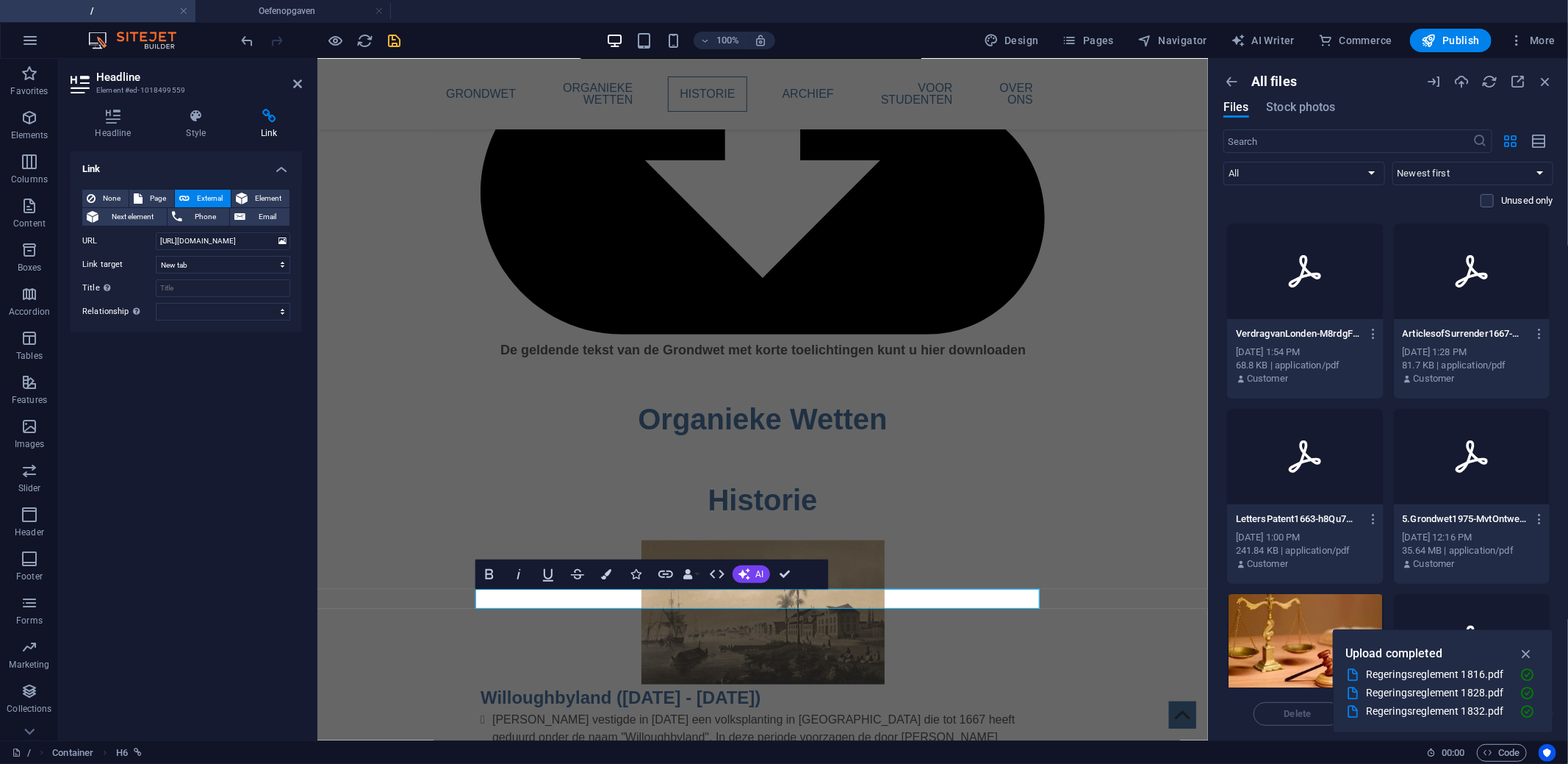
click at [401, 44] on icon "save" at bounding box center [395, 41] width 17 height 17
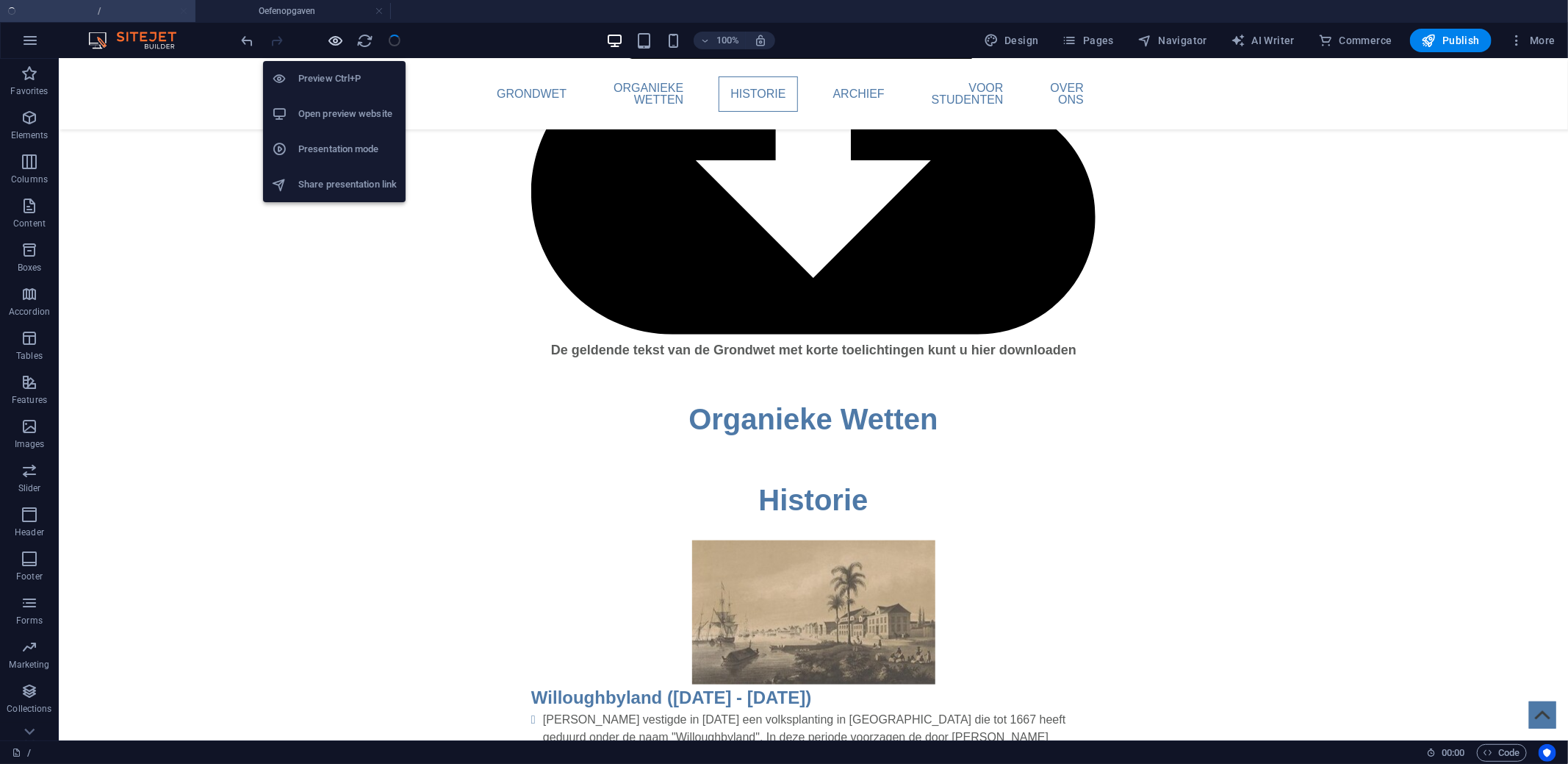
click at [332, 41] on icon "button" at bounding box center [336, 41] width 17 height 17
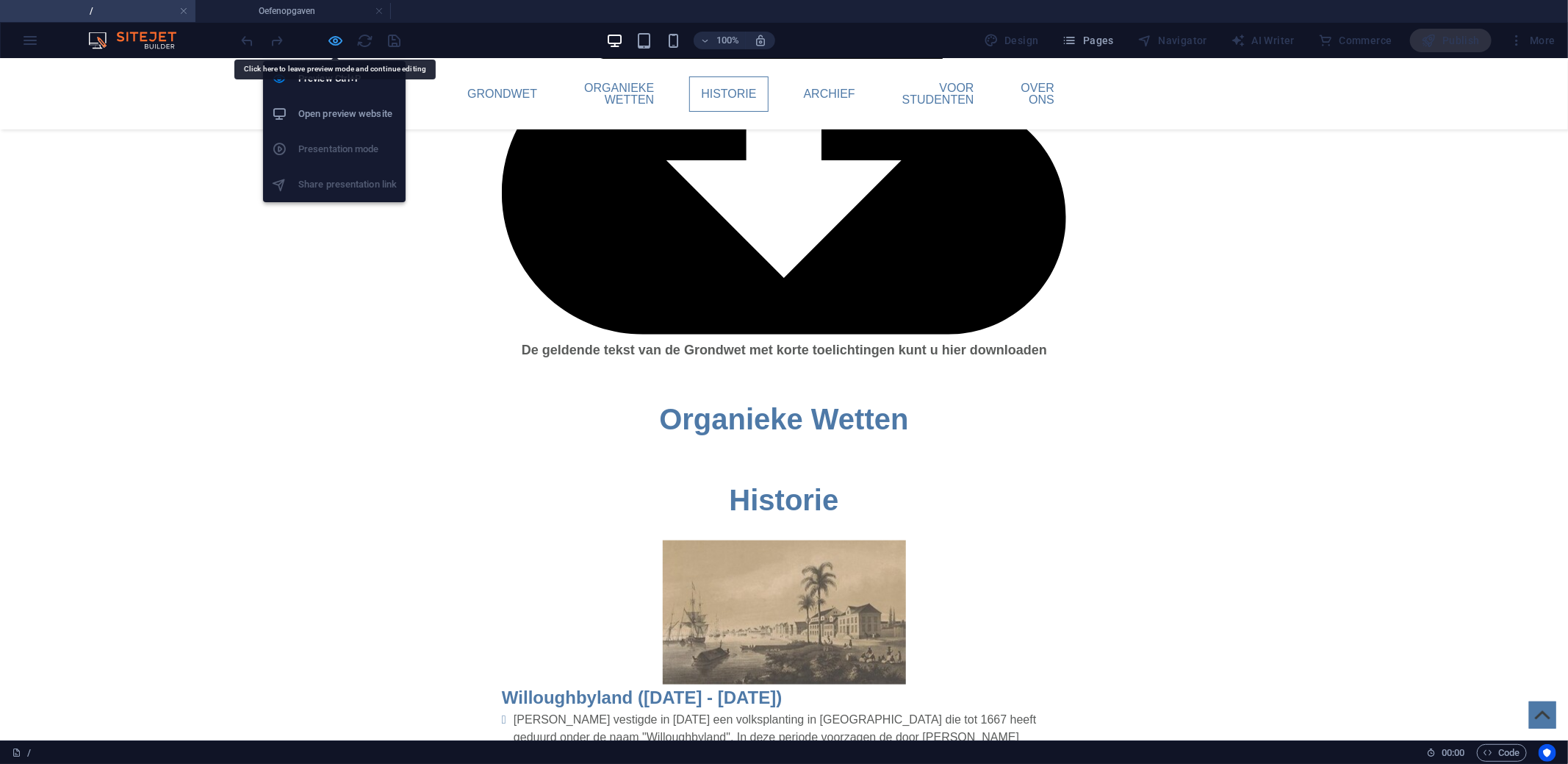
click at [328, 37] on icon "button" at bounding box center [336, 41] width 17 height 17
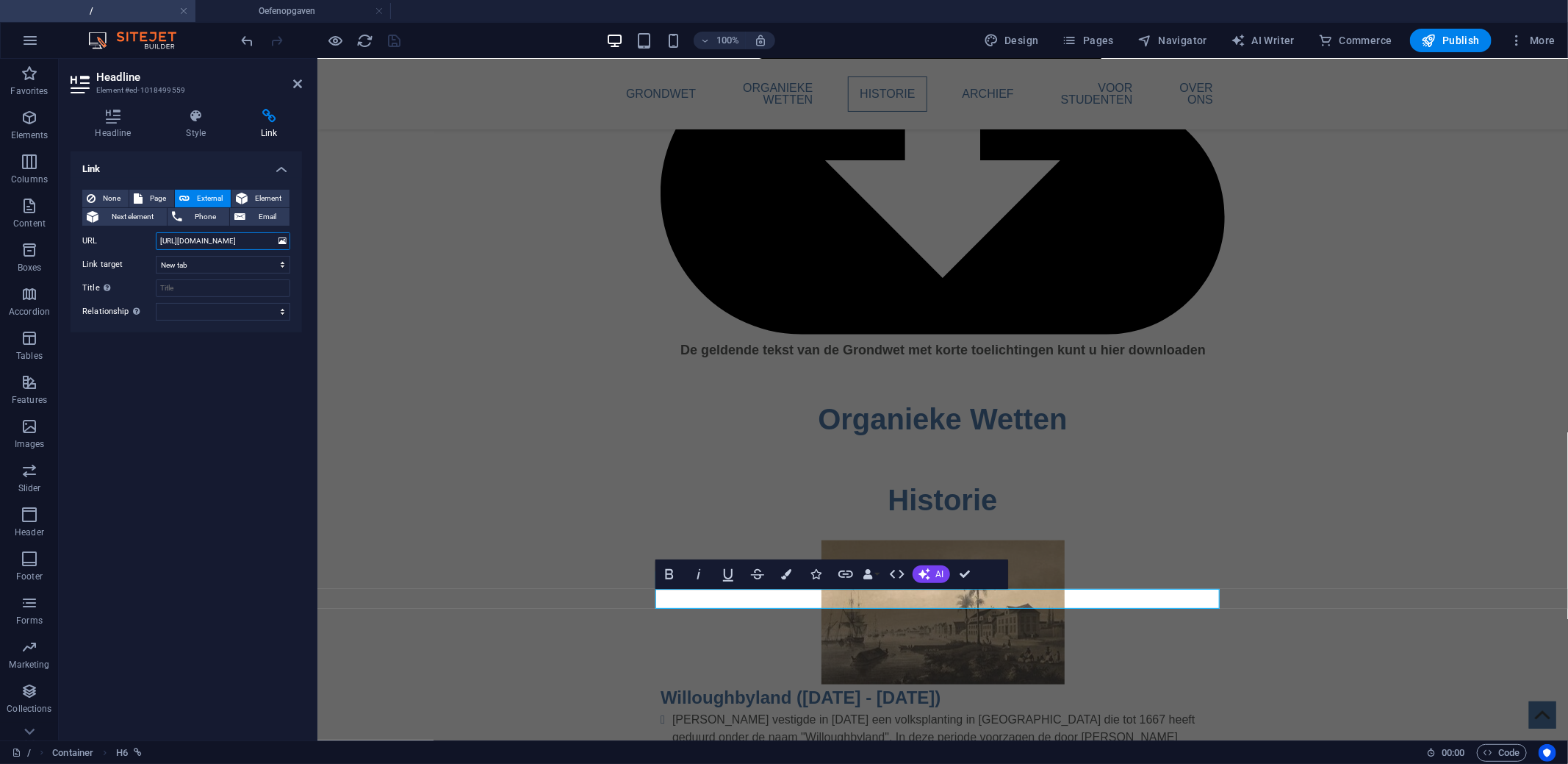
click at [228, 244] on input "https://cdn1.site-media.eu/images/document/19733262/ArticlesofSurrender1667-mFu…" at bounding box center [223, 241] width 134 height 17
click at [1543, 35] on span "More" at bounding box center [1532, 41] width 46 height 15
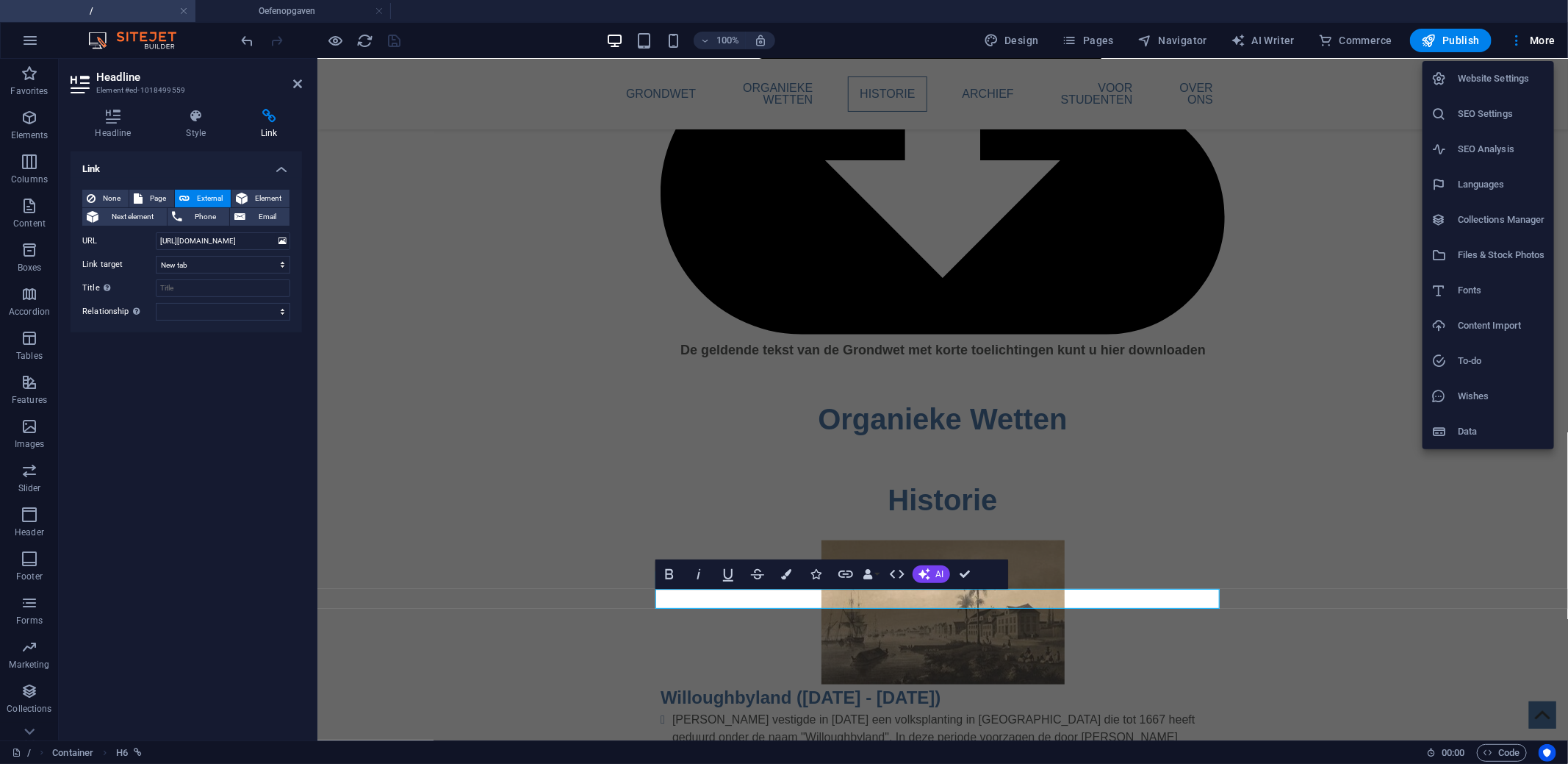
click at [1491, 247] on h6 "Files & Stock Photos" at bounding box center [1502, 254] width 88 height 17
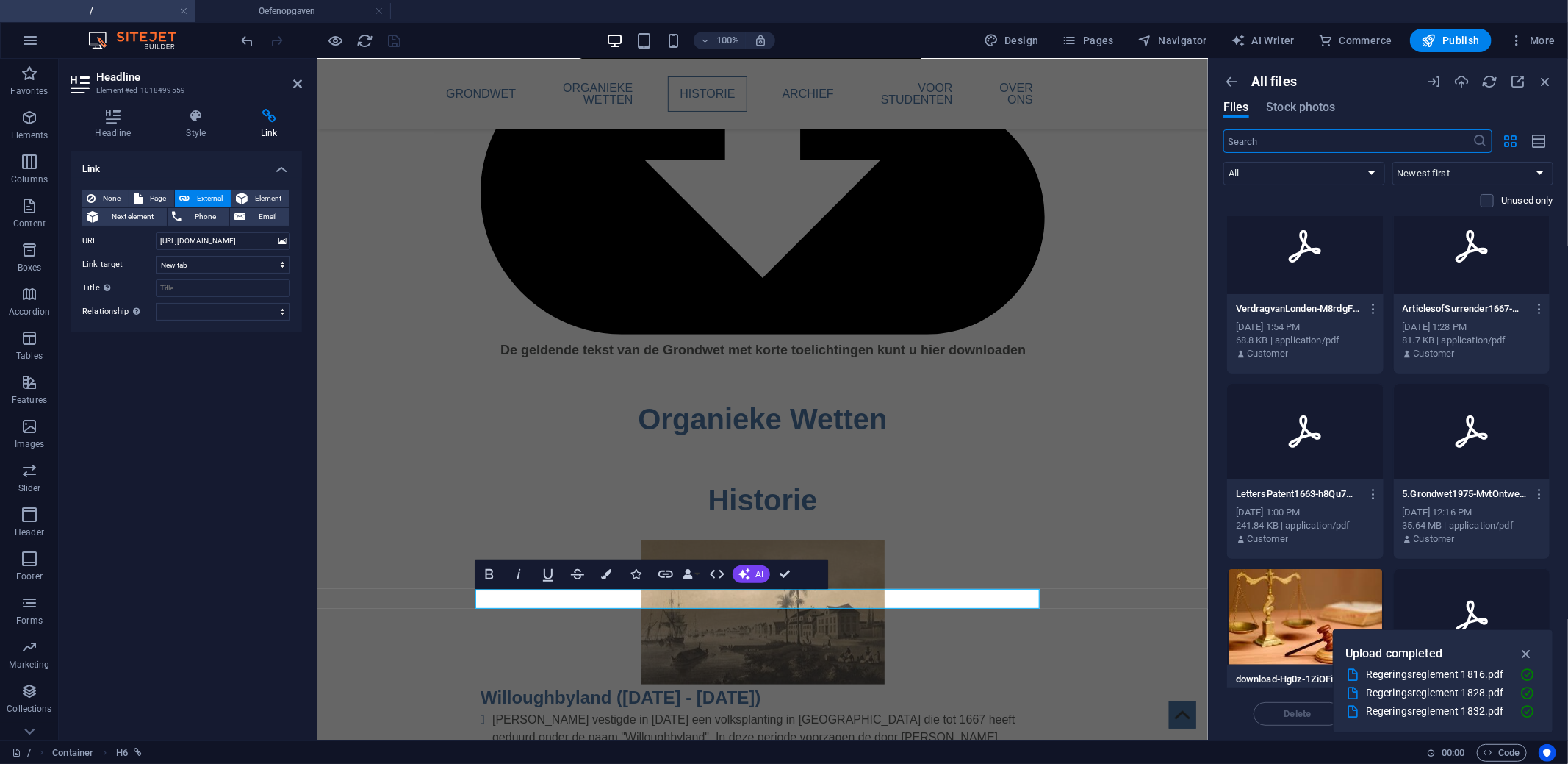
scroll to position [809, 0]
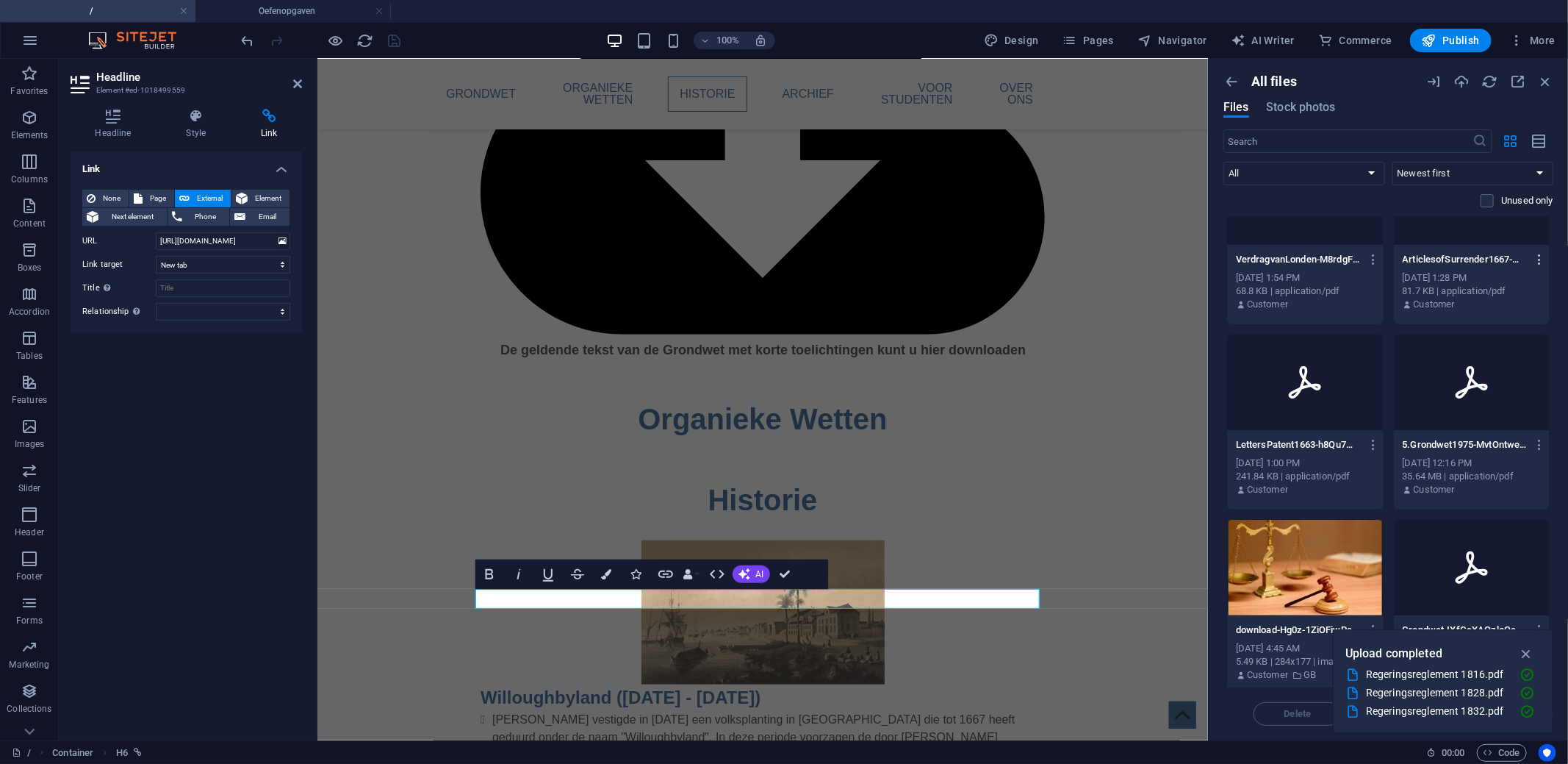
click at [1537, 262] on icon "button" at bounding box center [1539, 259] width 14 height 13
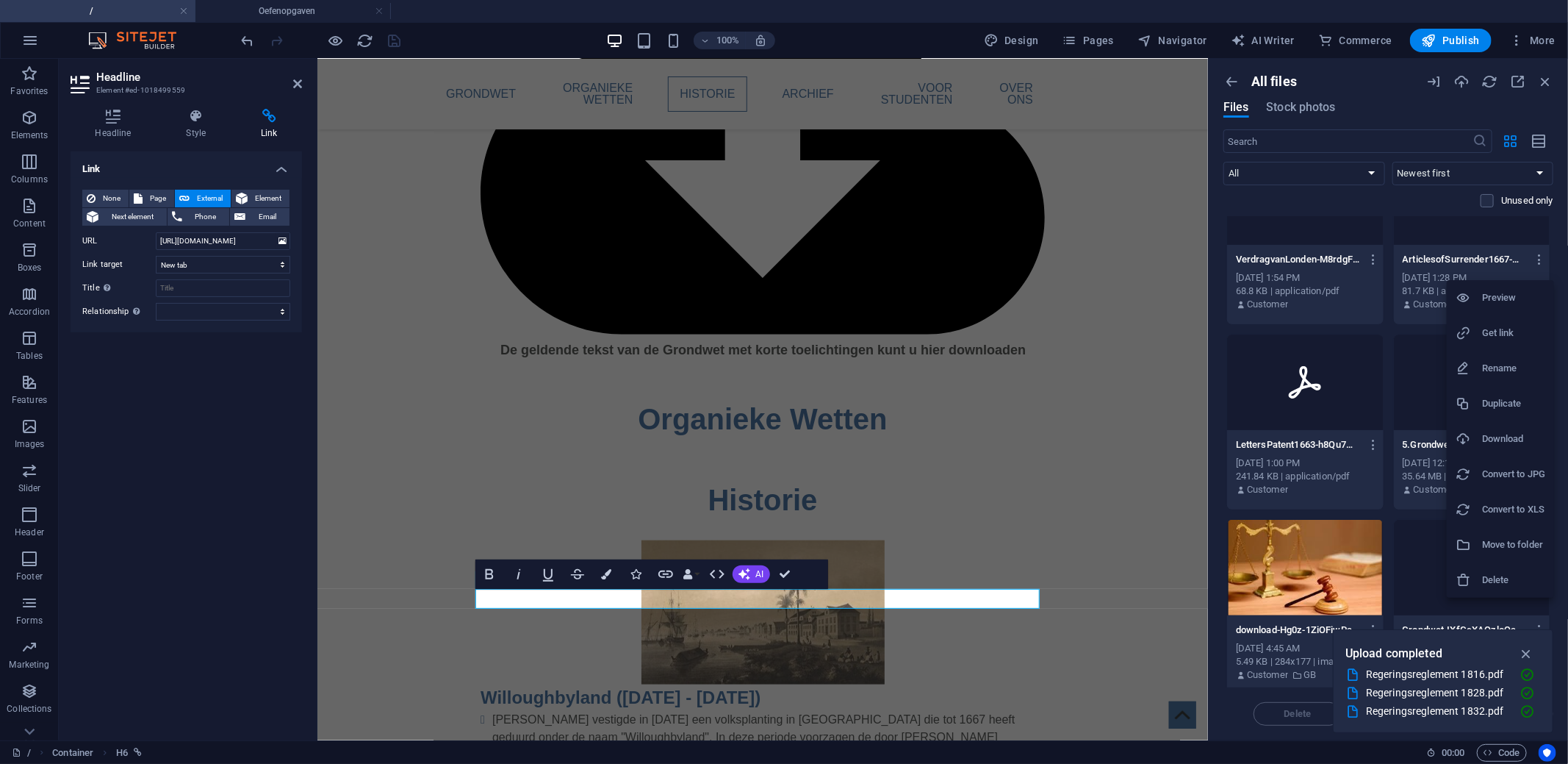
click at [1468, 339] on icon at bounding box center [1463, 333] width 15 height 15
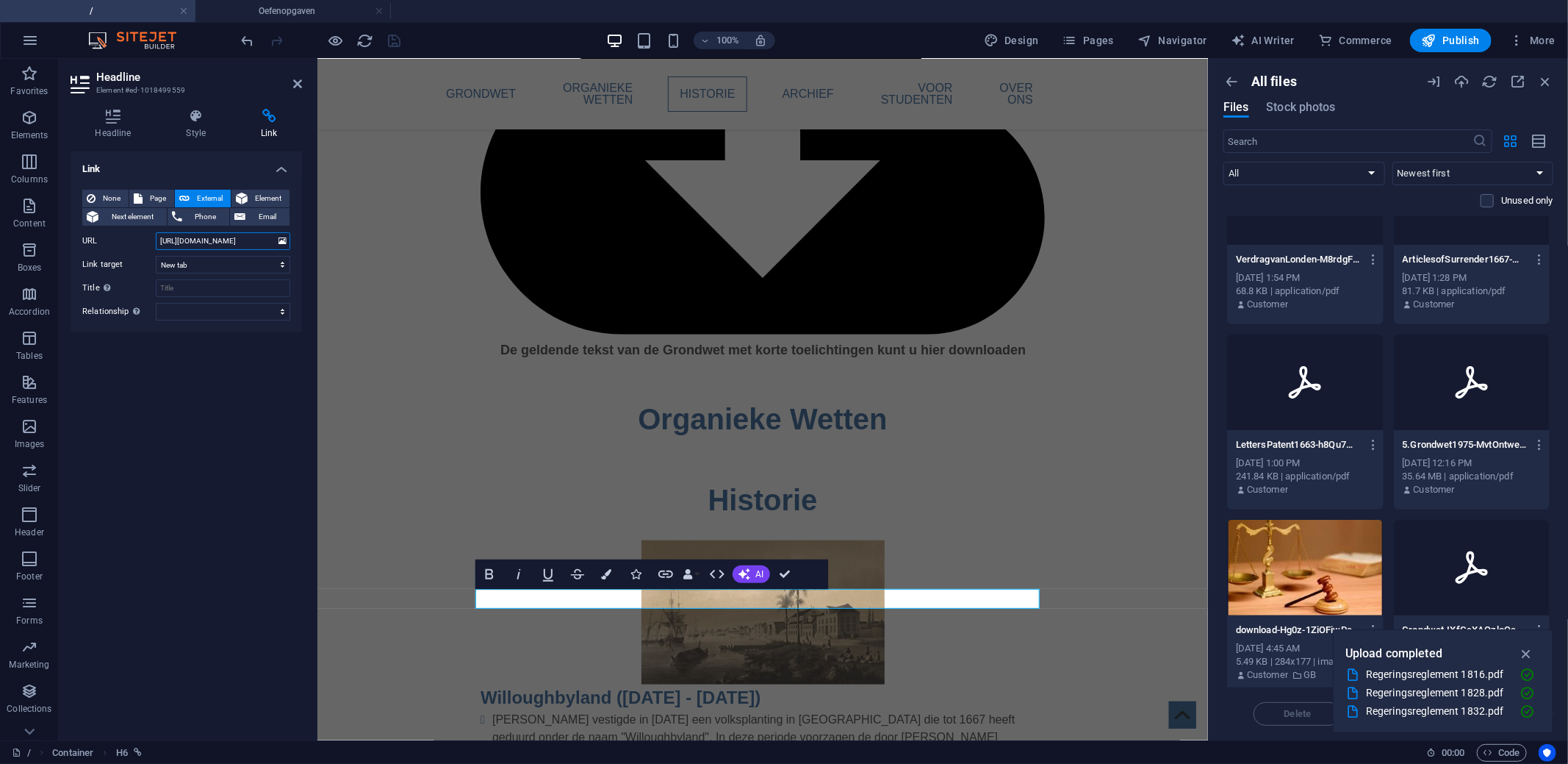
click at [179, 241] on input "https://cdn1.site-media.eu/images/document/19733262/ArticlesofSurrender1667-mFu…" at bounding box center [223, 241] width 134 height 17
paste input "https://cdn1.site-media.eu/images/document/19733262/ArticlesofSurrender1667-mFu…"
type input "https://cdn1.site-media.eu/images/document/19733262/ArticlesofSurrender1667-mFu…"
click at [389, 43] on icon "save" at bounding box center [395, 41] width 17 height 17
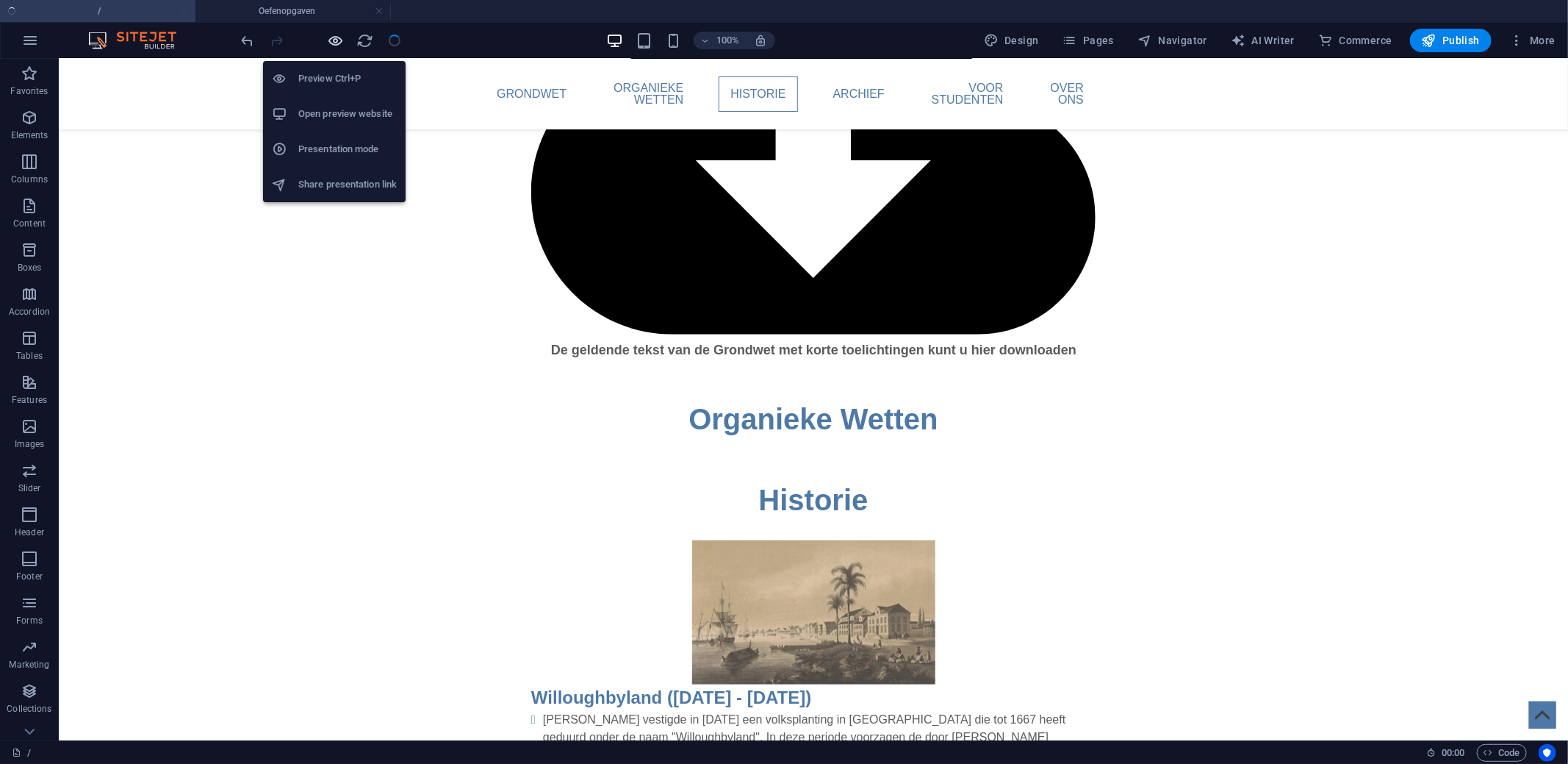
click at [338, 43] on icon "button" at bounding box center [336, 41] width 17 height 17
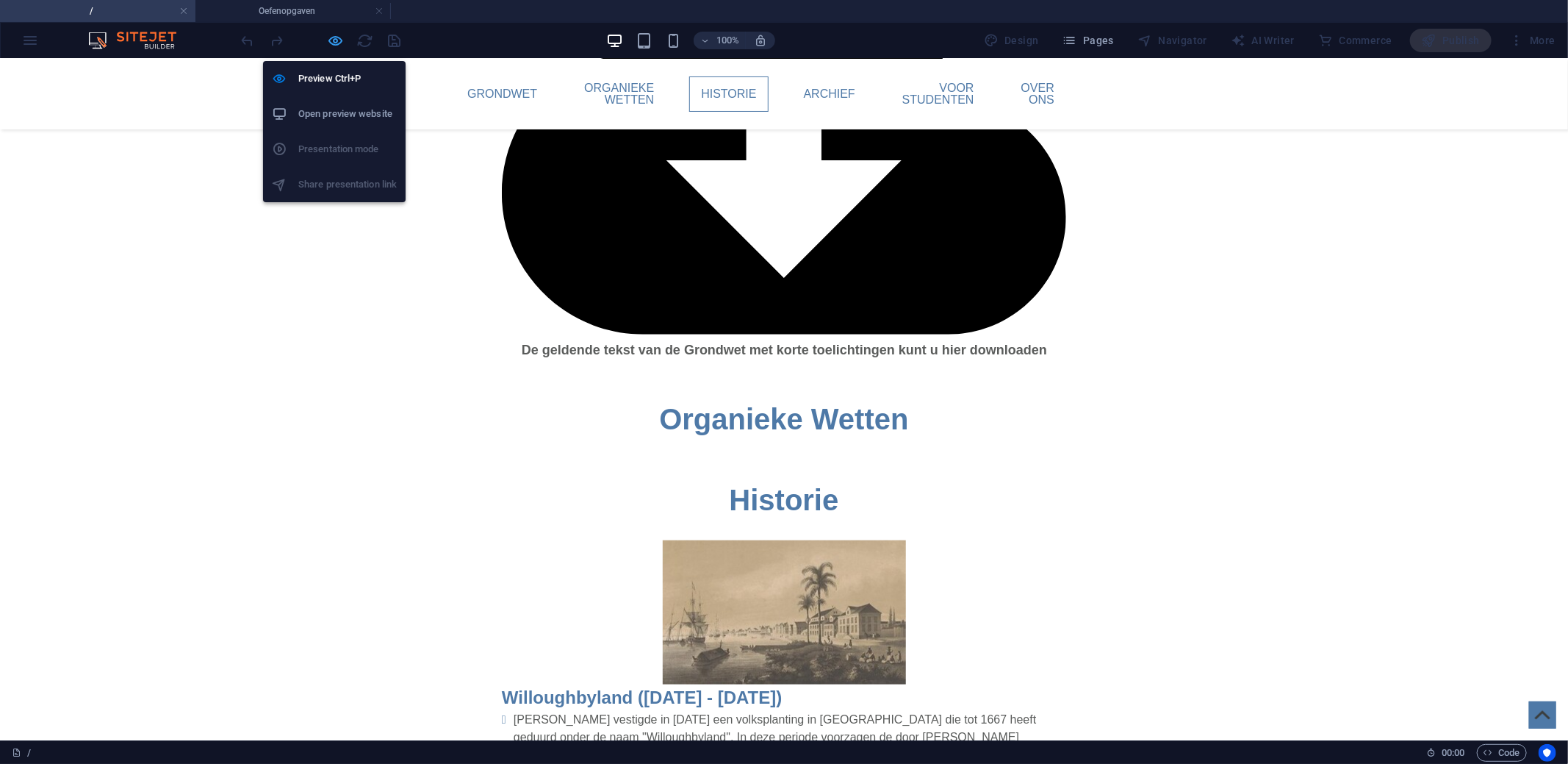
click at [328, 35] on icon "button" at bounding box center [336, 41] width 17 height 17
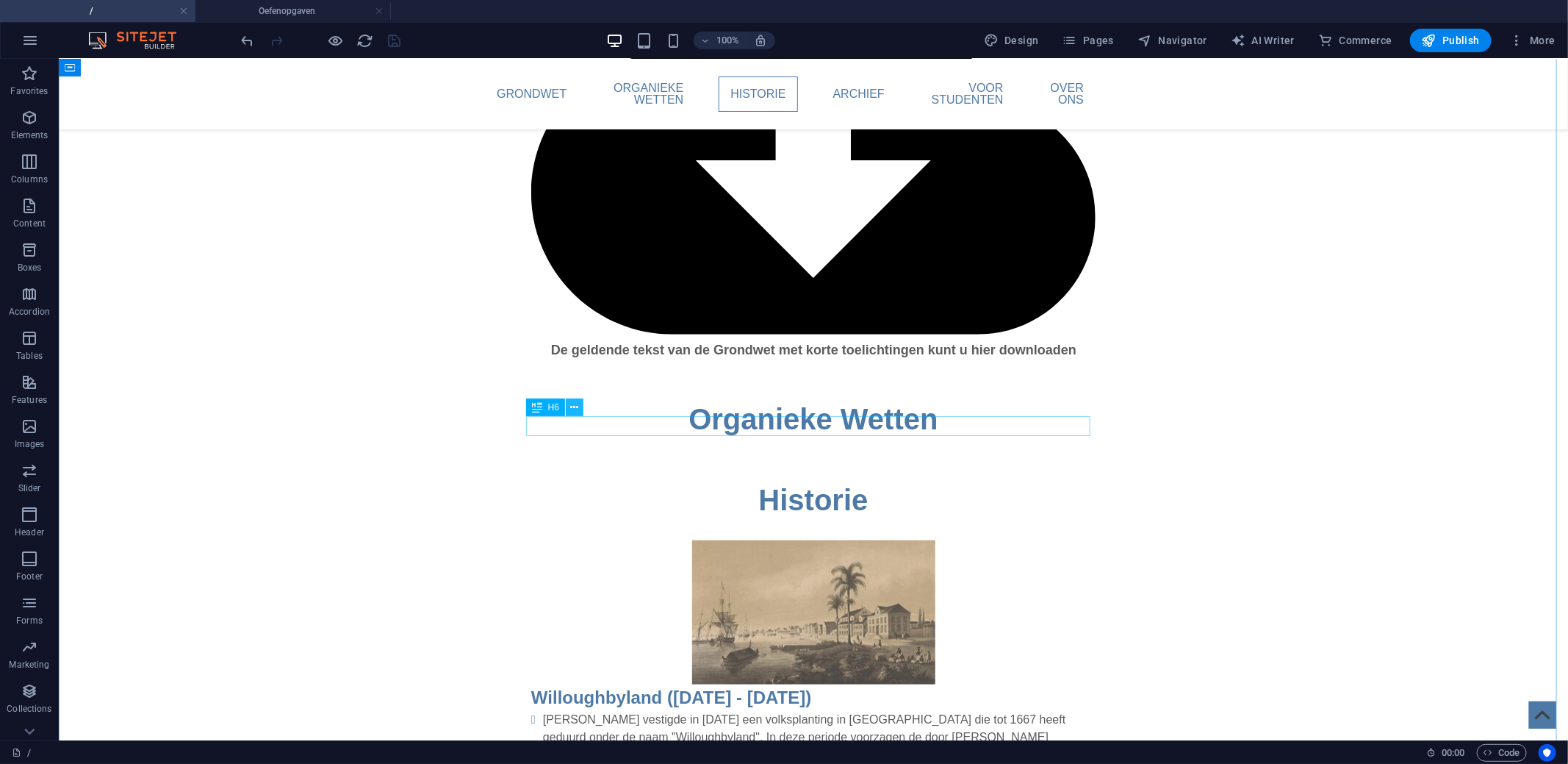
click at [571, 407] on icon at bounding box center [575, 407] width 8 height 16
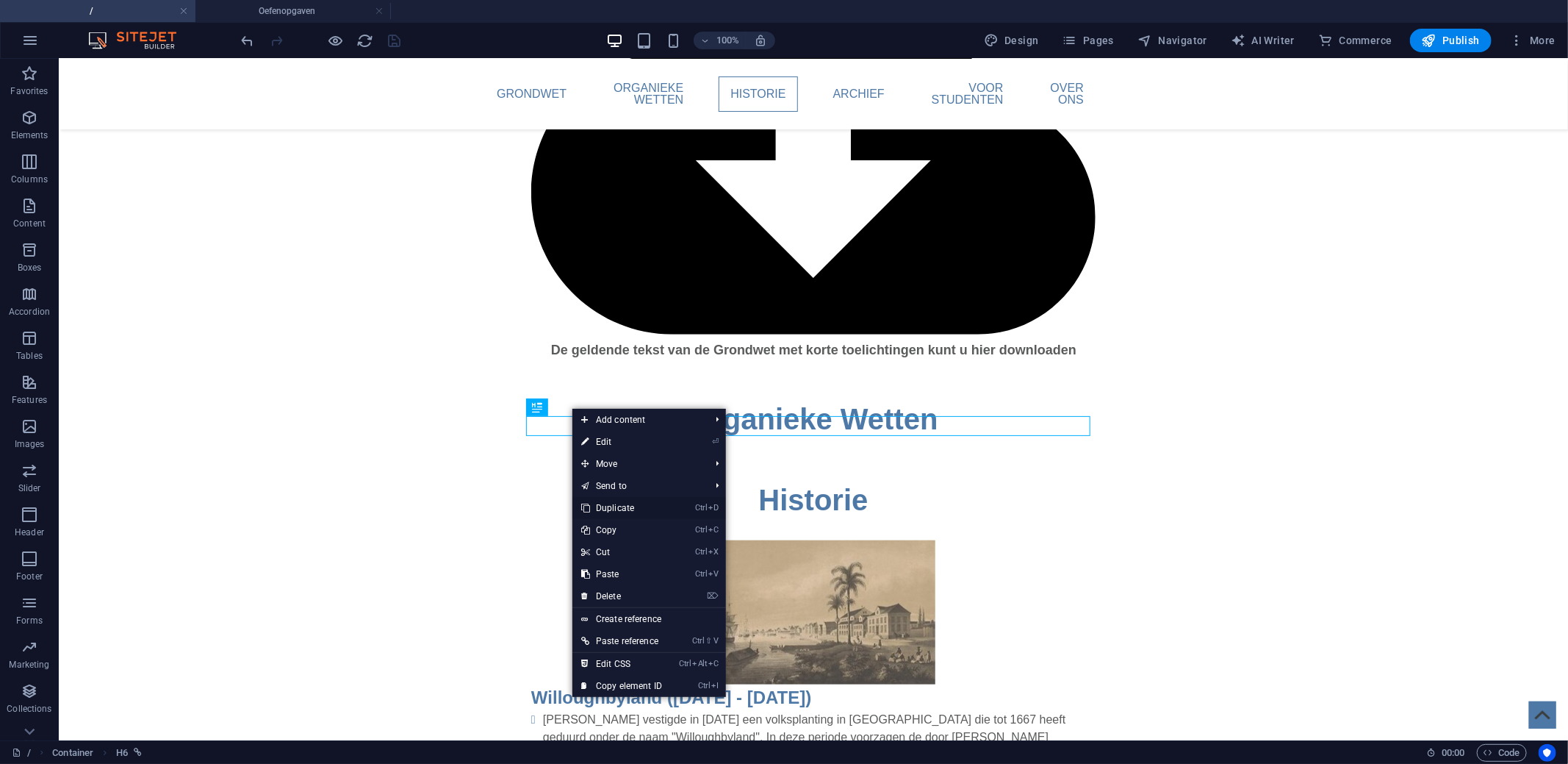
click at [640, 511] on link "Ctrl D Duplicate" at bounding box center [621, 507] width 98 height 22
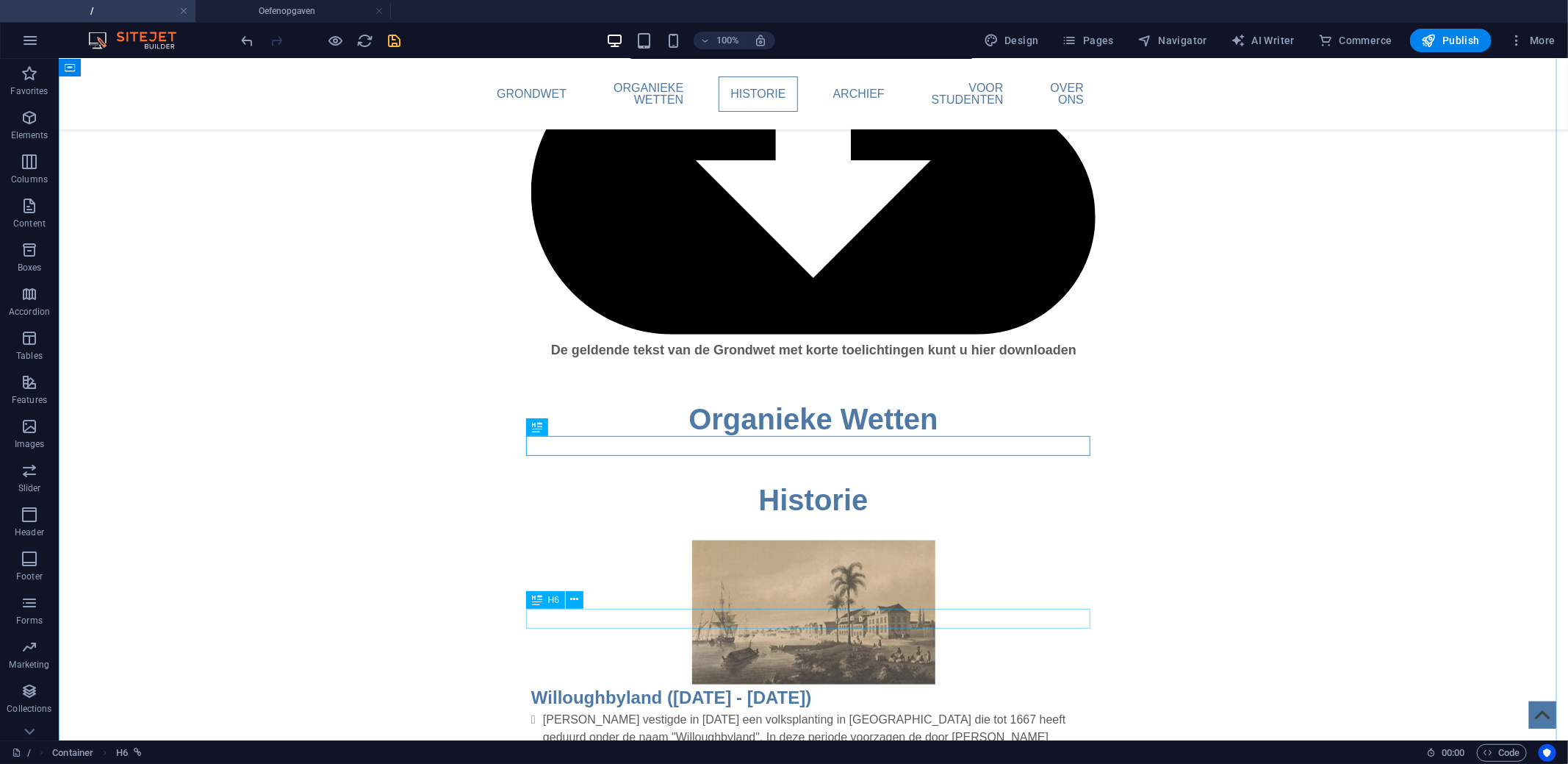
drag, startPoint x: 614, startPoint y: 449, endPoint x: 617, endPoint y: 618, distance: 169.0
click at [398, 45] on icon "save" at bounding box center [395, 41] width 17 height 17
drag, startPoint x: 645, startPoint y: 444, endPoint x: 643, endPoint y: 603, distance: 159.0
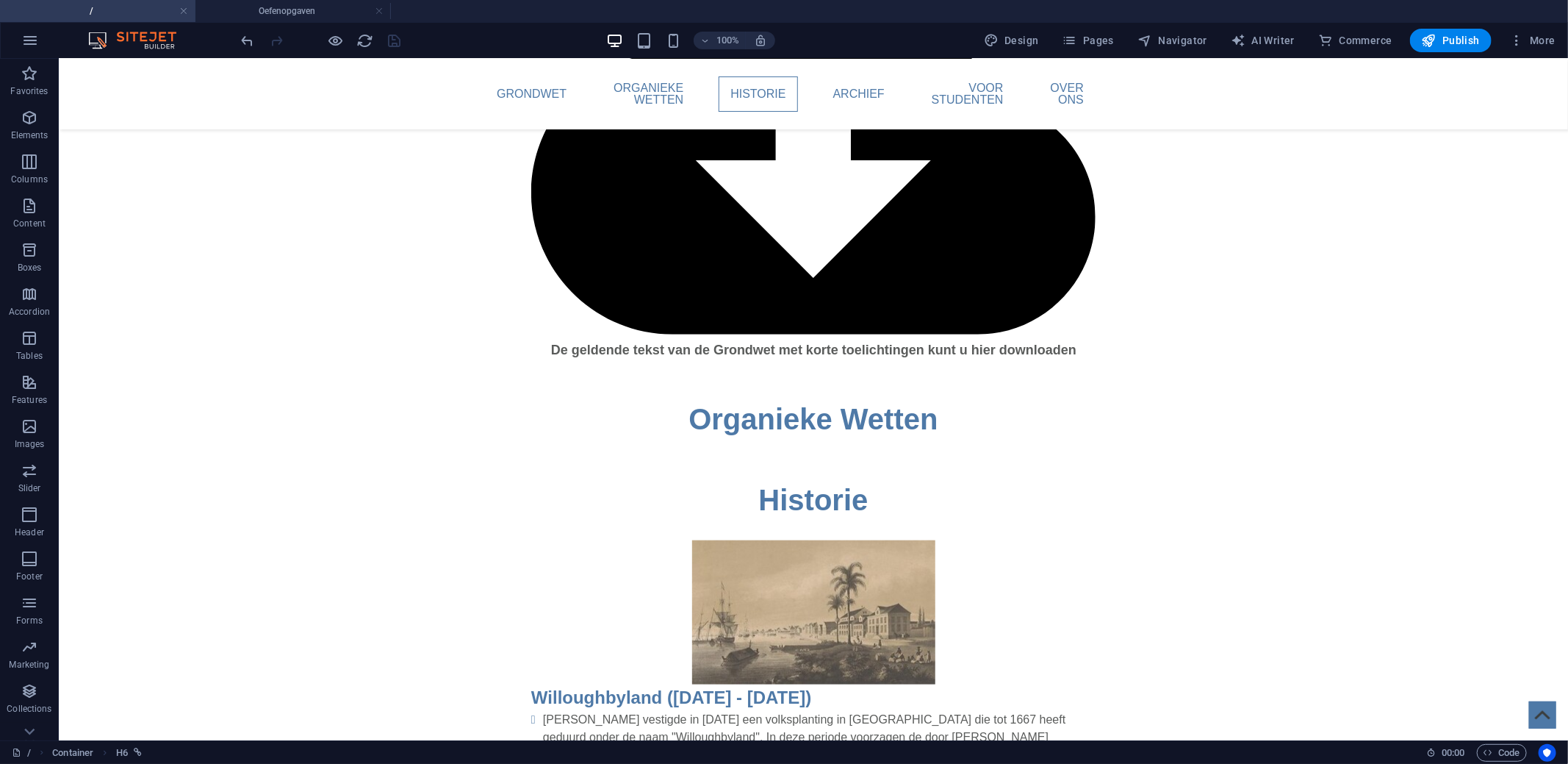
drag, startPoint x: 630, startPoint y: 448, endPoint x: 614, endPoint y: 622, distance: 174.7
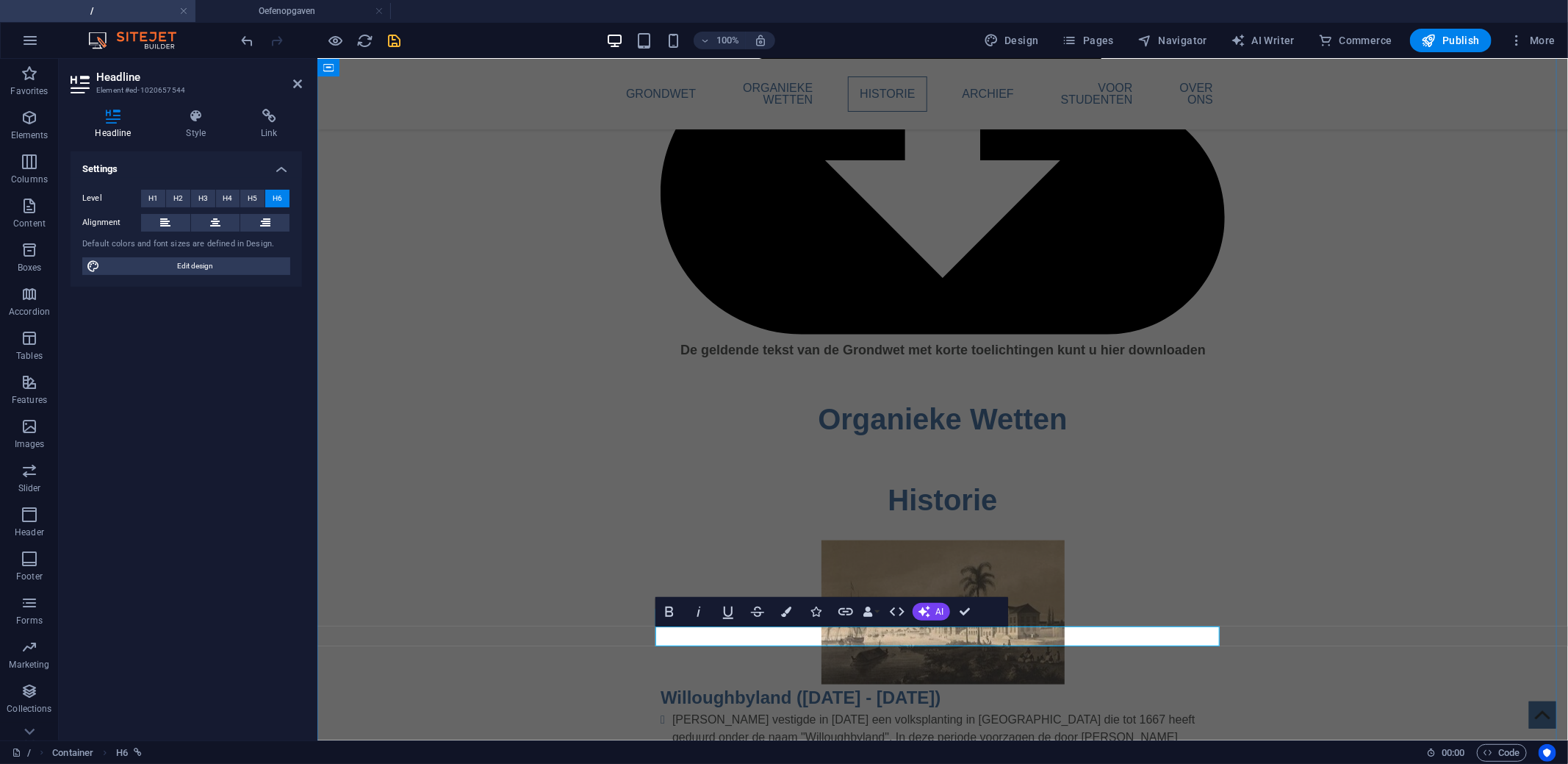
scroll to position [996, 2]
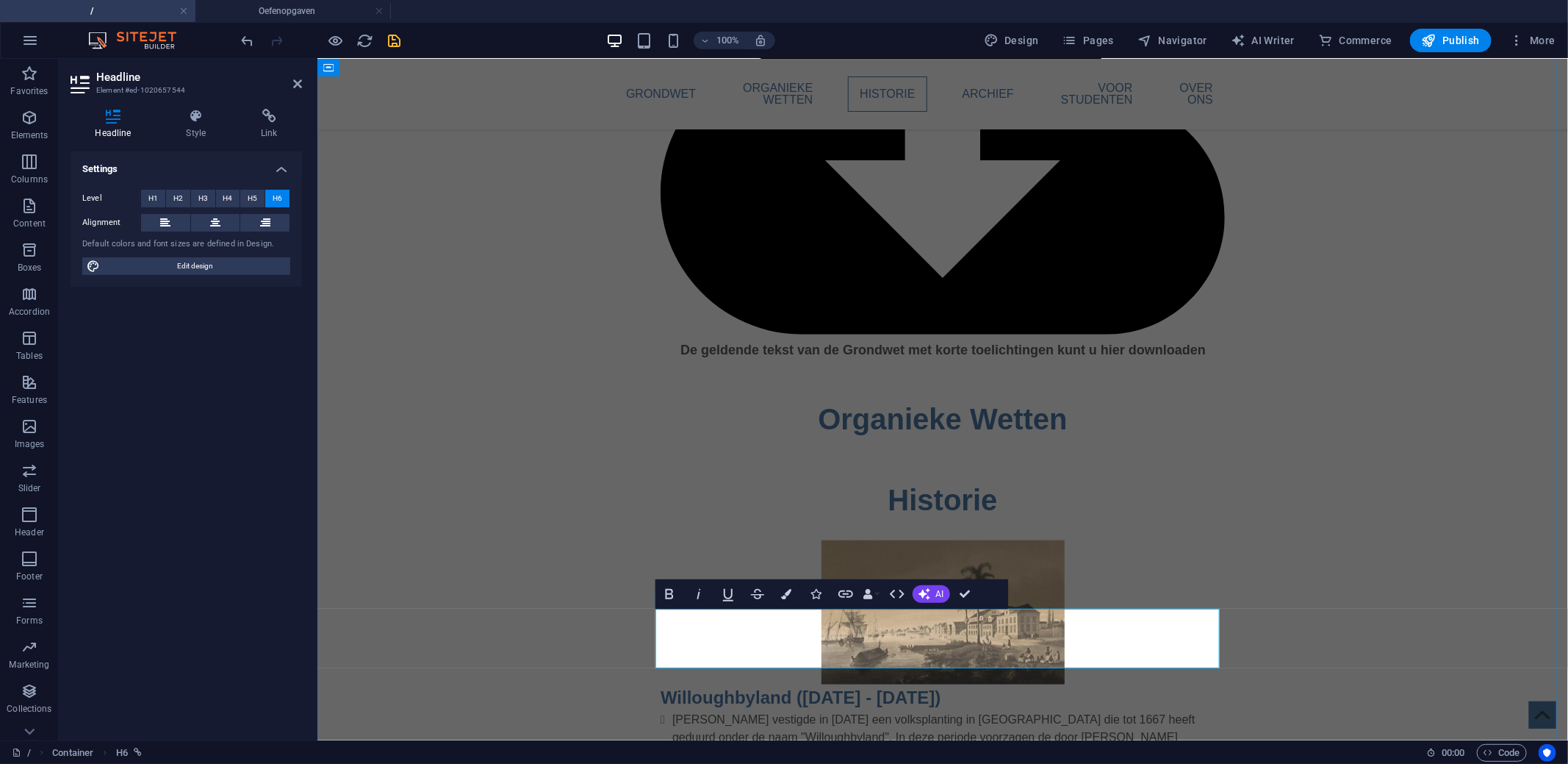
drag, startPoint x: 894, startPoint y: 636, endPoint x: 677, endPoint y: 623, distance: 217.4
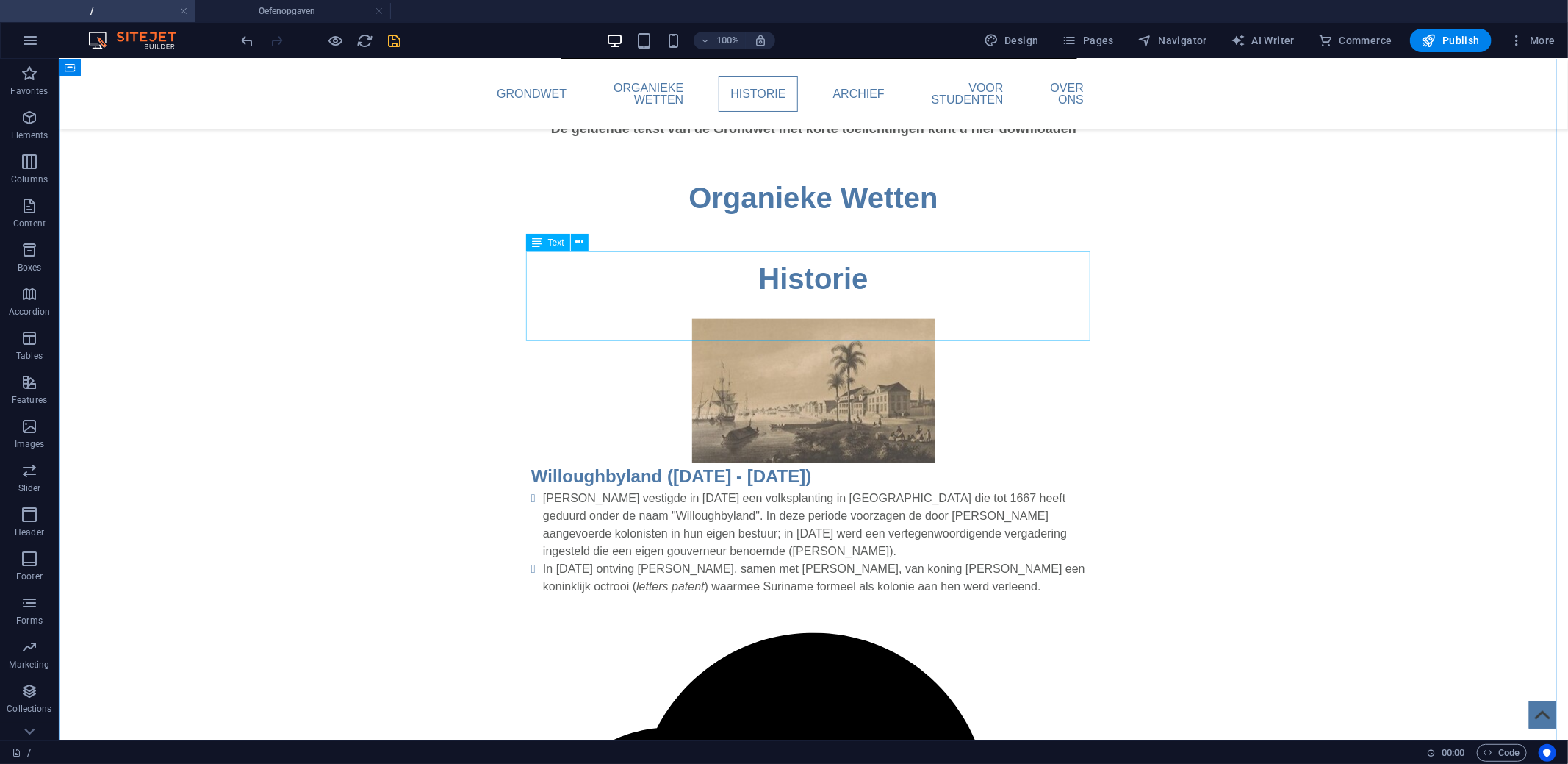
scroll to position [959, 0]
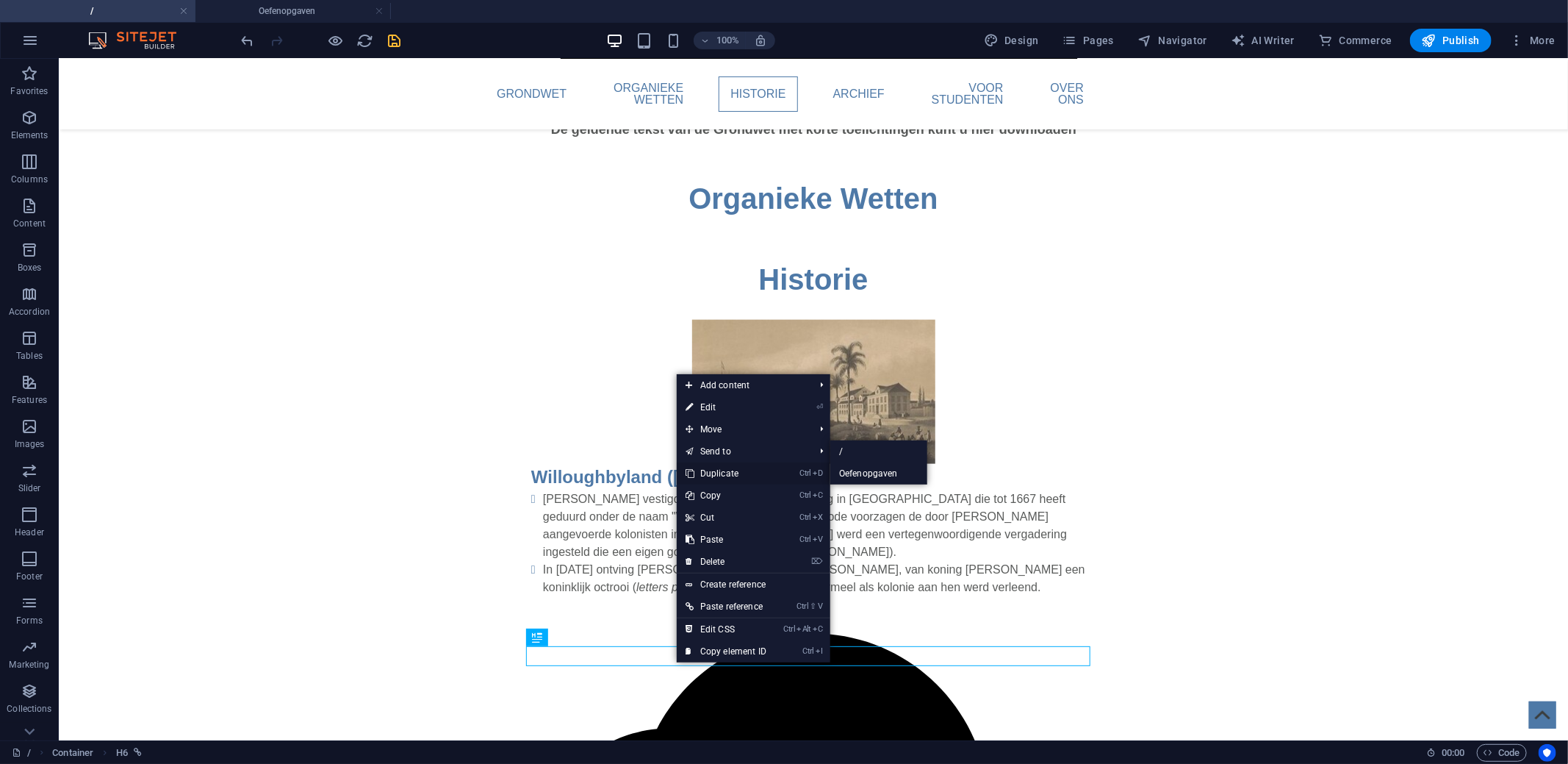
click at [731, 473] on link "Ctrl D Duplicate" at bounding box center [726, 473] width 98 height 22
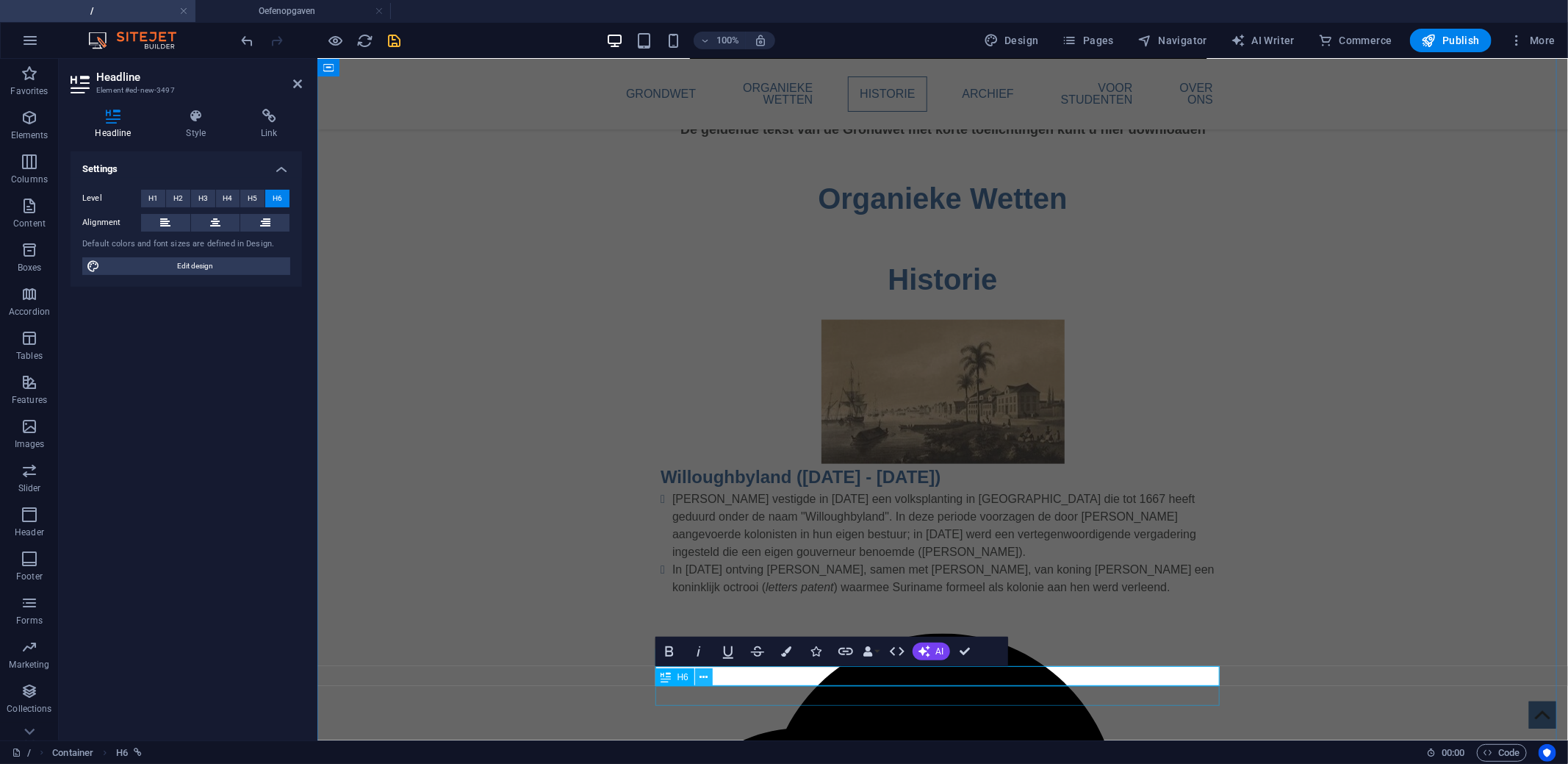
click at [700, 679] on icon at bounding box center [703, 677] width 8 height 16
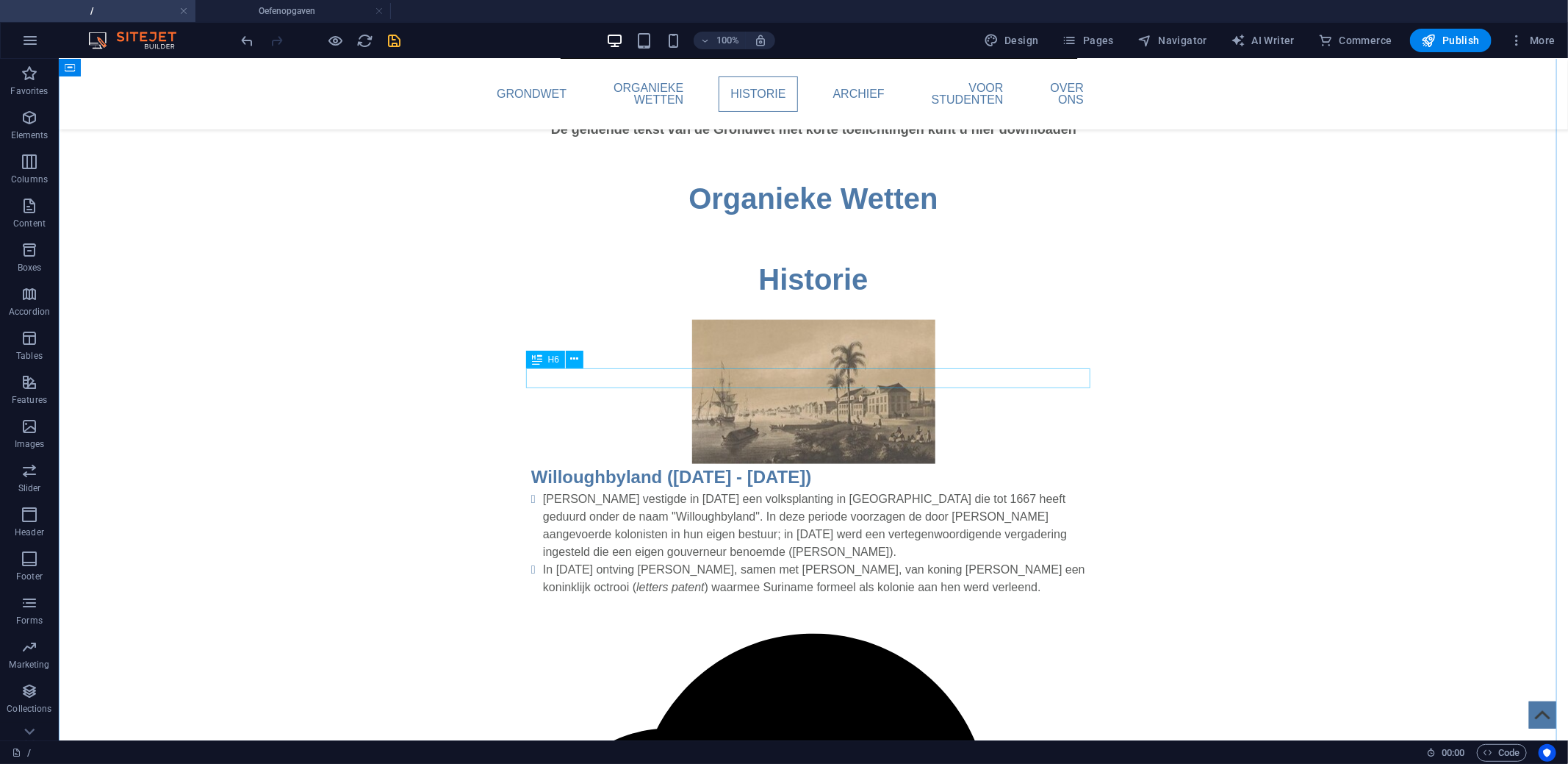
drag, startPoint x: 613, startPoint y: 636, endPoint x: 611, endPoint y: 362, distance: 274.0
click at [392, 39] on icon "save" at bounding box center [395, 41] width 17 height 17
drag, startPoint x: 621, startPoint y: 638, endPoint x: 610, endPoint y: 363, distance: 275.2
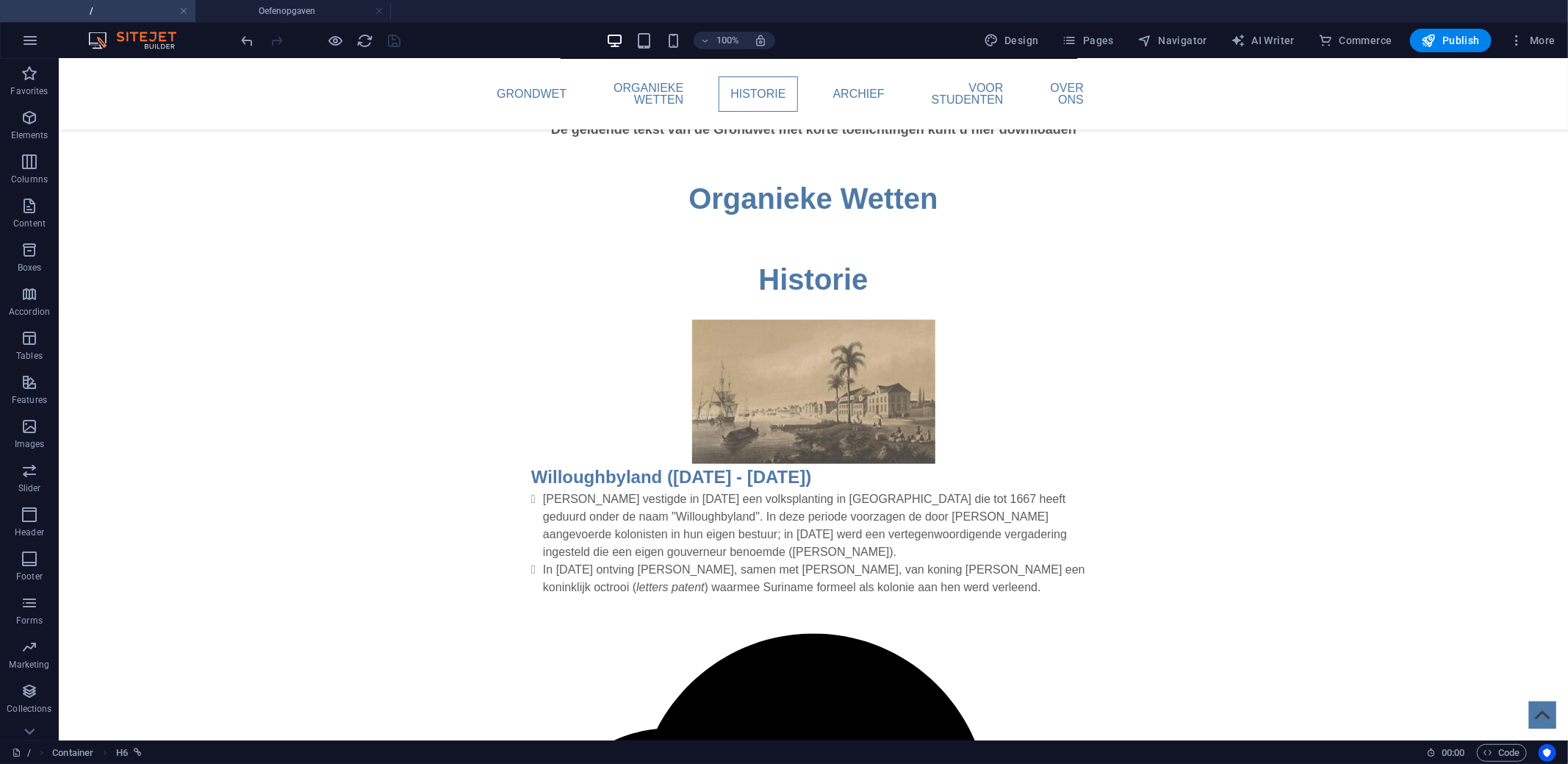
drag, startPoint x: 646, startPoint y: 627, endPoint x: 658, endPoint y: 368, distance: 259.3
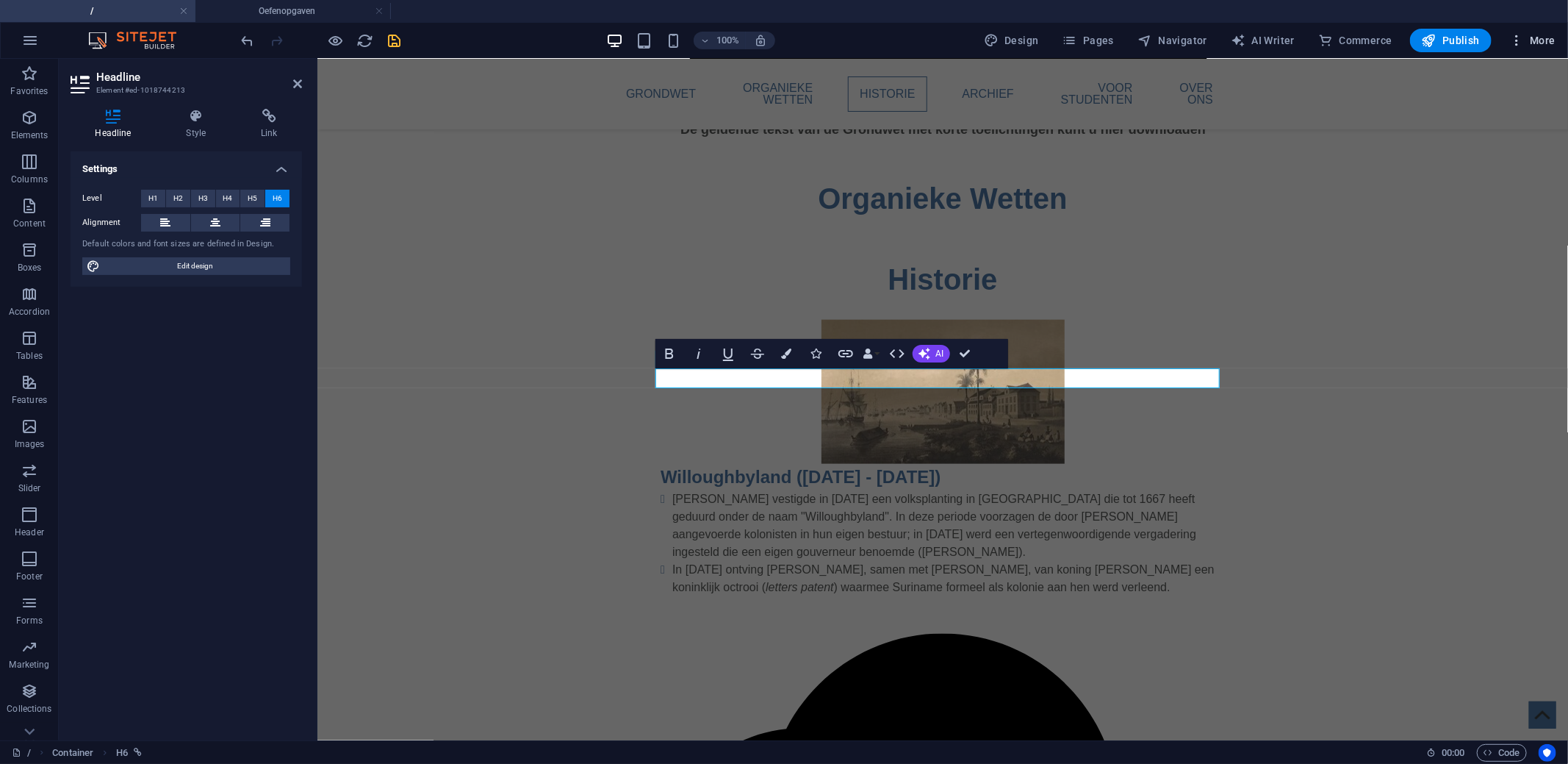
click at [1537, 42] on span "More" at bounding box center [1532, 41] width 46 height 15
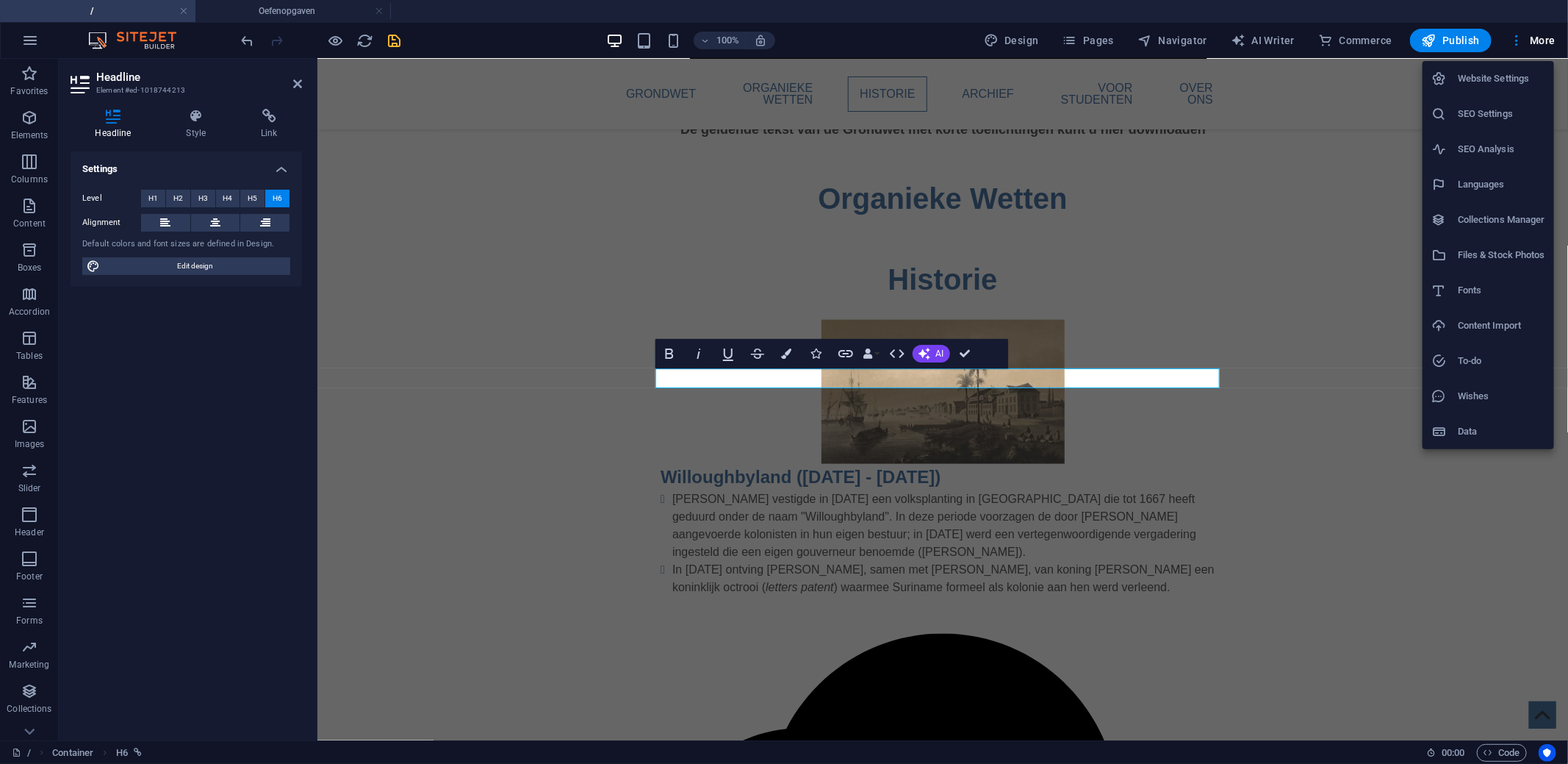
click at [1490, 253] on h6 "Files & Stock Photos" at bounding box center [1502, 254] width 88 height 17
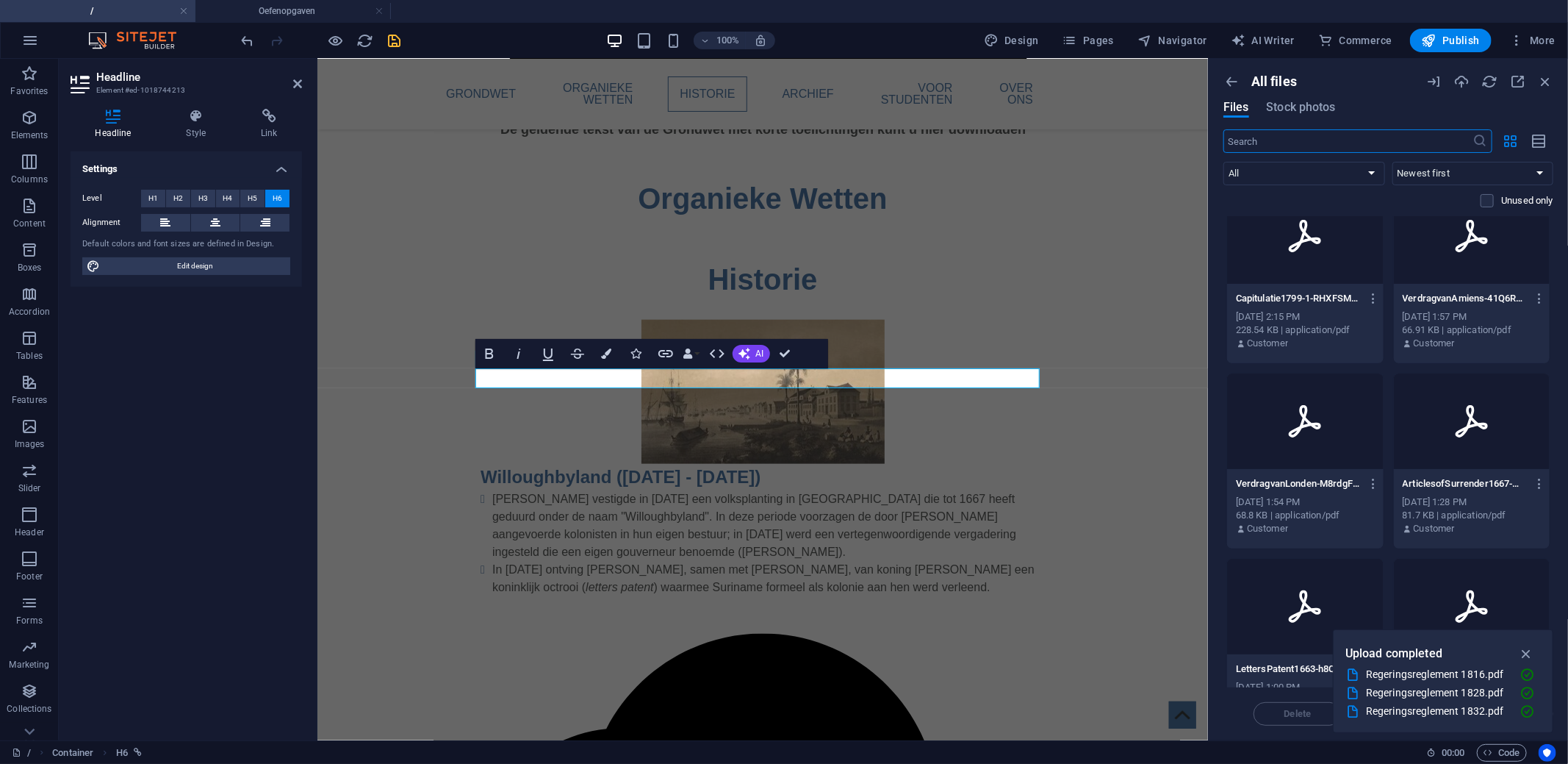
scroll to position [587, 0]
click at [1535, 478] on icon "button" at bounding box center [1539, 481] width 14 height 13
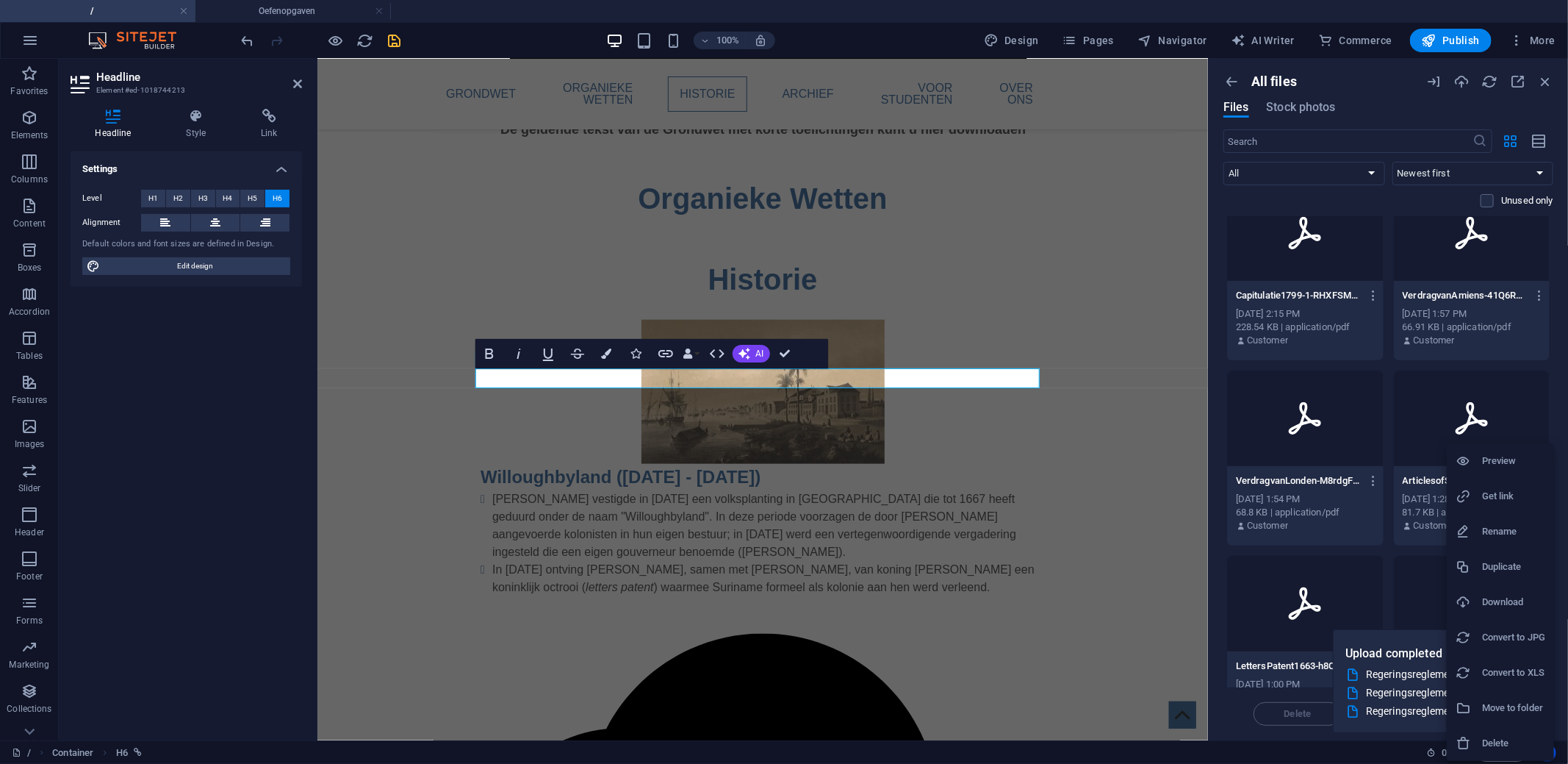
click at [1513, 495] on h6 "Get link" at bounding box center [1513, 496] width 63 height 17
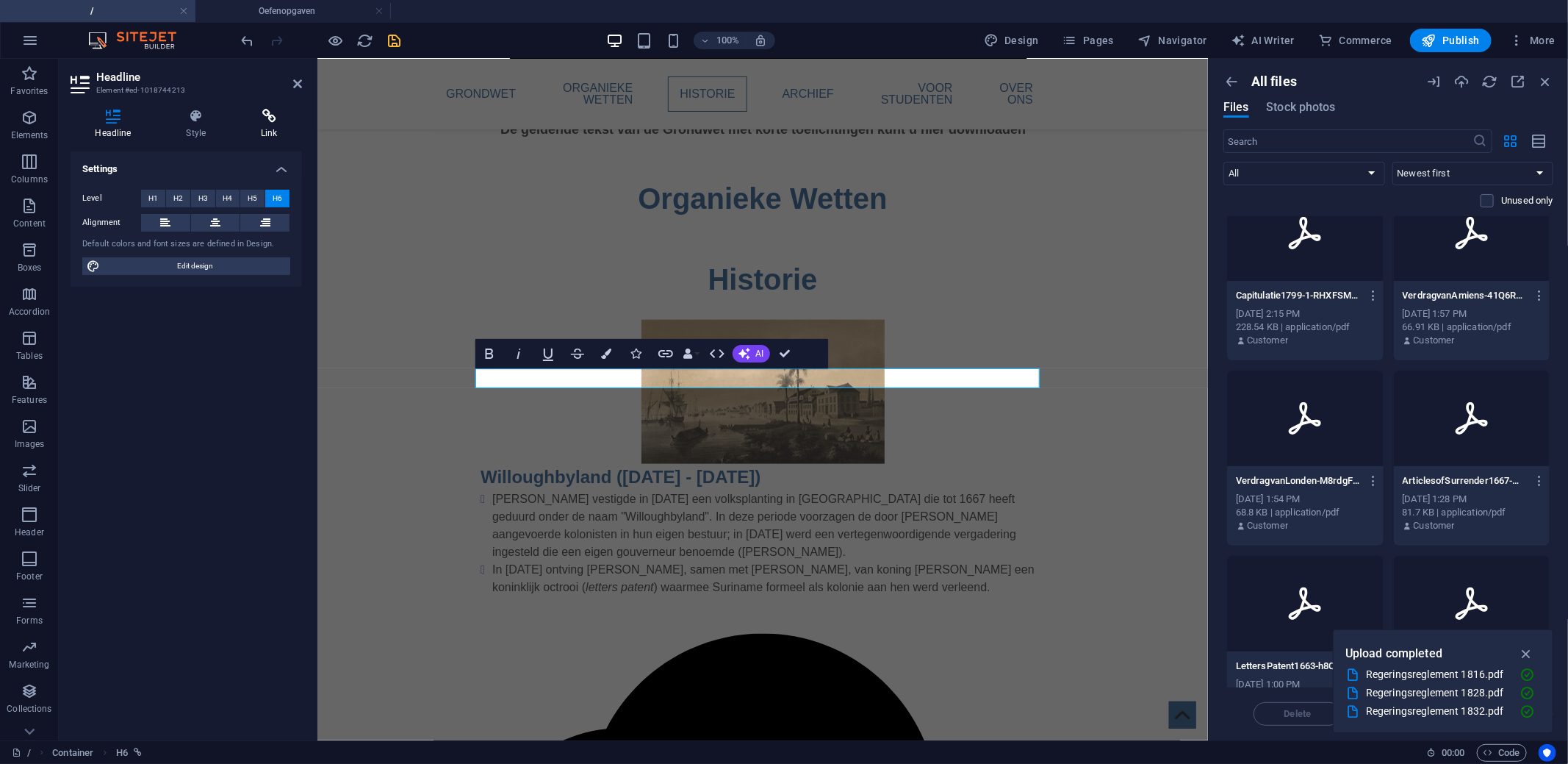
click at [256, 119] on icon at bounding box center [269, 116] width 65 height 15
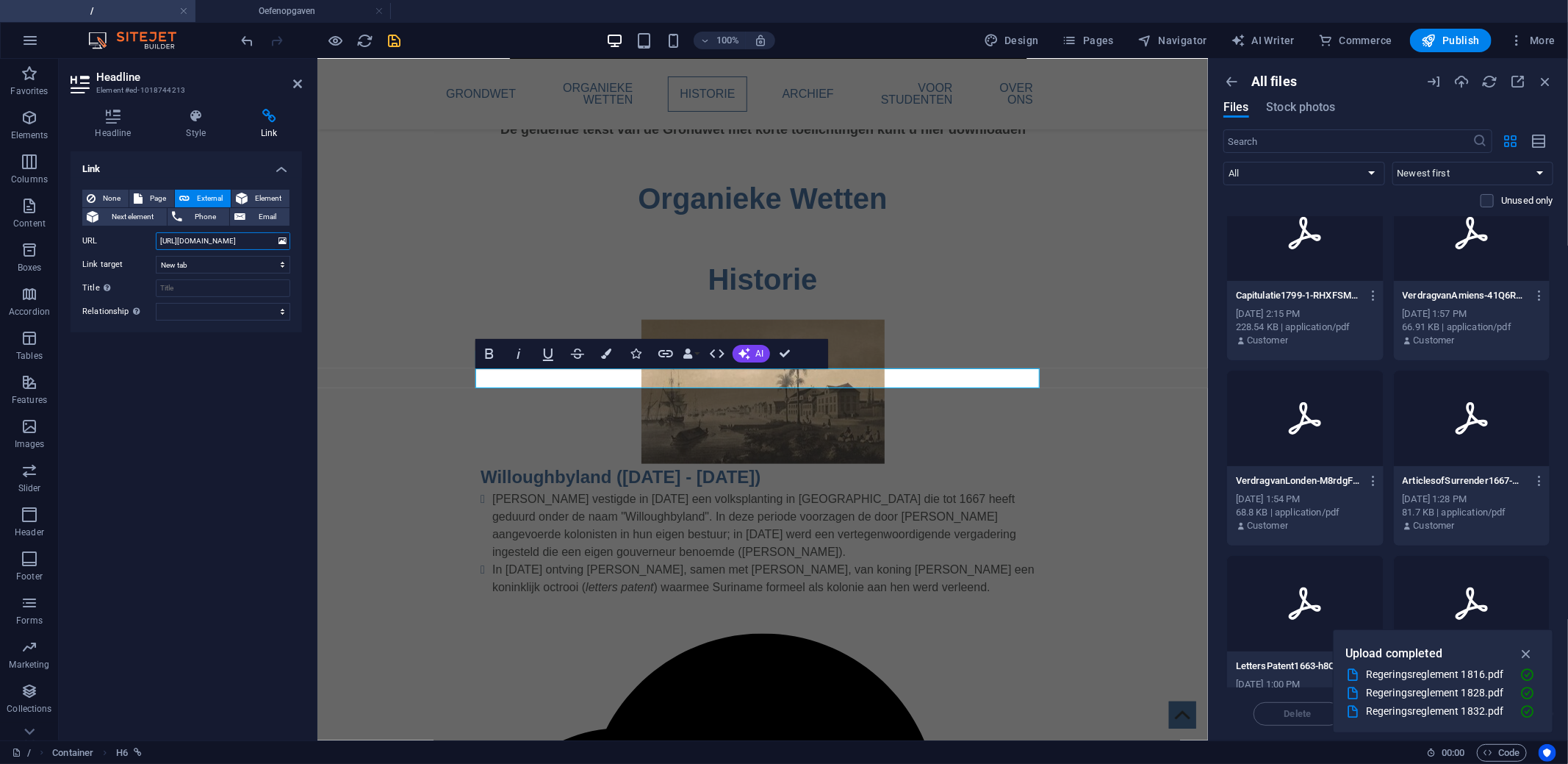
click at [229, 246] on input "[URL][DOMAIN_NAME]" at bounding box center [223, 241] width 134 height 17
paste input "33262/ArticlesofSurrender1667-mFugHCnkCyjnaOasF9E46A"
type input "https://cdn1.site-media.eu/images/document/19733262/ArticlesofSurrender1667-mFu…"
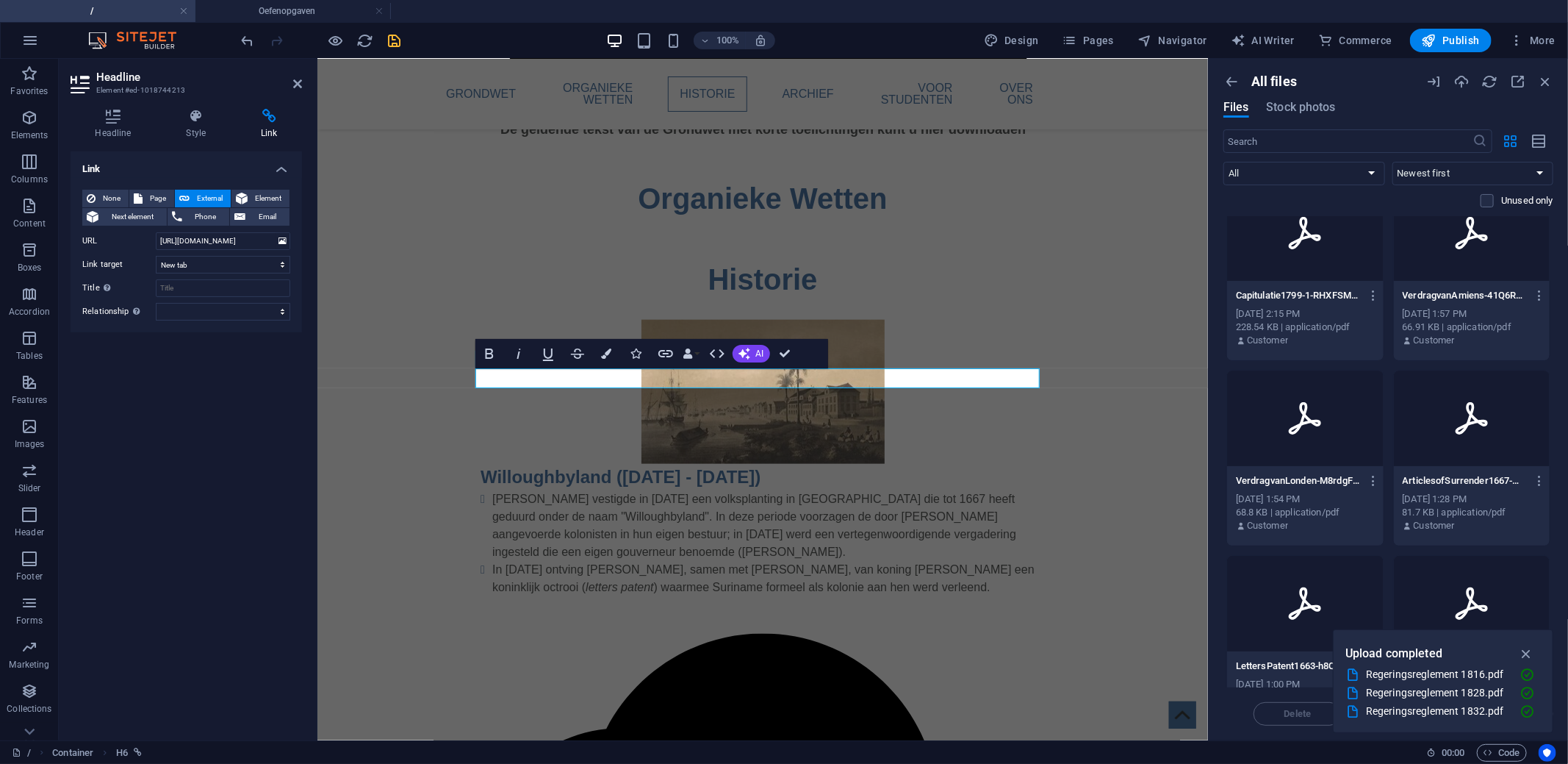
click at [259, 401] on div "Link None Page External Element Next element Phone Email Page / Oefenopgaven El…" at bounding box center [186, 440] width 232 height 577
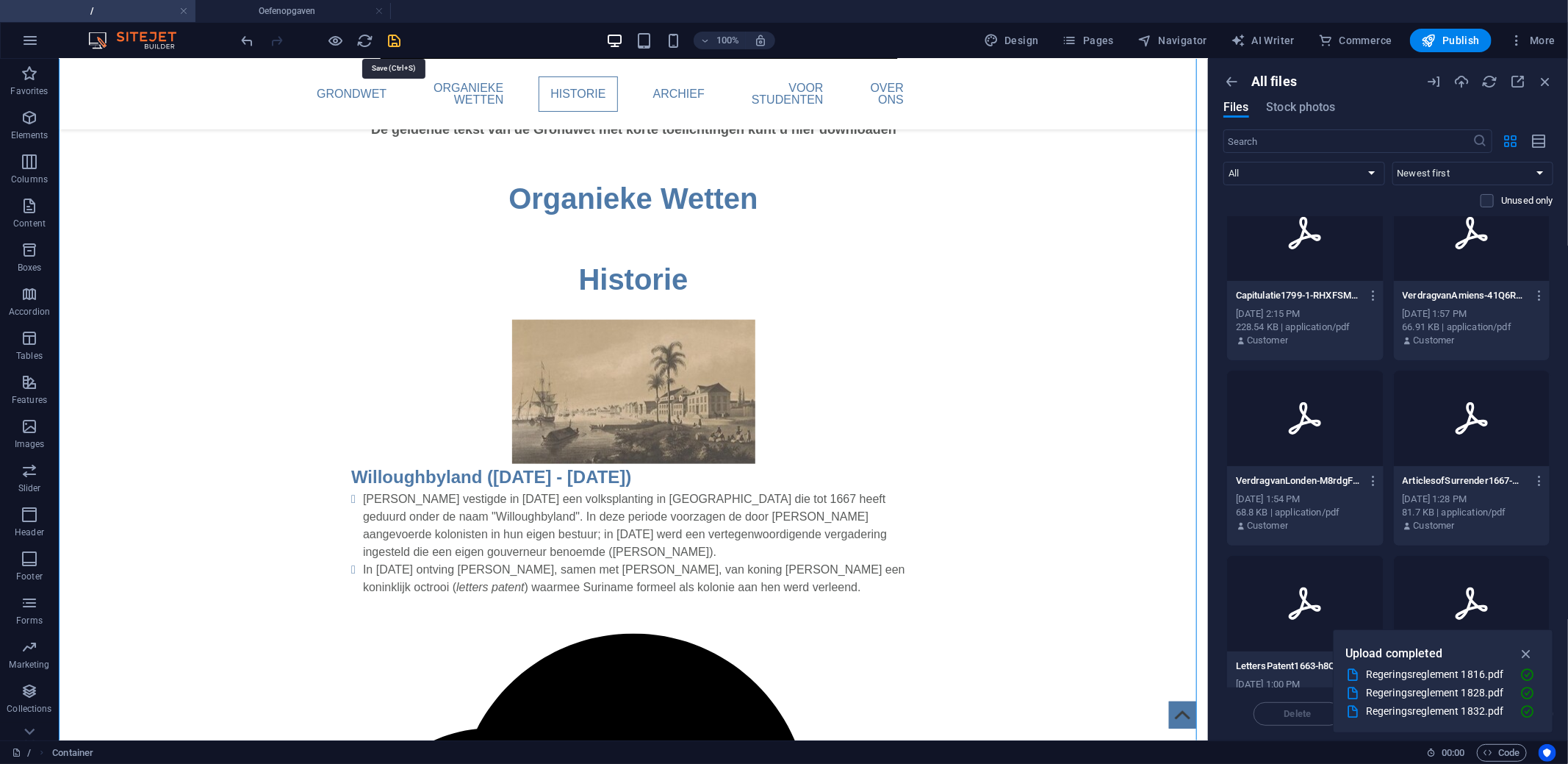
click at [390, 37] on icon "save" at bounding box center [395, 41] width 17 height 17
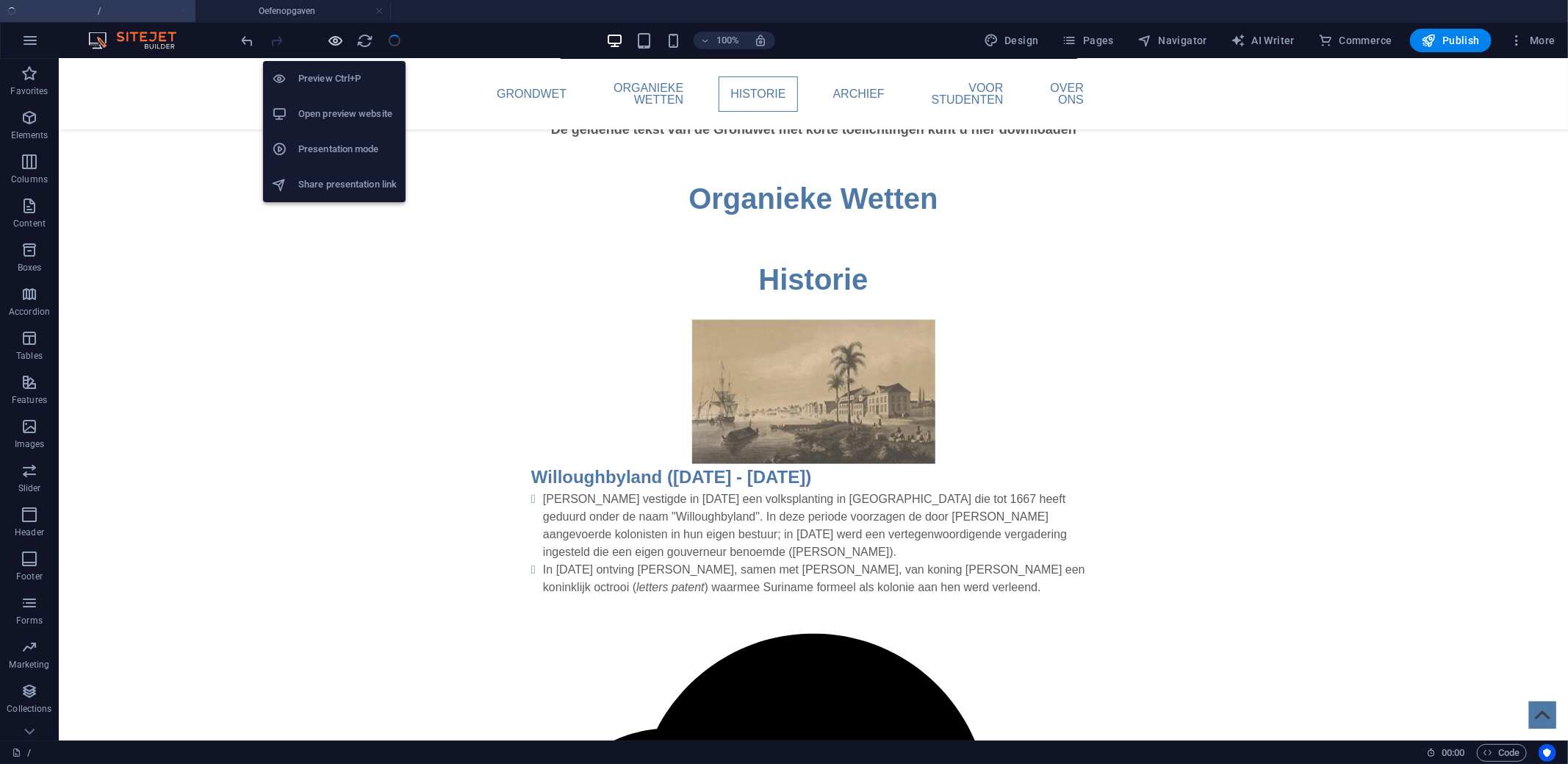
click at [343, 41] on icon "button" at bounding box center [336, 41] width 17 height 17
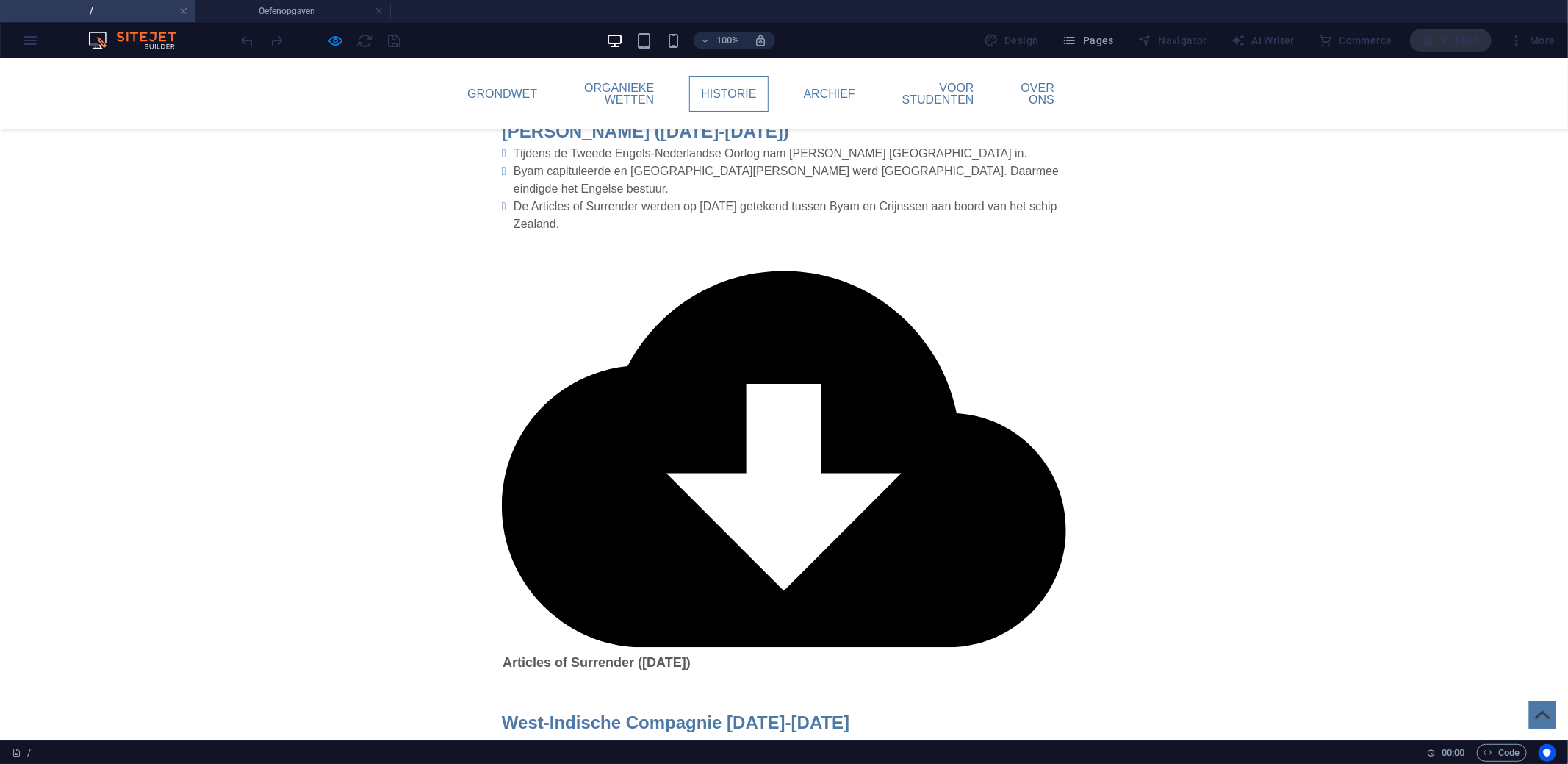
scroll to position [1914, 0]
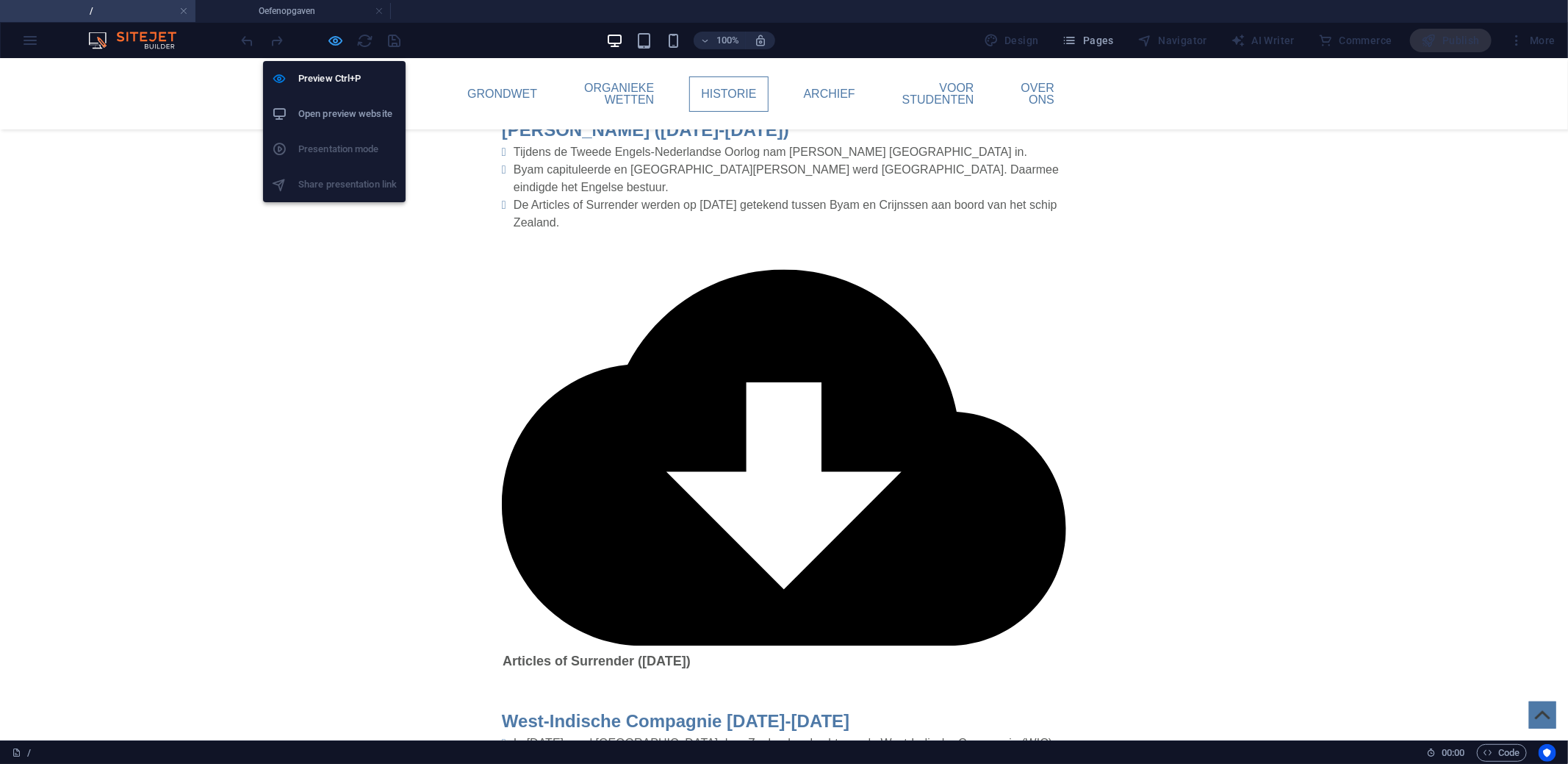
click at [340, 36] on icon "button" at bounding box center [336, 41] width 17 height 17
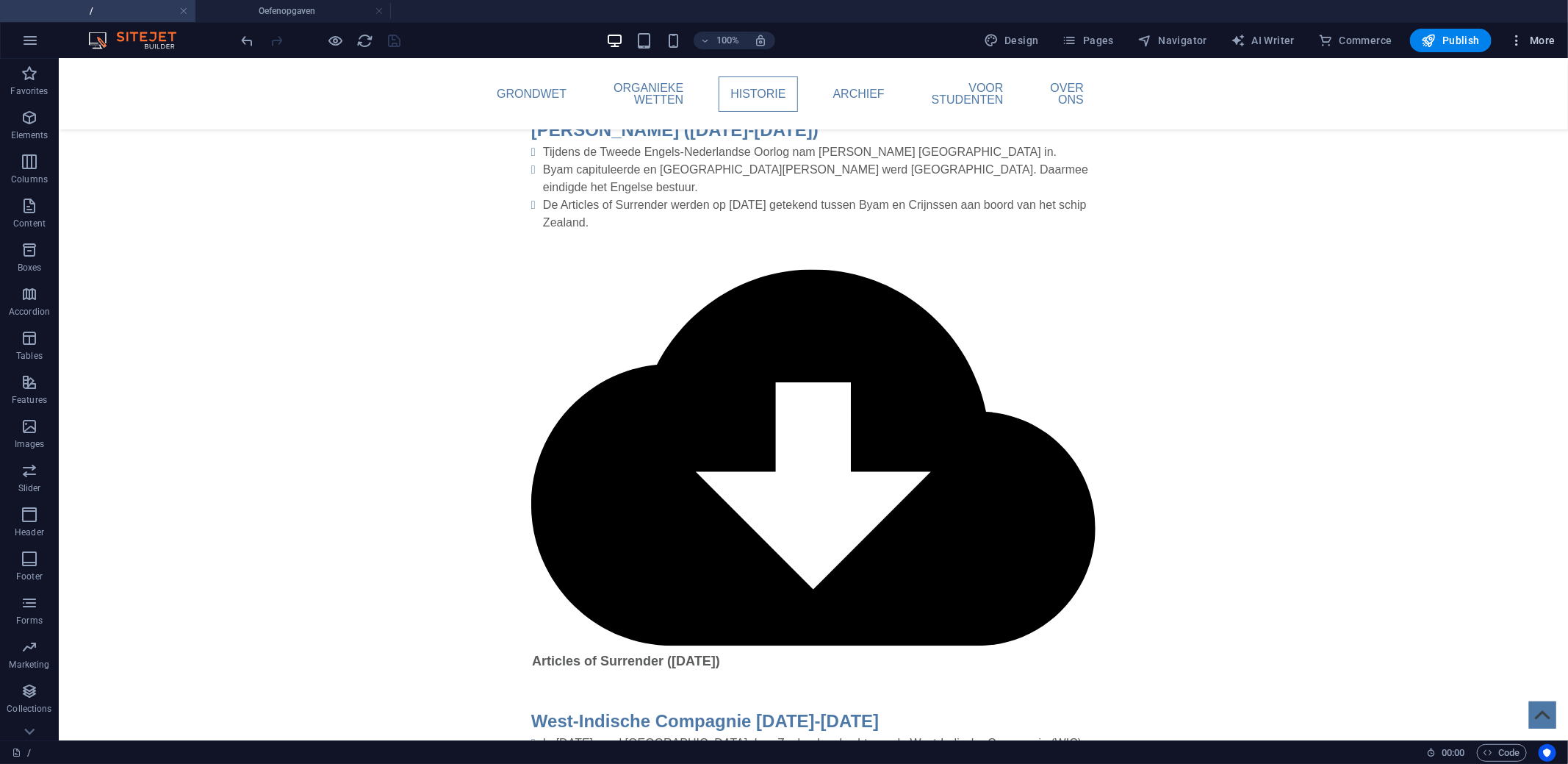
click at [1524, 34] on icon "button" at bounding box center [1517, 41] width 15 height 15
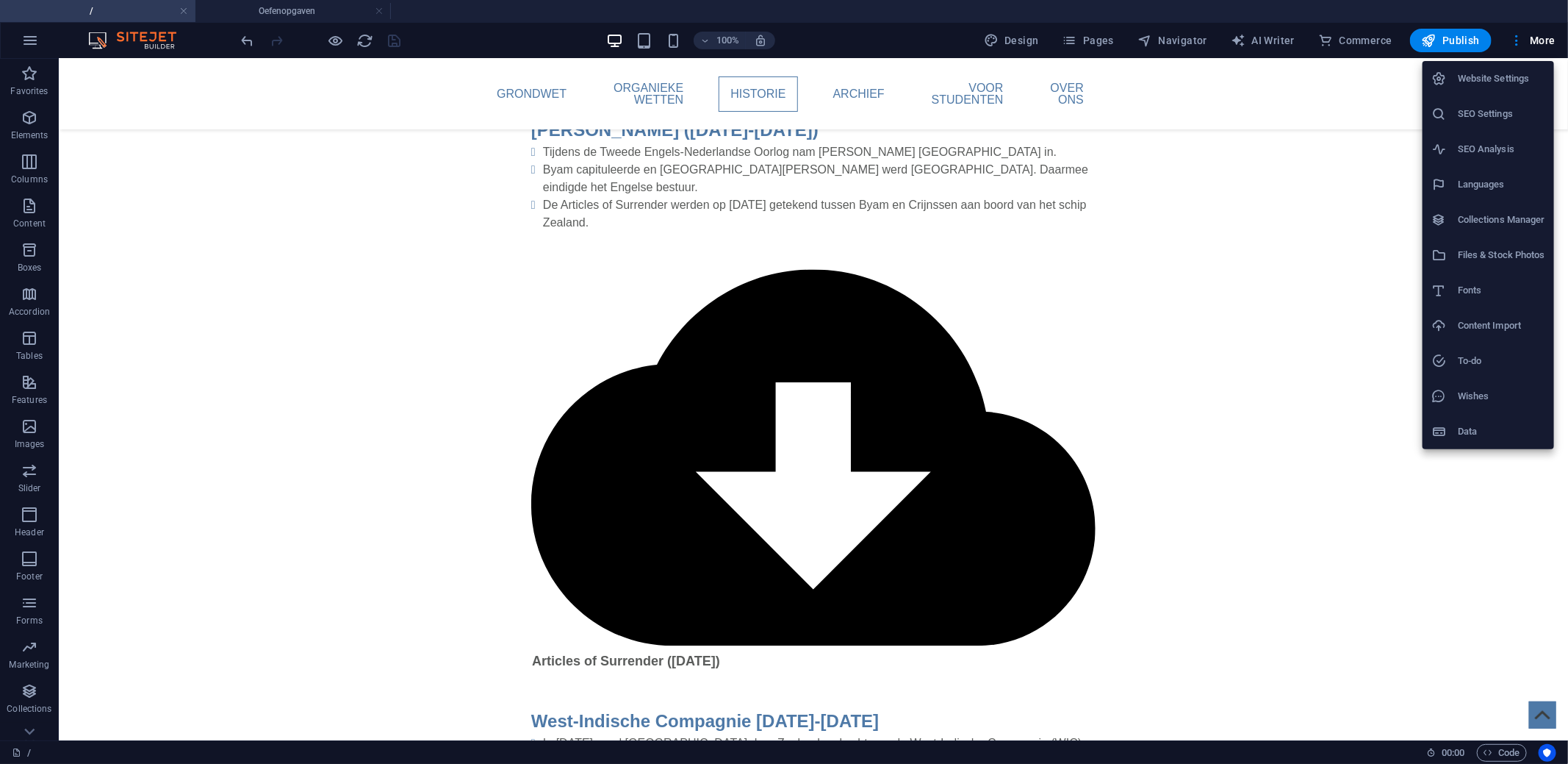
click at [1470, 241] on li "Files & Stock Photos" at bounding box center [1488, 255] width 132 height 36
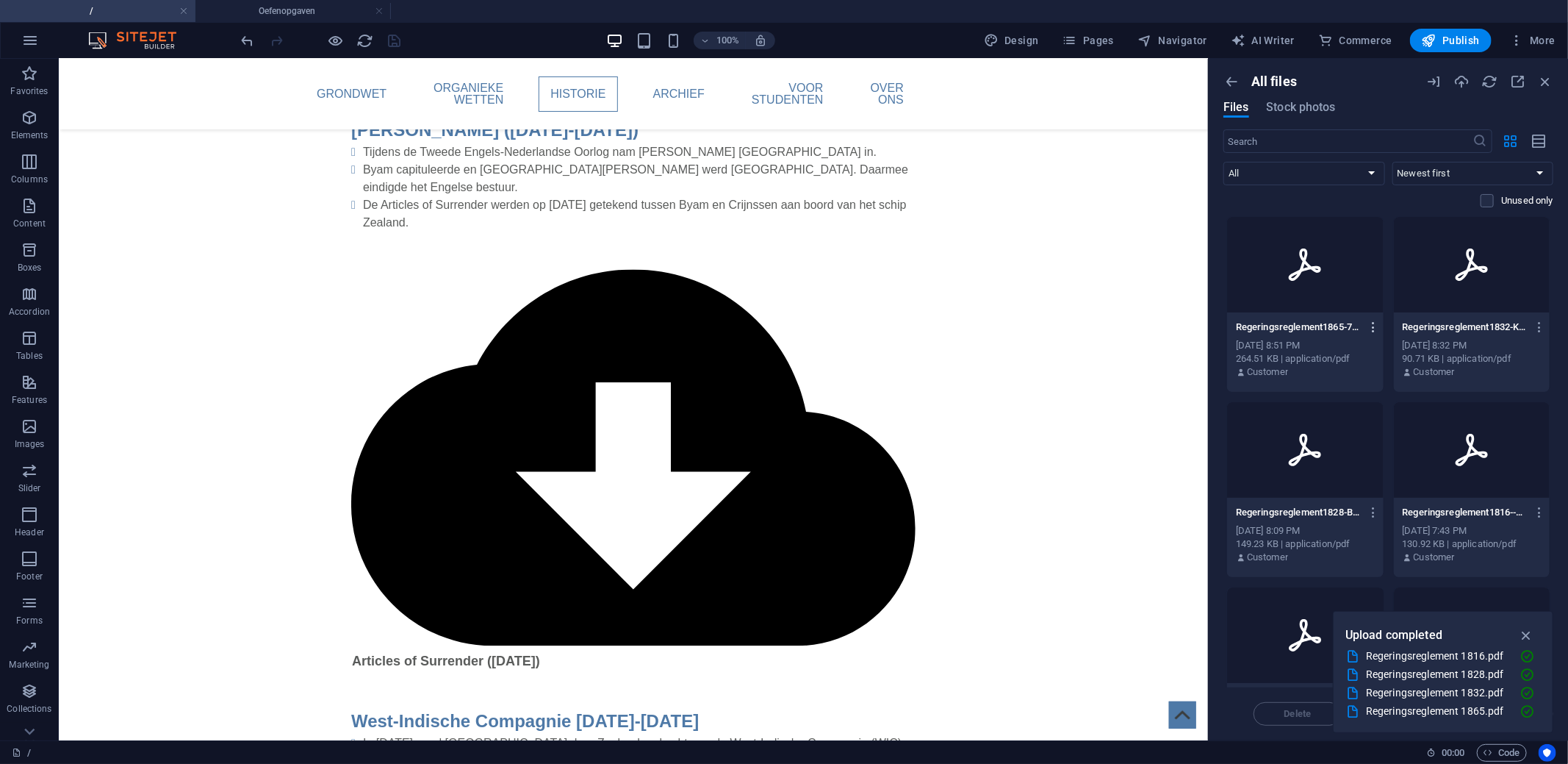
click at [1373, 320] on icon "button" at bounding box center [1374, 327] width 14 height 13
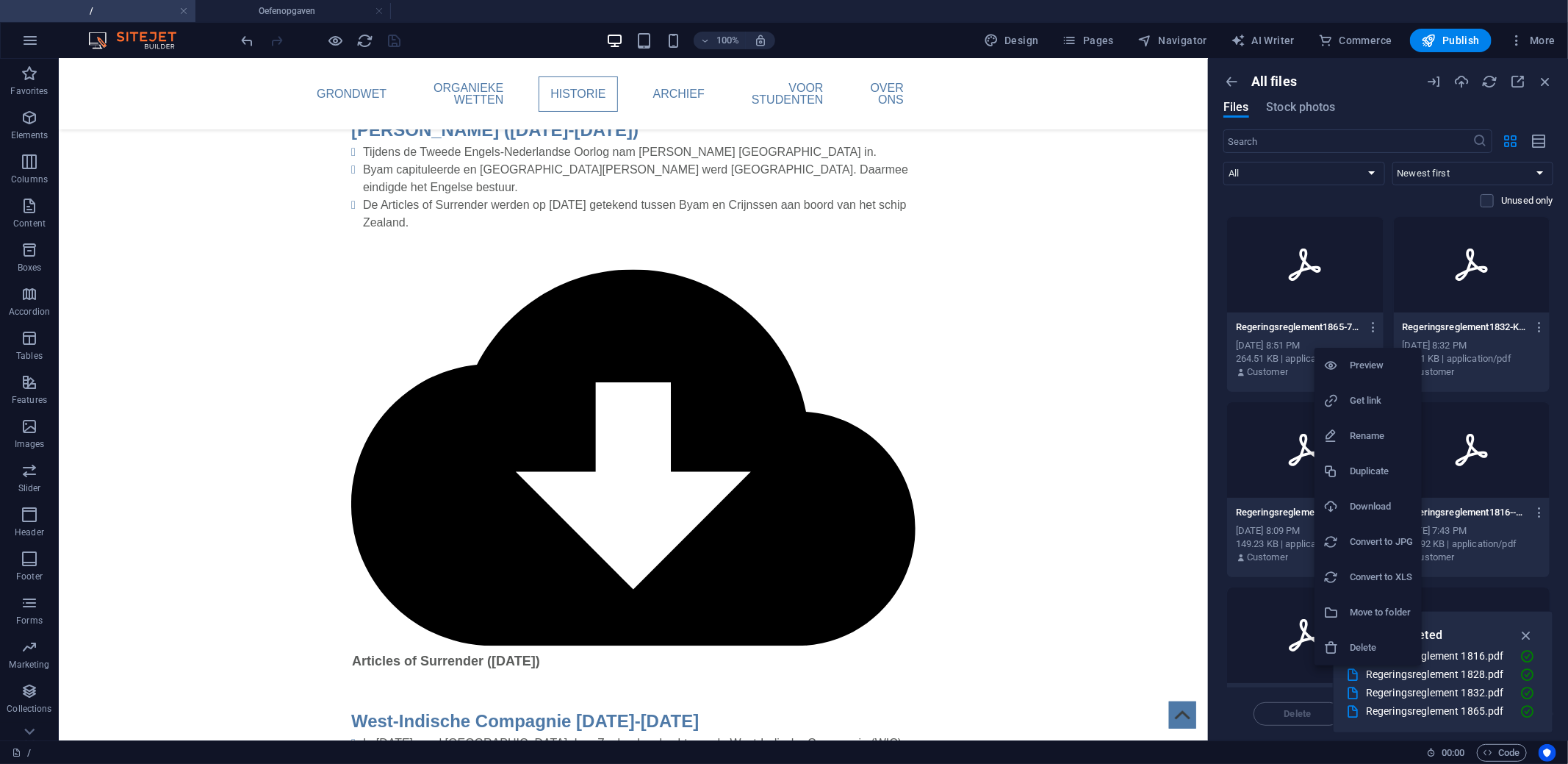
click at [1372, 401] on h6 "Get link" at bounding box center [1381, 400] width 63 height 17
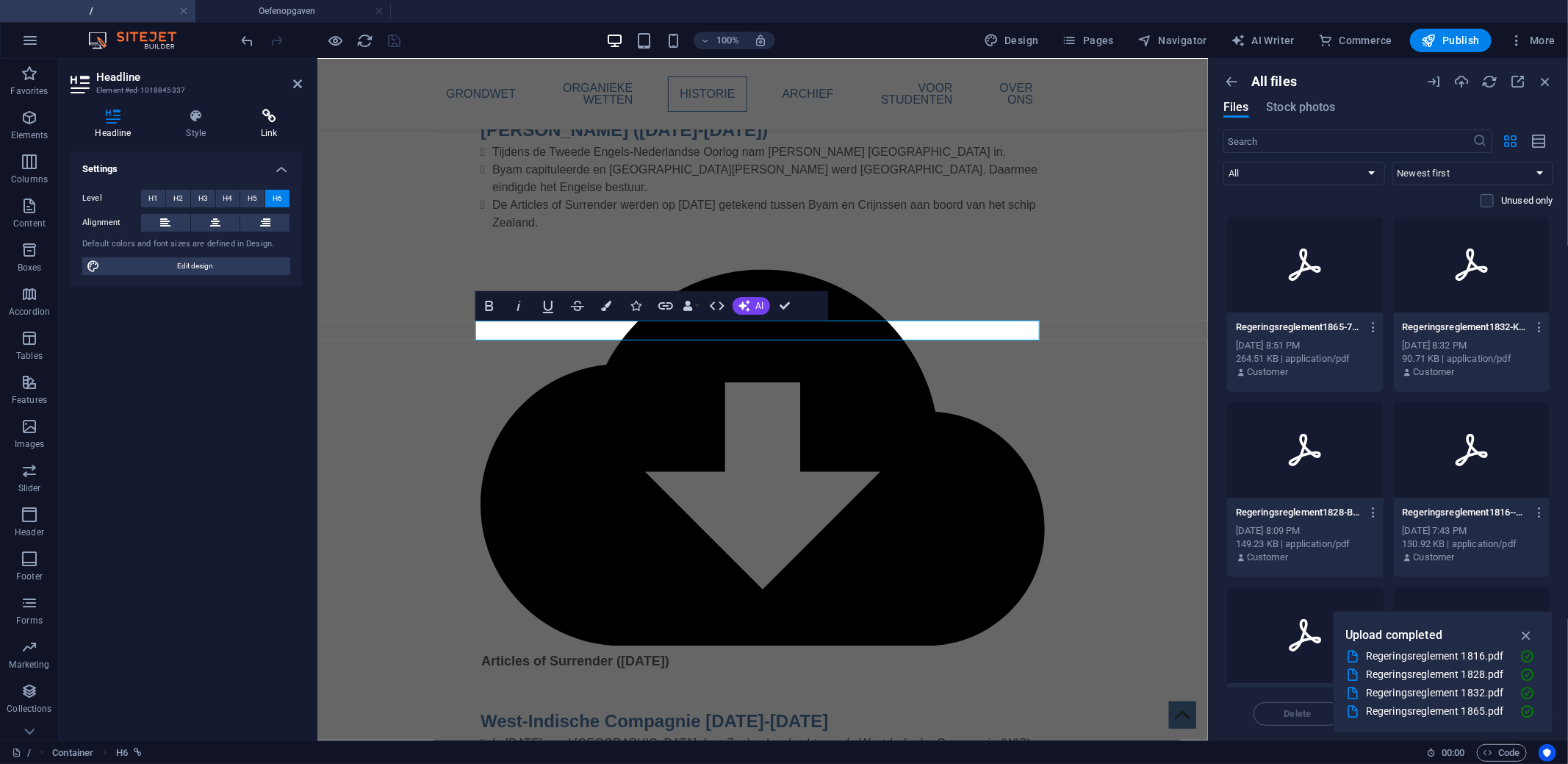
click at [263, 132] on h4 "Link" at bounding box center [269, 123] width 65 height 31
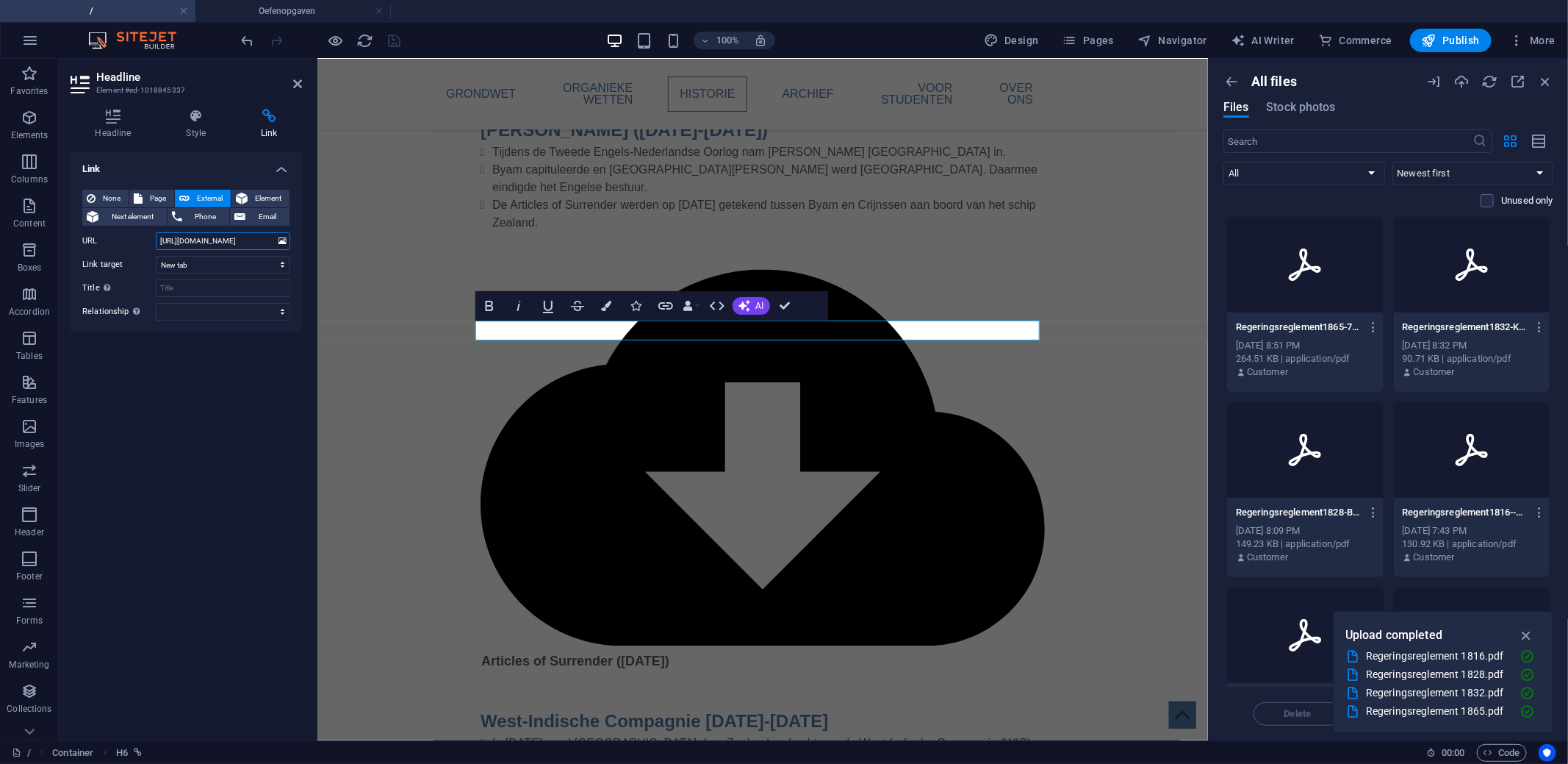
click at [225, 247] on input "[URL][DOMAIN_NAME]" at bounding box center [223, 241] width 134 height 17
paste input "45600/Regeringsreglement1865-7eH2h7pEZYFHpE_jgMLXXg"
type input "[URL][DOMAIN_NAME]"
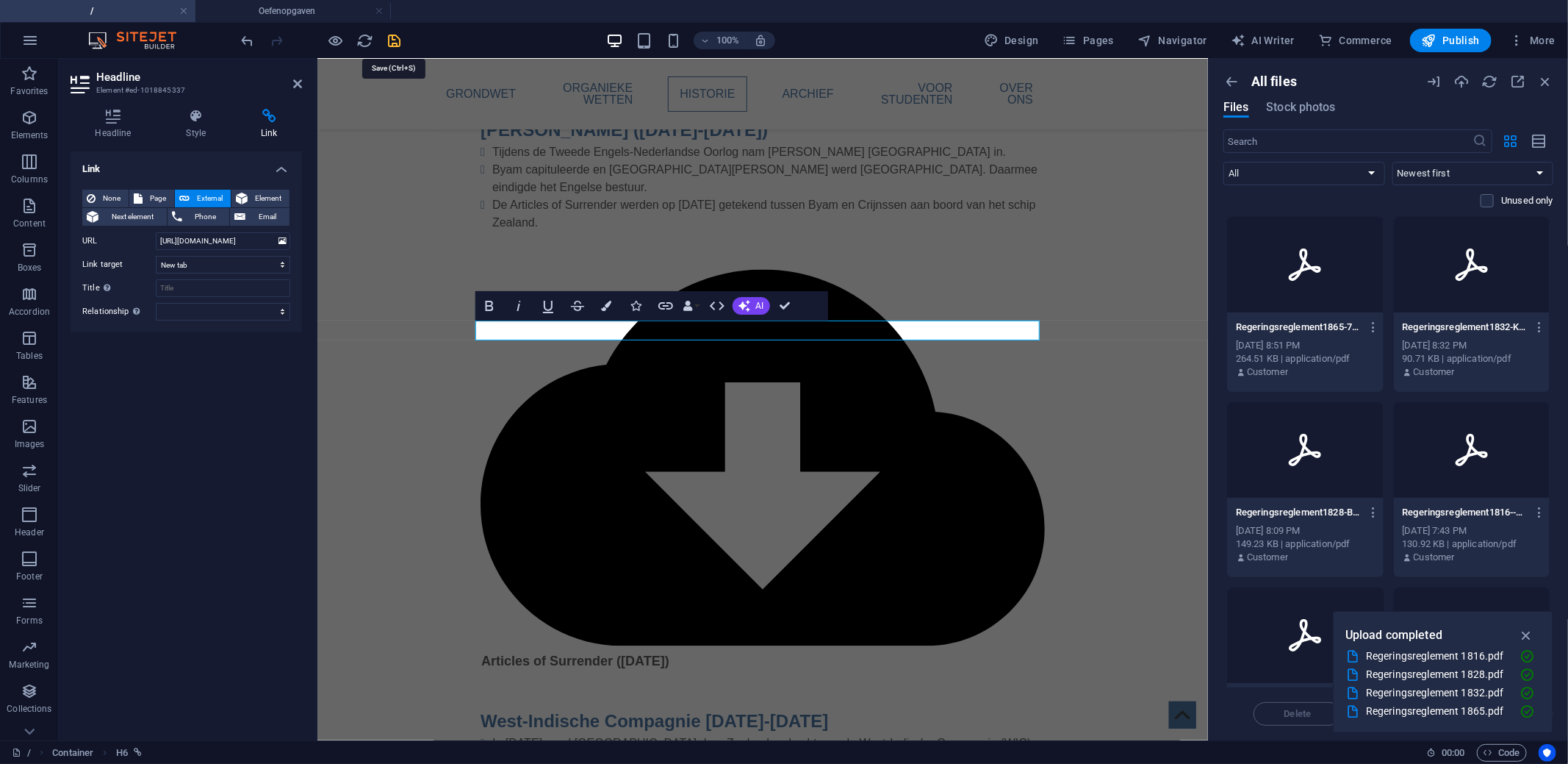
click at [386, 42] on icon "save" at bounding box center [395, 41] width 17 height 17
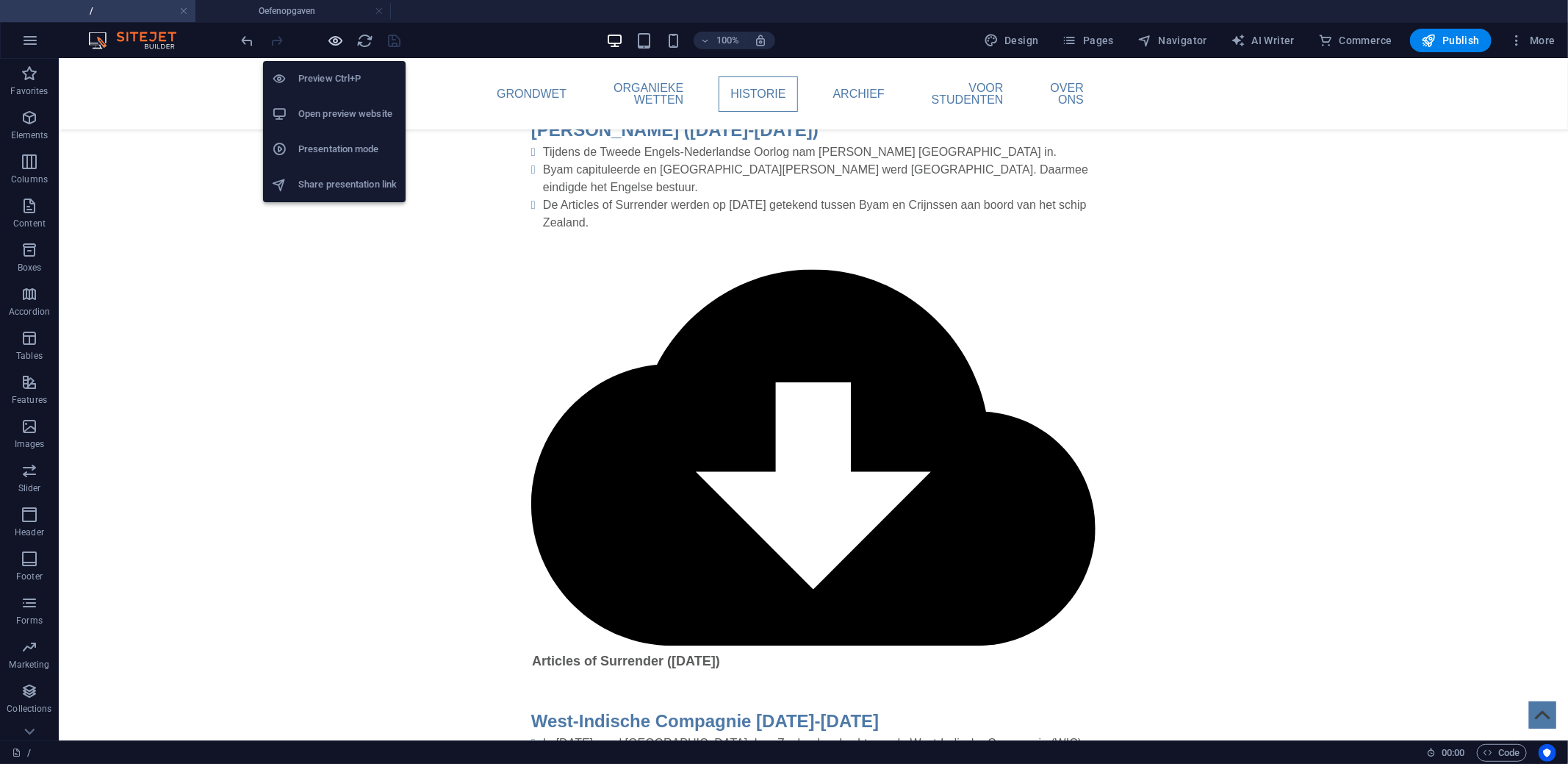
click at [338, 40] on icon "button" at bounding box center [336, 41] width 17 height 17
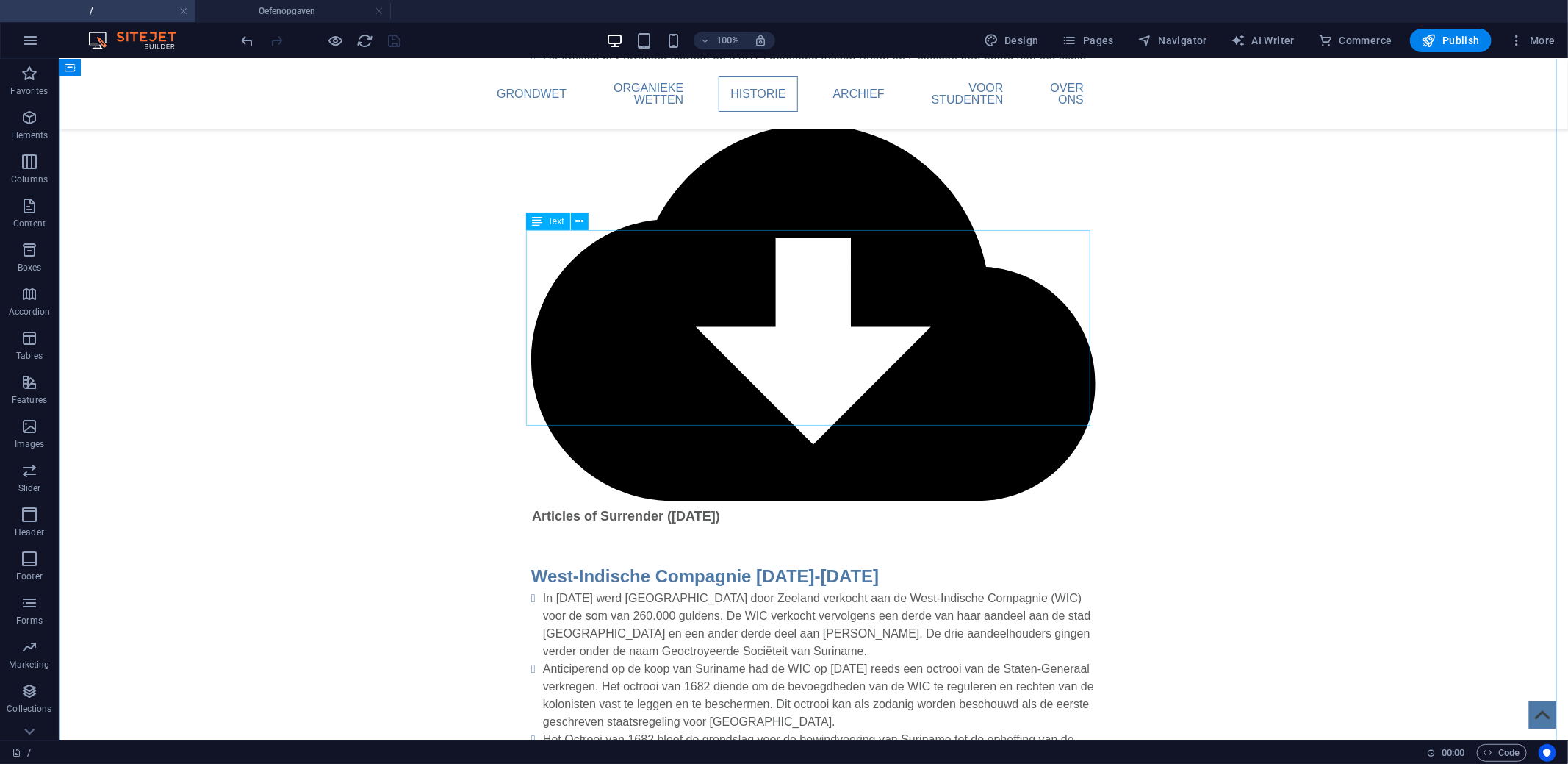
scroll to position [2208, 0]
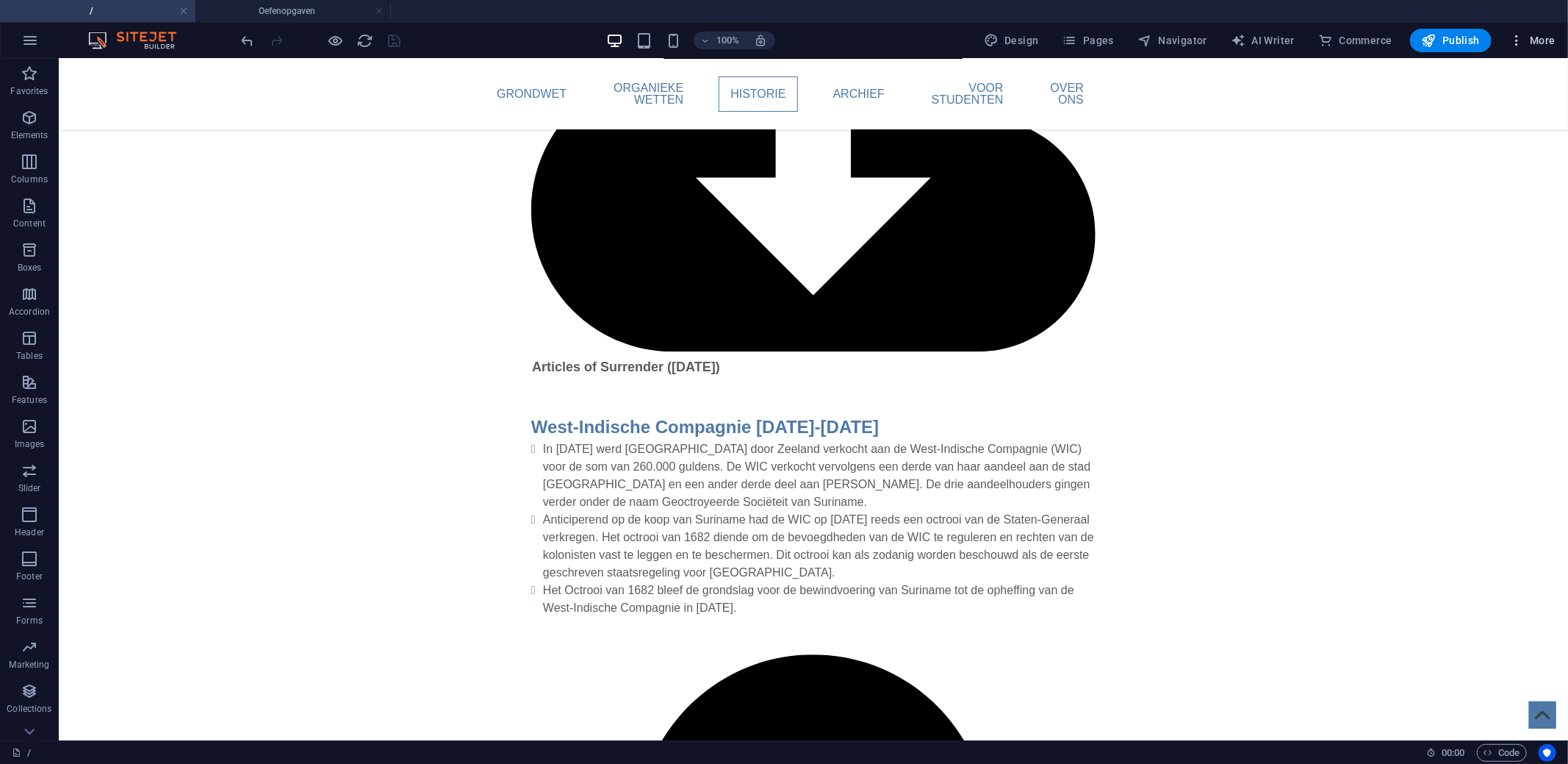
click at [1548, 41] on span "More" at bounding box center [1532, 41] width 46 height 15
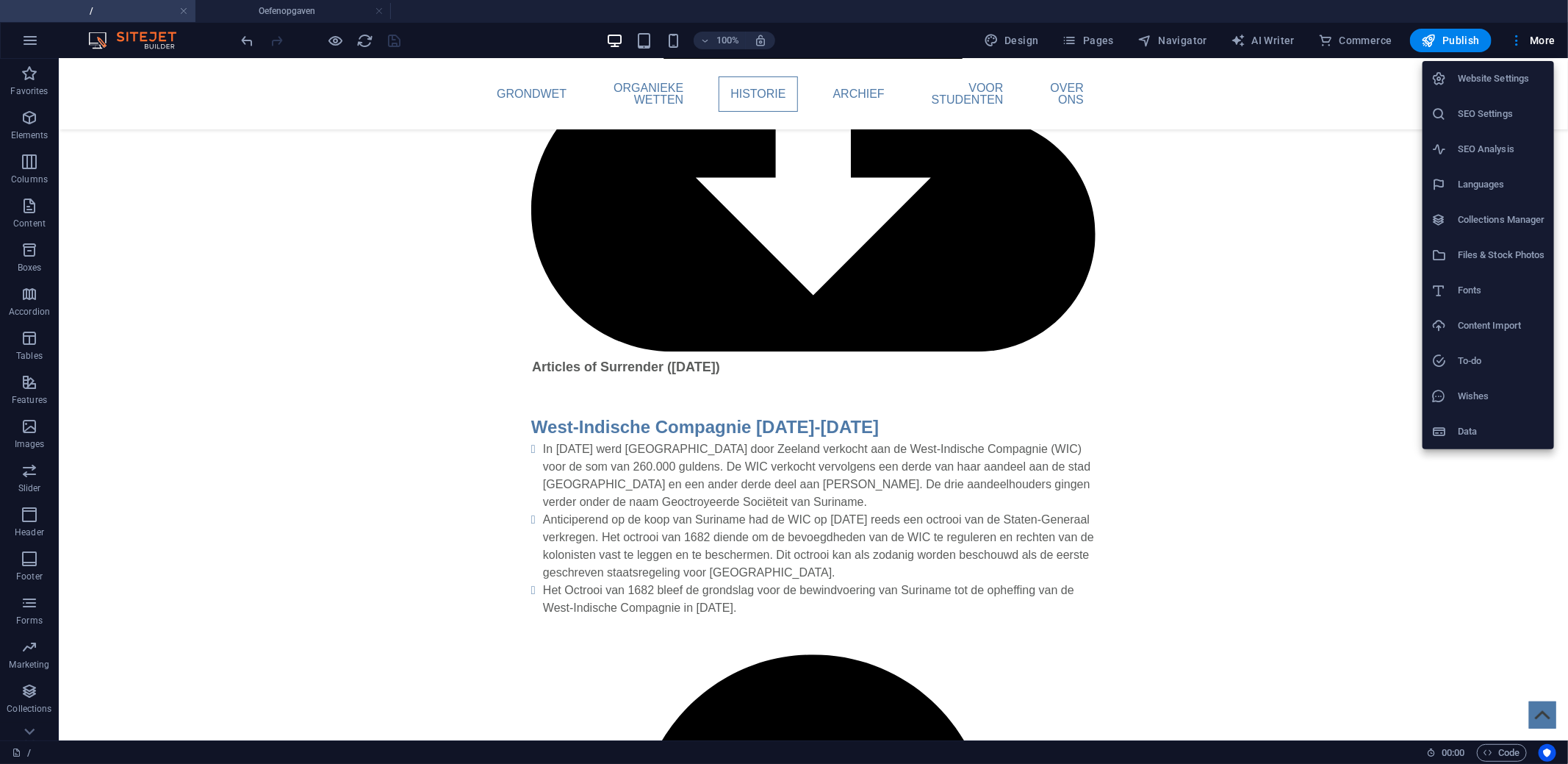
click at [1489, 247] on h6 "Files & Stock Photos" at bounding box center [1502, 254] width 88 height 17
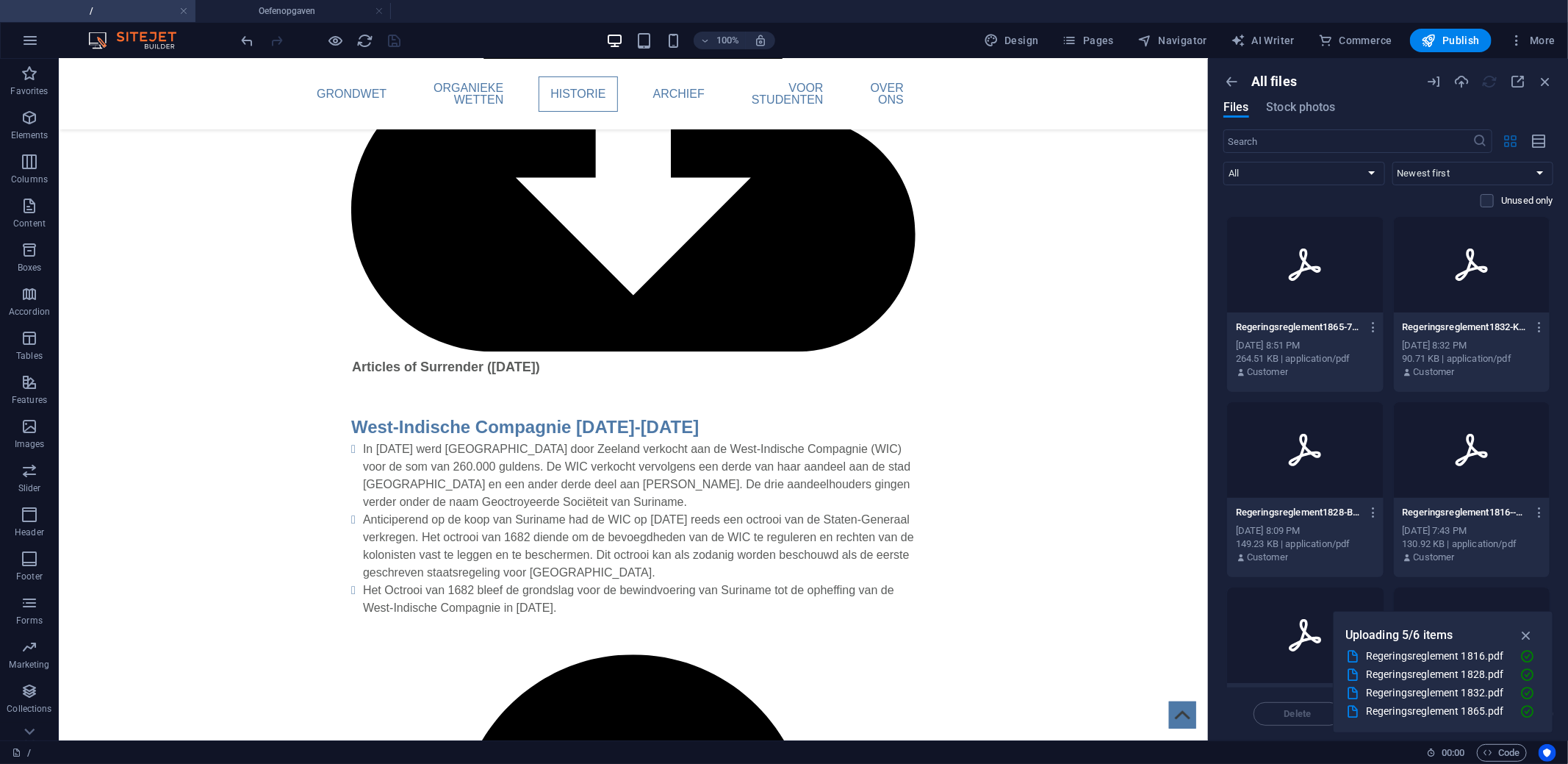
click at [1513, 145] on icon "button" at bounding box center [1511, 142] width 17 height 17
click at [1531, 145] on icon "button" at bounding box center [1539, 142] width 17 height 17
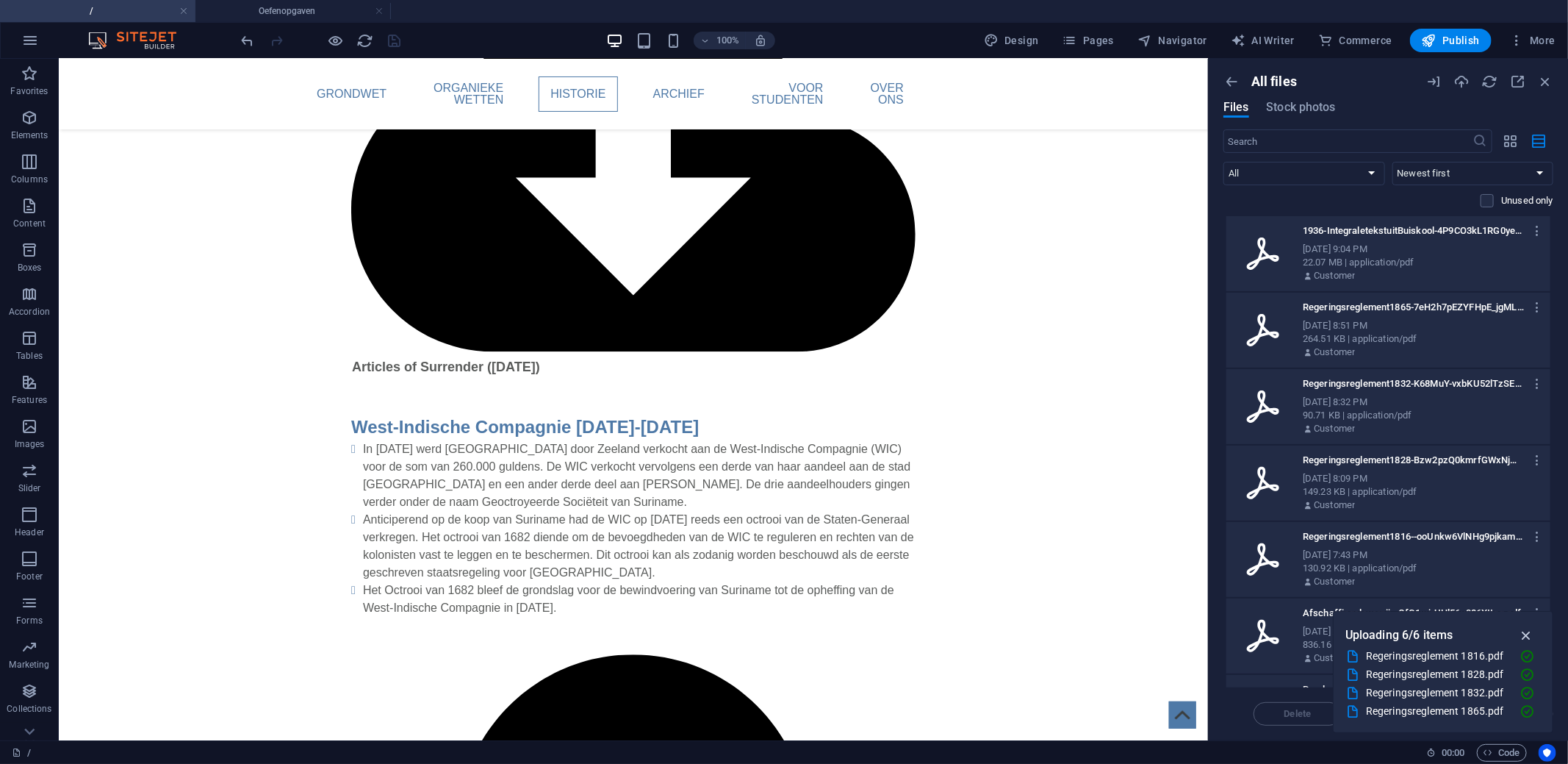
click at [1526, 632] on icon "button" at bounding box center [1526, 635] width 17 height 17
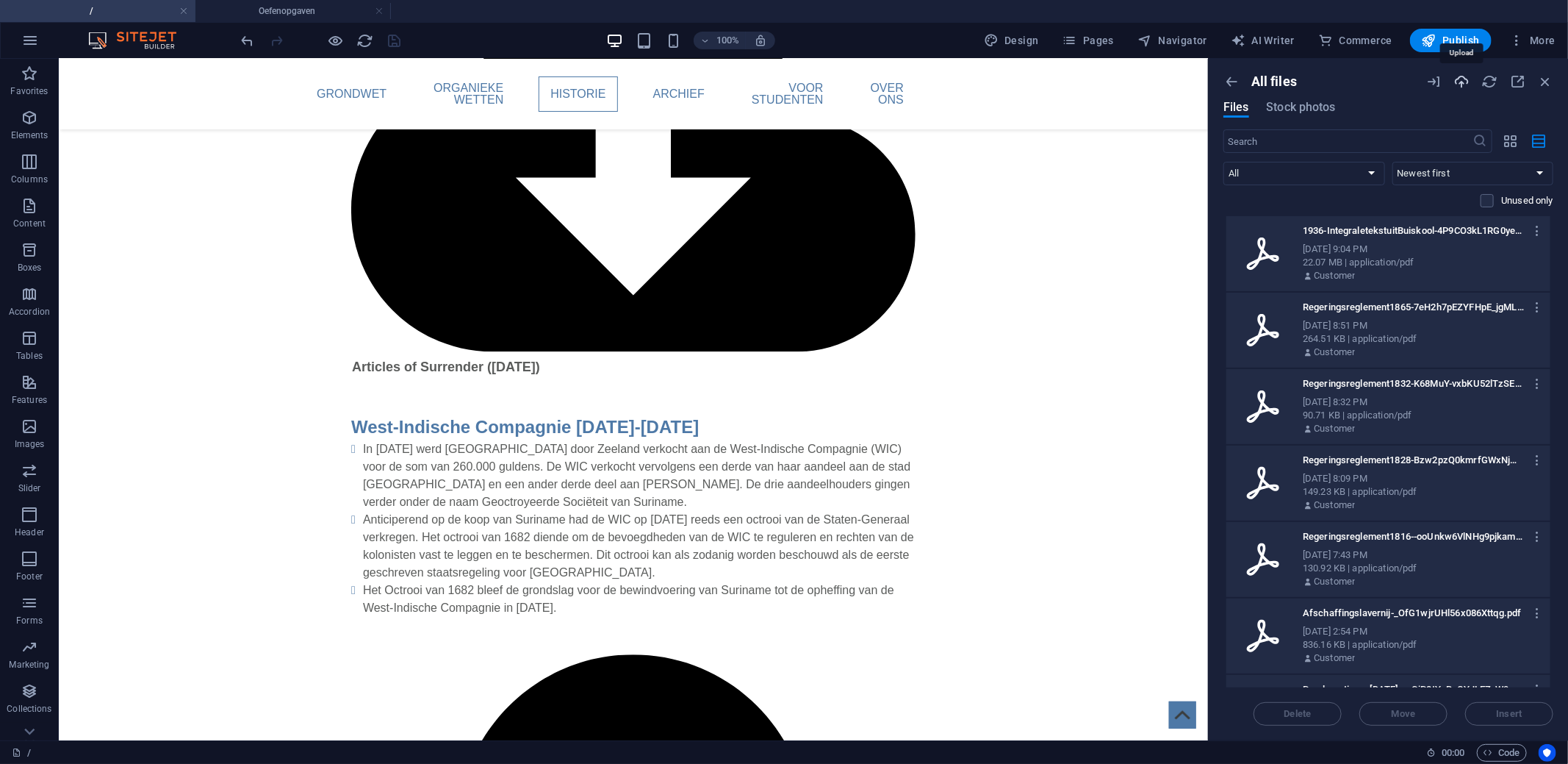
click at [1467, 79] on icon "button" at bounding box center [1461, 82] width 17 height 17
click at [1531, 235] on icon "button" at bounding box center [1537, 231] width 14 height 13
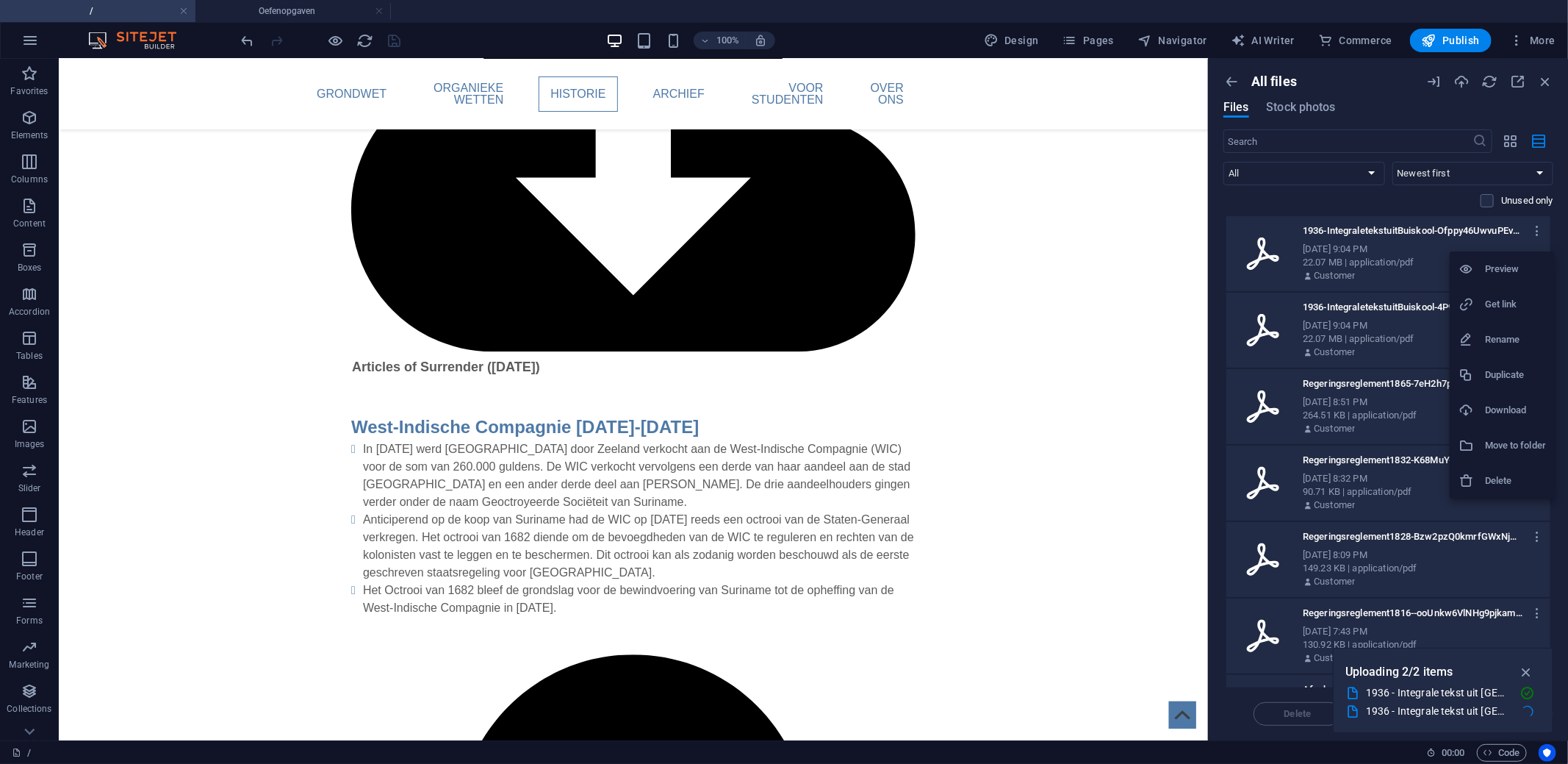
click at [1508, 474] on h6 "Delete" at bounding box center [1515, 480] width 61 height 17
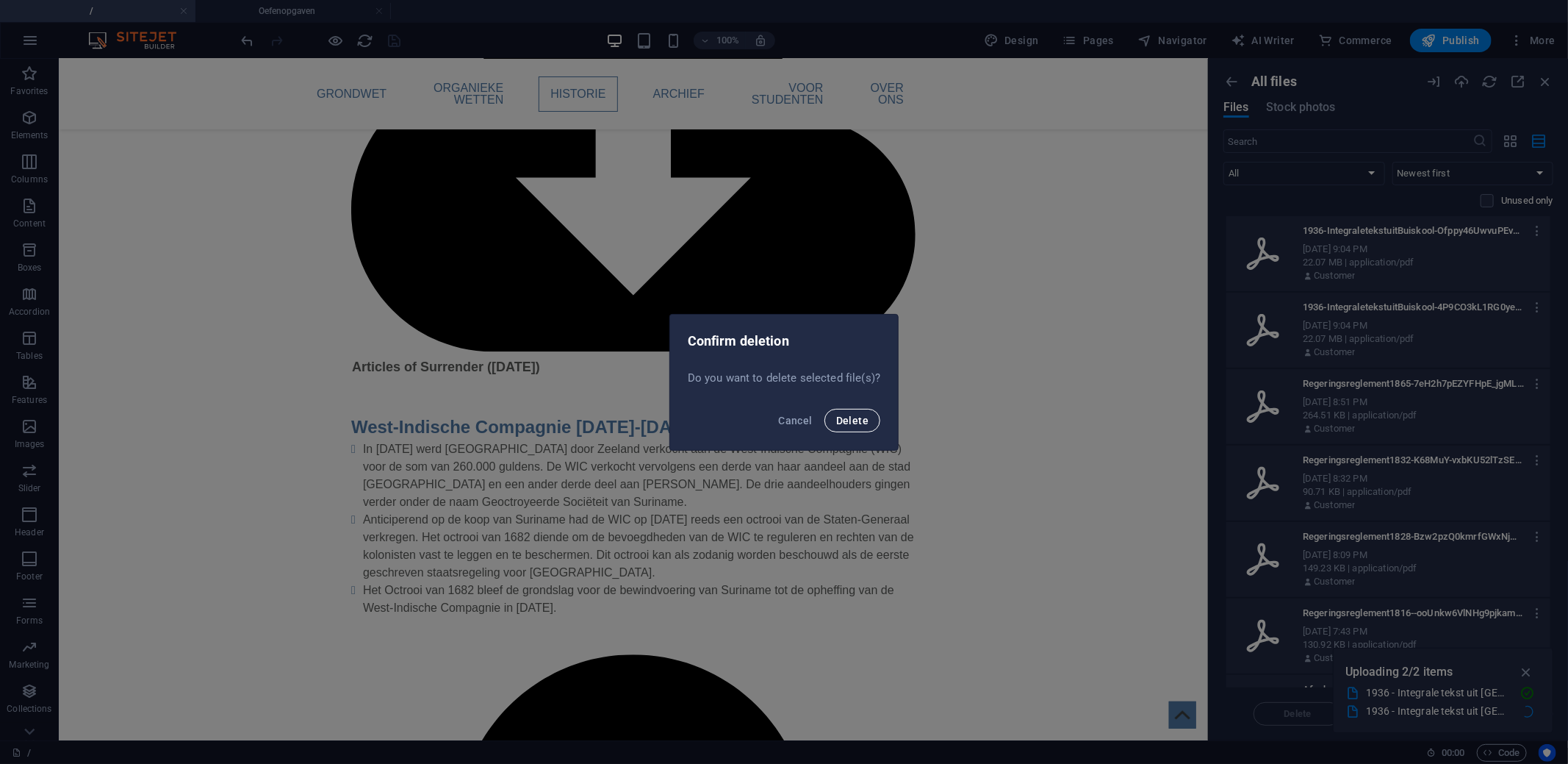
click at [857, 420] on span "Delete" at bounding box center [851, 420] width 32 height 12
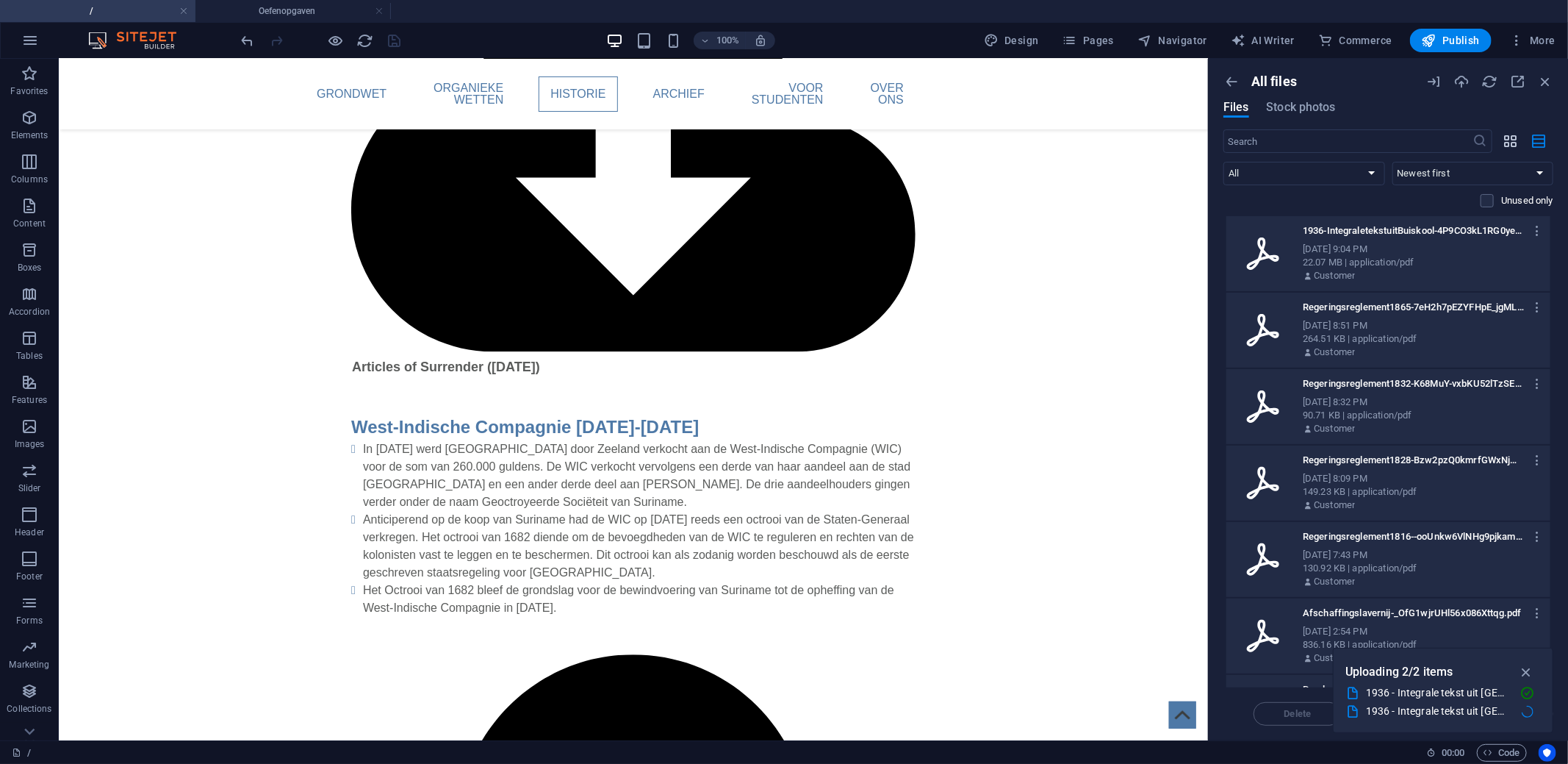
click at [1505, 143] on icon "button" at bounding box center [1511, 142] width 17 height 17
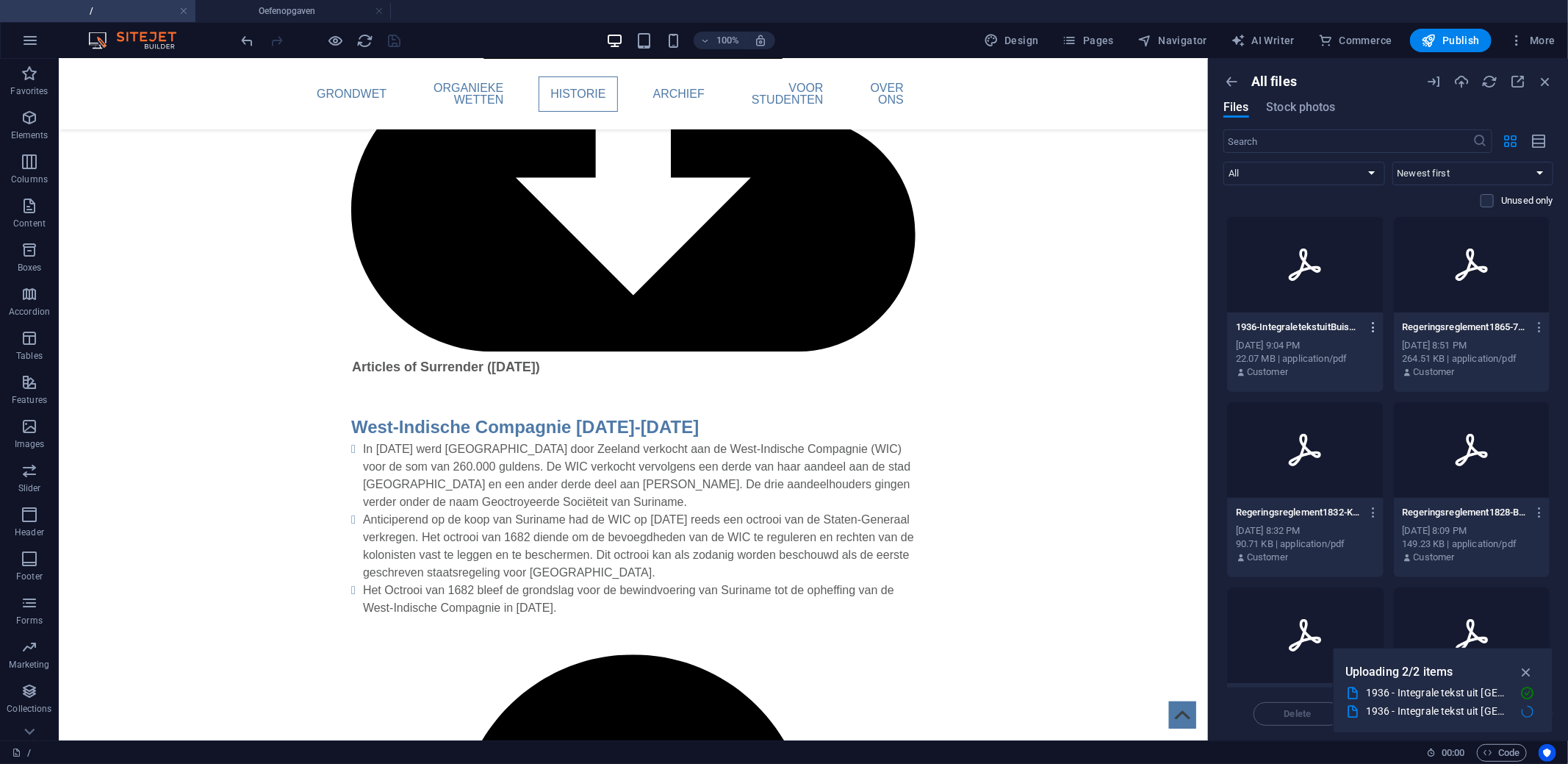
click at [1367, 329] on icon "button" at bounding box center [1374, 327] width 14 height 13
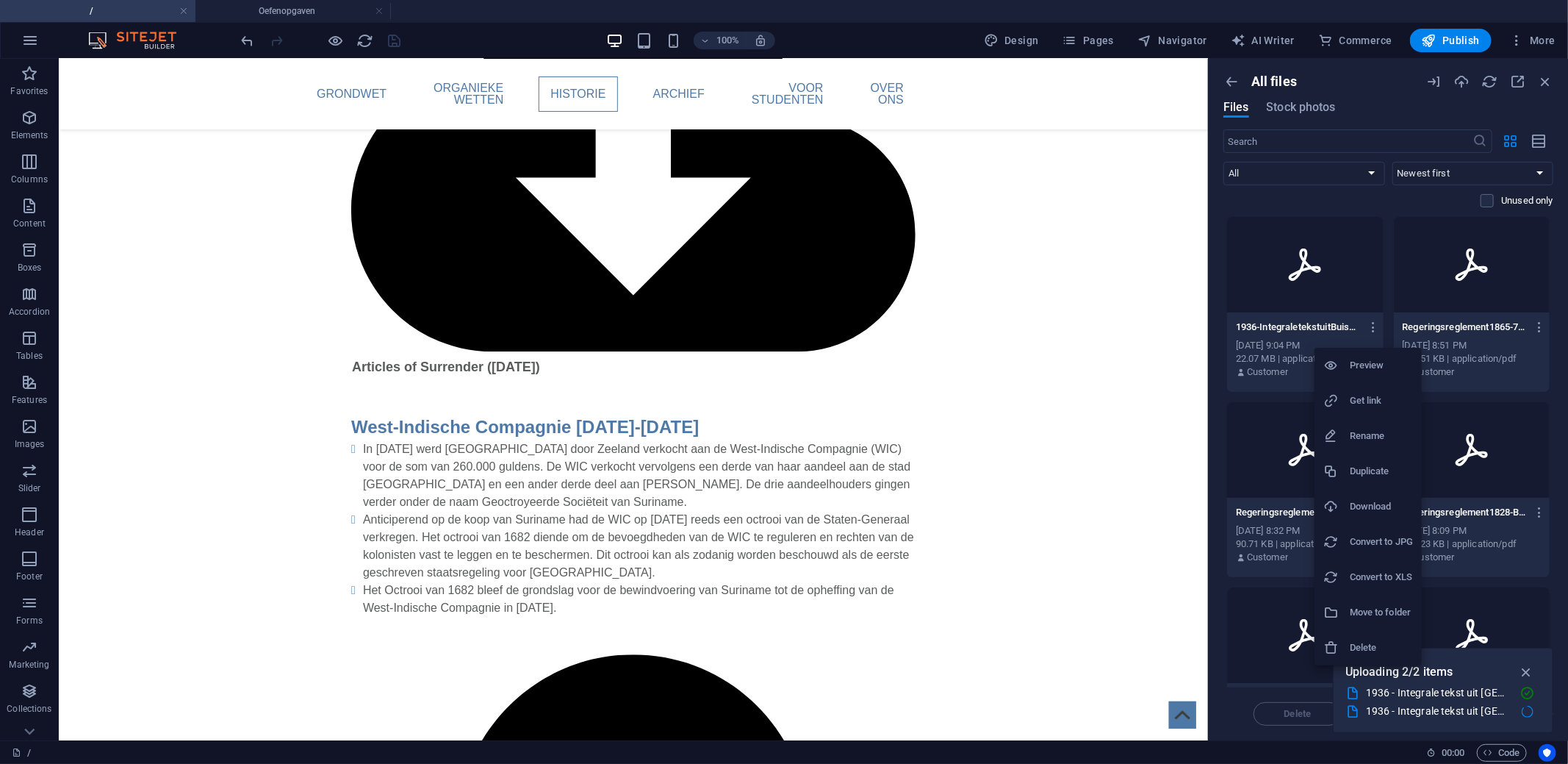
click at [1365, 405] on h6 "Get link" at bounding box center [1381, 400] width 63 height 17
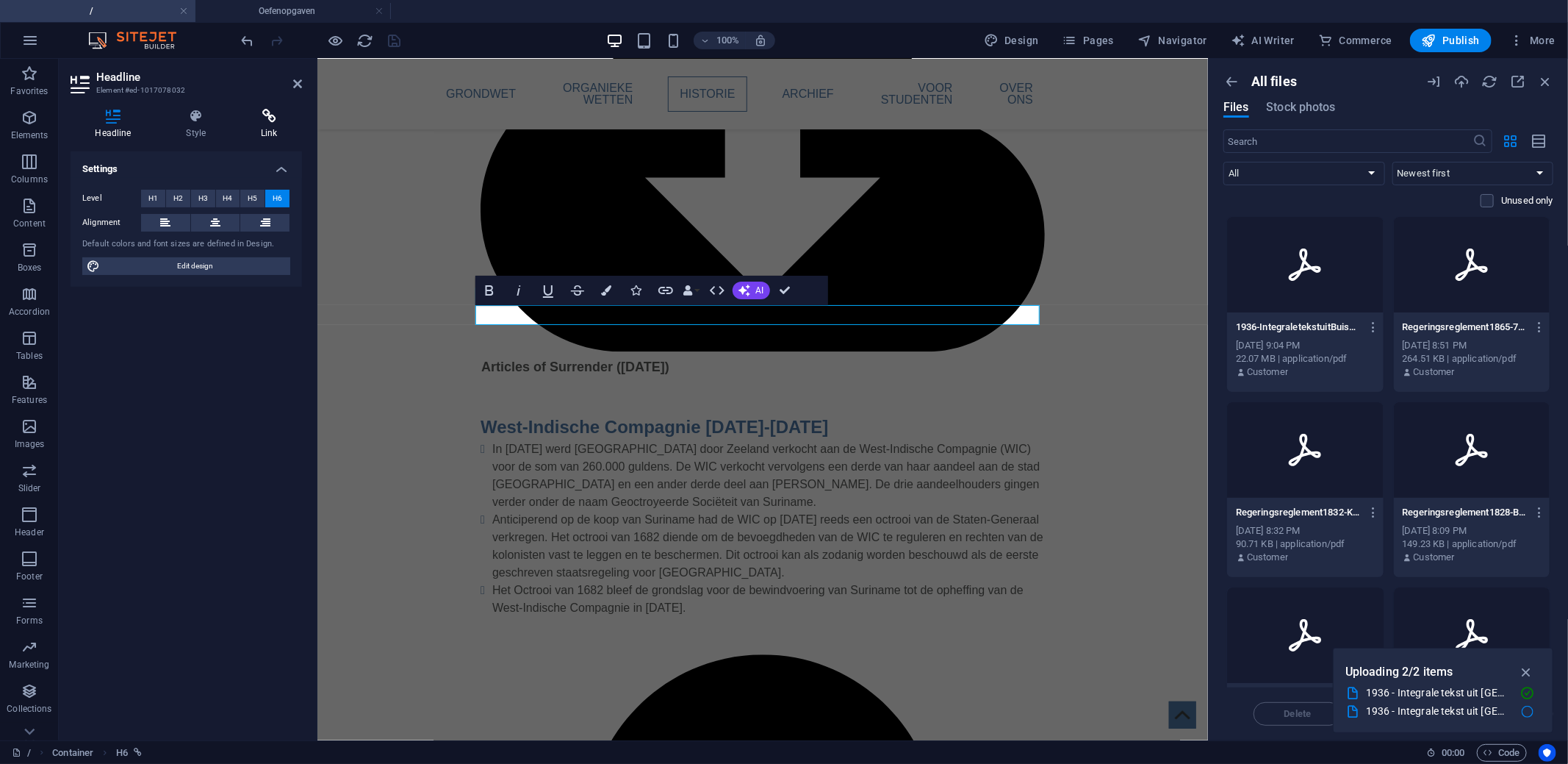
click at [267, 129] on h4 "Link" at bounding box center [269, 123] width 65 height 31
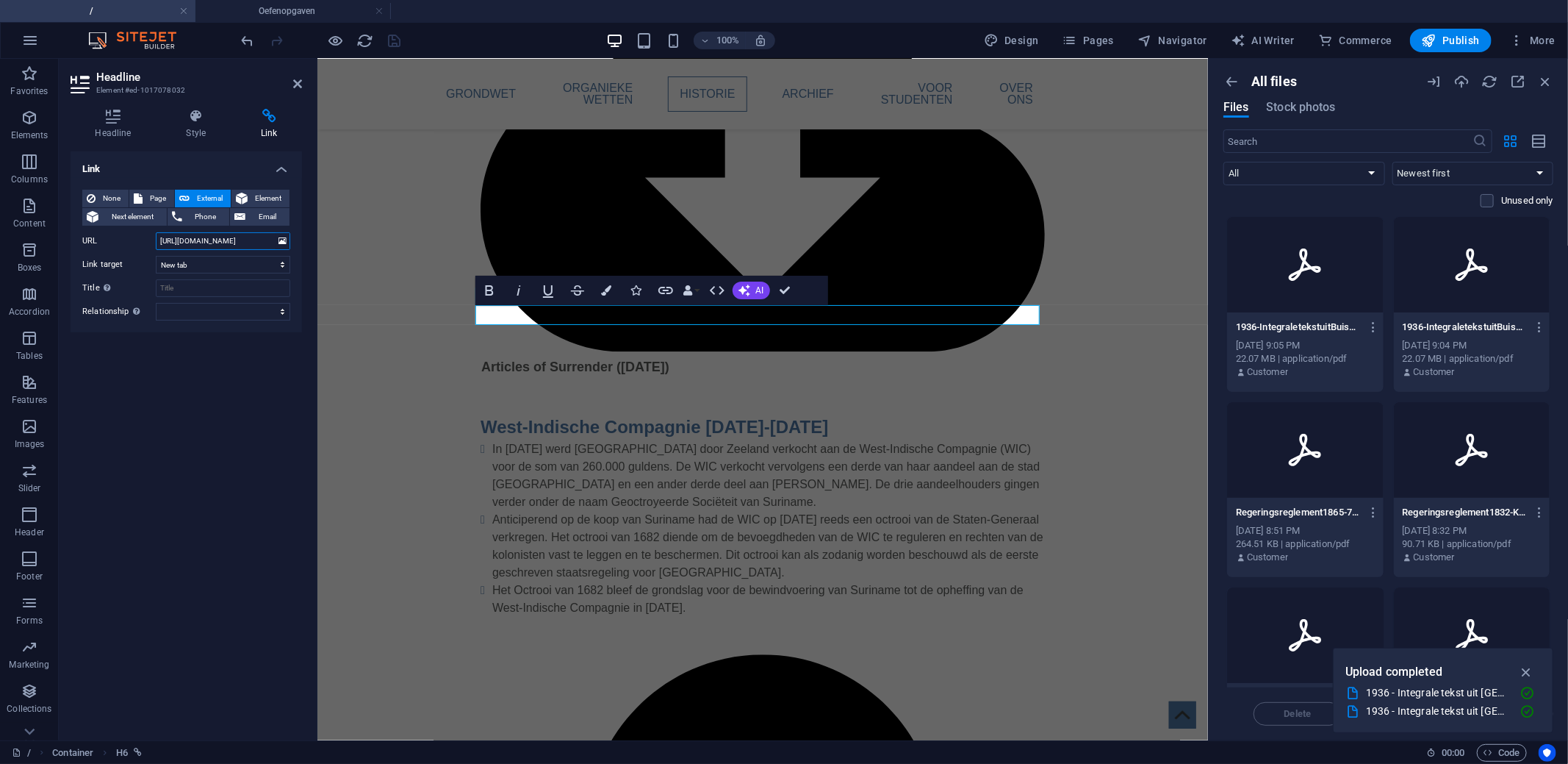
click at [231, 241] on input "[URL][DOMAIN_NAME]" at bounding box center [223, 241] width 134 height 17
paste input "45876/1936-IntegraletekstuitBuiskool-4P9CO3kL1RG0yeFO_Rt1Hg"
type input "[URL][DOMAIN_NAME]"
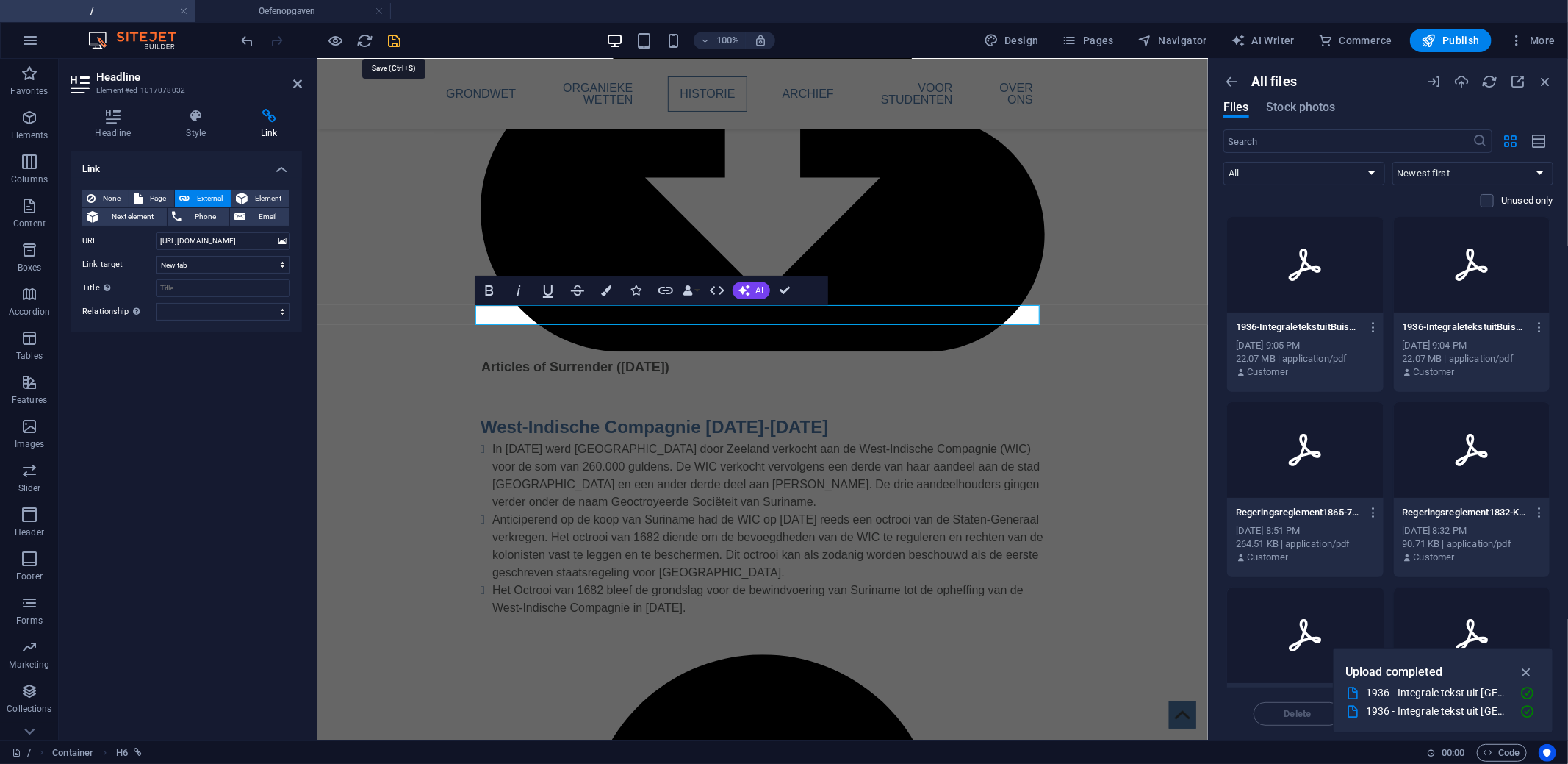
click at [391, 42] on icon "save" at bounding box center [395, 41] width 17 height 17
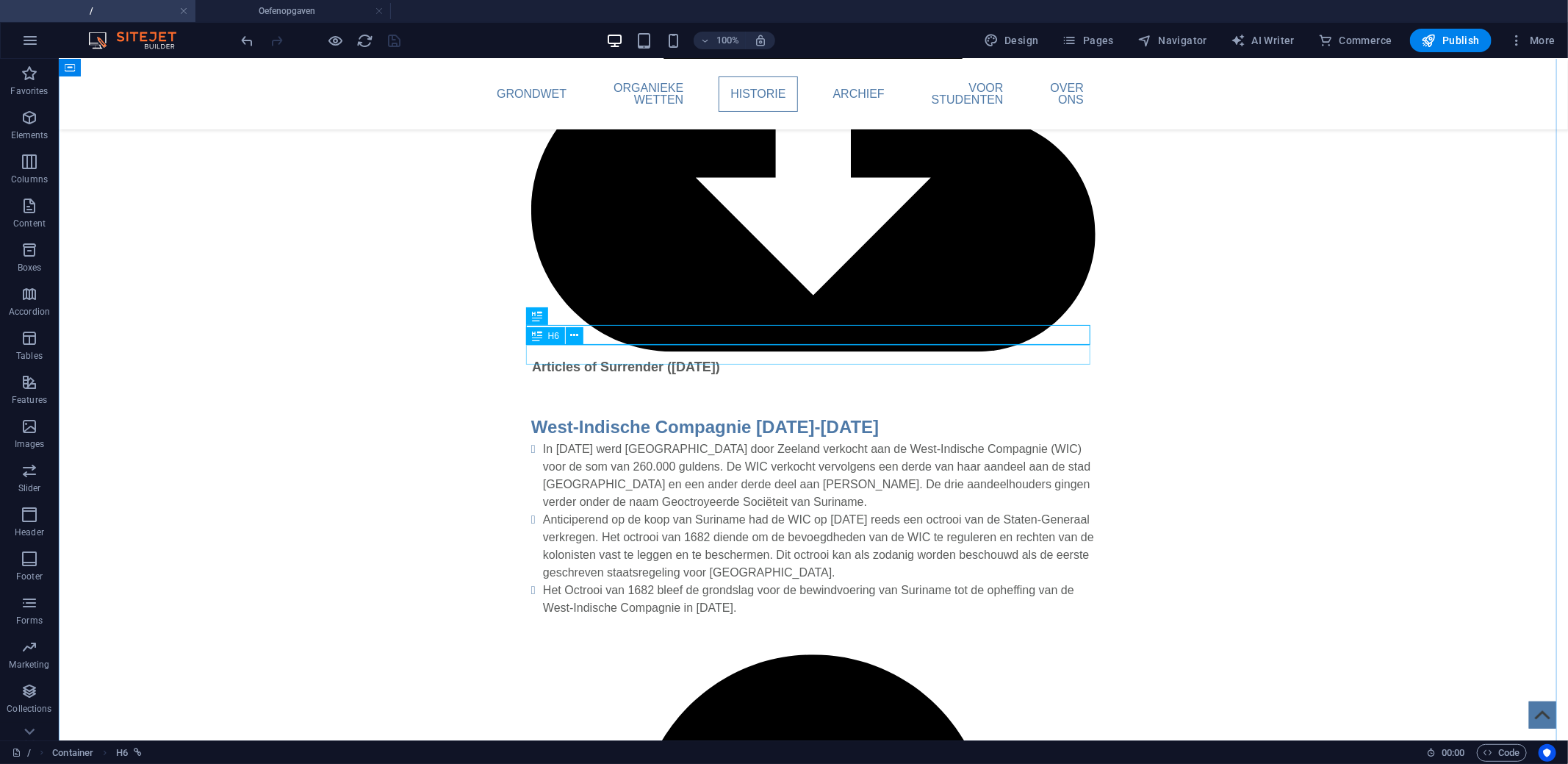
click at [584, 334] on div "H6" at bounding box center [559, 336] width 67 height 18
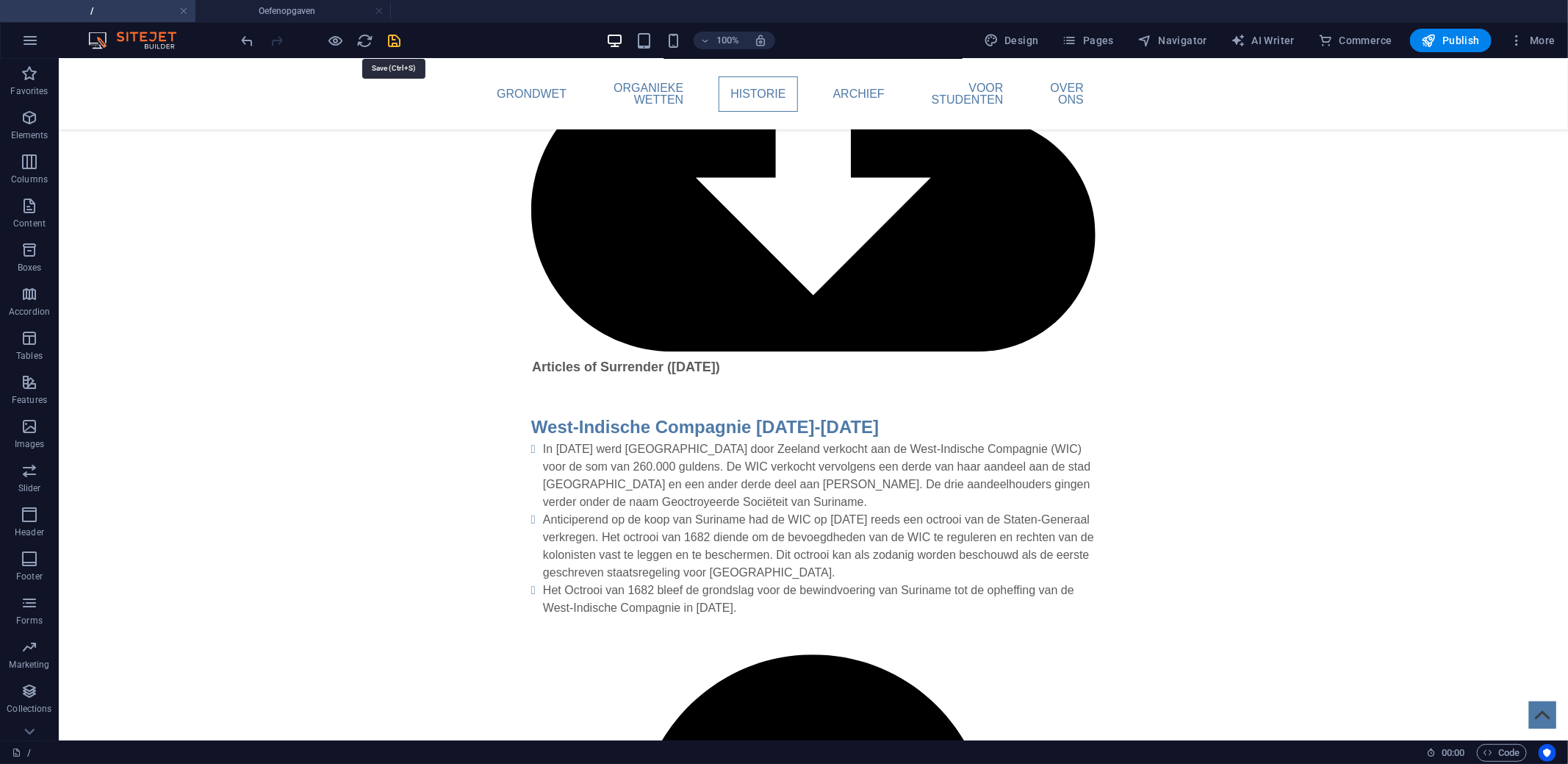
click at [386, 41] on icon "save" at bounding box center [395, 41] width 17 height 17
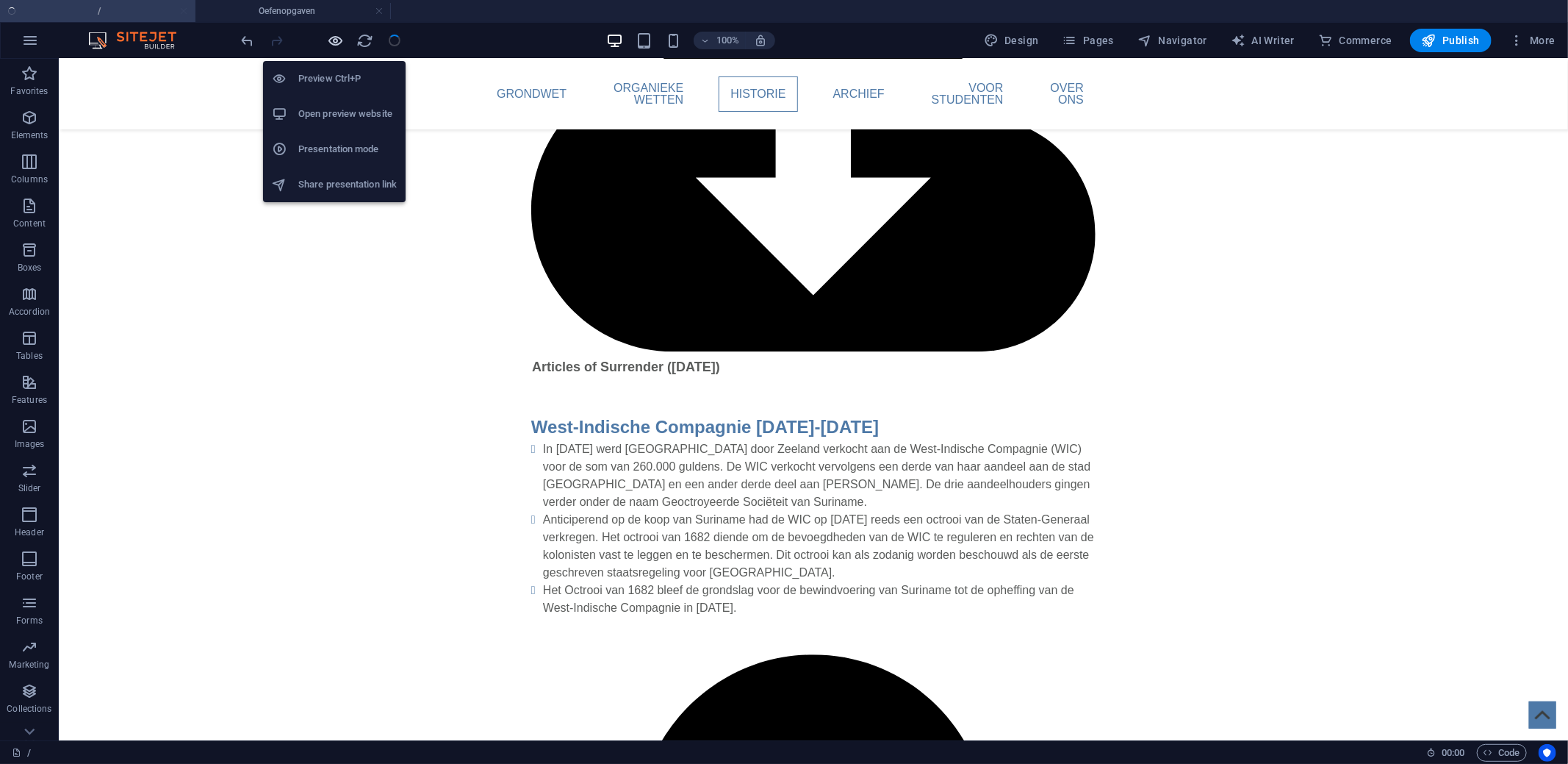
click at [341, 39] on icon "button" at bounding box center [336, 41] width 17 height 17
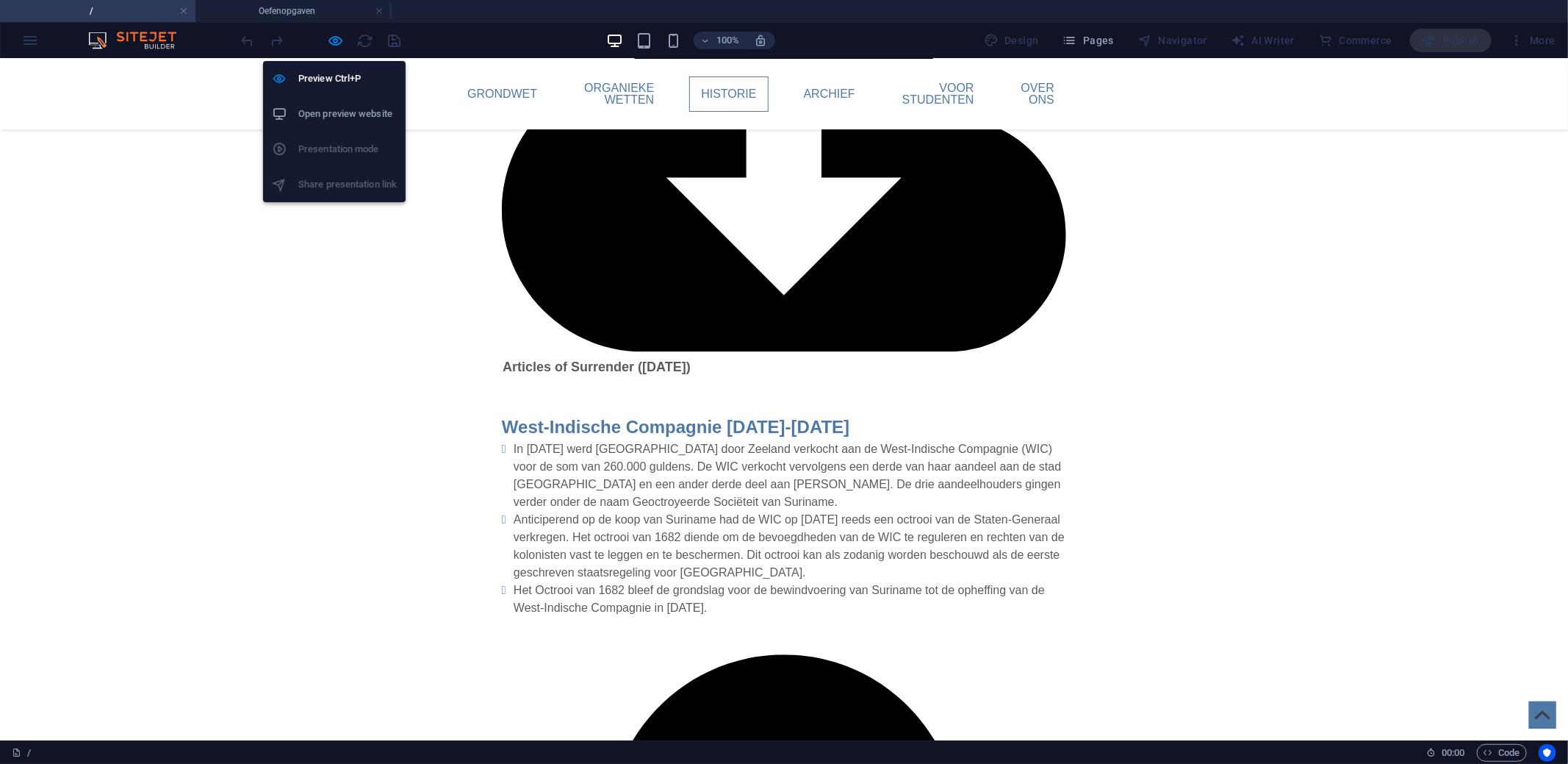
drag, startPoint x: 339, startPoint y: 44, endPoint x: 362, endPoint y: 55, distance: 25.5
click at [339, 44] on icon "button" at bounding box center [336, 41] width 17 height 17
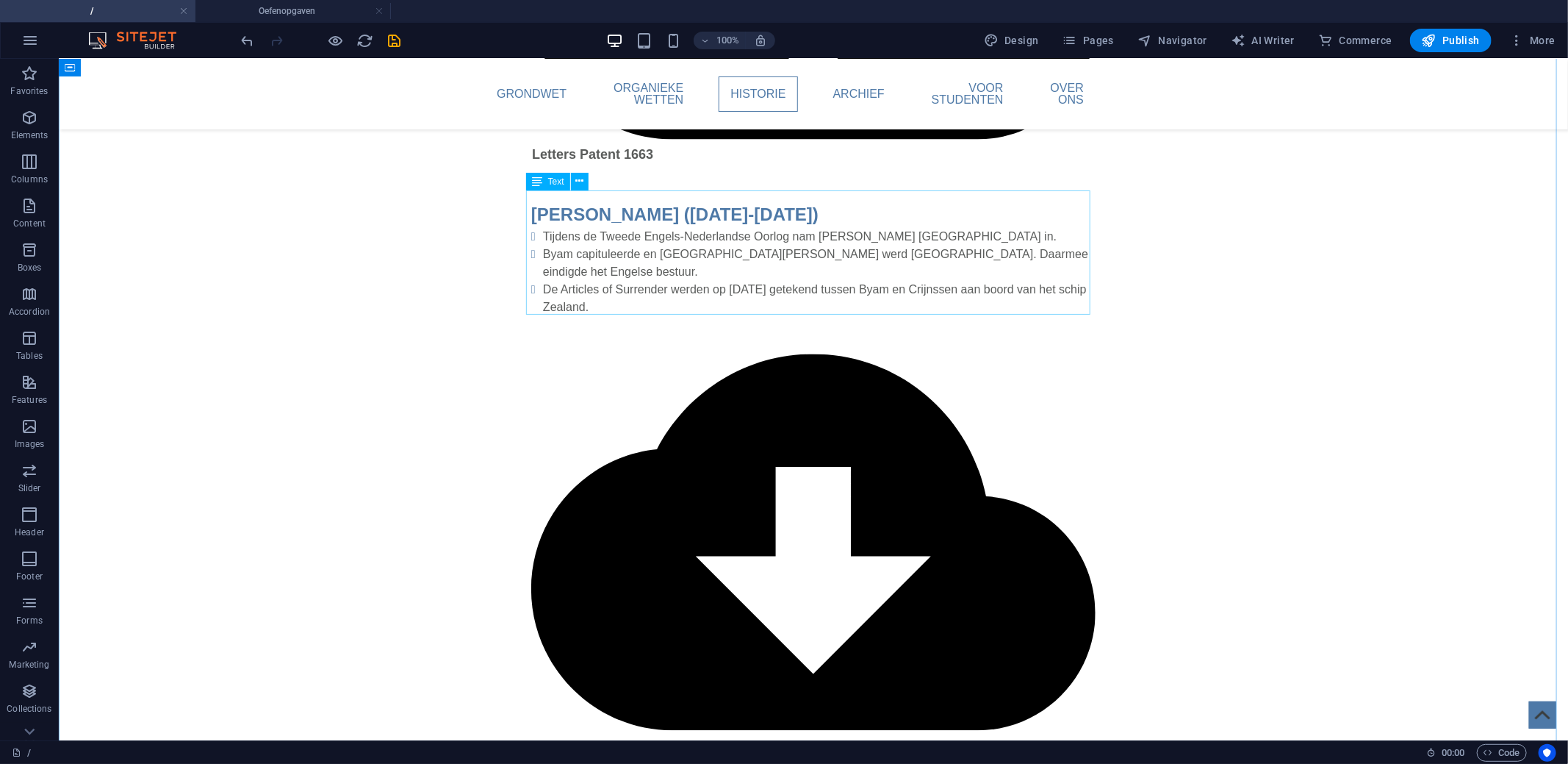
scroll to position [1840, 0]
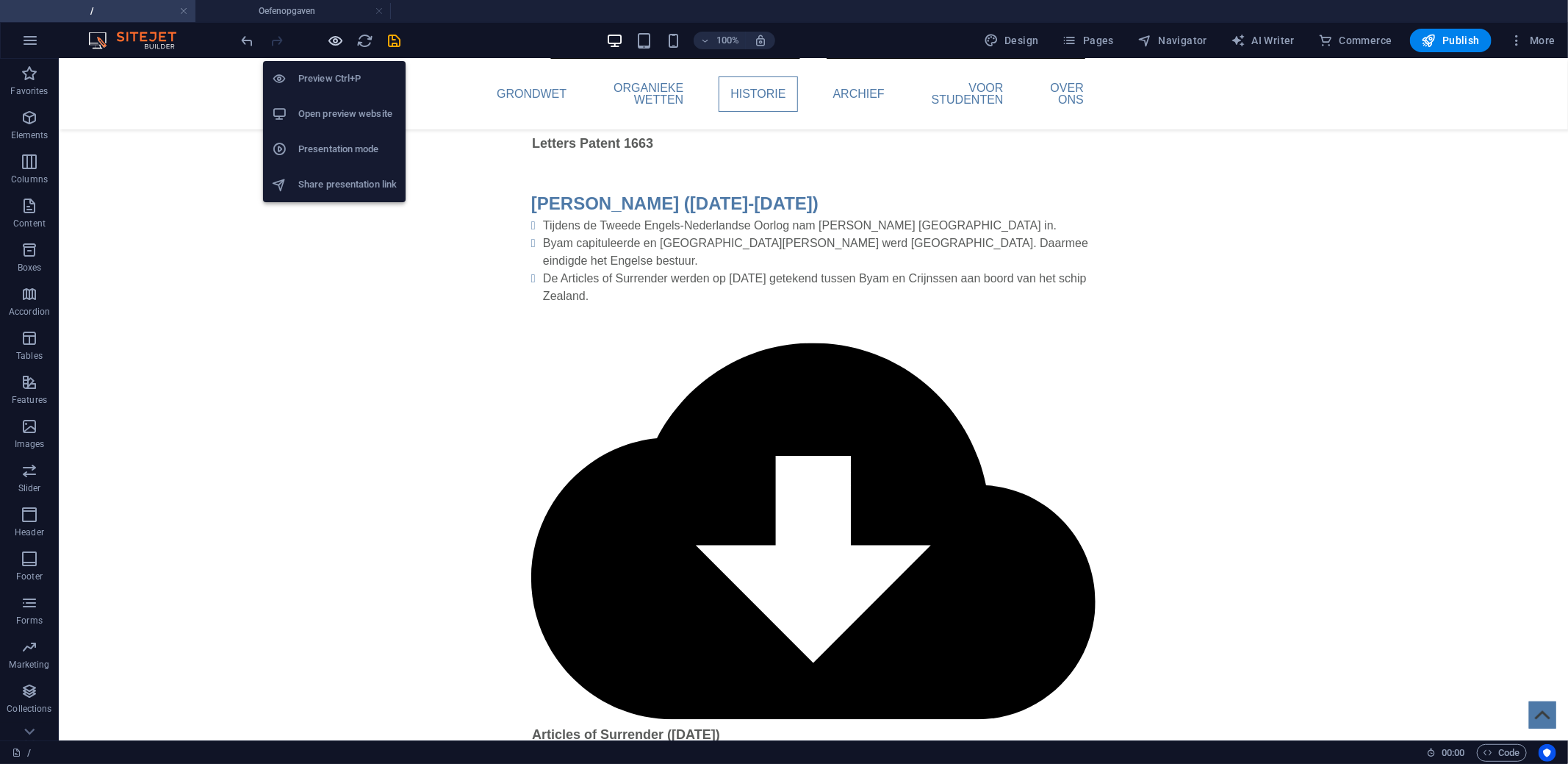
click at [341, 41] on icon "button" at bounding box center [336, 41] width 17 height 17
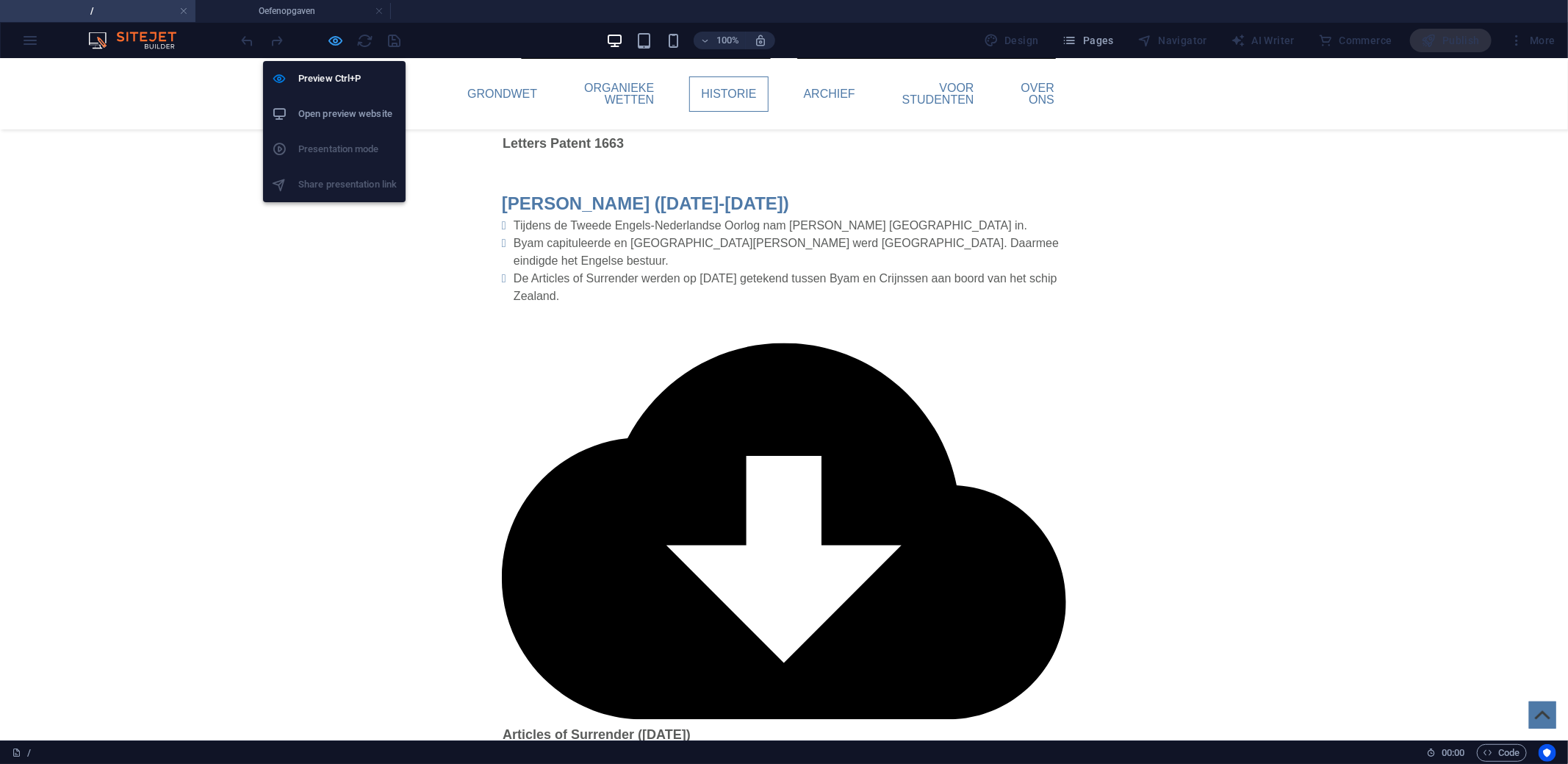
click at [338, 43] on icon "button" at bounding box center [336, 41] width 17 height 17
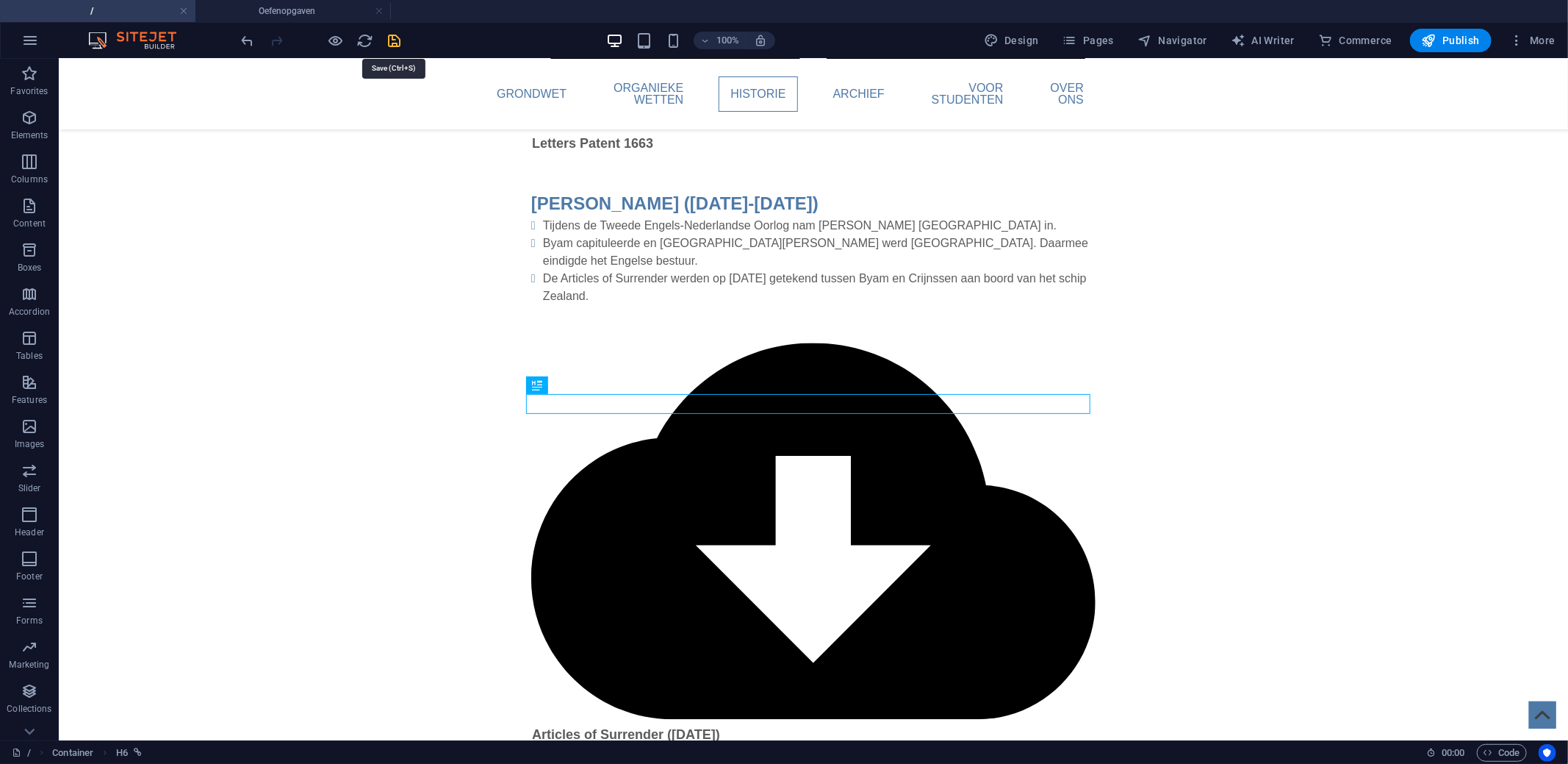
click at [387, 35] on icon "save" at bounding box center [395, 41] width 17 height 17
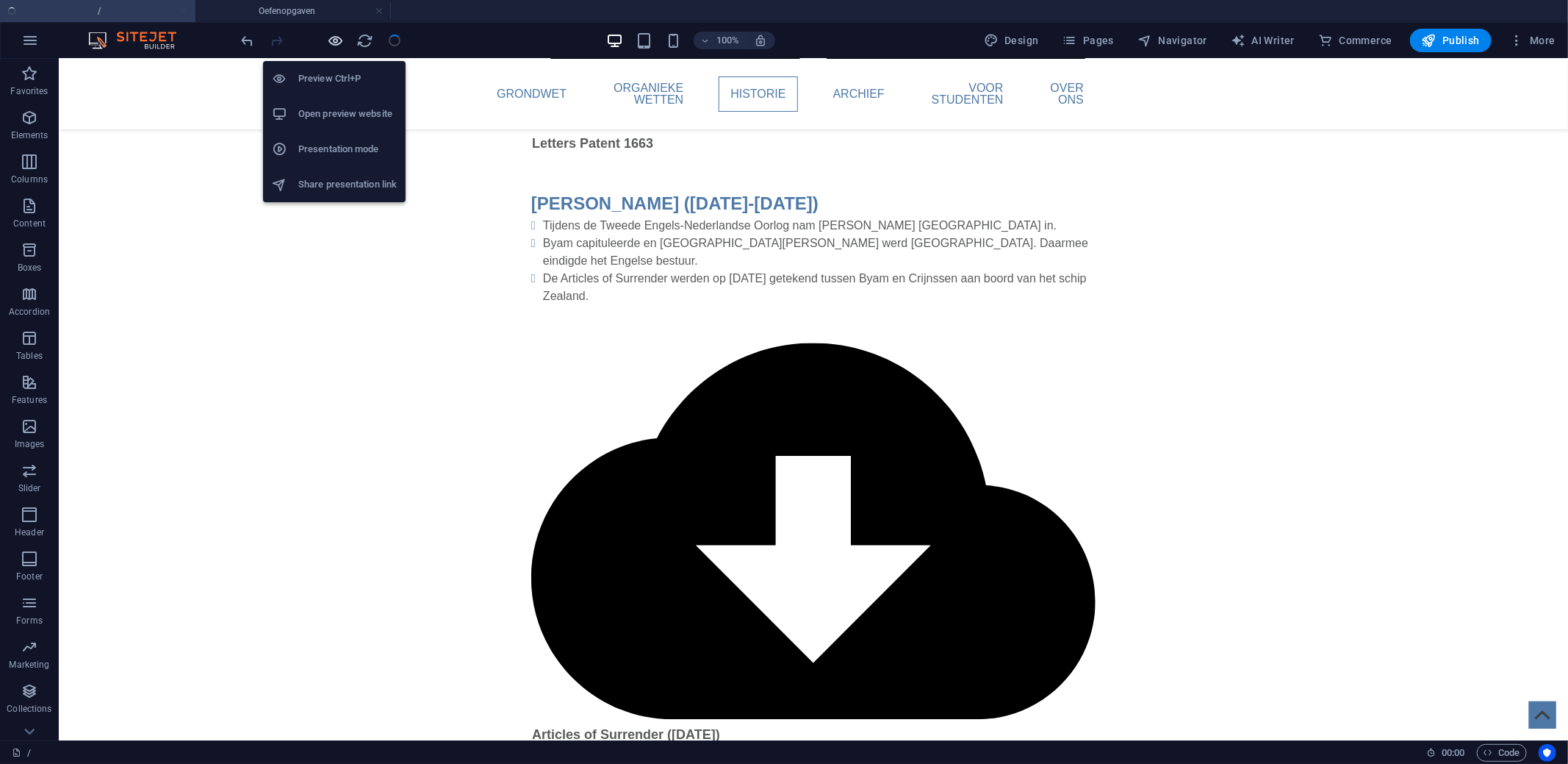
click at [335, 36] on icon "button" at bounding box center [336, 41] width 17 height 17
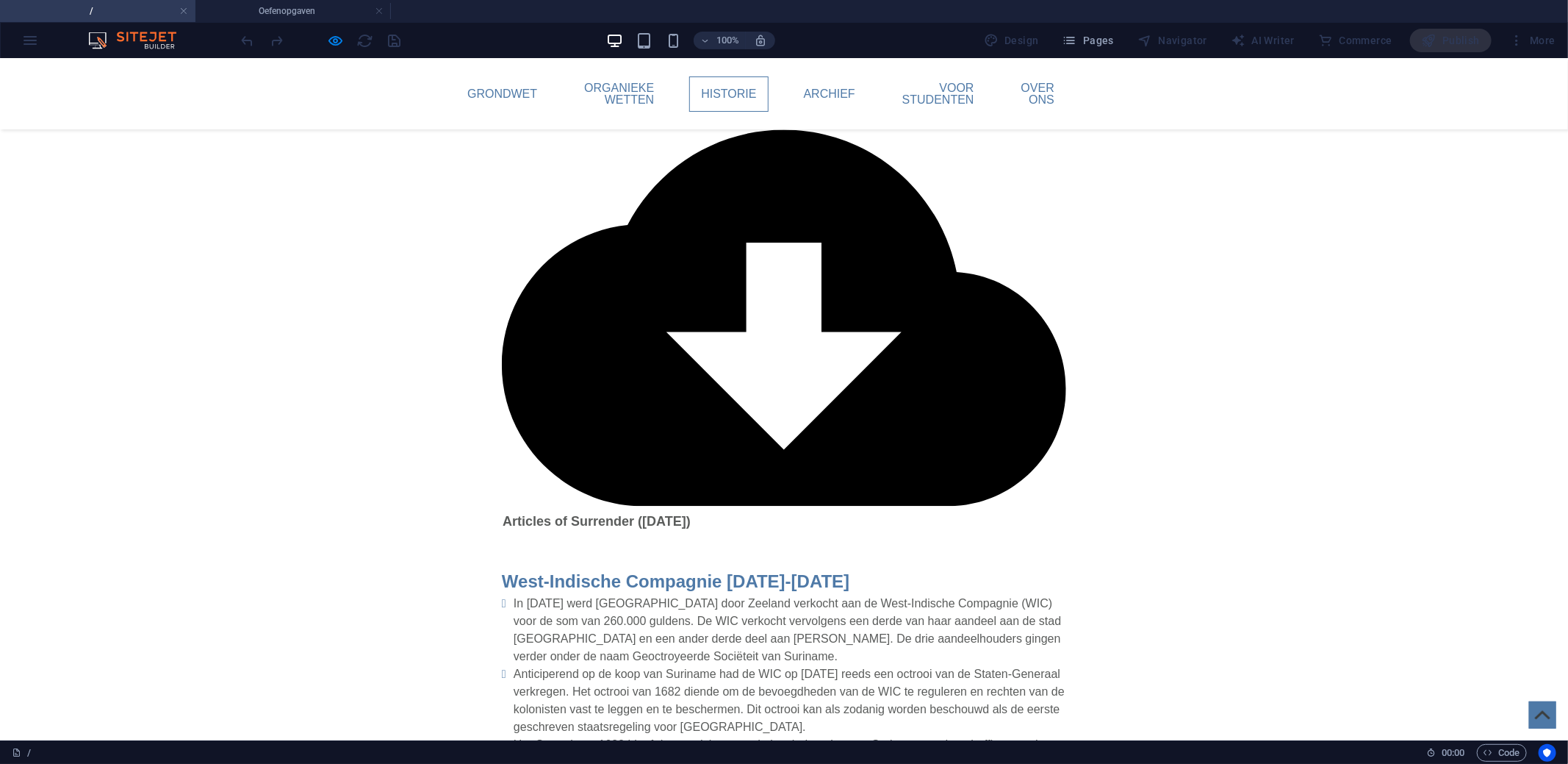
scroll to position [2134, 0]
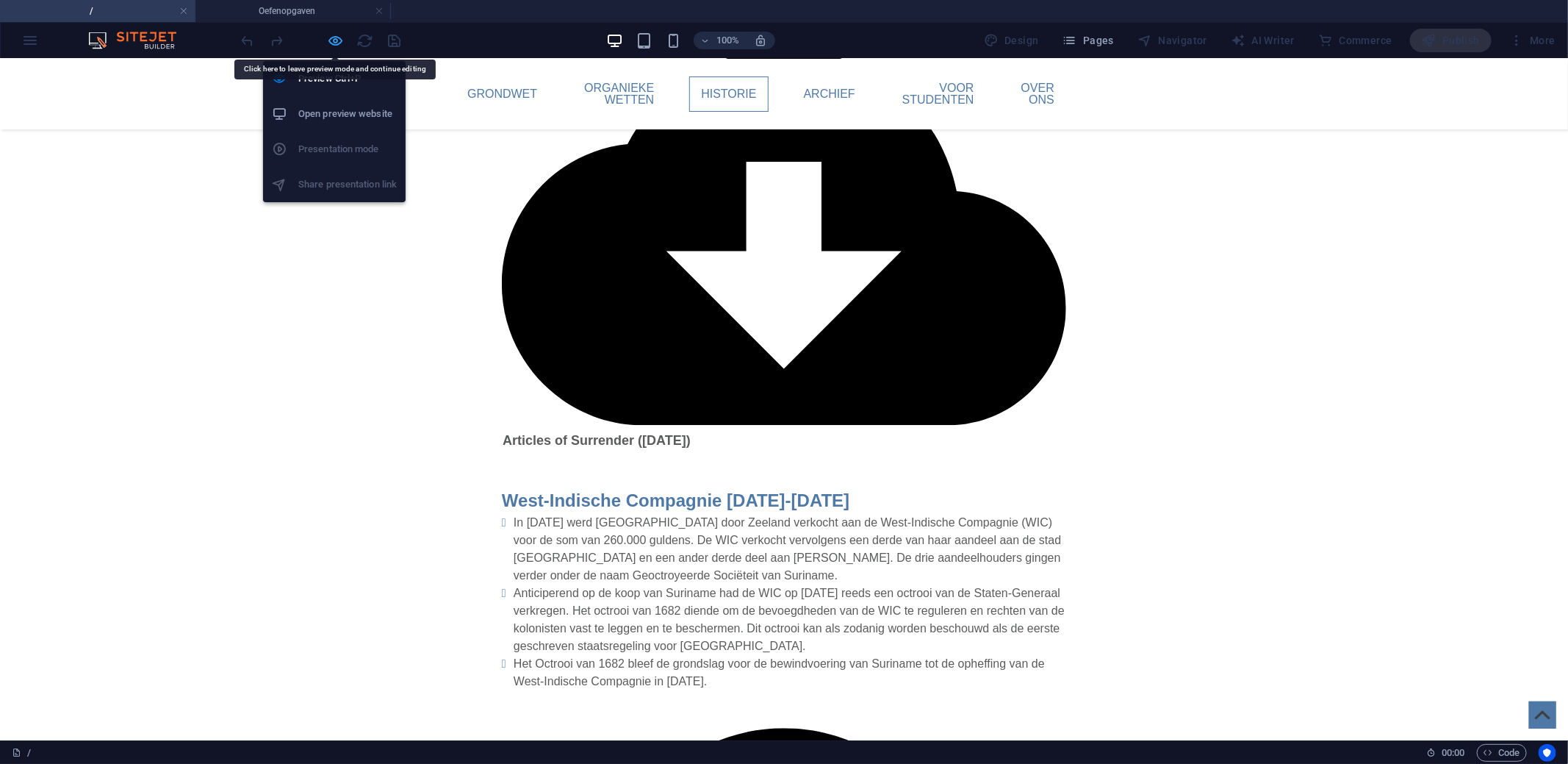
click at [335, 36] on icon "button" at bounding box center [336, 41] width 17 height 17
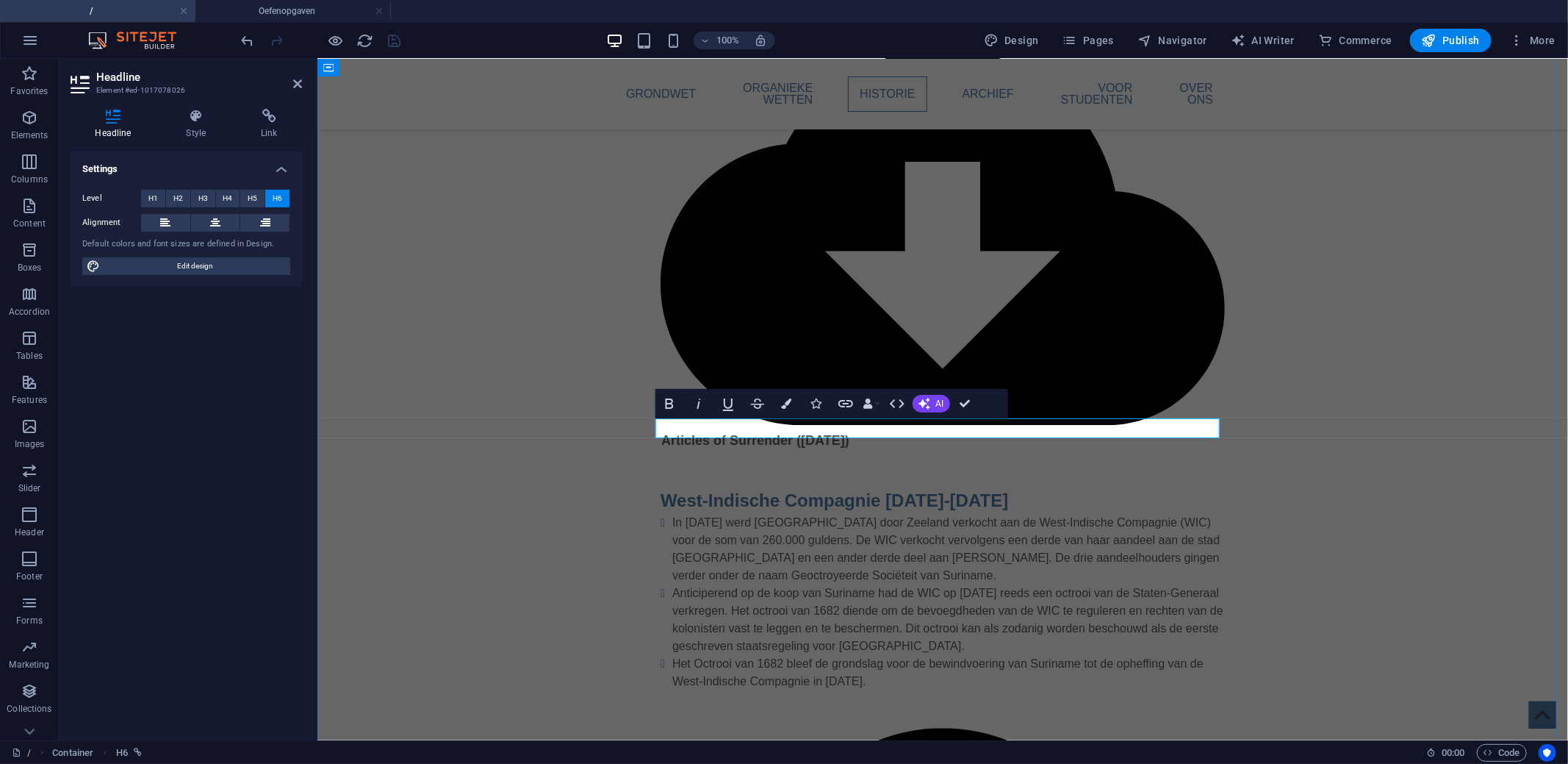
drag, startPoint x: 674, startPoint y: 424, endPoint x: 1494, endPoint y: 800, distance: 902.1
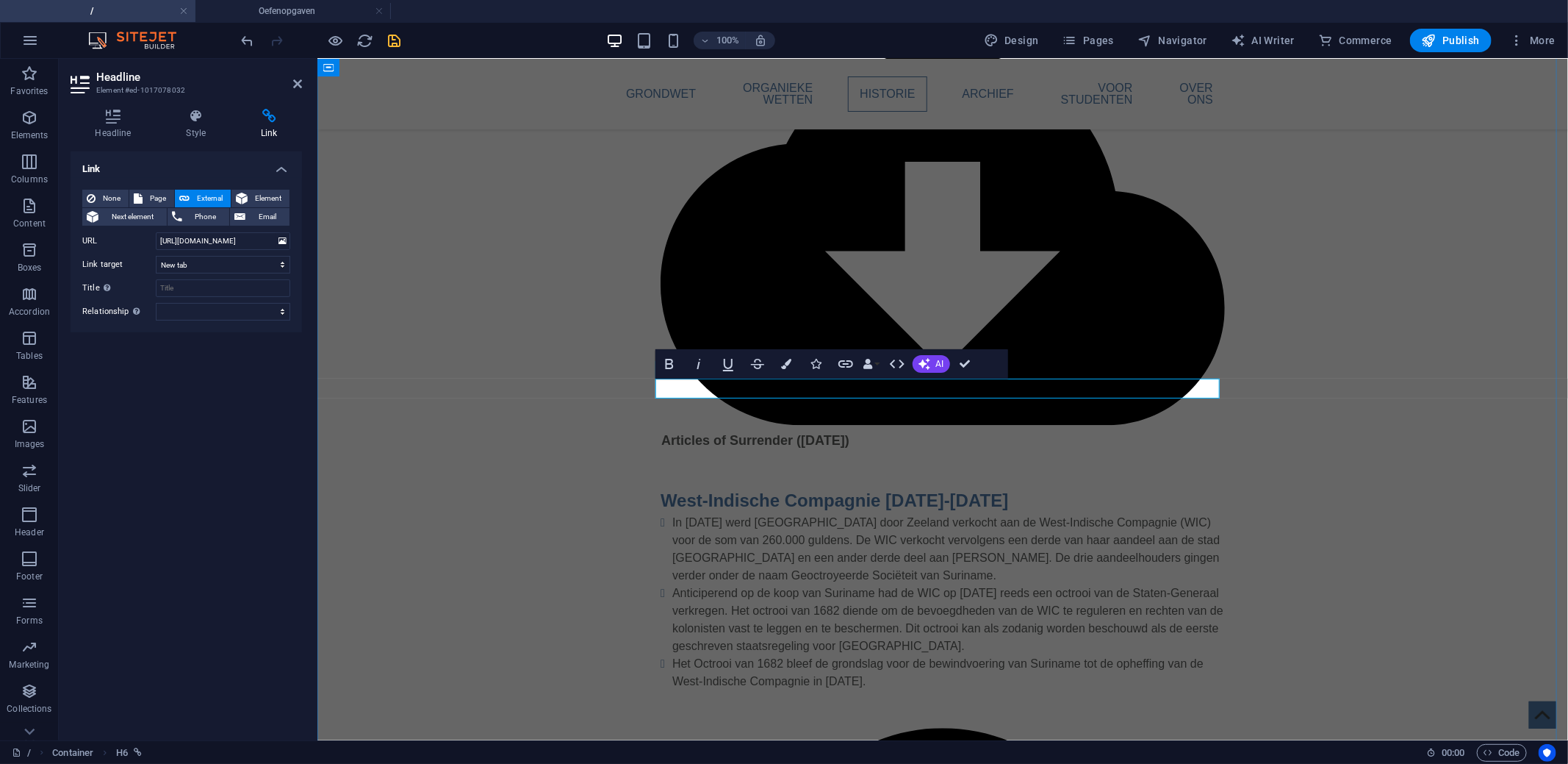
drag, startPoint x: 838, startPoint y: 387, endPoint x: 992, endPoint y: 435, distance: 161.3
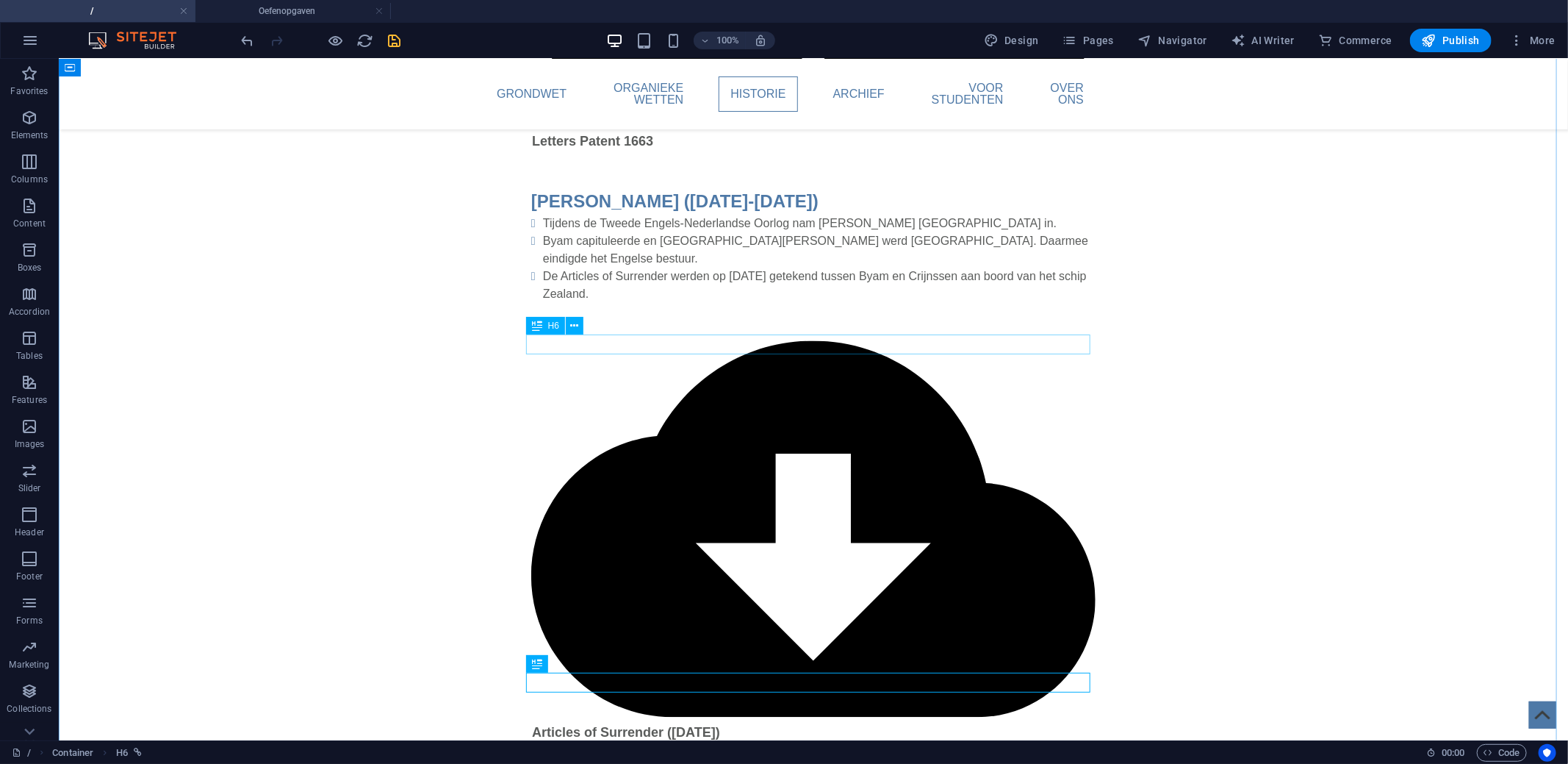
scroll to position [1840, 0]
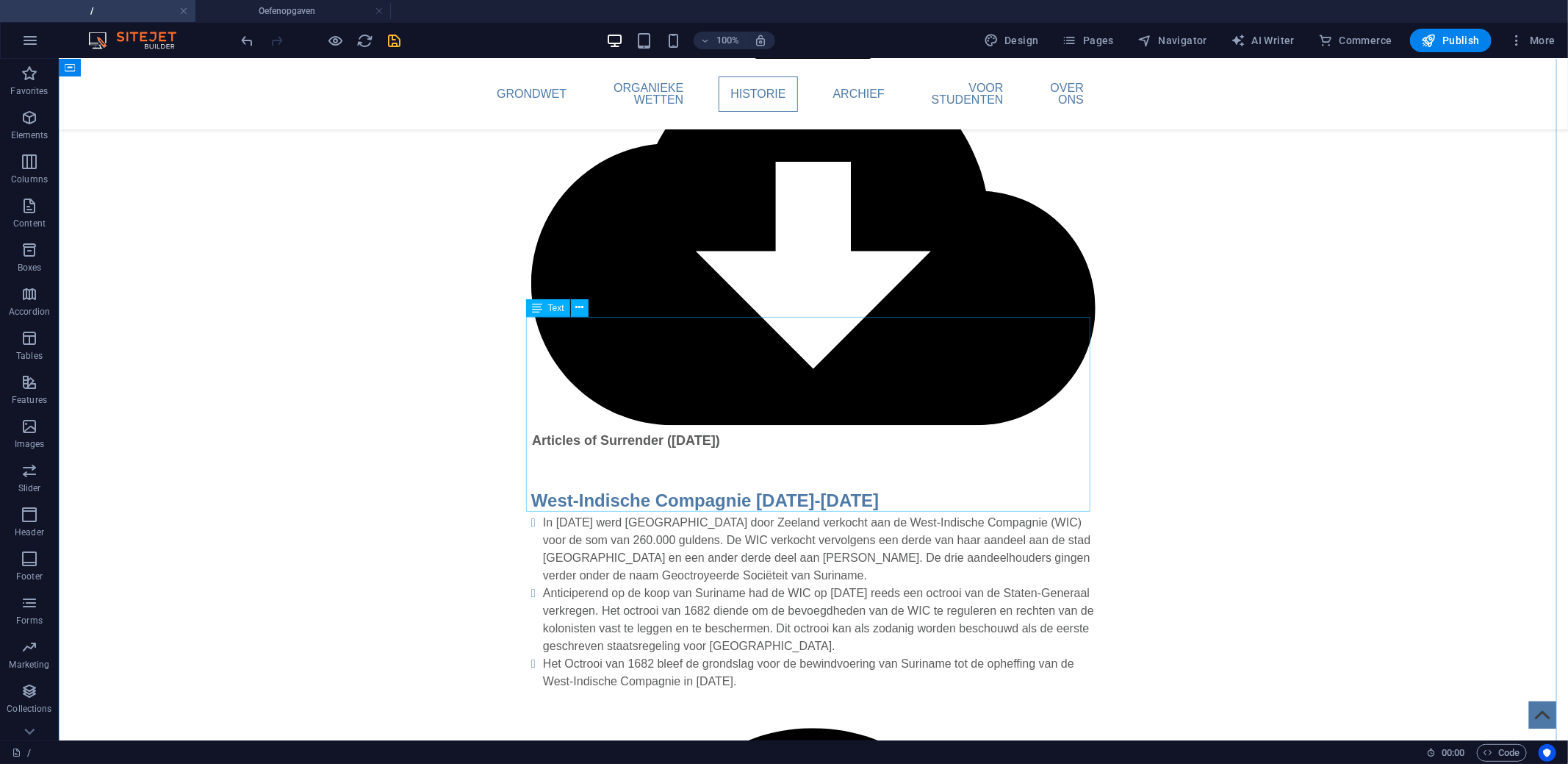
scroll to position [1987, 0]
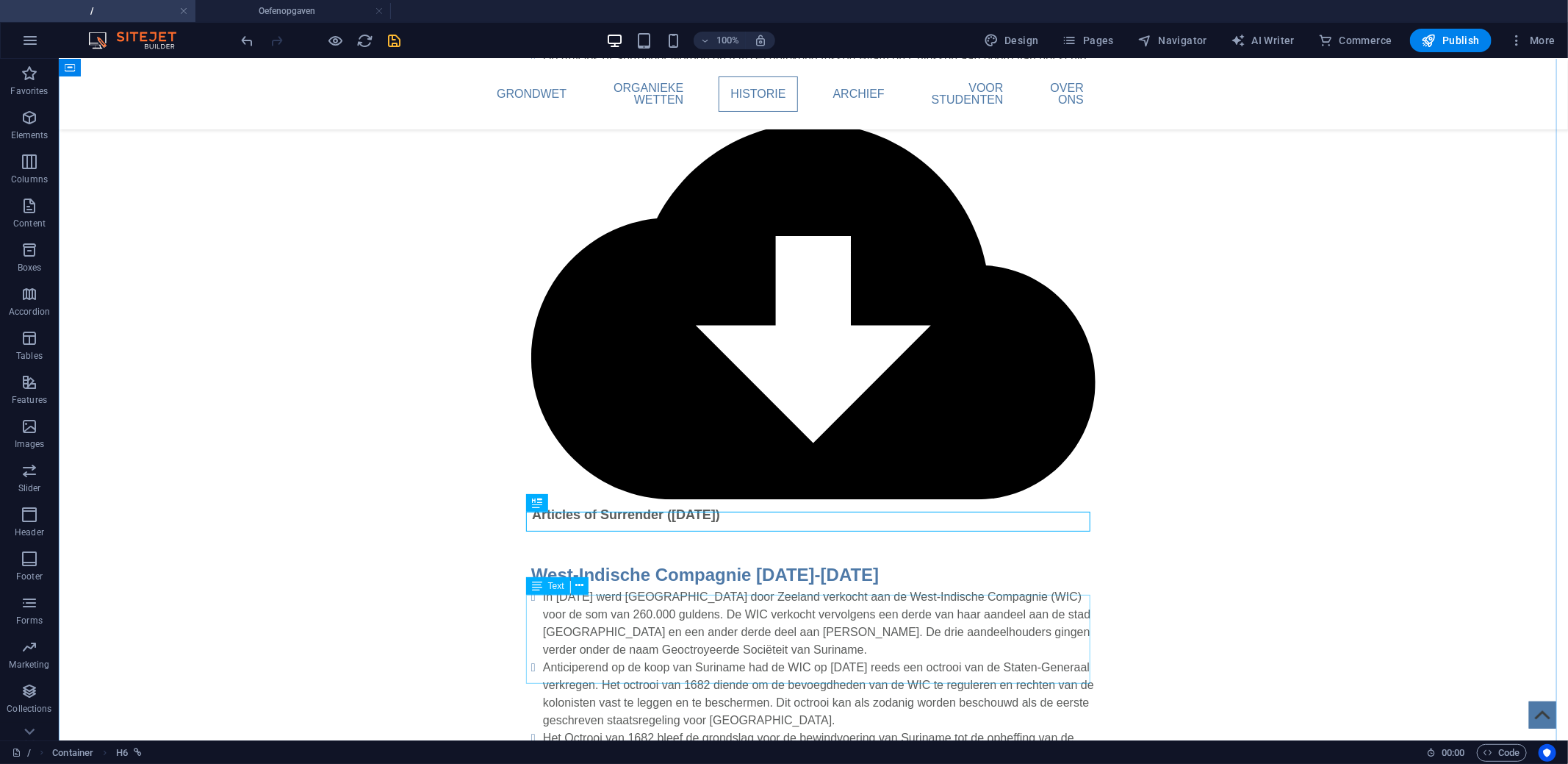
scroll to position [2061, 0]
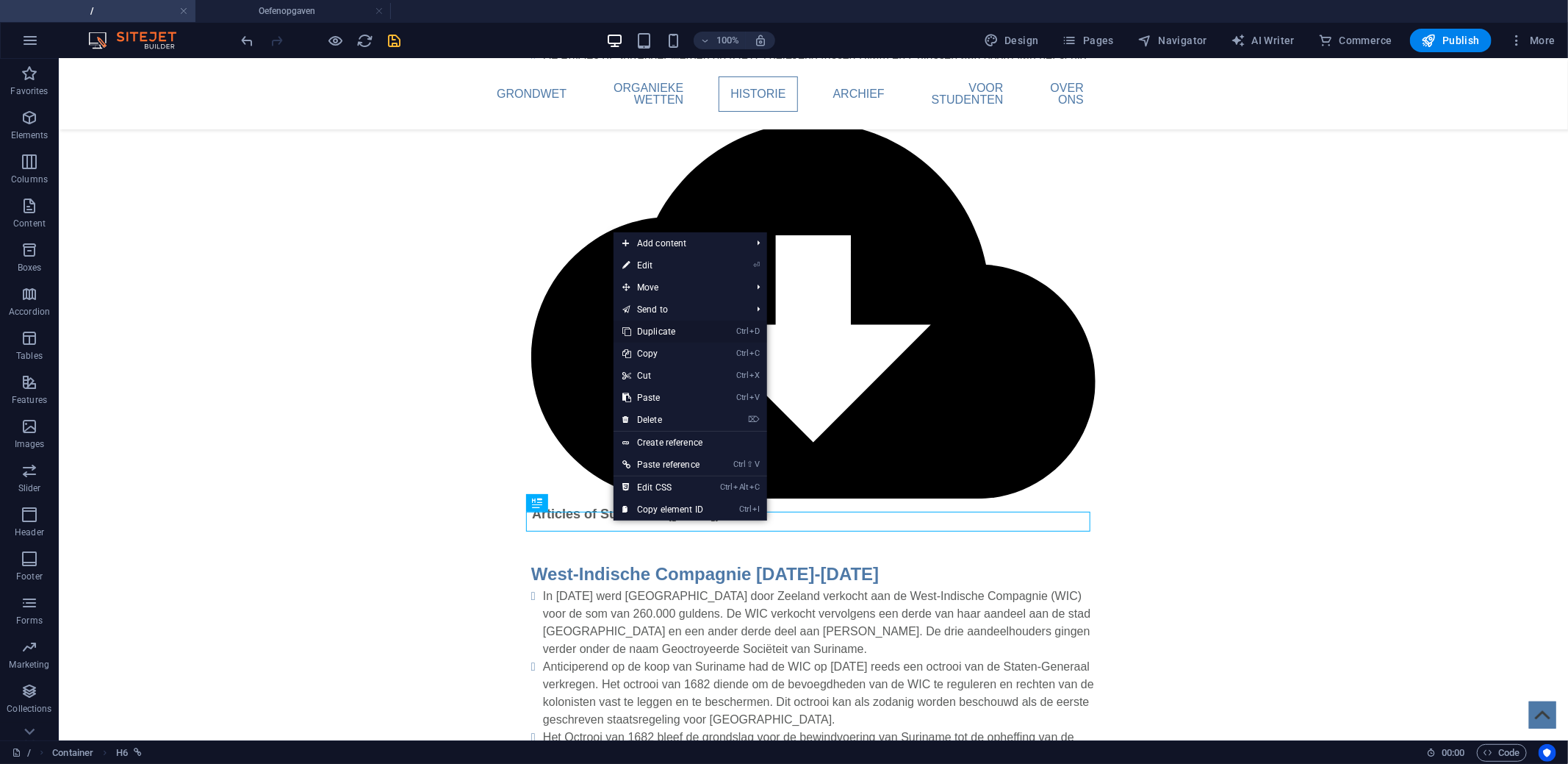
click at [669, 333] on link "Ctrl D Duplicate" at bounding box center [662, 331] width 98 height 22
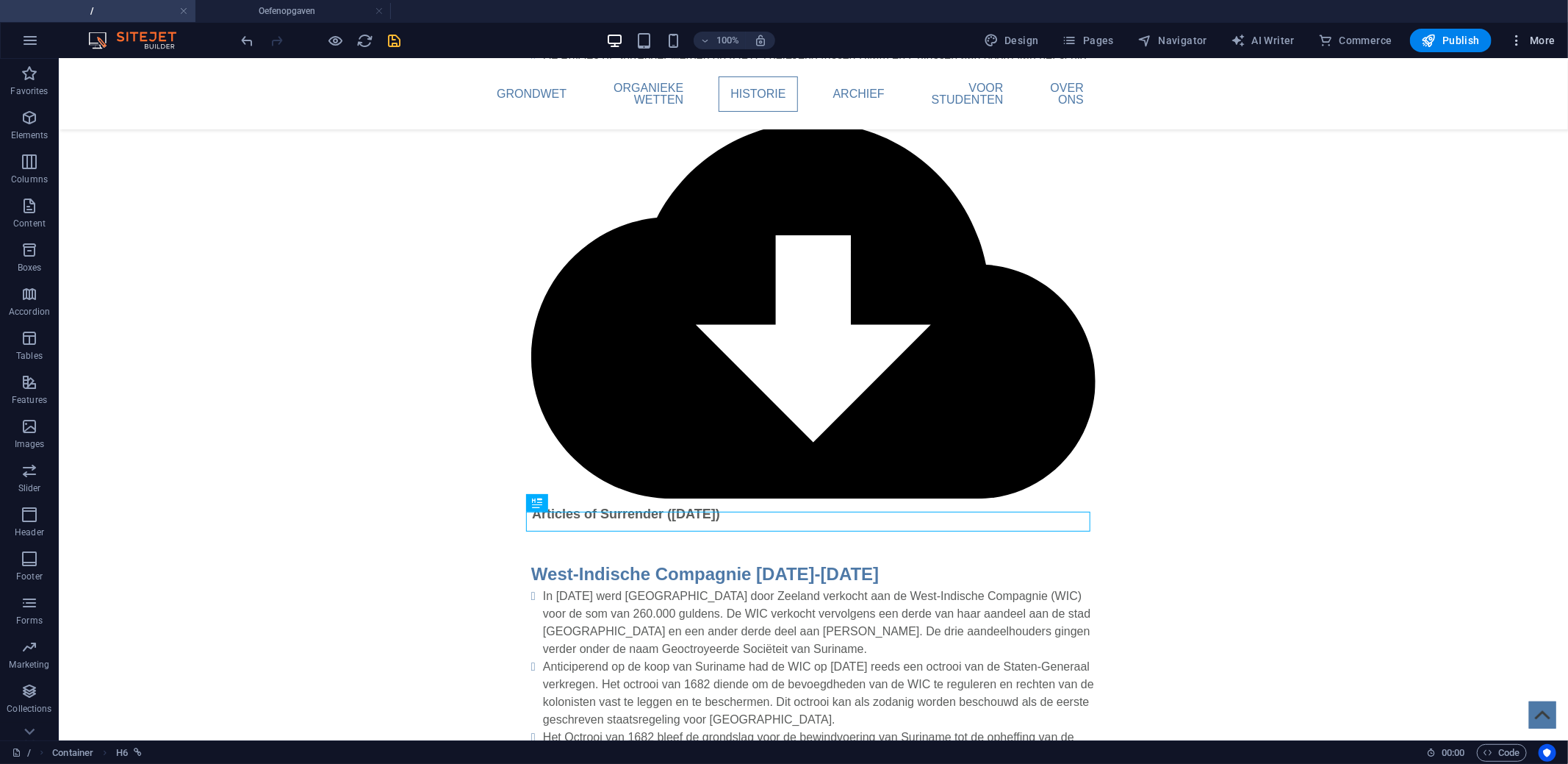
click at [1552, 39] on span "More" at bounding box center [1532, 41] width 46 height 15
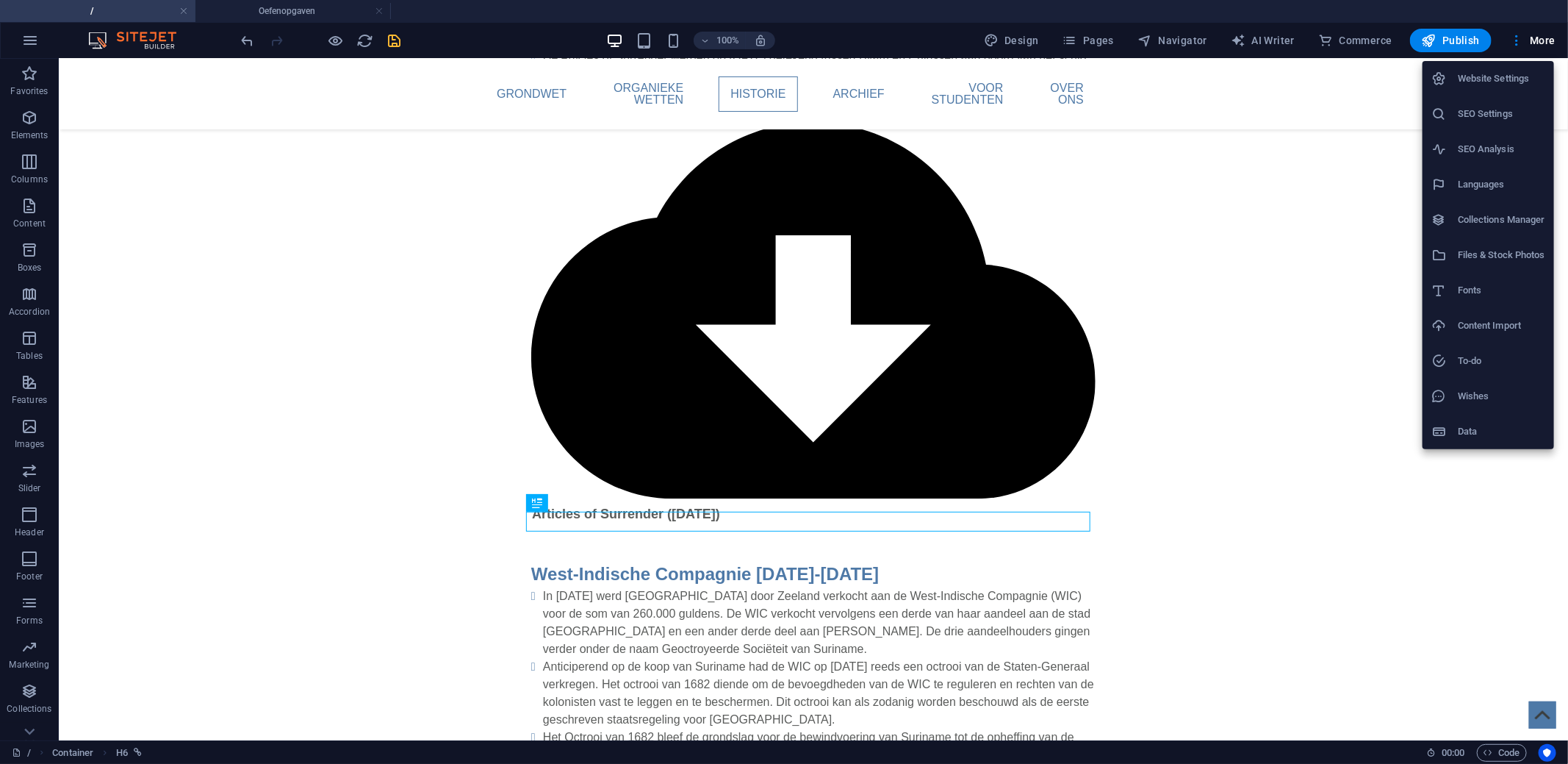
click at [1486, 247] on h6 "Files & Stock Photos" at bounding box center [1502, 254] width 88 height 17
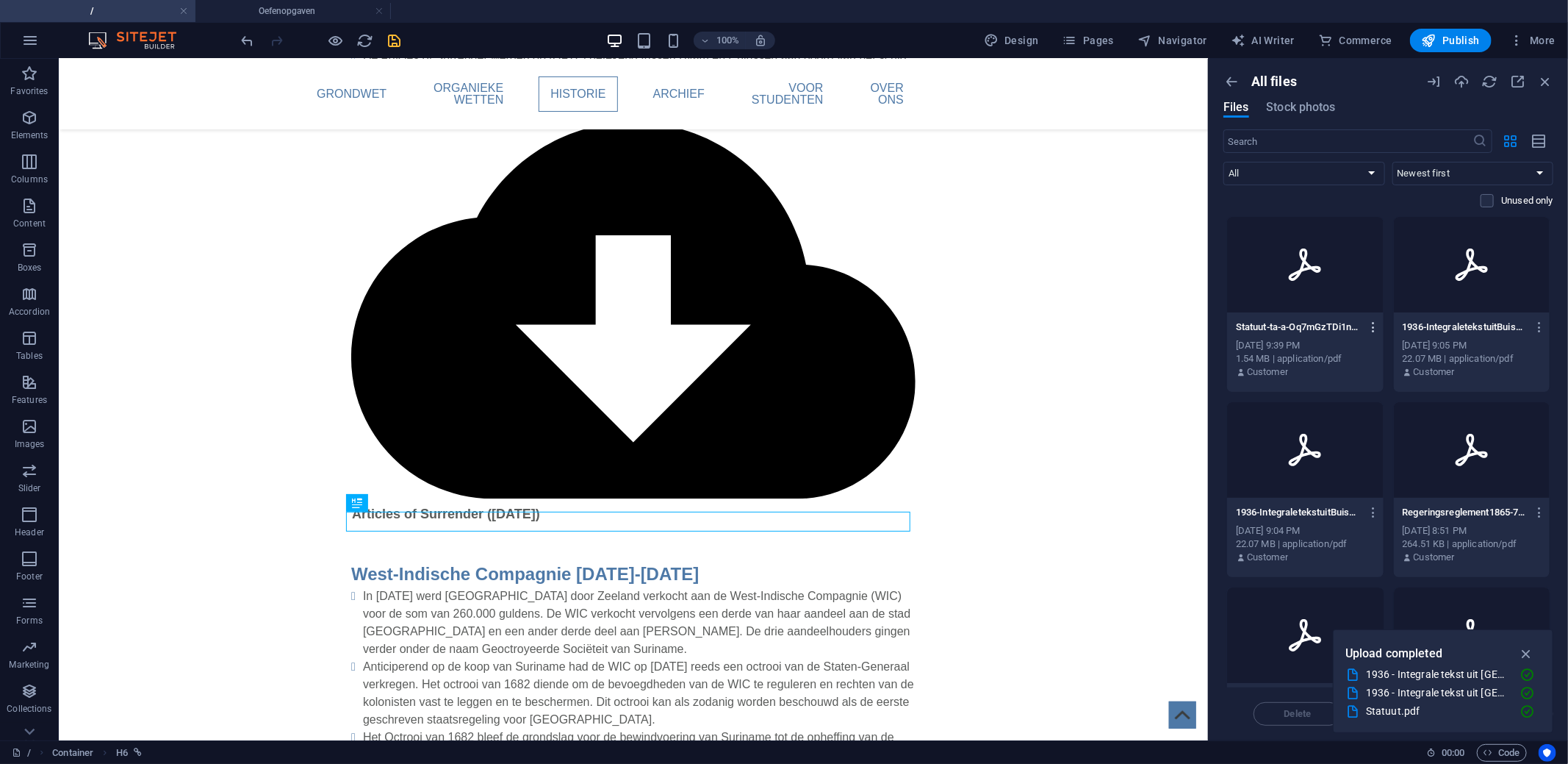
click at [1367, 326] on icon "button" at bounding box center [1374, 327] width 14 height 13
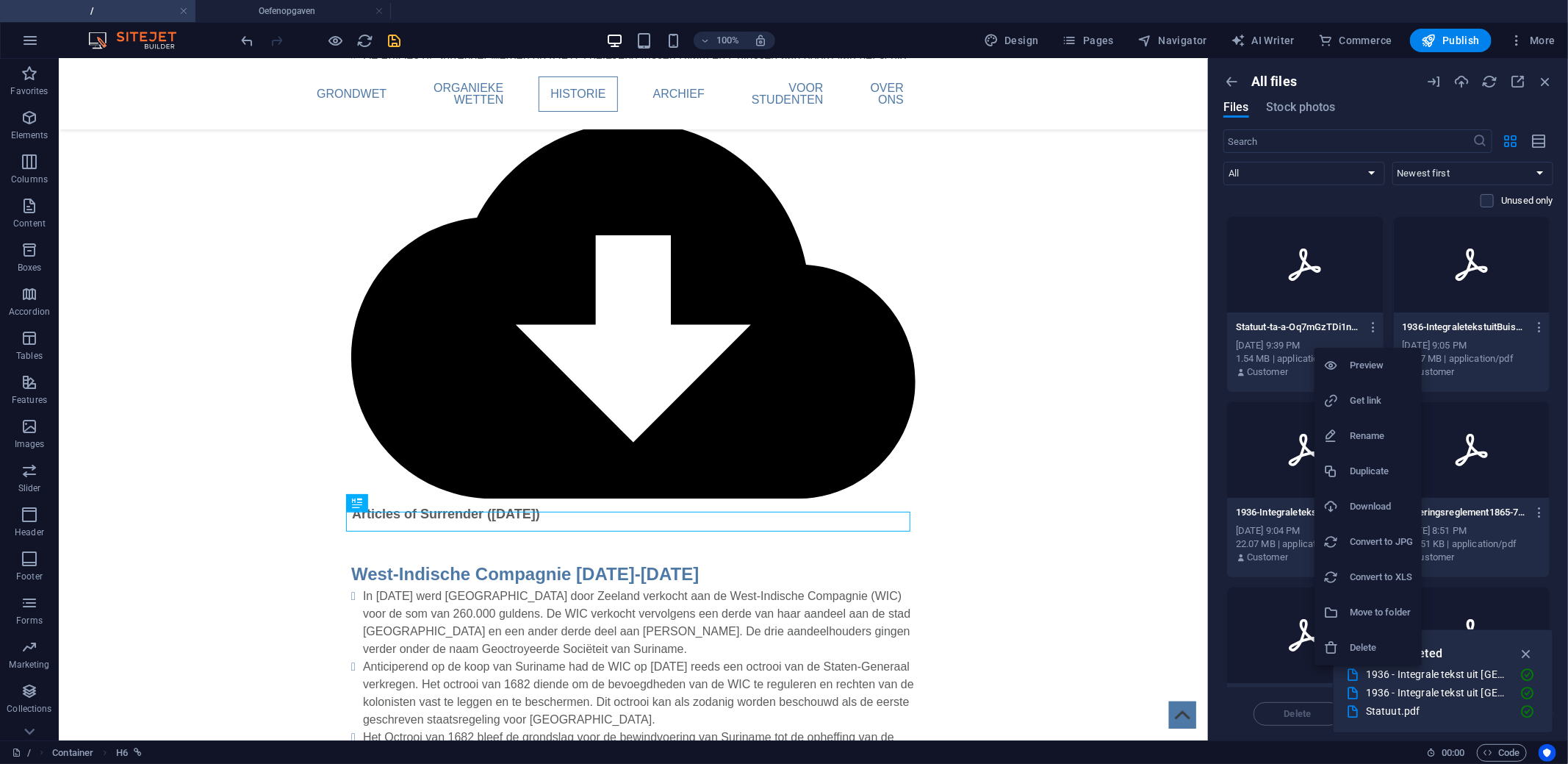
click at [1376, 402] on h6 "Get link" at bounding box center [1381, 400] width 63 height 17
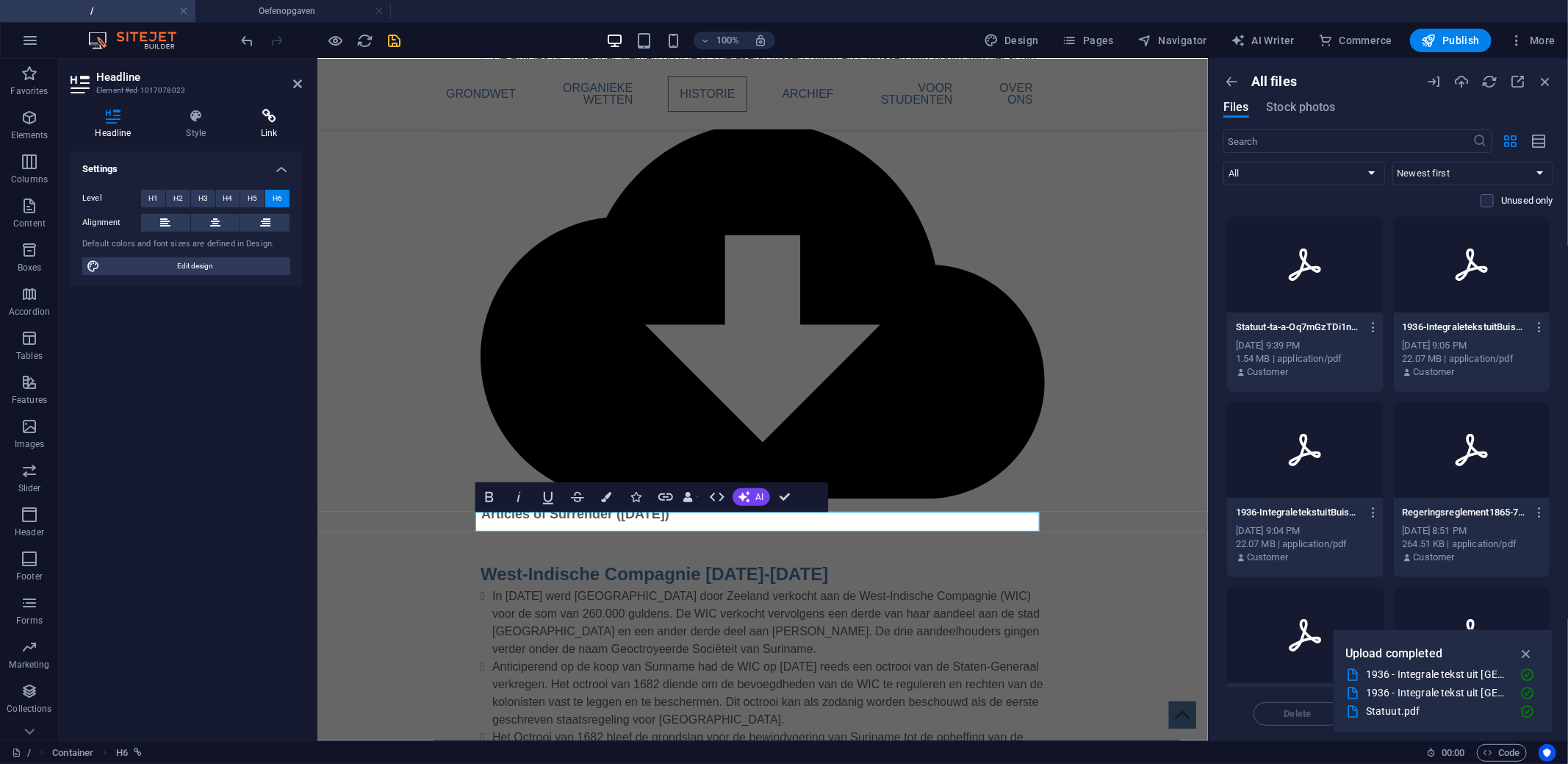
click at [278, 128] on h4 "Link" at bounding box center [269, 123] width 65 height 31
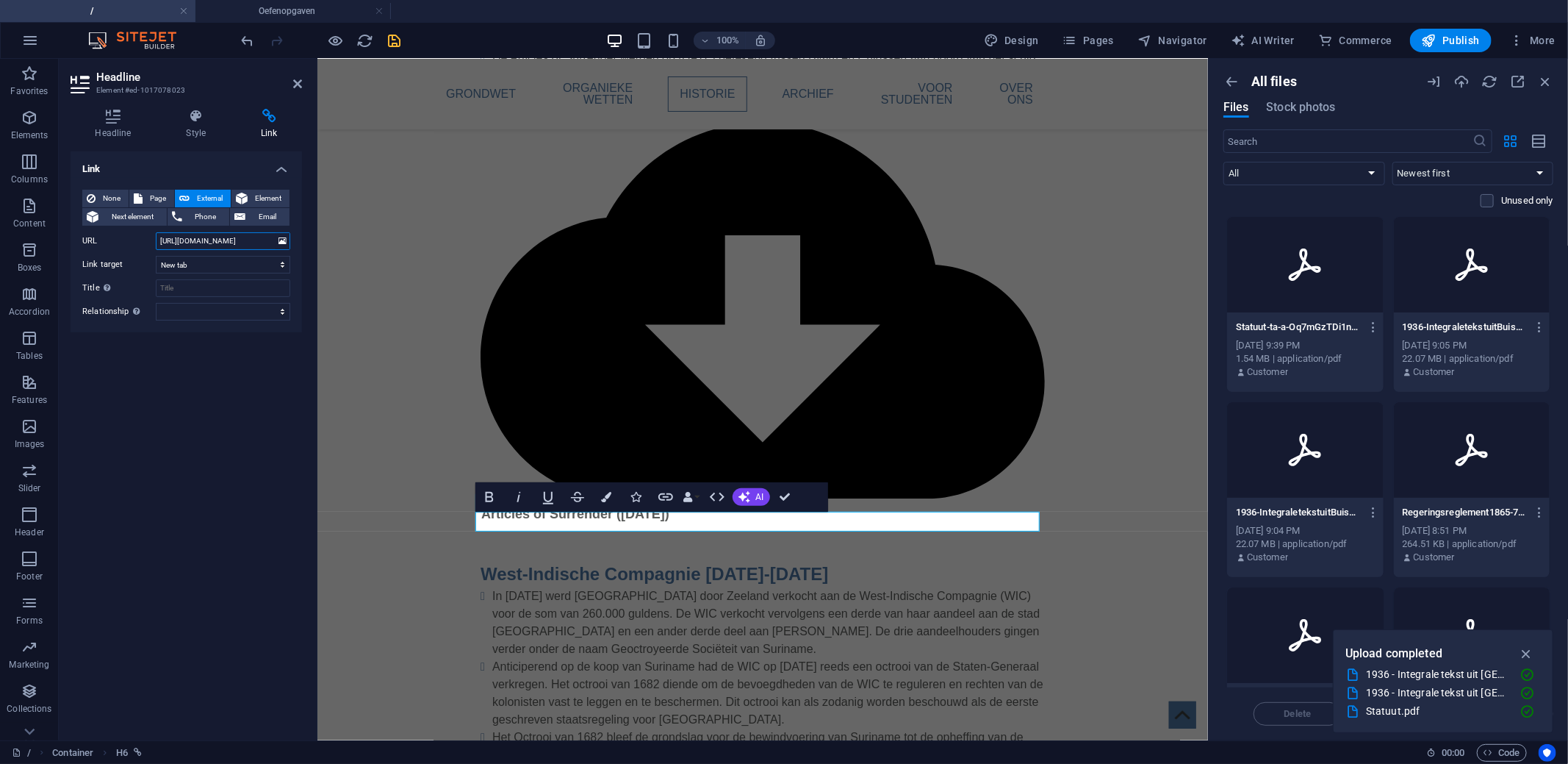
click at [212, 242] on input "[URL][DOMAIN_NAME]" at bounding box center [223, 241] width 134 height 17
paste input "46720/Statuut-ta-a-Oq7mGzTDi1naCOR-A"
type input "[URL][DOMAIN_NAME]"
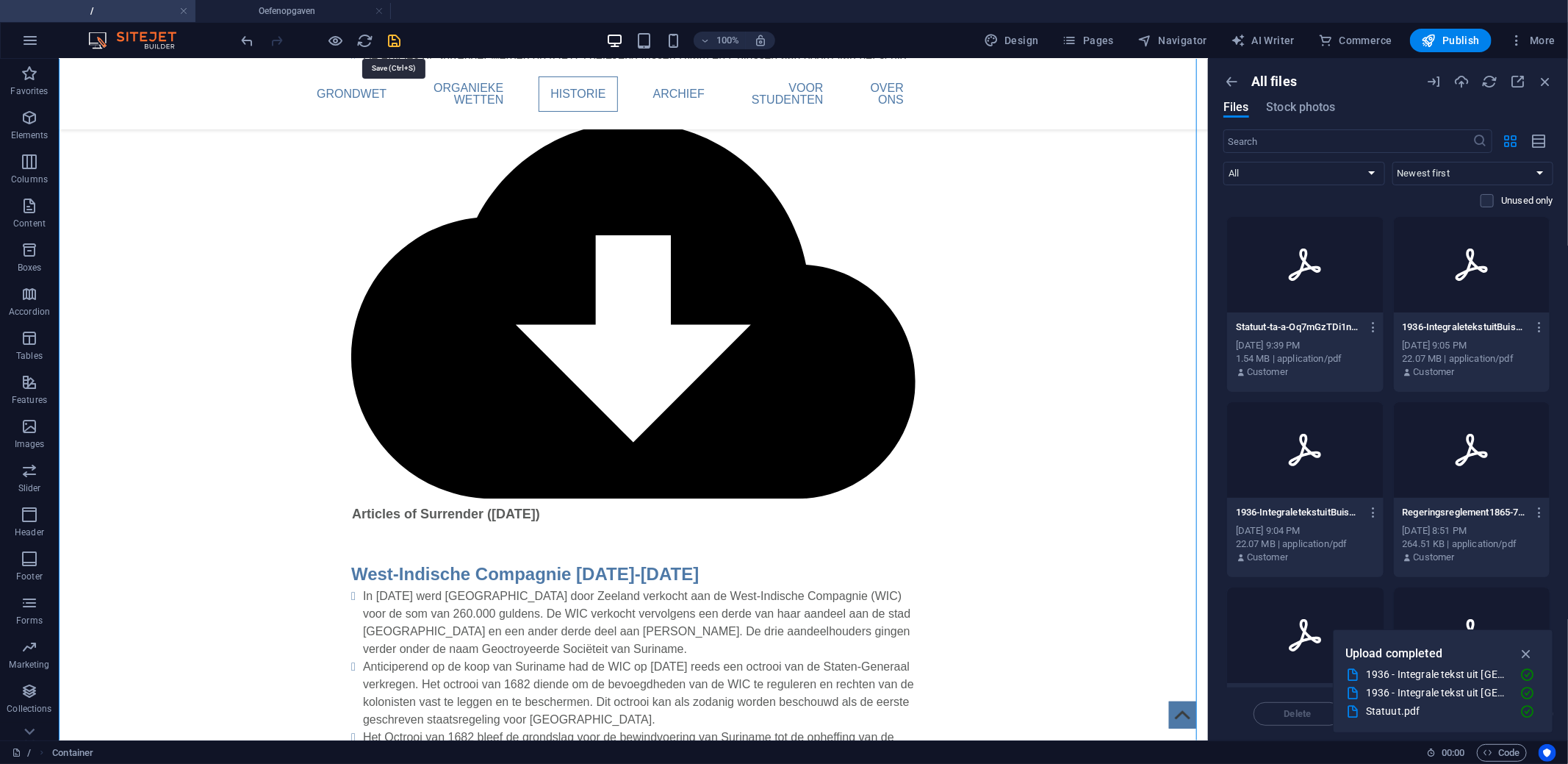
click at [397, 42] on icon "save" at bounding box center [395, 41] width 17 height 17
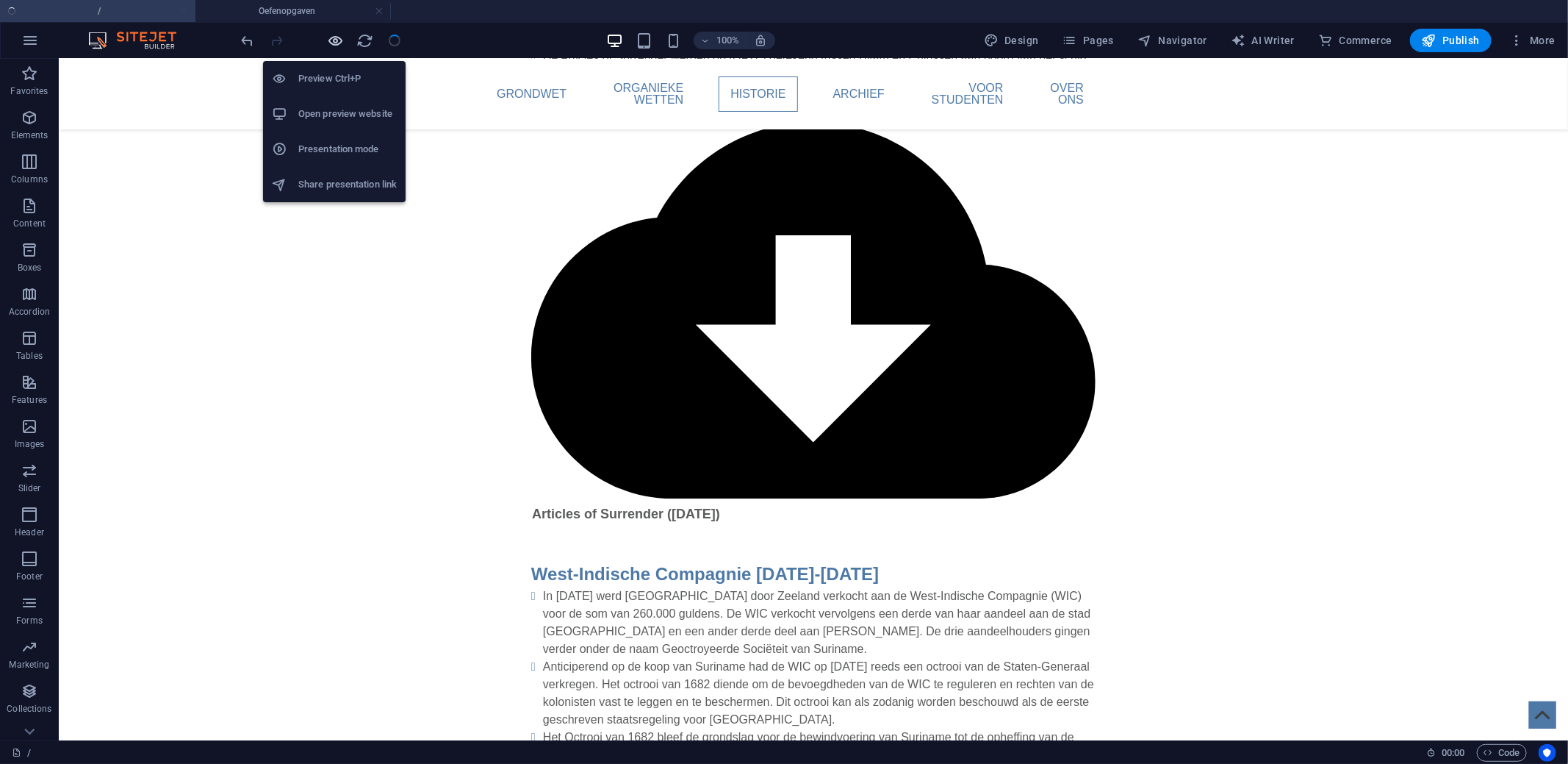
click at [333, 44] on icon "button" at bounding box center [336, 41] width 17 height 17
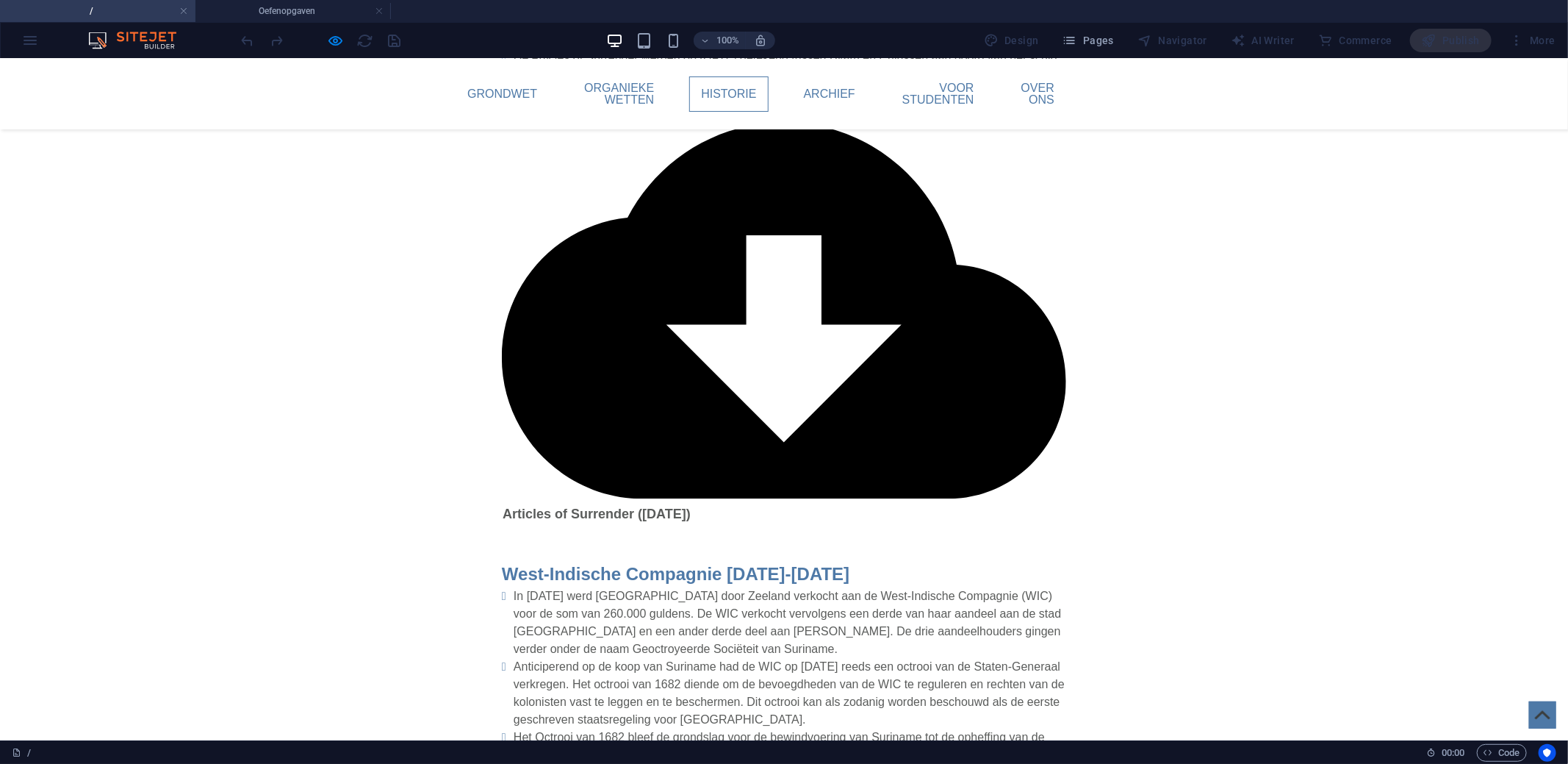
click at [1547, 49] on div "More" at bounding box center [1532, 41] width 58 height 23
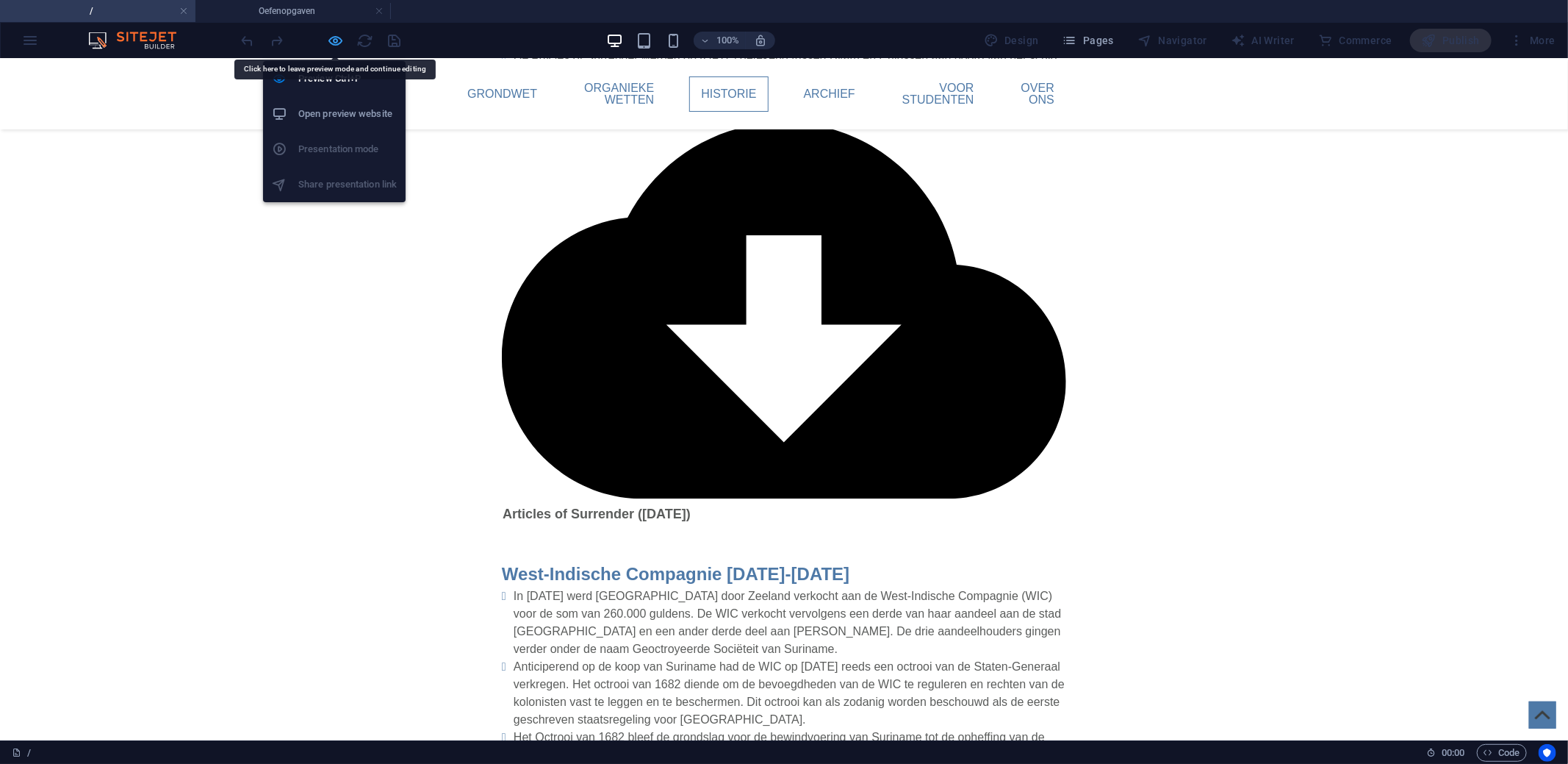
click at [339, 39] on icon "button" at bounding box center [336, 41] width 17 height 17
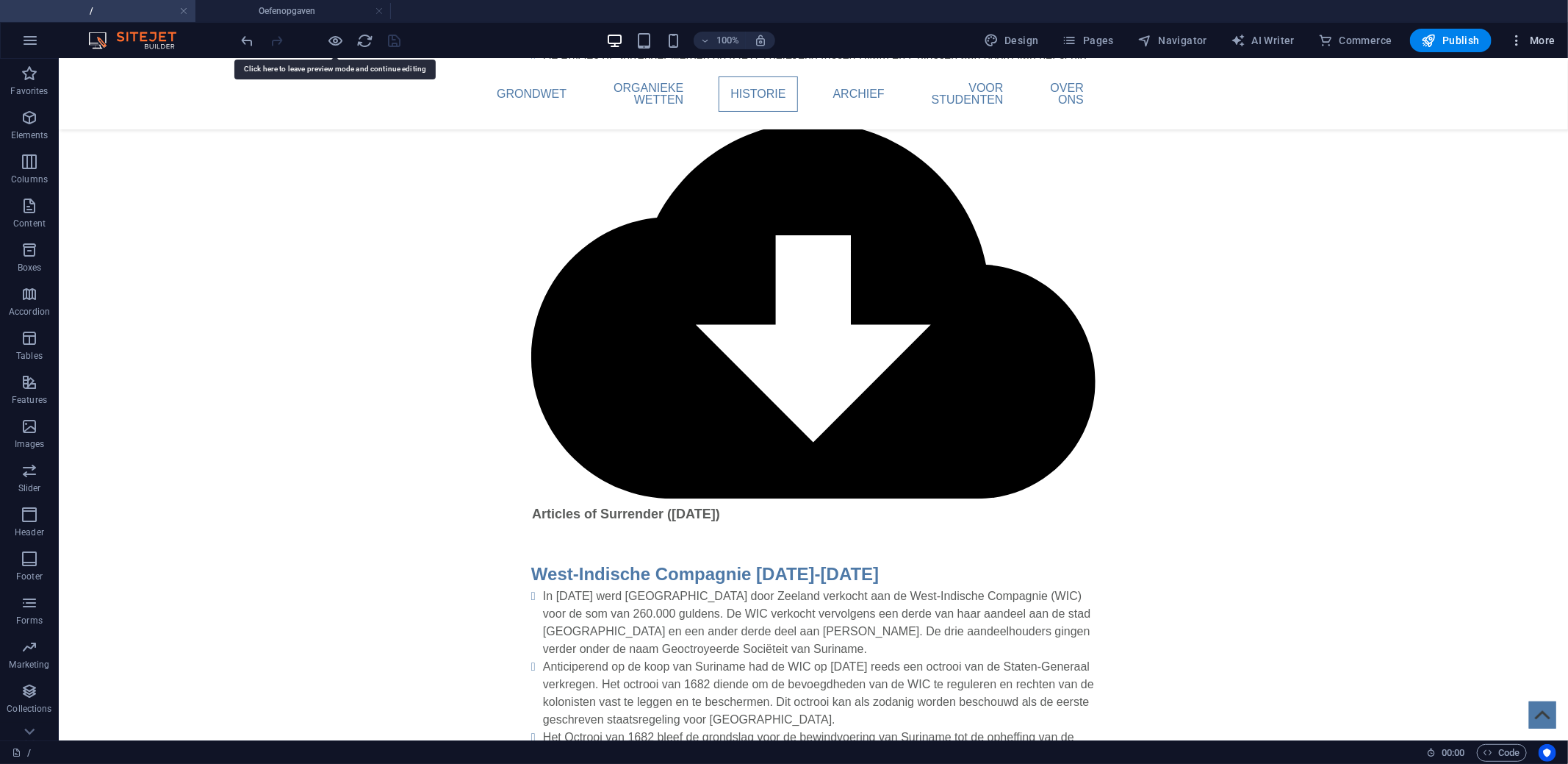
click at [1548, 35] on span "More" at bounding box center [1532, 41] width 46 height 15
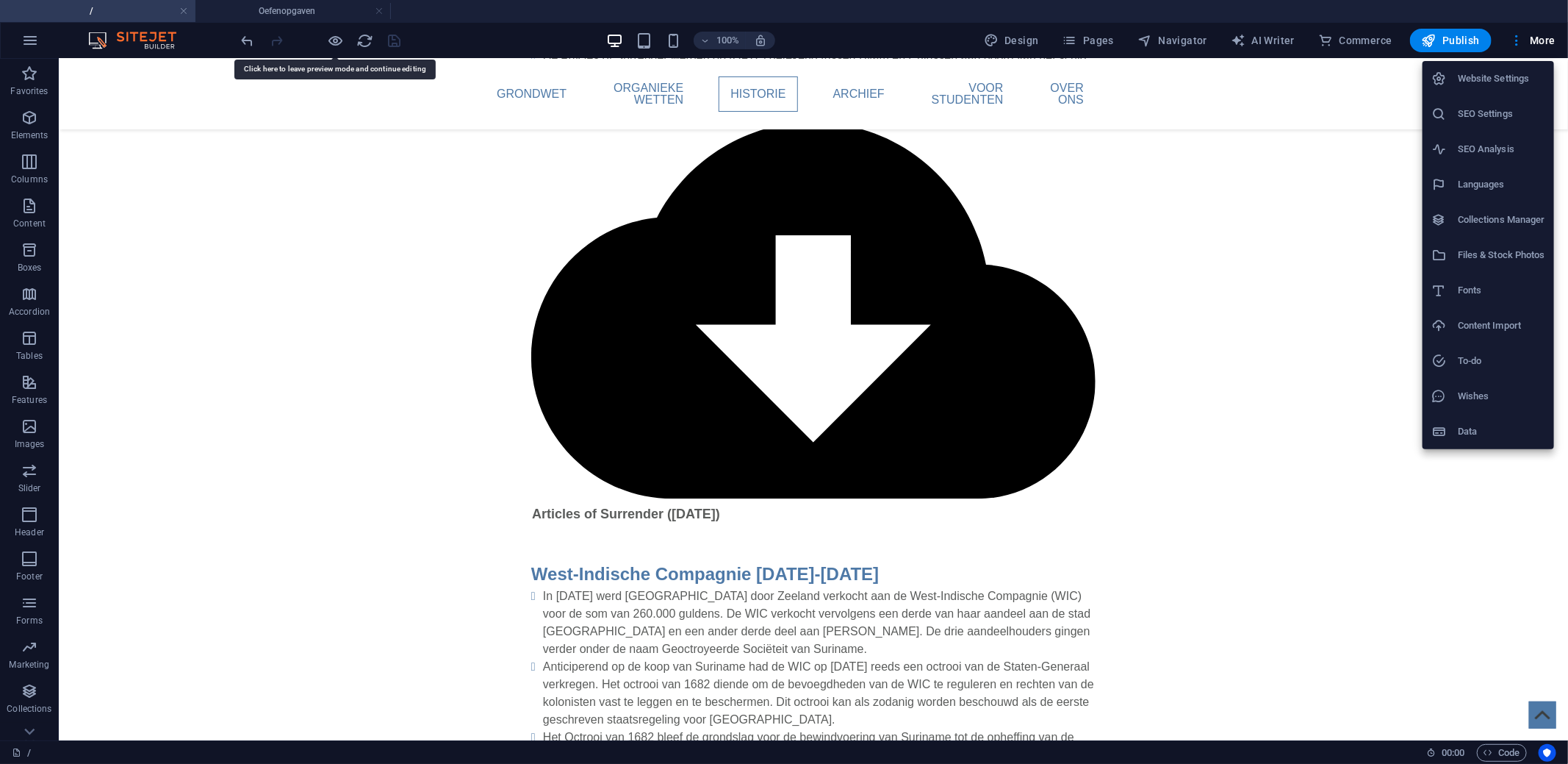
click at [1481, 254] on h6 "Files & Stock Photos" at bounding box center [1502, 254] width 88 height 17
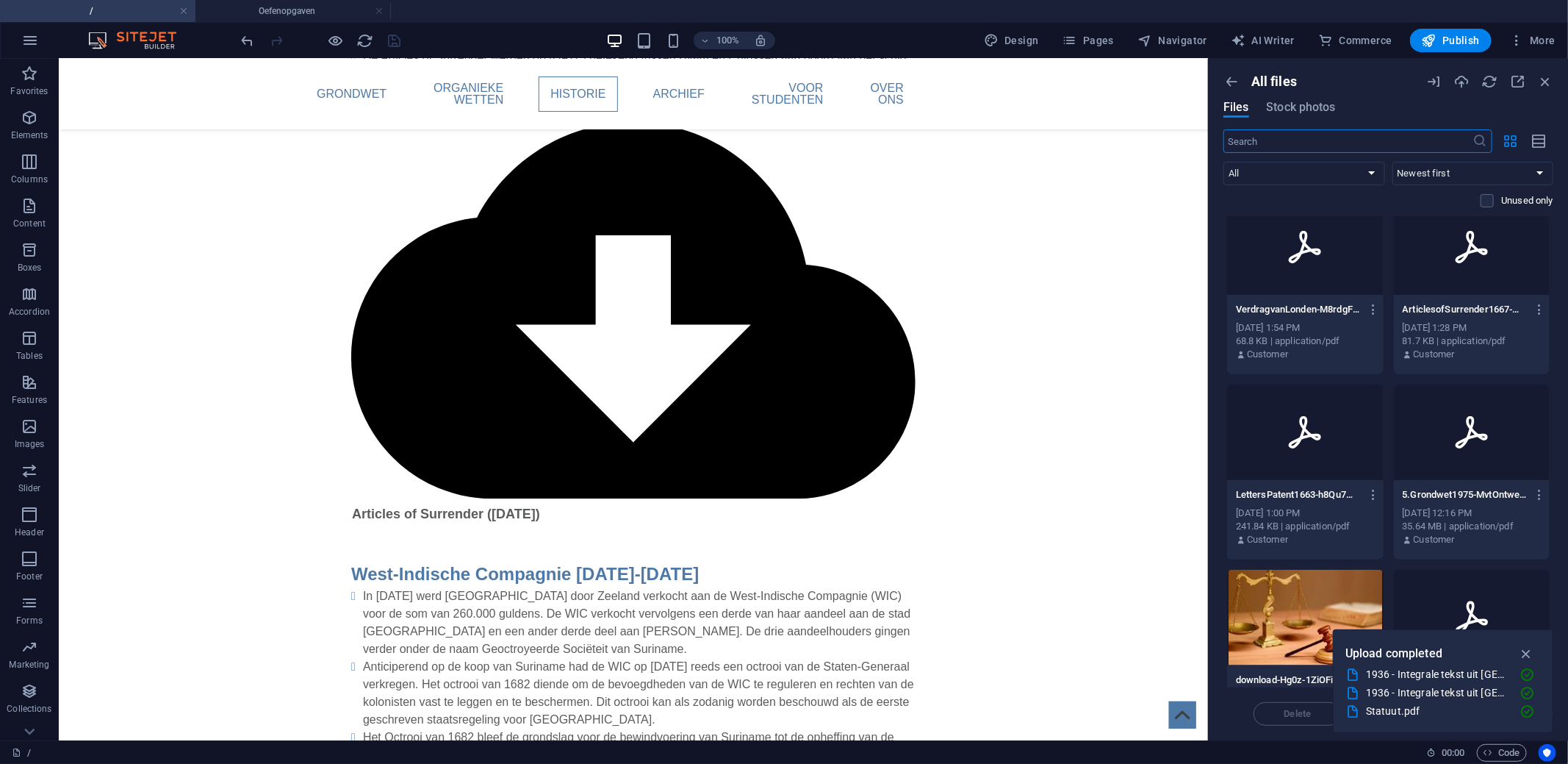
scroll to position [1122, 0]
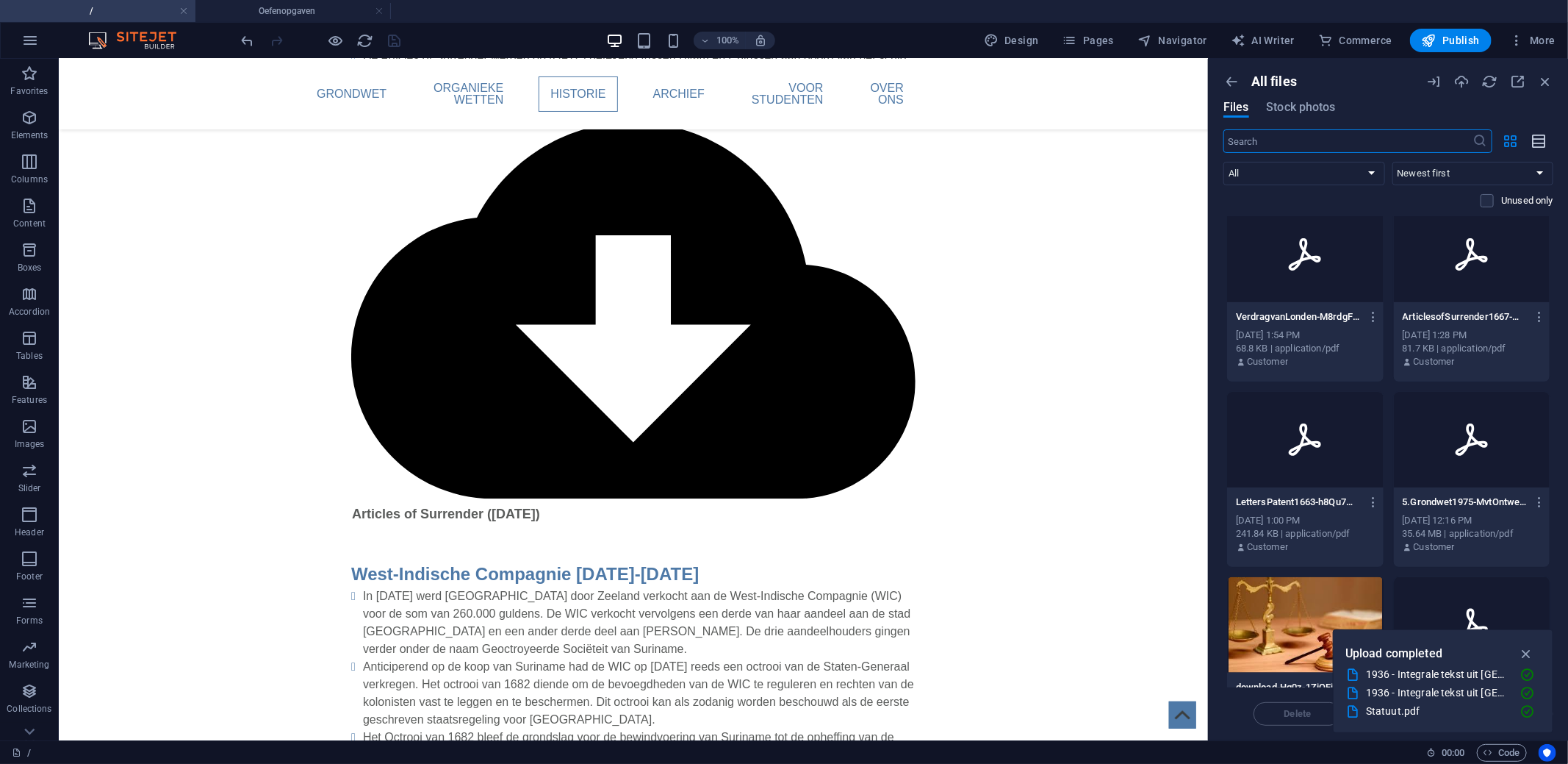
click at [1537, 137] on icon "button" at bounding box center [1539, 142] width 17 height 17
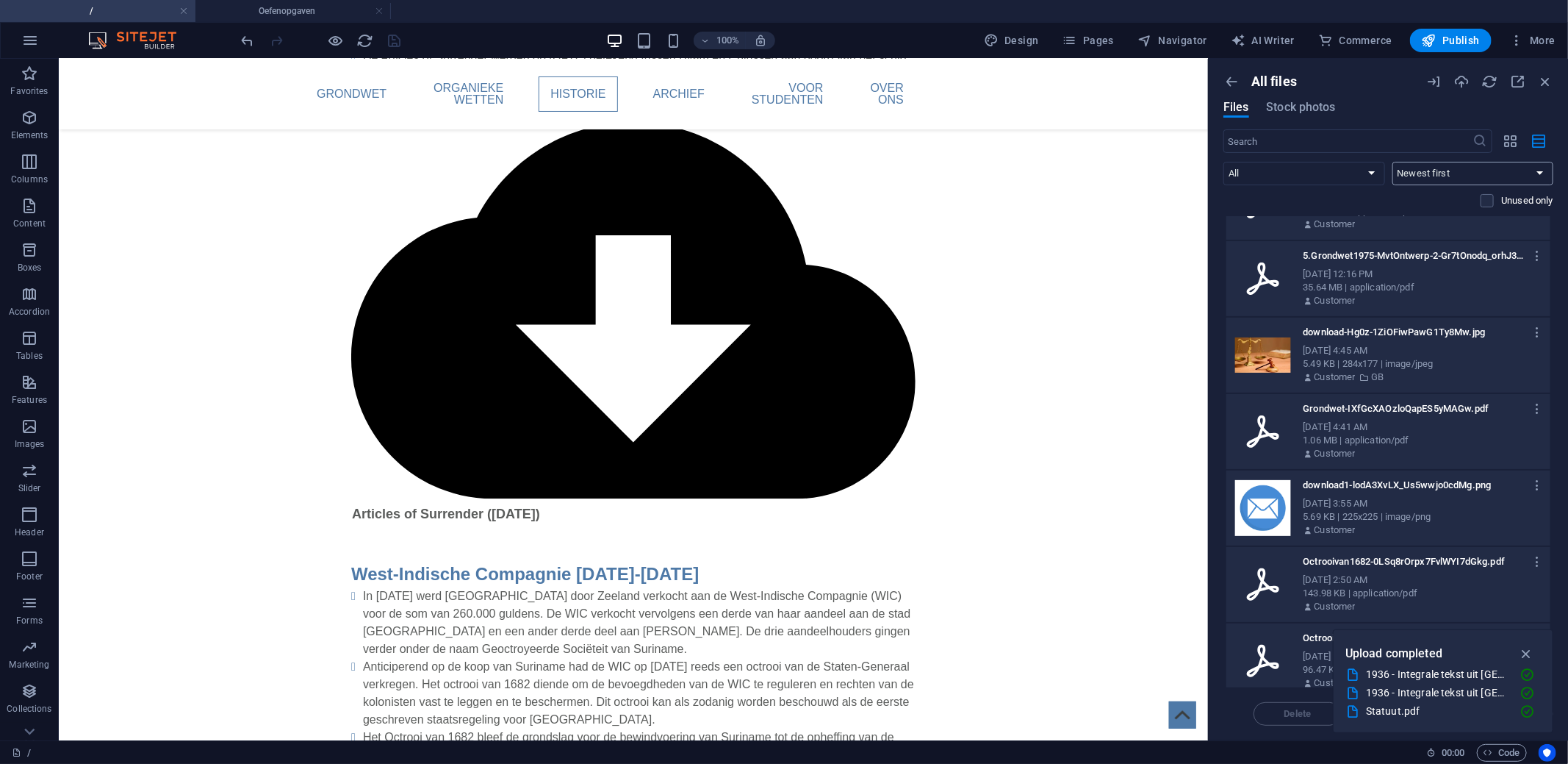
click at [1434, 178] on select "Newest first Oldest first Name (A-Z) Name (Z-A) Size (0-9) Size (9-0) Resolutio…" at bounding box center [1473, 173] width 161 height 23
select select "name_asc"
click at [1393, 161] on select "Newest first Oldest first Name (A-Z) Name (Z-A) Size (0-9) Size (9-0) Resolutio…" at bounding box center [1473, 173] width 161 height 23
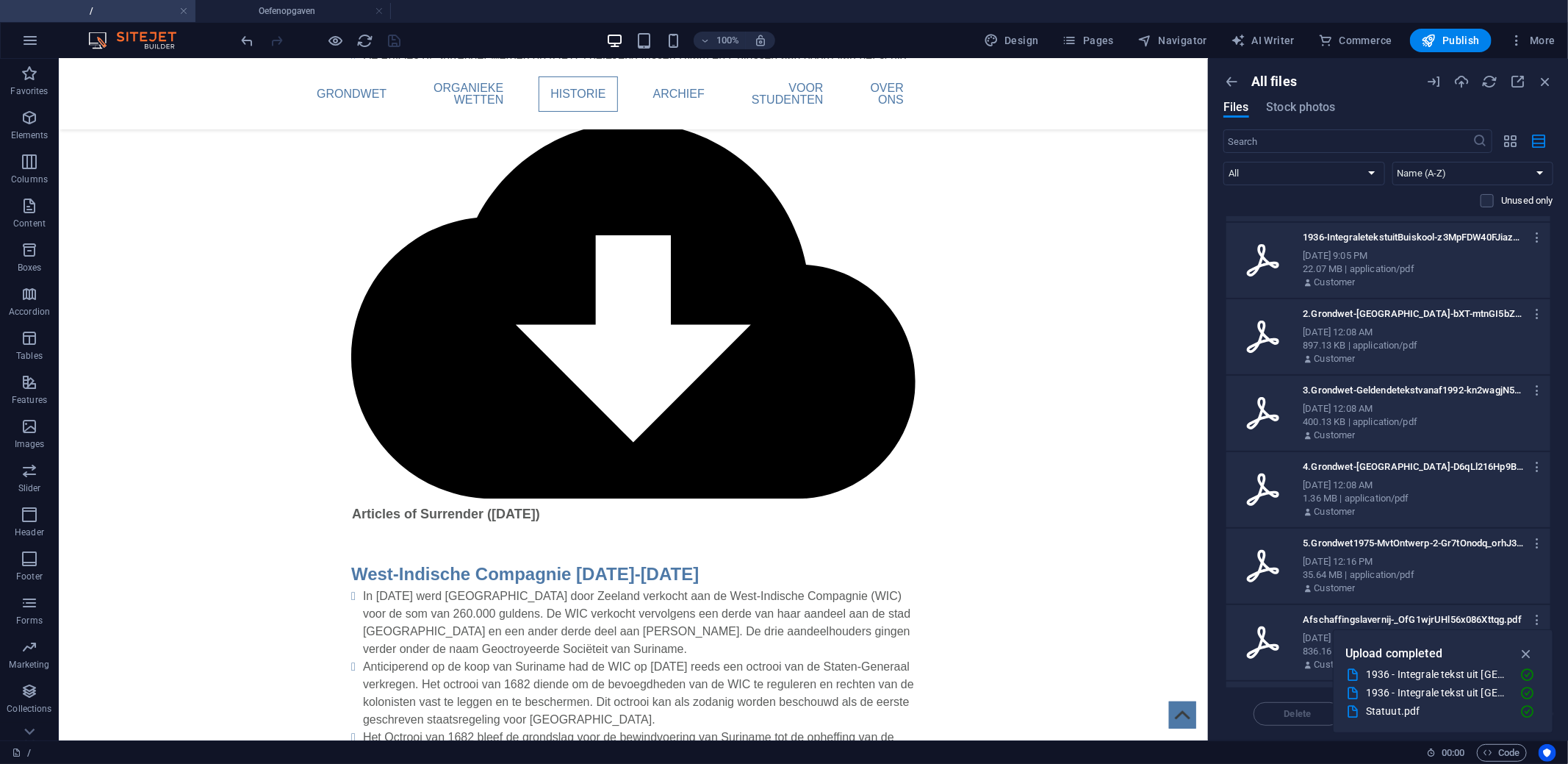
scroll to position [220, 0]
click at [1504, 136] on icon "button" at bounding box center [1511, 142] width 17 height 17
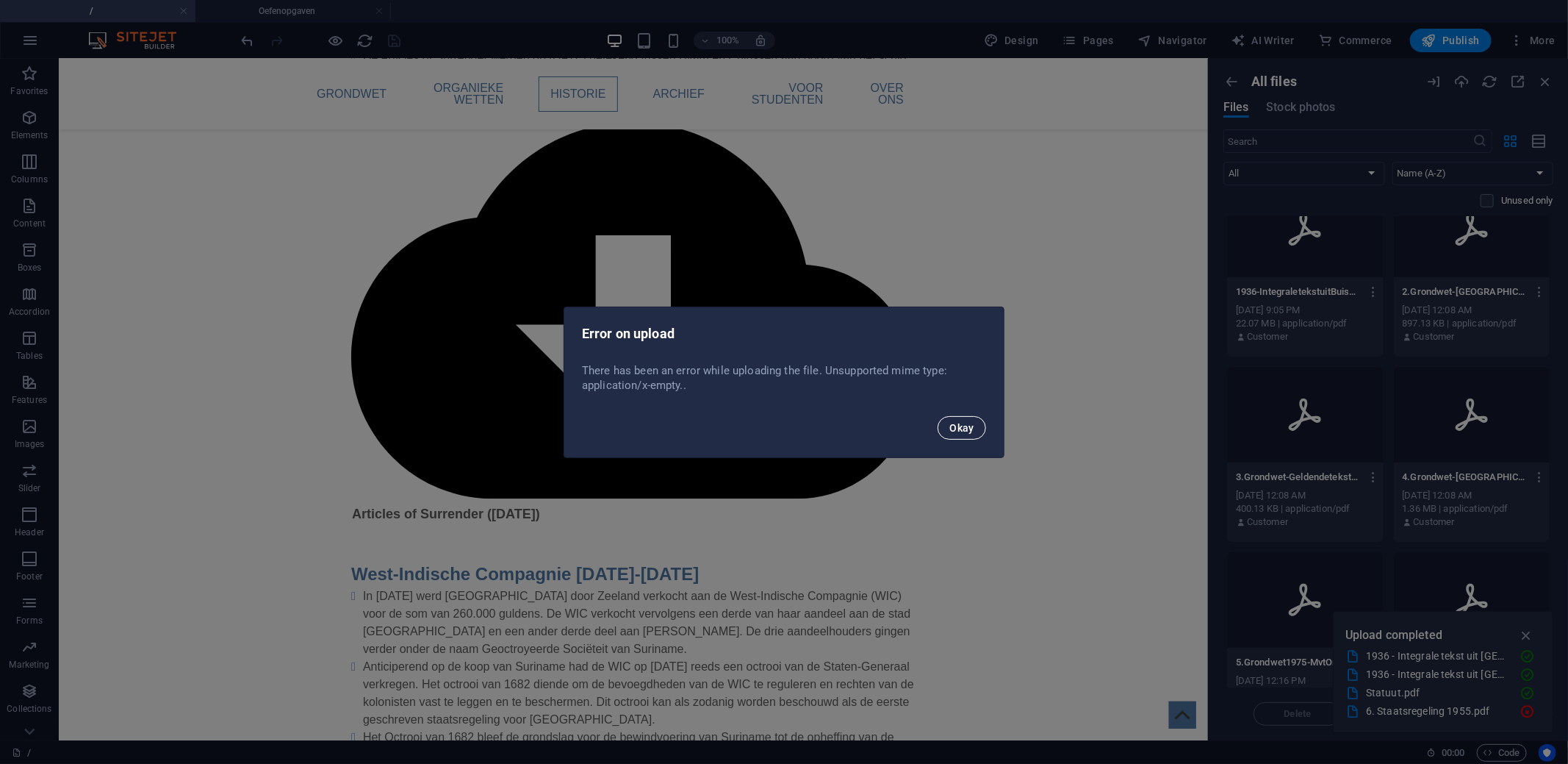
click at [960, 420] on button "Okay" at bounding box center [961, 428] width 49 height 23
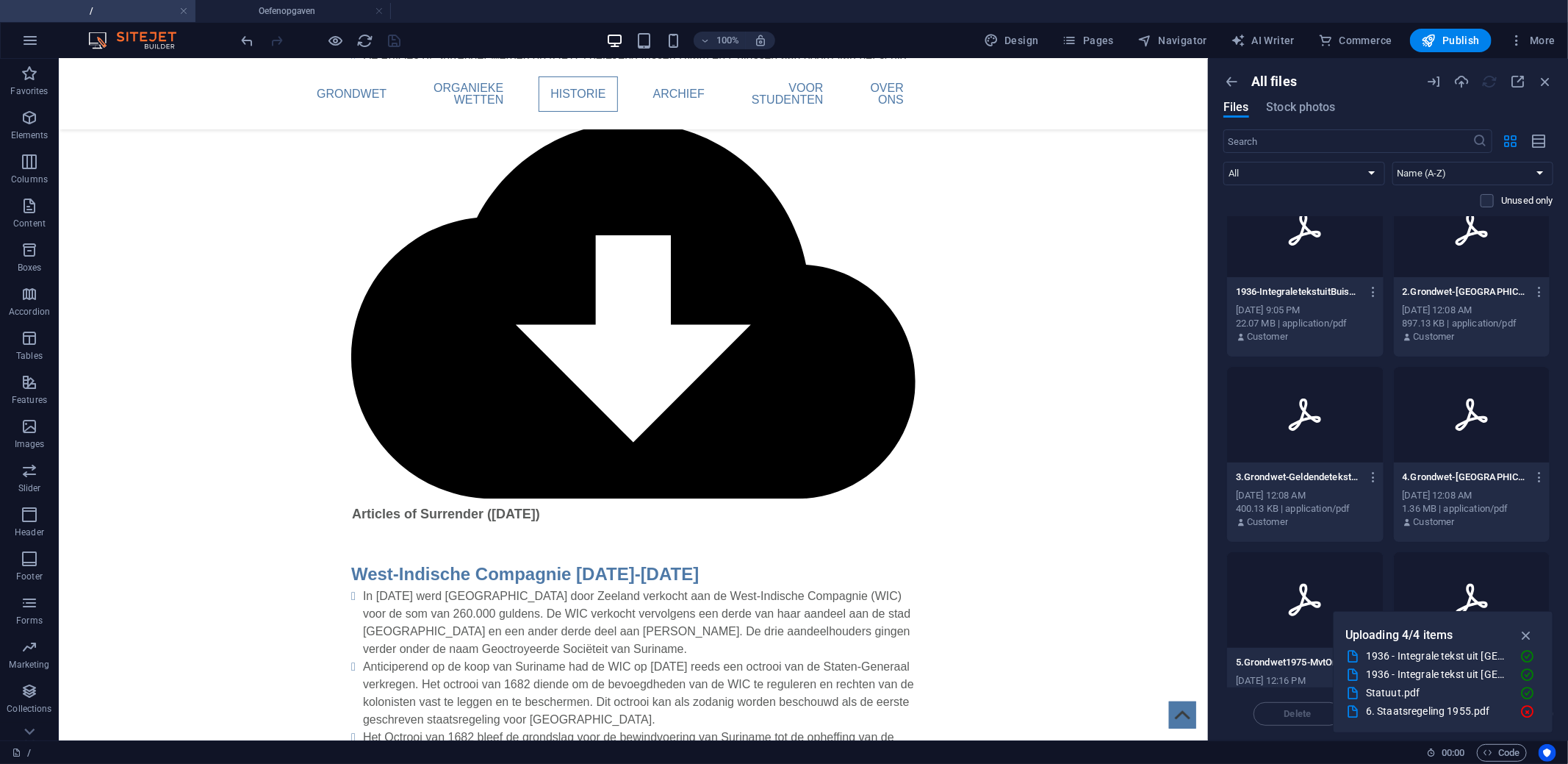
scroll to position [0, 0]
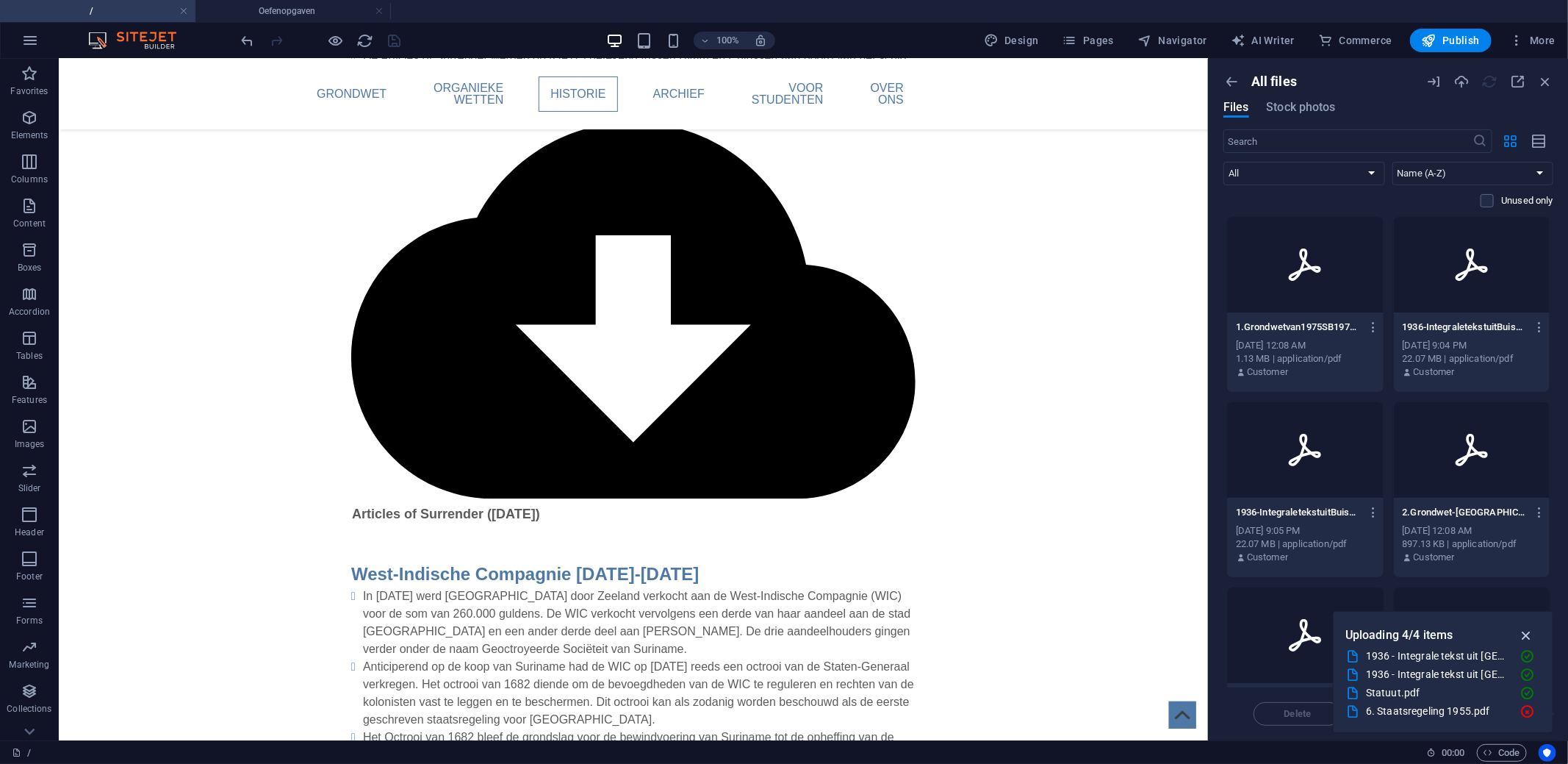
click at [1524, 638] on icon "button" at bounding box center [1526, 635] width 17 height 17
click at [1530, 695] on icon "button" at bounding box center [1527, 693] width 16 height 15
click at [1422, 163] on select "Newest first Oldest first Name (A-Z) Name (Z-A) Size (0-9) Size (9-0) Resolutio…" at bounding box center [1473, 173] width 161 height 23
select select "newest_first"
click at [1393, 161] on select "Newest first Oldest first Name (A-Z) Name (Z-A) Size (0-9) Size (9-0) Resolutio…" at bounding box center [1473, 173] width 161 height 23
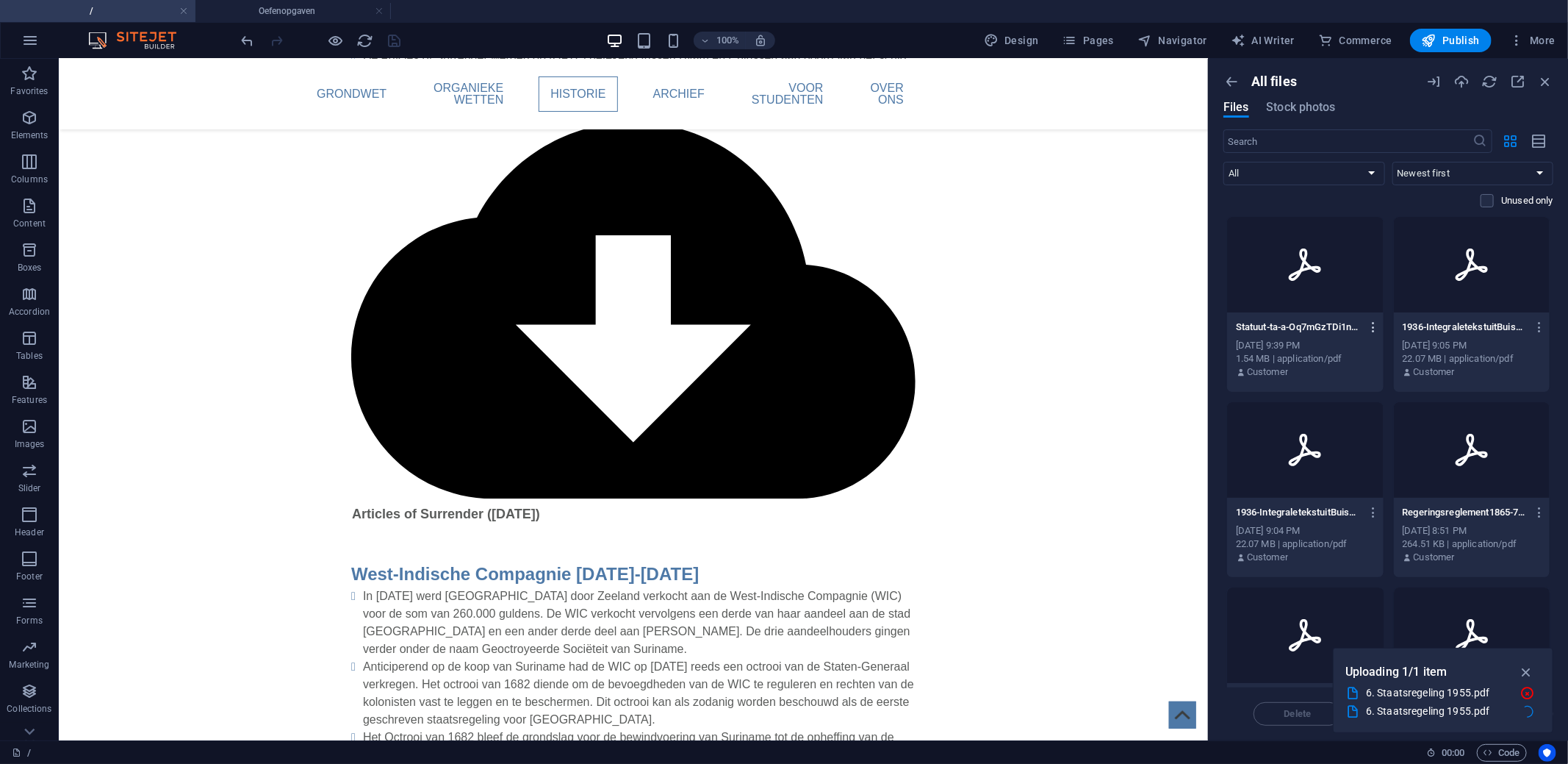
click at [1369, 326] on icon "button" at bounding box center [1374, 327] width 14 height 13
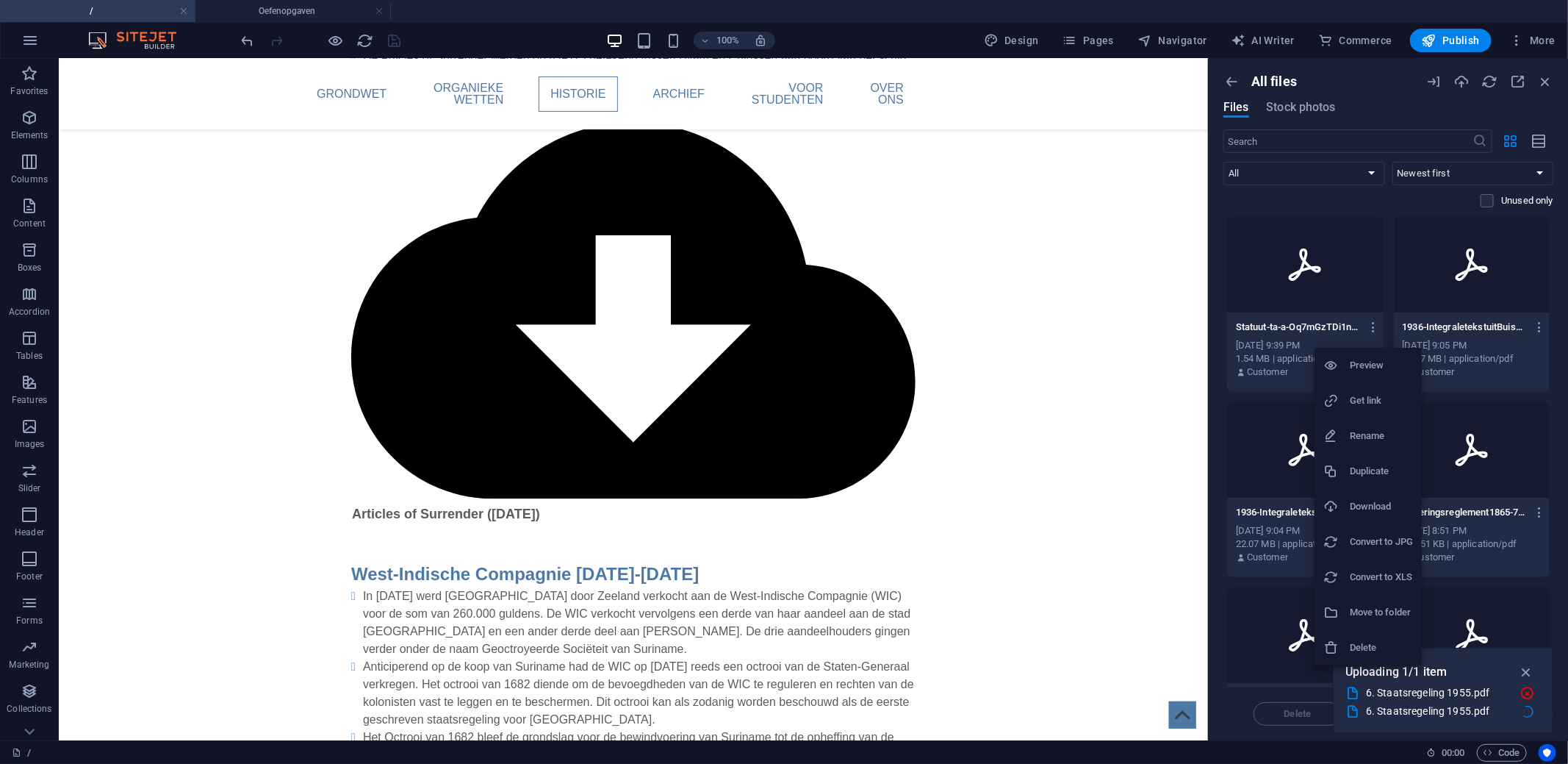
click at [1367, 395] on h6 "Get link" at bounding box center [1381, 400] width 63 height 17
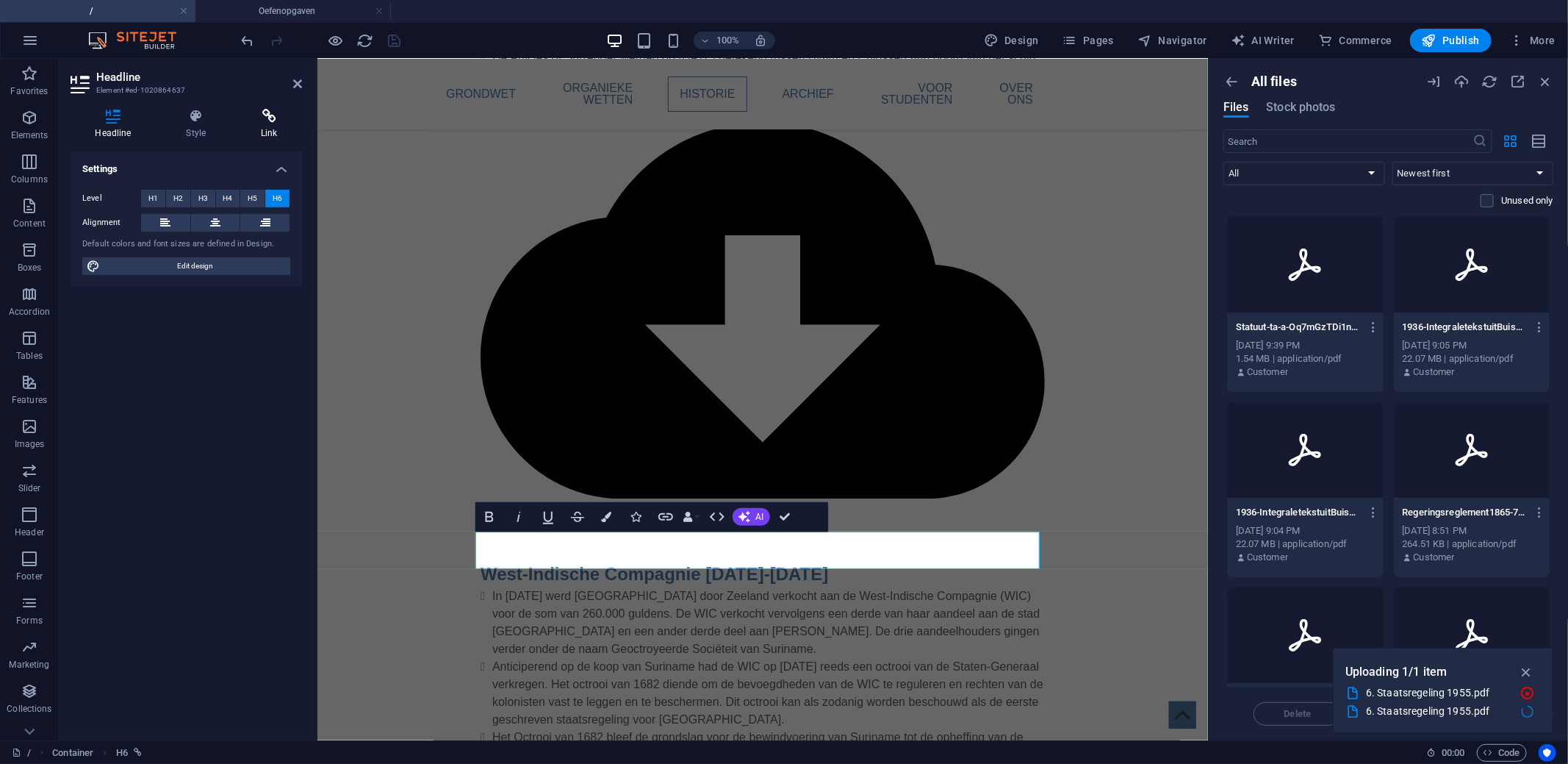
click at [264, 134] on h4 "Link" at bounding box center [269, 123] width 65 height 31
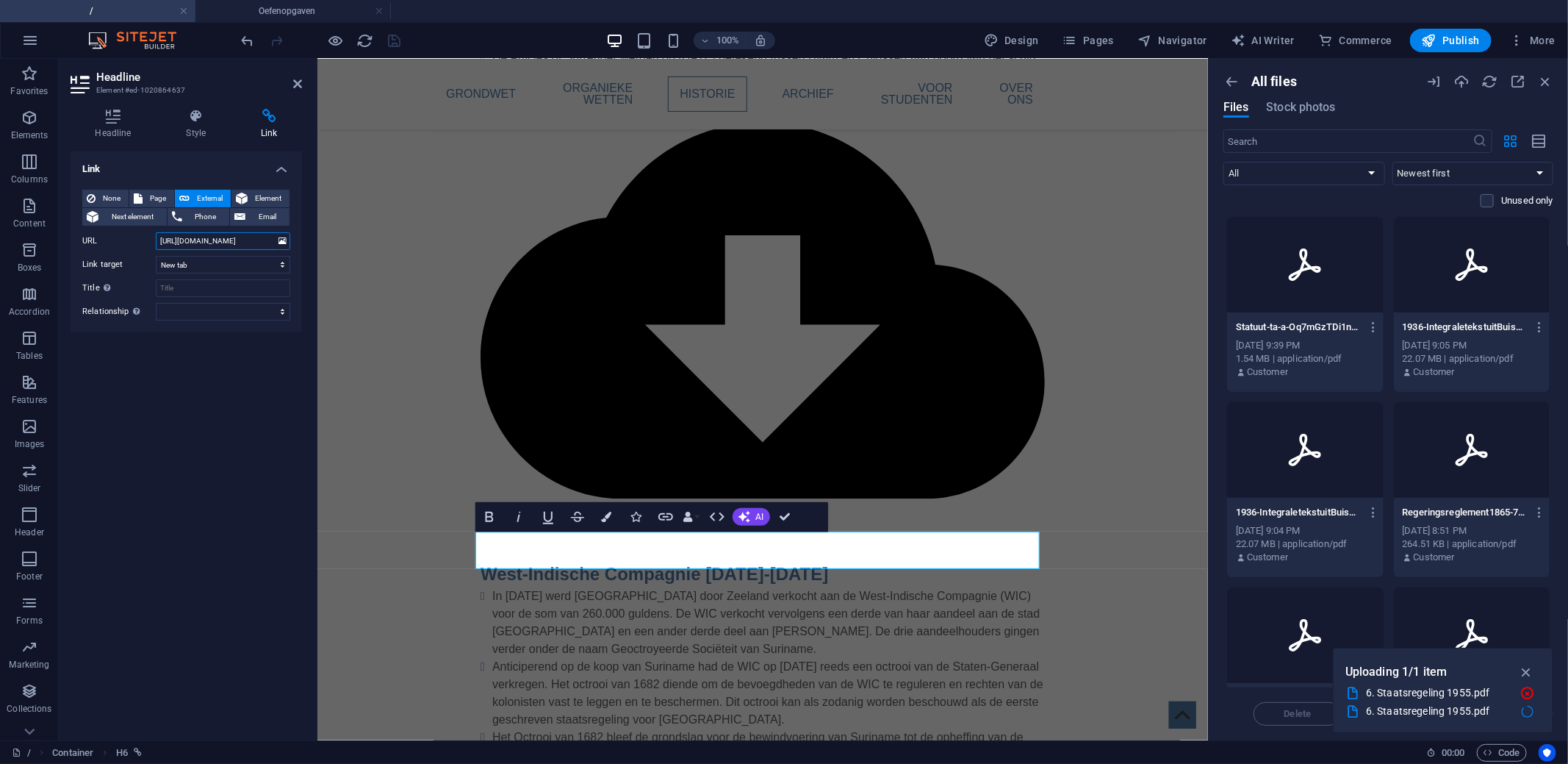
click at [228, 247] on input "[URL][DOMAIN_NAME]" at bounding box center [223, 241] width 134 height 17
paste input "46720/Statuut-ta-a-Oq7mGzTDi1naCOR-A"
type input "[URL][DOMAIN_NAME]"
click at [219, 394] on div "Link None Page External Element Next element Phone Email Page / Oefenopgaven El…" at bounding box center [186, 440] width 232 height 577
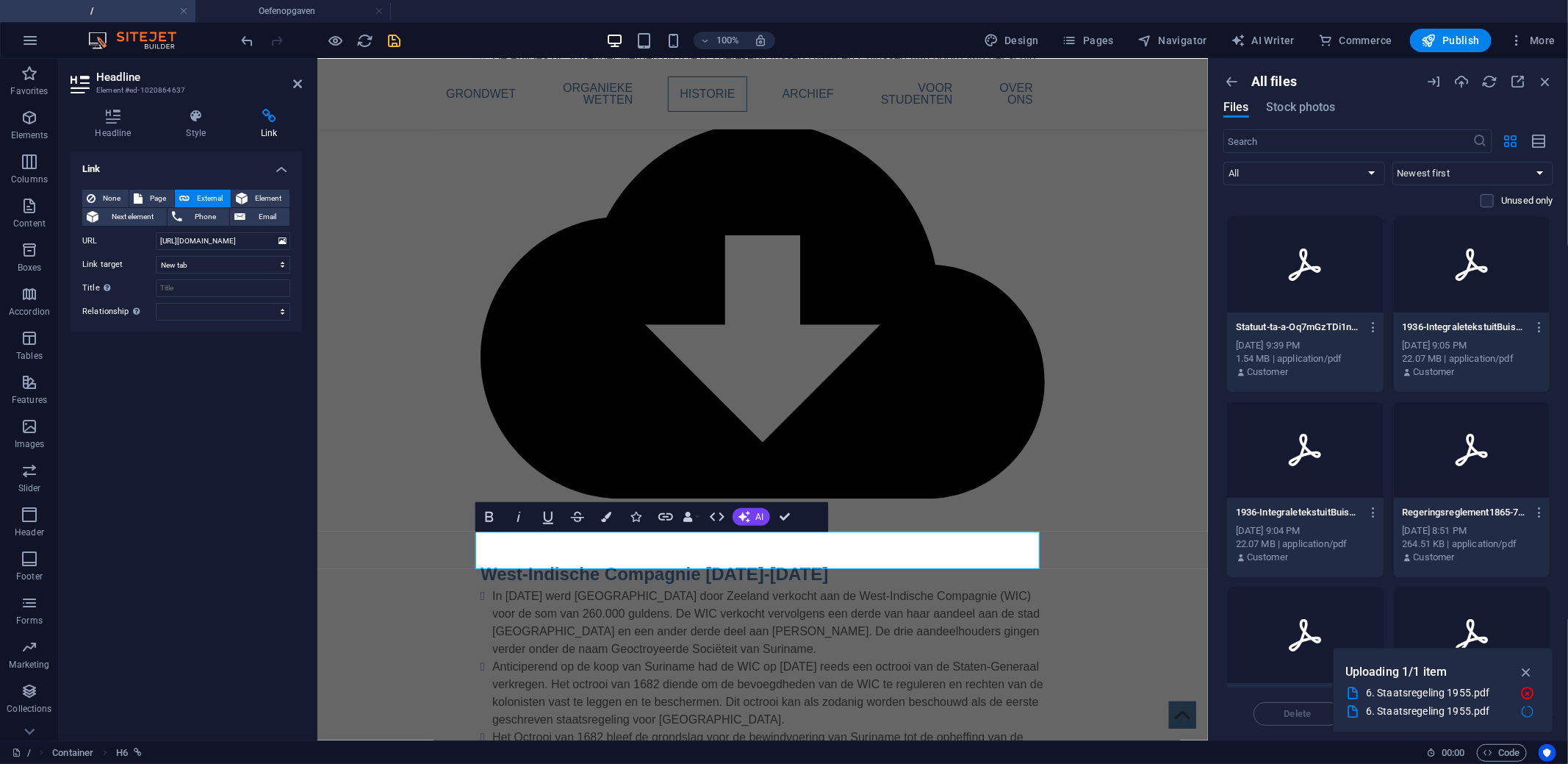
scroll to position [0, 0]
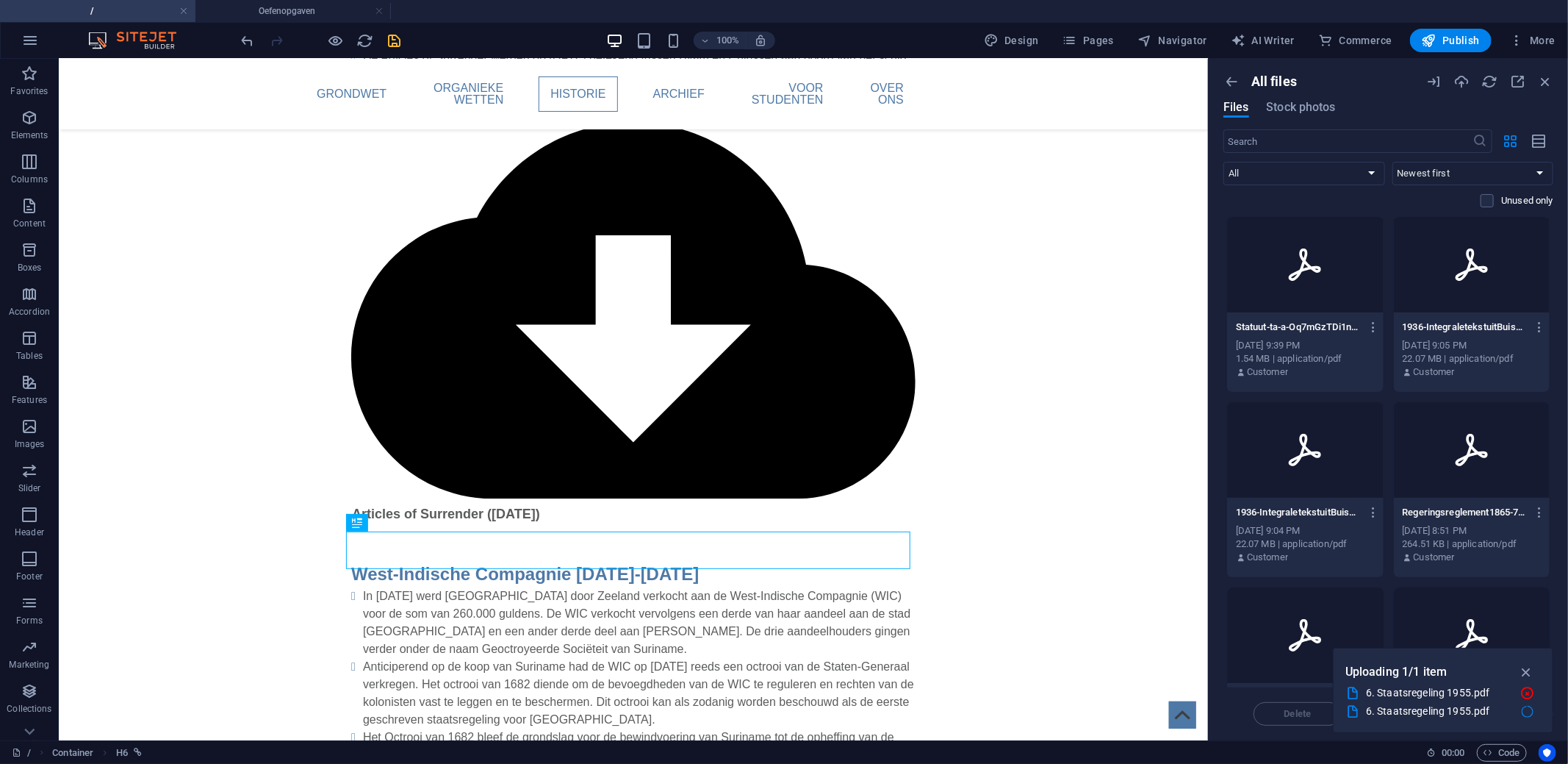
click at [384, 30] on div at bounding box center [321, 41] width 165 height 23
click at [391, 37] on icon "save" at bounding box center [395, 41] width 17 height 17
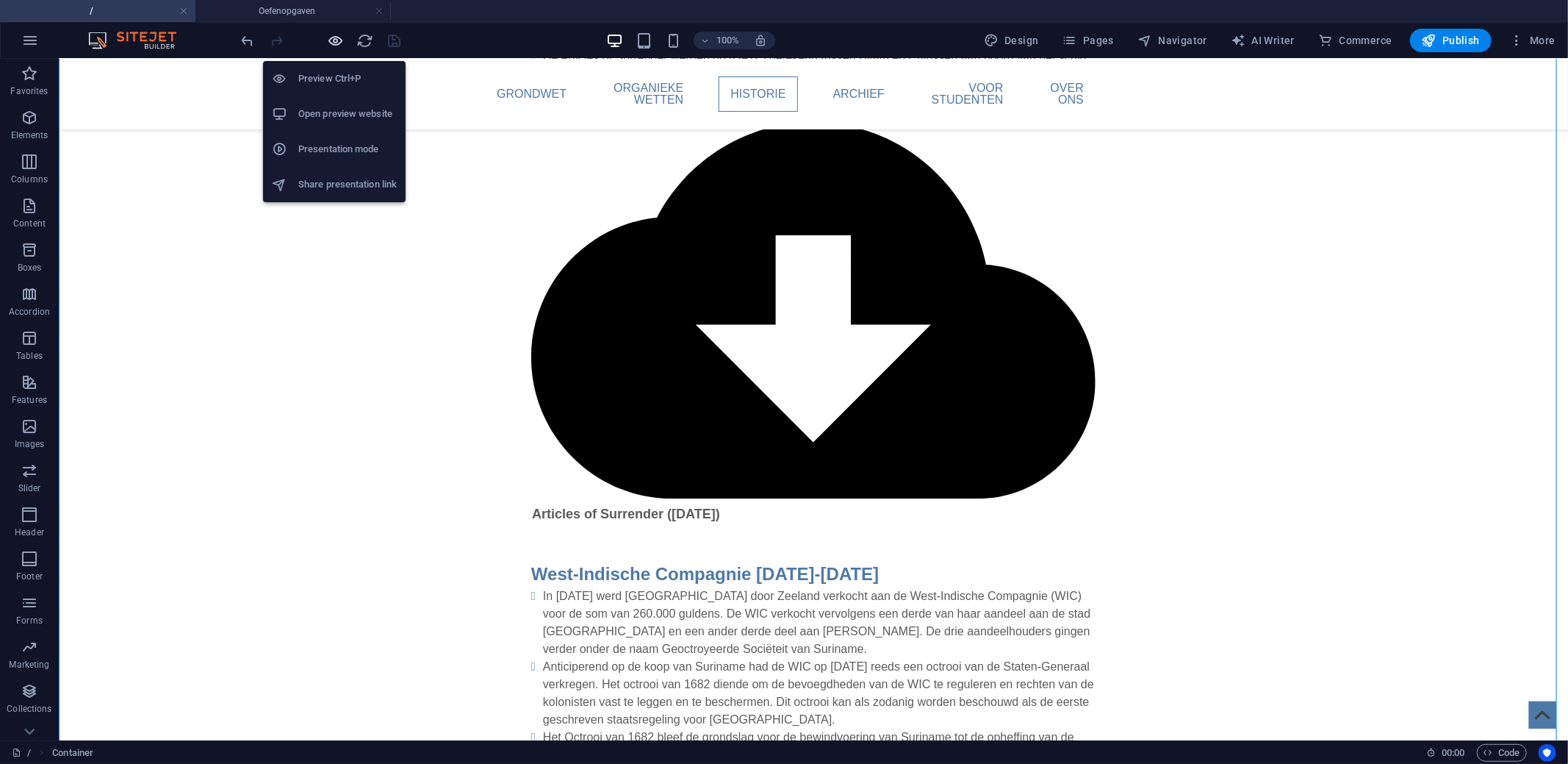
click at [328, 36] on icon "button" at bounding box center [336, 41] width 17 height 17
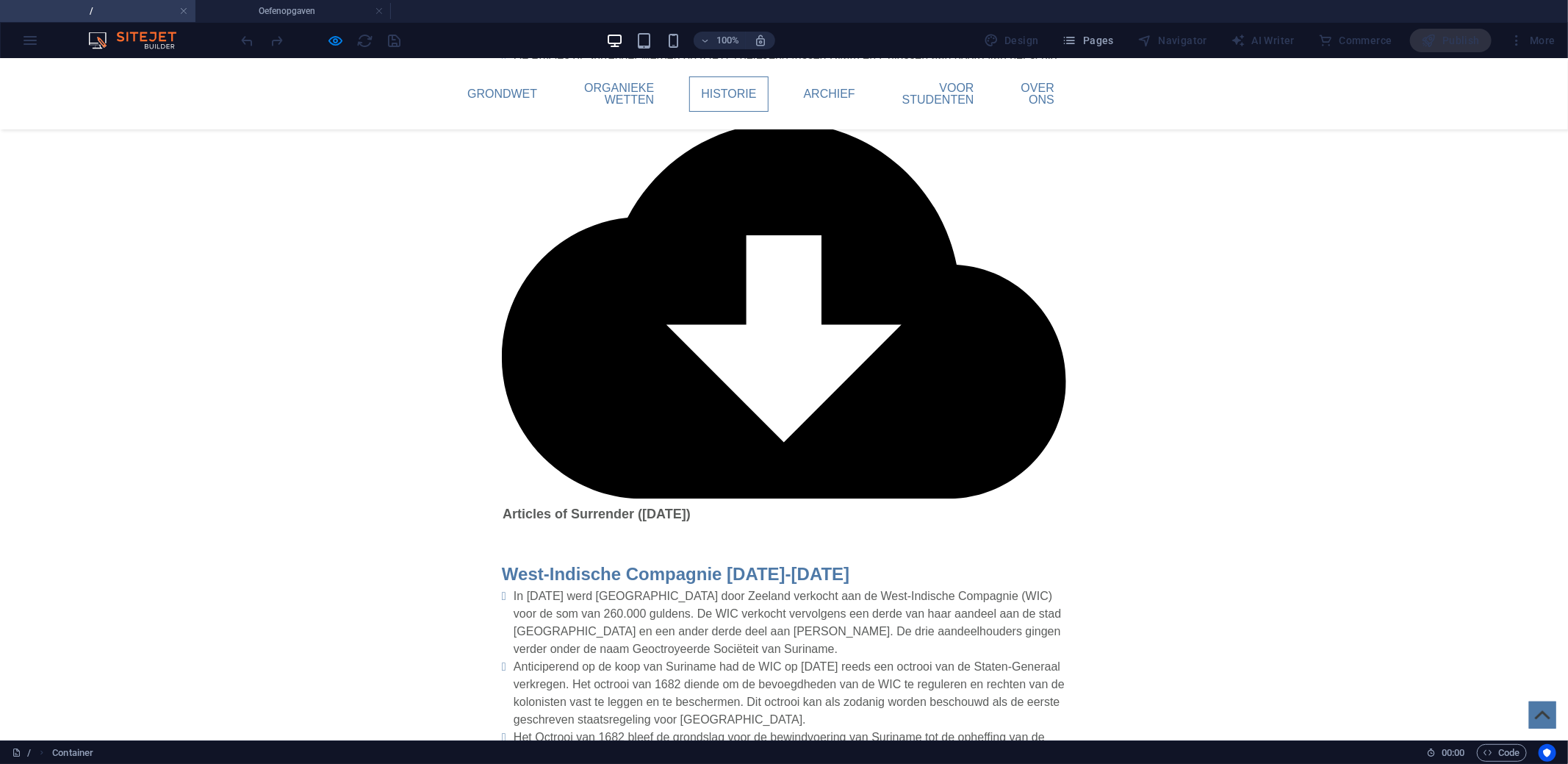
drag, startPoint x: 809, startPoint y: 481, endPoint x: 504, endPoint y: 482, distance: 305.0
copy link "Staatsregeling van Suriname (G.B. 1948 no.73)"
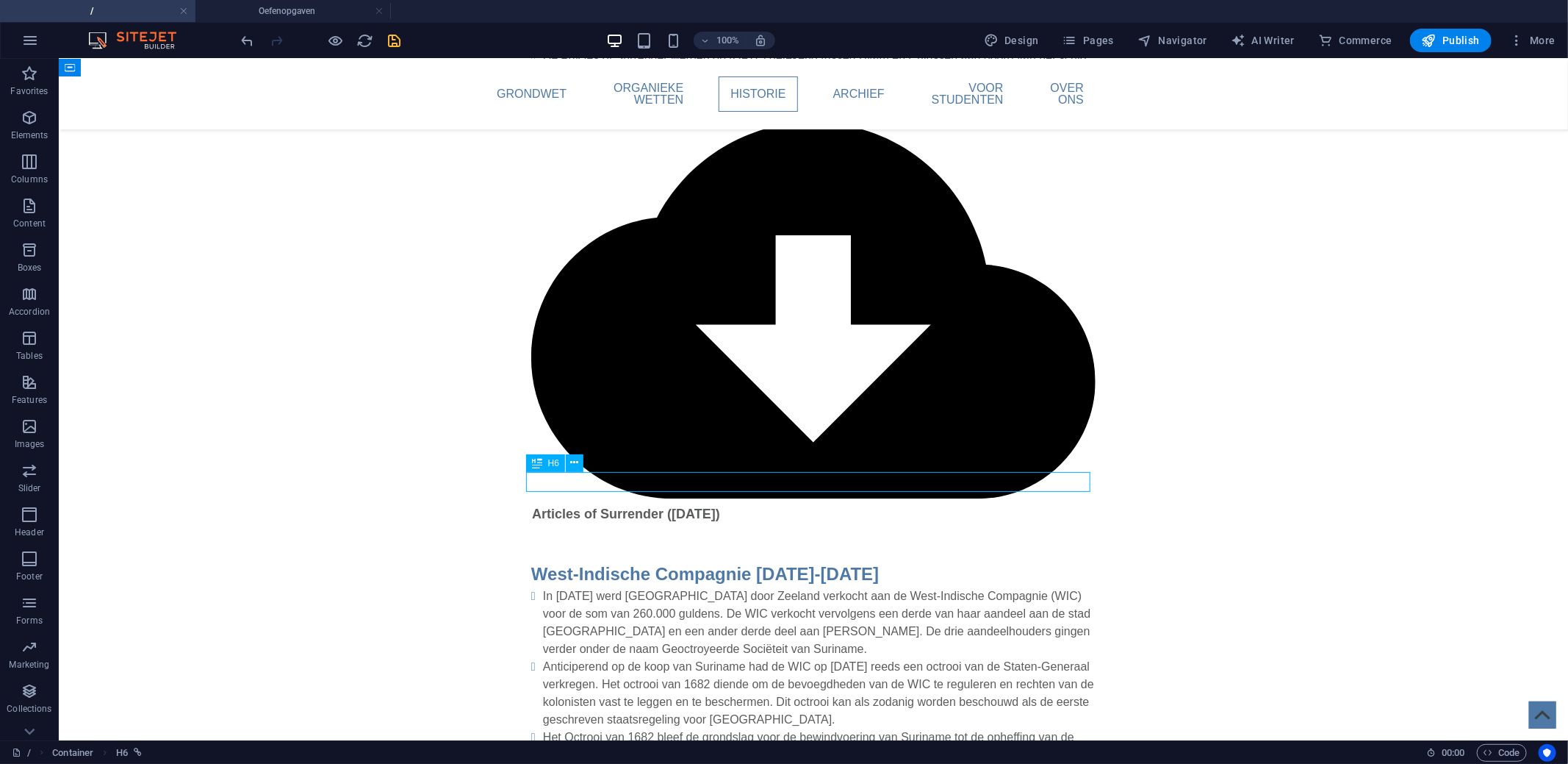
click at [1541, 33] on span "More" at bounding box center [1532, 41] width 46 height 15
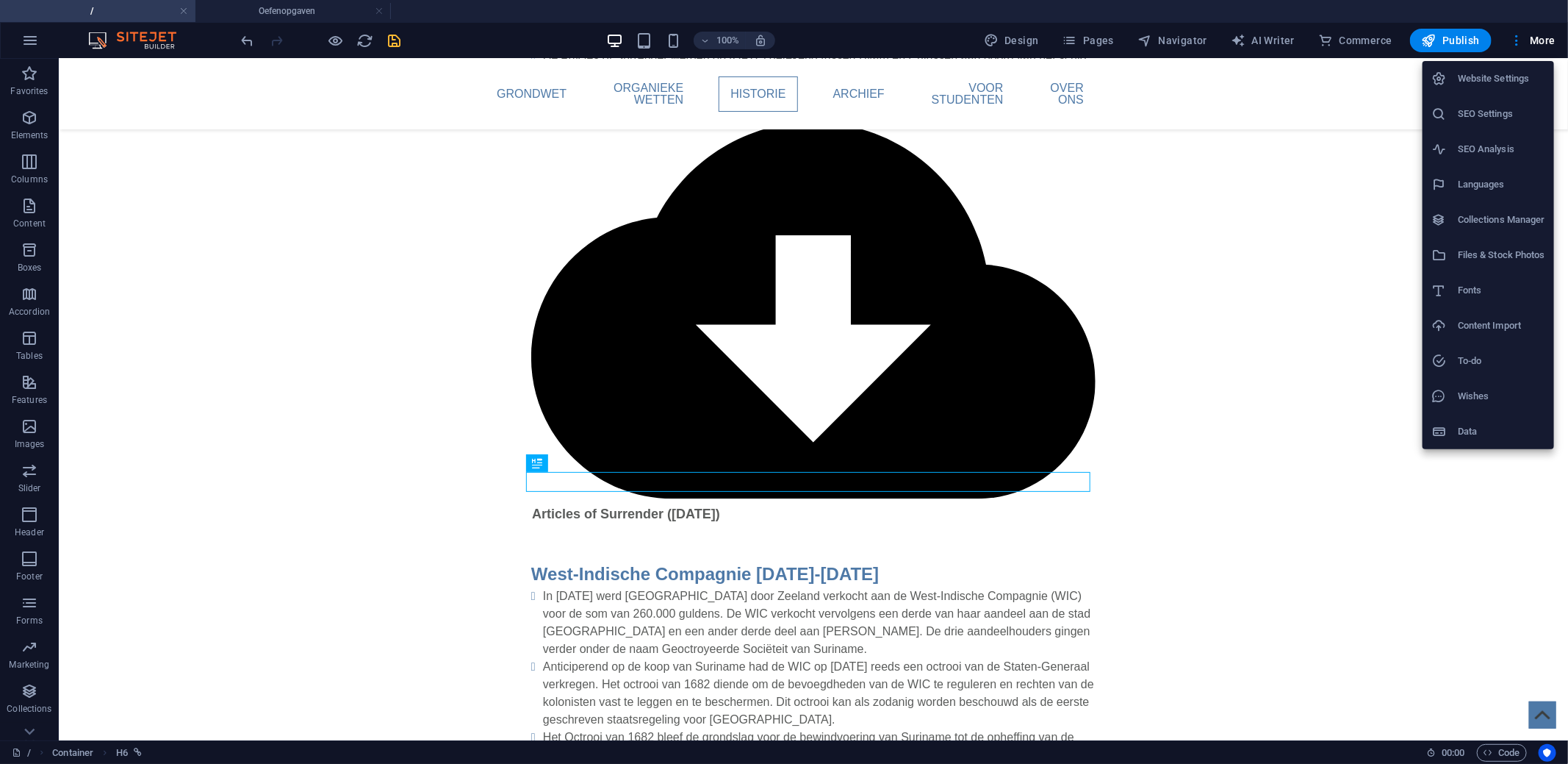
click at [1484, 246] on h6 "Files & Stock Photos" at bounding box center [1502, 254] width 88 height 17
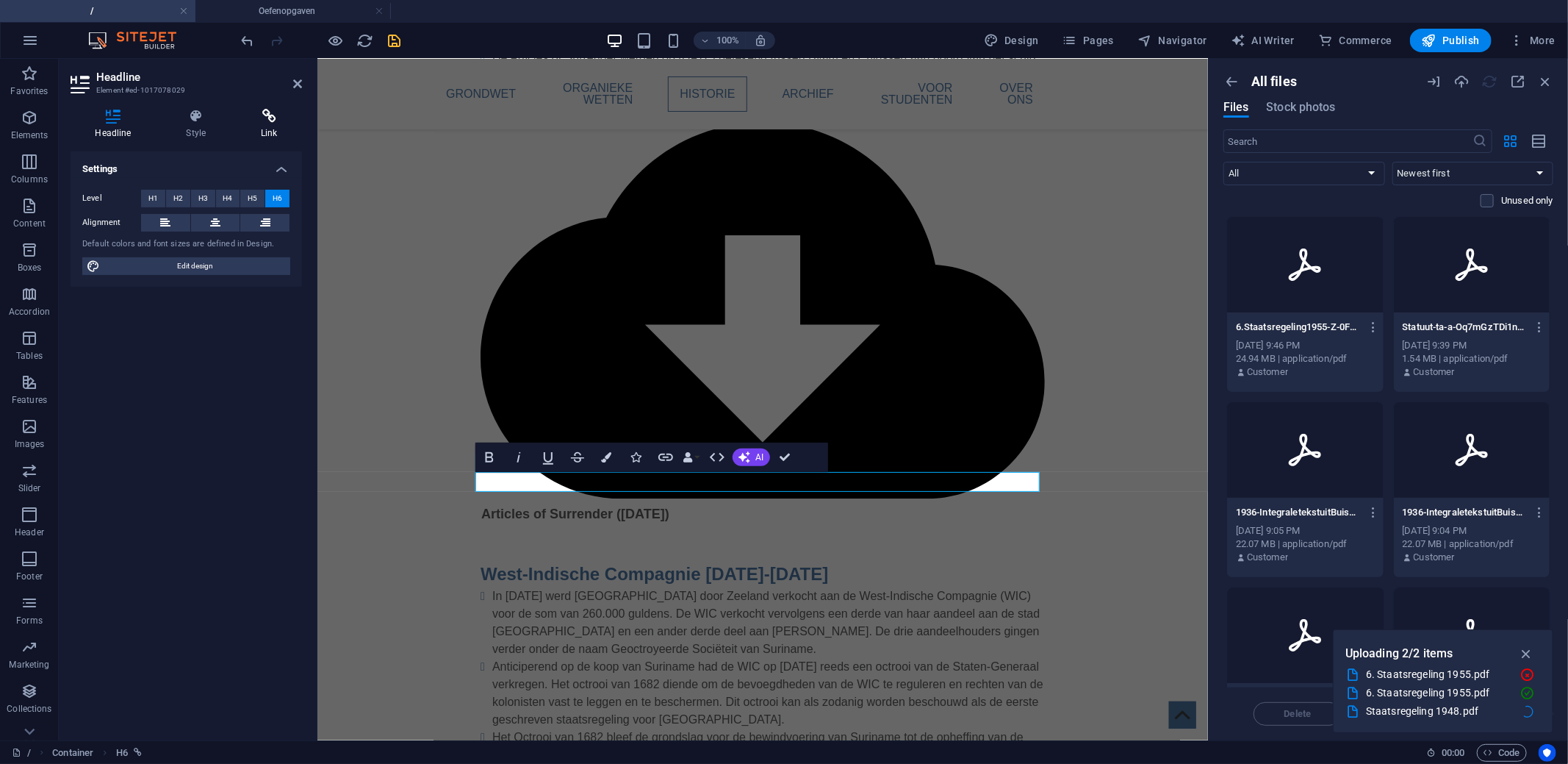
click at [255, 115] on icon at bounding box center [269, 116] width 65 height 15
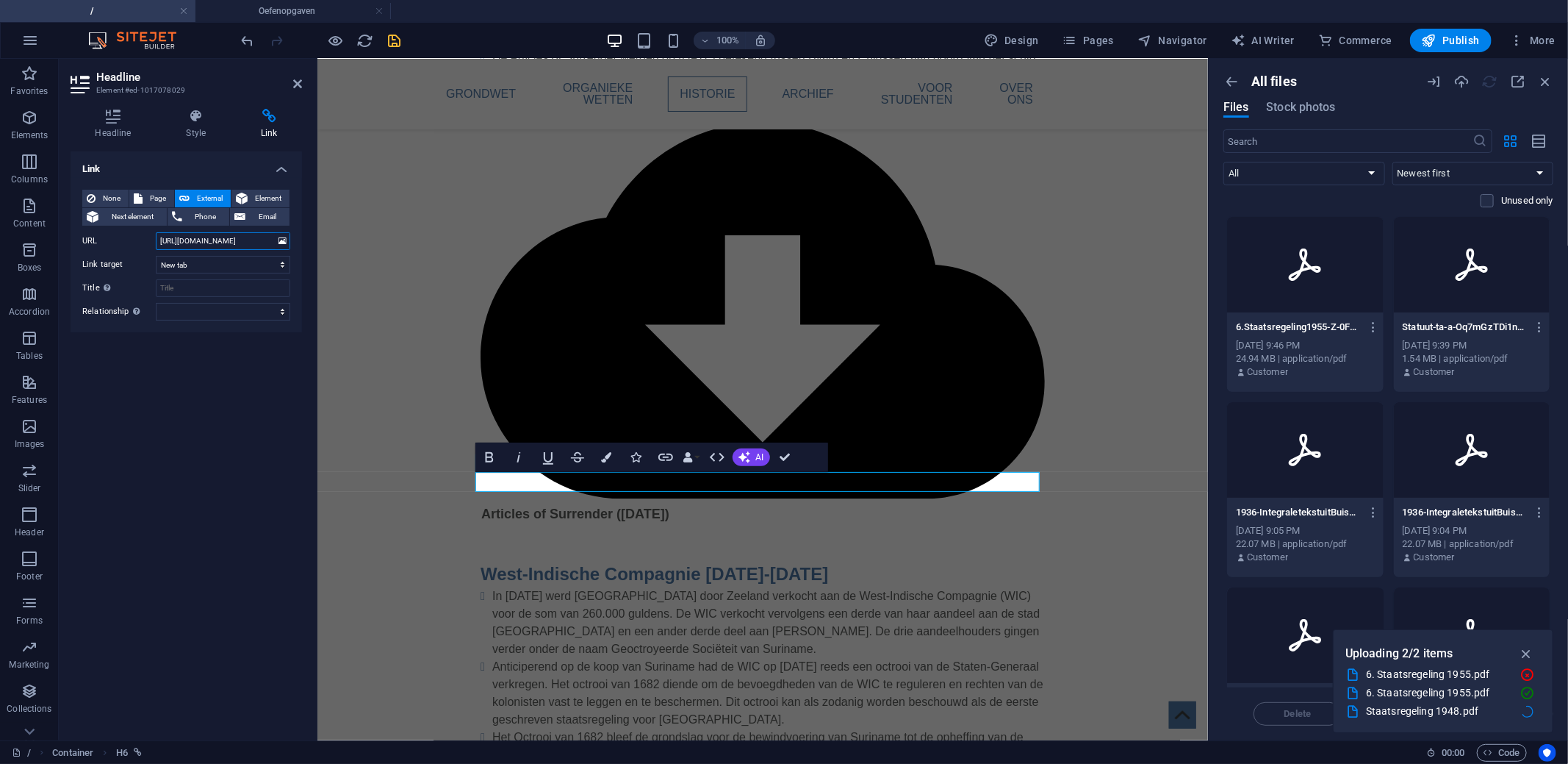
click at [242, 244] on input "[URL][DOMAIN_NAME]" at bounding box center [223, 241] width 134 height 17
click at [1536, 142] on icon "button" at bounding box center [1539, 142] width 17 height 17
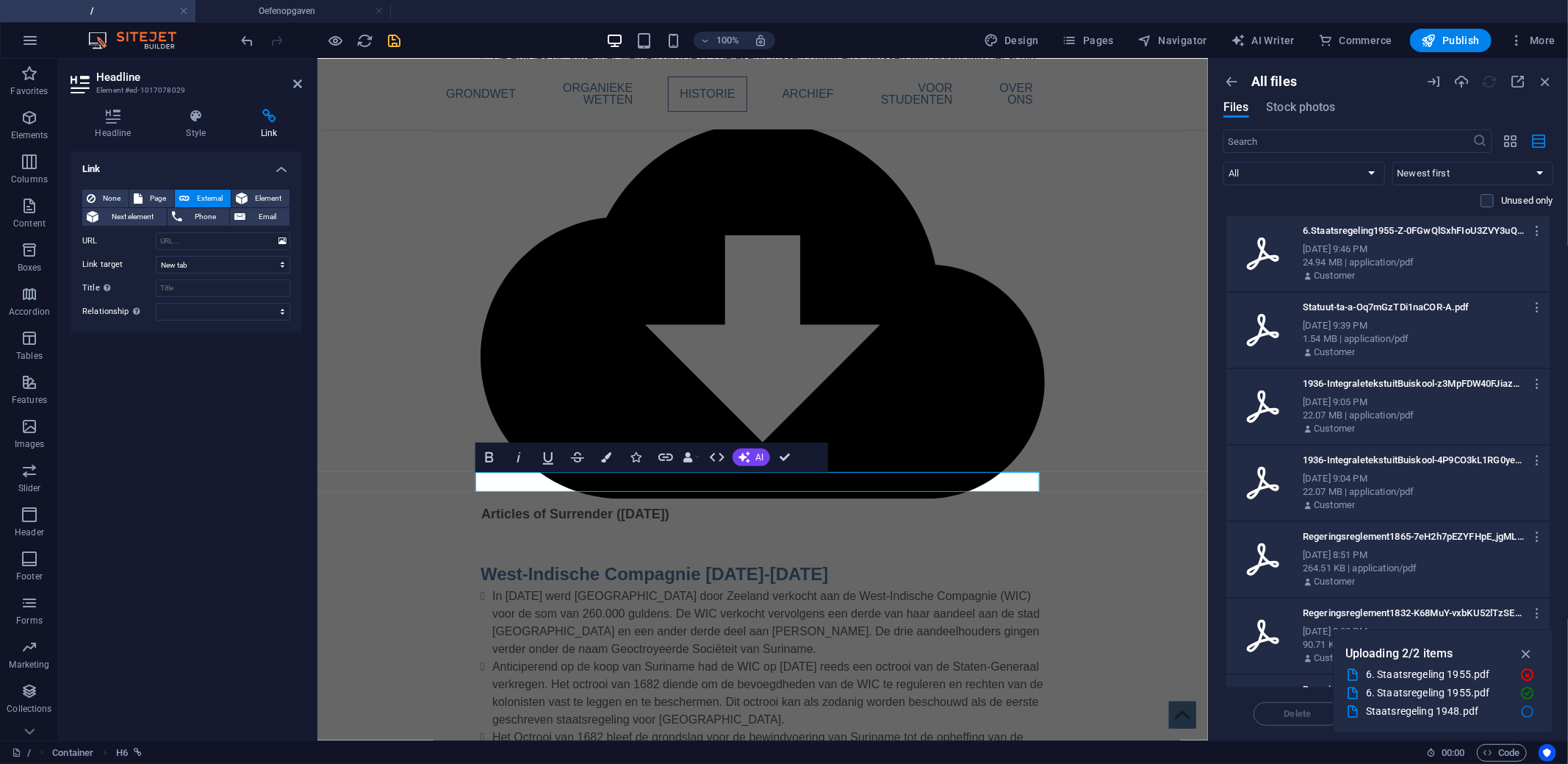
click at [1432, 262] on div "24.94 MB | application/pdf" at bounding box center [1420, 262] width 236 height 13
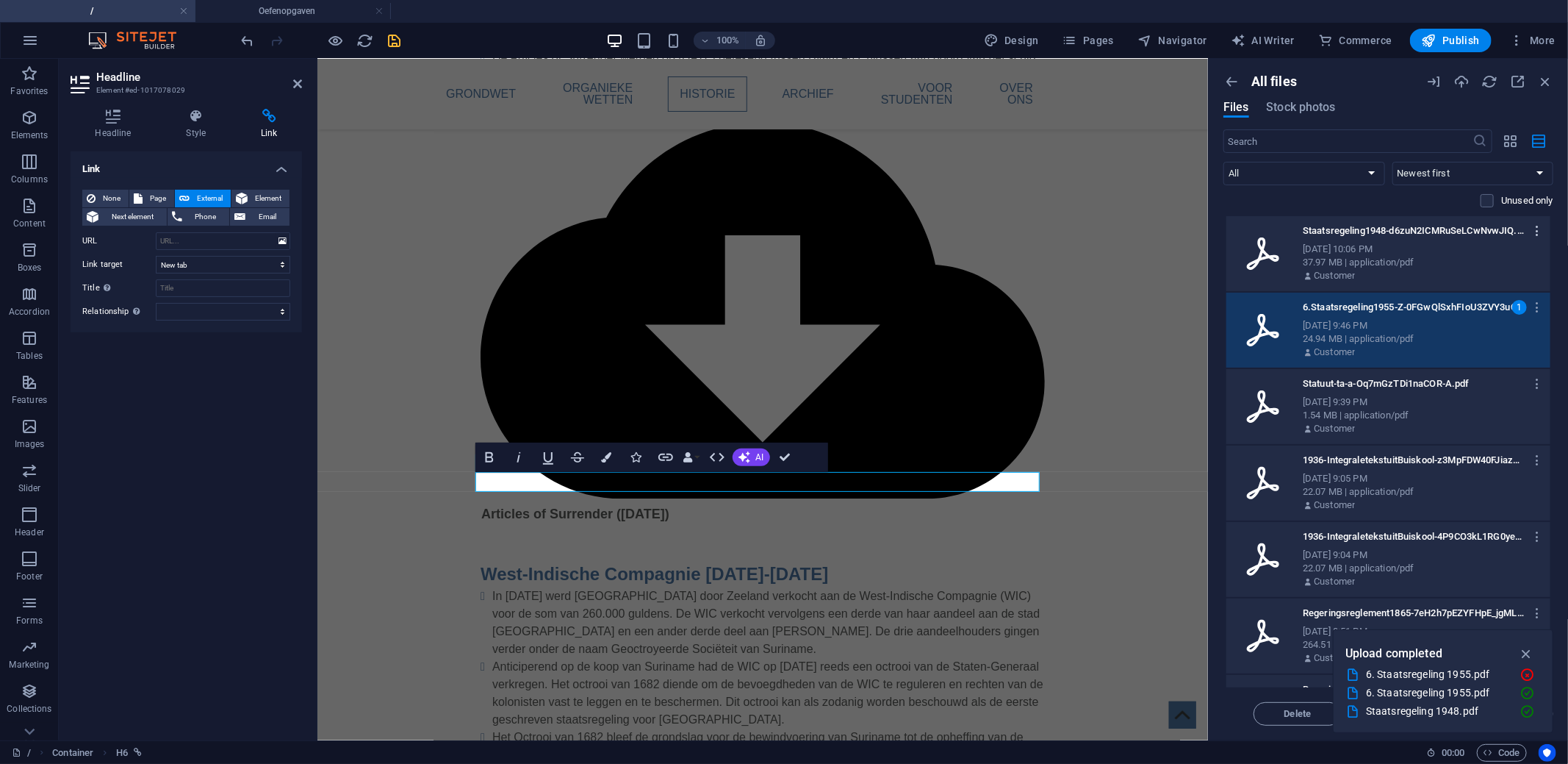
click at [1537, 228] on icon "button" at bounding box center [1537, 231] width 14 height 13
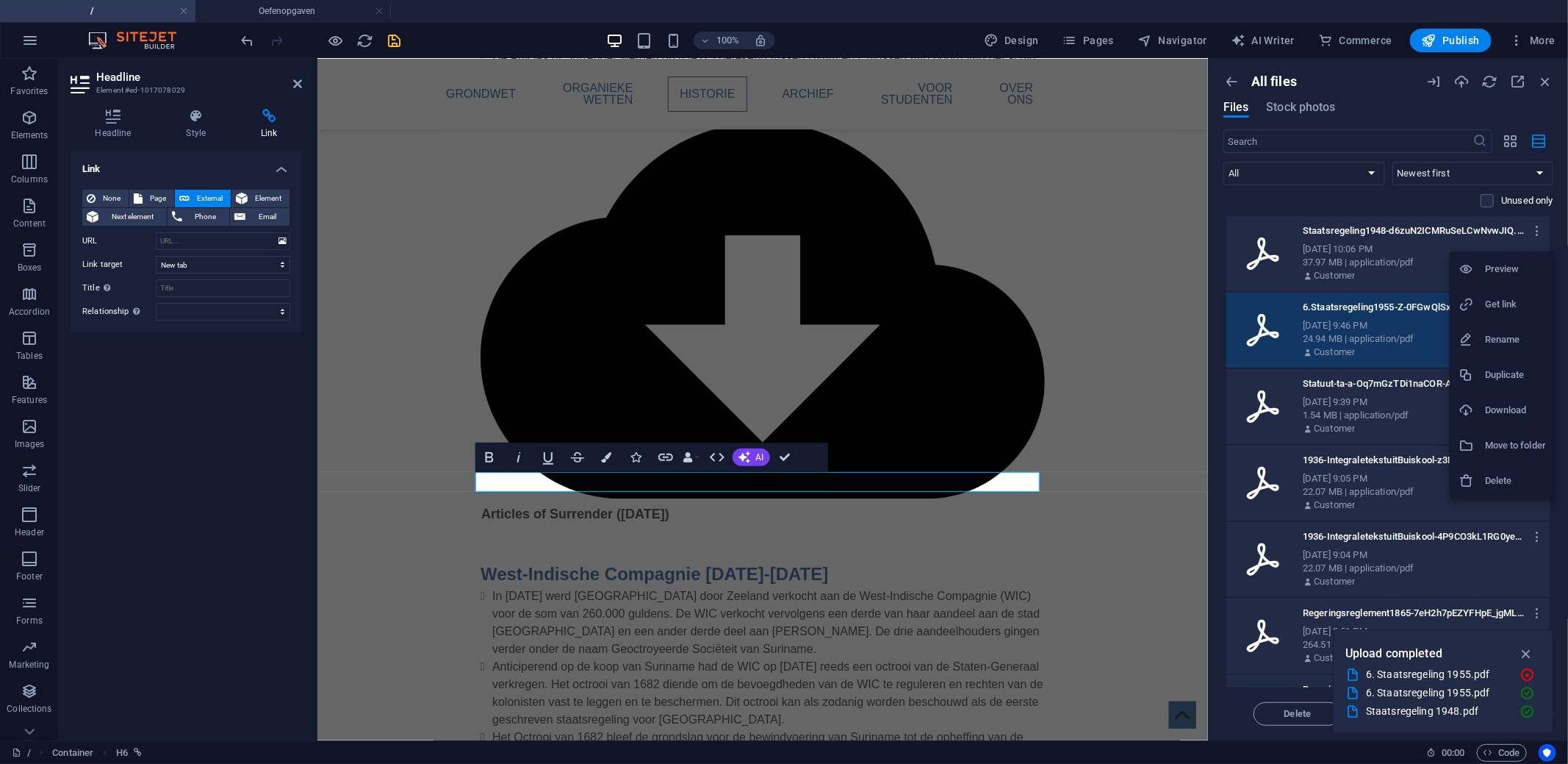
click at [1503, 302] on h6 "Get link" at bounding box center [1515, 304] width 61 height 17
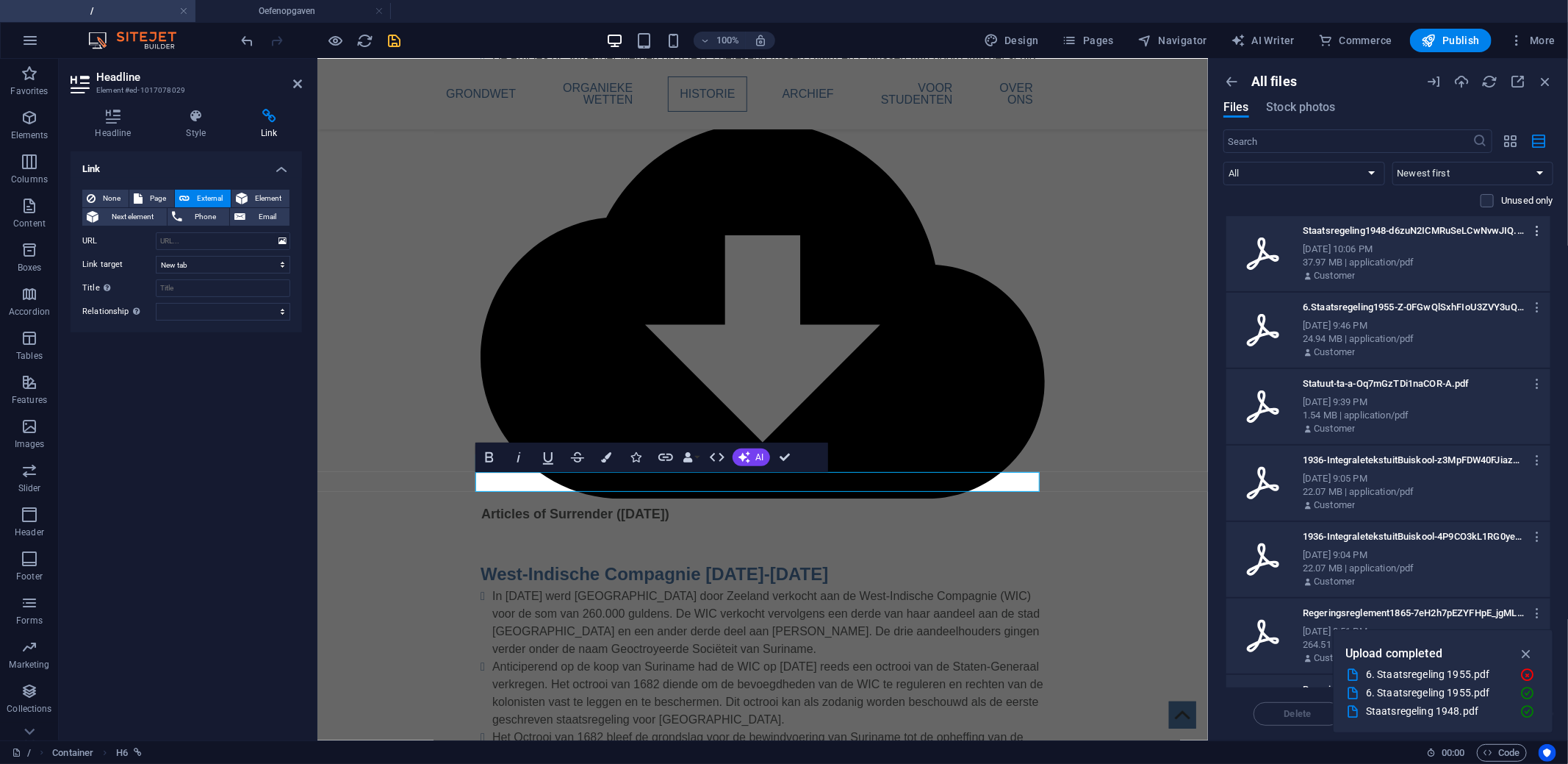
click at [1537, 228] on icon "button" at bounding box center [1537, 231] width 14 height 13
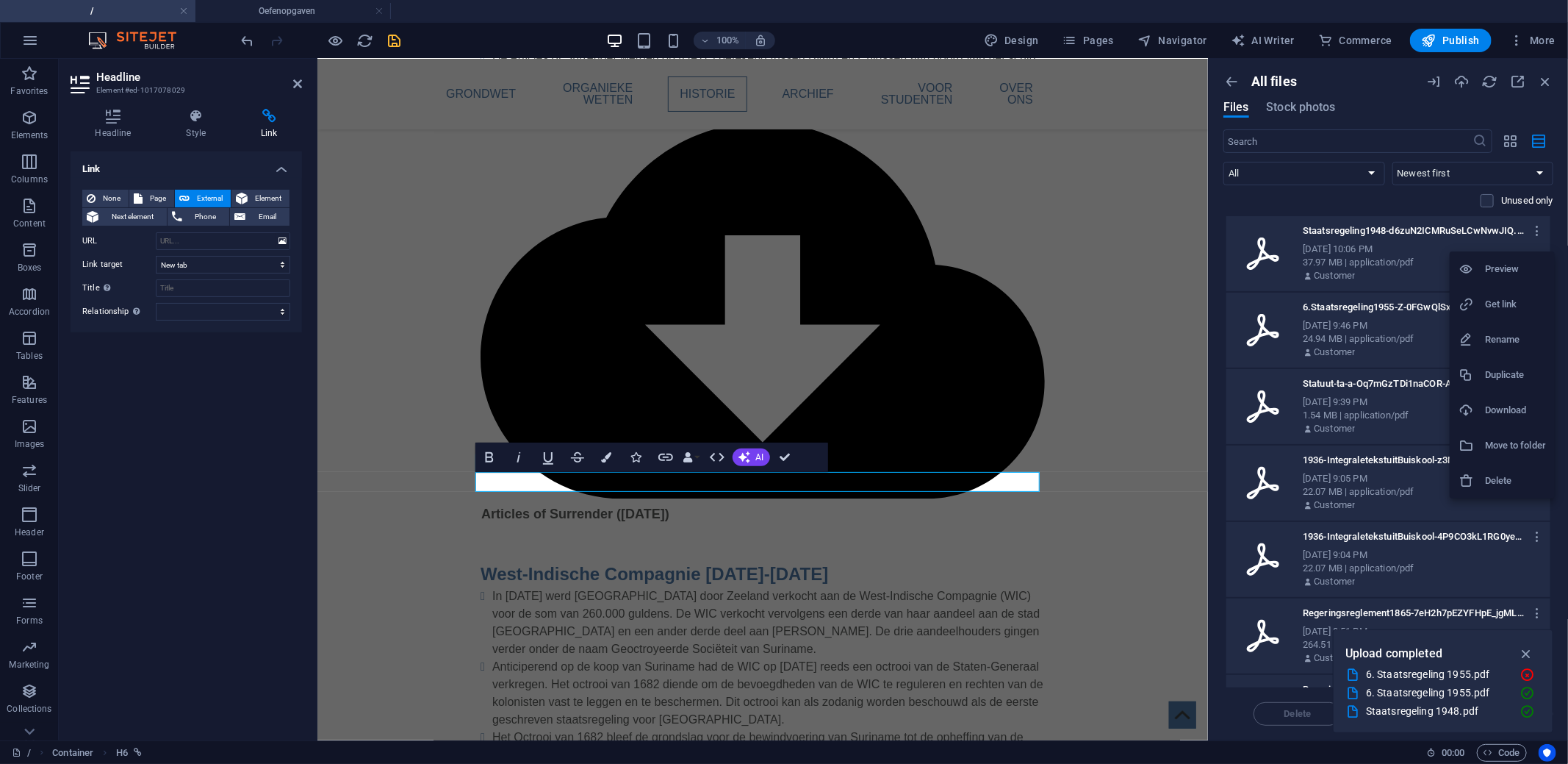
click at [1494, 303] on h6 "Get link" at bounding box center [1515, 304] width 61 height 17
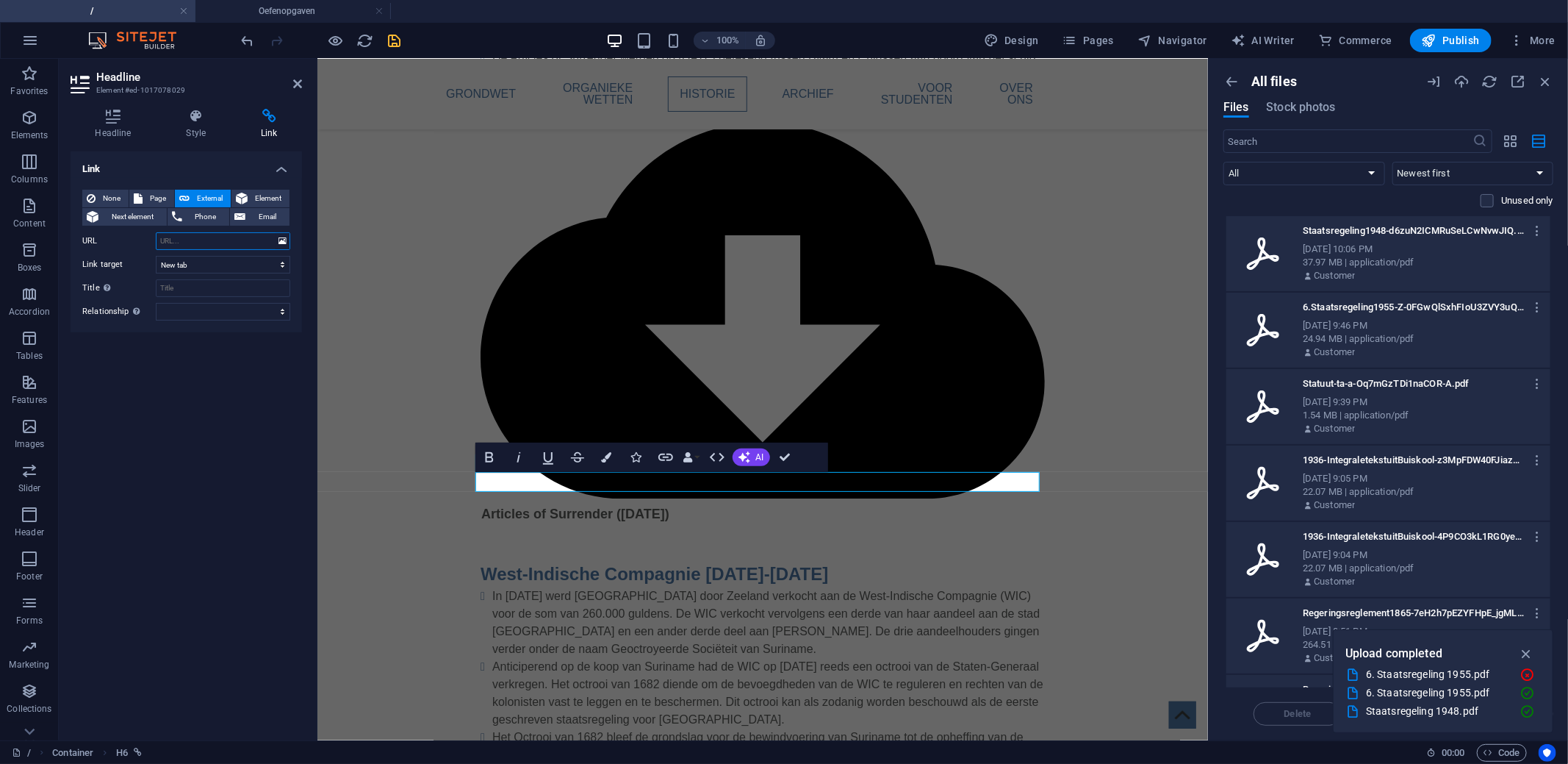
click at [198, 243] on input "URL" at bounding box center [223, 241] width 134 height 17
paste input "Staatsregeling van Suriname (G.B. 1948 no.73)"
type input "Staatsregeling van Suriname (G.B. 1948 no.73)"
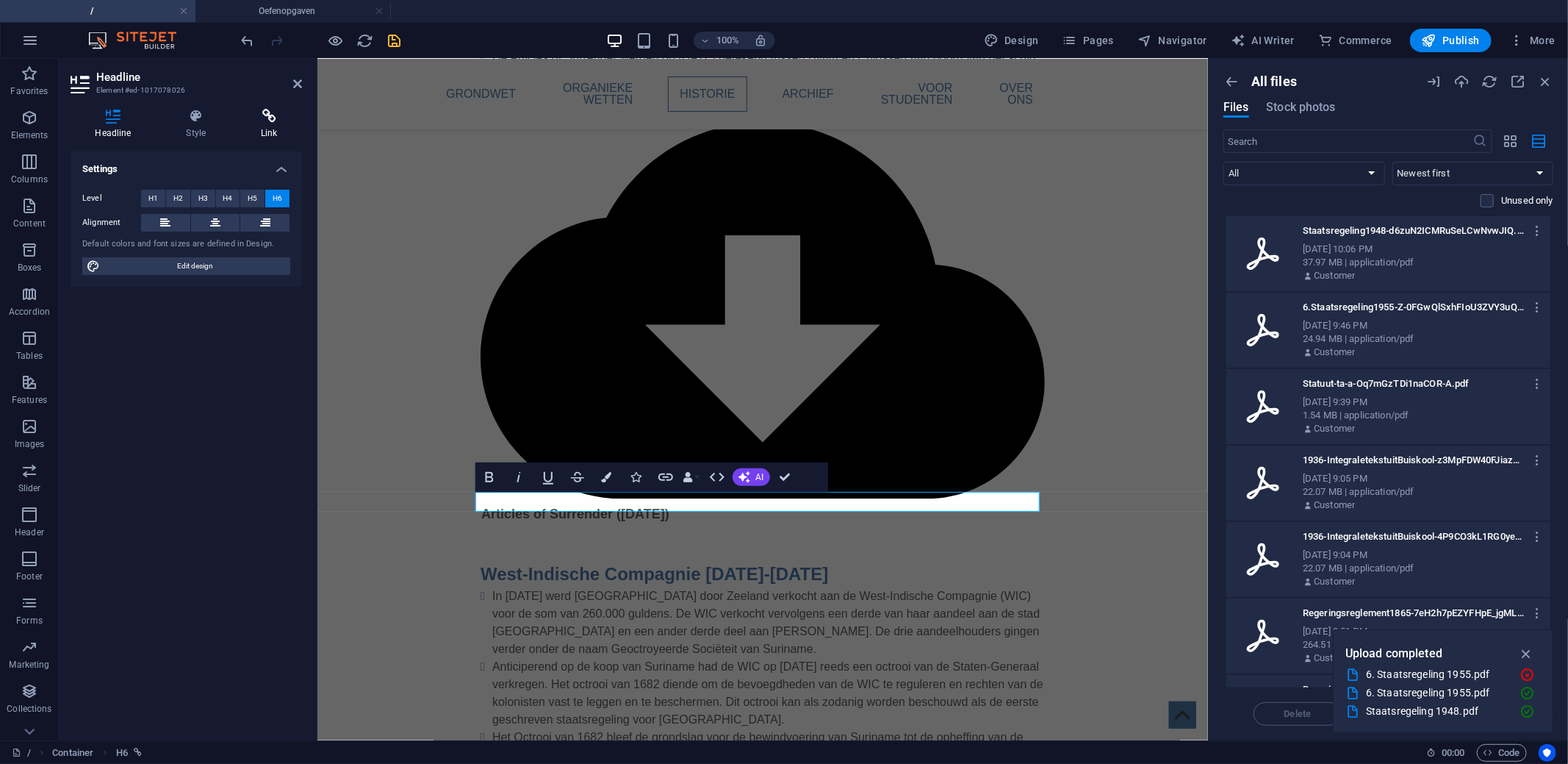
click at [262, 118] on icon at bounding box center [269, 116] width 65 height 15
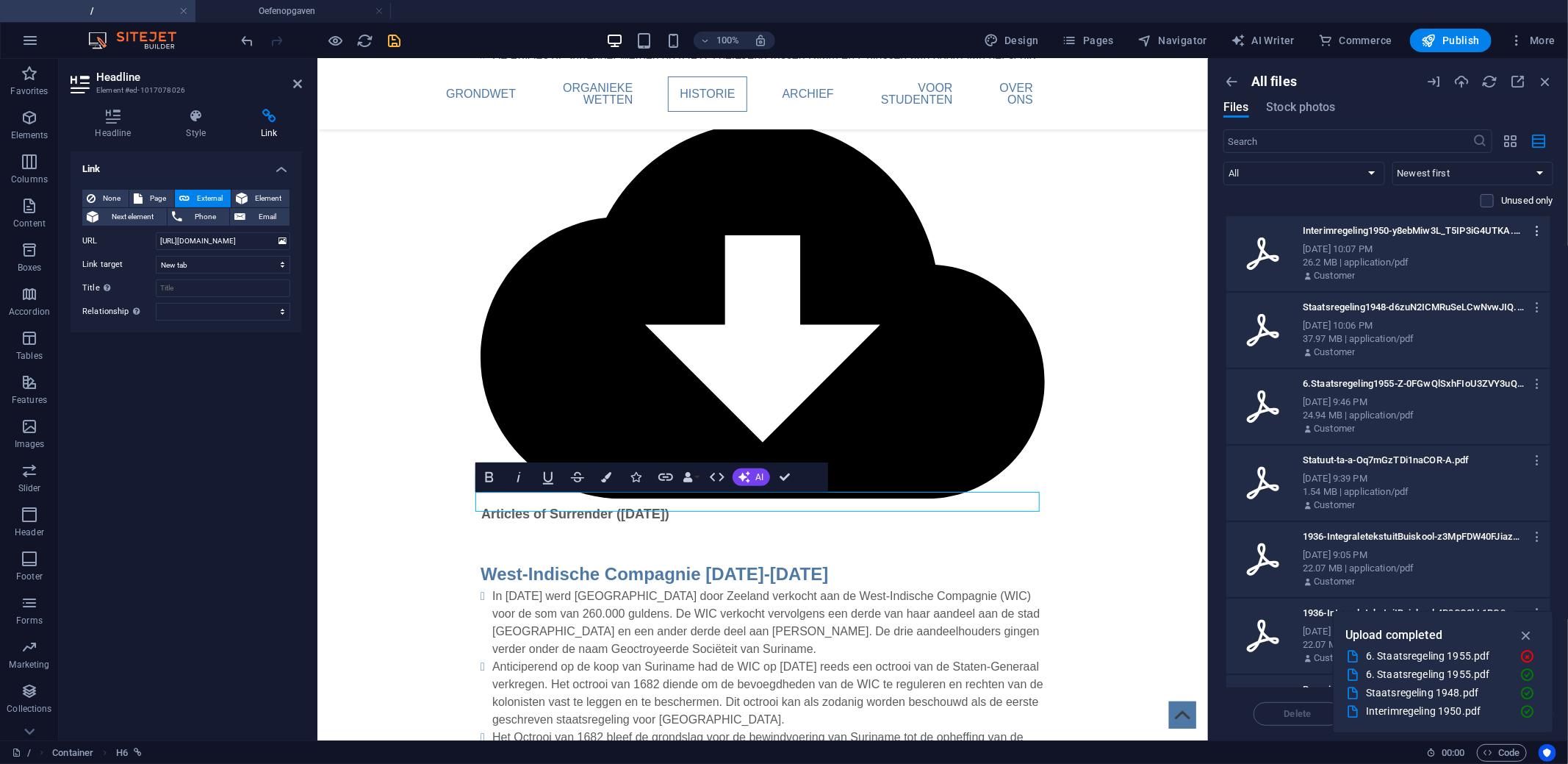
click at [1533, 228] on icon "button" at bounding box center [1537, 231] width 14 height 13
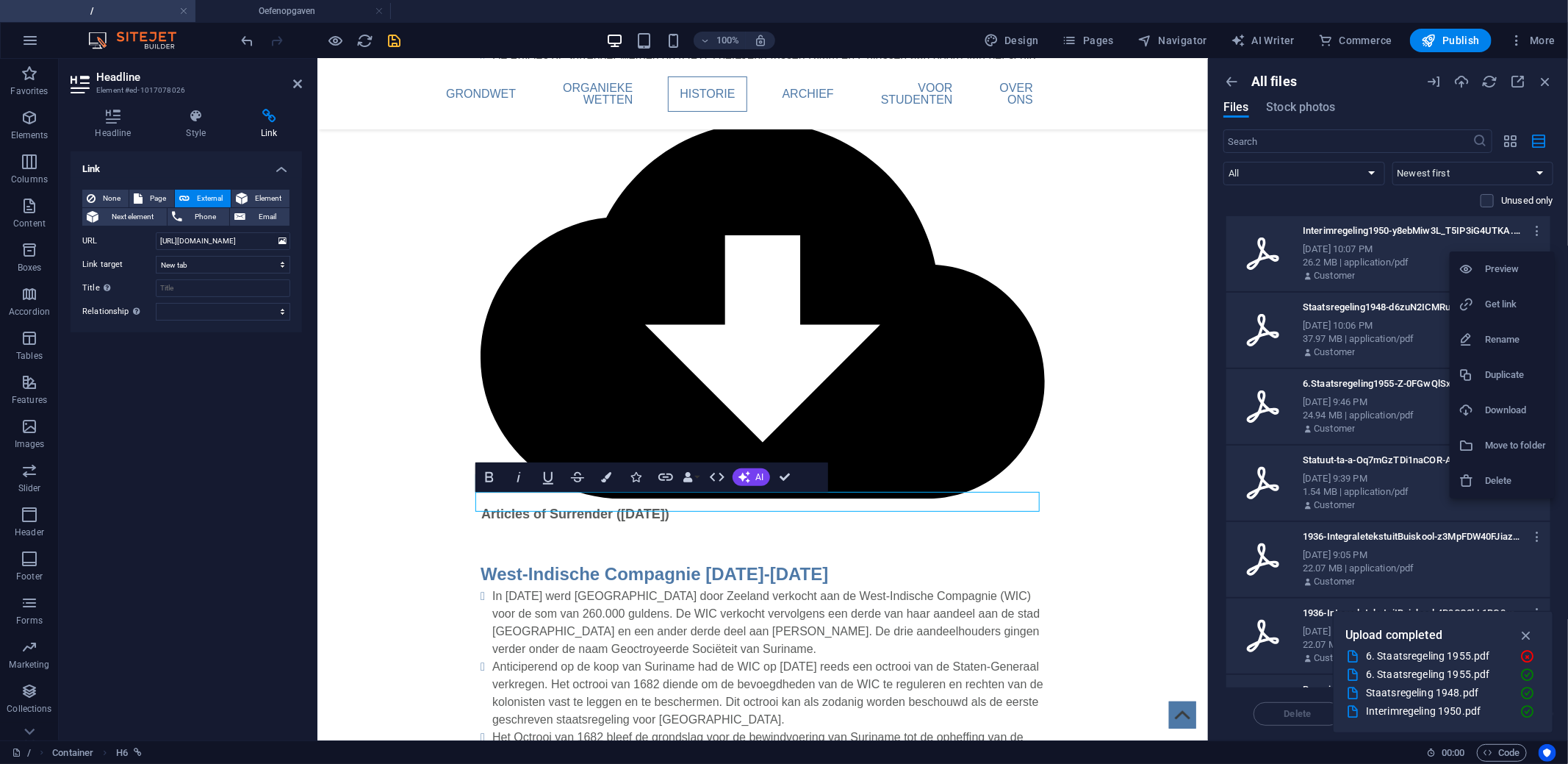
click at [1502, 300] on h6 "Get link" at bounding box center [1515, 304] width 61 height 17
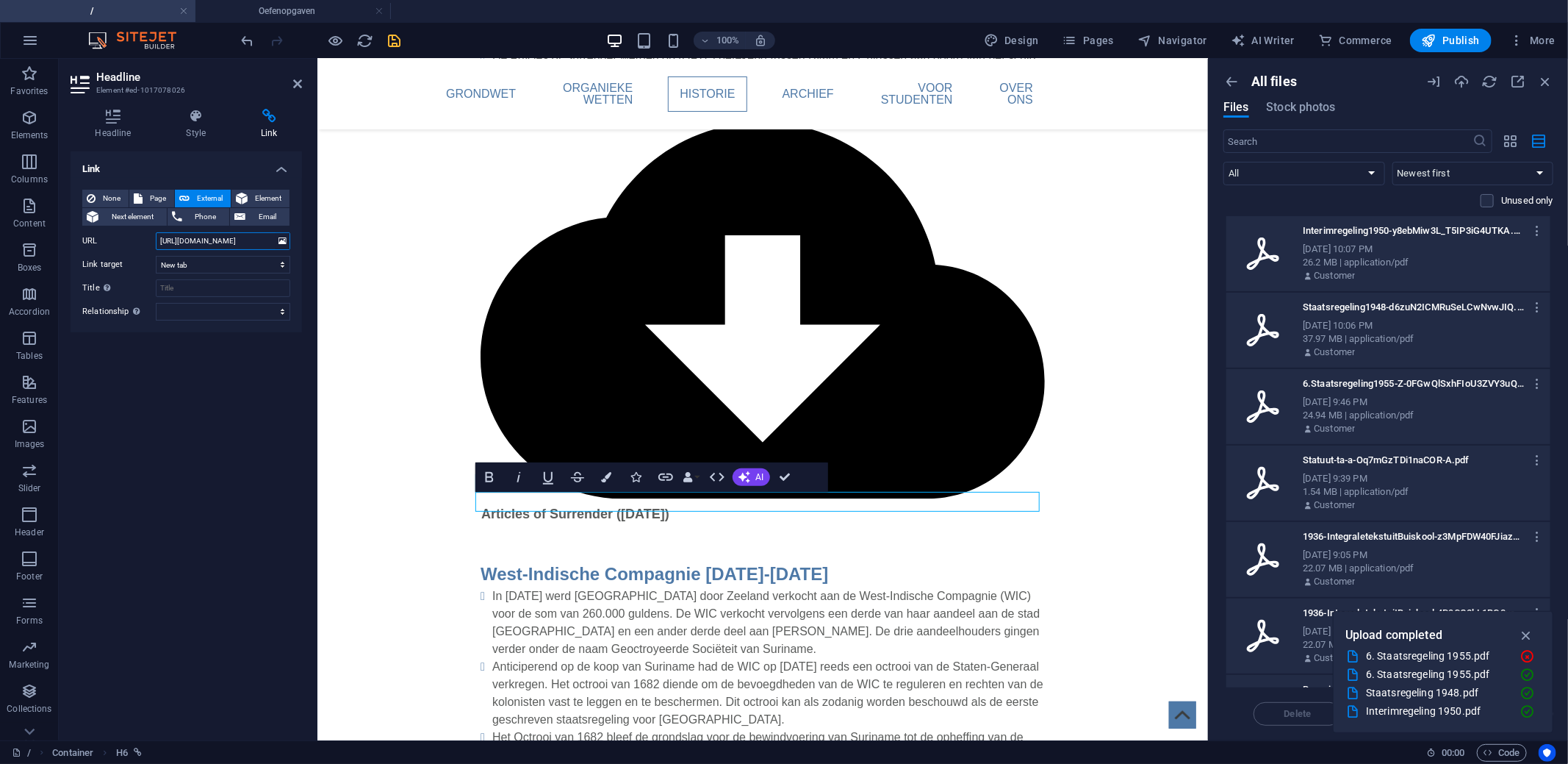
click at [186, 239] on input "[URL][DOMAIN_NAME]" at bounding box center [223, 241] width 134 height 17
paste input "Staatsregeling van Suriname (G.B. 1948 no.73)"
type input "Staatsregeling van Suriname (G.B. 1948 no.73)"
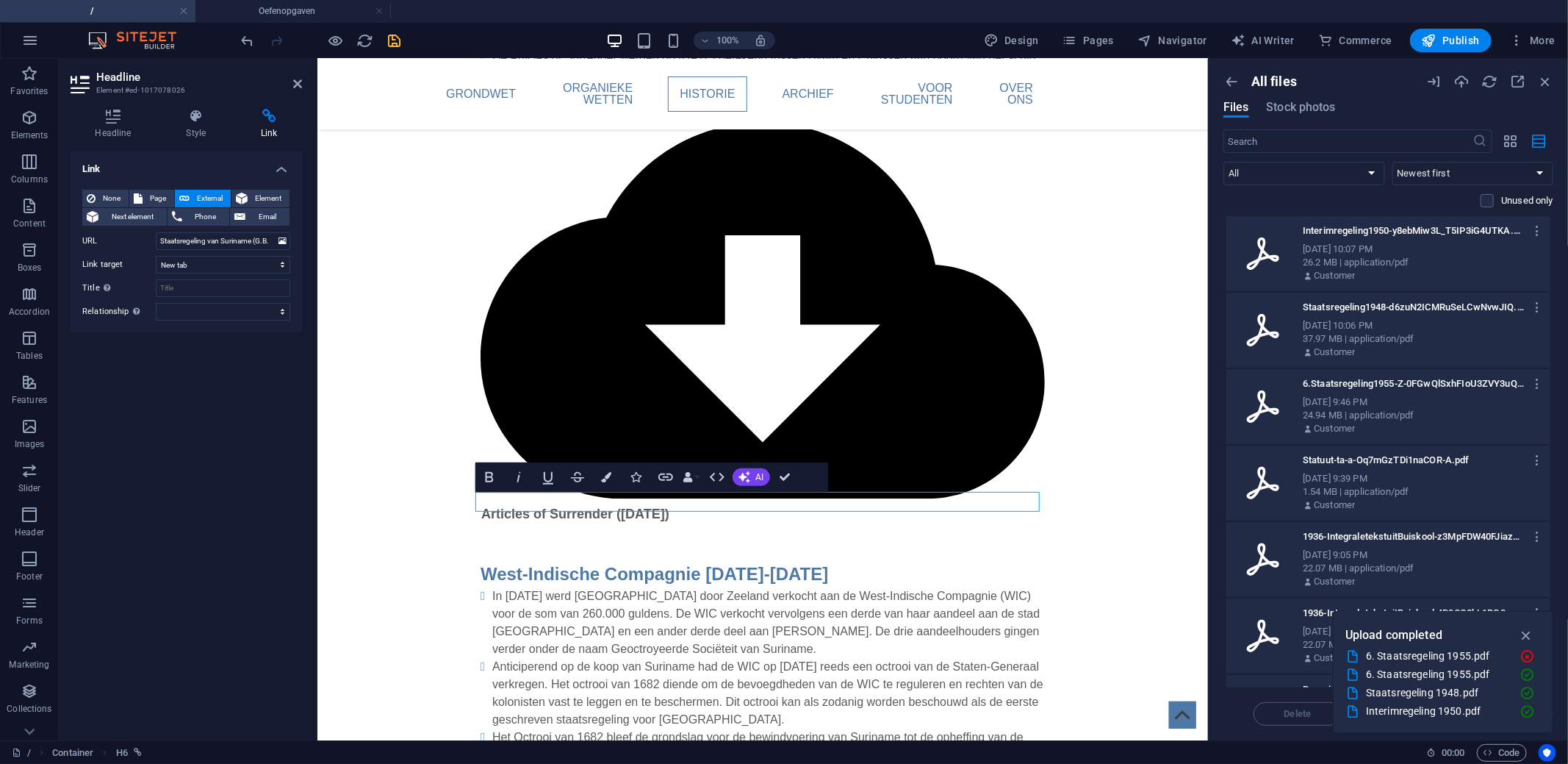
click at [211, 400] on div "Link None Page External Element Next element Phone Email Page / Oefenopgaven El…" at bounding box center [186, 440] width 232 height 577
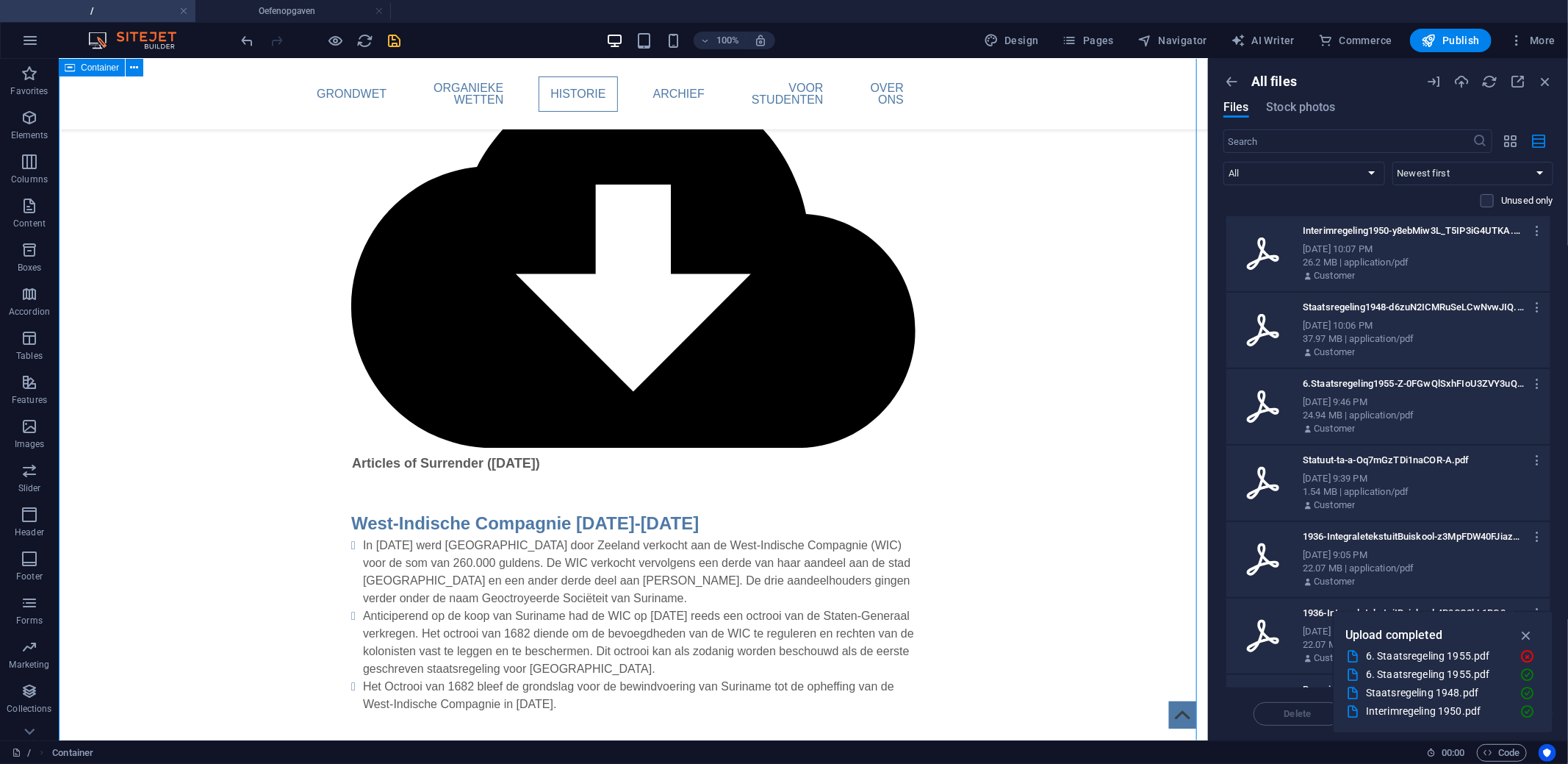
scroll to position [2208, 0]
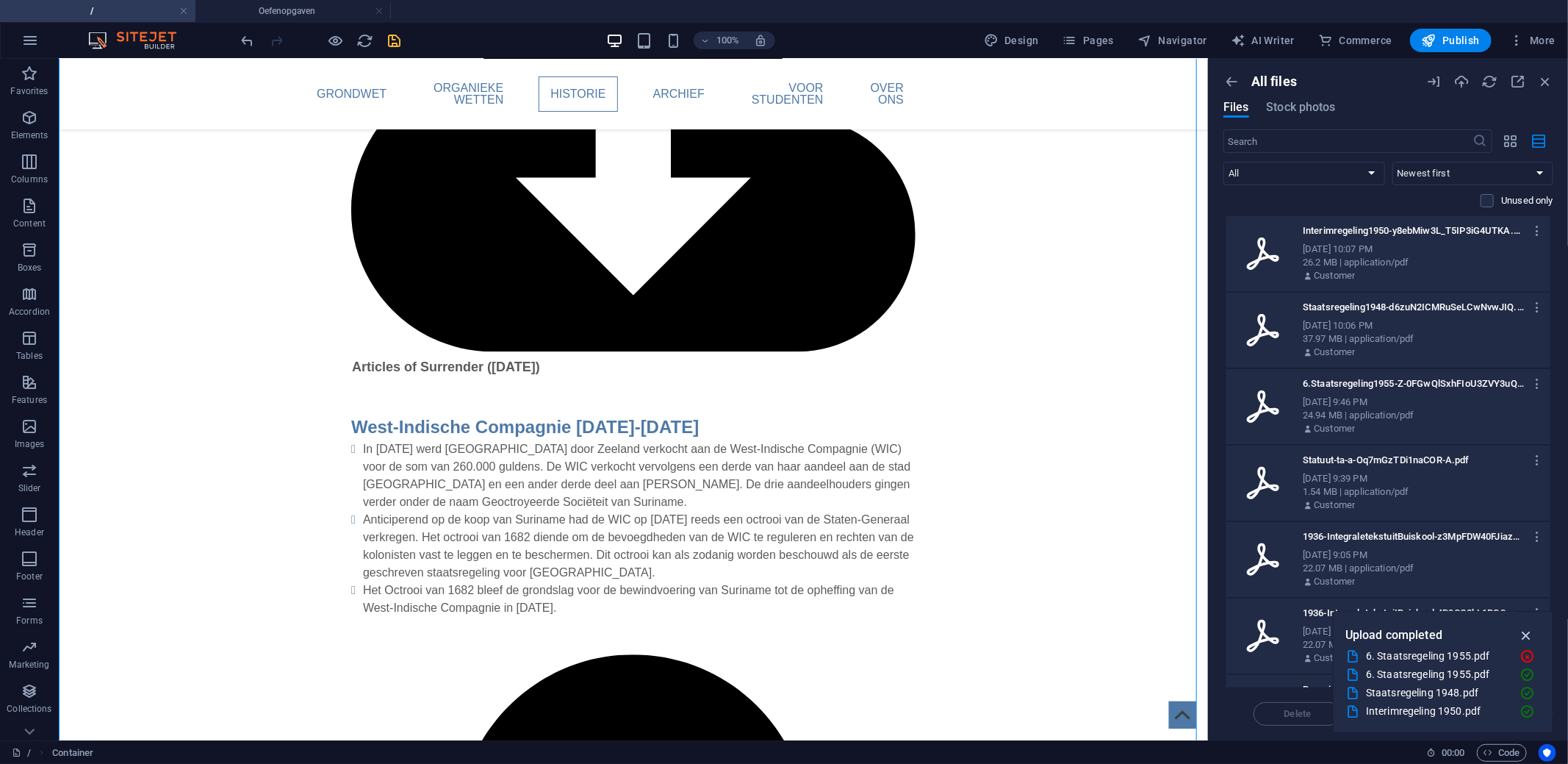
click at [1527, 635] on icon "button" at bounding box center [1526, 635] width 17 height 17
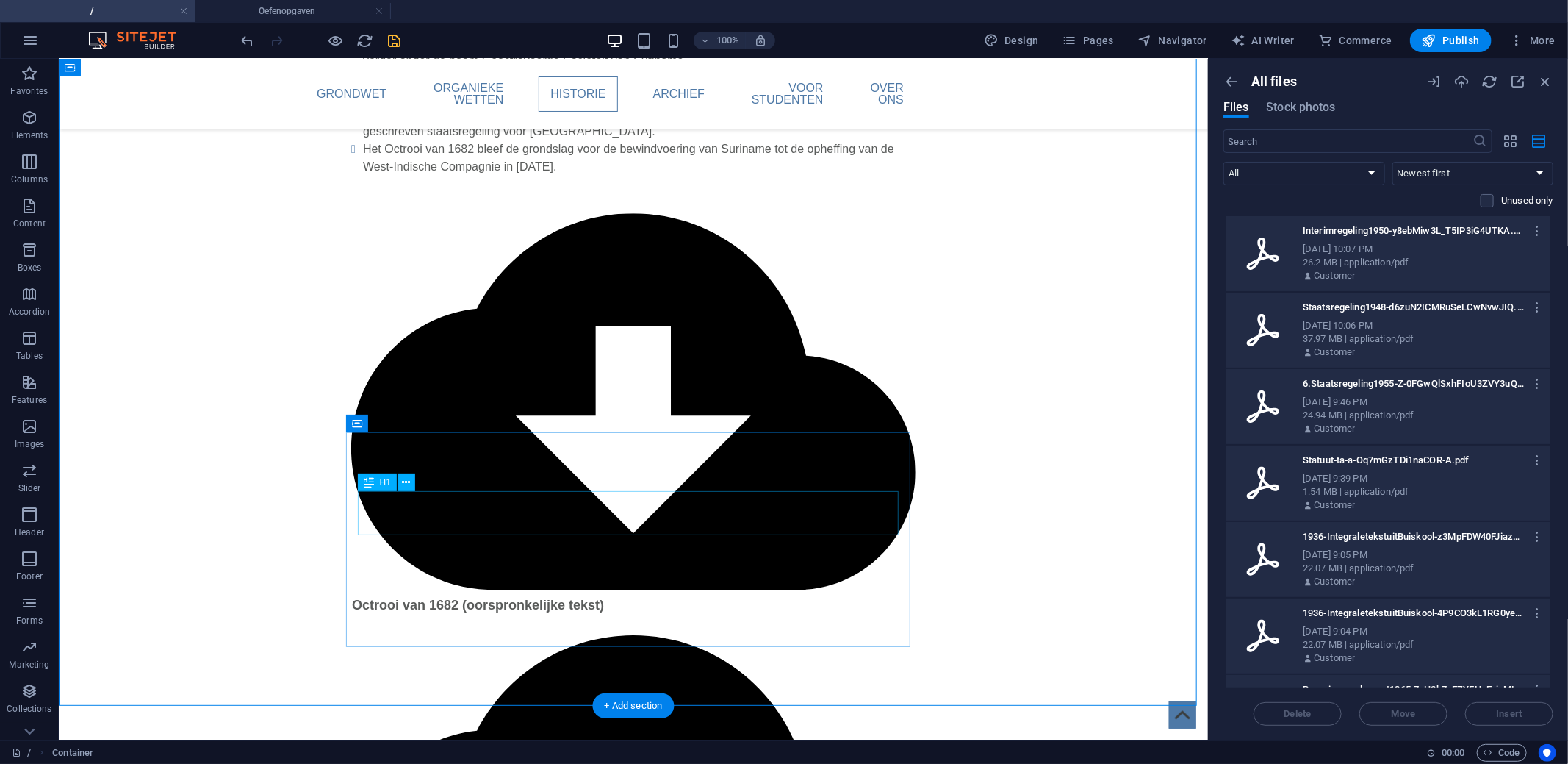
scroll to position [2722, 0]
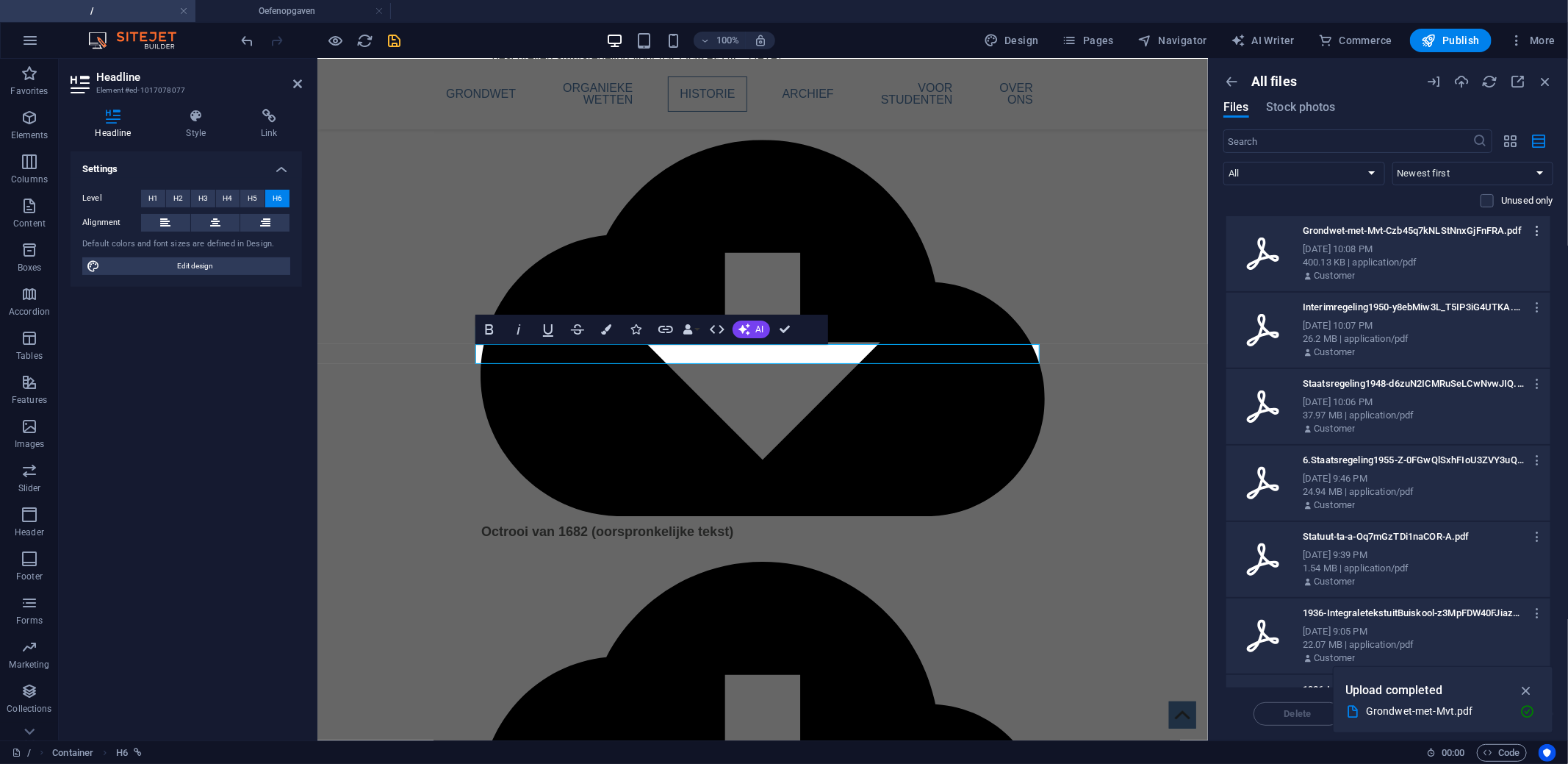
click at [1538, 234] on icon "button" at bounding box center [1537, 231] width 14 height 13
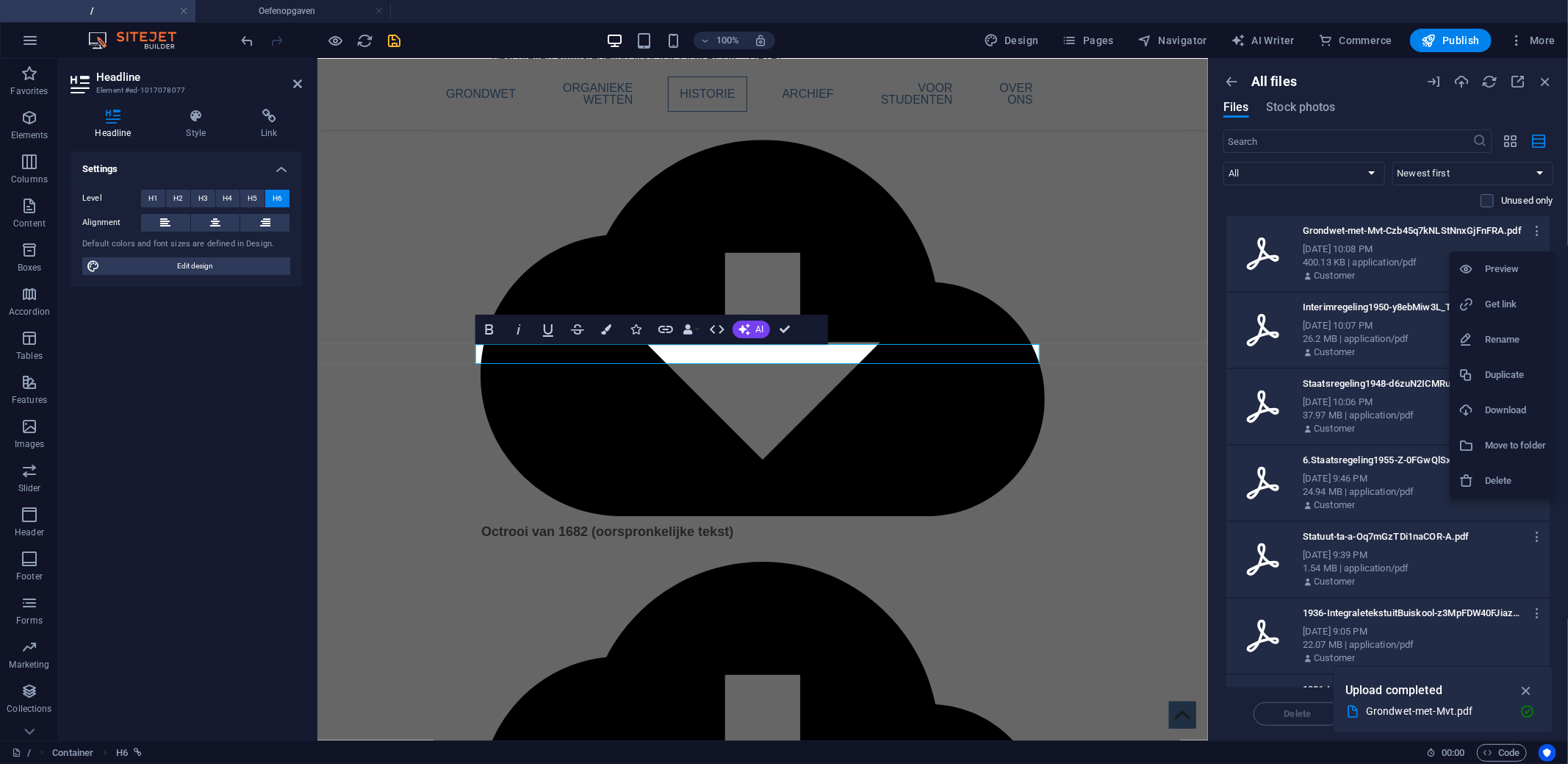
click at [1498, 299] on h6 "Get link" at bounding box center [1515, 304] width 61 height 17
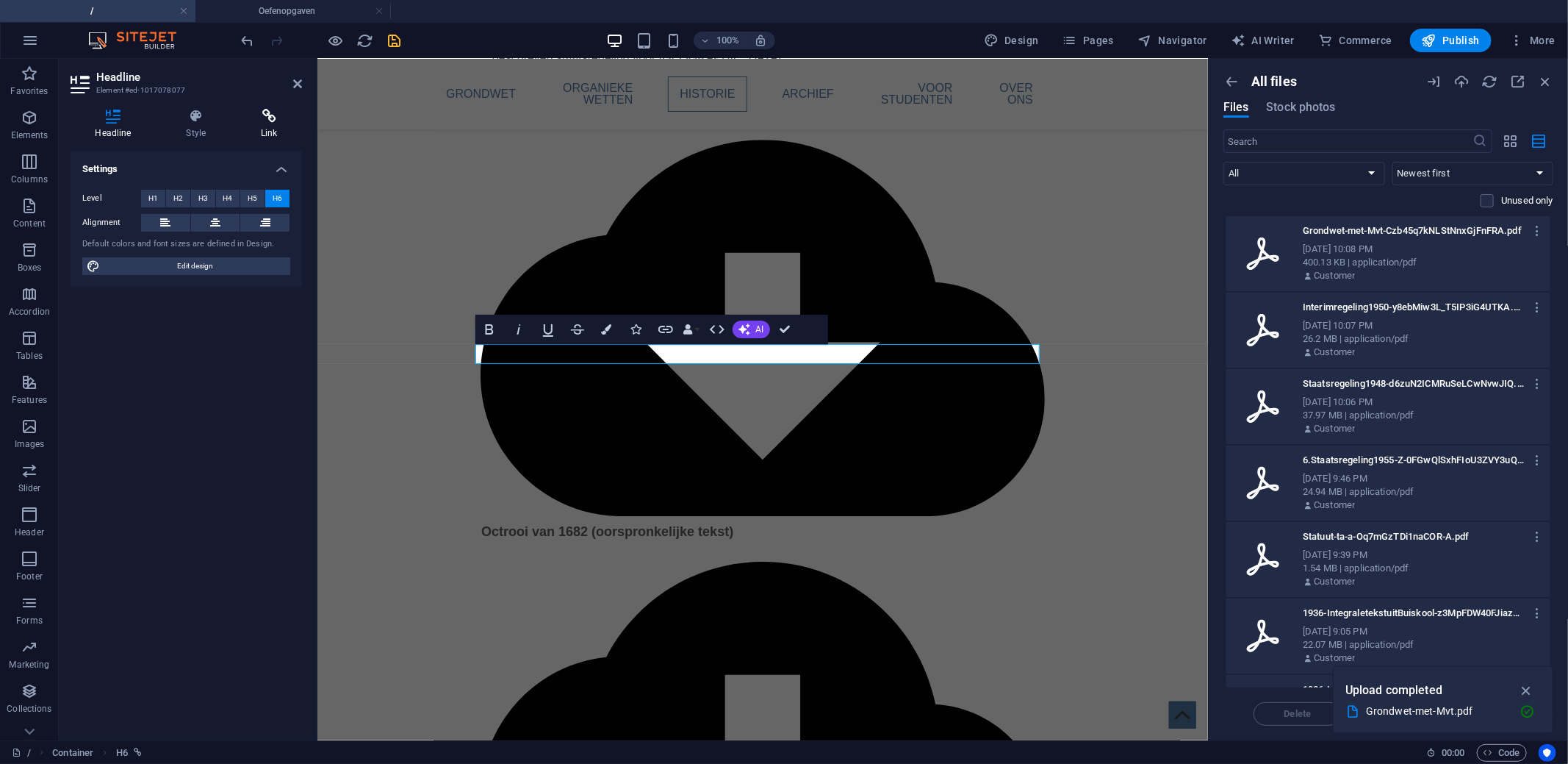
click at [259, 122] on icon at bounding box center [269, 116] width 65 height 15
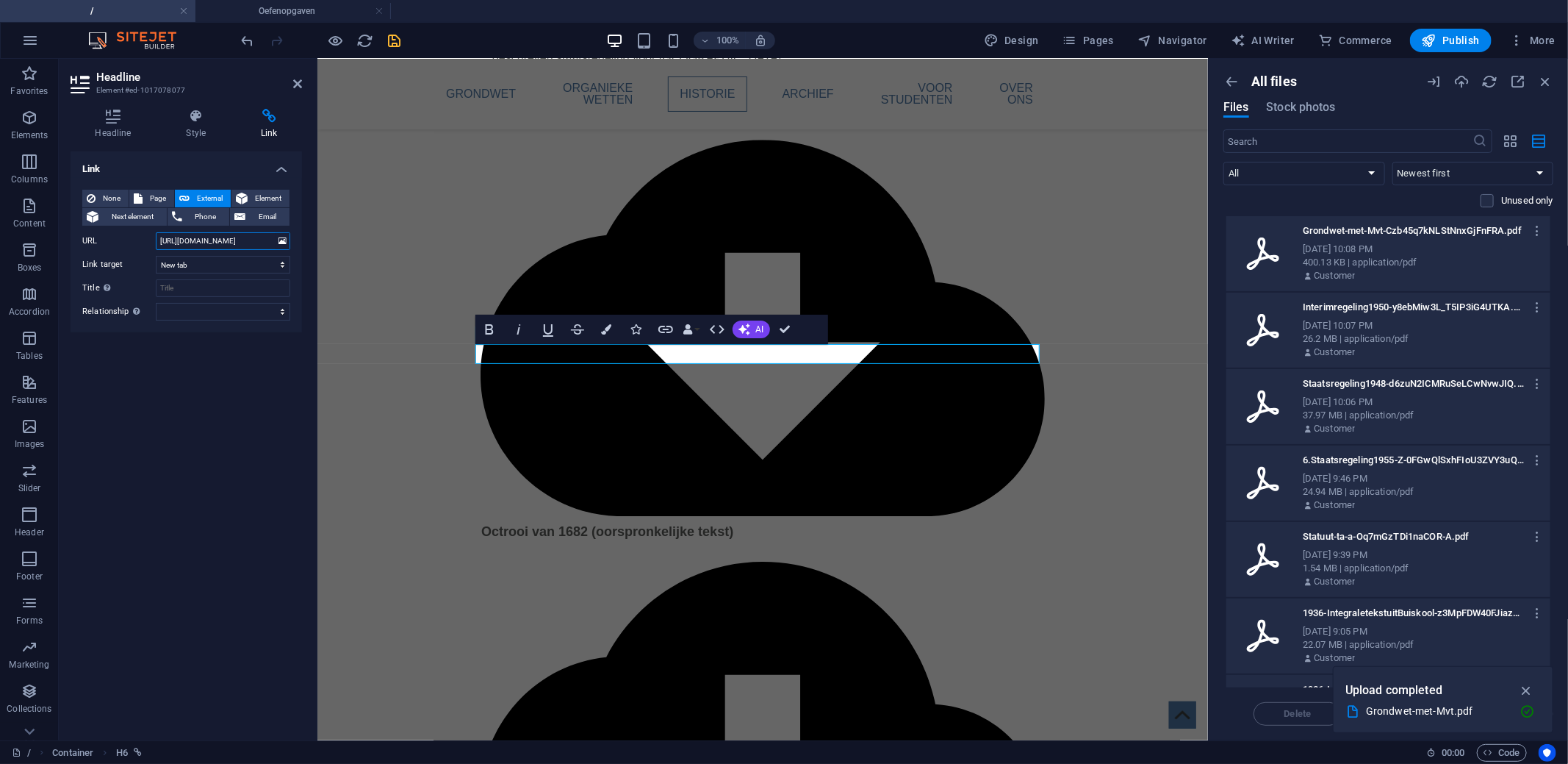
click at [225, 244] on input "[URL][DOMAIN_NAME]" at bounding box center [223, 241] width 134 height 17
paste input "Staatsregeling van Suriname (G.B. 1948 no.73)"
type input "Staatsregeling van Suriname (G.B. 1948 no.73)"
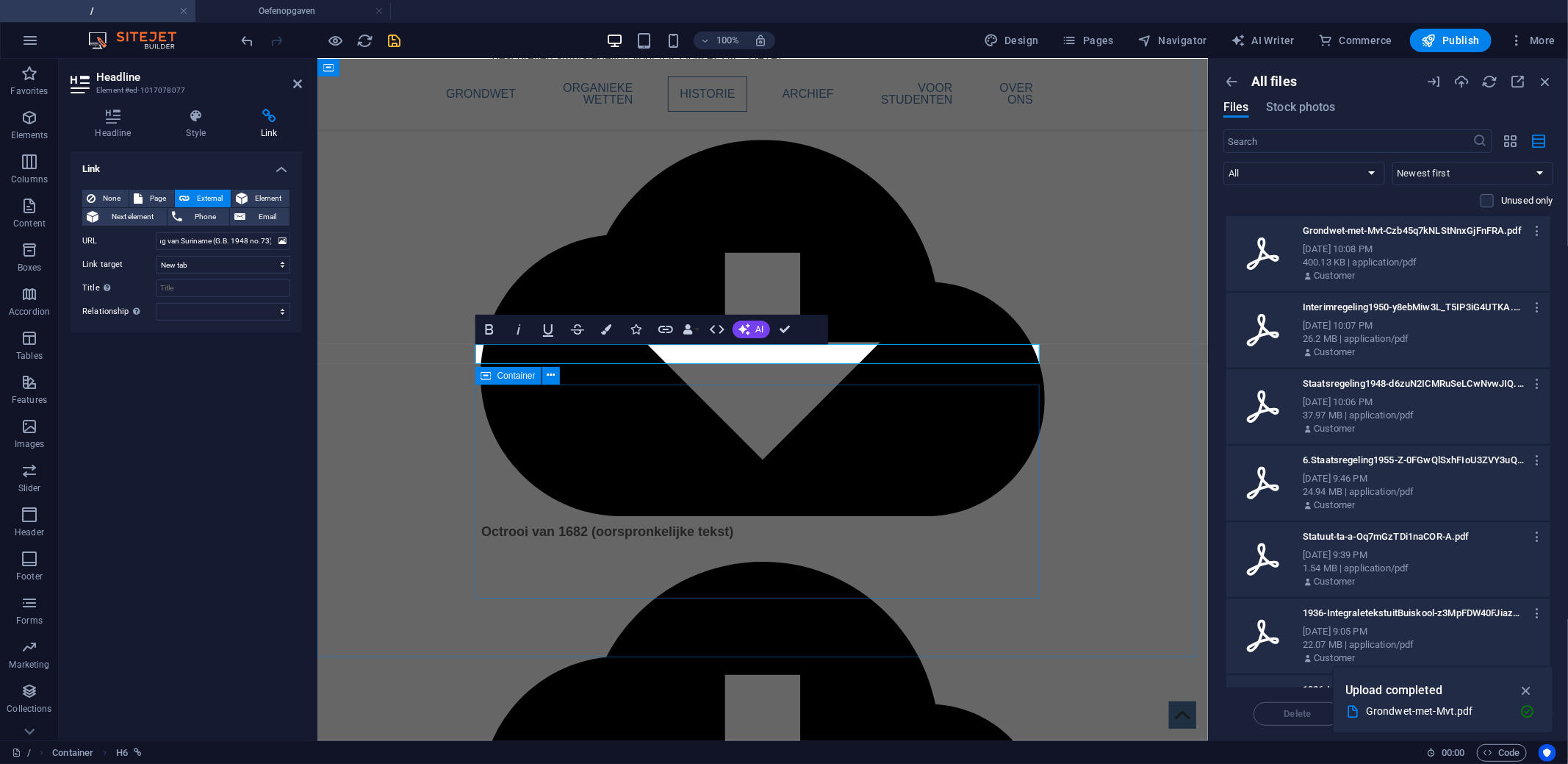
scroll to position [0, 0]
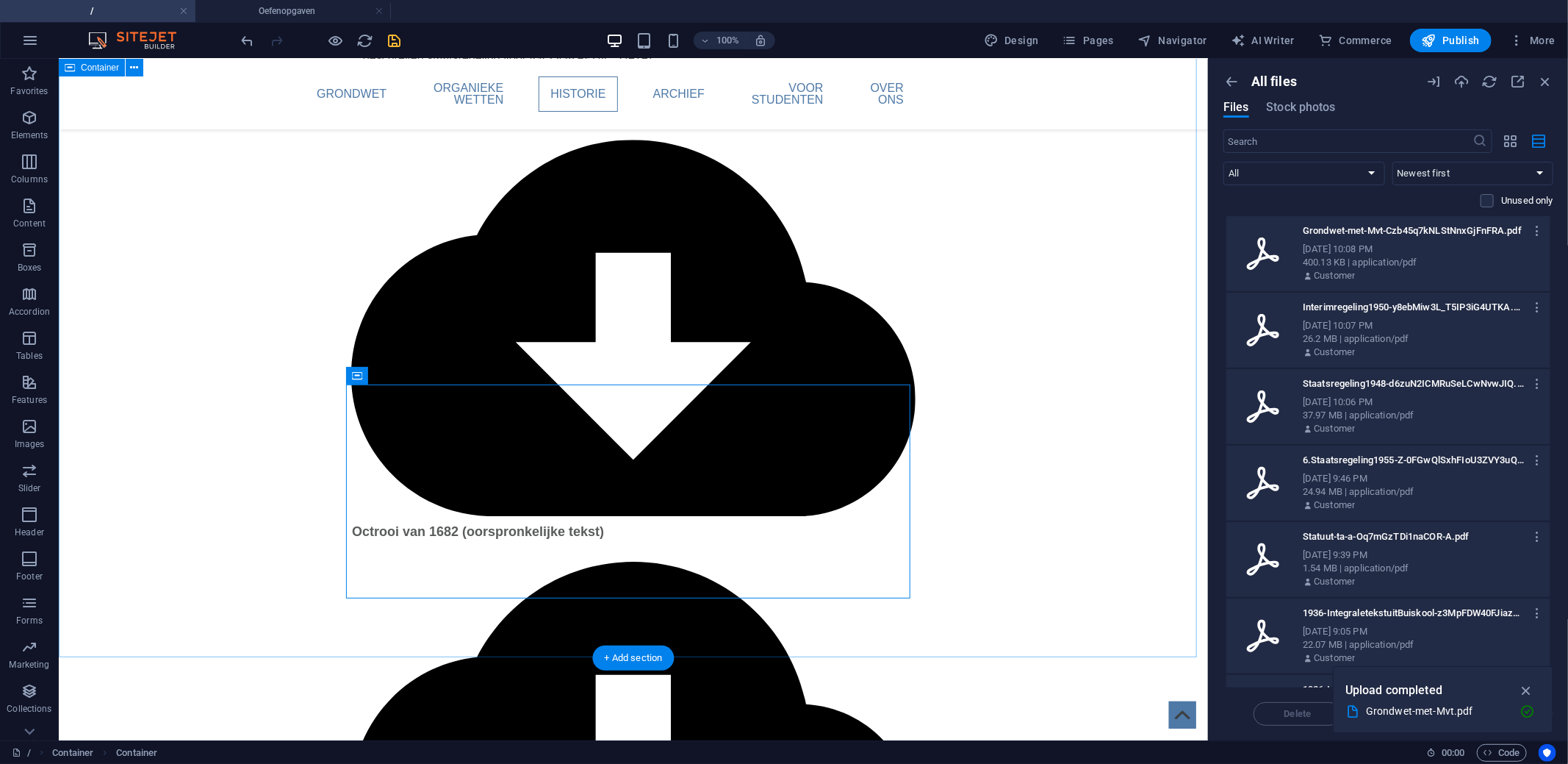
click at [391, 382] on div "Container" at bounding box center [379, 375] width 66 height 17
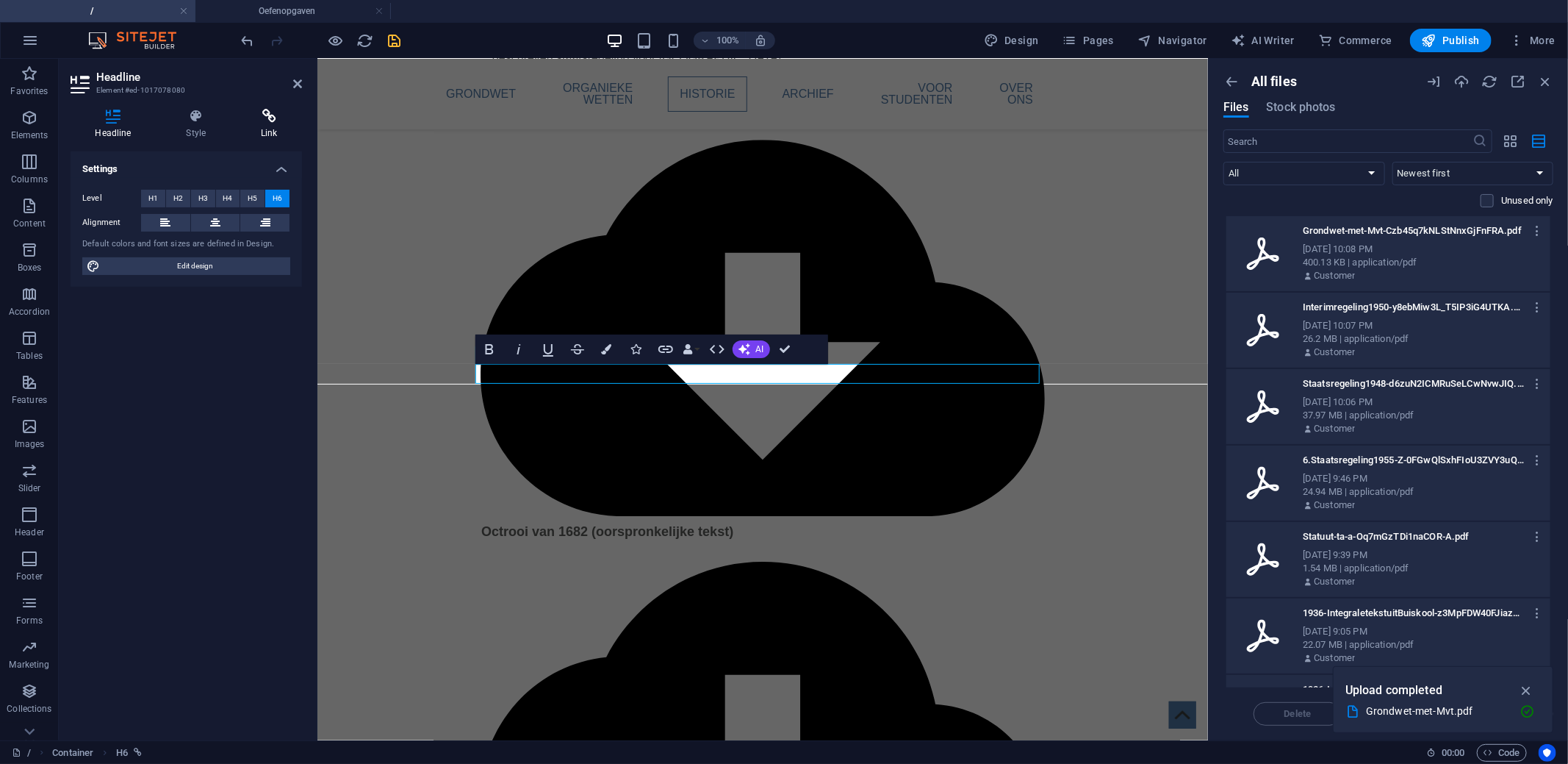
click at [276, 123] on icon at bounding box center [269, 116] width 65 height 15
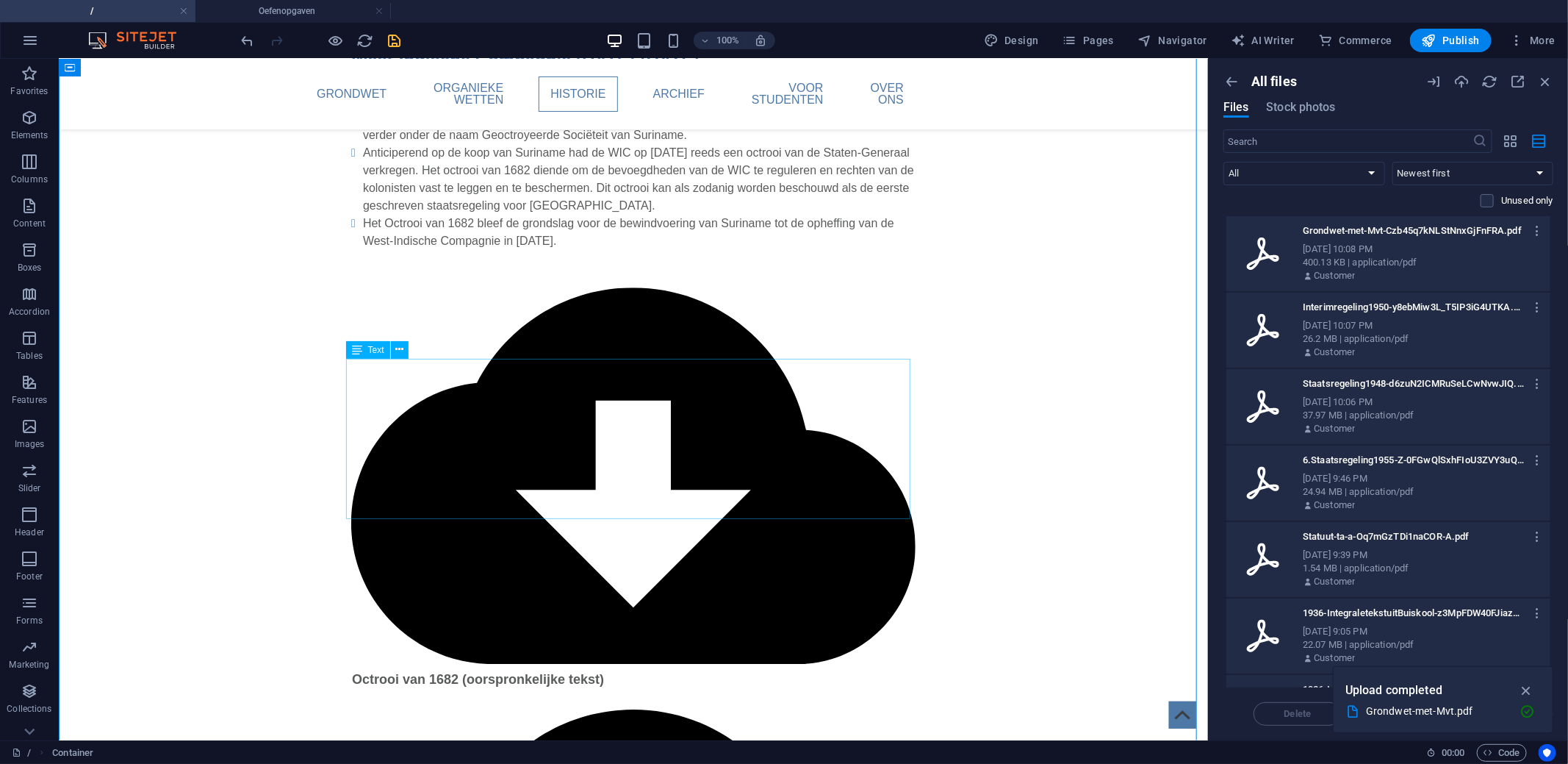
scroll to position [2501, 0]
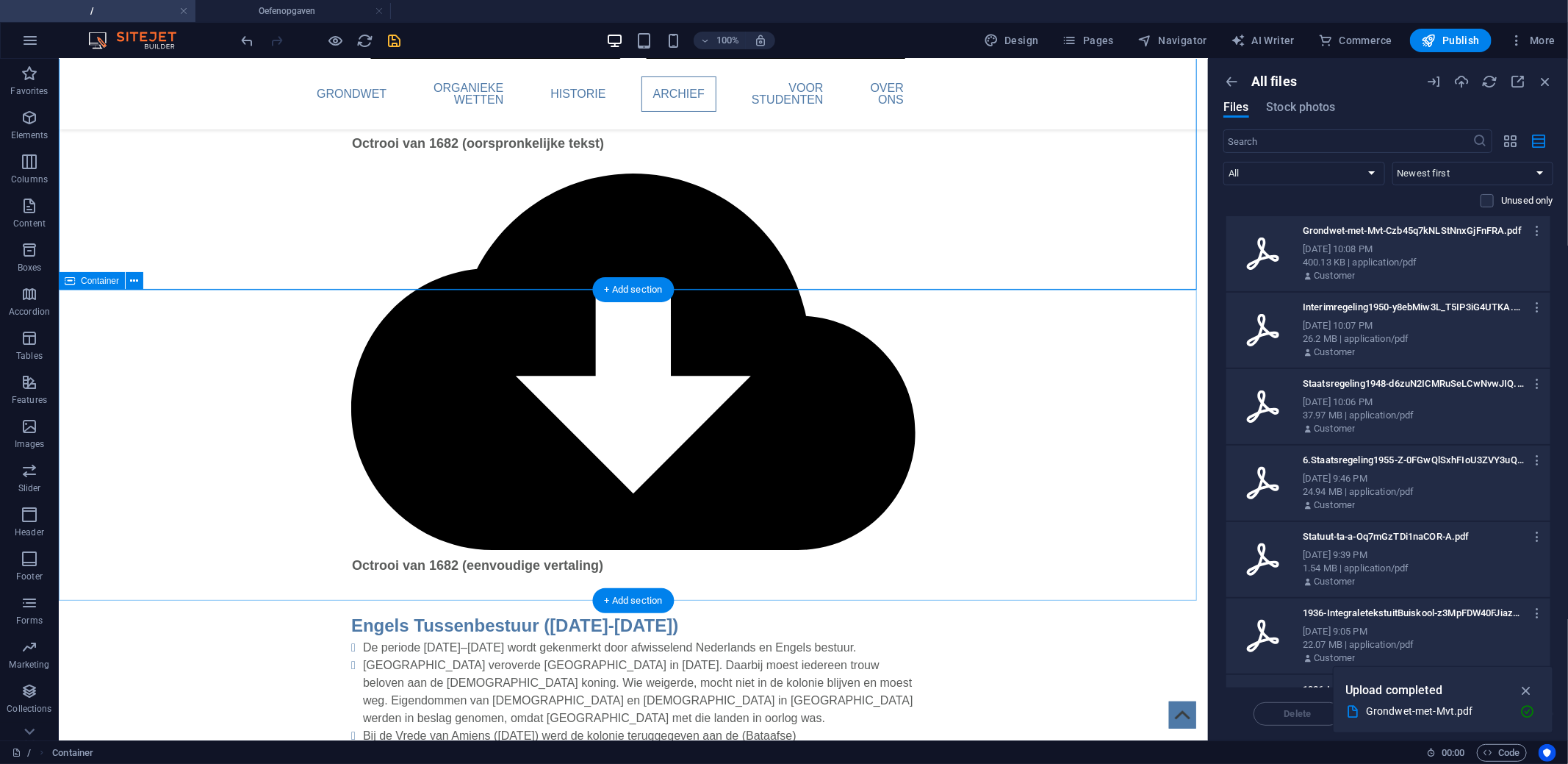
scroll to position [3164, 0]
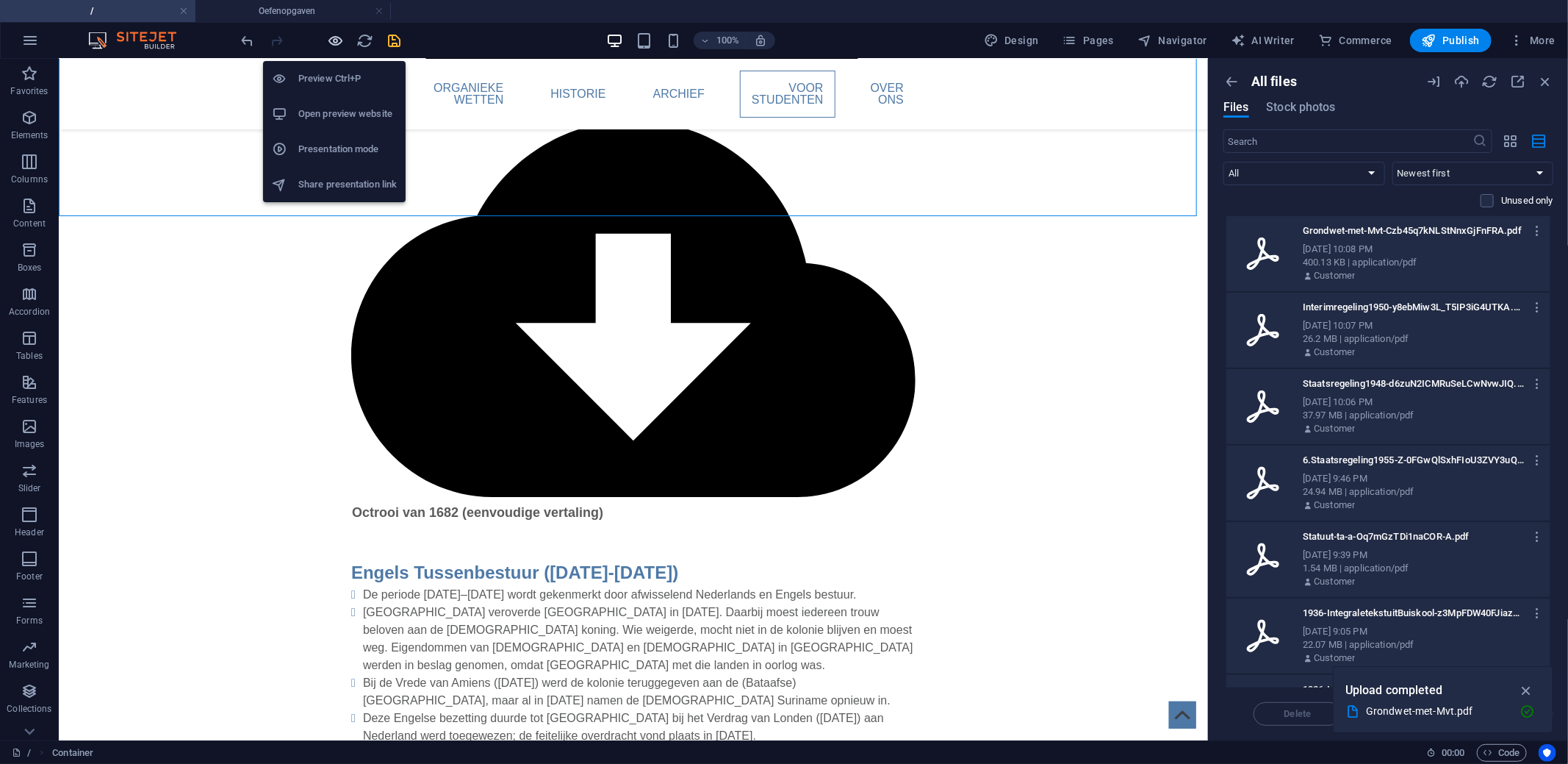
click at [337, 41] on icon "button" at bounding box center [336, 41] width 17 height 17
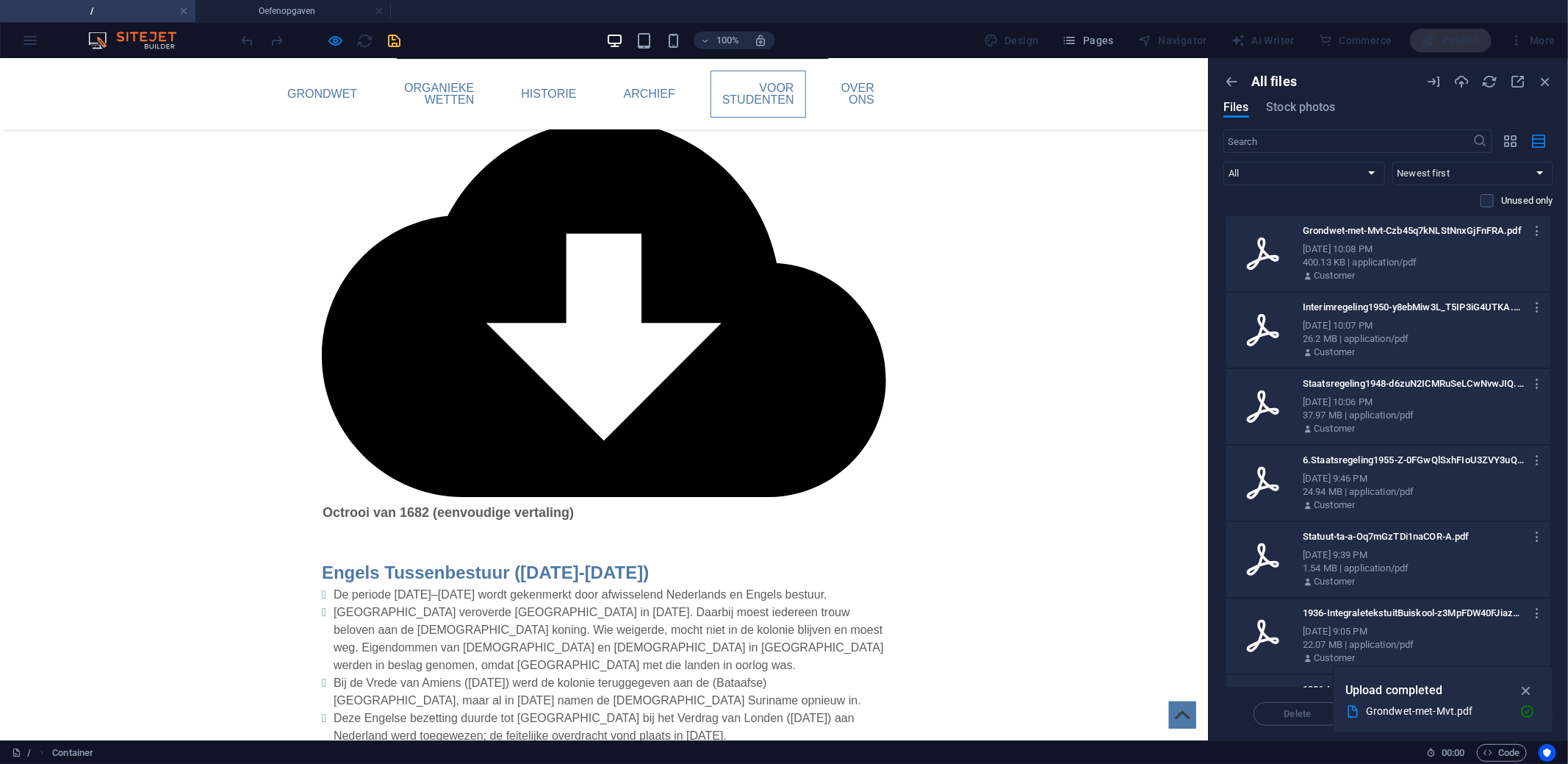
click at [1533, 226] on icon "button" at bounding box center [1537, 231] width 14 height 13
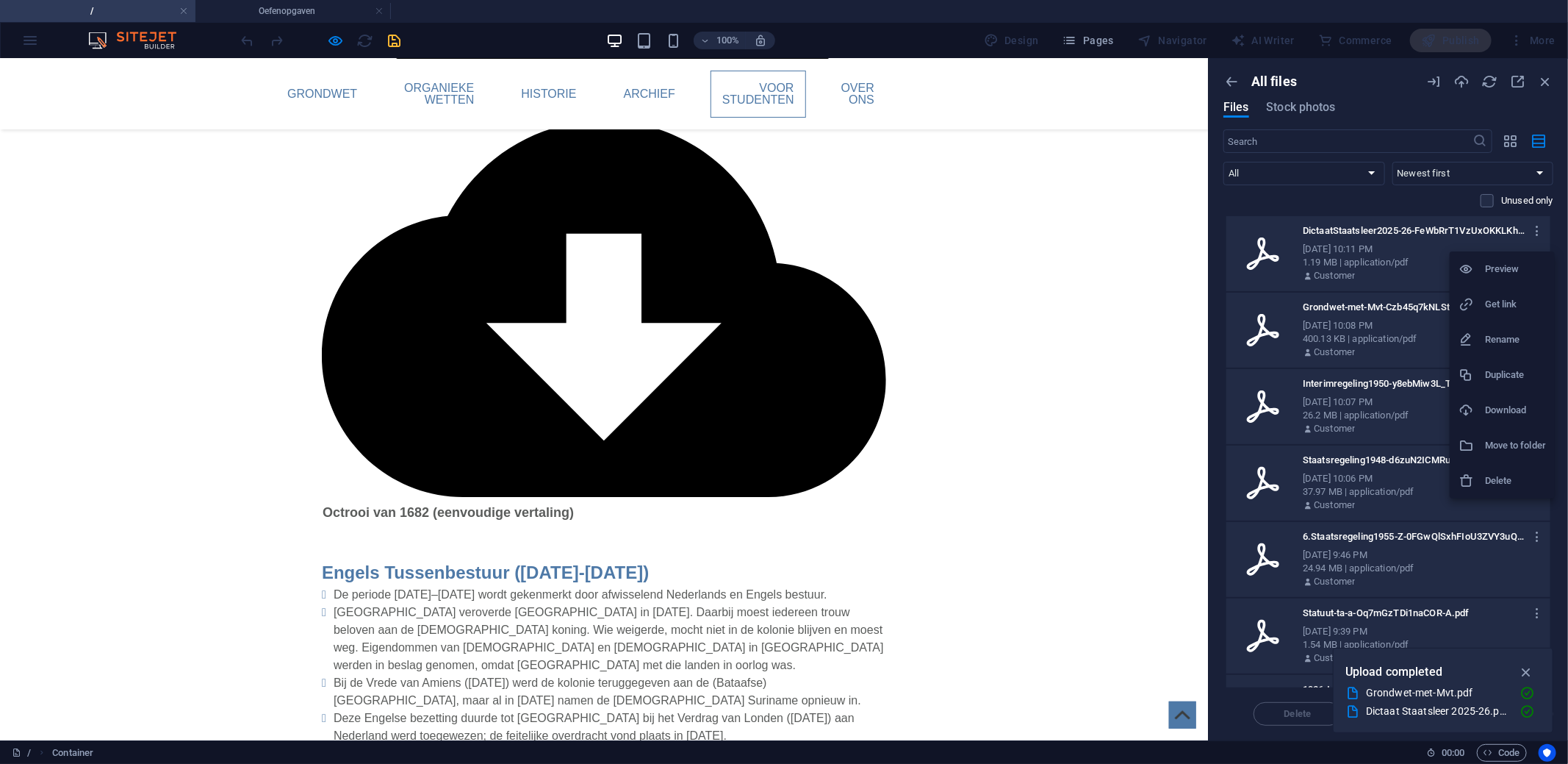
click at [1502, 304] on h6 "Get link" at bounding box center [1515, 304] width 61 height 17
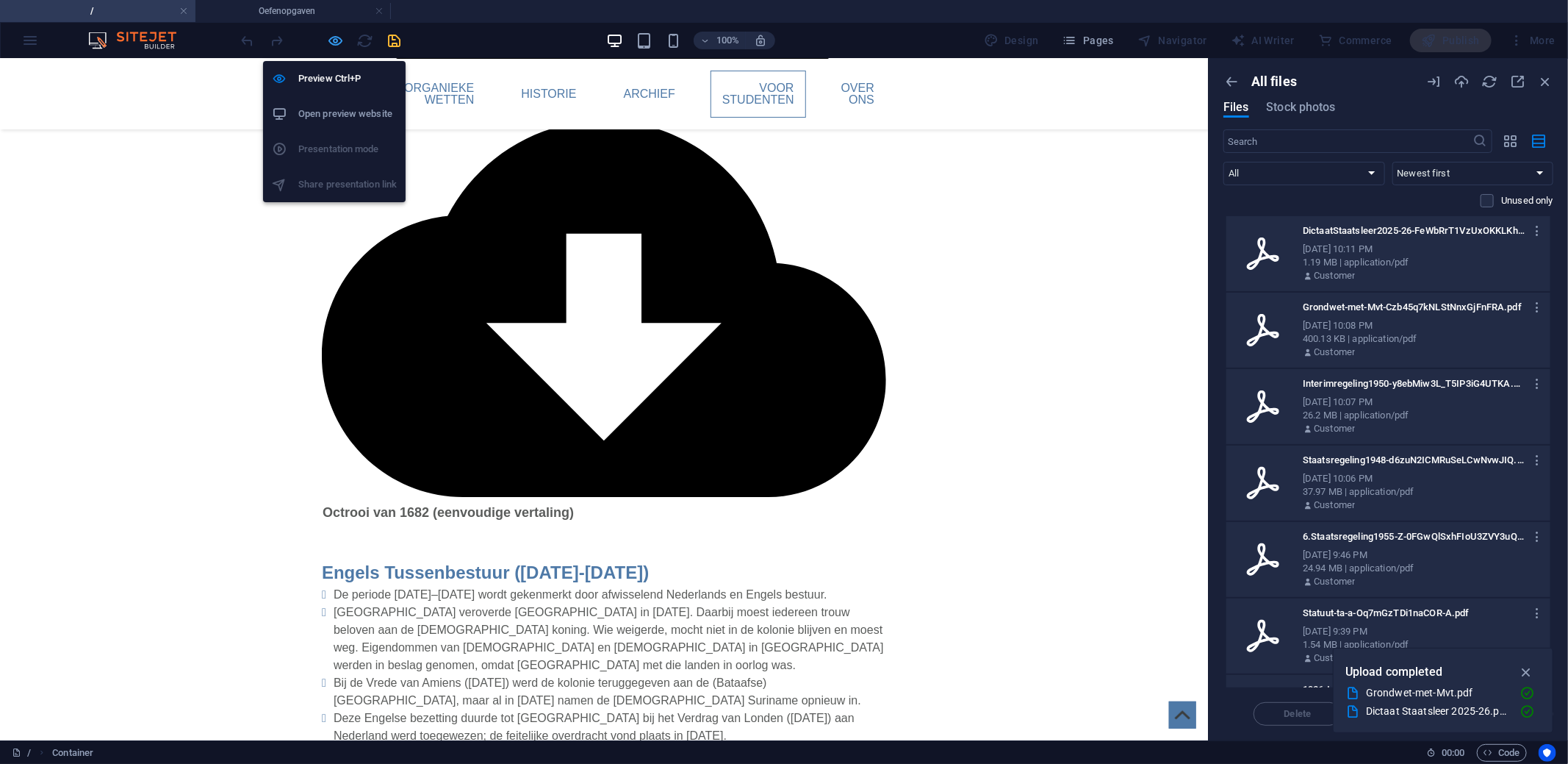
click at [339, 46] on icon "button" at bounding box center [336, 41] width 17 height 17
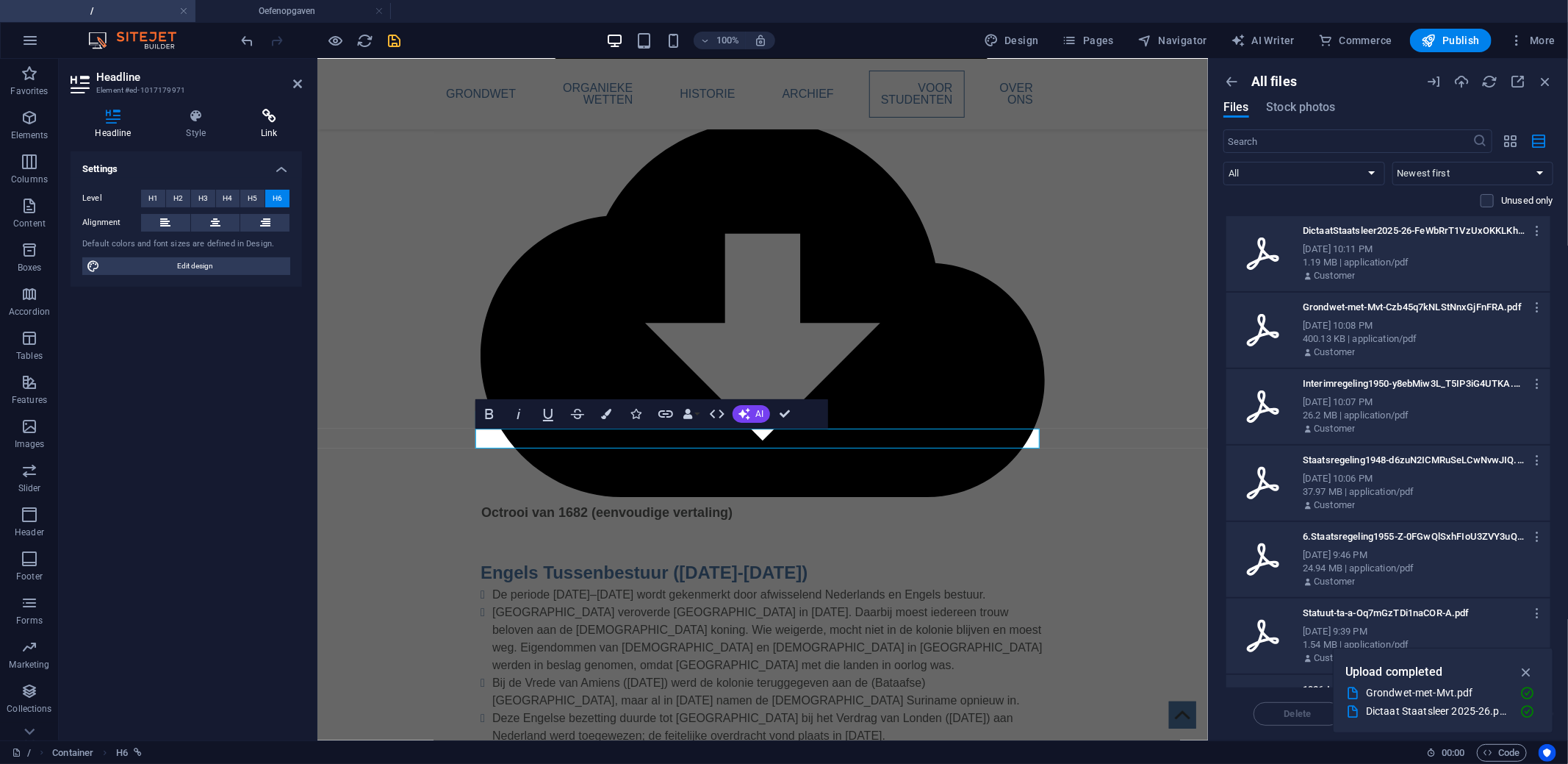
click at [266, 126] on h4 "Link" at bounding box center [269, 123] width 65 height 31
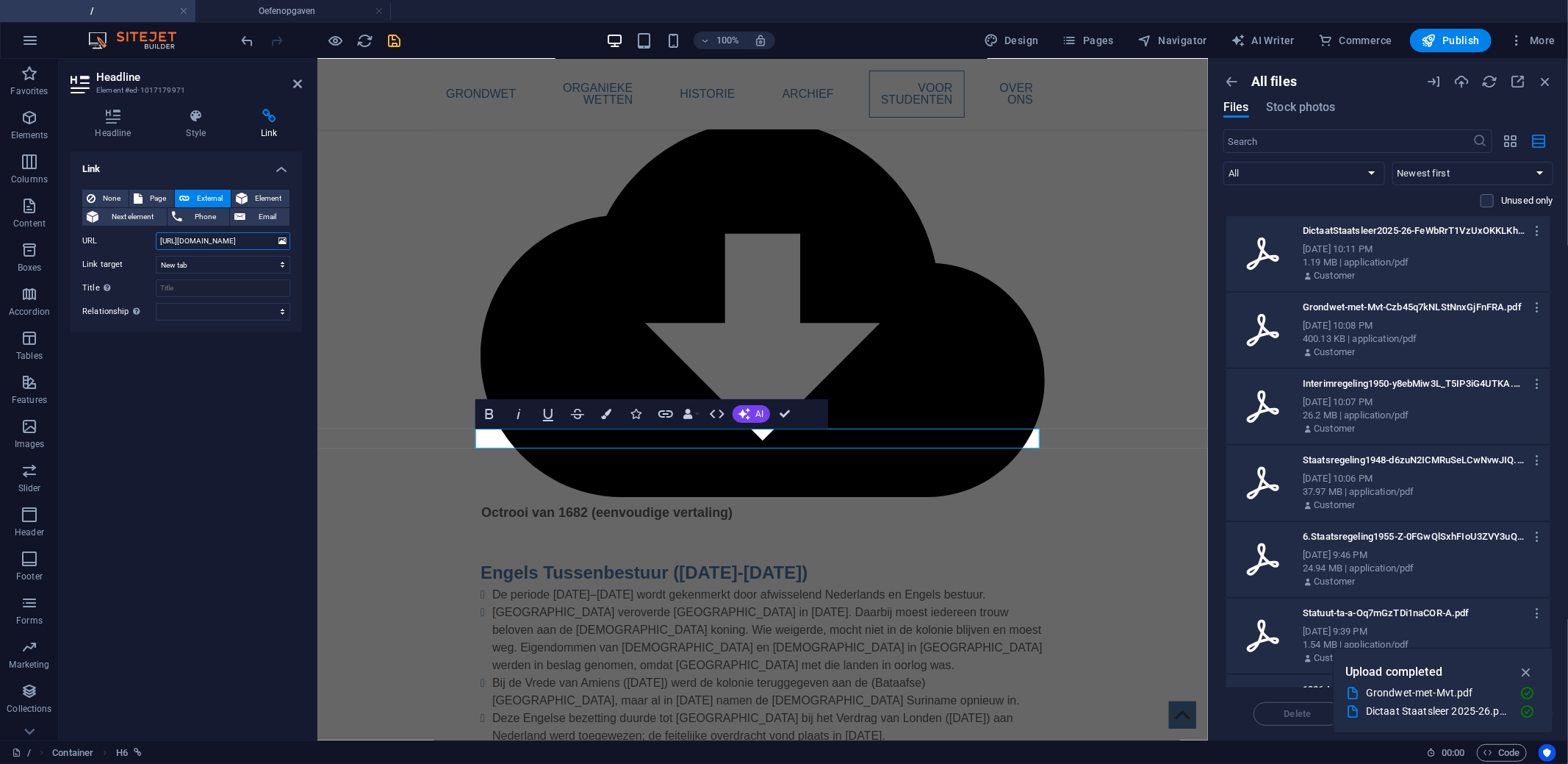
click at [210, 239] on input "[URL][DOMAIN_NAME]" at bounding box center [223, 241] width 134 height 17
paste input "Staatsregeling van Suriname (G.B. 1948 no.73)"
click at [1531, 231] on icon "button" at bounding box center [1537, 231] width 14 height 13
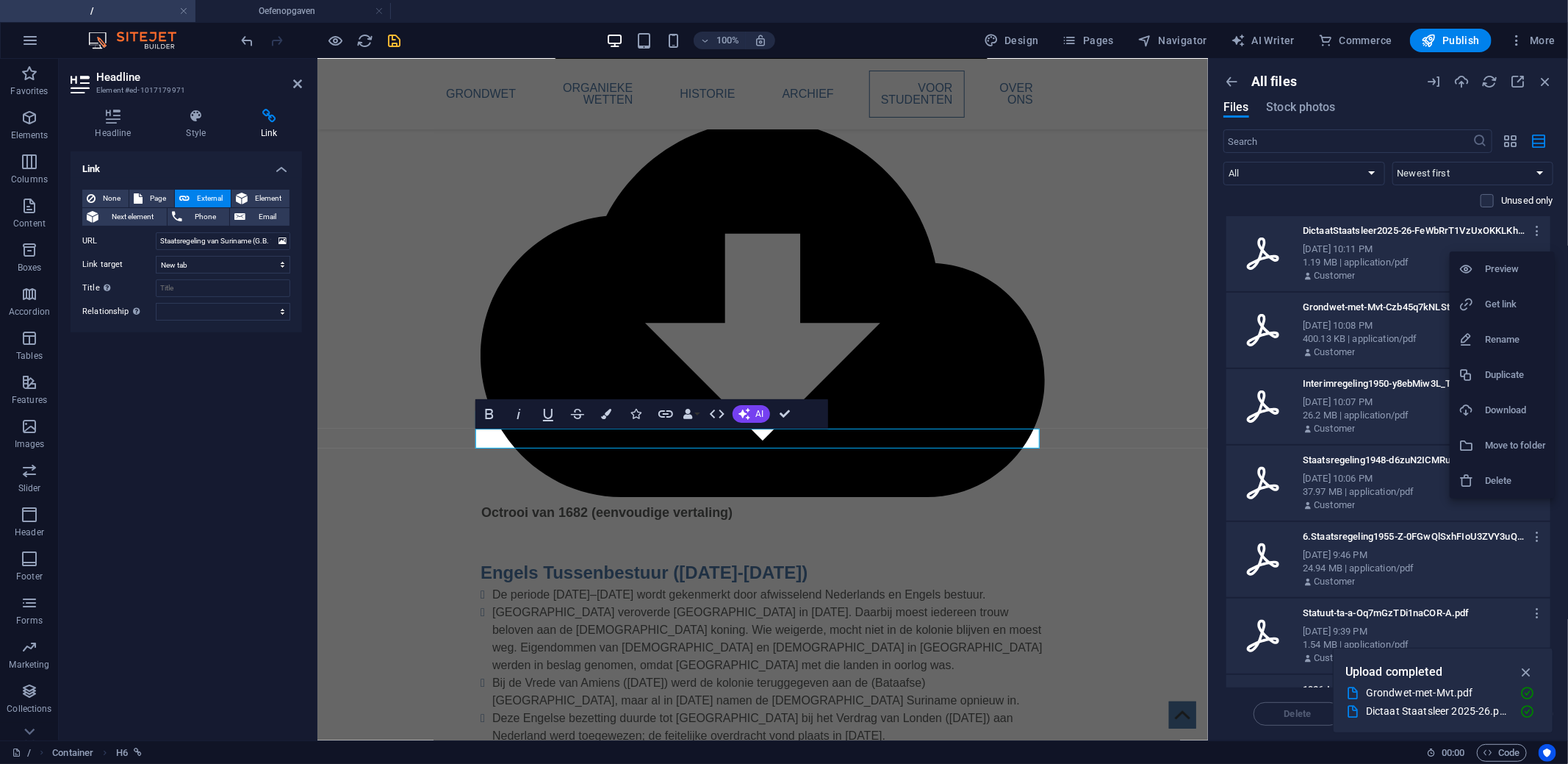
click at [1486, 300] on h6 "Get link" at bounding box center [1515, 304] width 61 height 17
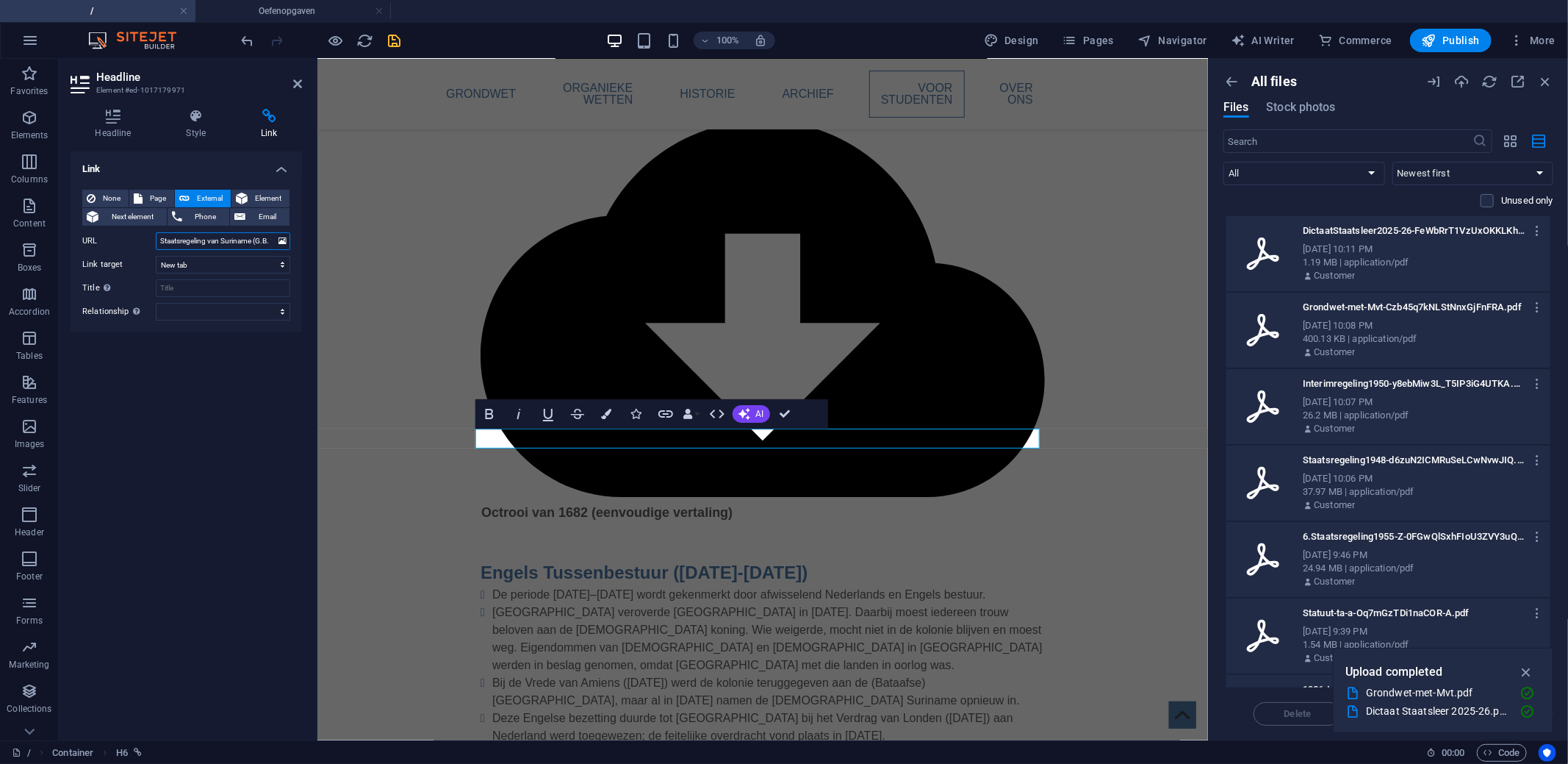
click at [185, 237] on input "Staatsregeling van Suriname (G.B. 1948 no.73)" at bounding box center [223, 241] width 134 height 17
paste input "text"
click at [1500, 135] on button "button" at bounding box center [1511, 141] width 29 height 23
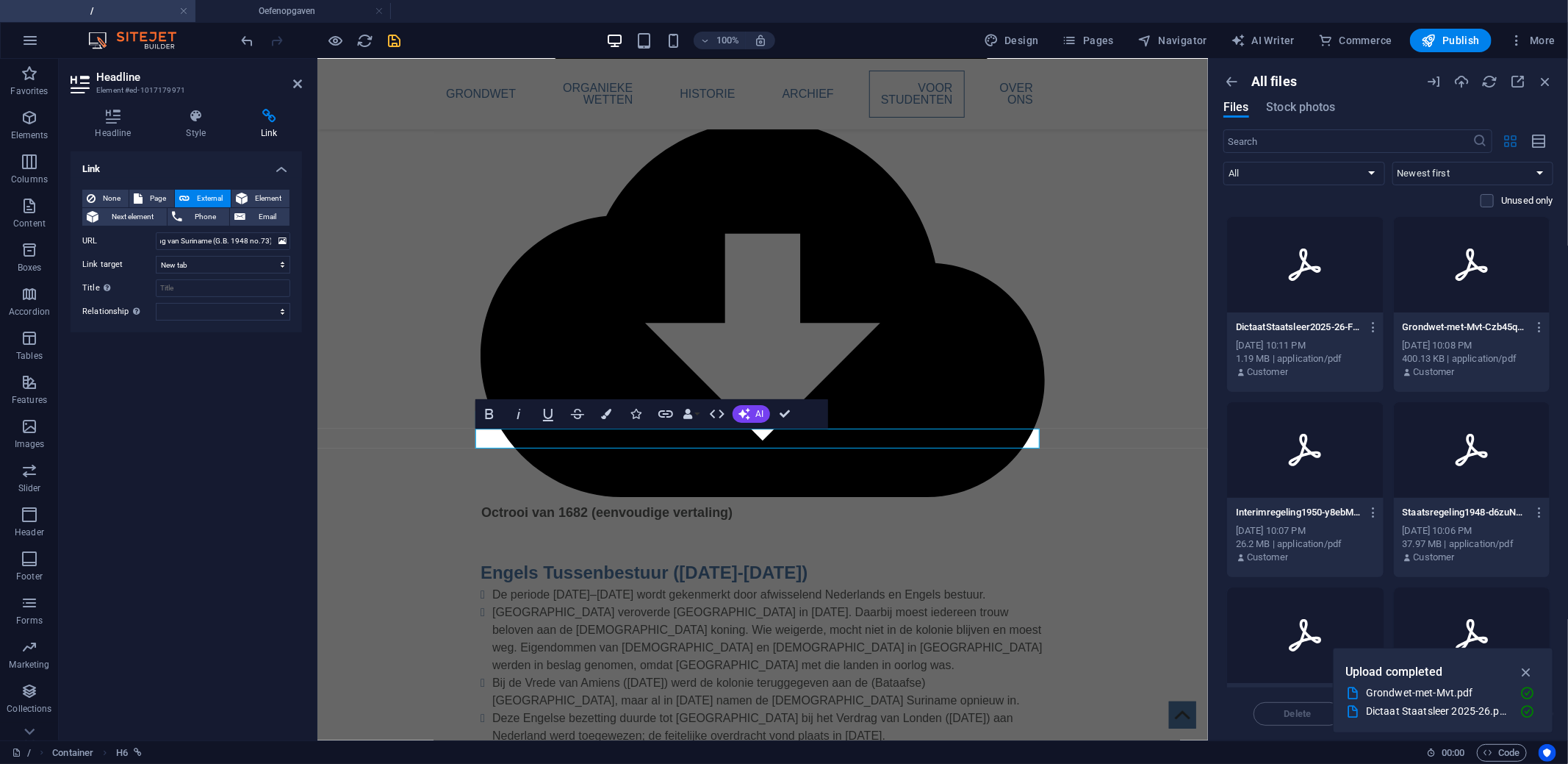
scroll to position [0, 0]
click at [1368, 324] on icon "button" at bounding box center [1374, 327] width 14 height 13
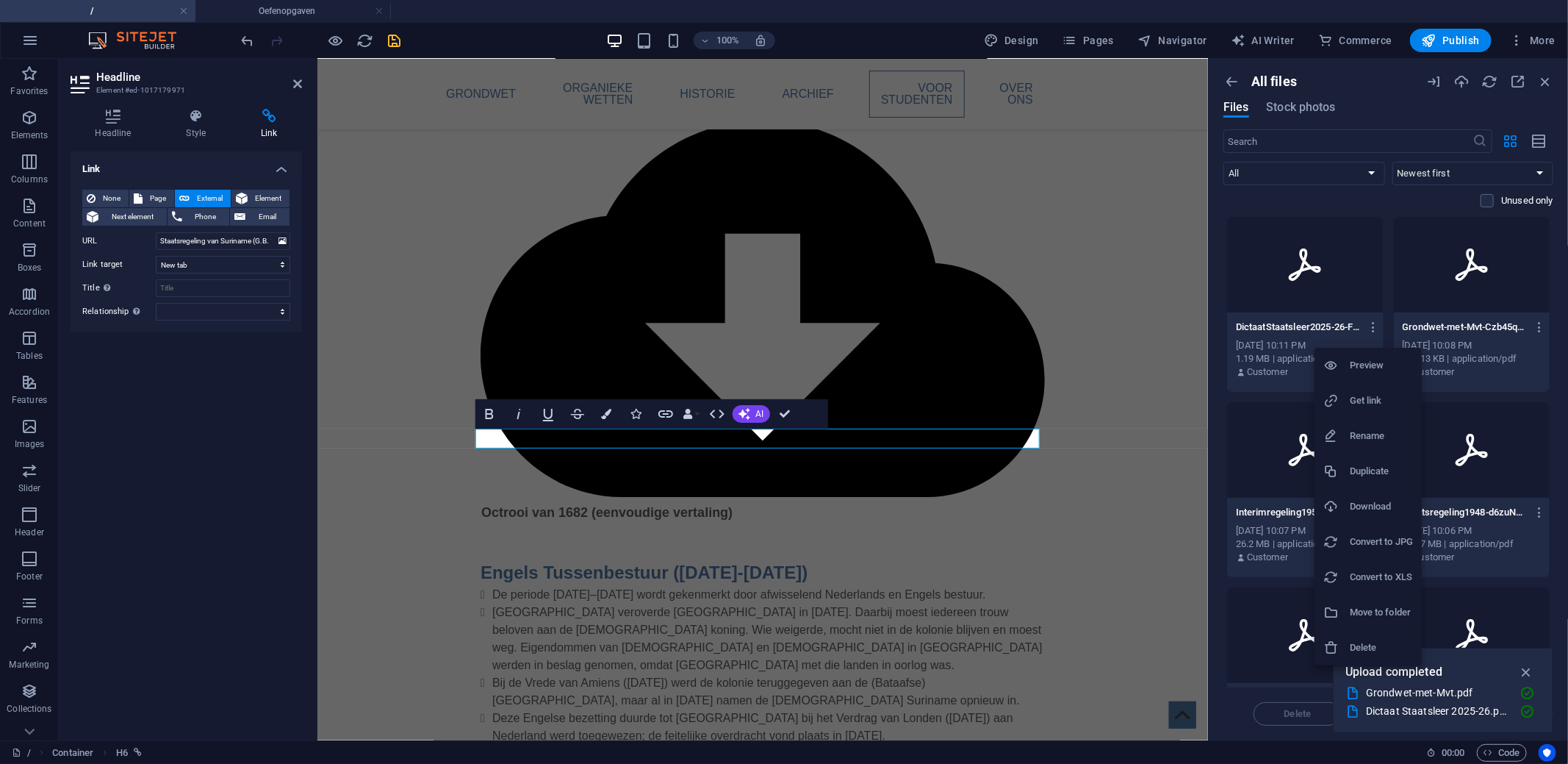
click at [1366, 396] on h6 "Get link" at bounding box center [1381, 400] width 63 height 17
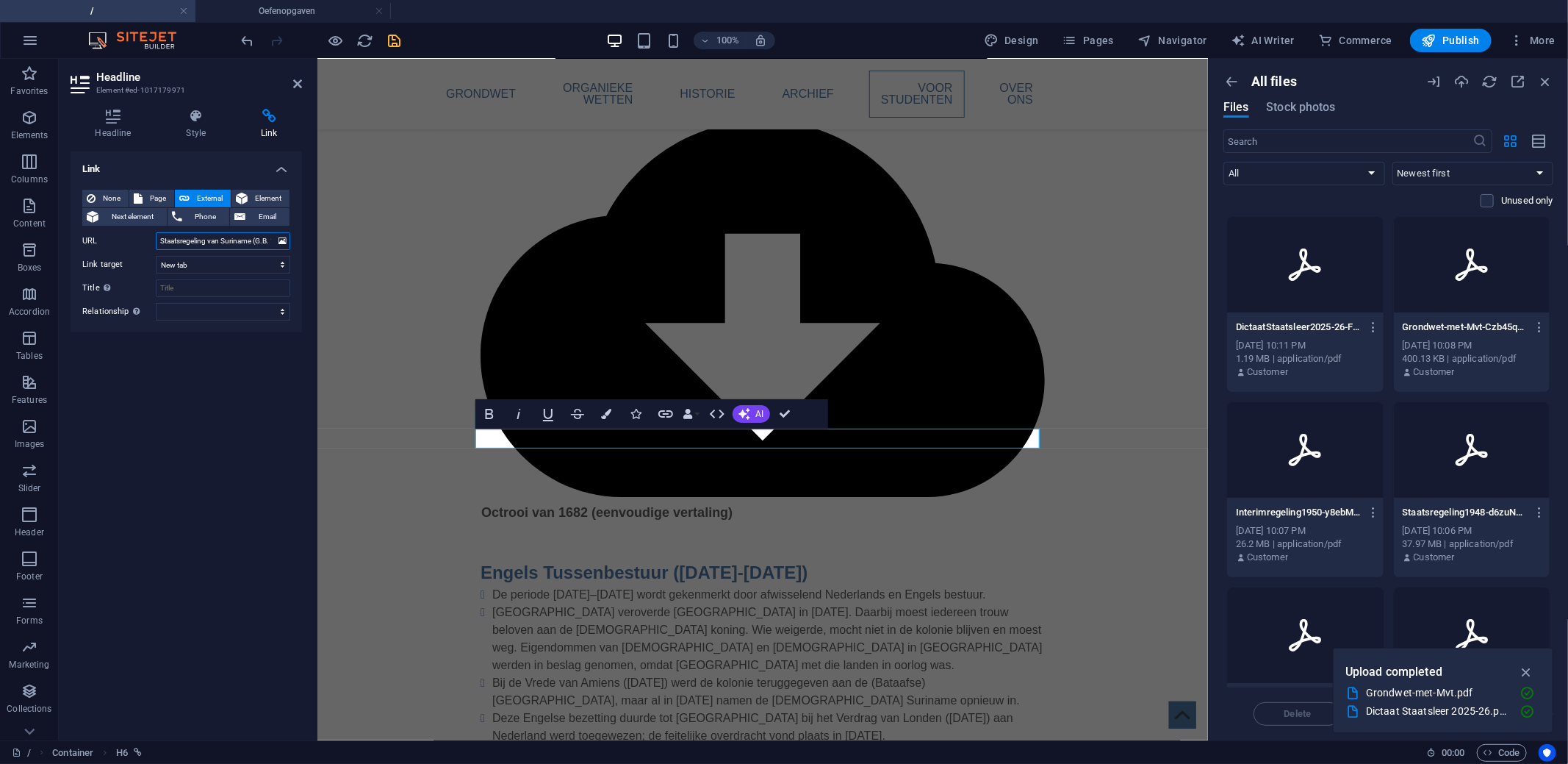
click at [226, 243] on input "Staatsregeling van Suriname (G.B. 1948 no.73)" at bounding box center [223, 241] width 134 height 17
paste input "[URL][DOMAIN_NAME]"
type input "[URL][DOMAIN_NAME]"
click at [222, 441] on div "Link None Page External Element Next element Phone Email Page / Oefenopgaven El…" at bounding box center [186, 440] width 232 height 577
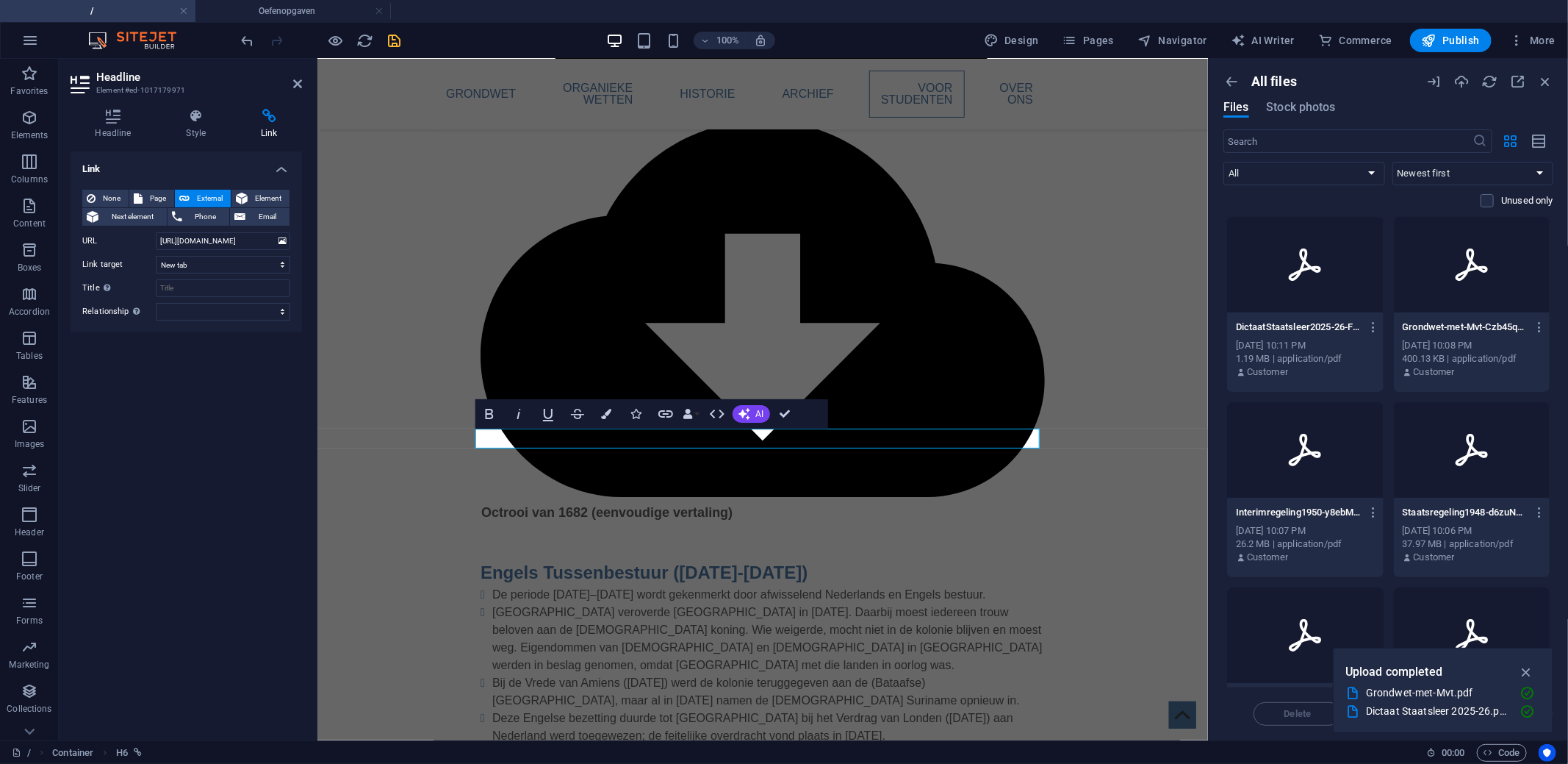
scroll to position [0, 0]
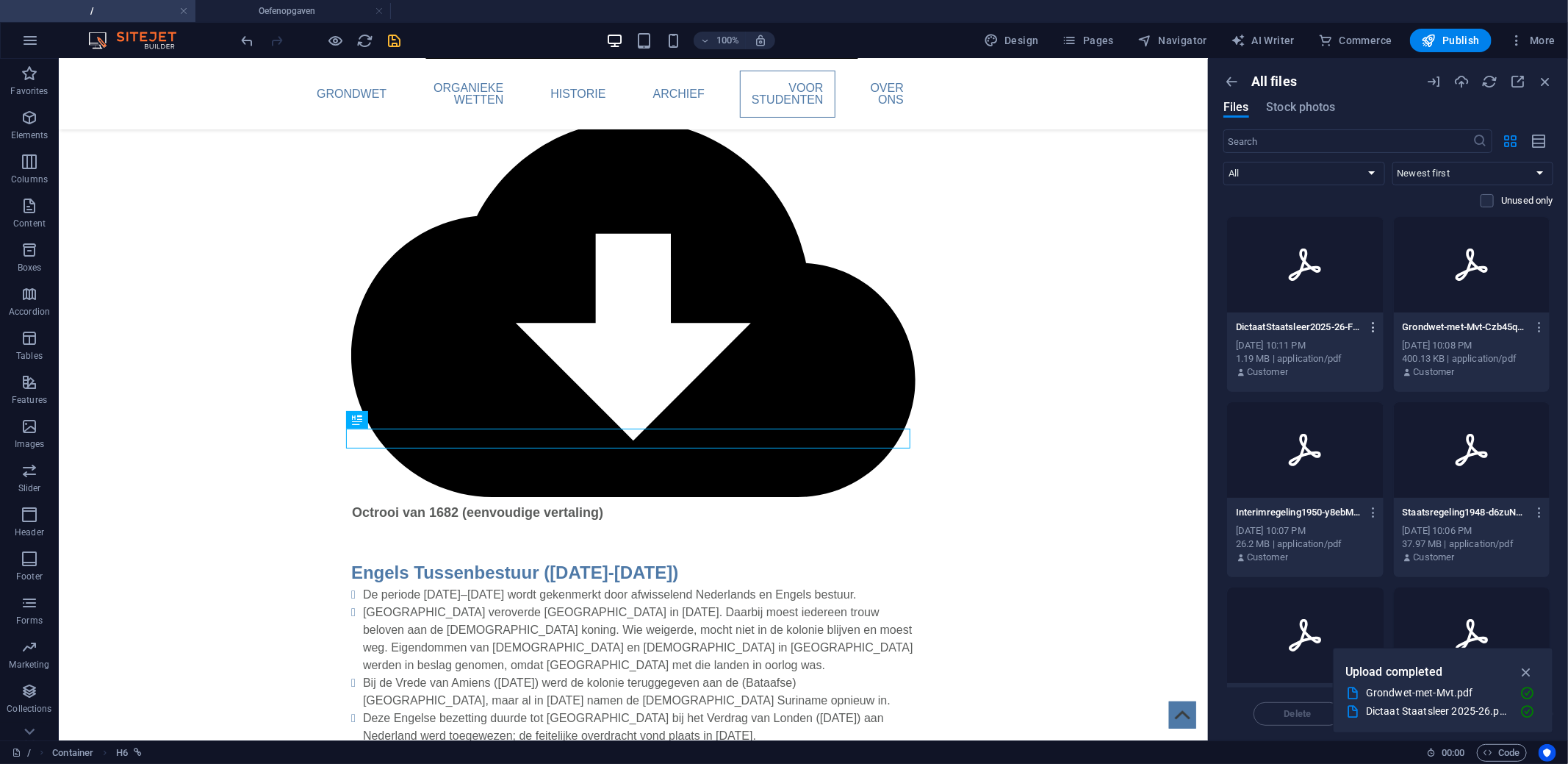
click at [1368, 324] on icon "button" at bounding box center [1374, 327] width 14 height 13
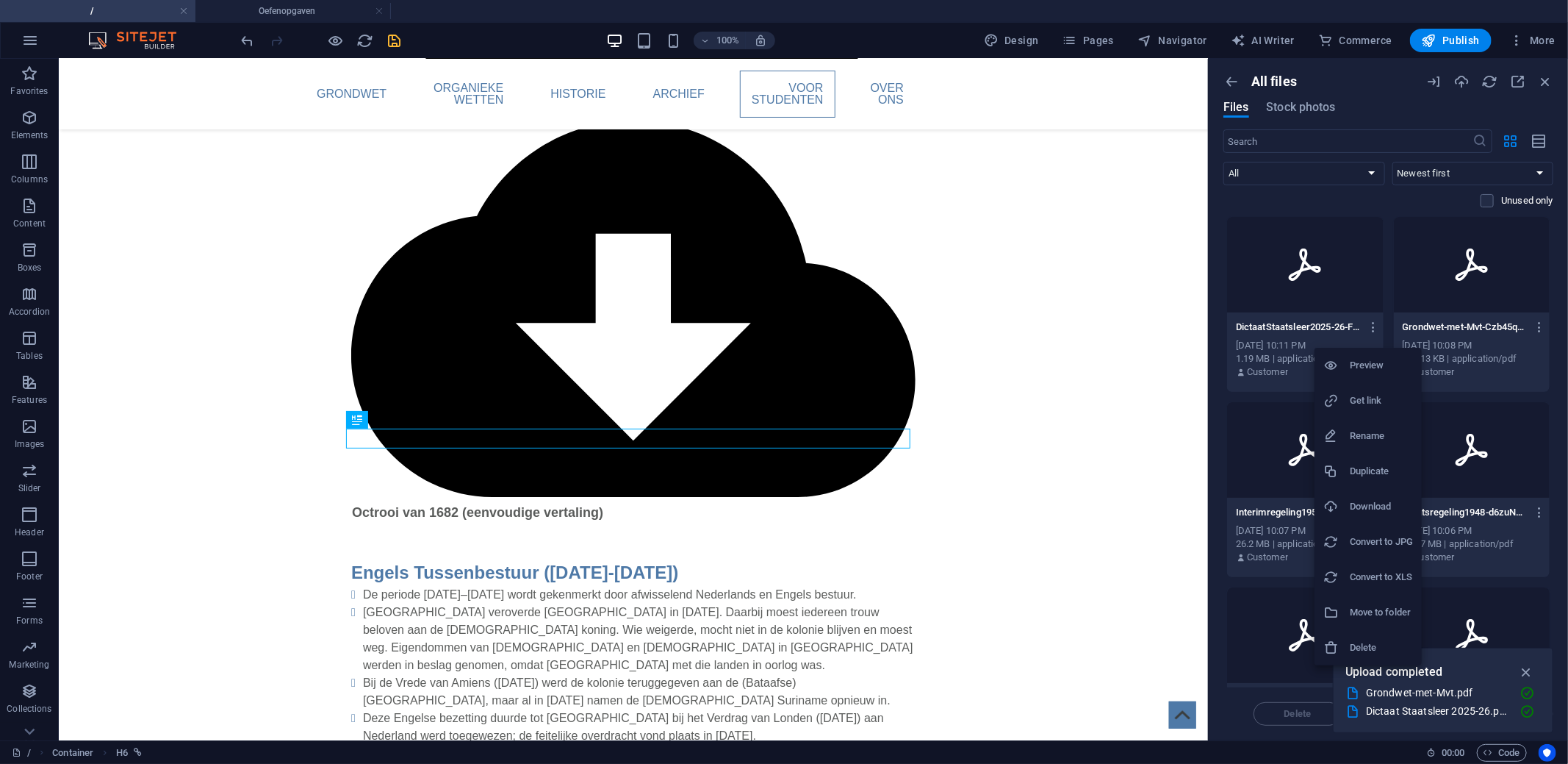
click at [1354, 641] on h6 "Delete" at bounding box center [1381, 647] width 63 height 17
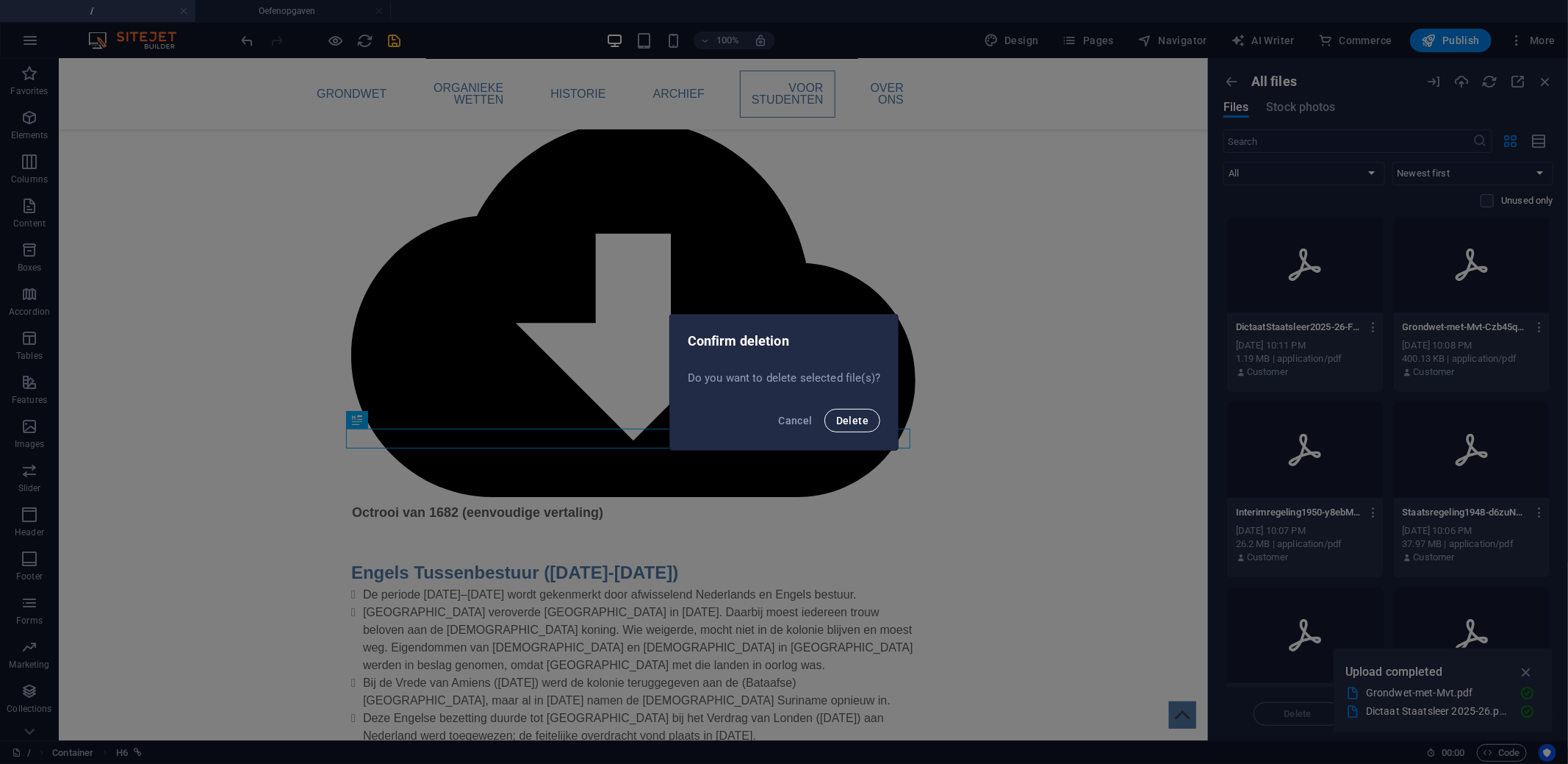
click at [849, 421] on span "Delete" at bounding box center [851, 420] width 32 height 12
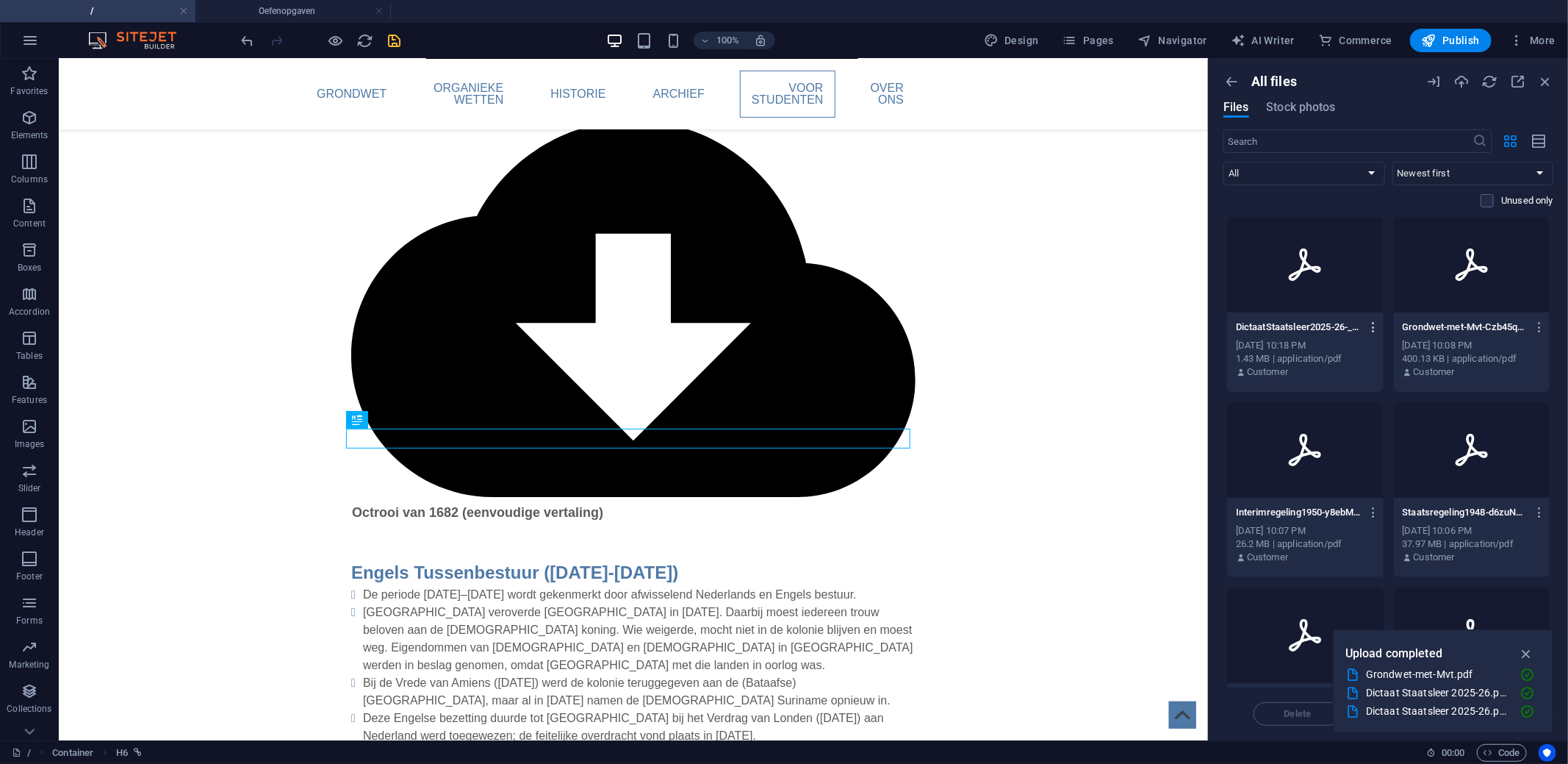
click at [1367, 321] on icon "button" at bounding box center [1374, 327] width 14 height 13
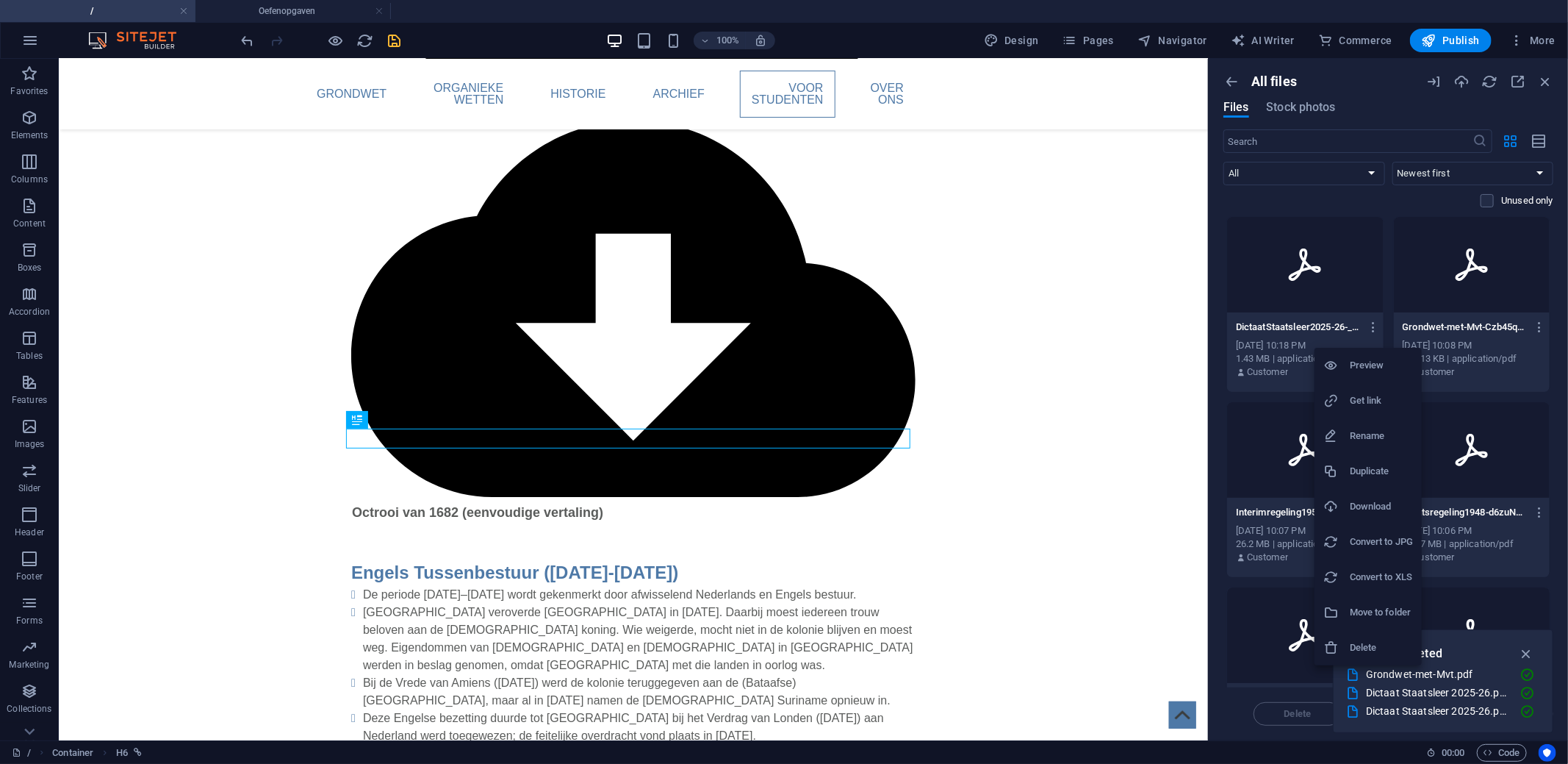
click at [1364, 390] on li "Get link" at bounding box center [1368, 401] width 108 height 36
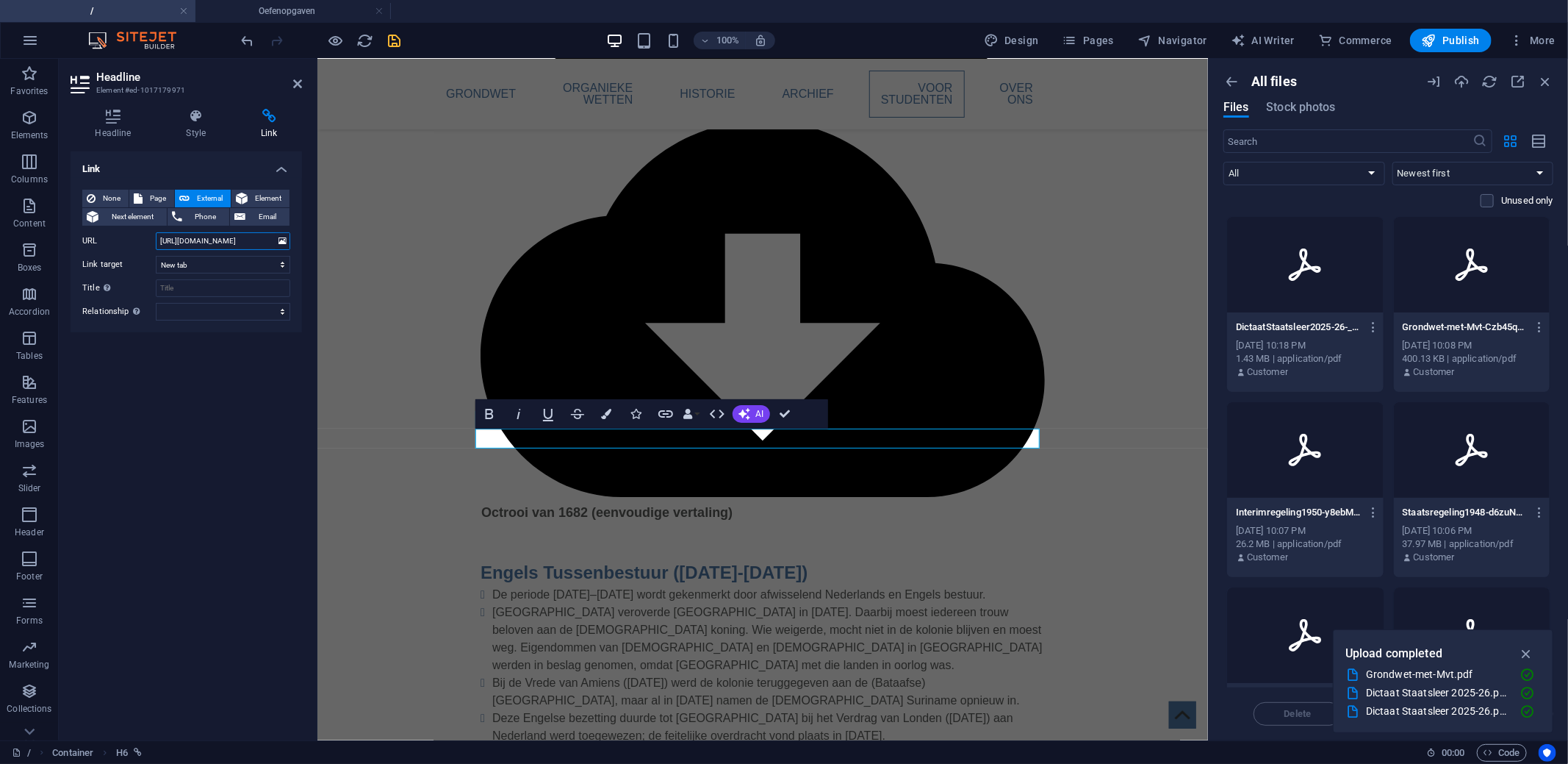
click at [205, 244] on input "[URL][DOMAIN_NAME]" at bounding box center [223, 241] width 134 height 17
type input "[URL][DOMAIN_NAME]"
click at [271, 396] on div "Link None Page External Element Next element Phone Email Page / Oefenopgaven El…" at bounding box center [186, 440] width 232 height 577
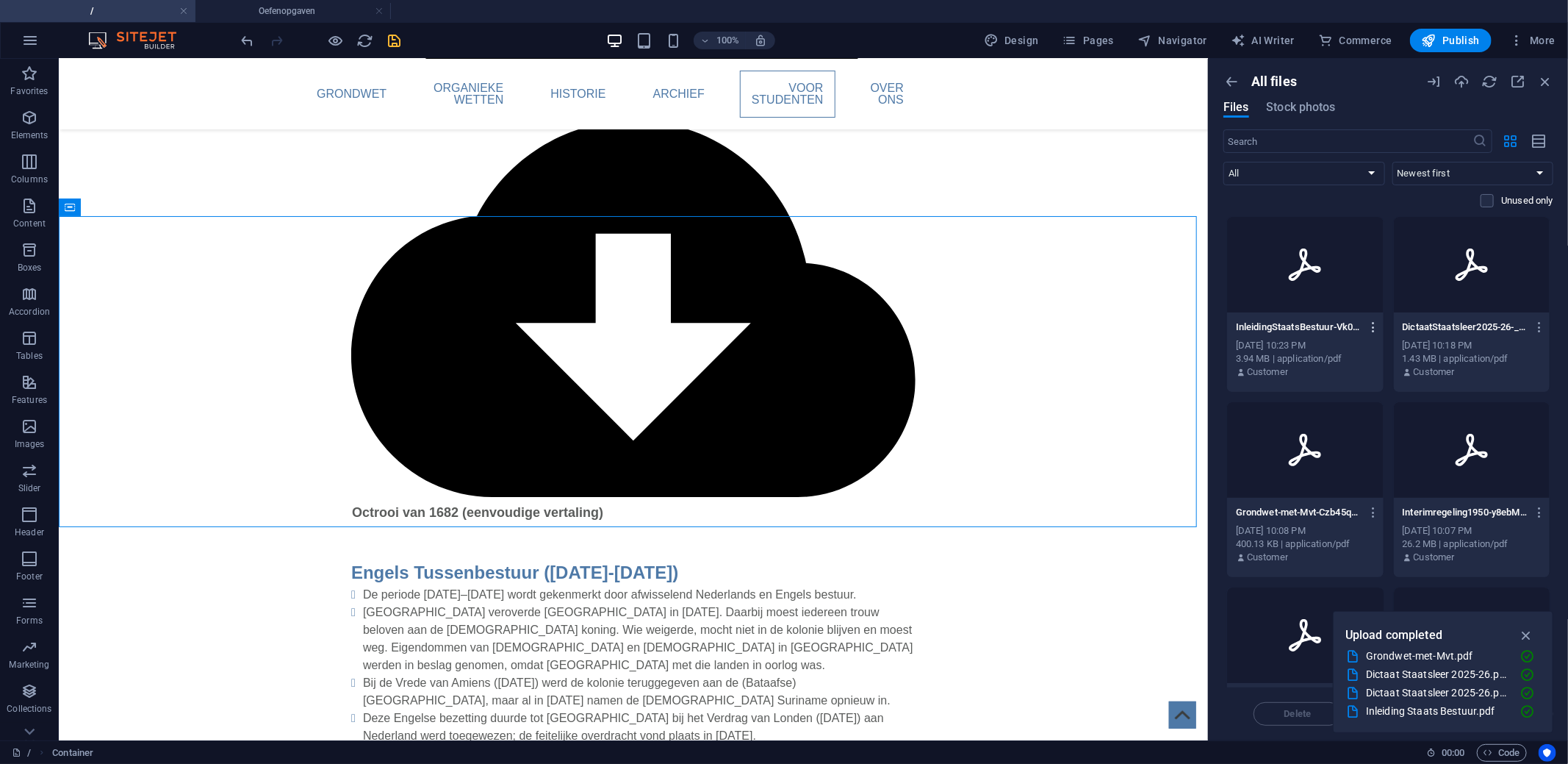
click at [1374, 327] on icon "button" at bounding box center [1374, 327] width 14 height 13
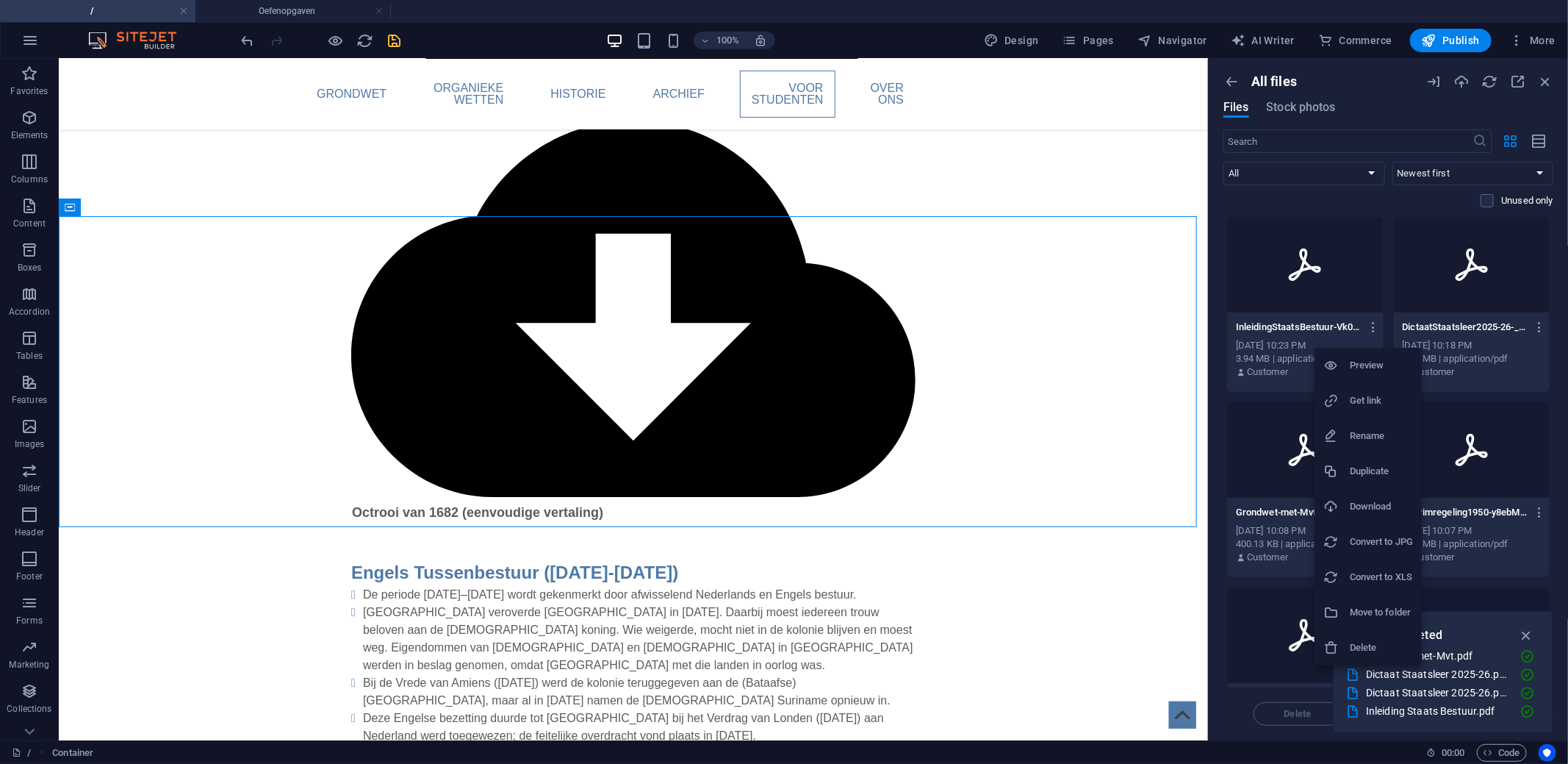
click at [1370, 398] on h6 "Get link" at bounding box center [1381, 400] width 63 height 17
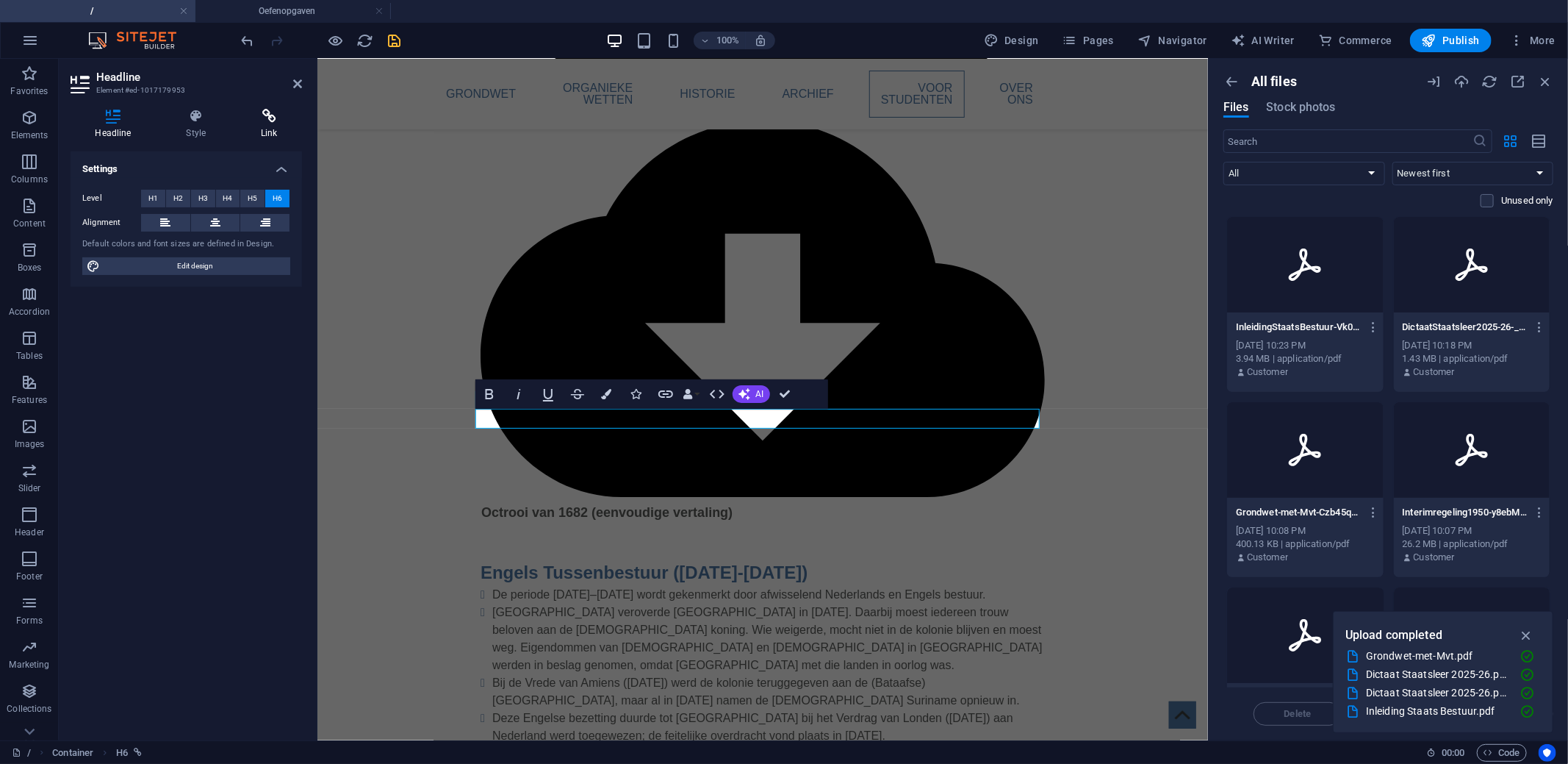
click at [256, 130] on h4 "Link" at bounding box center [269, 123] width 65 height 31
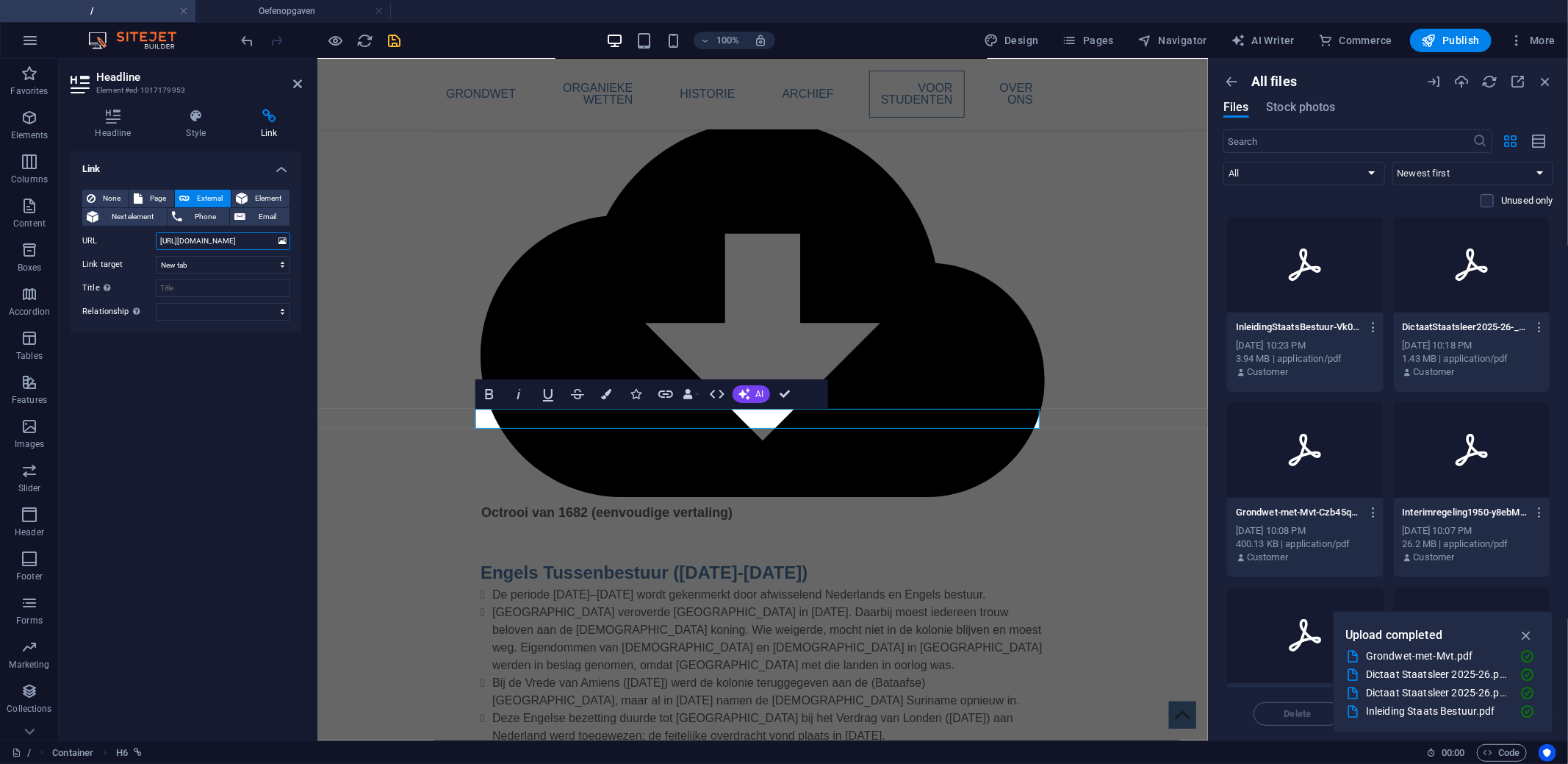
click at [207, 242] on input "[URL][DOMAIN_NAME]" at bounding box center [223, 241] width 134 height 17
paste input "47635/InleidingStaatsBestuur-Vk0z96xgvvd203UT1UIOp"
type input "[URL][DOMAIN_NAME]"
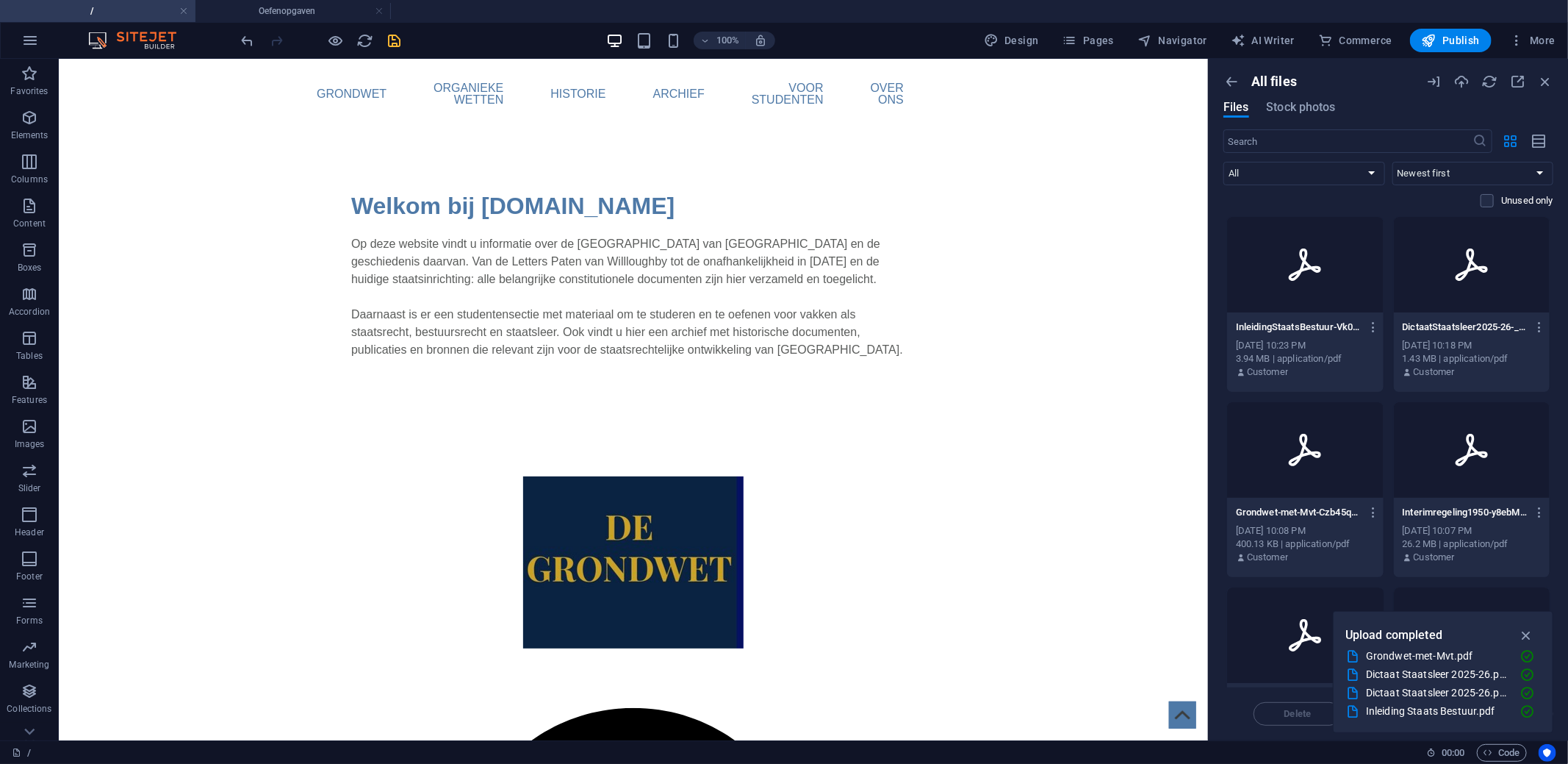
click at [396, 49] on div at bounding box center [321, 41] width 165 height 23
click at [396, 41] on icon "save" at bounding box center [395, 41] width 17 height 17
